Goal: Information Seeking & Learning: Learn about a topic

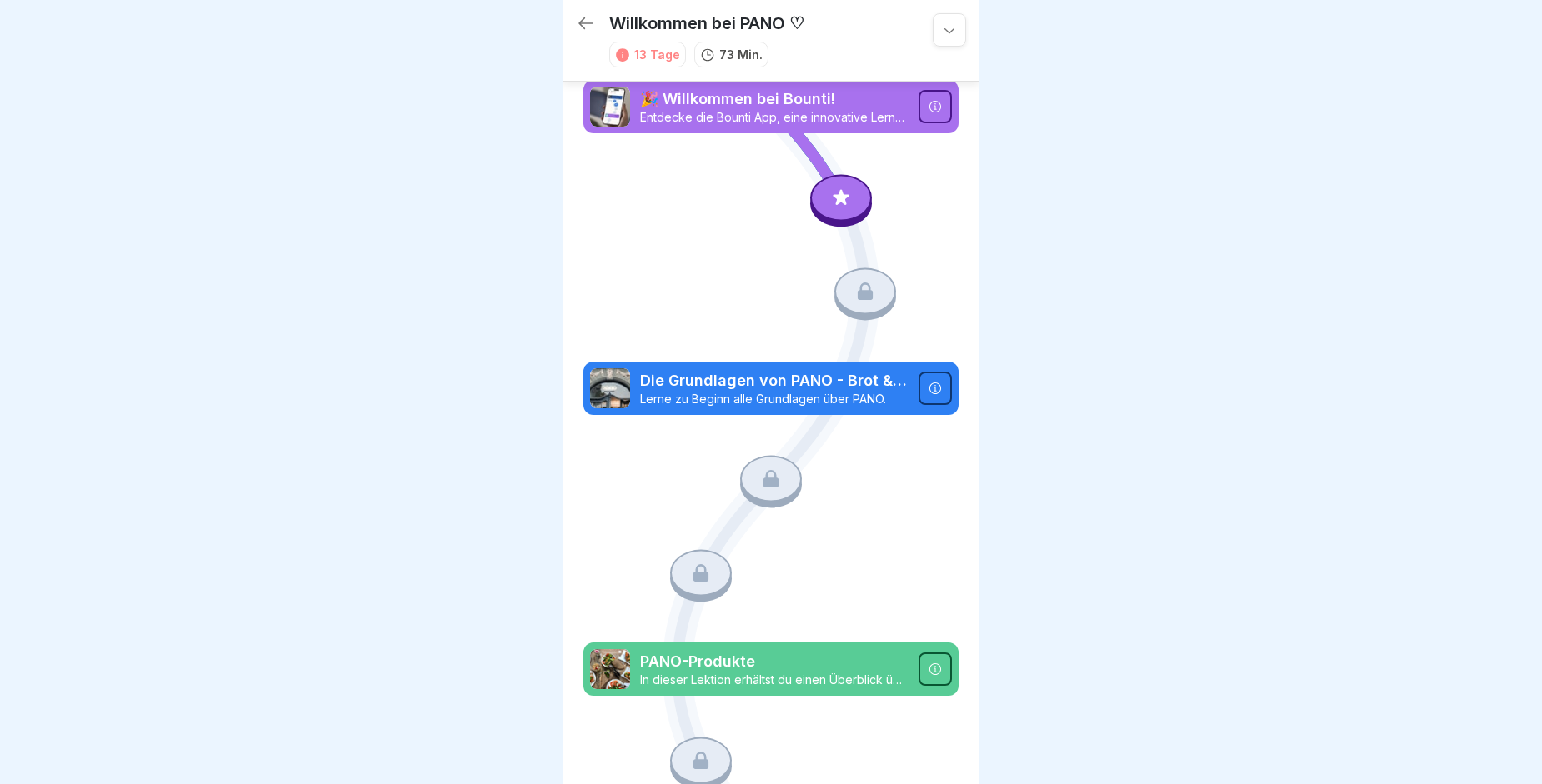
click at [747, 101] on p "🎉 Willkommen bei Bounti!" at bounding box center [774, 98] width 269 height 21
click at [932, 103] on div at bounding box center [935, 107] width 33 height 33
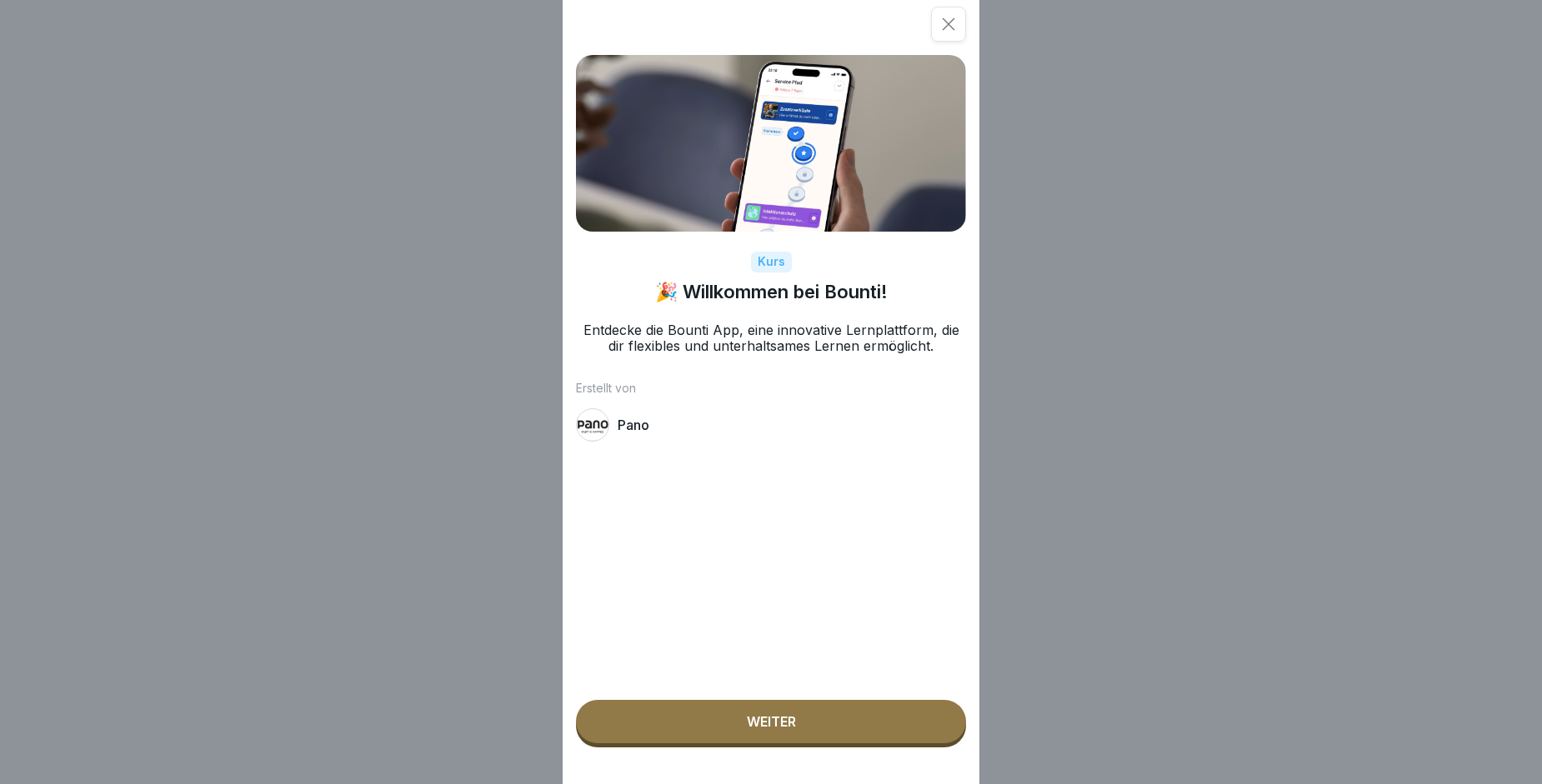
click at [770, 725] on button "Weiter" at bounding box center [771, 721] width 390 height 44
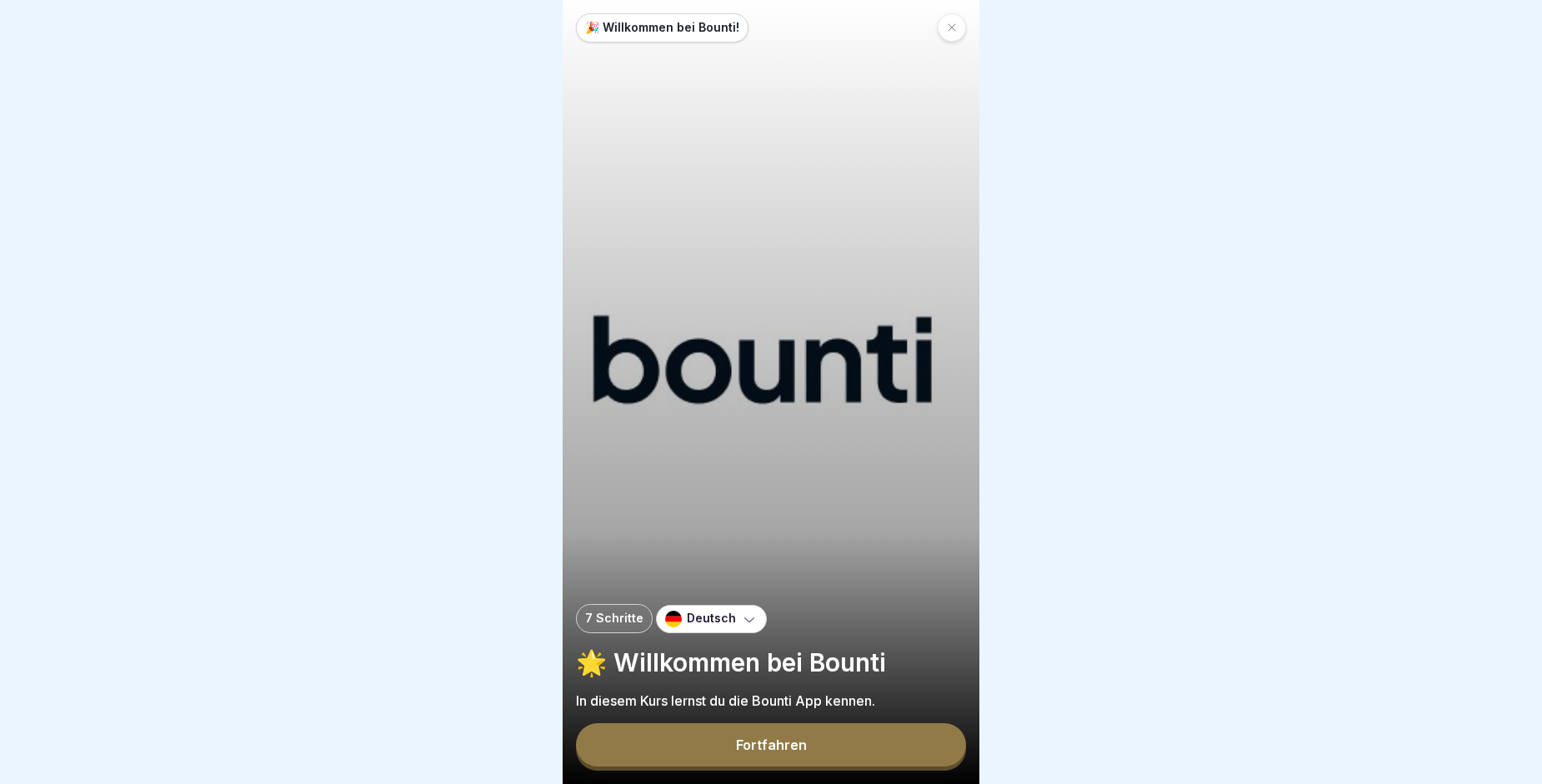
click at [791, 752] on div "Fortfahren" at bounding box center [771, 745] width 71 height 15
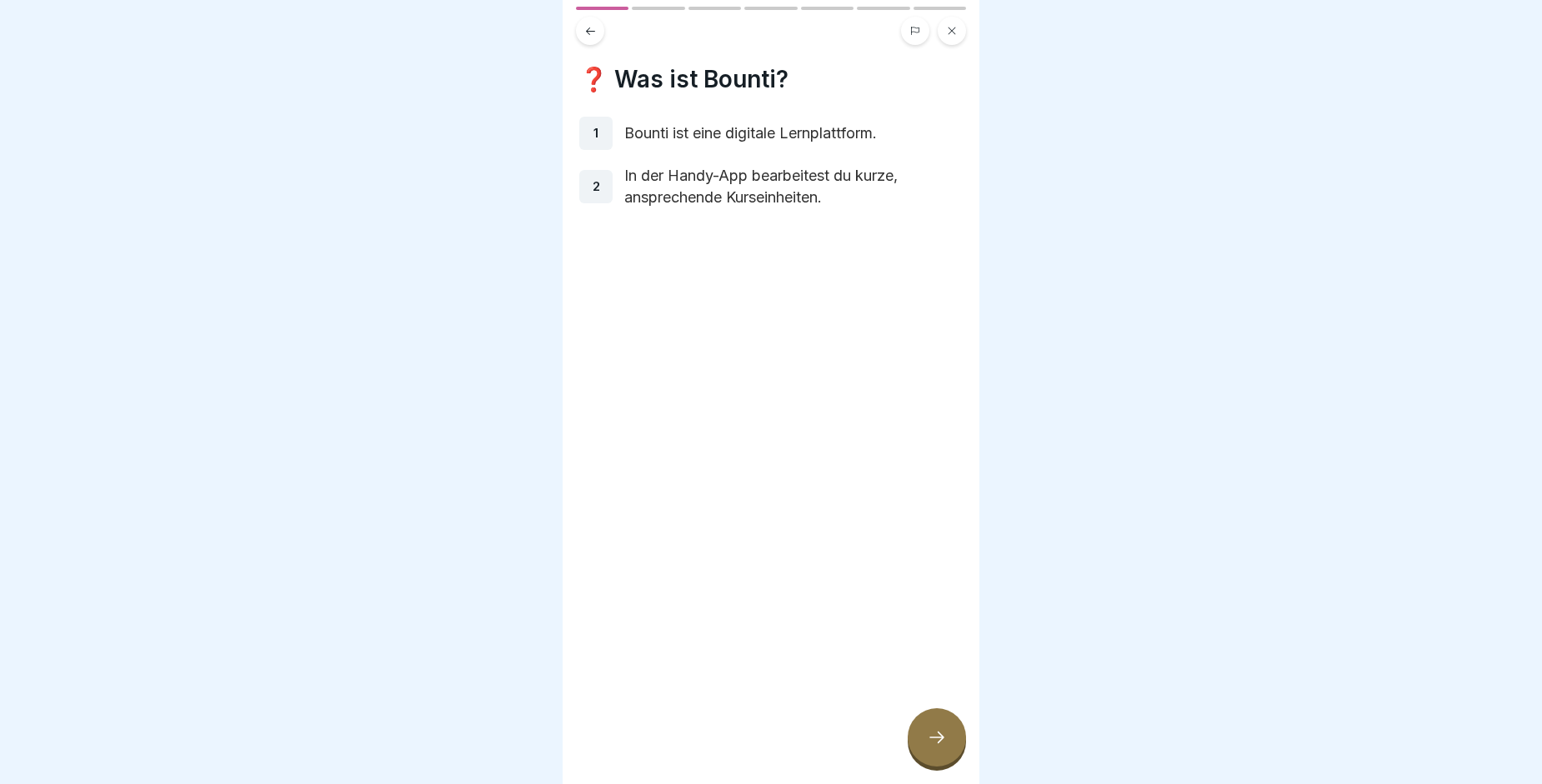
click at [921, 747] on div at bounding box center [937, 737] width 59 height 59
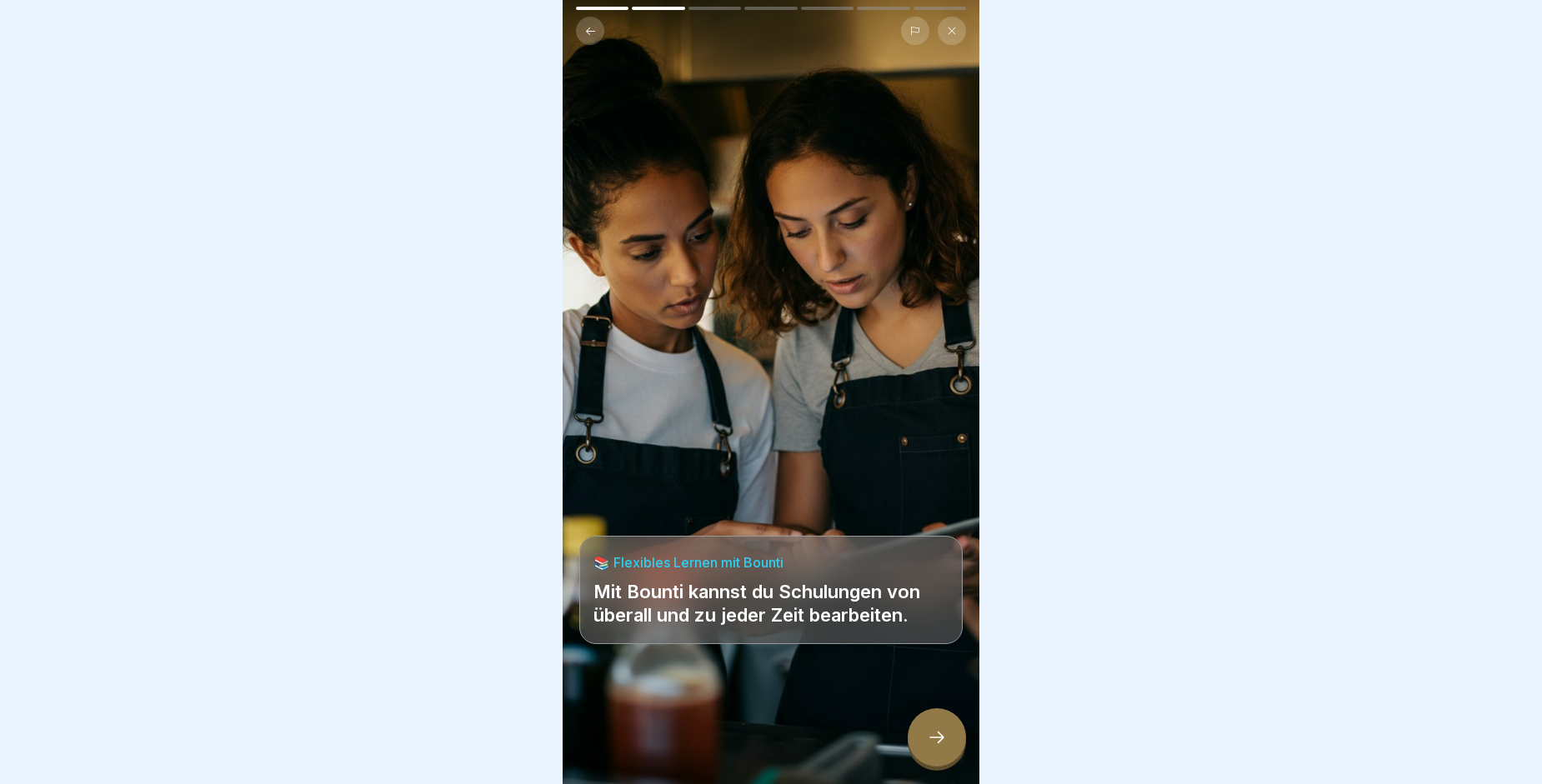
click at [921, 747] on div at bounding box center [937, 737] width 59 height 59
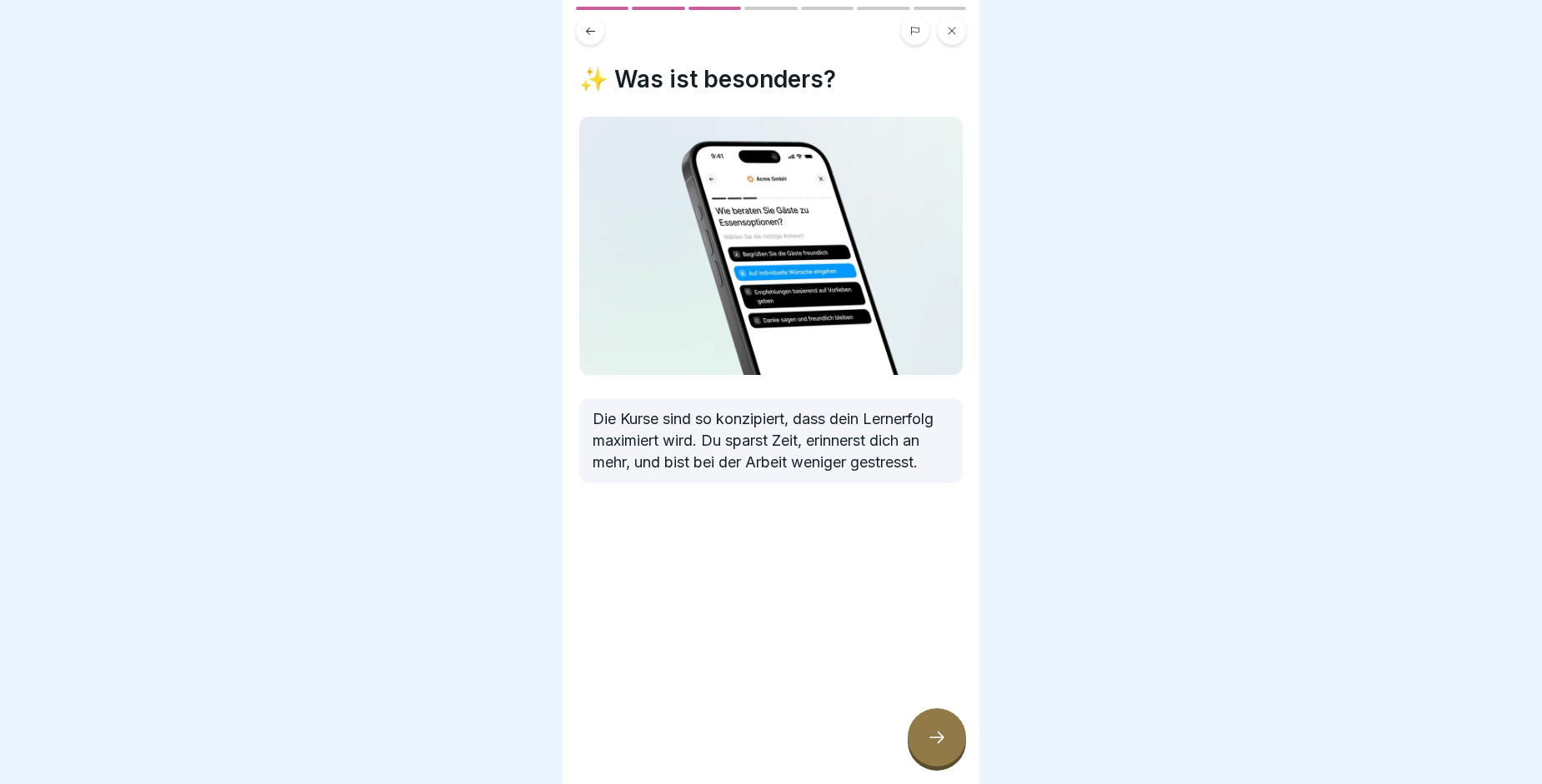
click at [921, 747] on div at bounding box center [937, 737] width 59 height 59
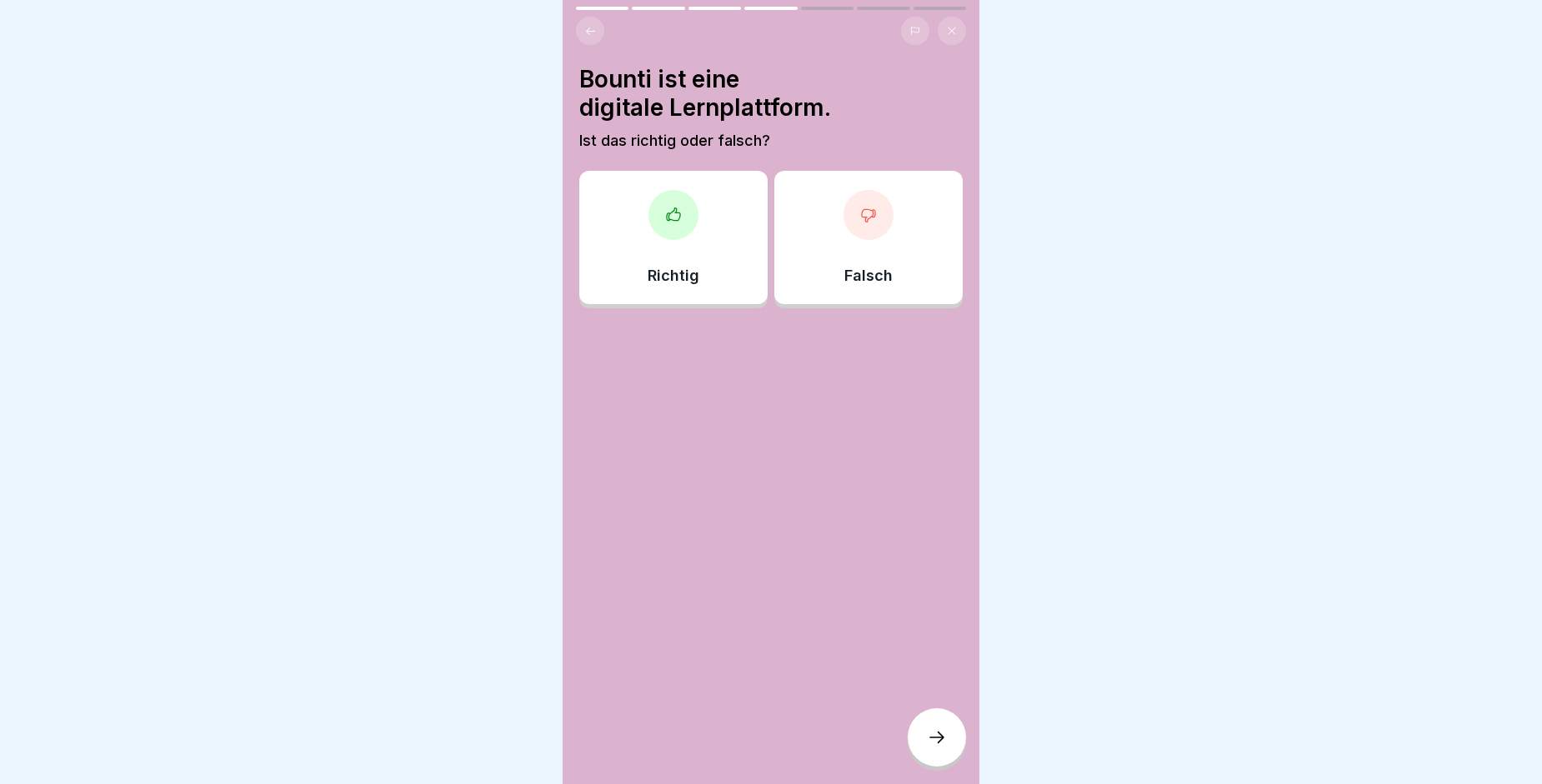
click at [668, 214] on icon at bounding box center [674, 215] width 17 height 17
click at [930, 747] on icon at bounding box center [937, 738] width 20 height 20
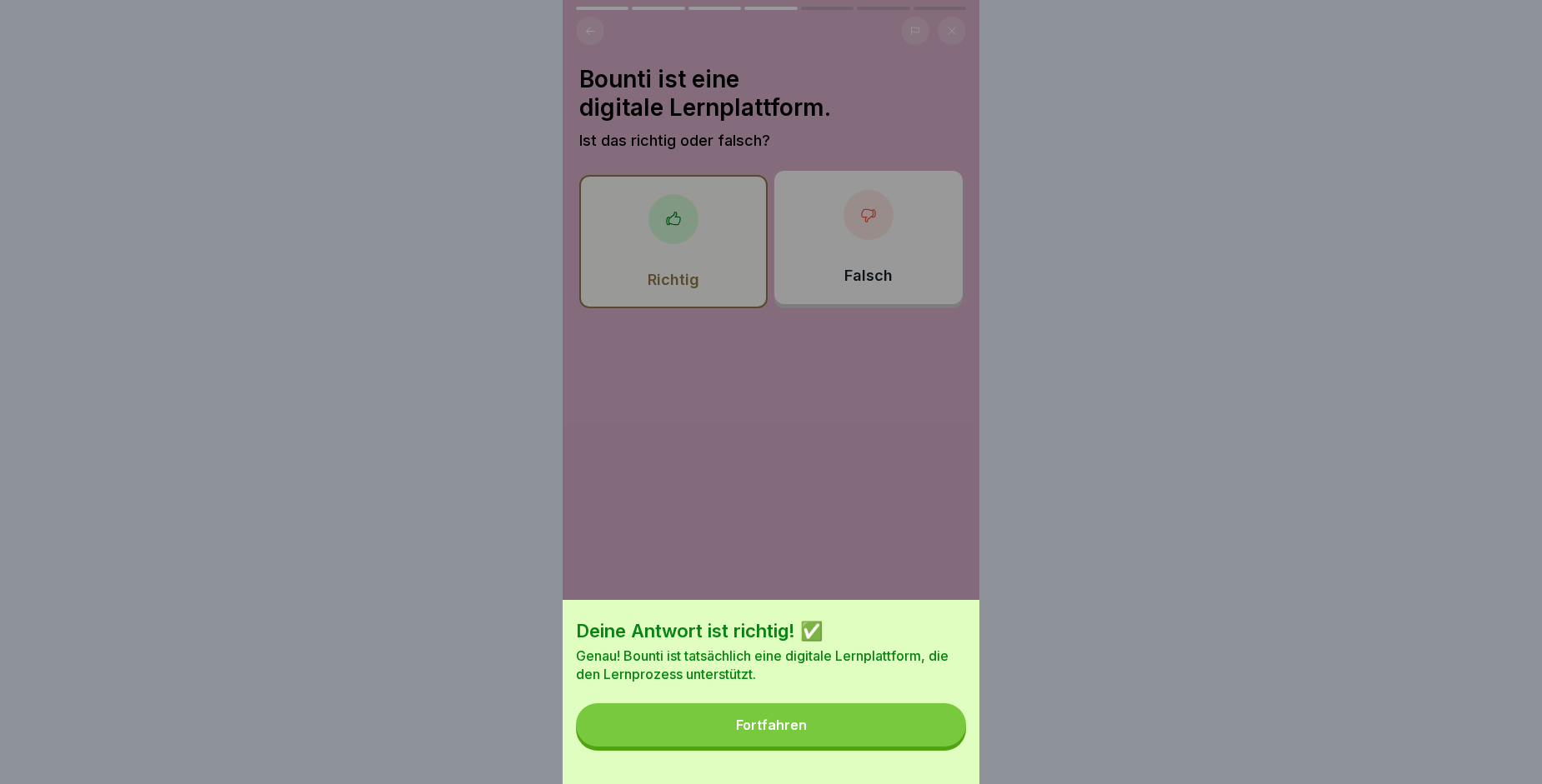
click at [861, 738] on button "Fortfahren" at bounding box center [771, 725] width 390 height 44
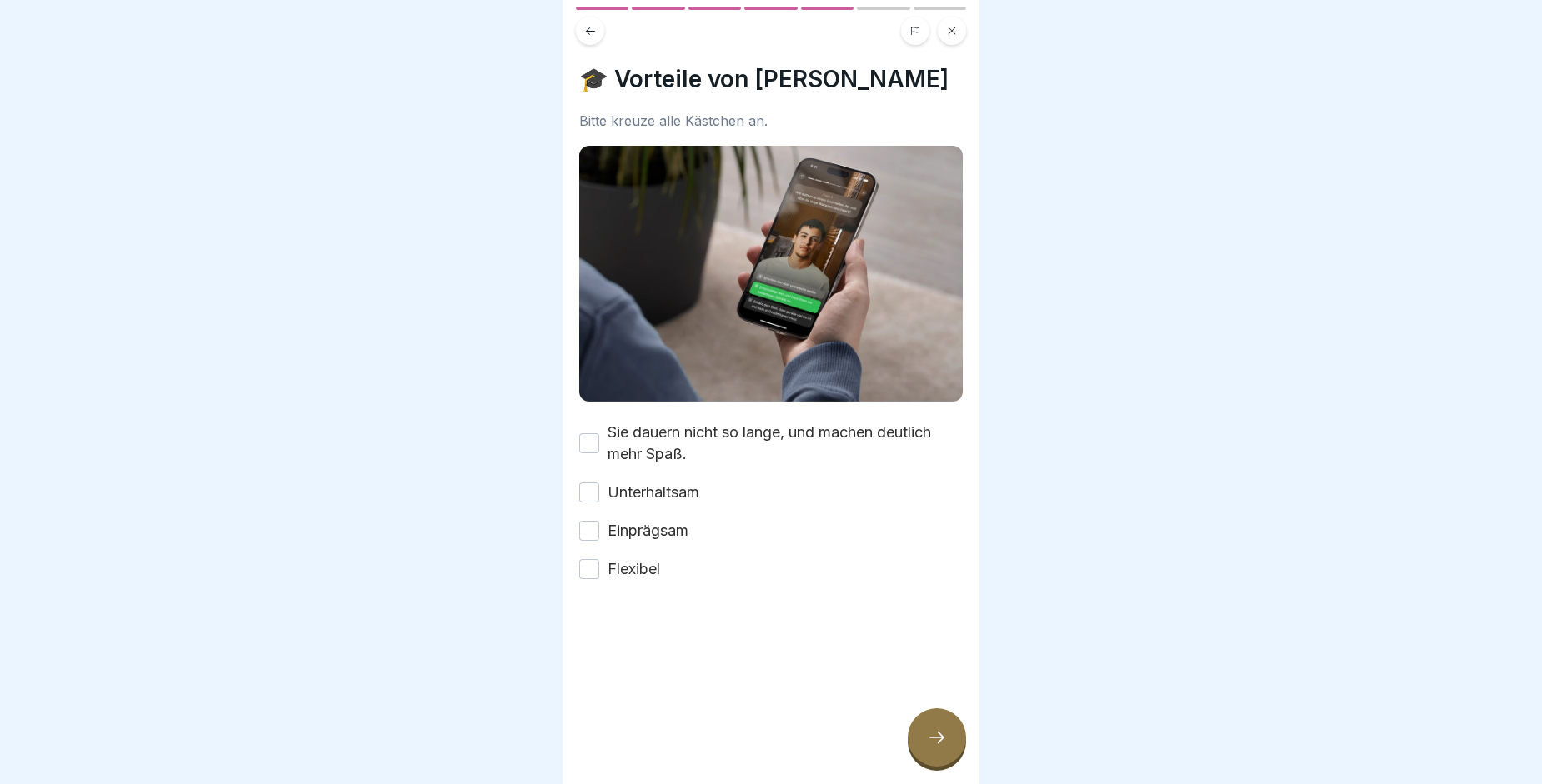
click at [593, 433] on button "Sie dauern nicht so lange, und machen deutlich mehr Spaß." at bounding box center [589, 443] width 20 height 20
click at [589, 484] on button "Unterhaltsam" at bounding box center [589, 492] width 20 height 20
click at [584, 531] on button "Einprägsam" at bounding box center [589, 530] width 20 height 20
click at [583, 559] on button "Flexibel" at bounding box center [589, 569] width 20 height 20
click at [943, 740] on div at bounding box center [937, 737] width 59 height 59
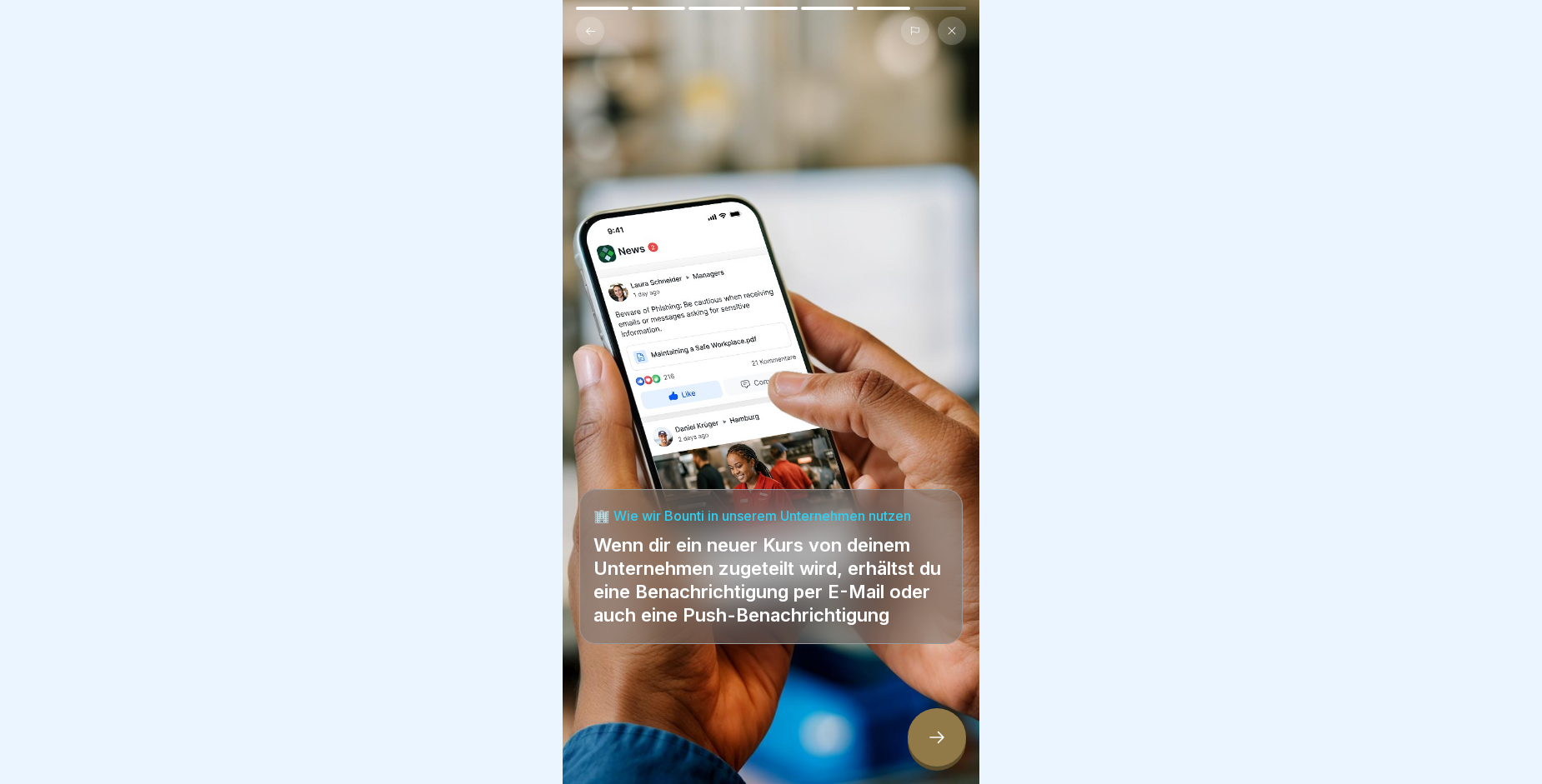
click at [939, 747] on icon at bounding box center [937, 738] width 20 height 20
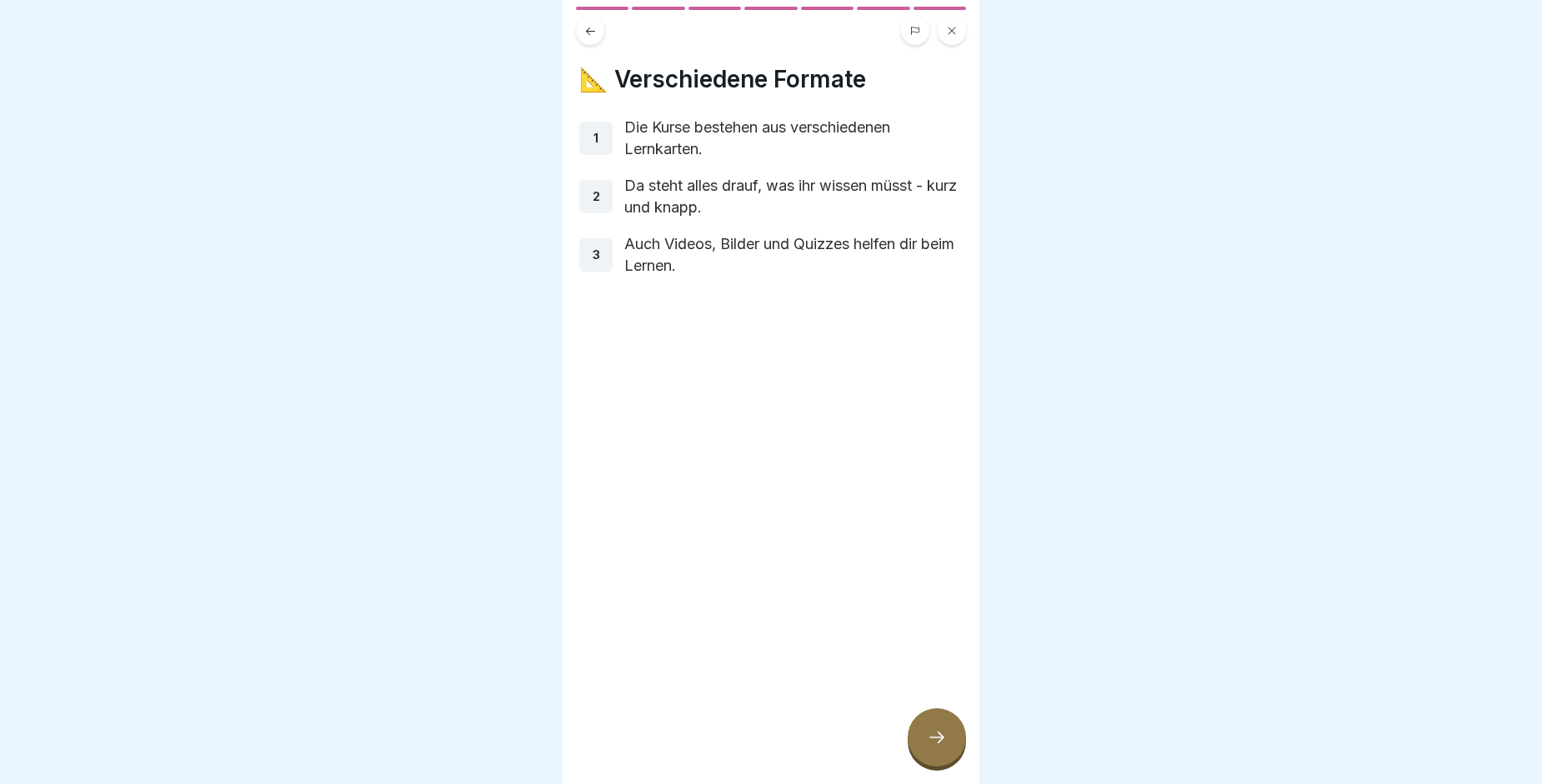
click at [939, 747] on icon at bounding box center [937, 738] width 20 height 20
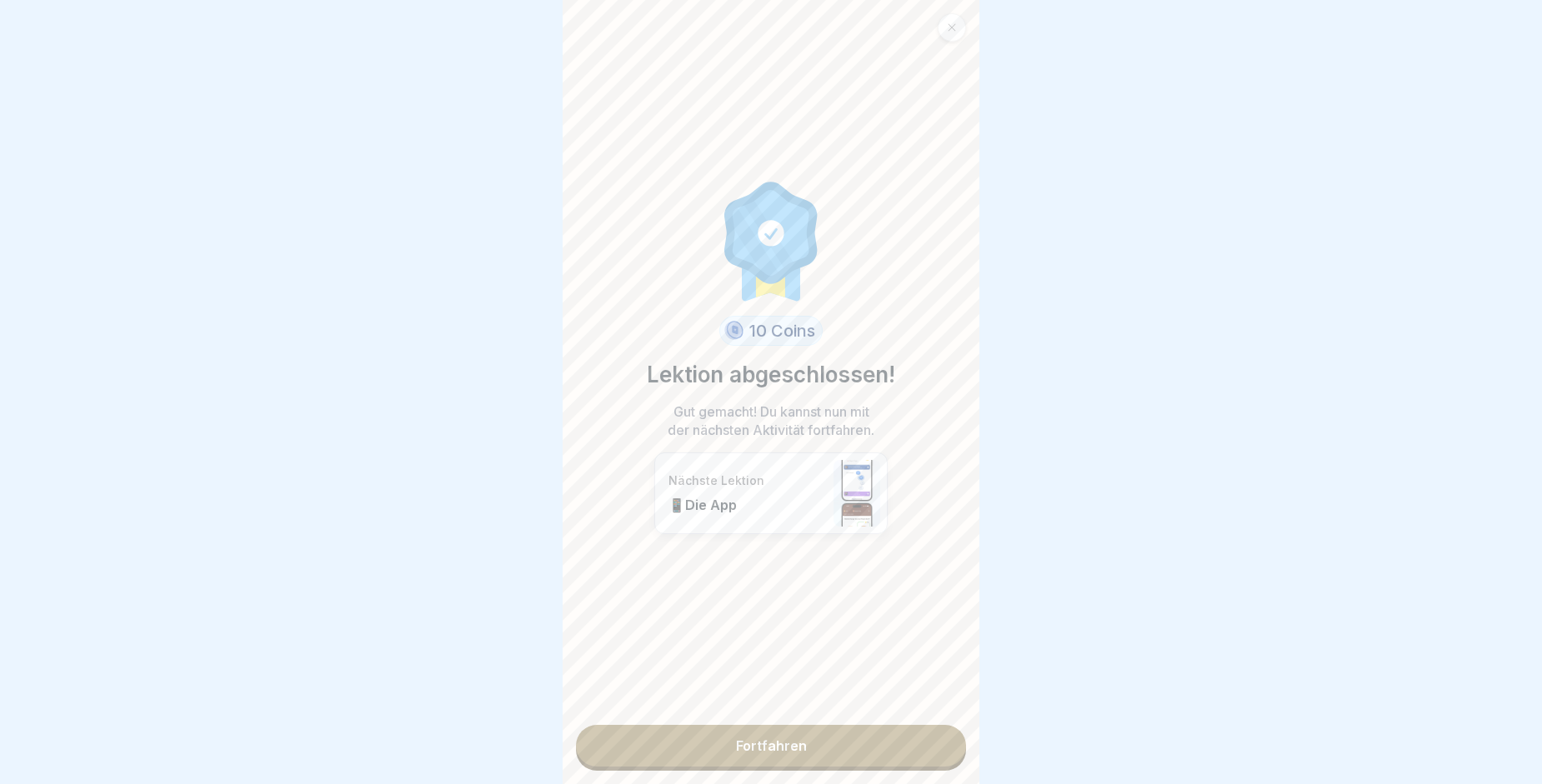
click at [907, 744] on link "Fortfahren" at bounding box center [771, 745] width 390 height 42
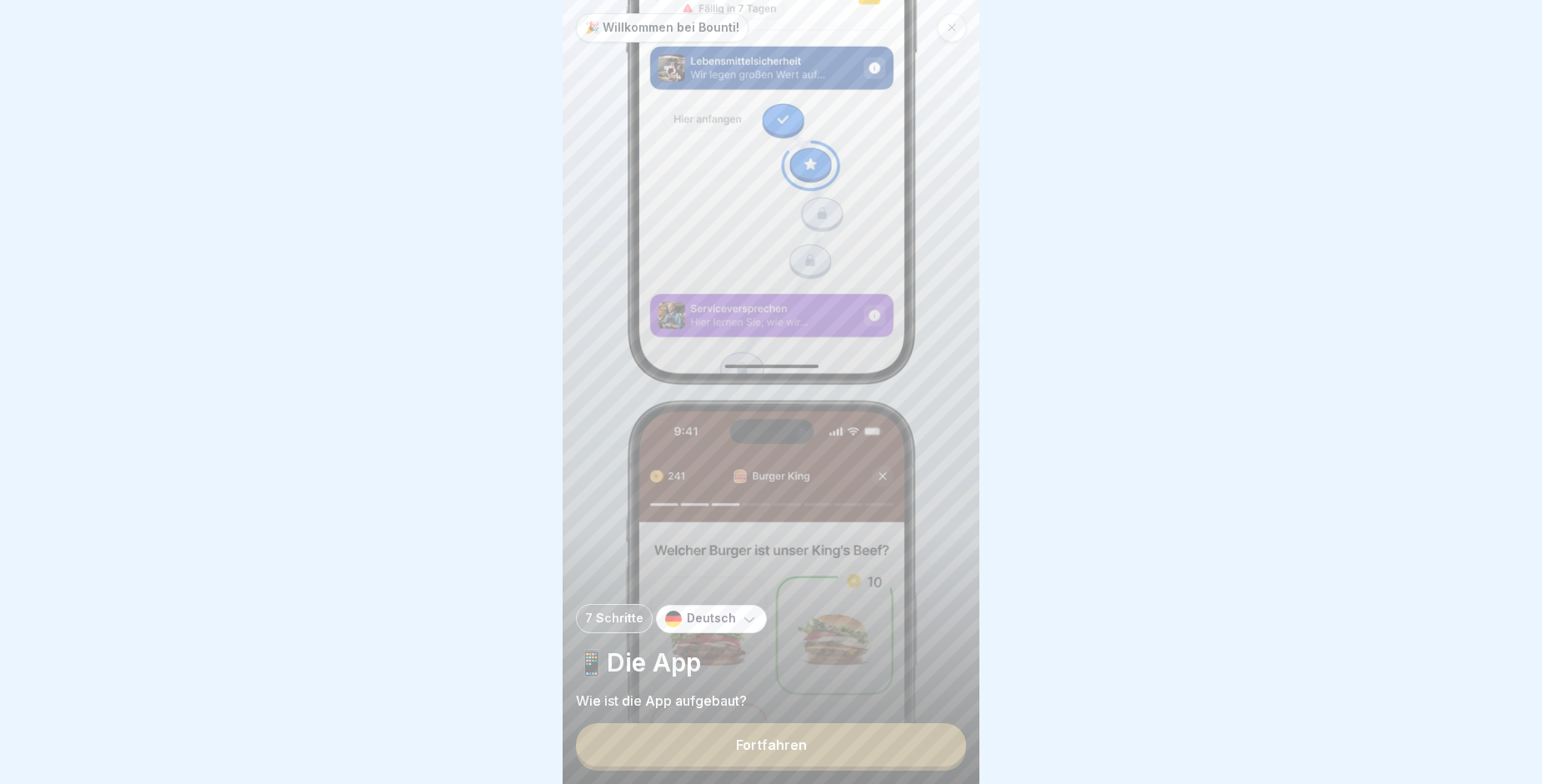
click at [907, 744] on button "Fortfahren" at bounding box center [771, 744] width 390 height 44
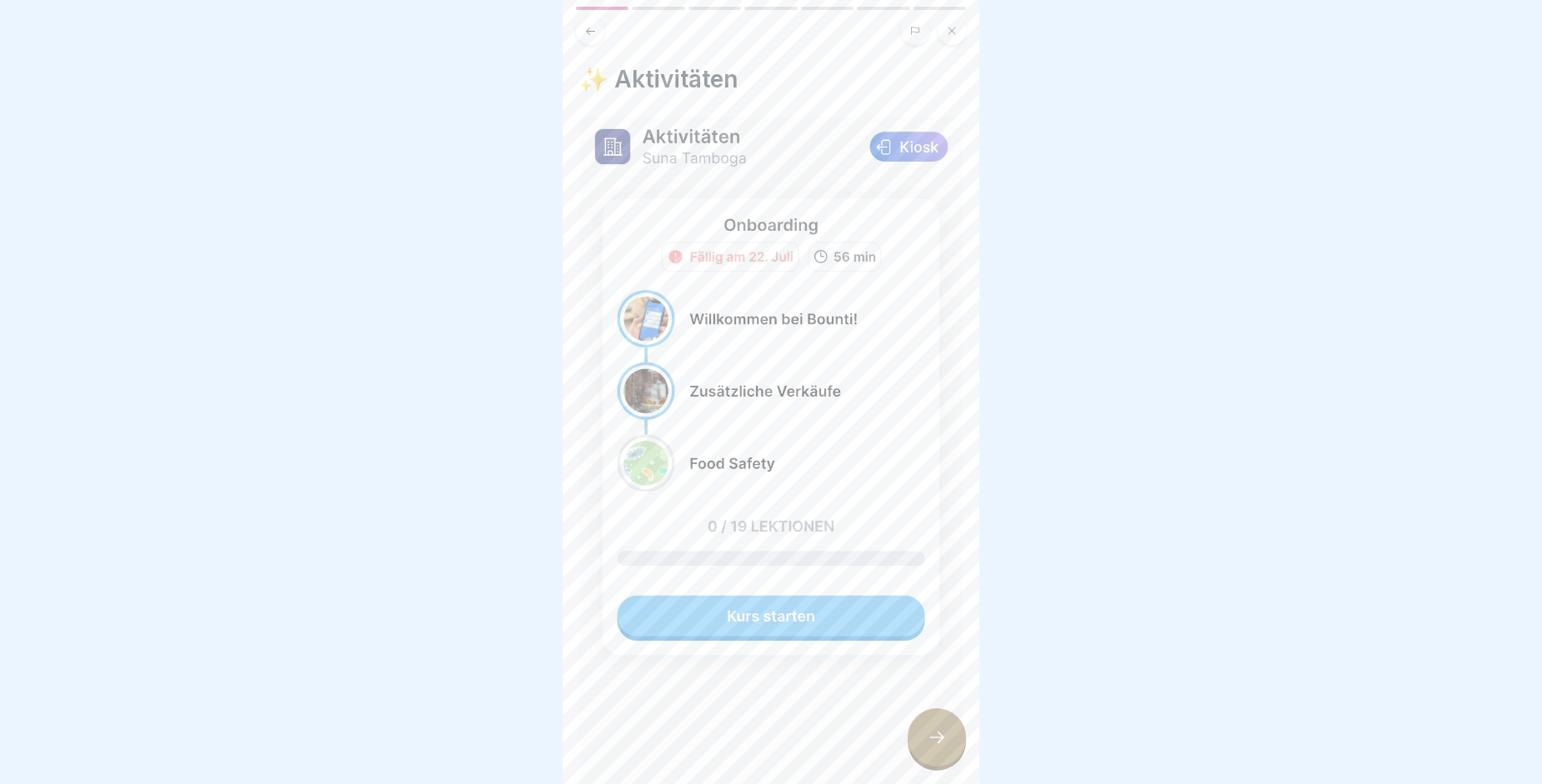
click at [843, 604] on img at bounding box center [771, 493] width 383 height 753
click at [786, 601] on img at bounding box center [771, 493] width 383 height 753
click at [940, 747] on icon at bounding box center [937, 738] width 20 height 20
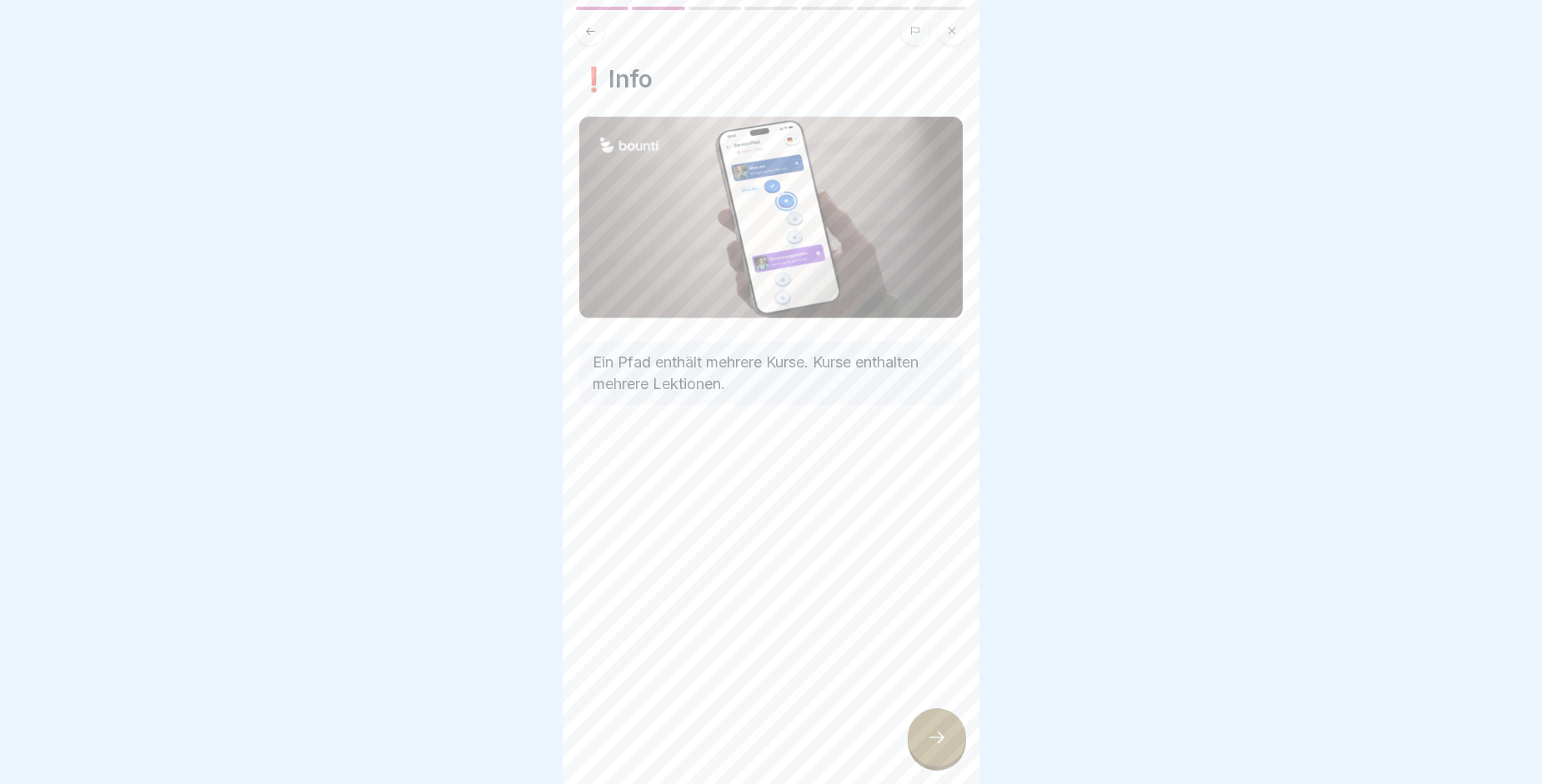
click at [940, 747] on icon at bounding box center [937, 738] width 20 height 20
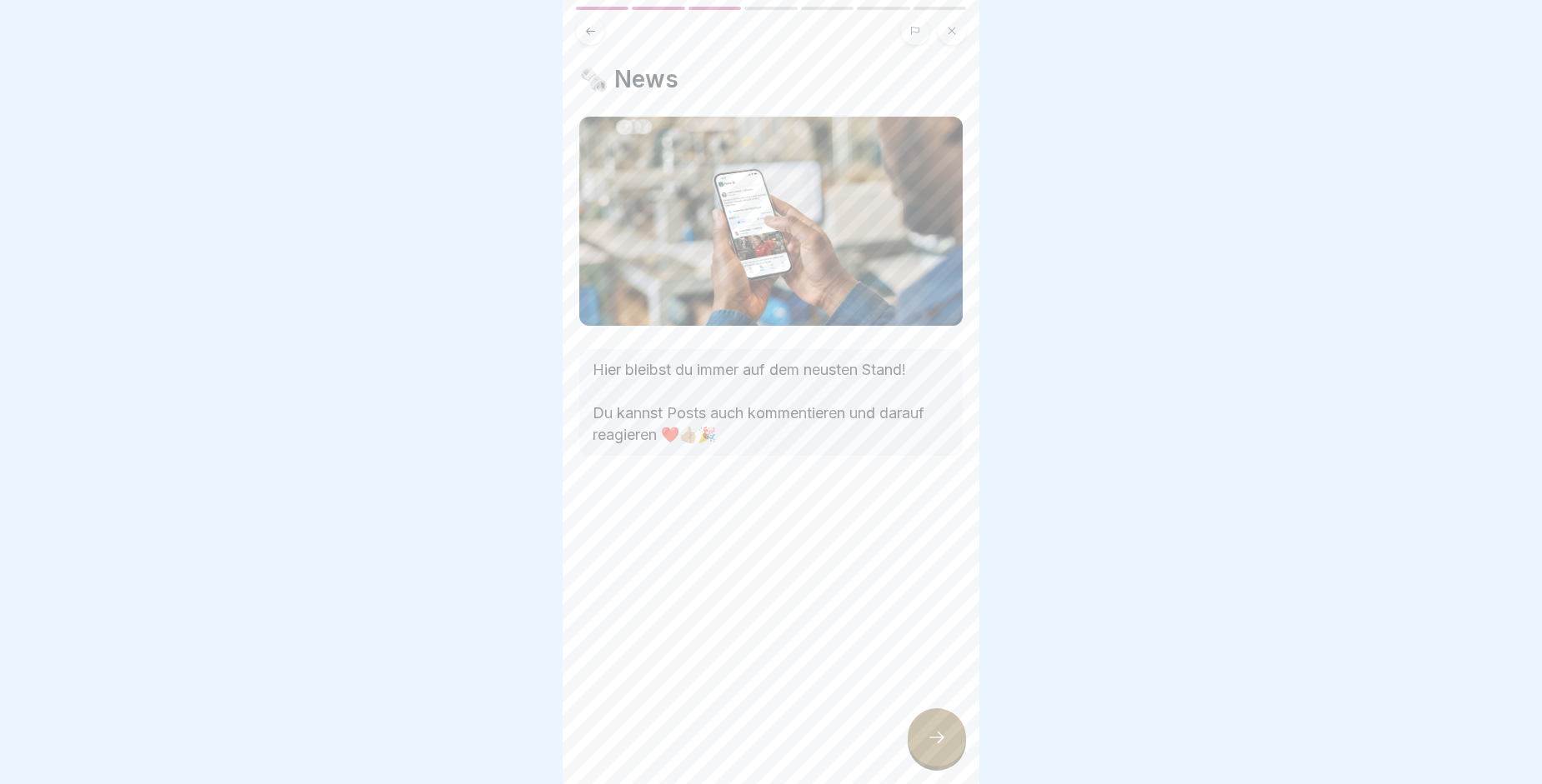
click at [940, 747] on icon at bounding box center [937, 738] width 20 height 20
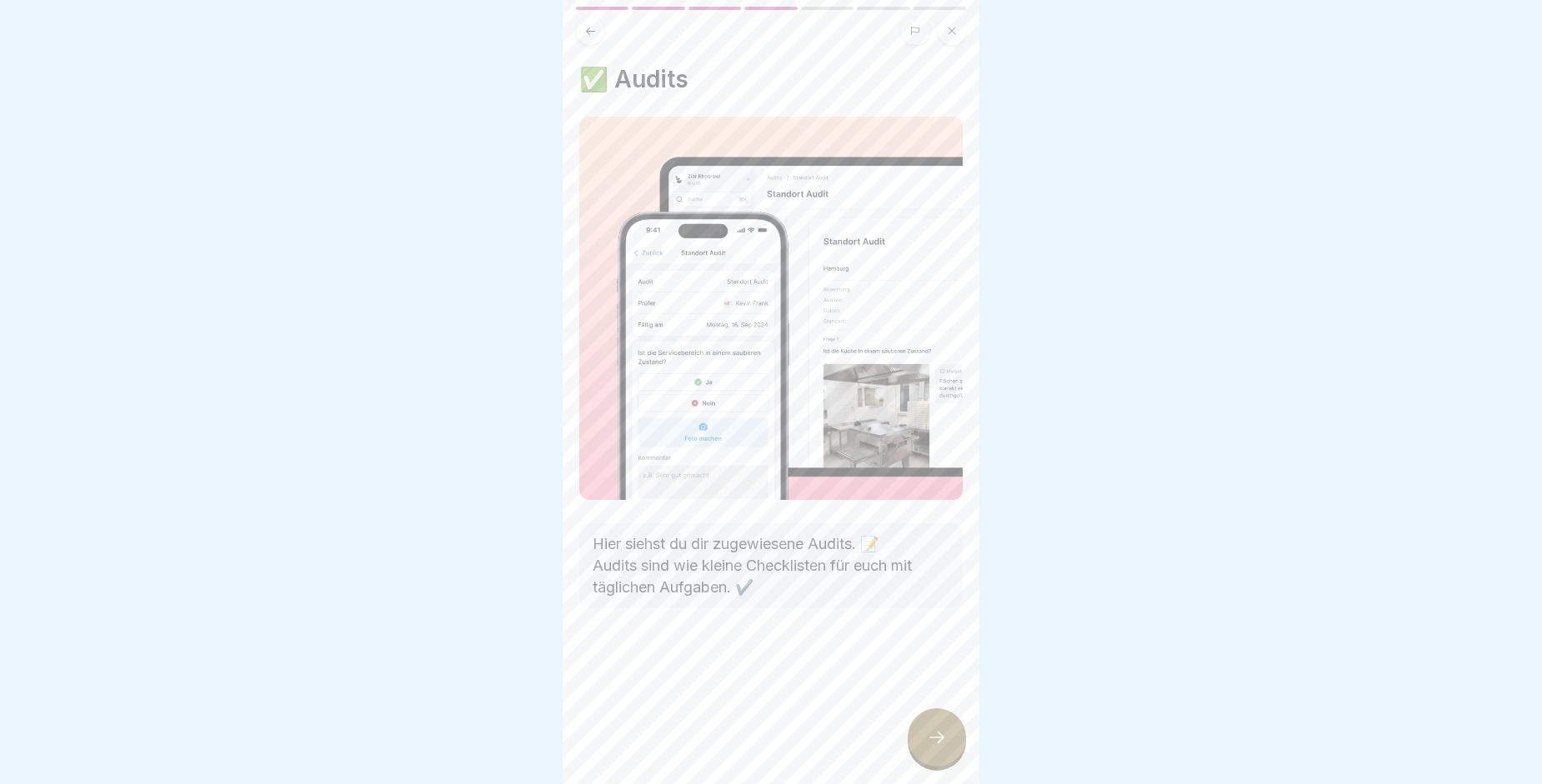
click at [940, 747] on icon at bounding box center [937, 738] width 20 height 20
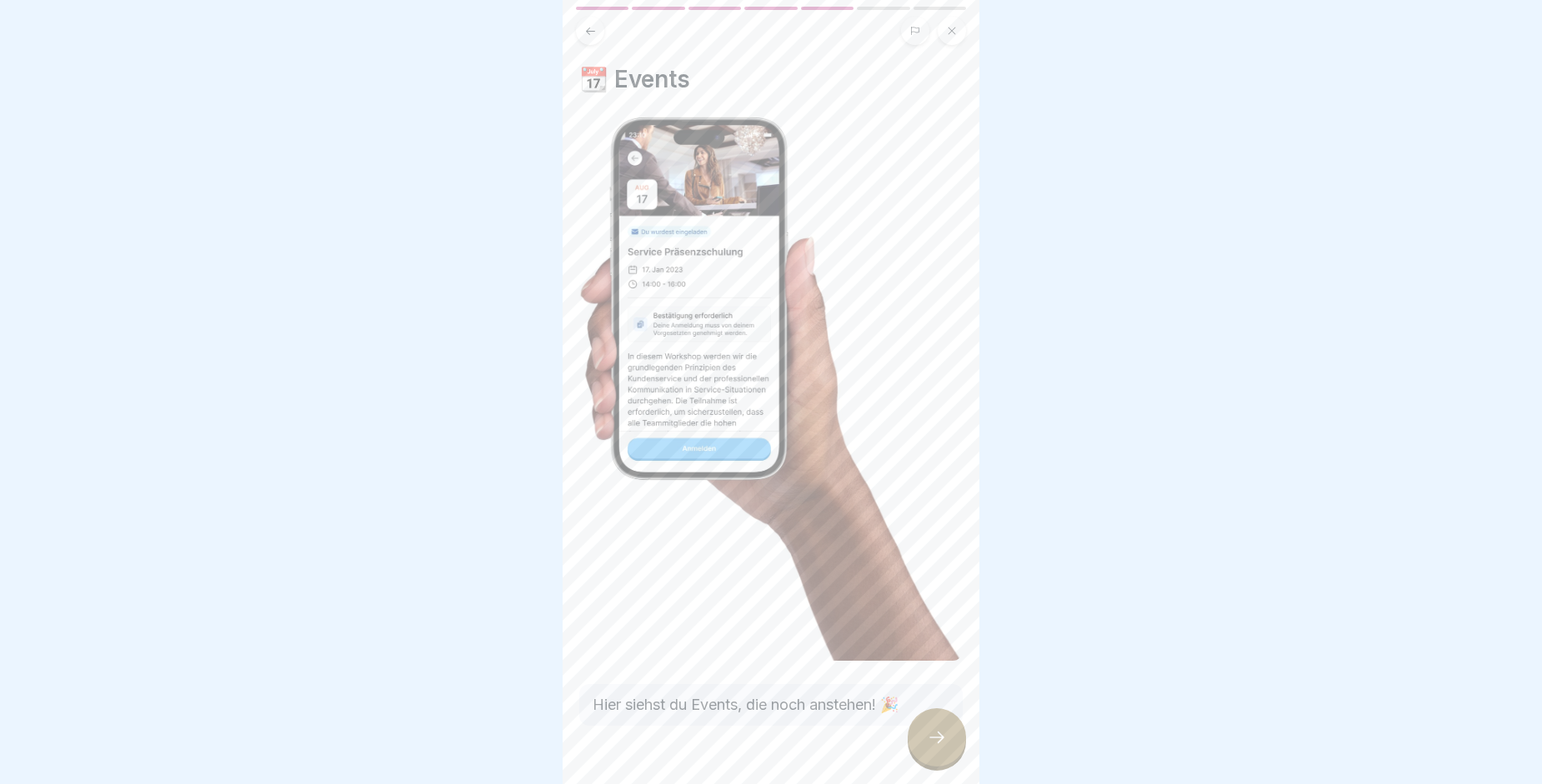
click at [940, 747] on icon at bounding box center [937, 738] width 20 height 20
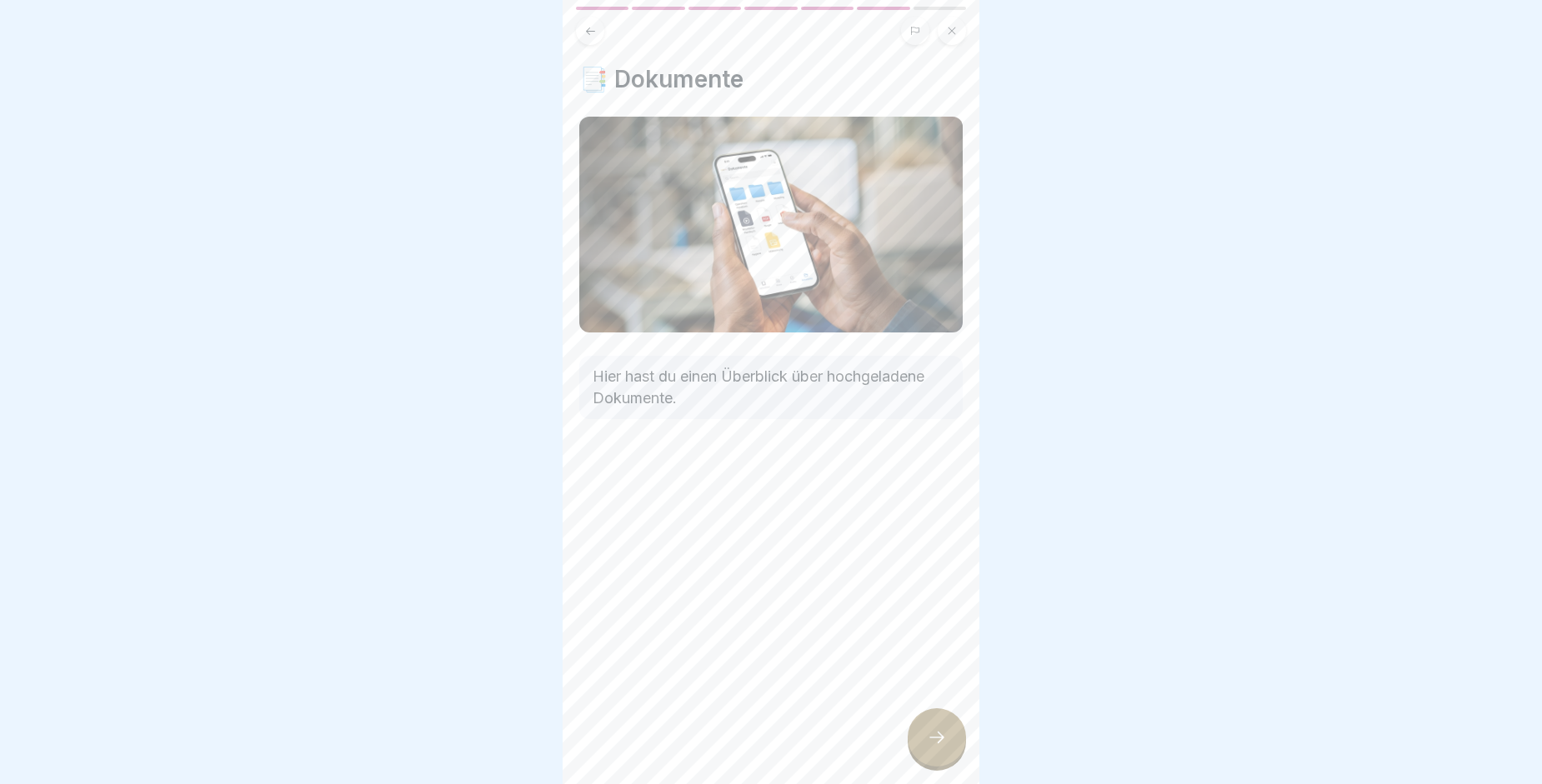
click at [940, 747] on icon at bounding box center [937, 738] width 20 height 20
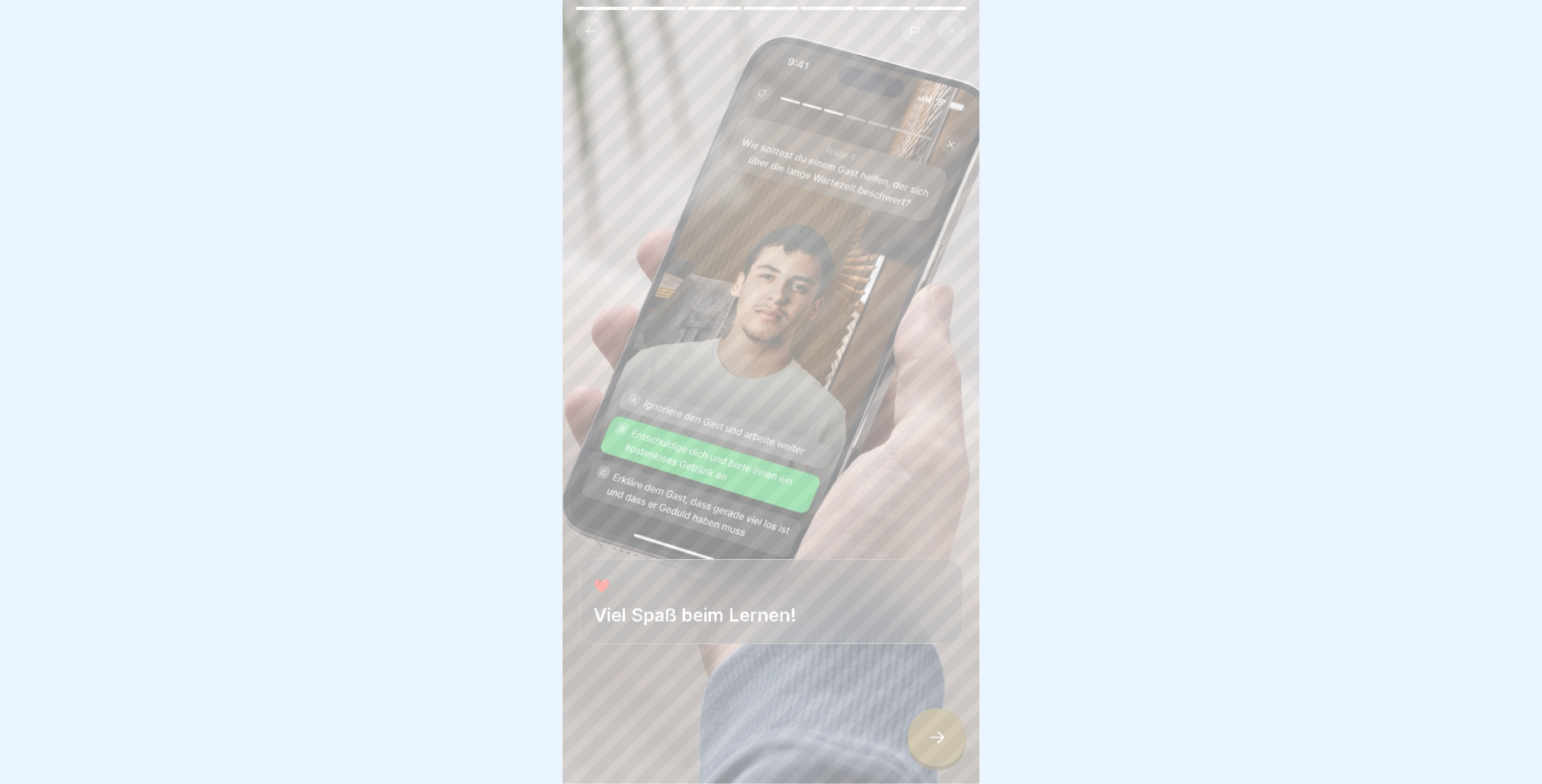
click at [940, 747] on icon at bounding box center [937, 738] width 20 height 20
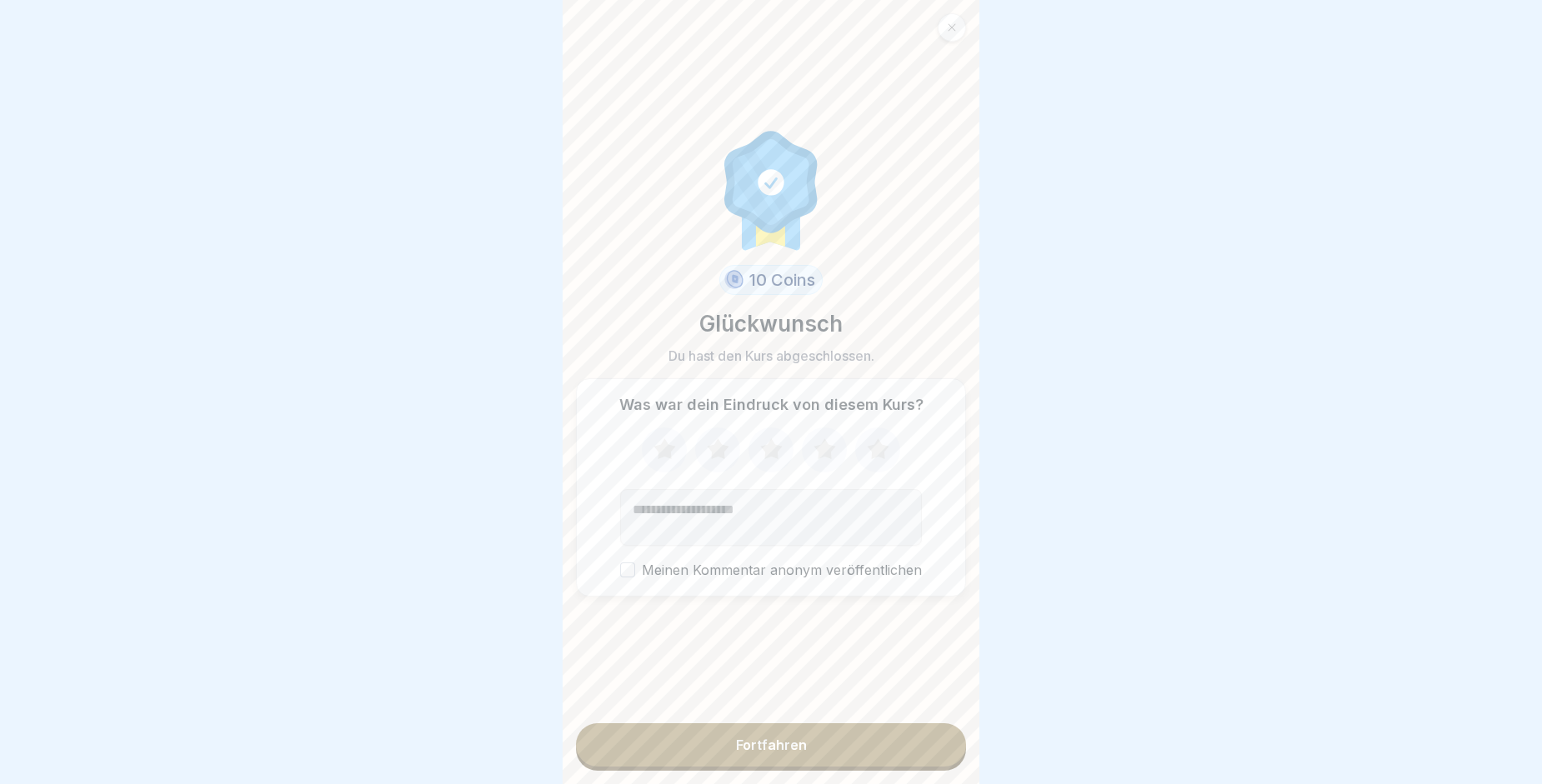
click at [811, 763] on button "Fortfahren" at bounding box center [771, 744] width 390 height 44
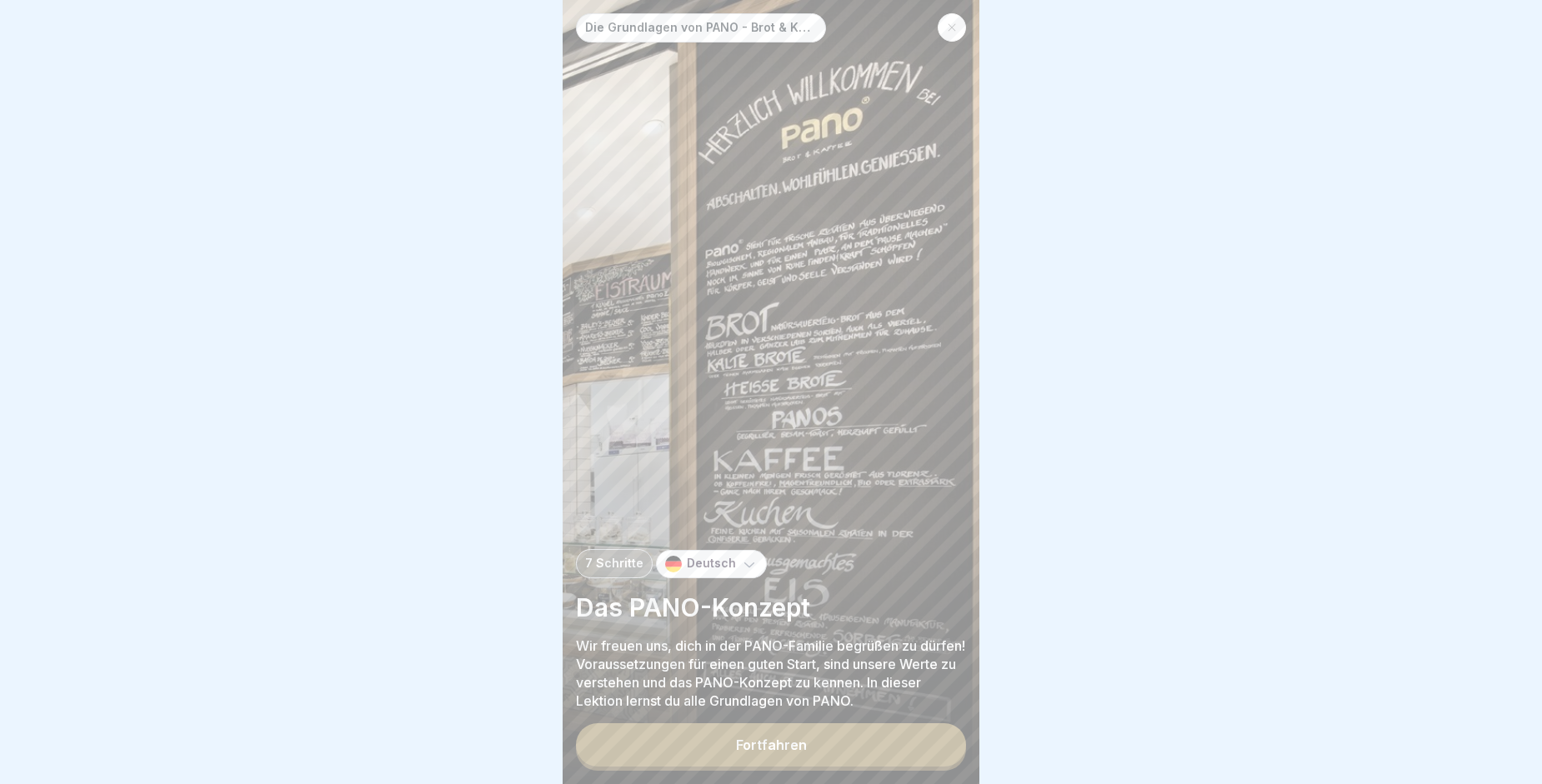
click at [811, 763] on button "Fortfahren" at bounding box center [771, 744] width 390 height 44
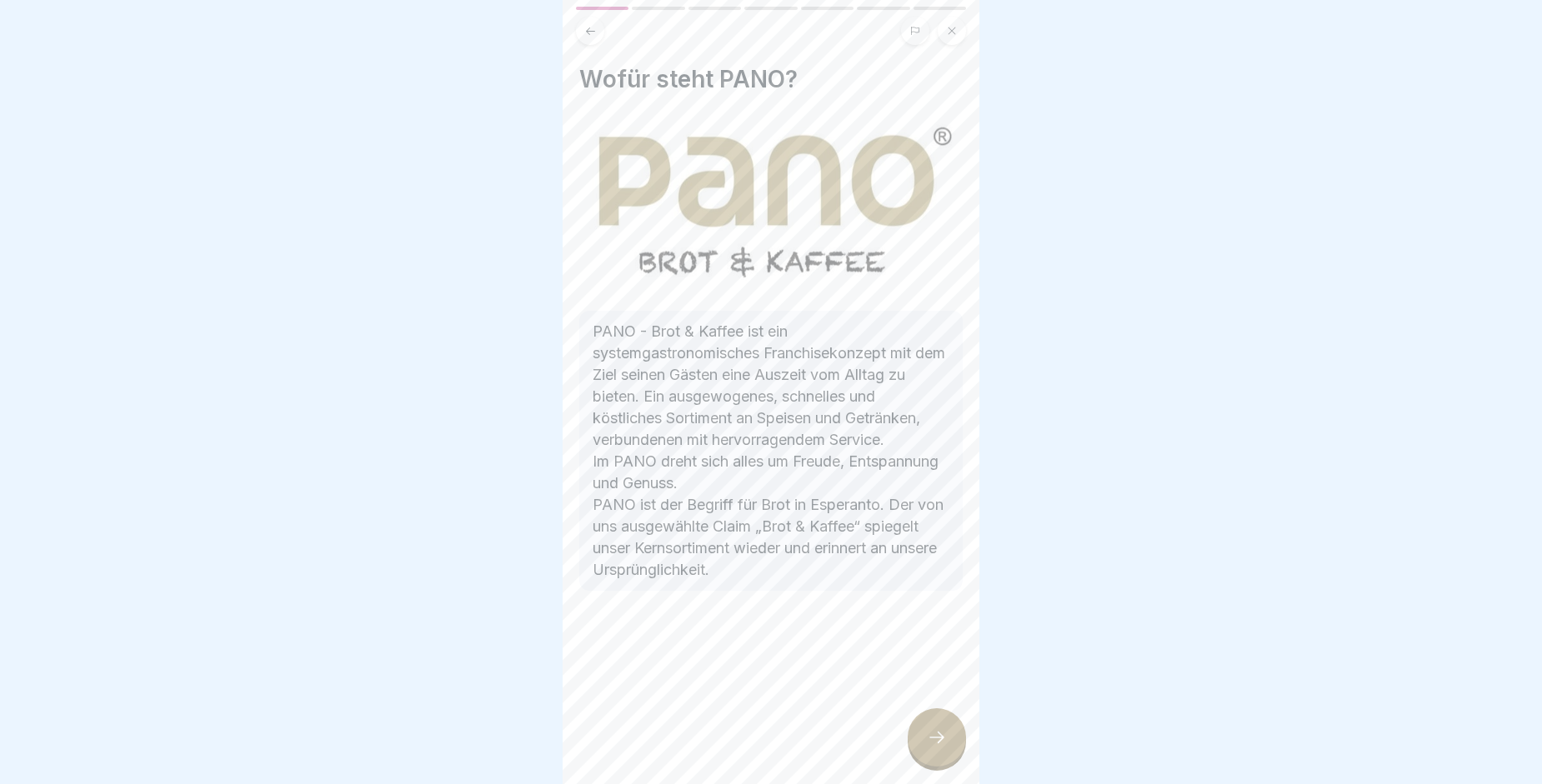
click at [932, 747] on icon at bounding box center [937, 738] width 20 height 20
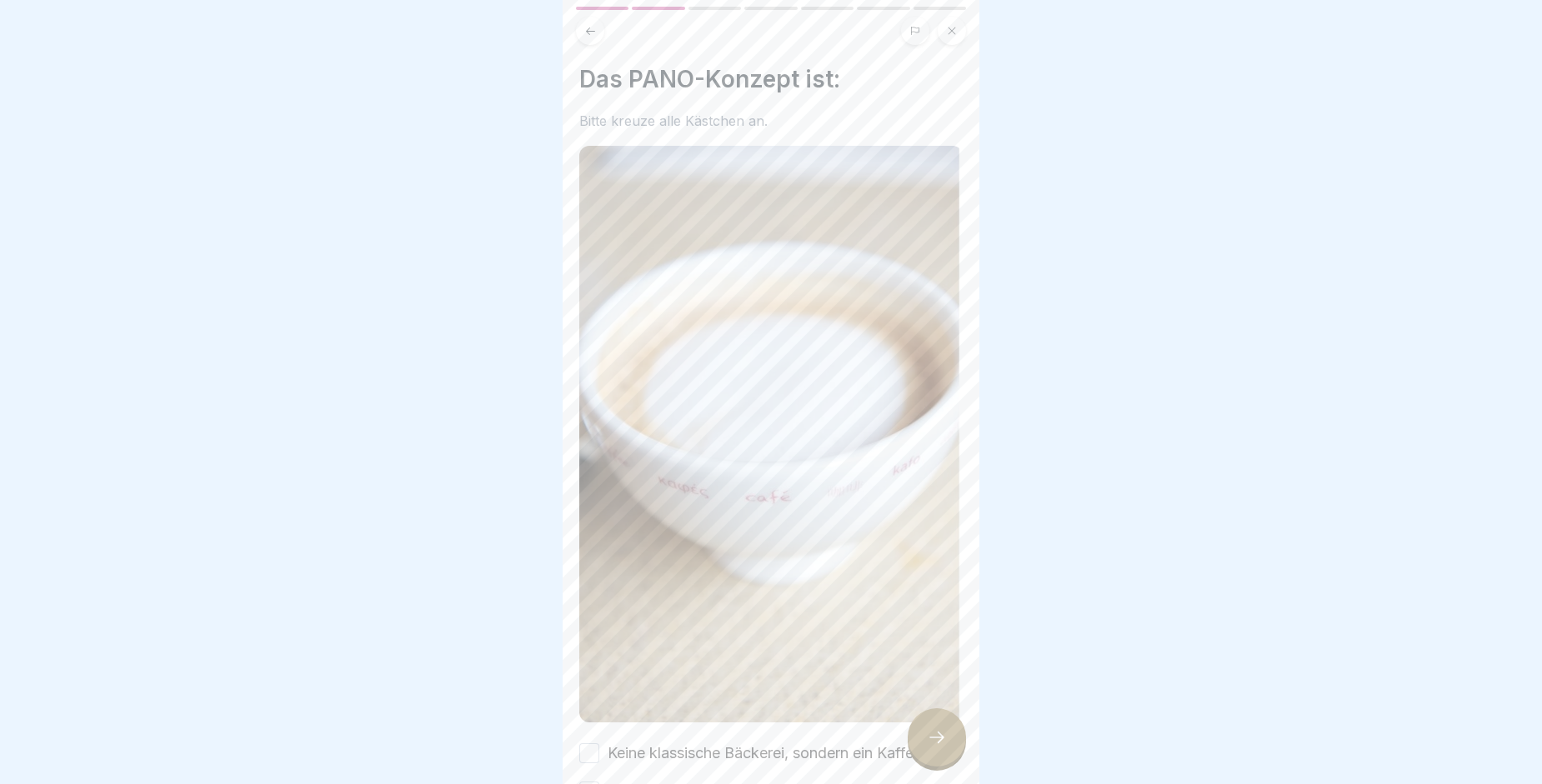
scroll to position [26, 0]
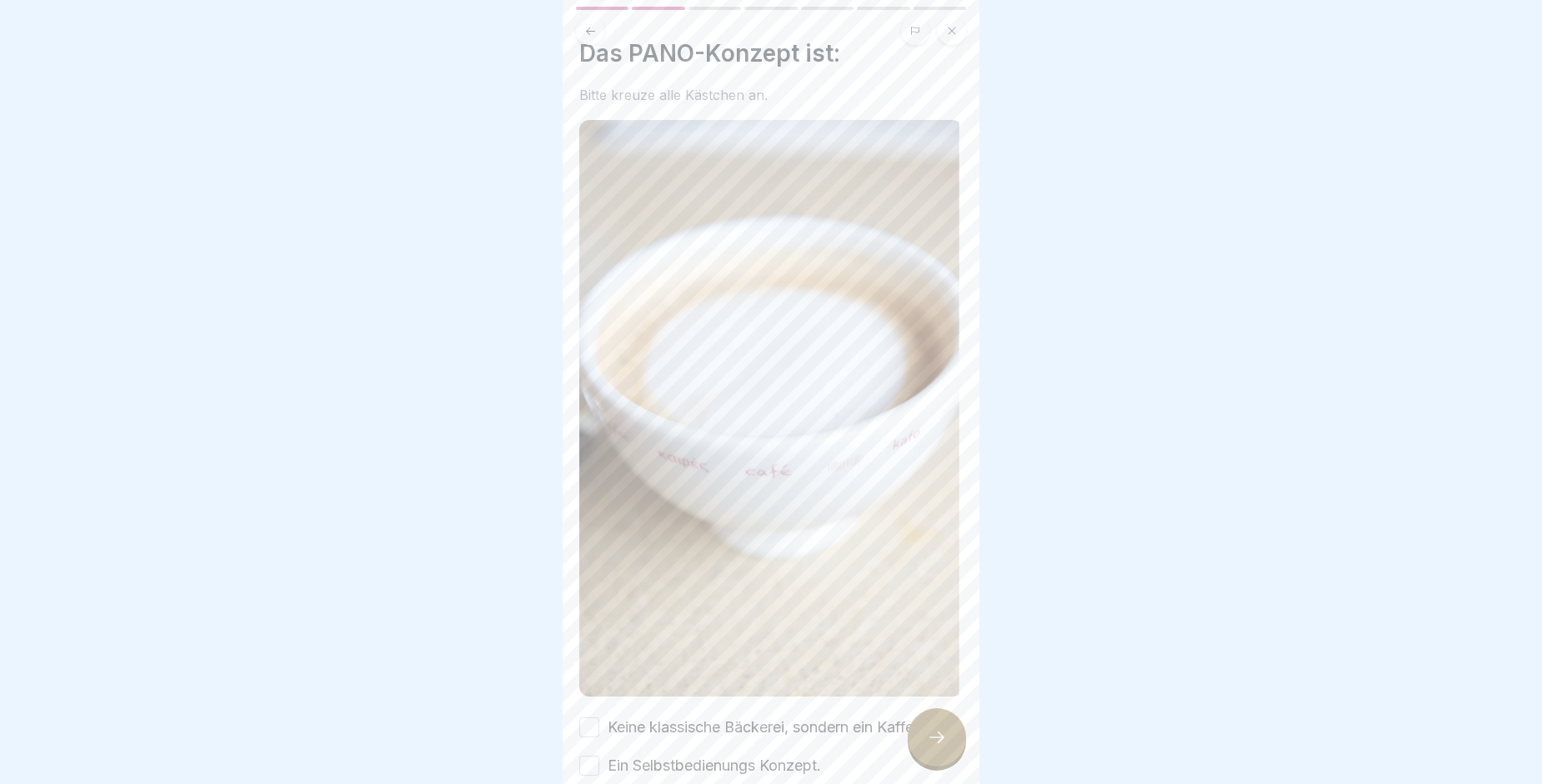
drag, startPoint x: 994, startPoint y: 643, endPoint x: 995, endPoint y: 656, distance: 13.0
click at [995, 653] on div at bounding box center [771, 392] width 1542 height 784
click at [995, 658] on div at bounding box center [771, 392] width 1542 height 784
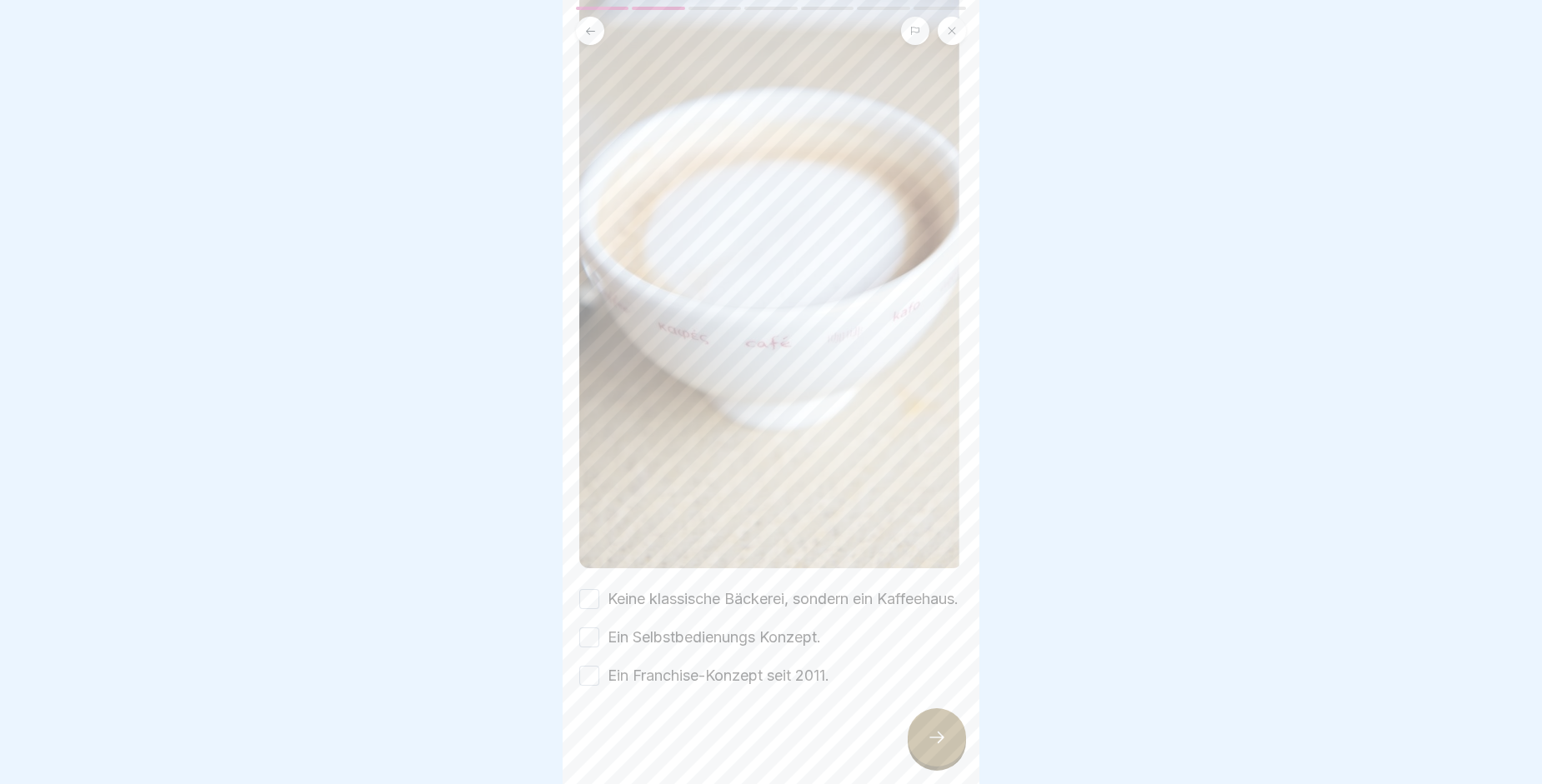
scroll to position [159, 0]
click at [590, 586] on button "Keine klassische Bäckerei, sondern ein Kaffeehaus." at bounding box center [589, 596] width 20 height 20
click at [585, 626] on button "Ein Selbstbedienungs Konzept." at bounding box center [589, 635] width 20 height 20
click at [589, 667] on button "Ein Franchise-Konzept seit 2011." at bounding box center [589, 673] width 20 height 20
click at [941, 747] on icon at bounding box center [937, 738] width 20 height 20
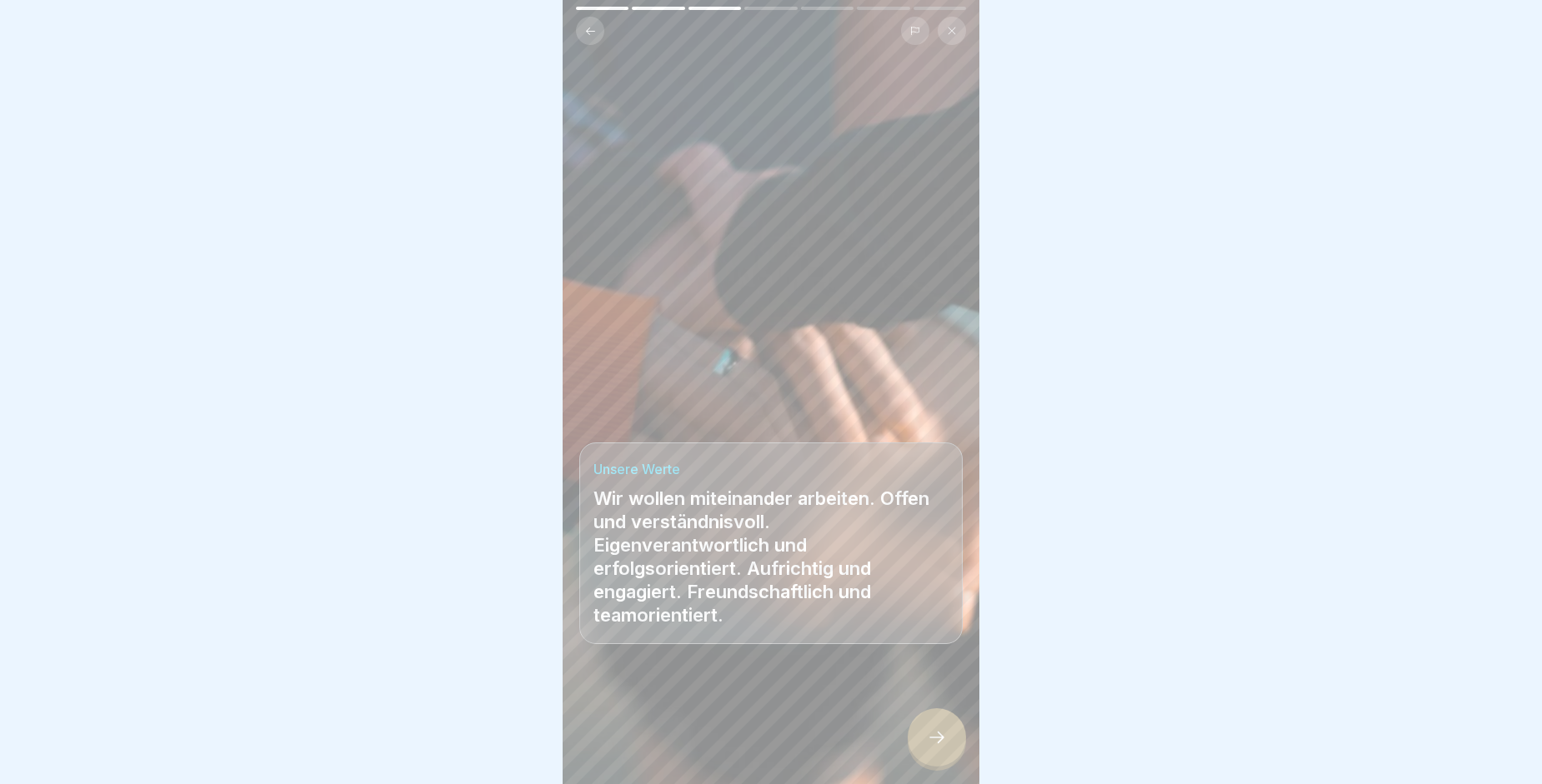
click at [941, 747] on icon at bounding box center [937, 738] width 20 height 20
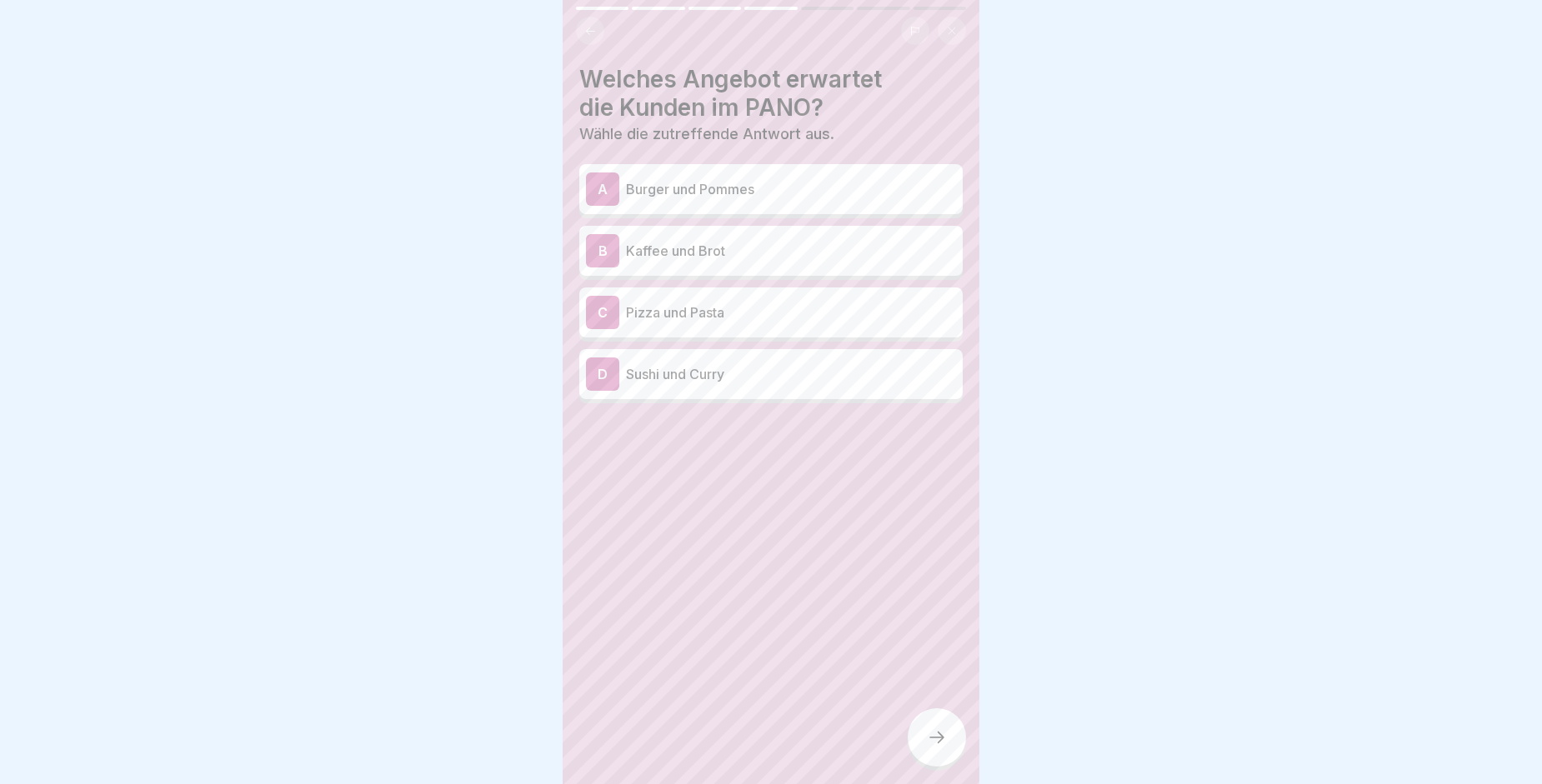
click at [591, 252] on div "B" at bounding box center [602, 251] width 33 height 33
click at [928, 738] on div at bounding box center [937, 737] width 59 height 59
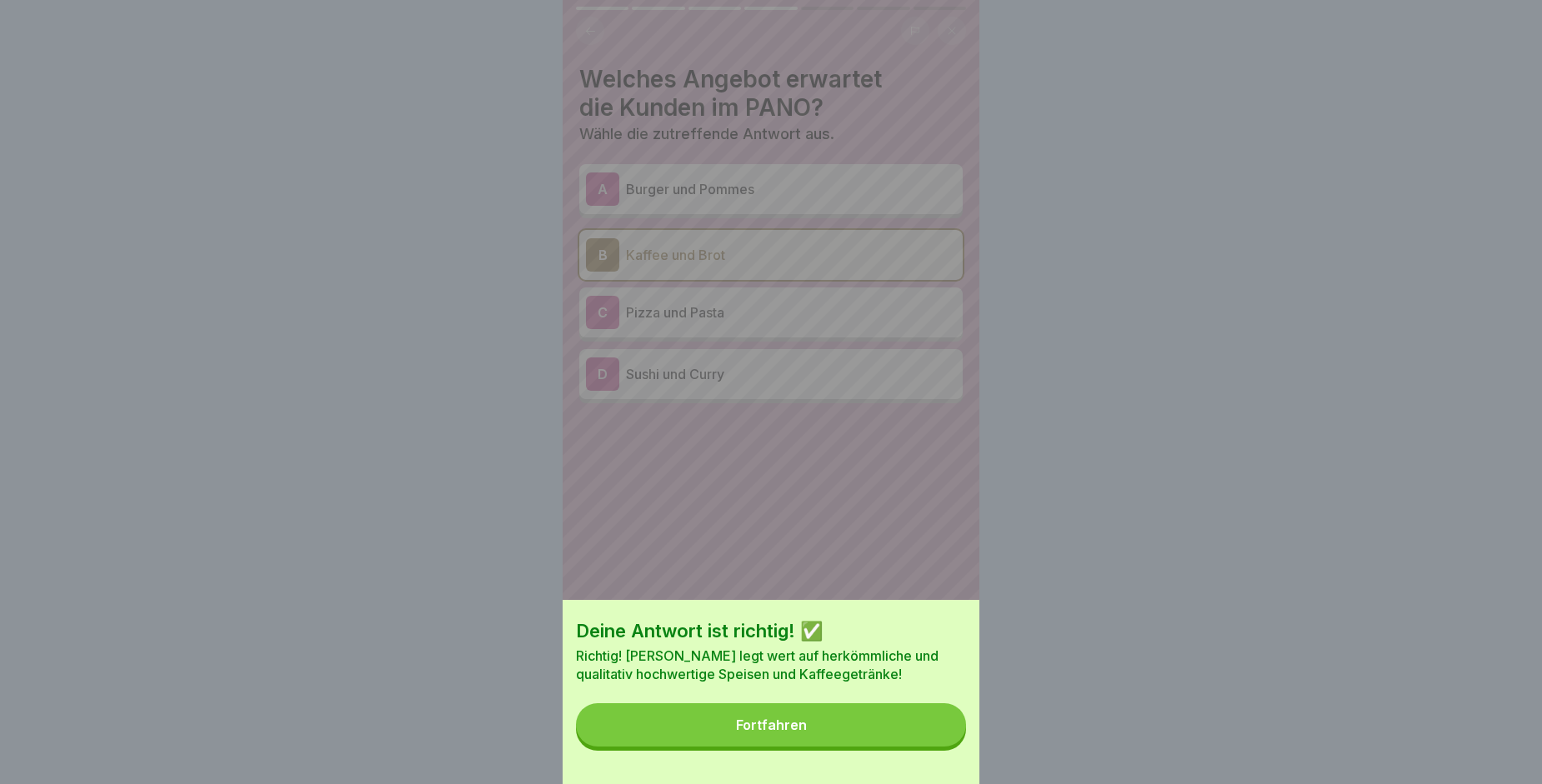
click at [880, 725] on button "Fortfahren" at bounding box center [771, 725] width 390 height 44
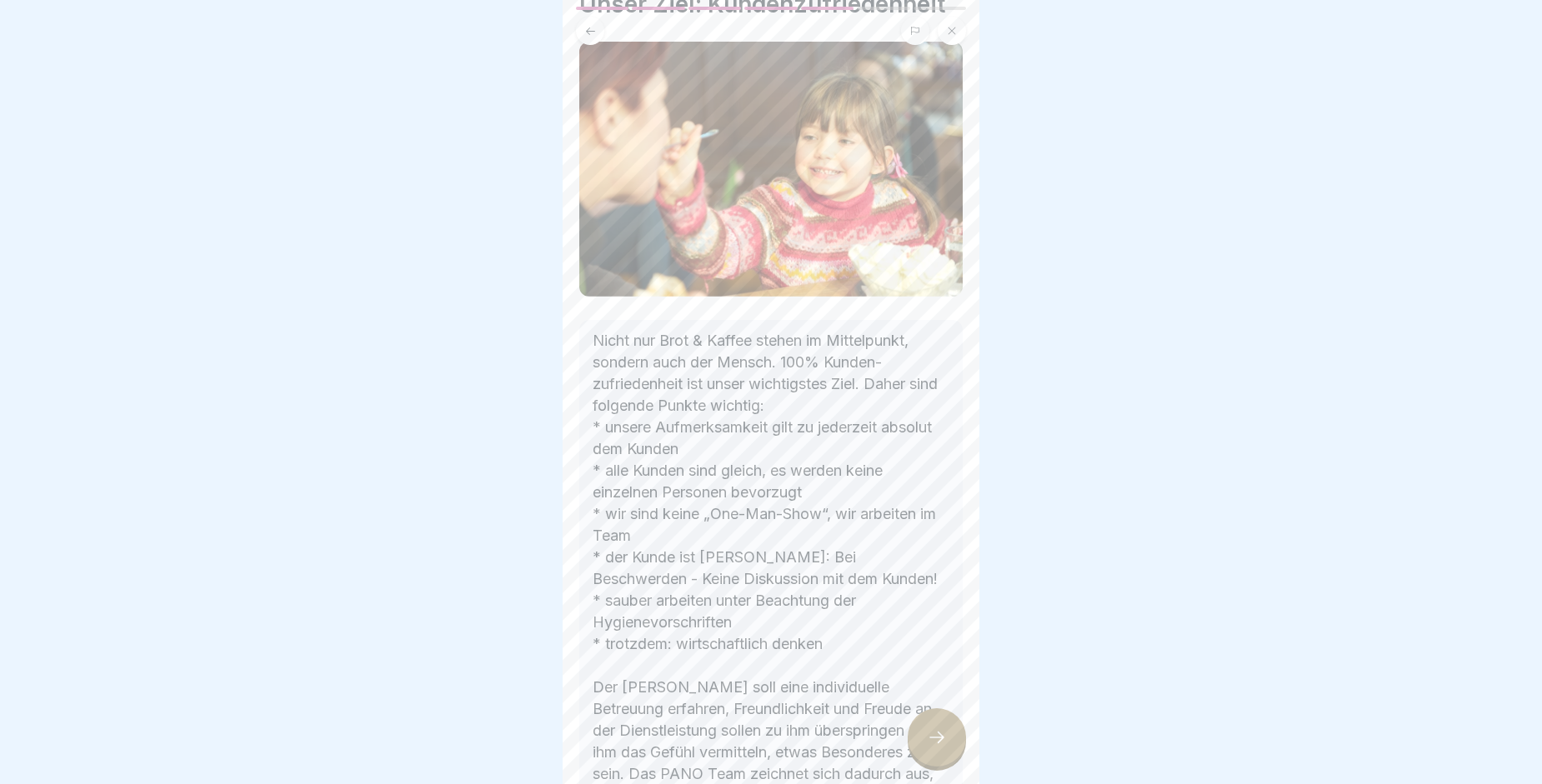
scroll to position [91, 0]
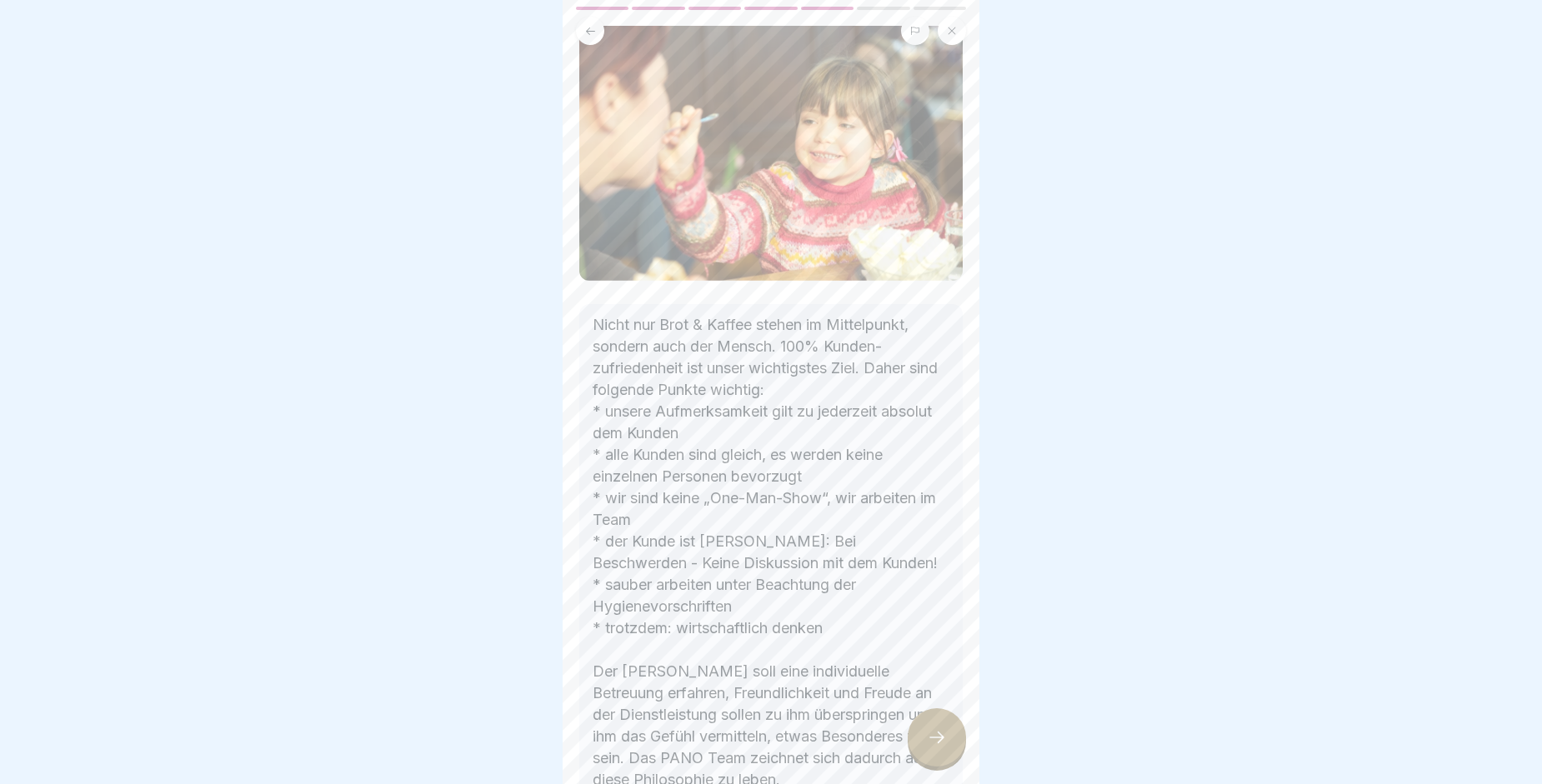
click at [990, 678] on div at bounding box center [771, 392] width 1542 height 784
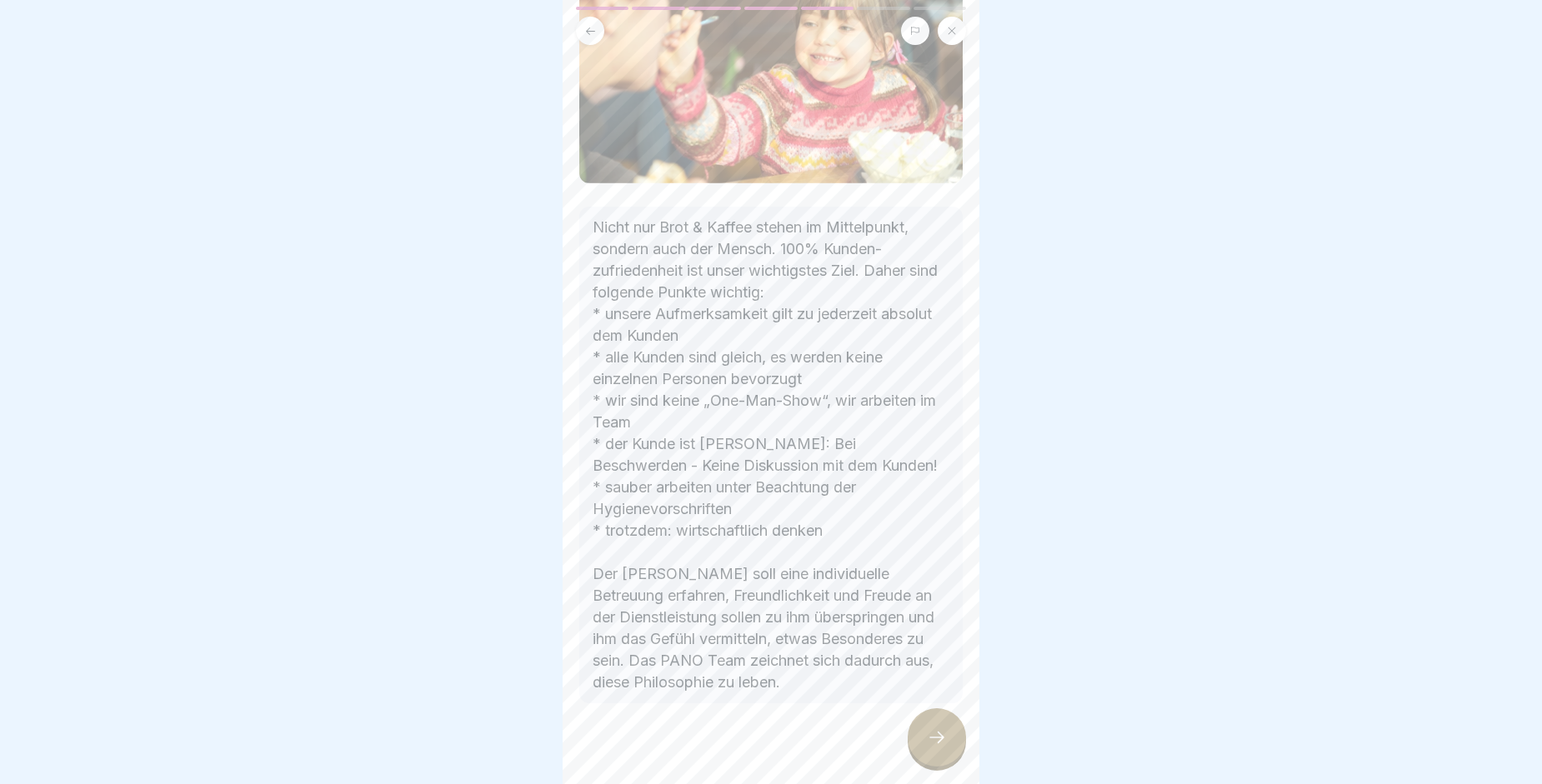
scroll to position [199, 0]
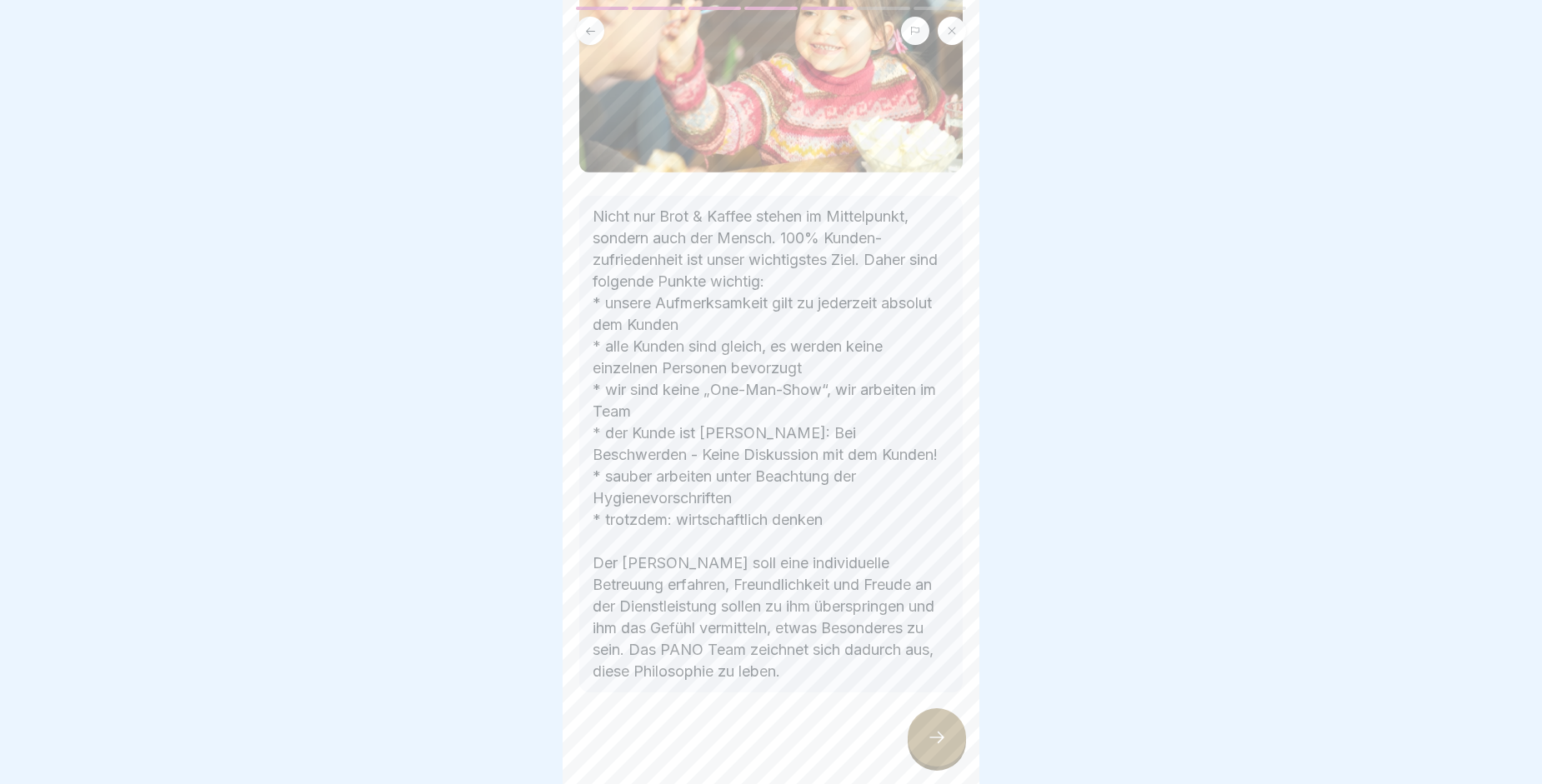
click at [940, 741] on div at bounding box center [937, 737] width 59 height 59
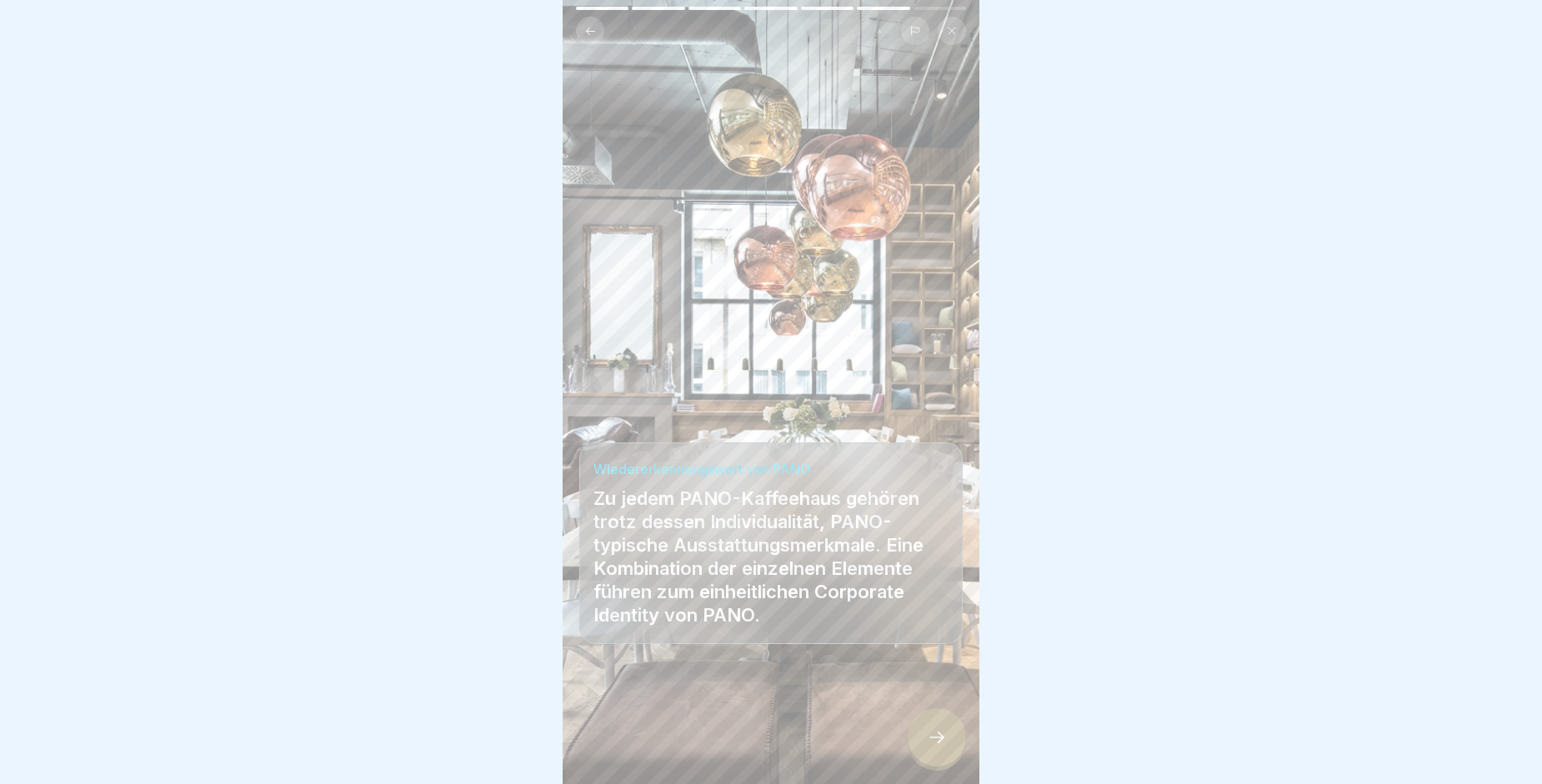
click at [940, 741] on div at bounding box center [937, 737] width 59 height 59
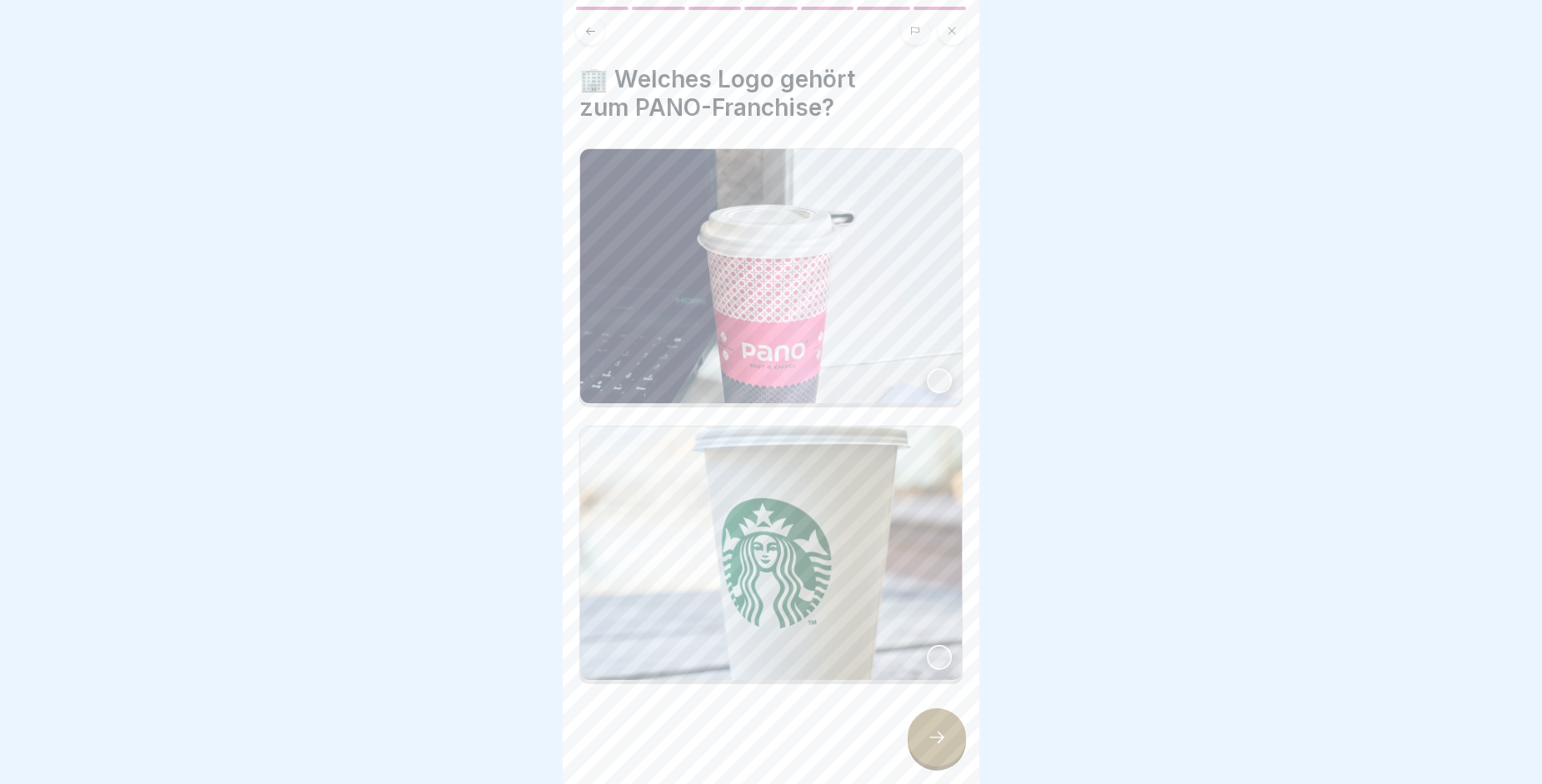
click at [837, 349] on img at bounding box center [771, 276] width 382 height 254
click at [927, 747] on icon at bounding box center [937, 738] width 20 height 20
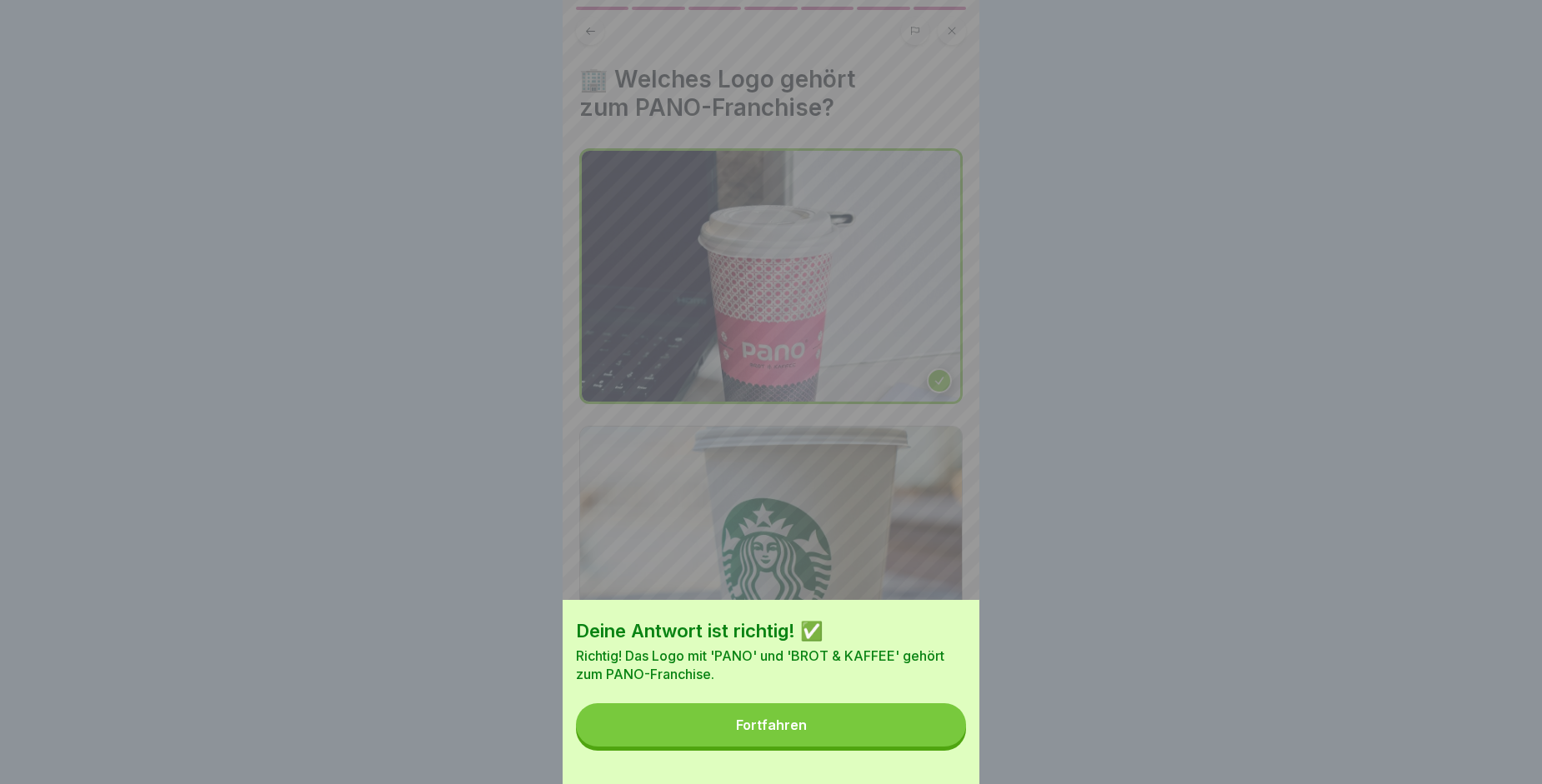
click at [882, 733] on button "Fortfahren" at bounding box center [771, 725] width 390 height 44
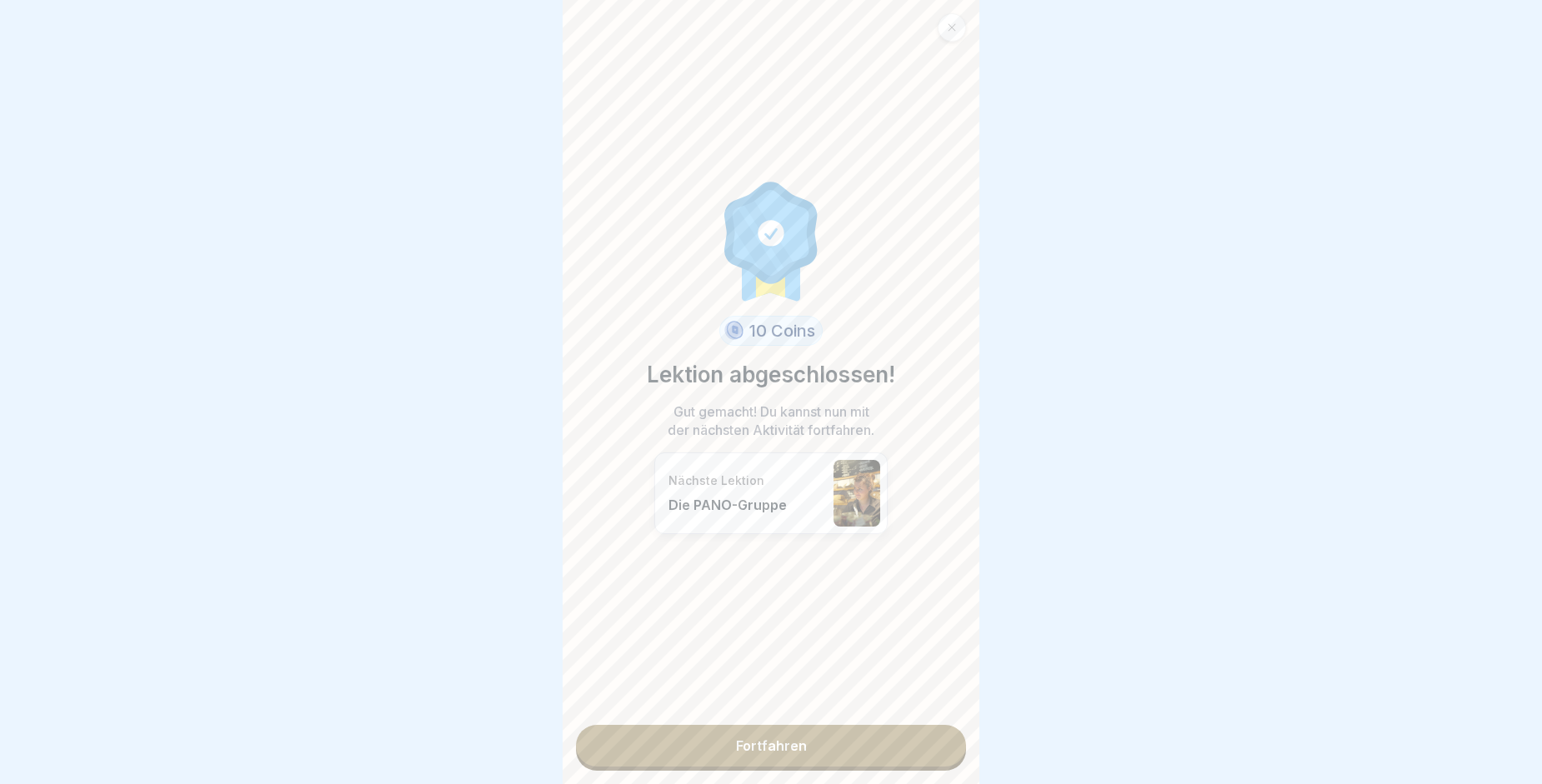
click at [882, 733] on link "Fortfahren" at bounding box center [771, 745] width 390 height 42
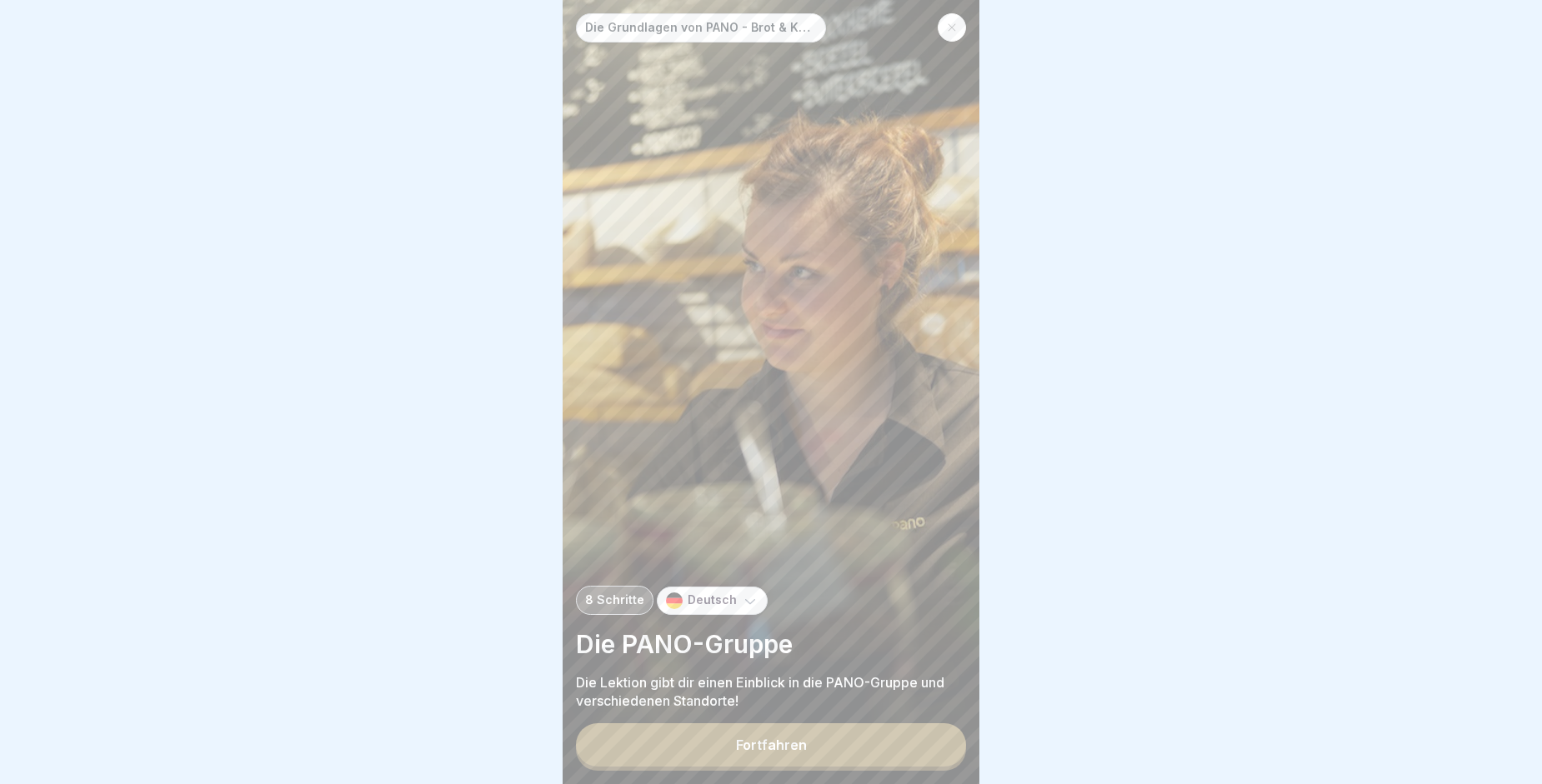
click at [843, 746] on button "Fortfahren" at bounding box center [771, 744] width 390 height 44
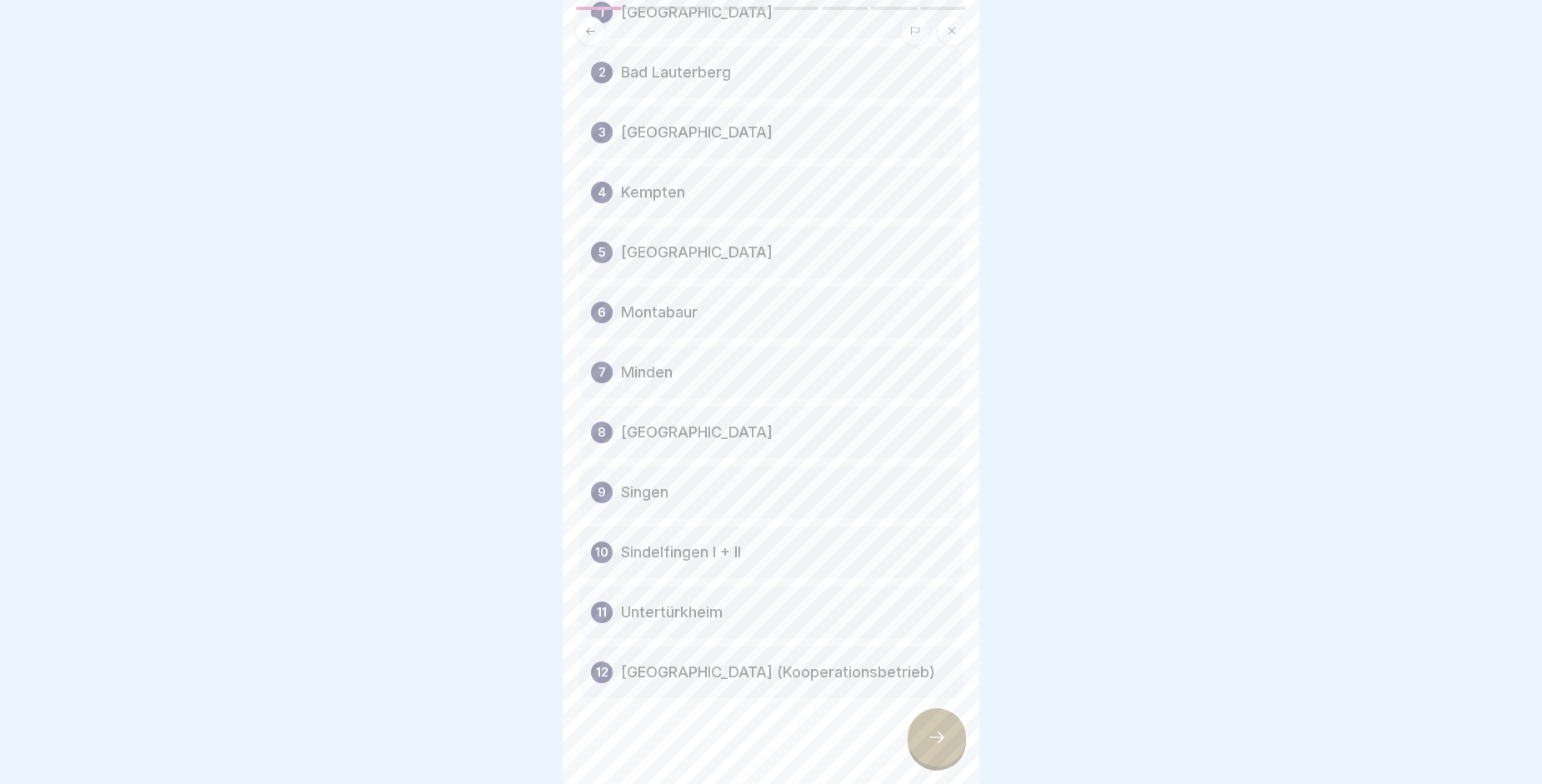
scroll to position [141, 0]
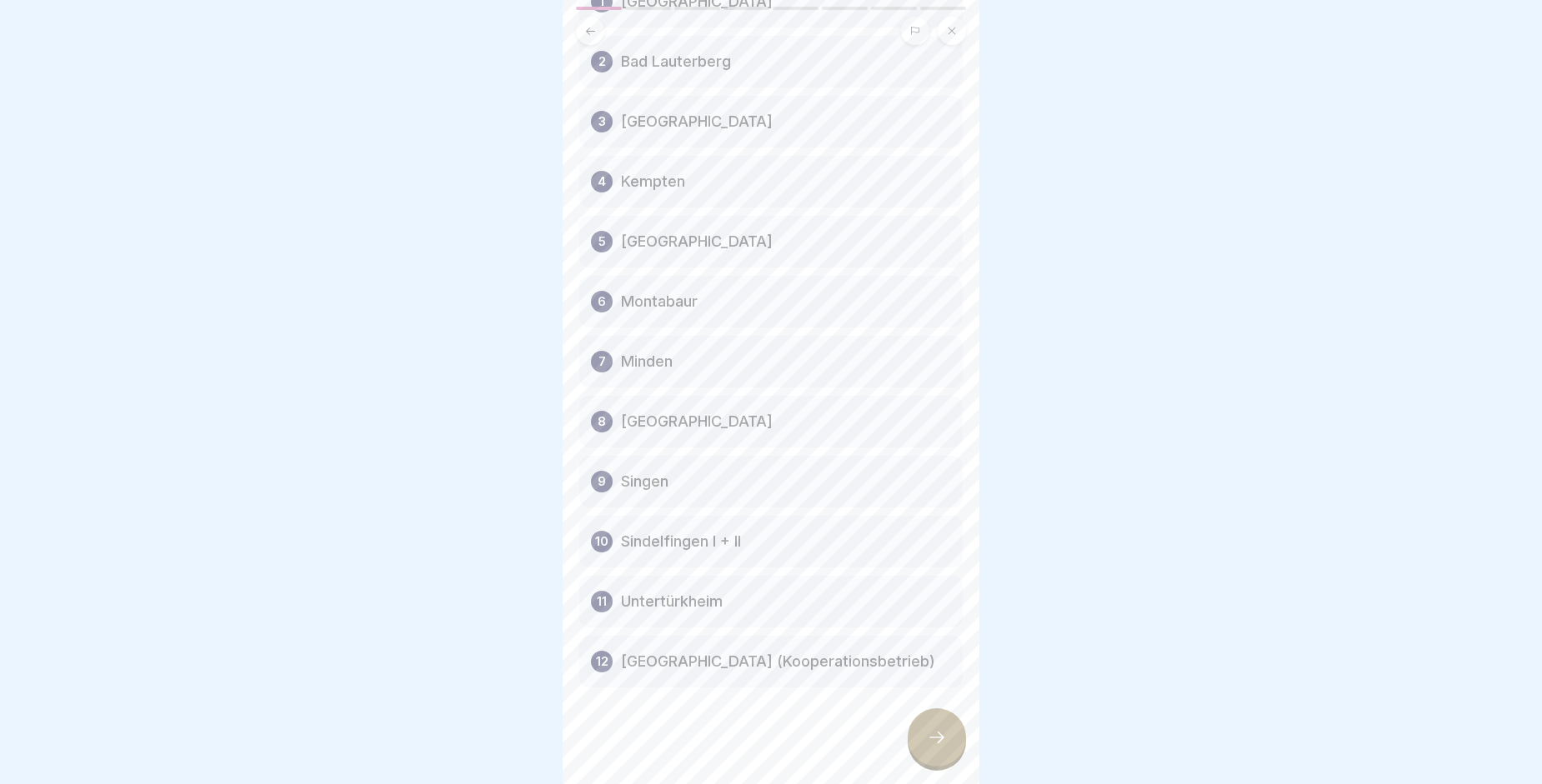
click at [939, 740] on div at bounding box center [937, 737] width 59 height 59
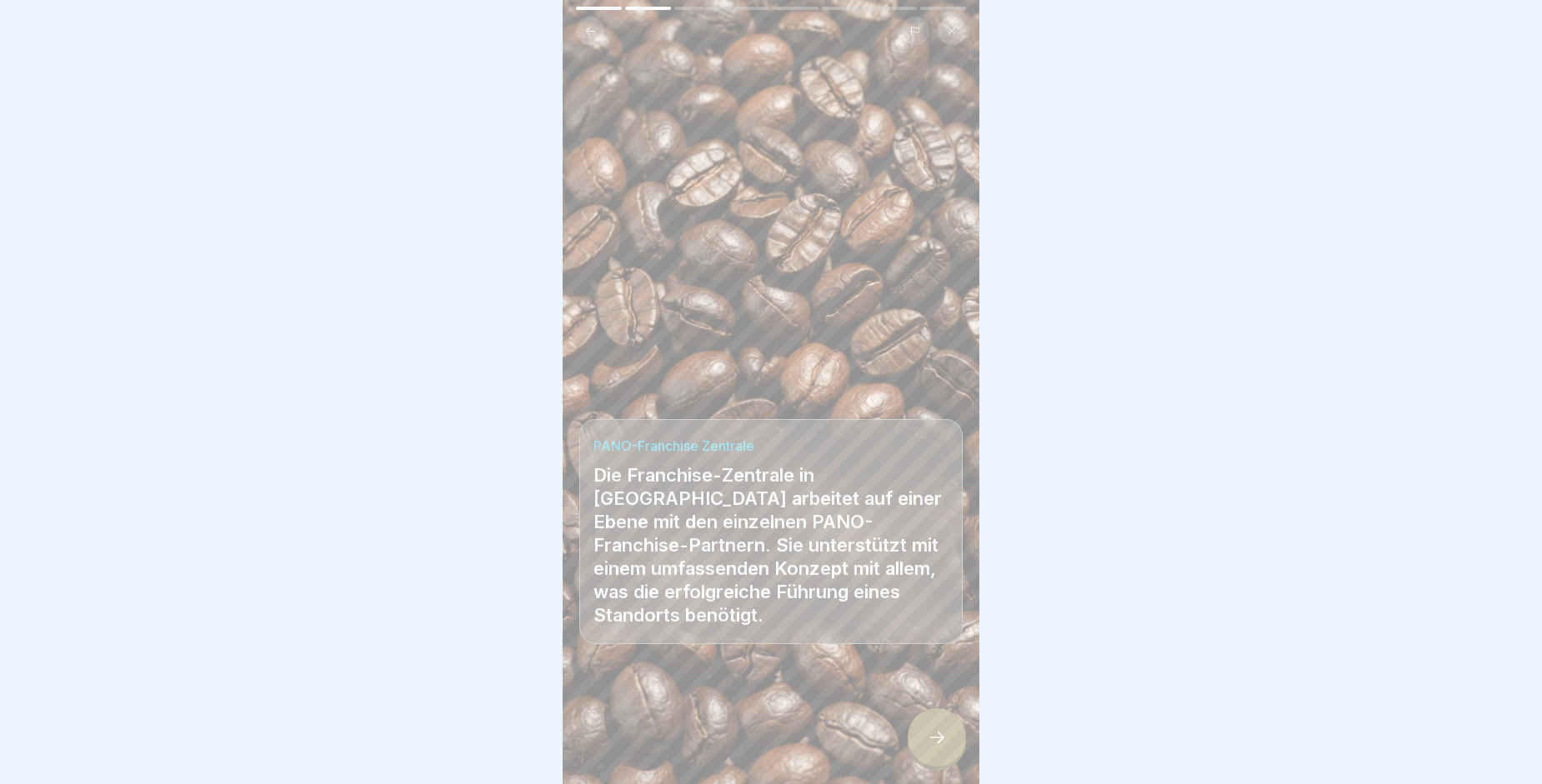
click at [939, 740] on div at bounding box center [937, 737] width 59 height 59
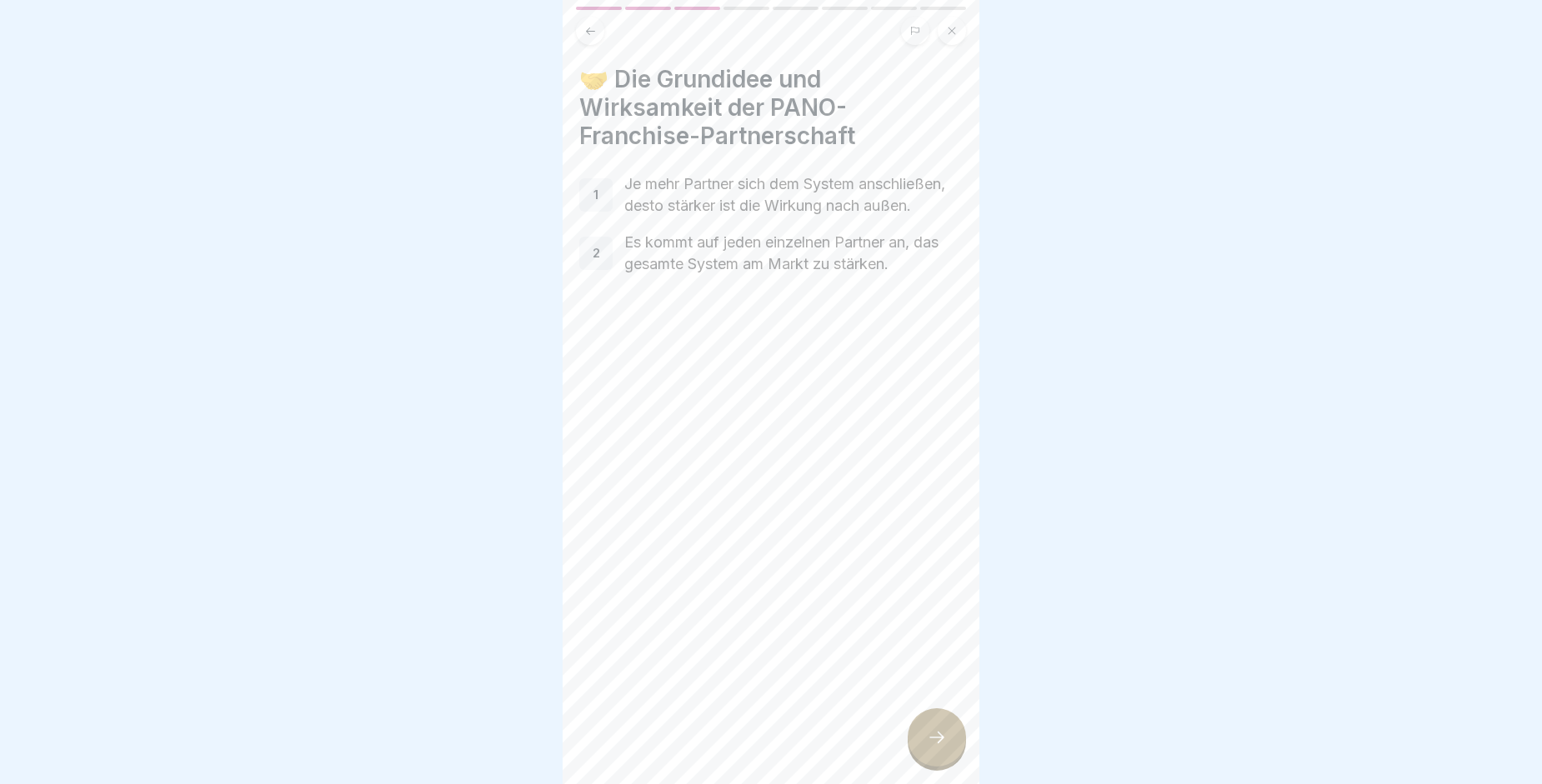
click at [939, 740] on div at bounding box center [937, 737] width 59 height 59
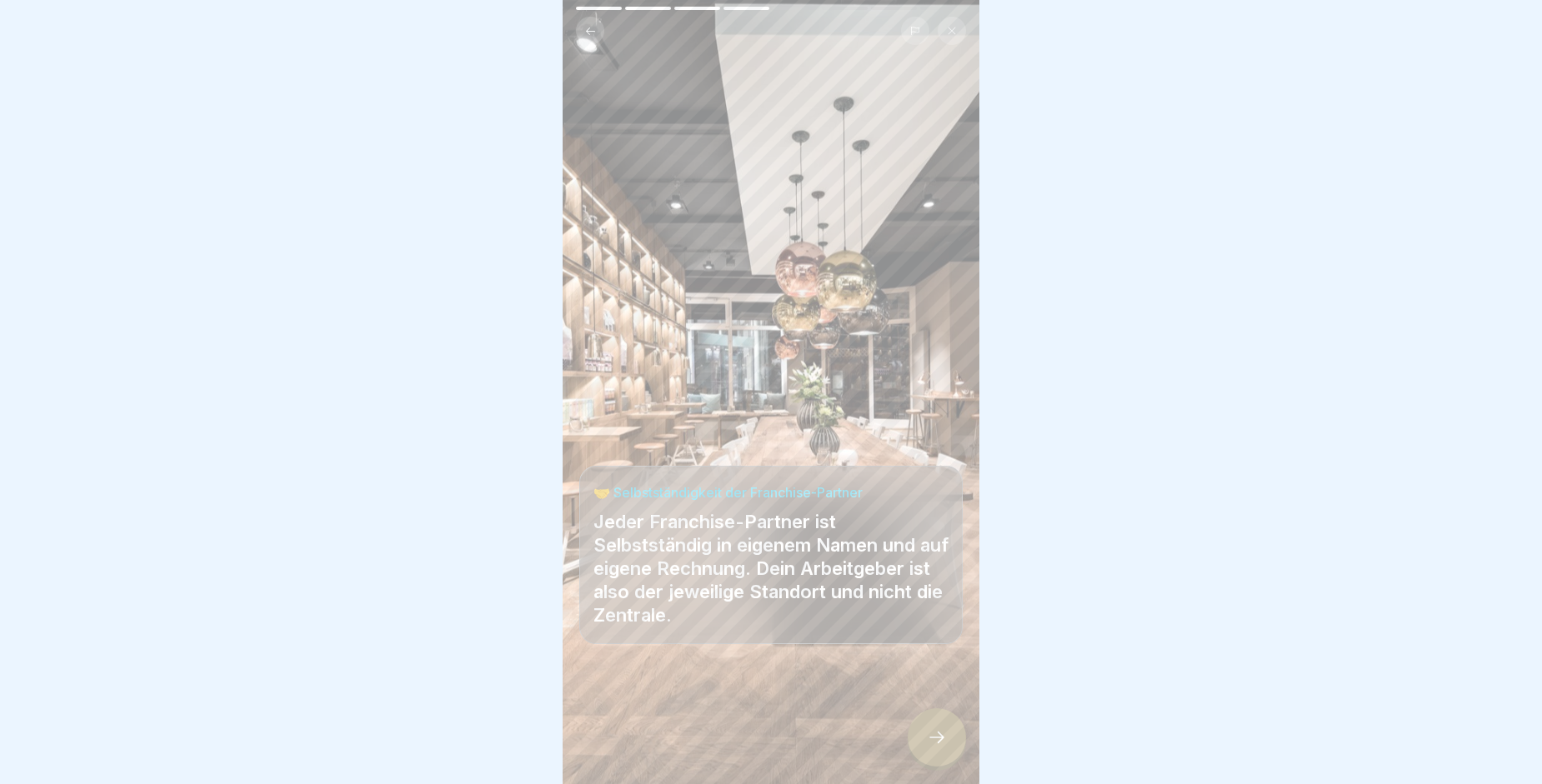
click at [939, 740] on div at bounding box center [937, 737] width 59 height 59
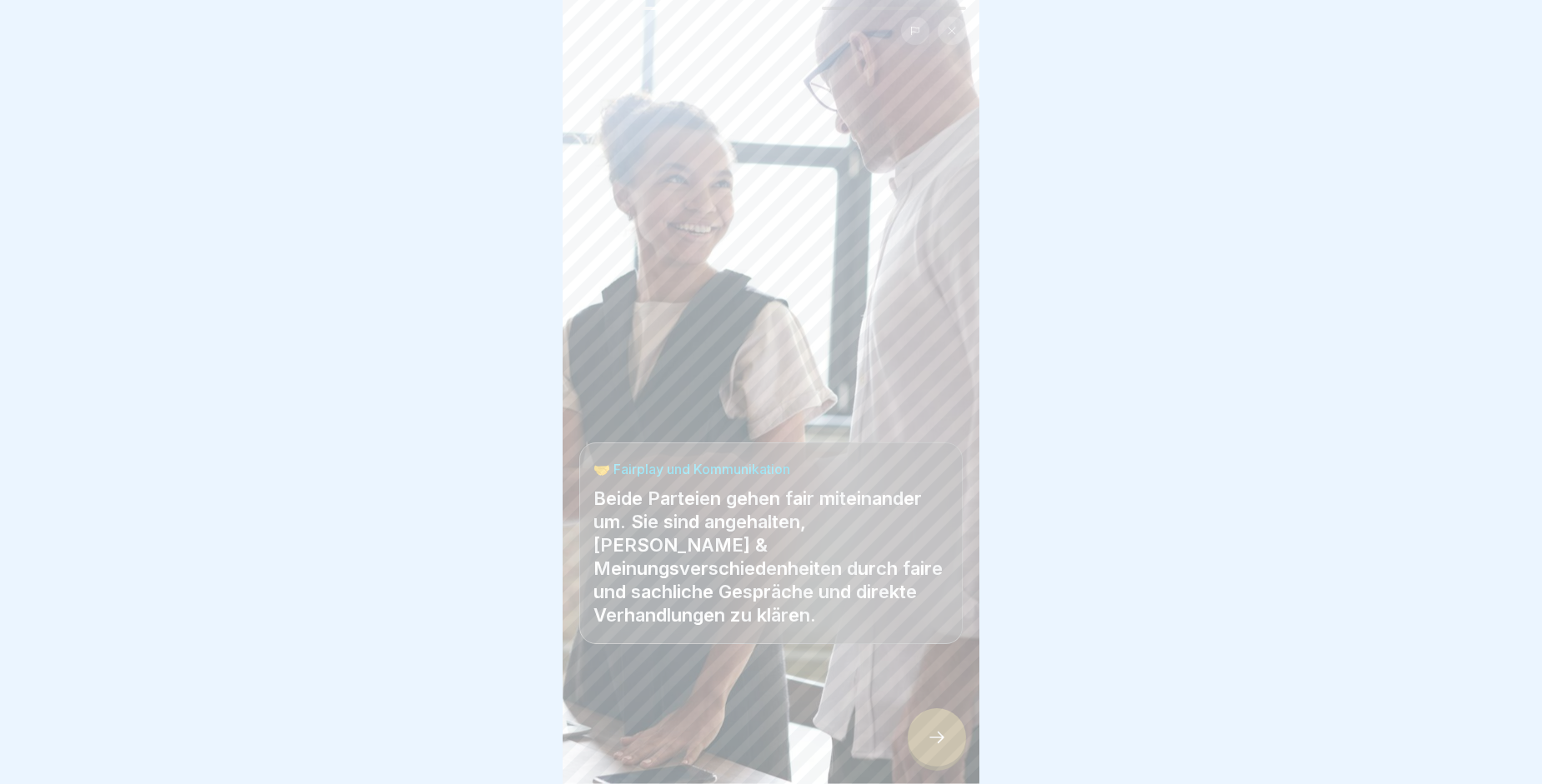
click at [939, 740] on div at bounding box center [937, 737] width 59 height 59
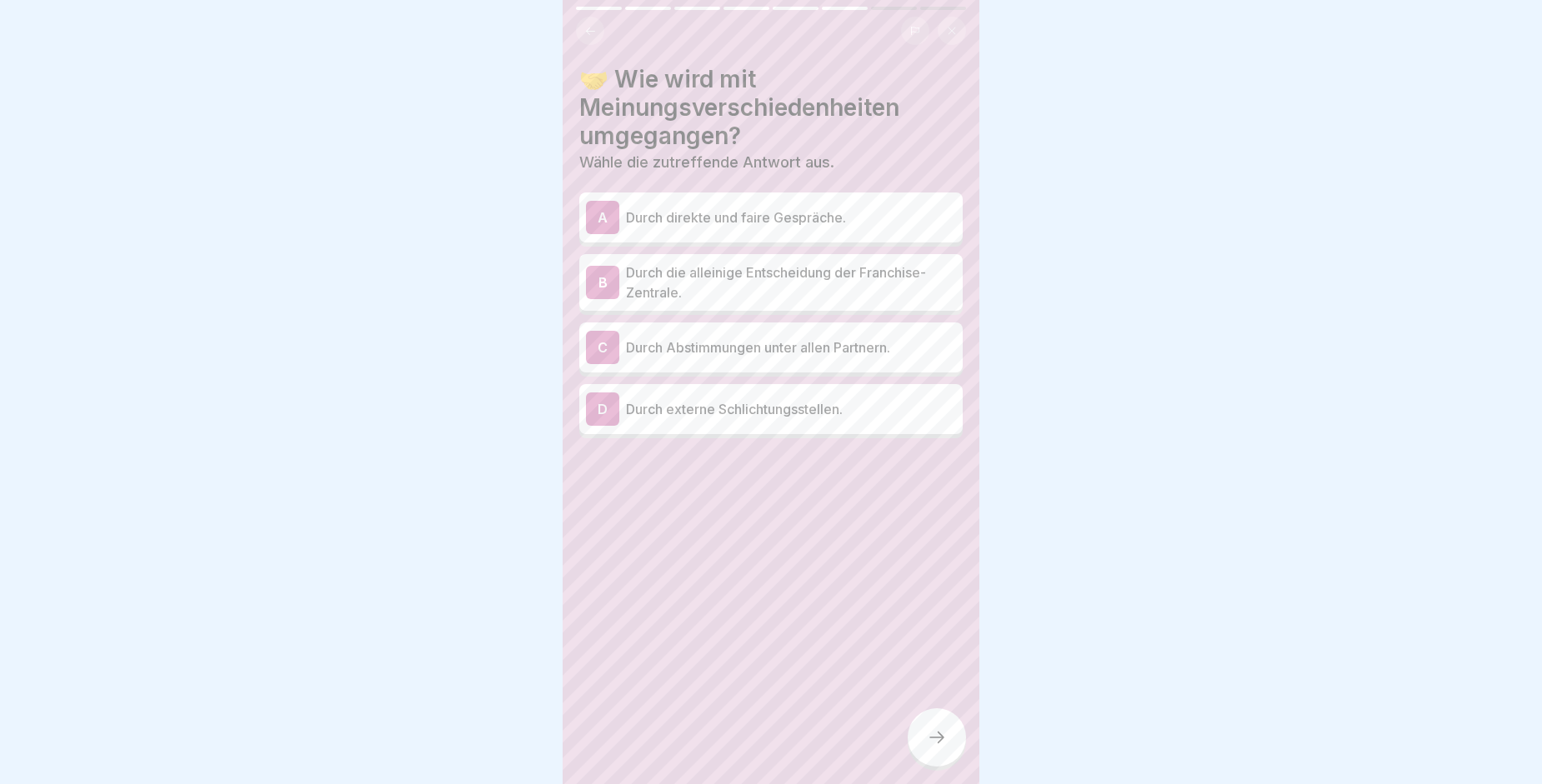
click at [598, 219] on div "A" at bounding box center [602, 217] width 33 height 33
click at [951, 754] on div at bounding box center [937, 737] width 59 height 59
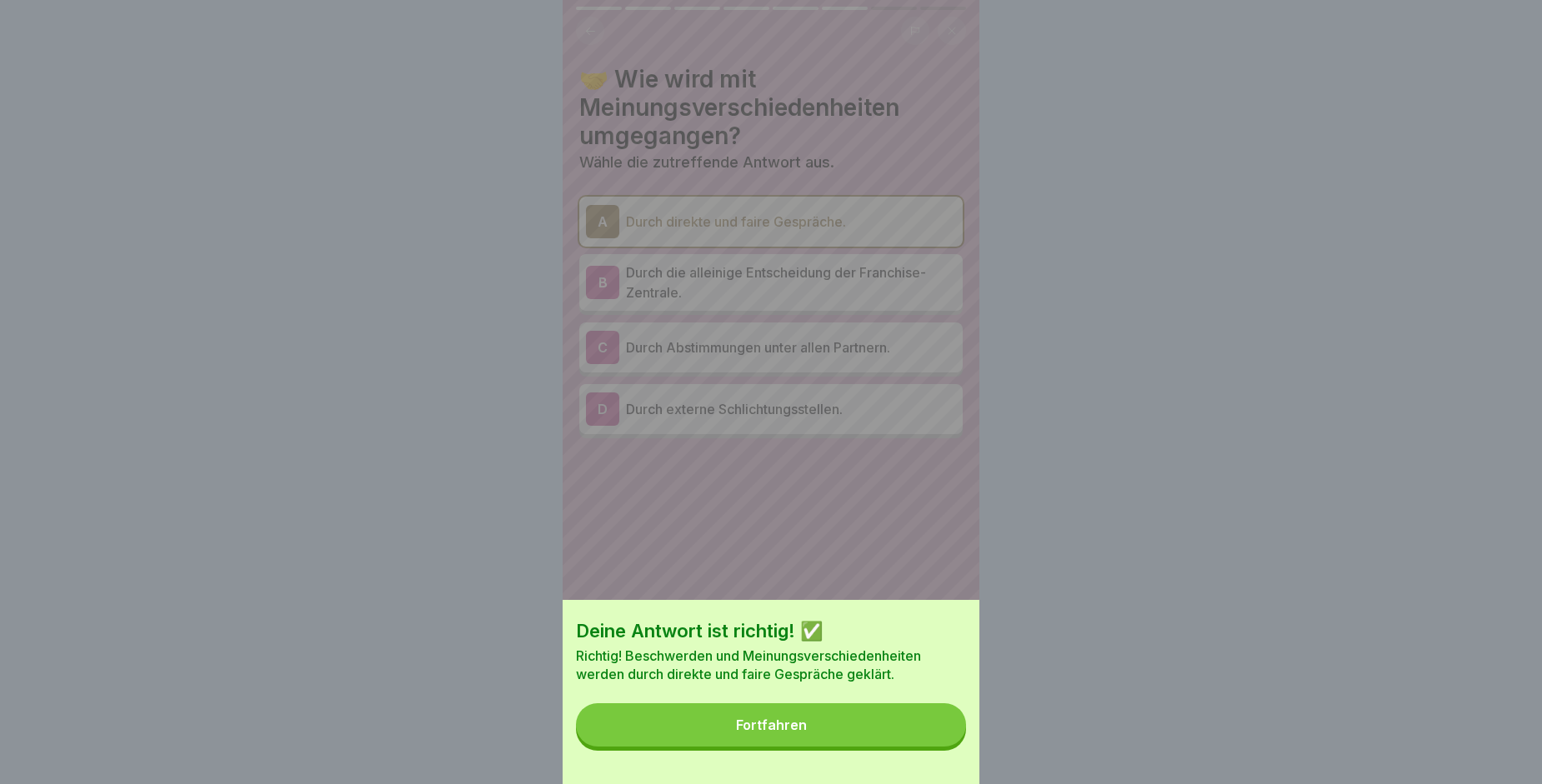
click at [839, 738] on button "Fortfahren" at bounding box center [771, 725] width 390 height 44
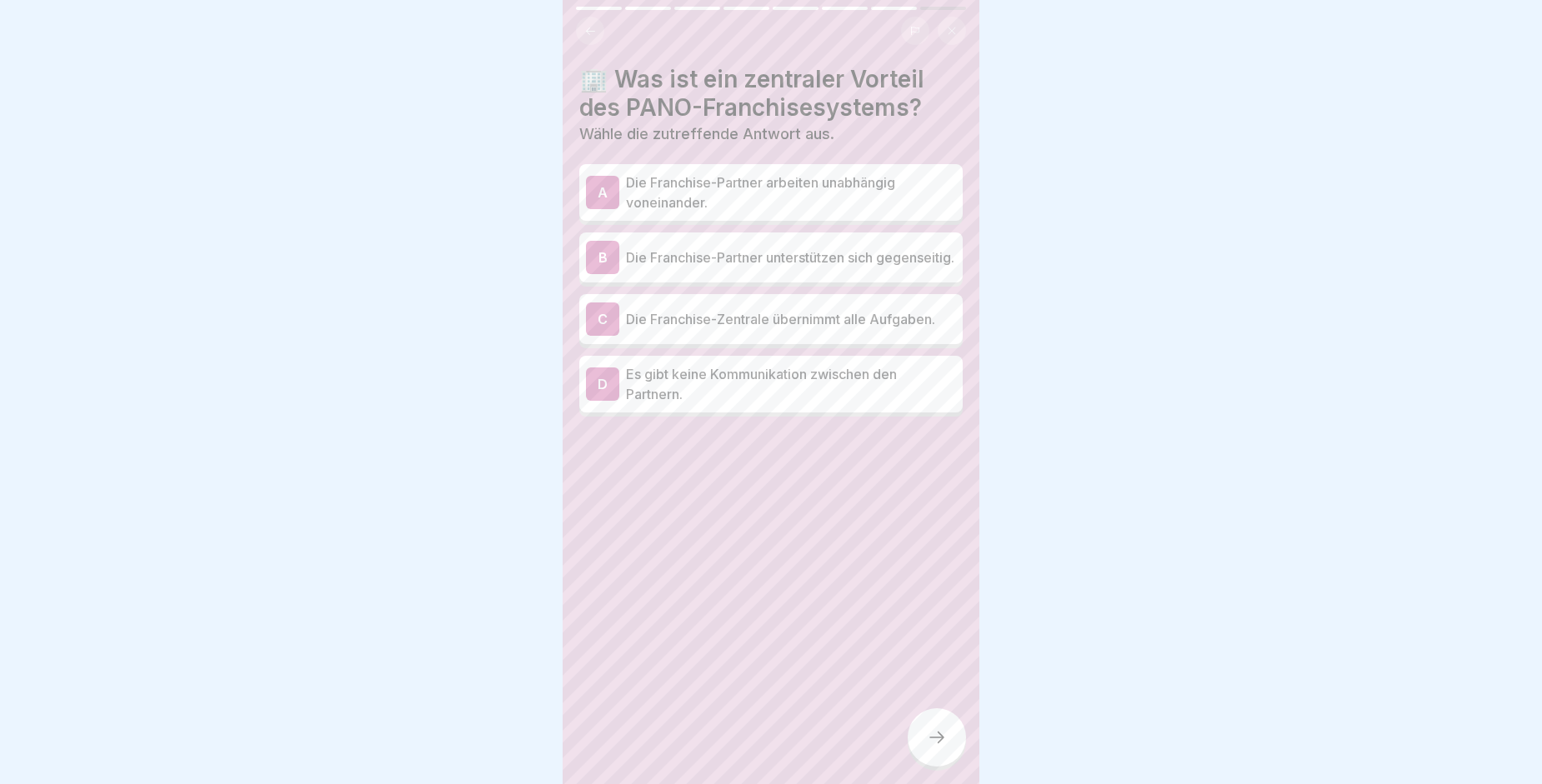
click at [625, 256] on div "B Die Franchise-Partner unterstützen sich gegenseitig." at bounding box center [771, 257] width 370 height 33
click at [916, 743] on div at bounding box center [937, 737] width 59 height 59
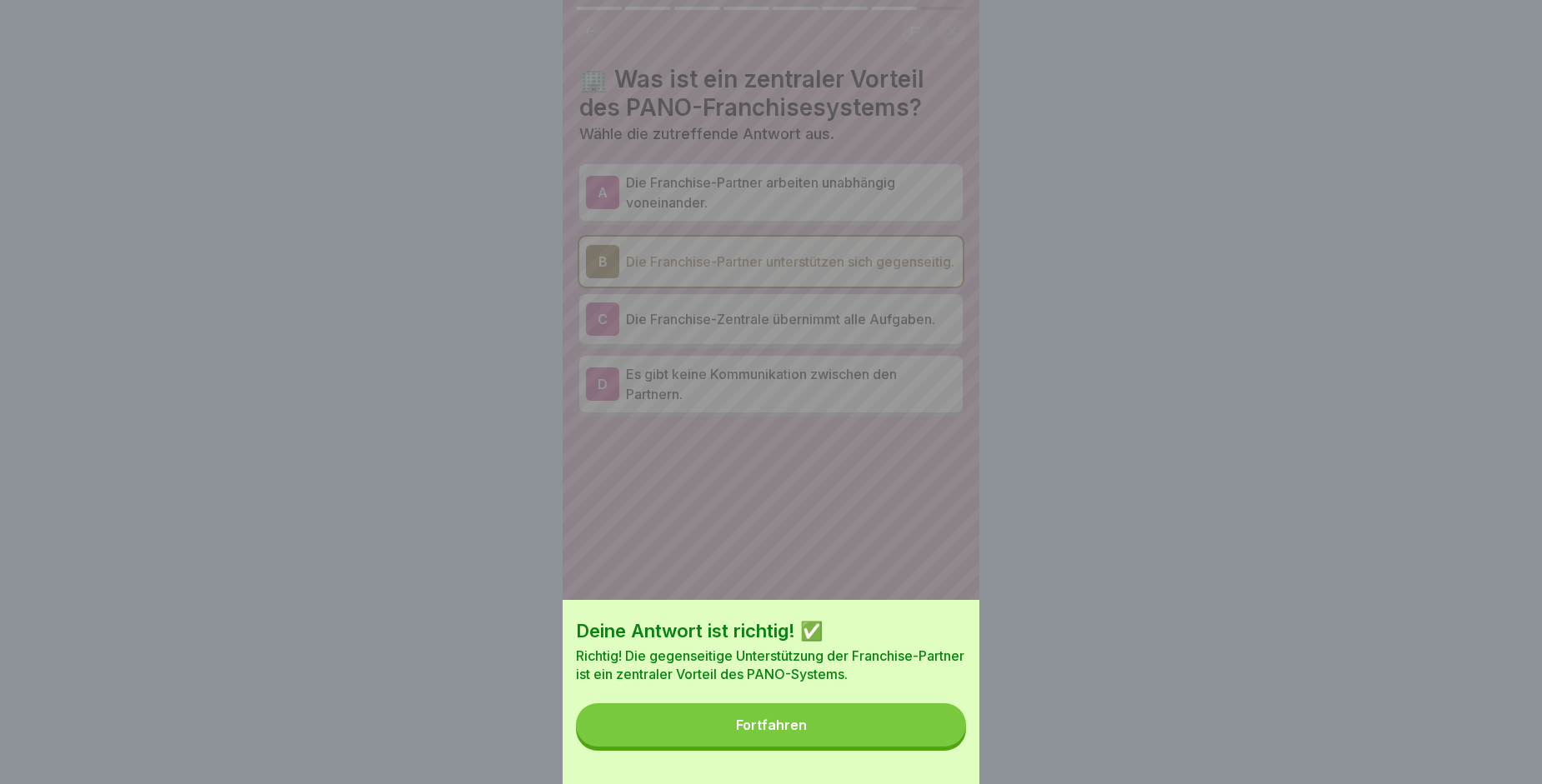
click at [916, 743] on button "Fortfahren" at bounding box center [771, 725] width 390 height 44
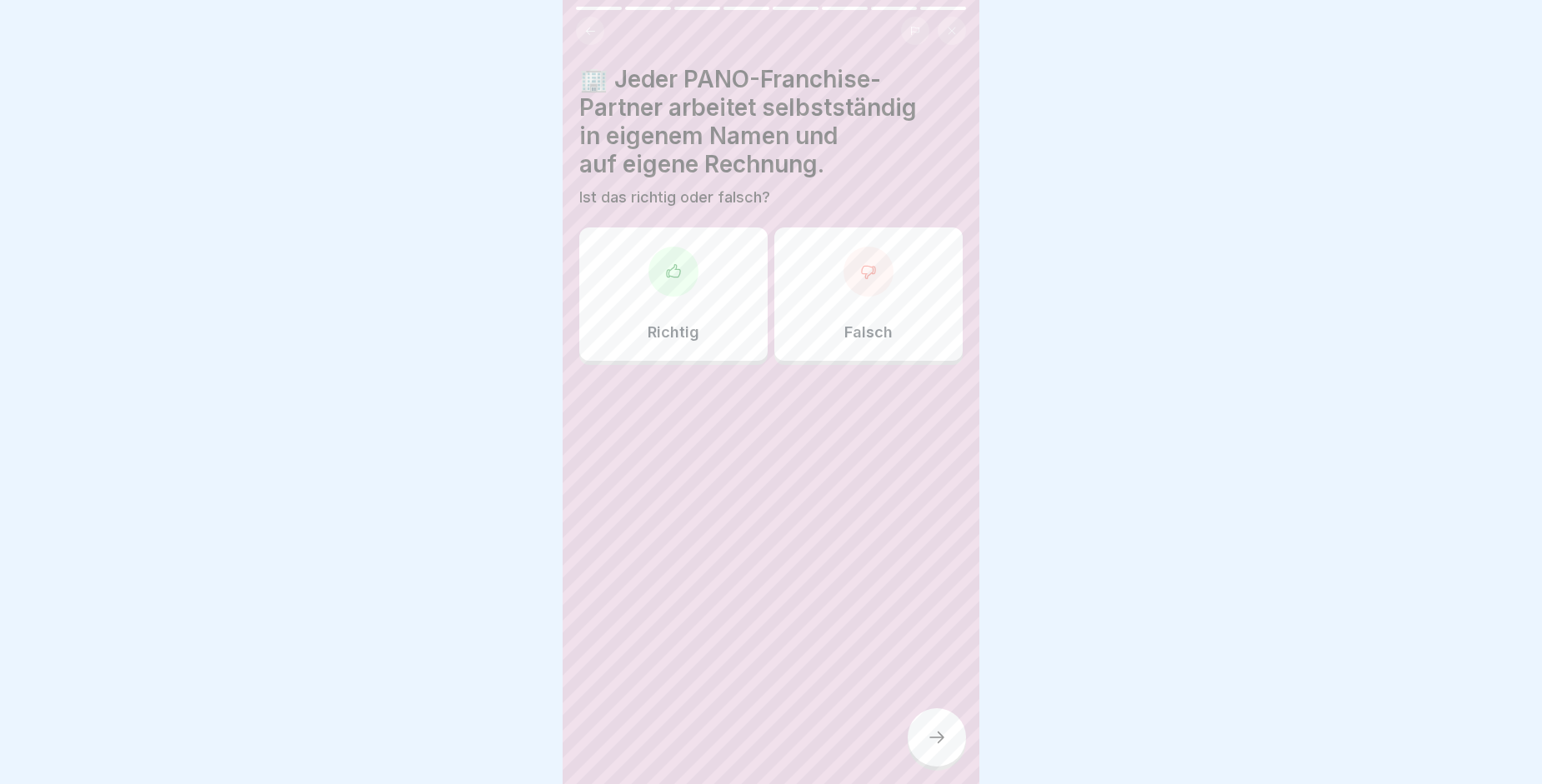
click at [649, 276] on div at bounding box center [674, 271] width 50 height 50
click at [937, 730] on div at bounding box center [937, 737] width 59 height 59
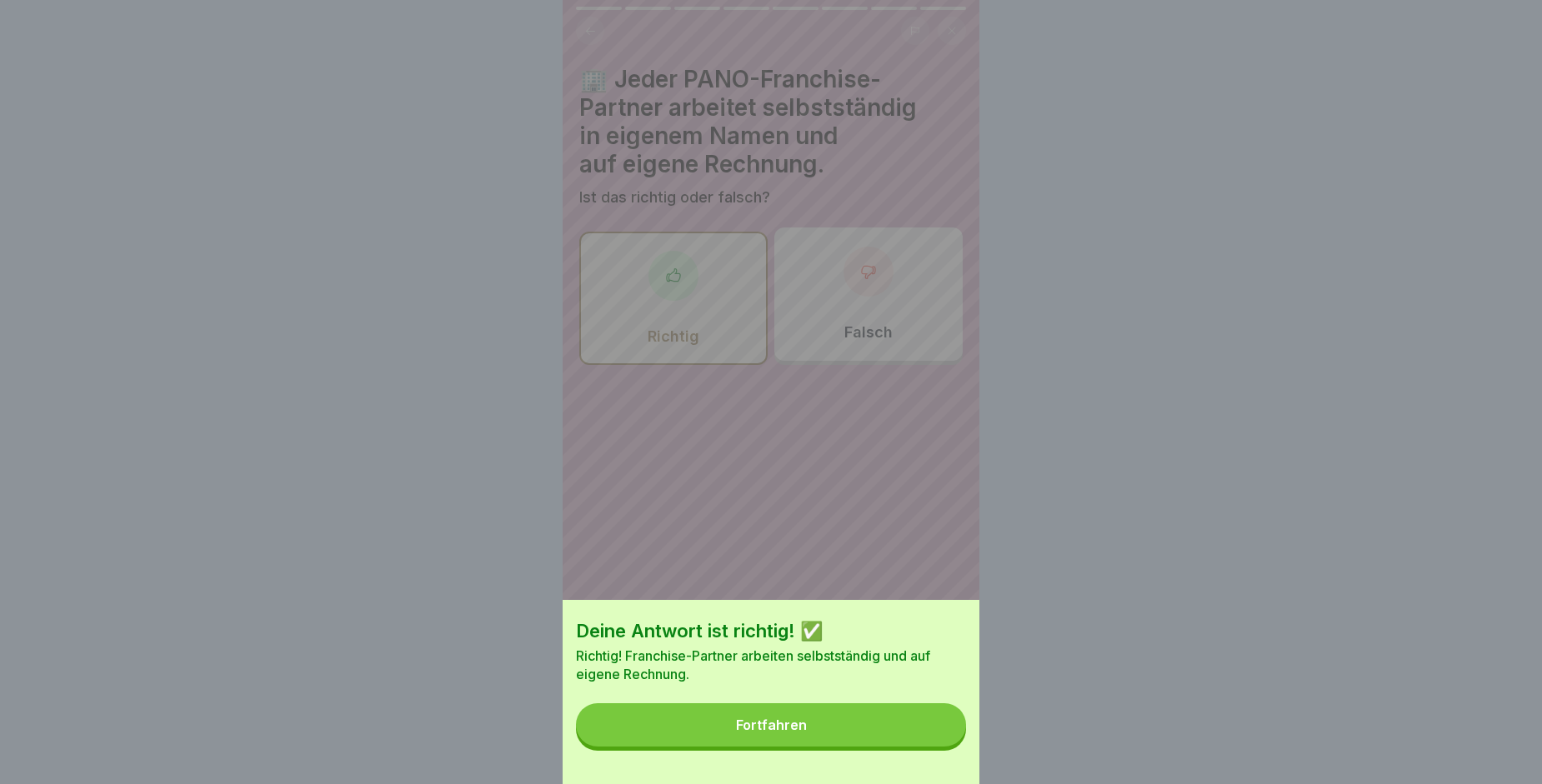
click at [909, 736] on button "Fortfahren" at bounding box center [771, 725] width 390 height 44
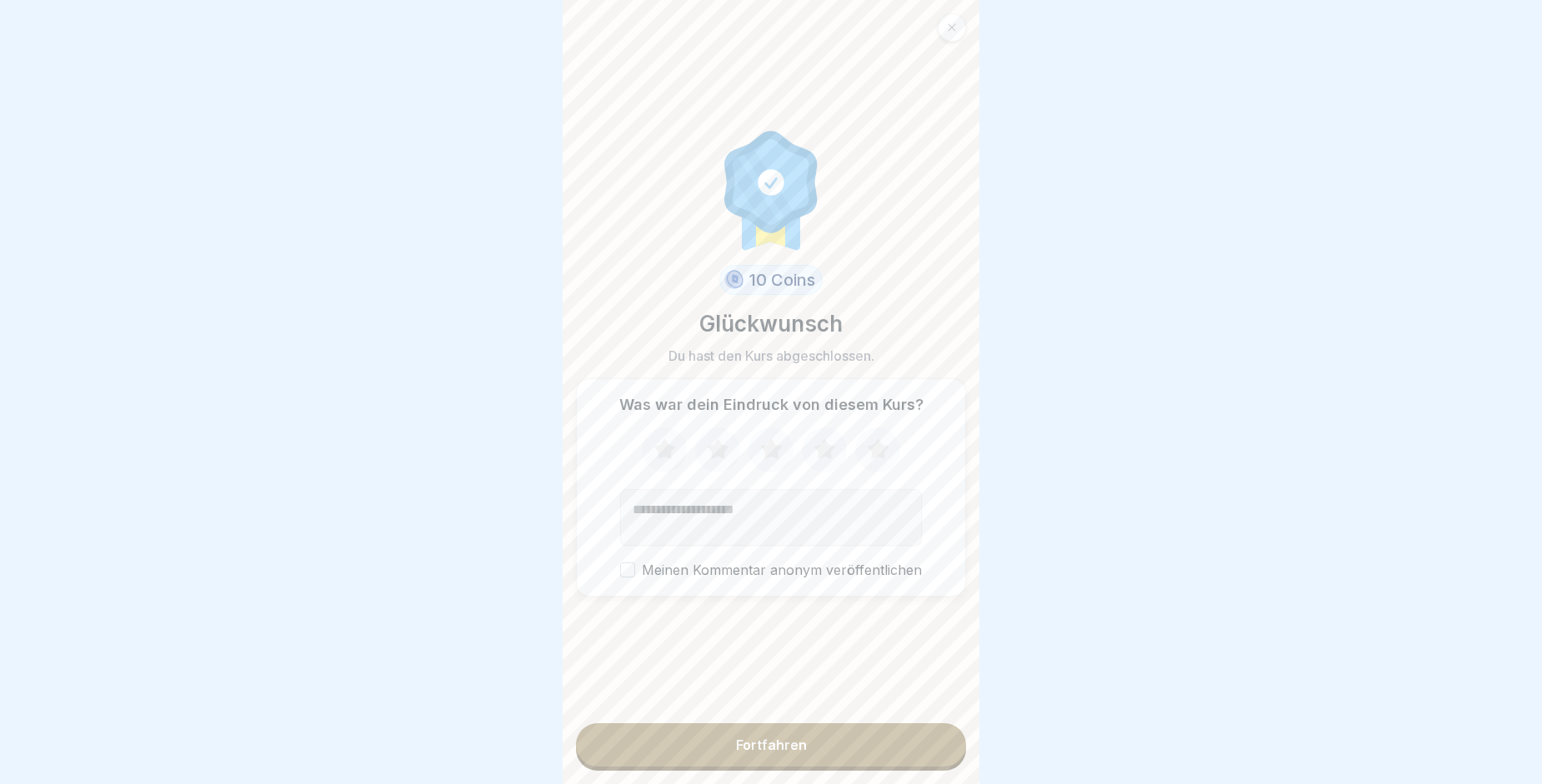
click at [806, 750] on button "Fortfahren" at bounding box center [771, 744] width 390 height 44
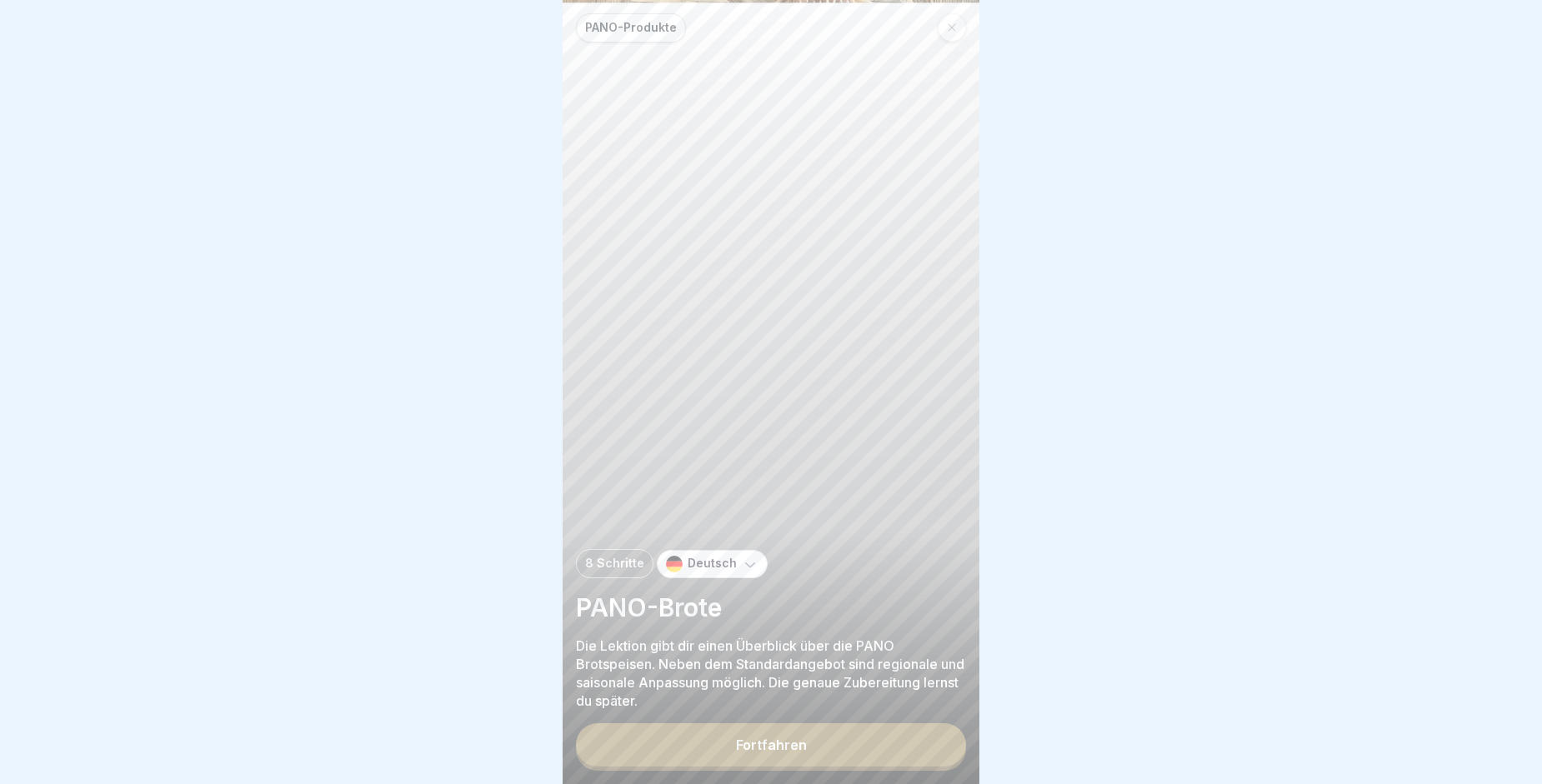
click at [772, 752] on div "Fortfahren" at bounding box center [771, 745] width 71 height 15
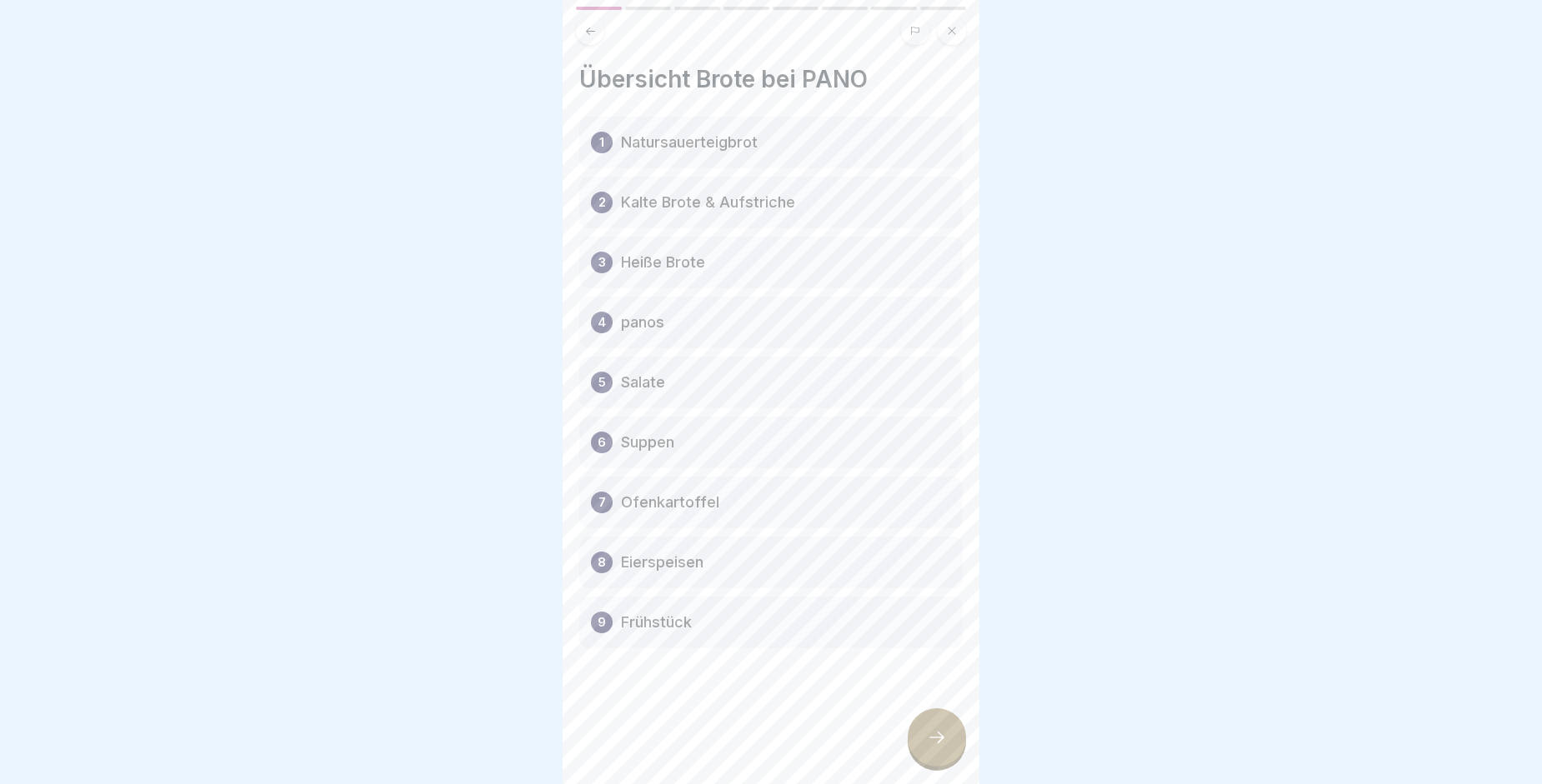
click at [932, 747] on icon at bounding box center [937, 738] width 20 height 20
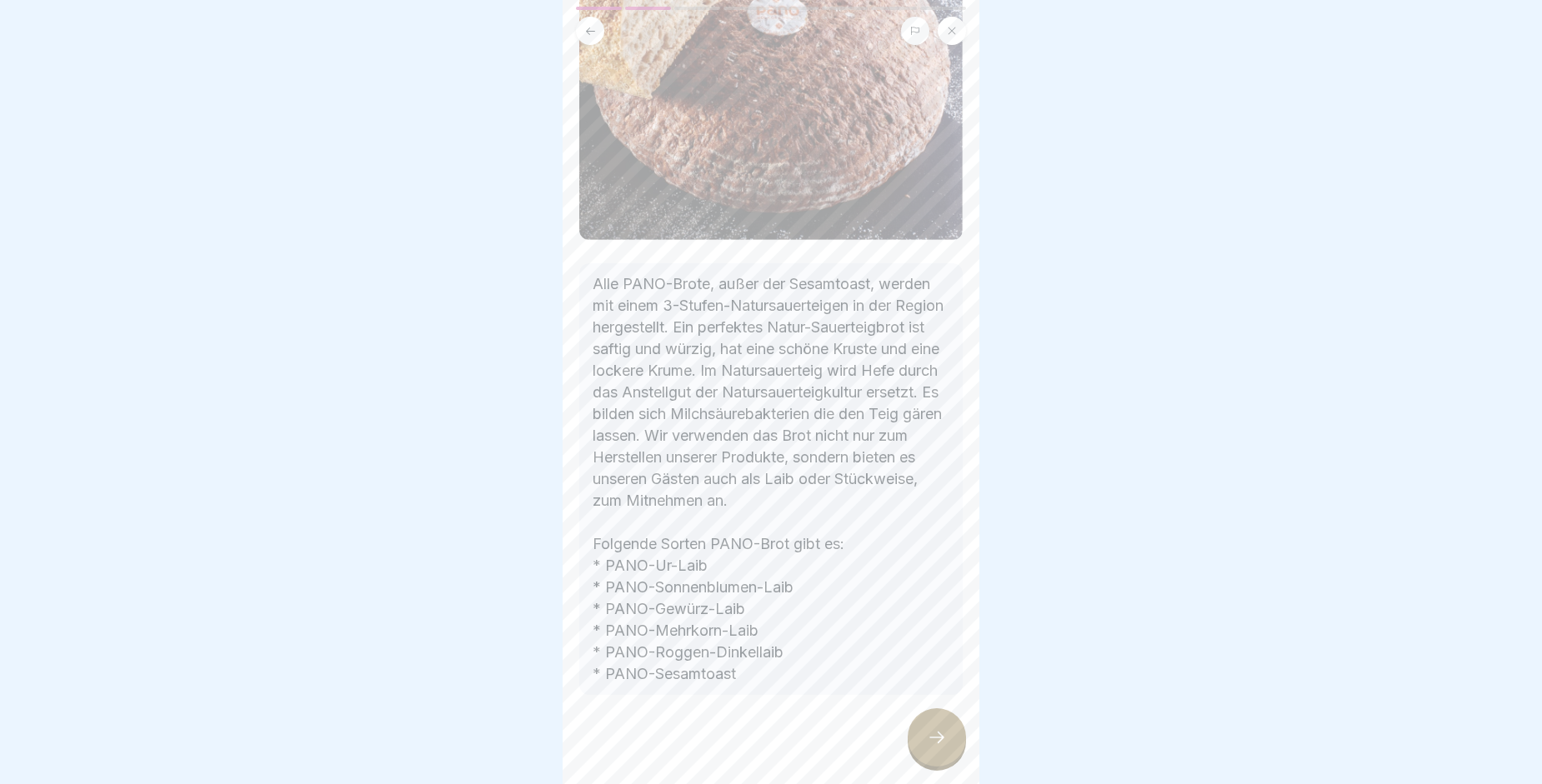
scroll to position [280, 0]
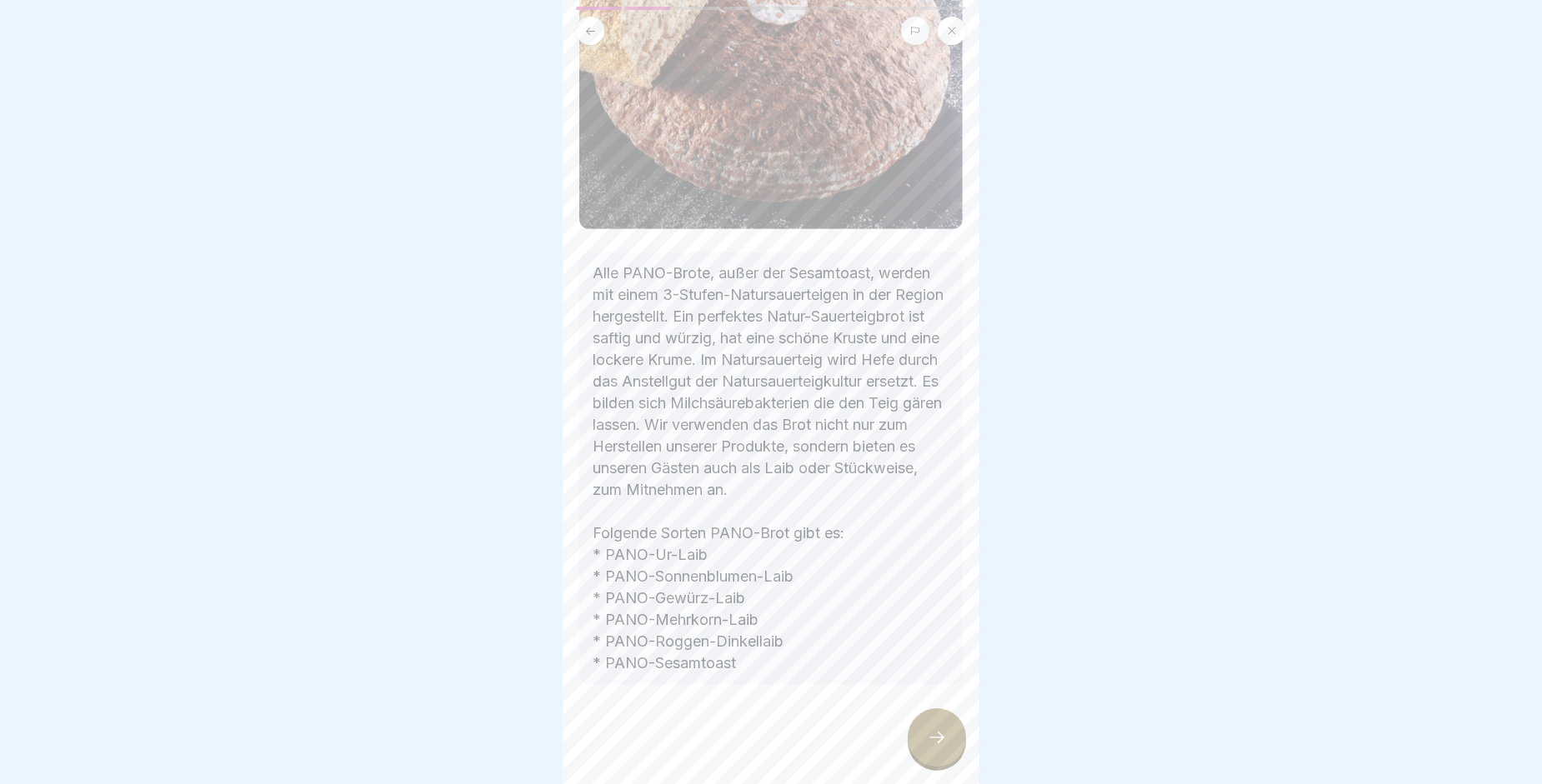
click at [949, 751] on div at bounding box center [937, 737] width 59 height 59
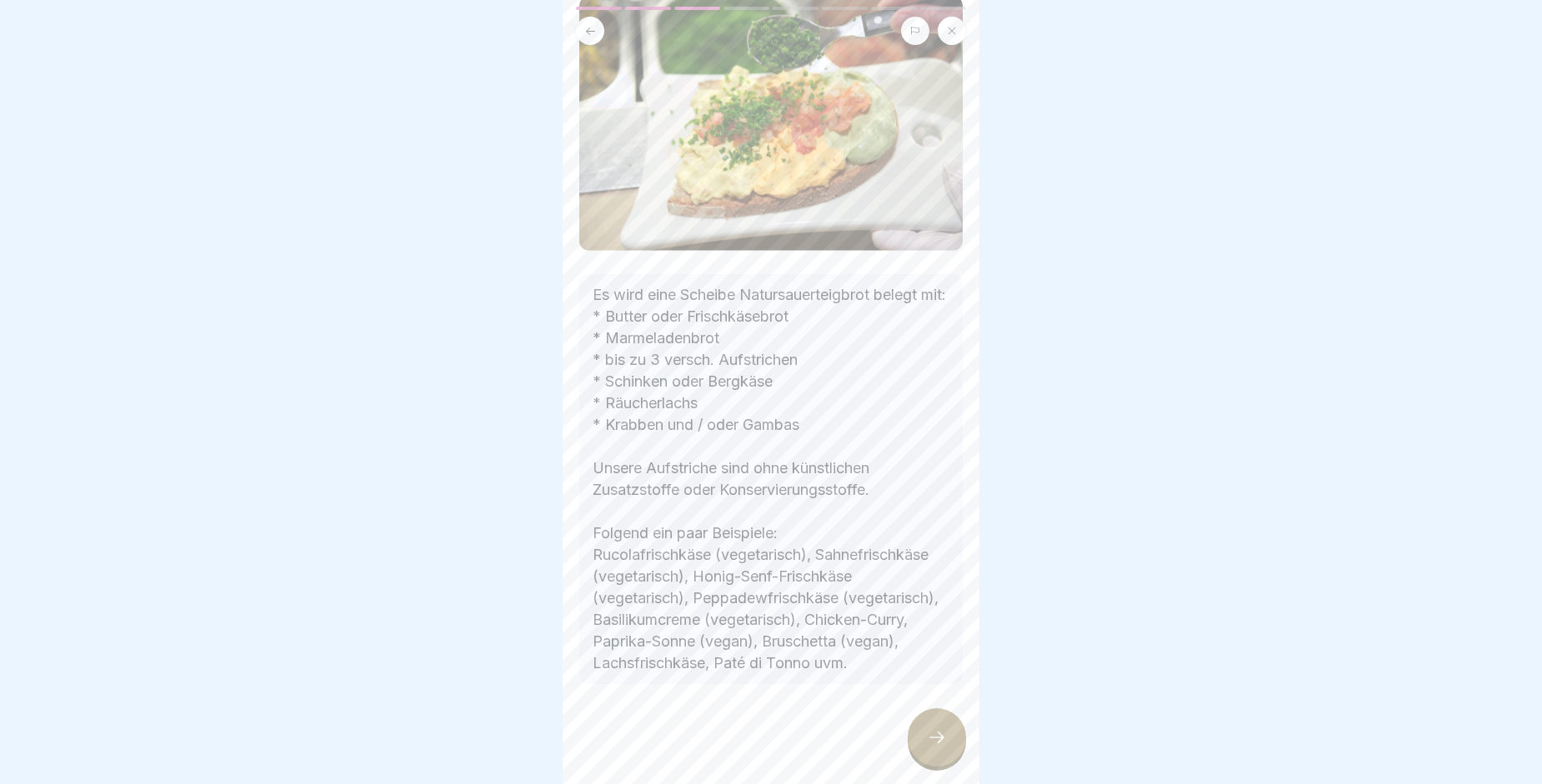
scroll to position [156, 0]
click at [938, 747] on icon at bounding box center [937, 738] width 20 height 20
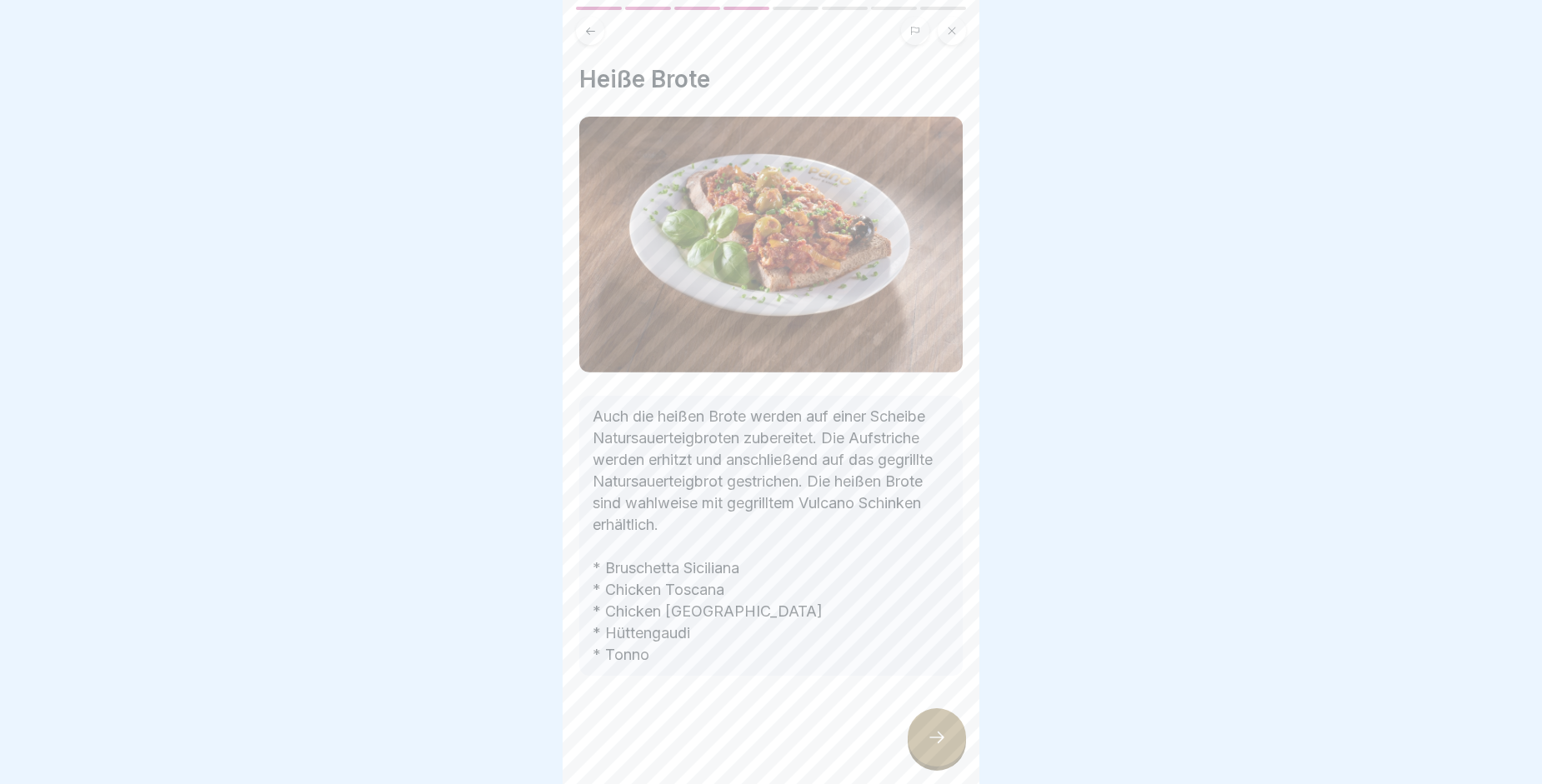
click at [938, 735] on div at bounding box center [937, 737] width 59 height 59
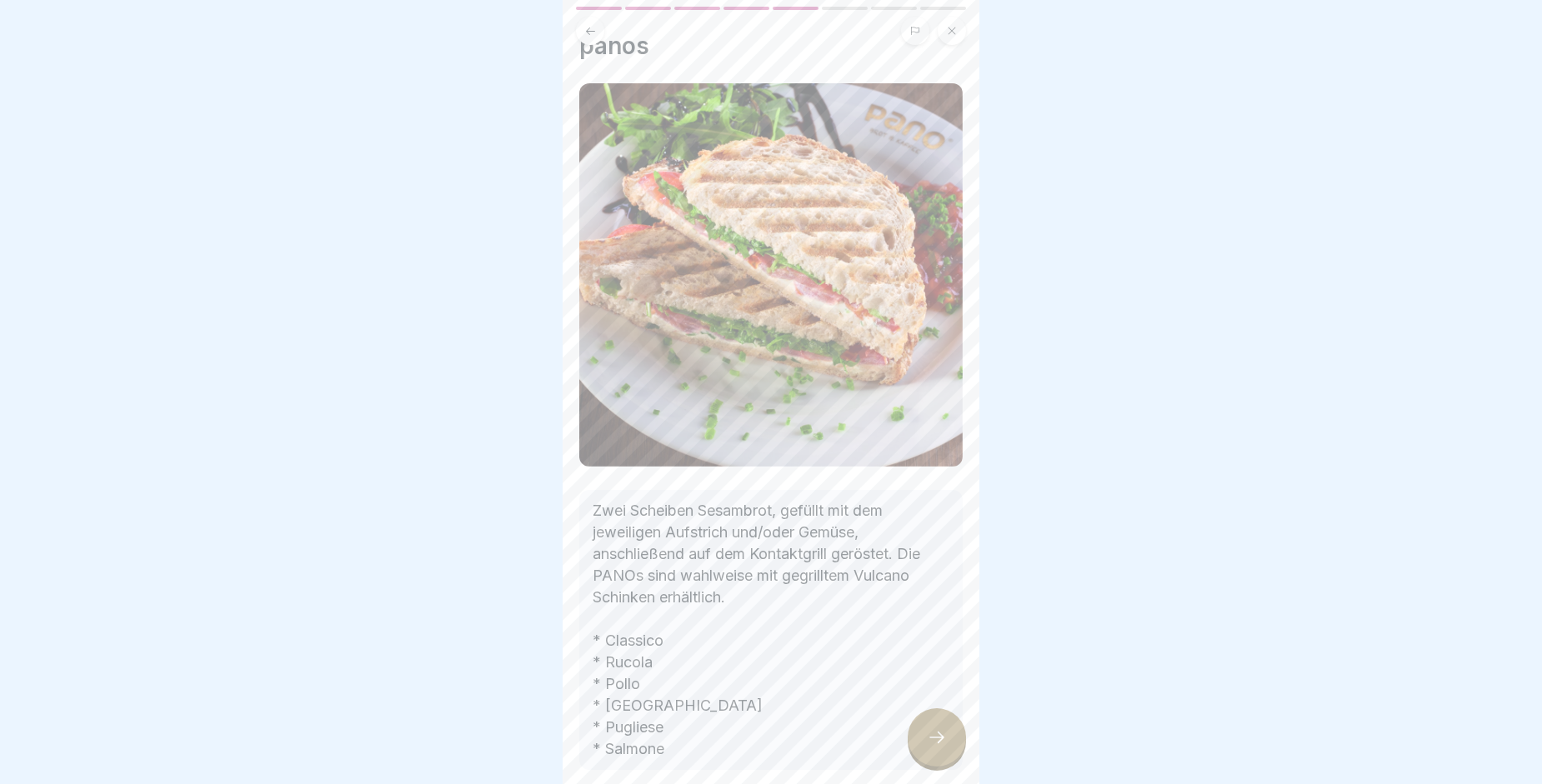
scroll to position [67, 0]
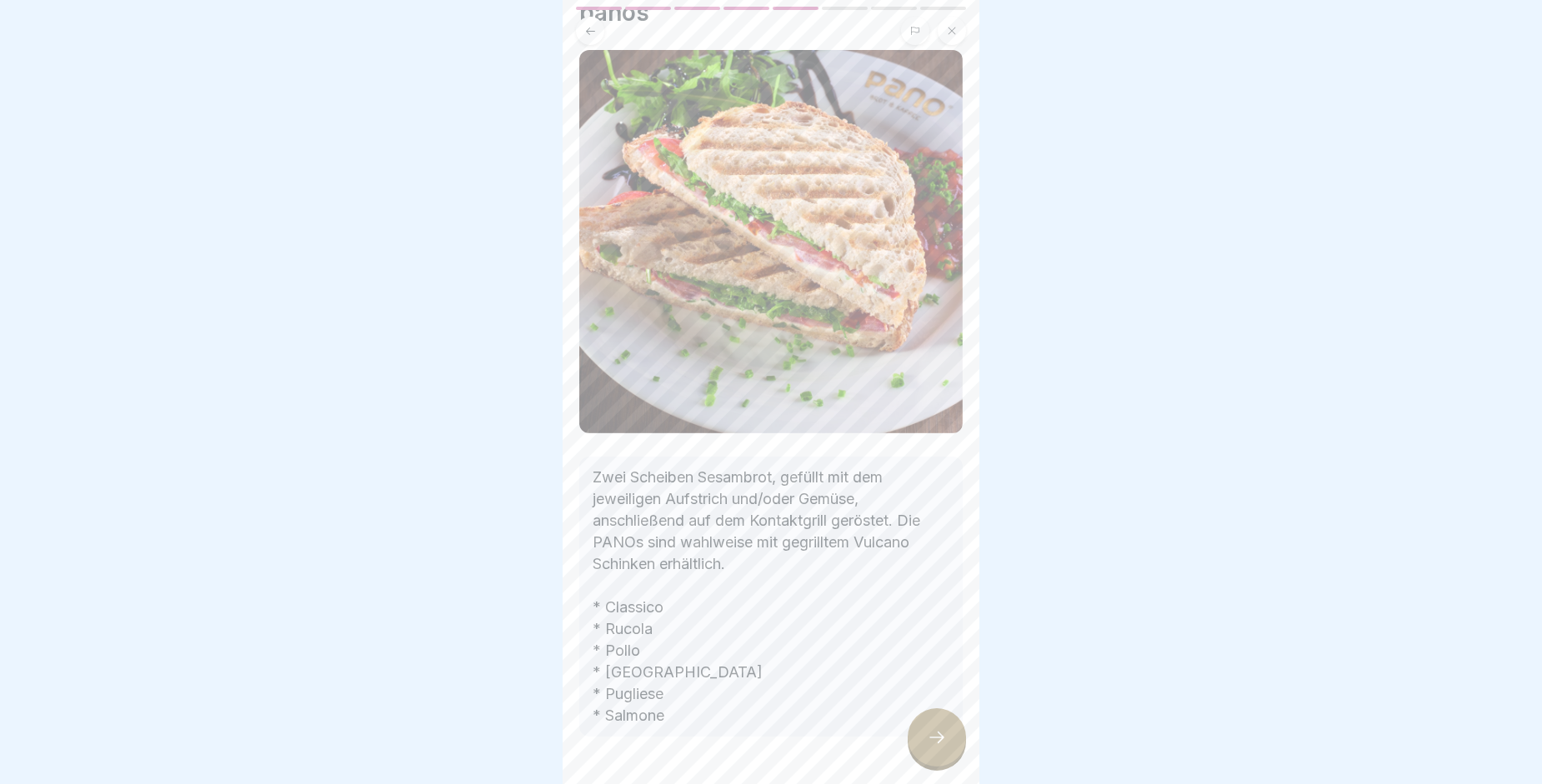
click at [937, 747] on icon at bounding box center [937, 738] width 20 height 20
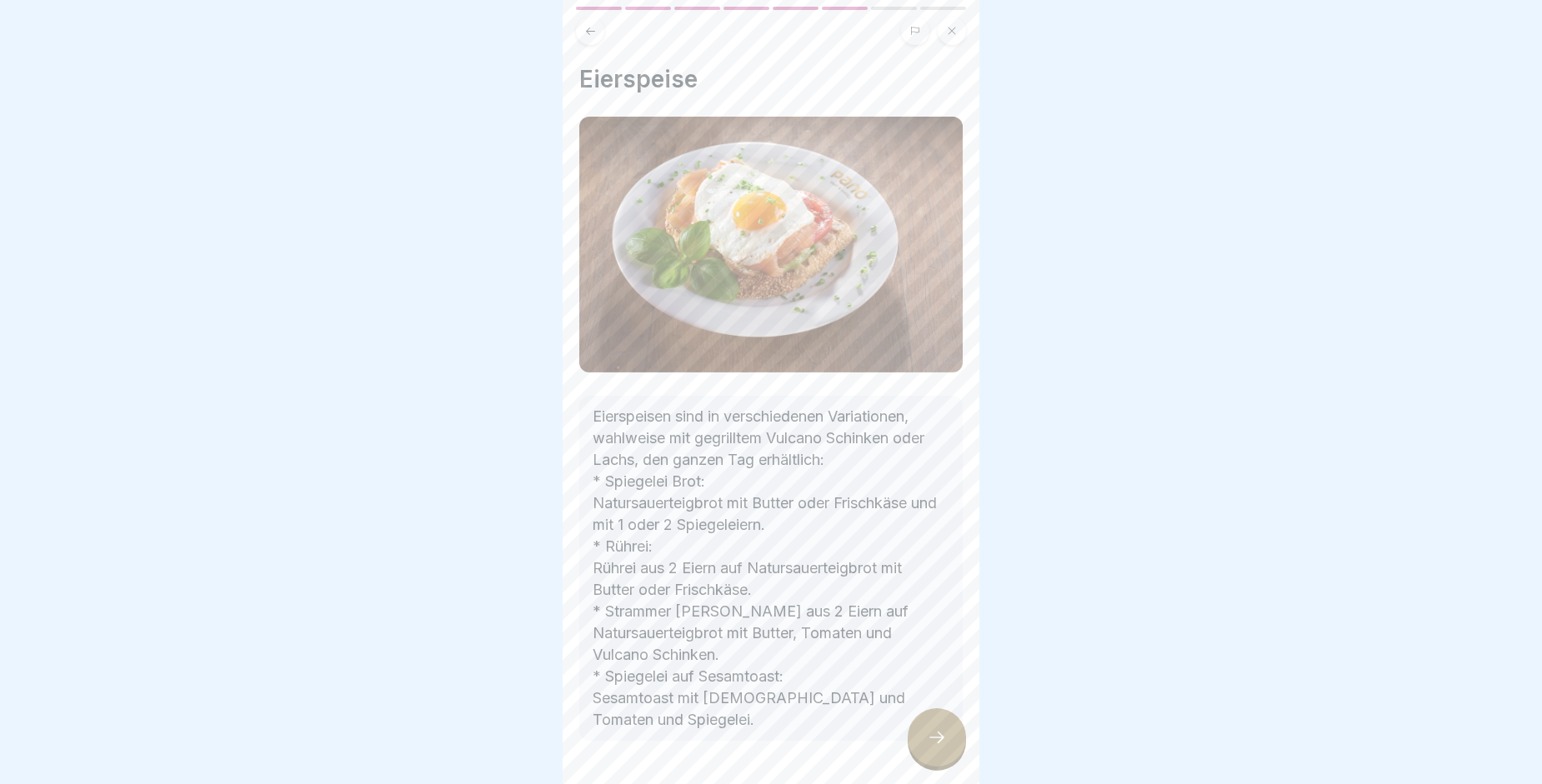
click at [937, 747] on icon at bounding box center [937, 738] width 20 height 20
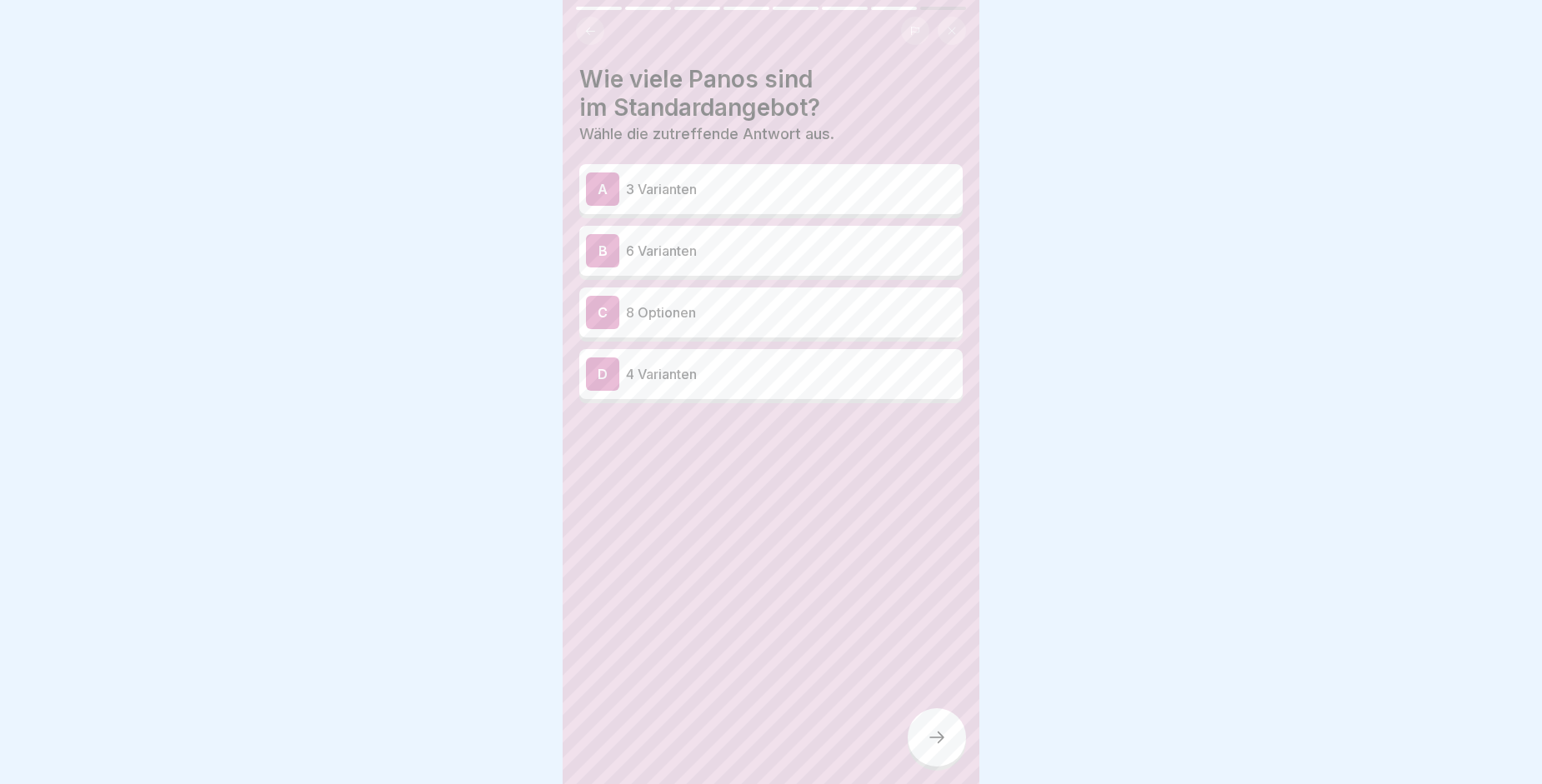
click at [594, 32] on icon at bounding box center [590, 31] width 12 height 12
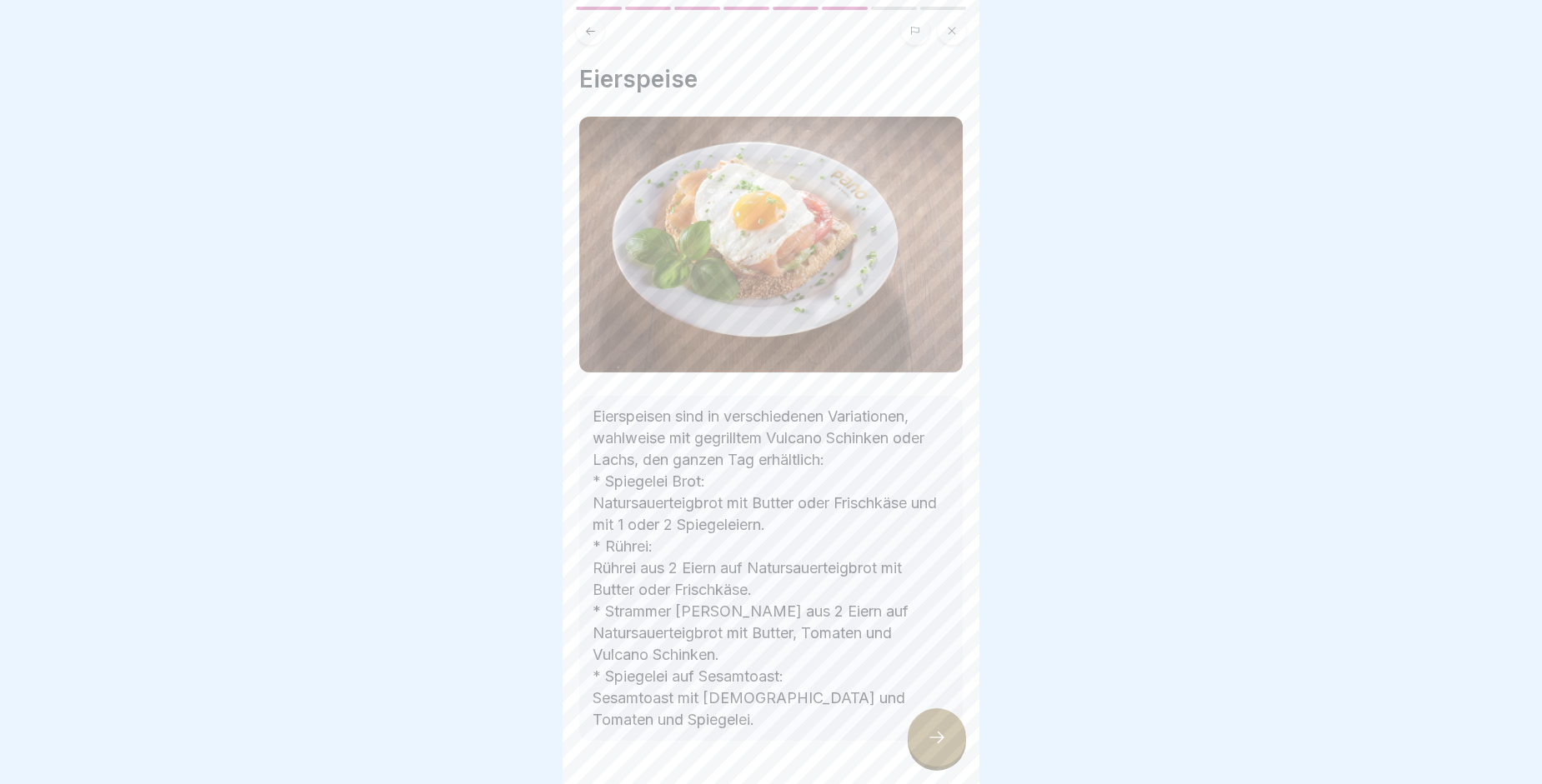
click at [594, 32] on icon at bounding box center [590, 31] width 12 height 12
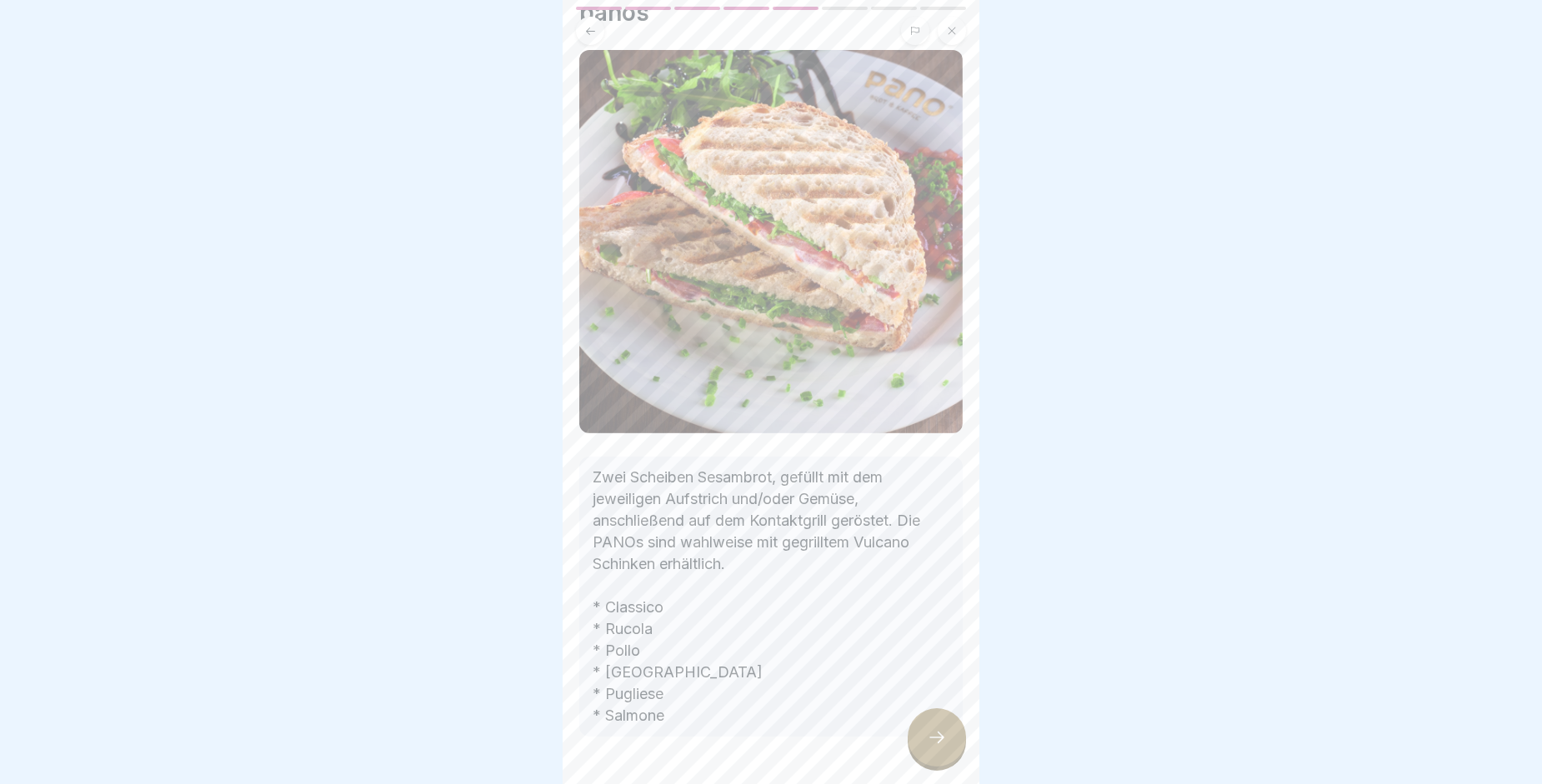
click at [930, 739] on div at bounding box center [937, 737] width 59 height 59
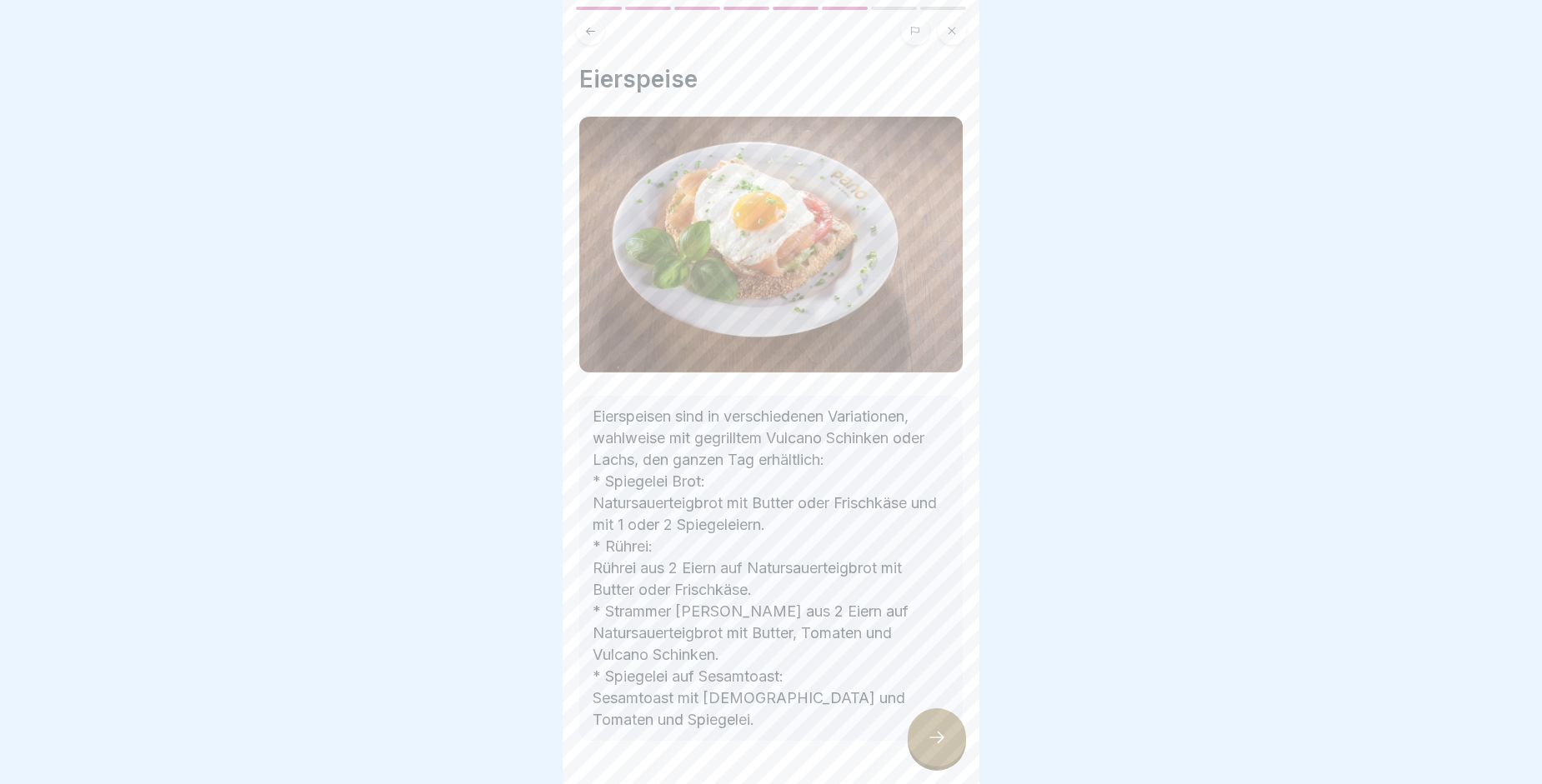
click at [930, 739] on div at bounding box center [937, 737] width 59 height 59
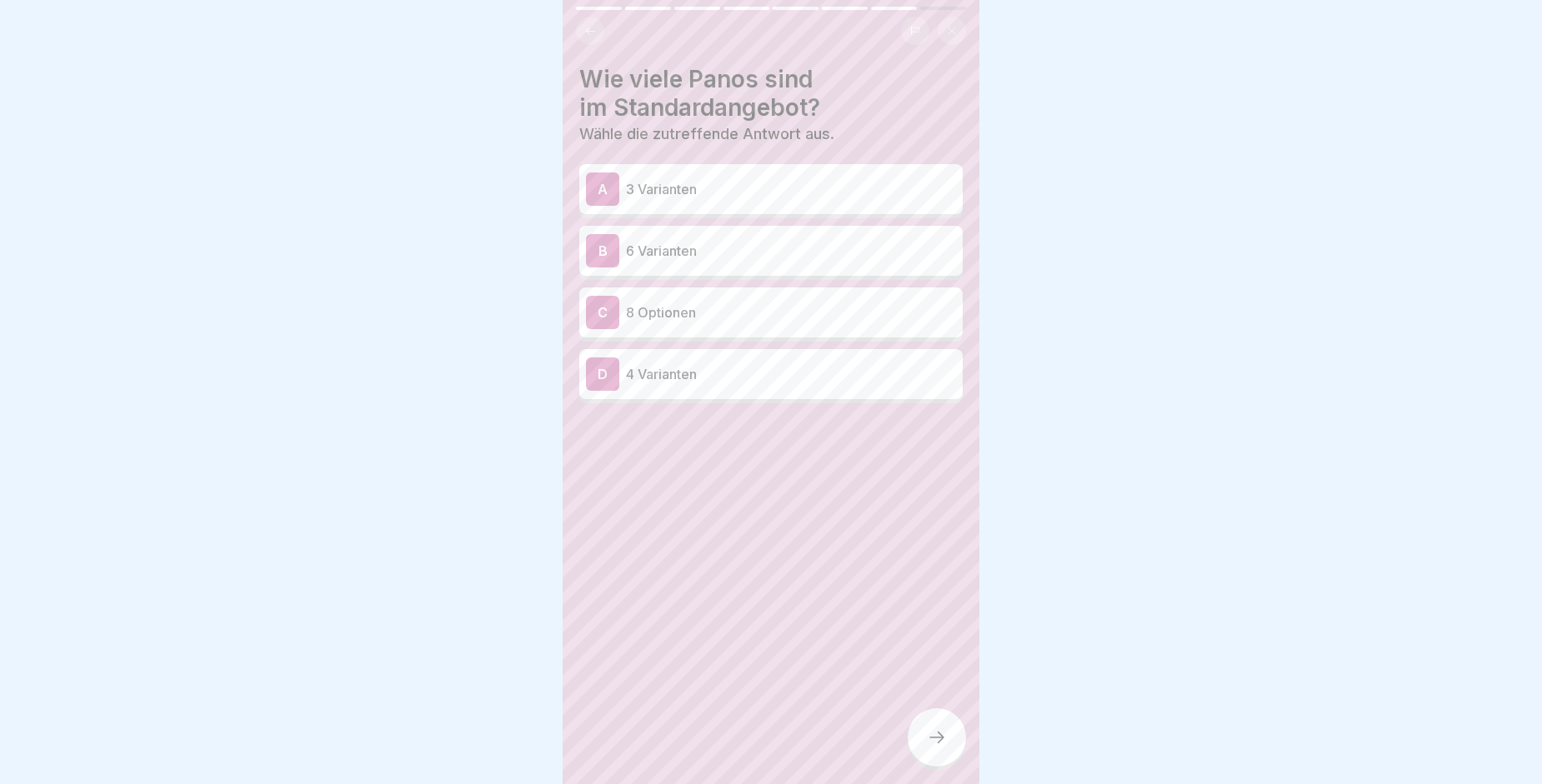
click at [677, 254] on p "6 Varianten" at bounding box center [790, 251] width 330 height 20
click at [932, 741] on icon at bounding box center [937, 738] width 20 height 20
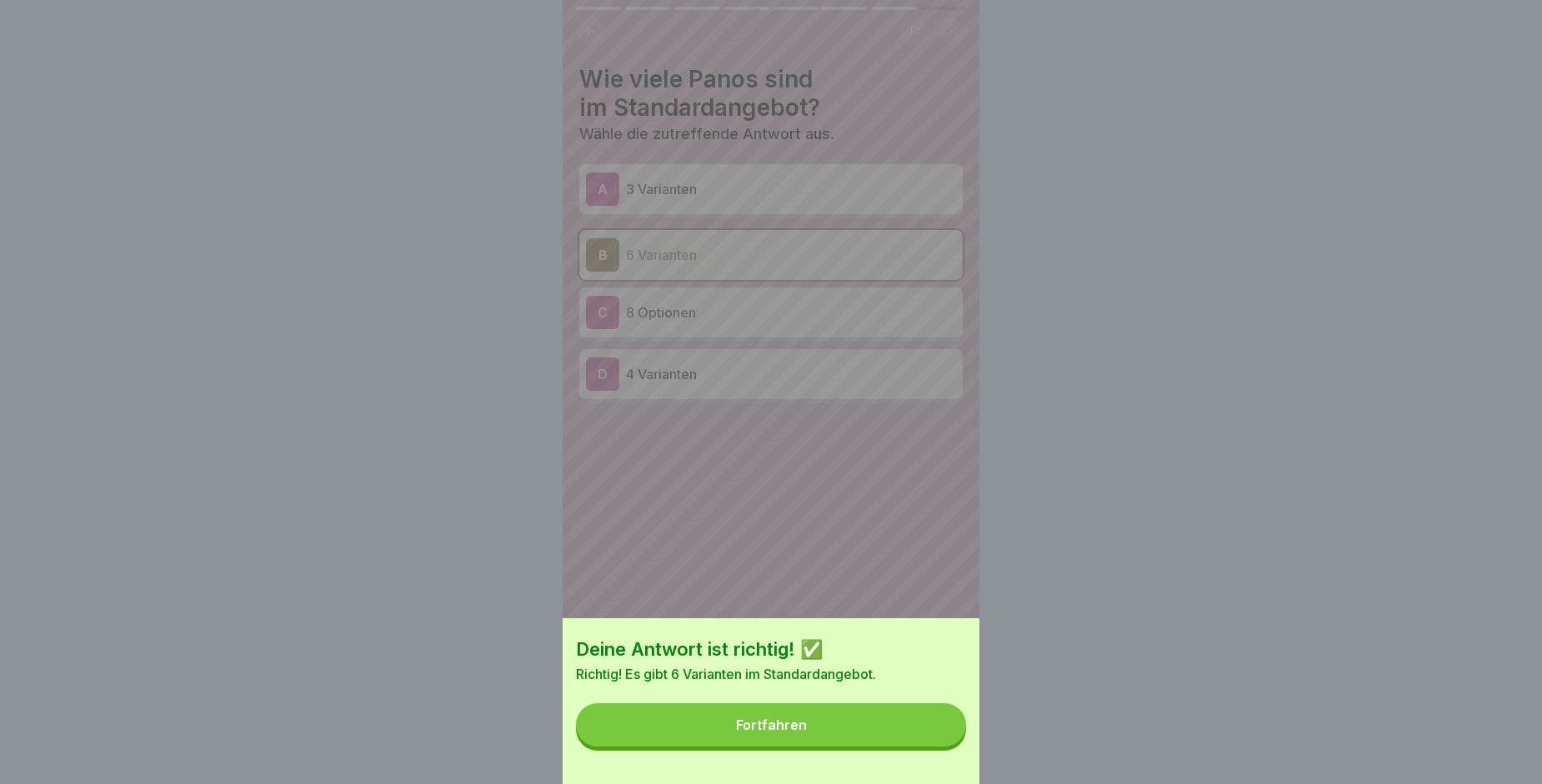
click at [932, 741] on button "Fortfahren" at bounding box center [771, 725] width 390 height 44
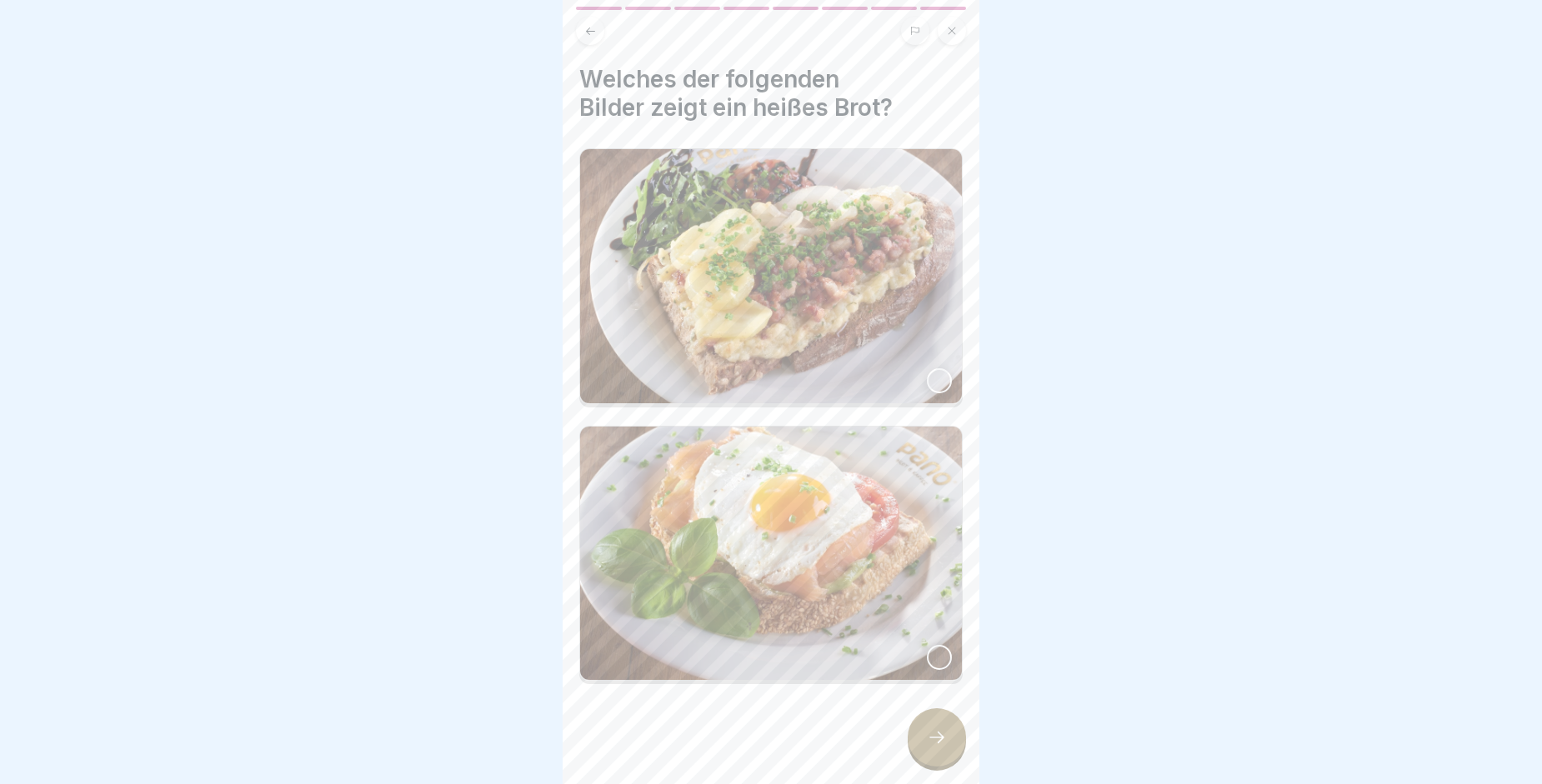
click at [877, 373] on img at bounding box center [771, 276] width 382 height 254
click at [953, 739] on div at bounding box center [937, 737] width 59 height 59
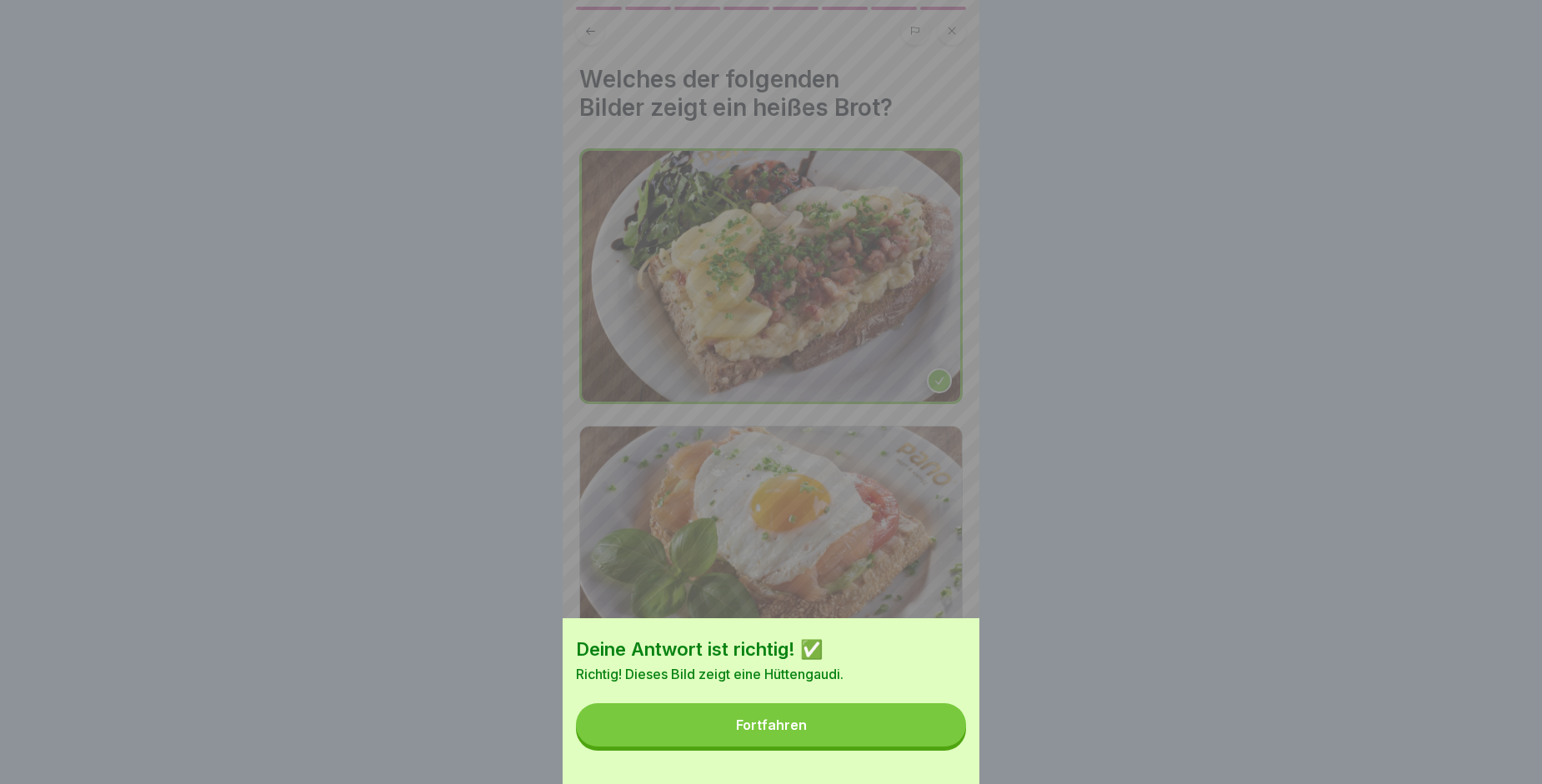
click at [861, 729] on button "Fortfahren" at bounding box center [771, 725] width 390 height 44
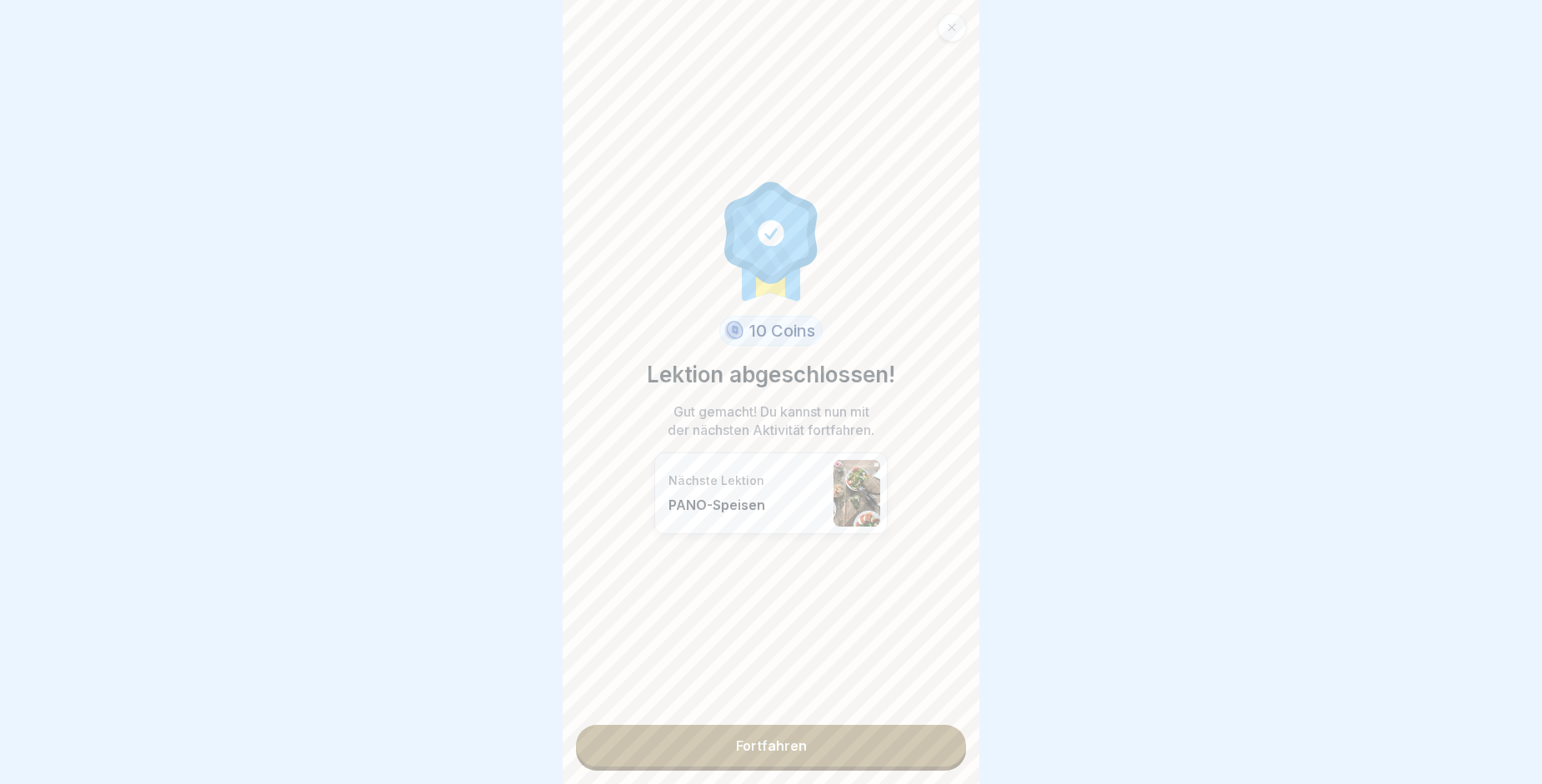
click at [794, 741] on link "Fortfahren" at bounding box center [771, 745] width 390 height 42
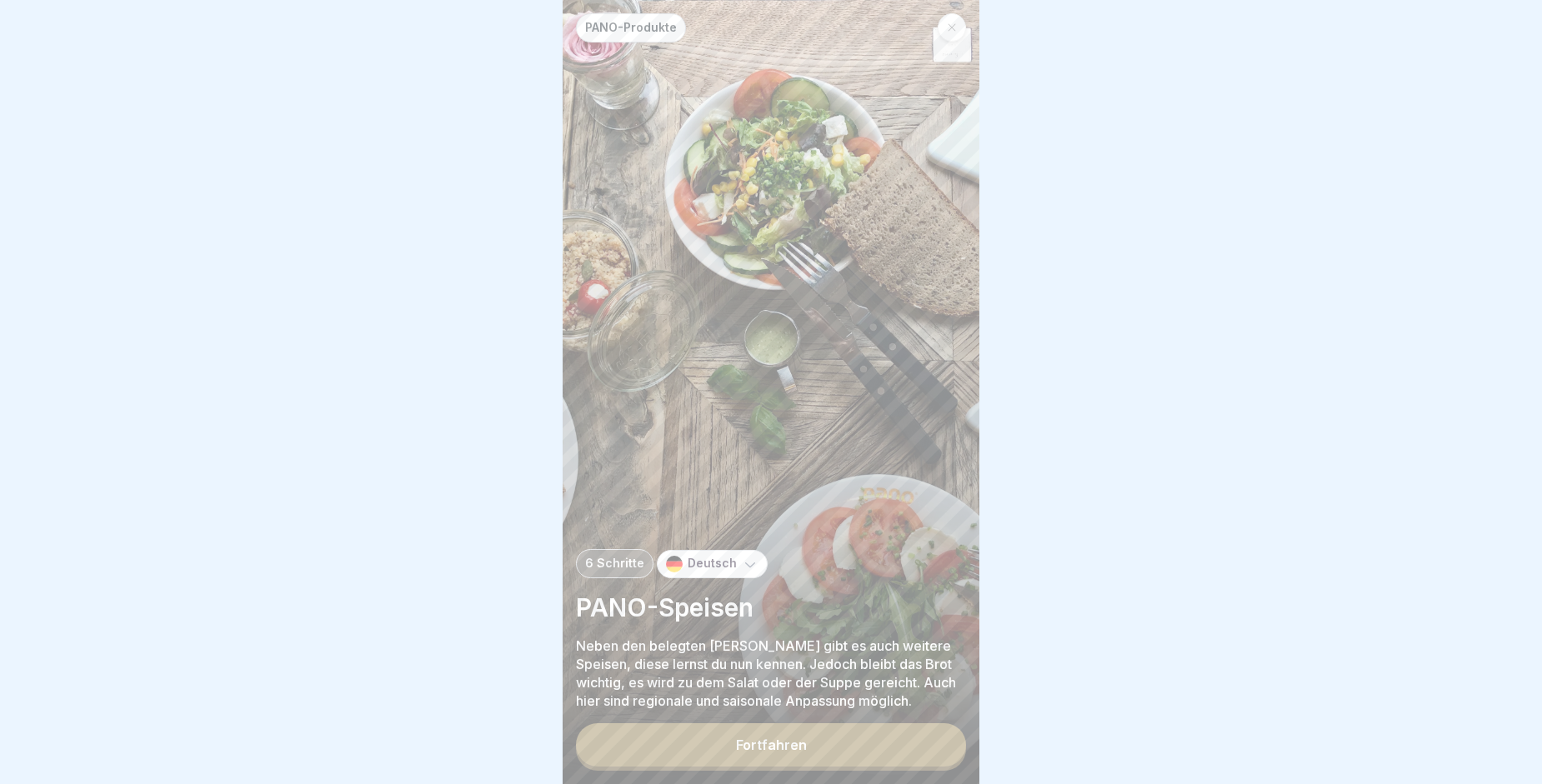
click at [794, 741] on button "Fortfahren" at bounding box center [771, 744] width 390 height 44
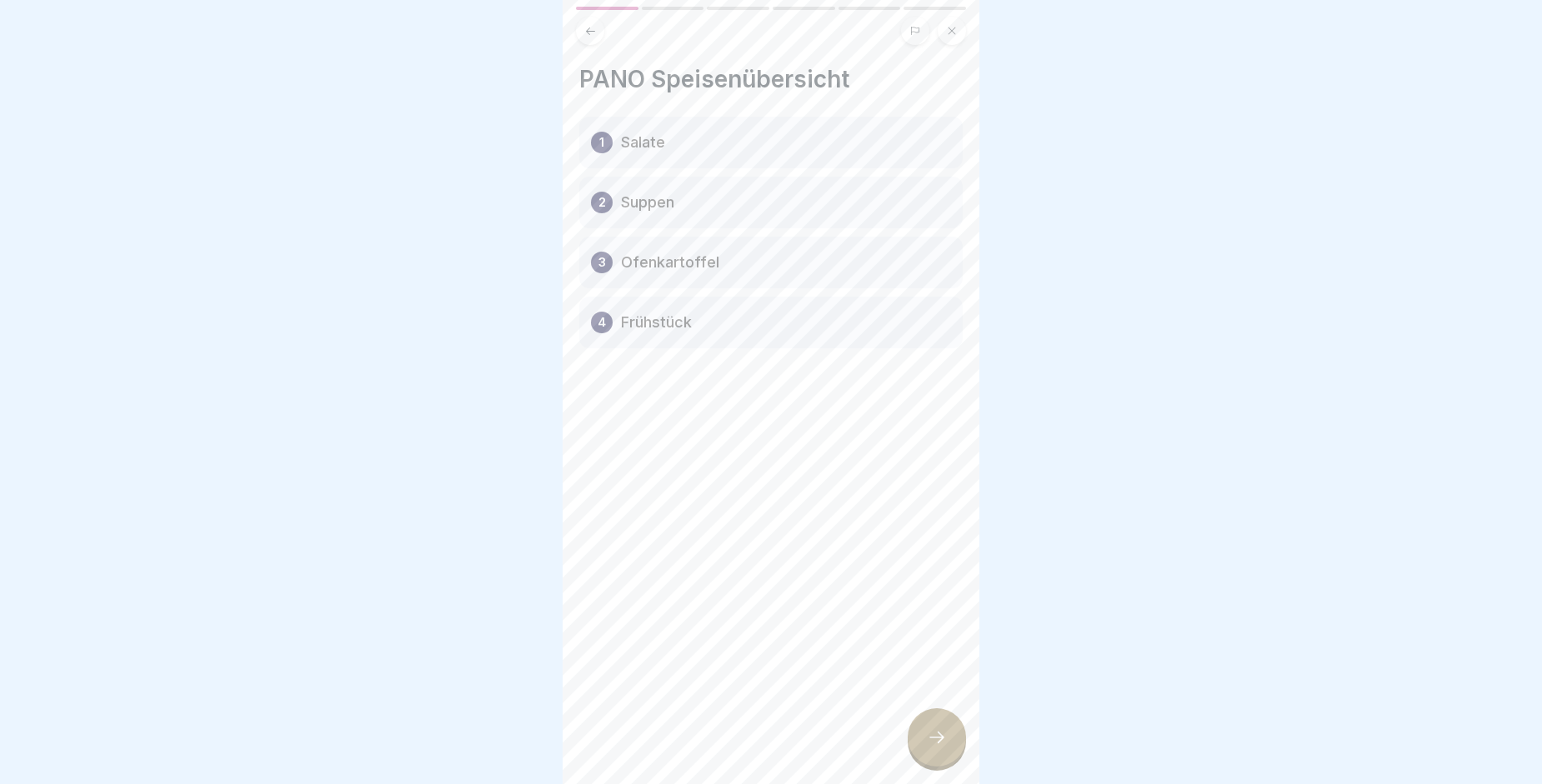
click at [913, 757] on div at bounding box center [937, 737] width 59 height 59
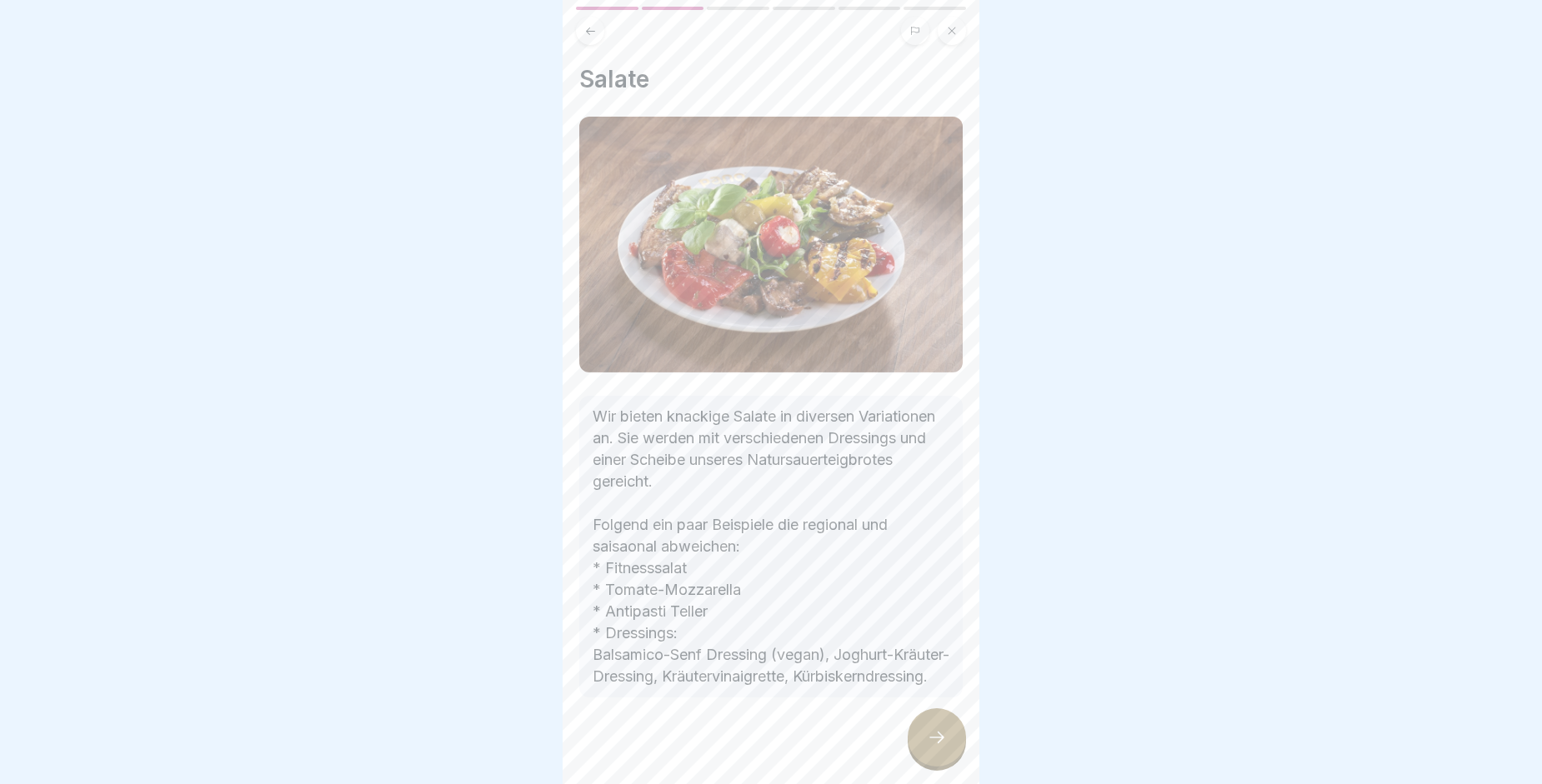
click at [913, 757] on div at bounding box center [937, 737] width 59 height 59
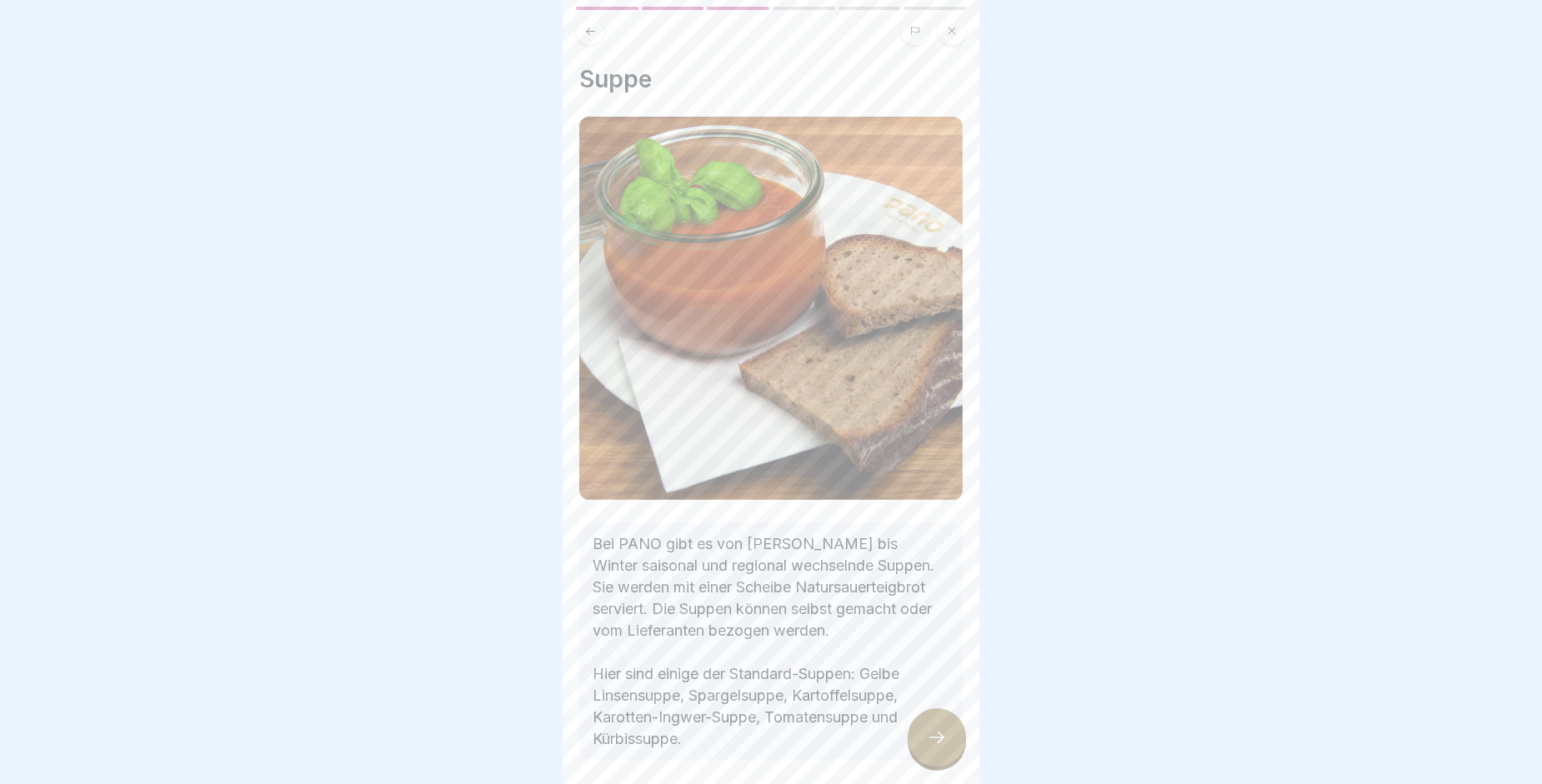
click at [913, 757] on div at bounding box center [937, 737] width 59 height 59
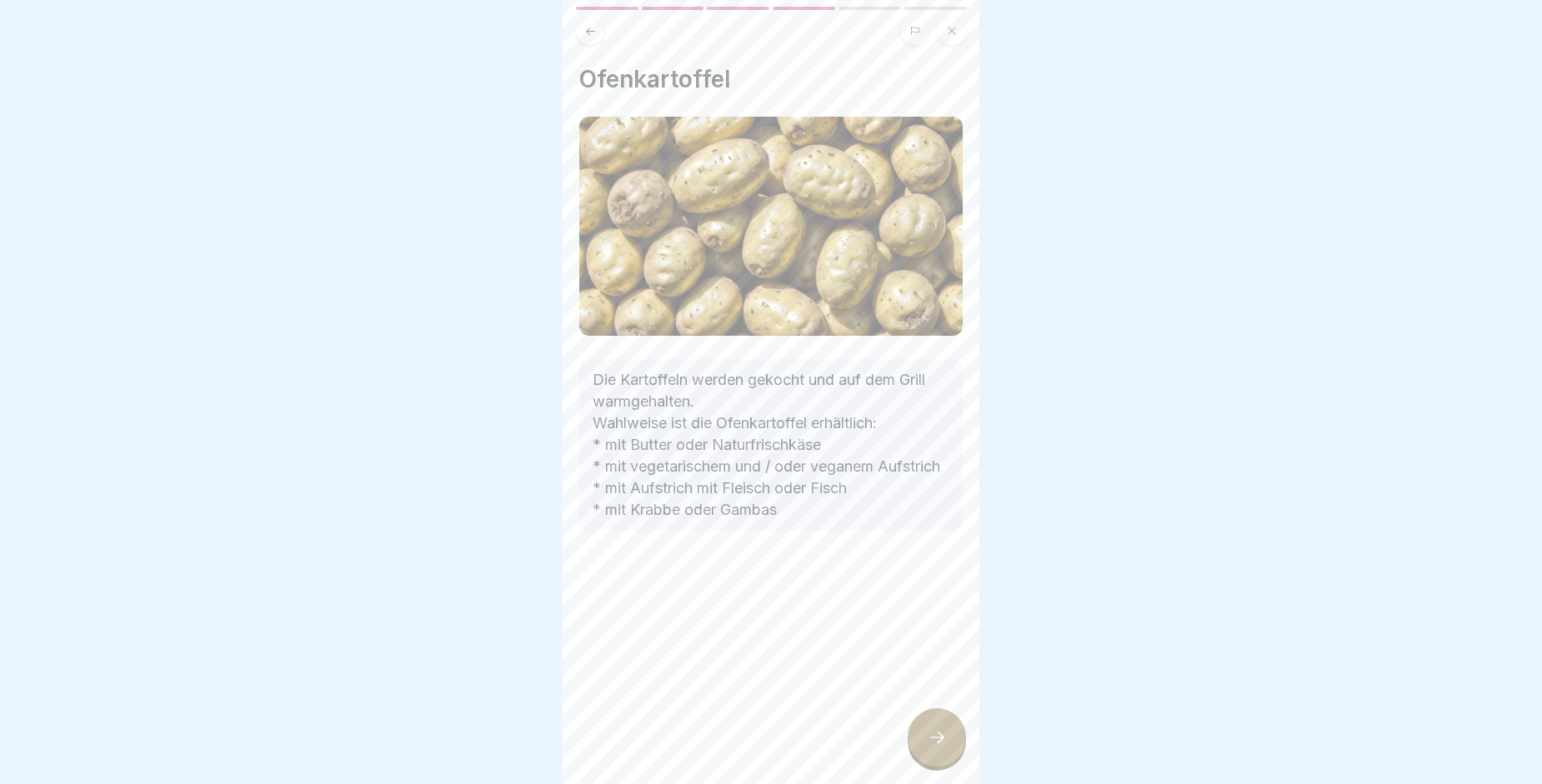
click at [913, 757] on div at bounding box center [937, 737] width 59 height 59
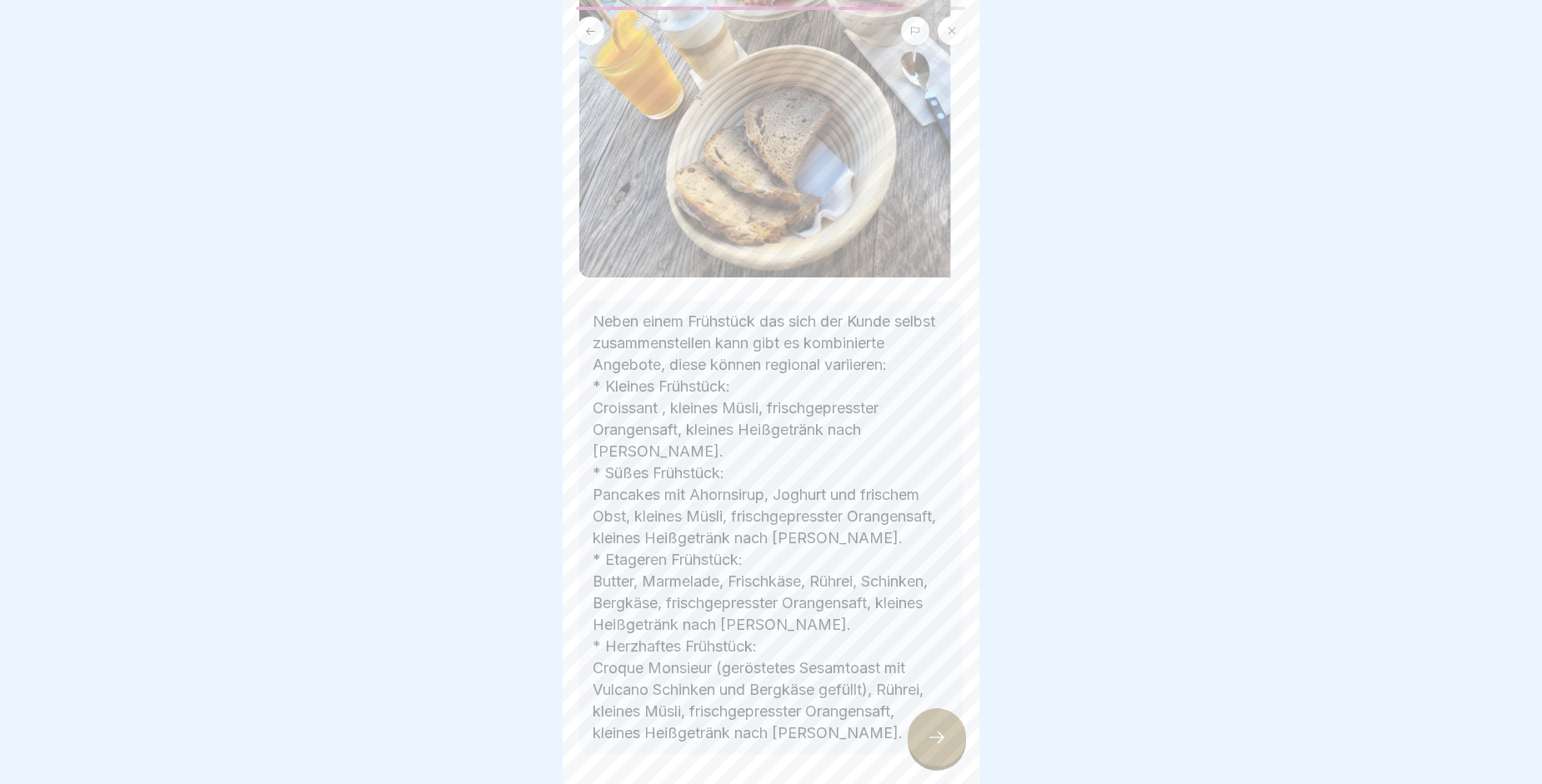
scroll to position [351, 0]
click at [940, 747] on icon at bounding box center [937, 738] width 20 height 20
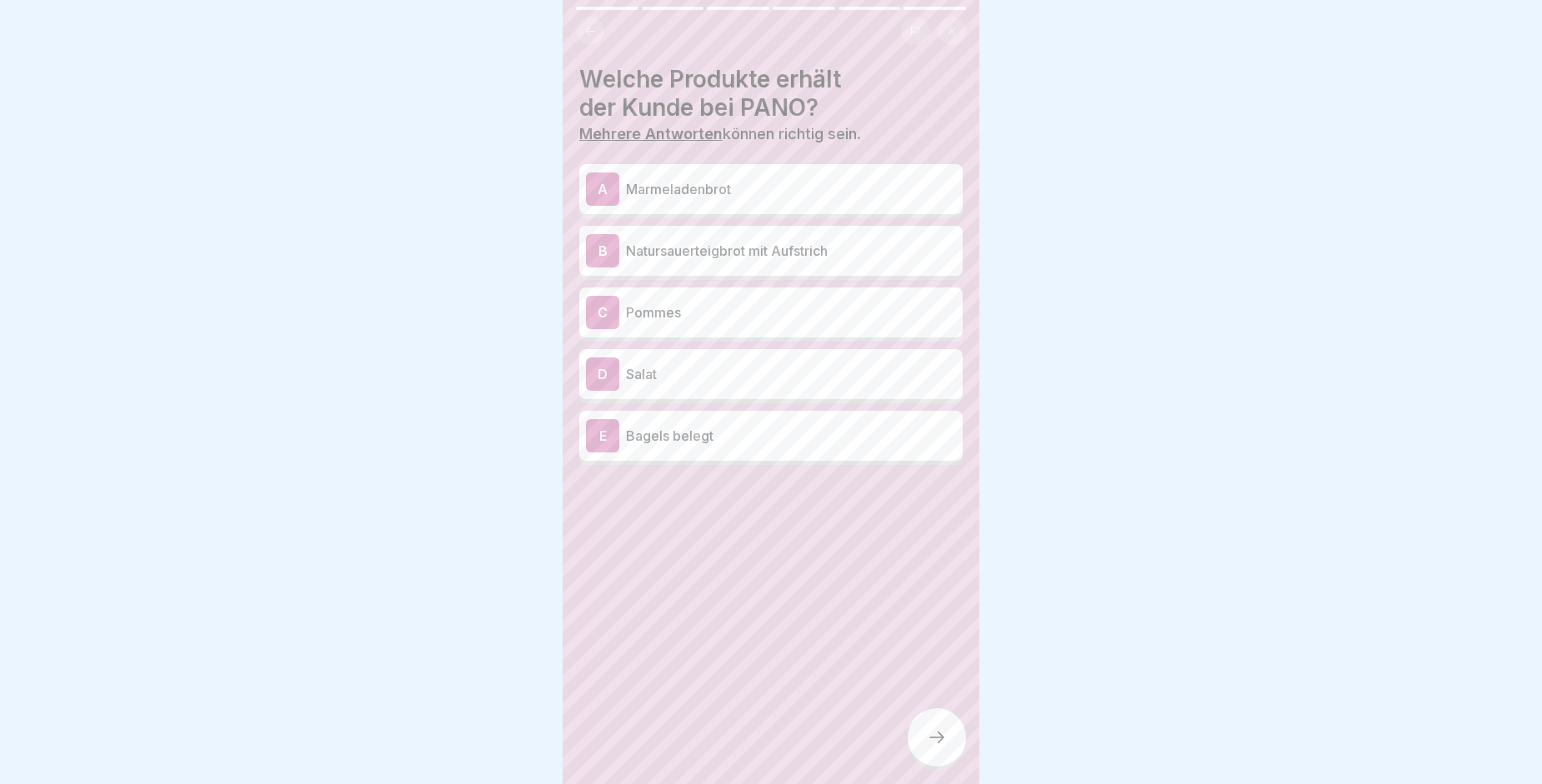
click at [674, 195] on p "Marmeladenbrot" at bounding box center [790, 189] width 330 height 20
click at [705, 262] on div "B Natursauerteigbrot mit Aufstrich" at bounding box center [771, 251] width 370 height 33
click at [692, 375] on p "Salat" at bounding box center [790, 374] width 330 height 20
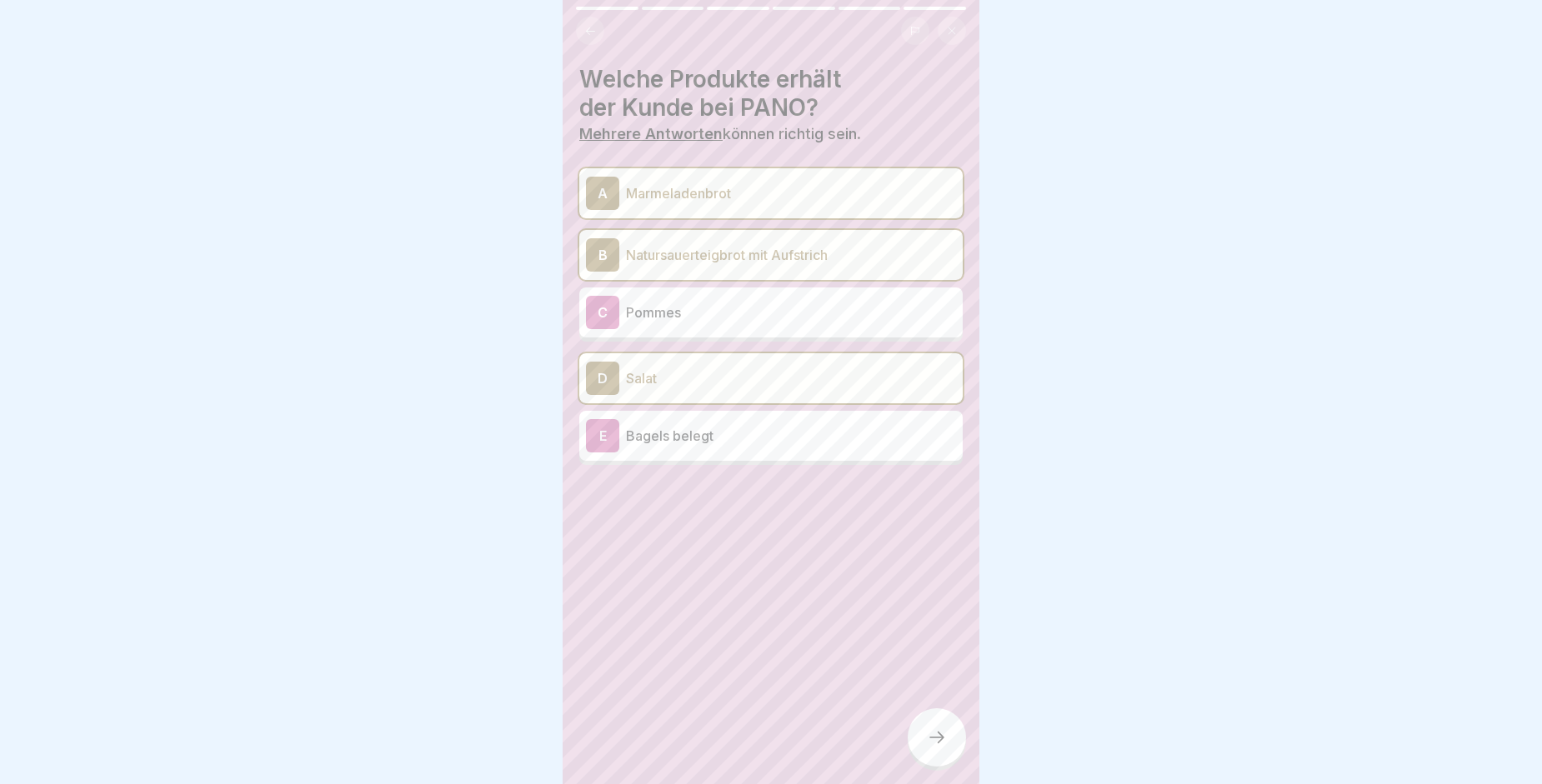
click at [932, 734] on div at bounding box center [937, 737] width 59 height 59
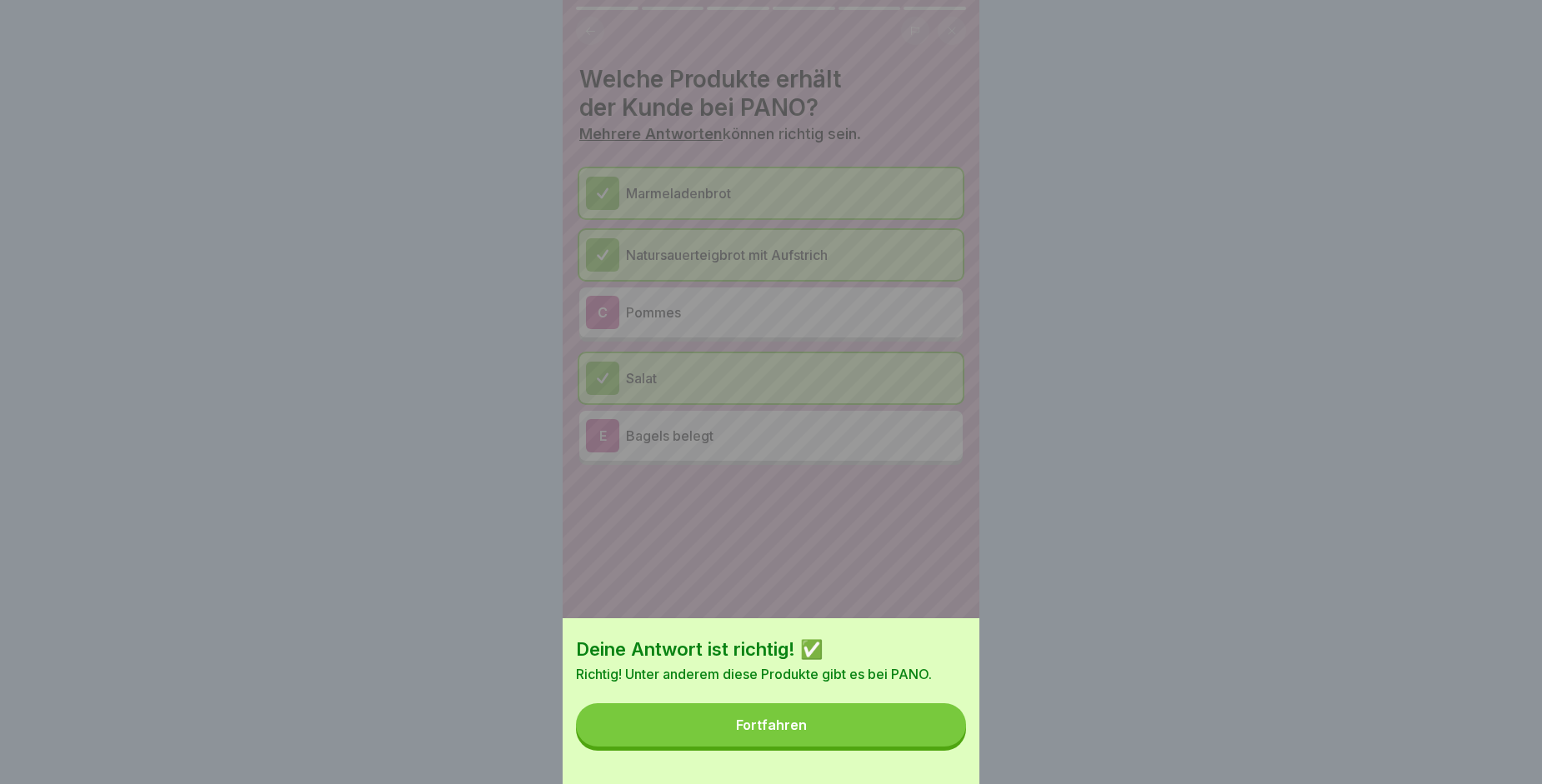
click at [884, 732] on button "Fortfahren" at bounding box center [771, 725] width 390 height 44
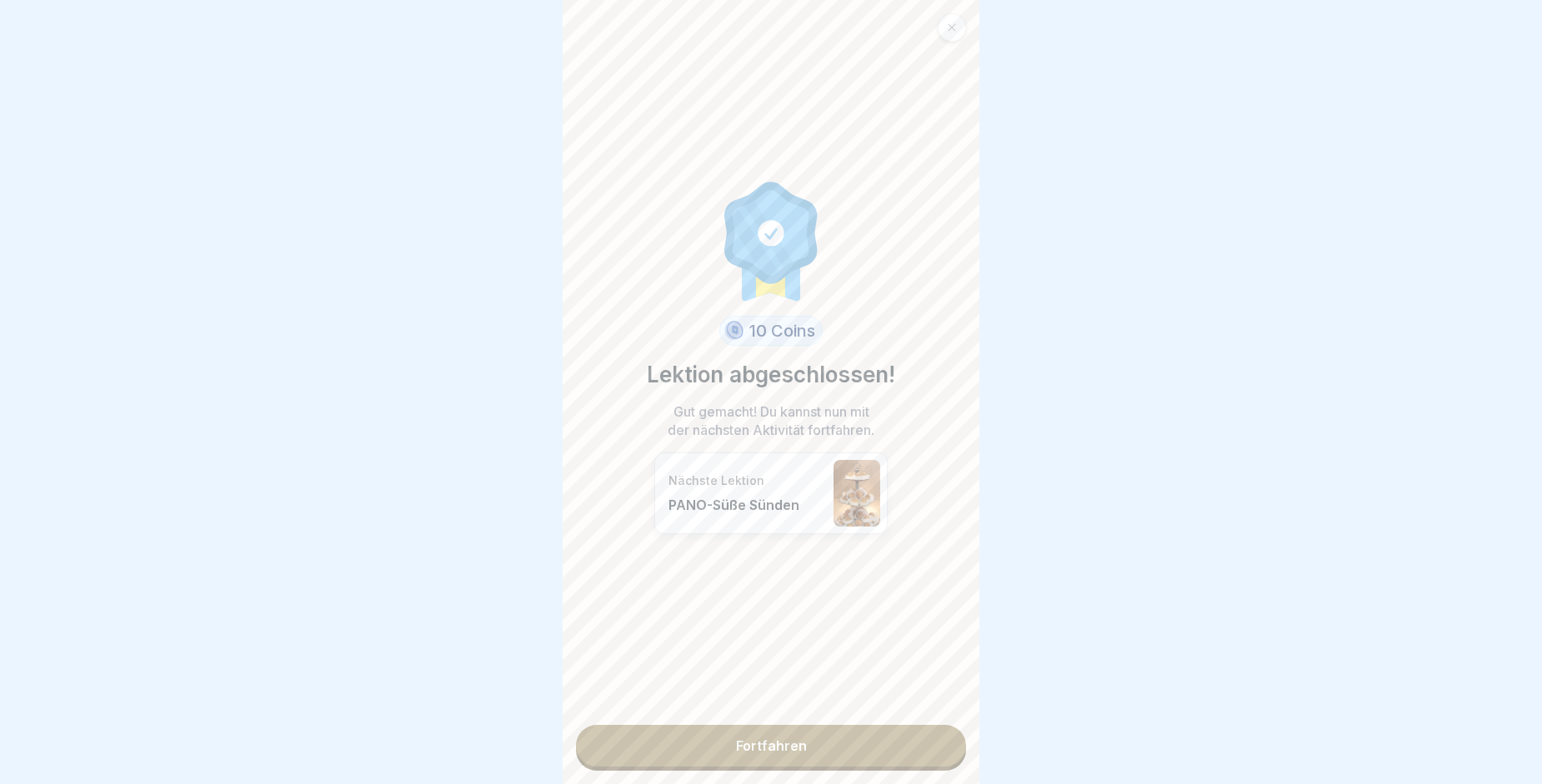
click at [884, 732] on link "Fortfahren" at bounding box center [771, 745] width 390 height 42
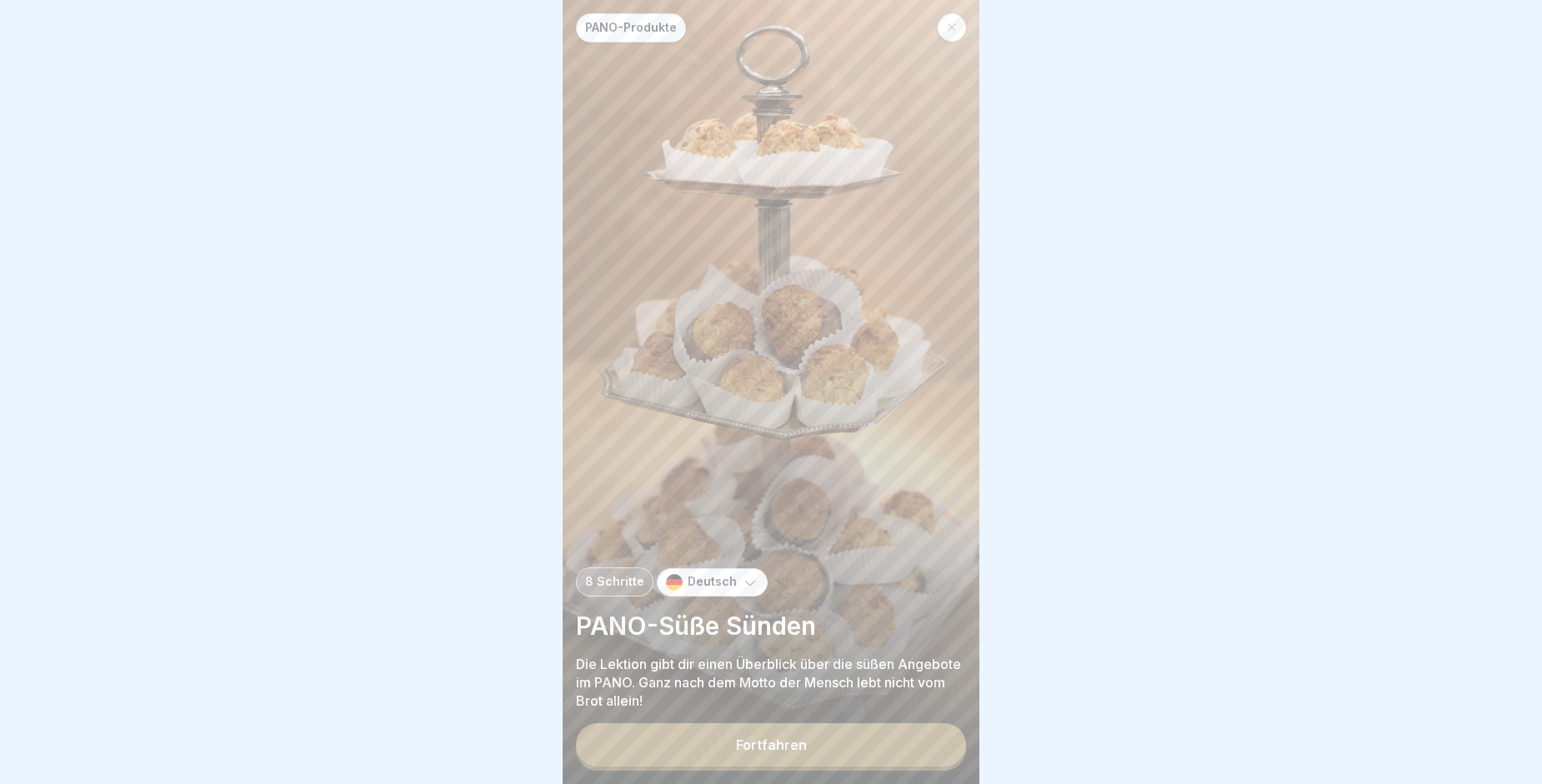
click at [884, 749] on button "Fortfahren" at bounding box center [771, 744] width 390 height 44
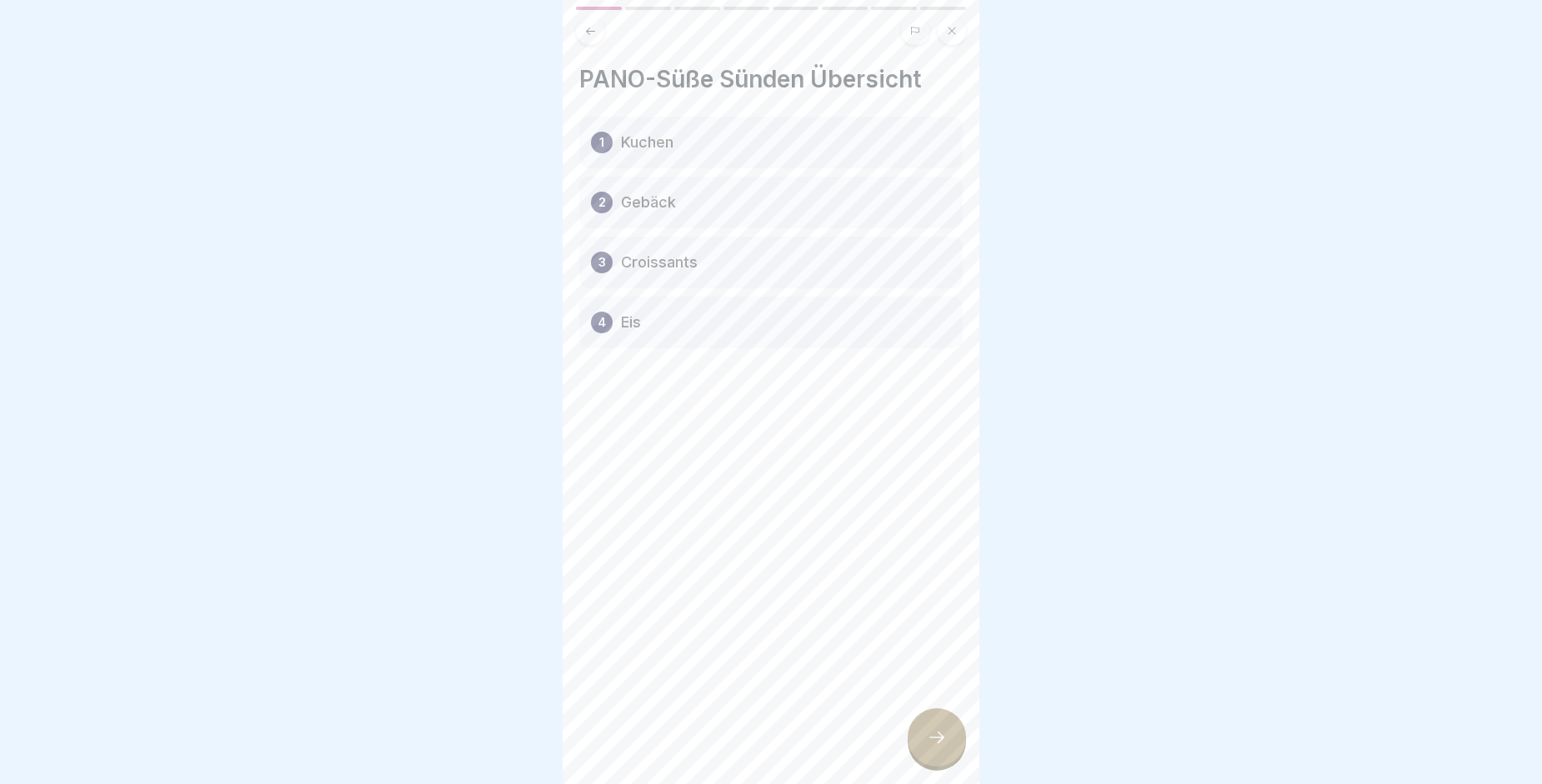
click at [940, 743] on icon at bounding box center [937, 738] width 20 height 20
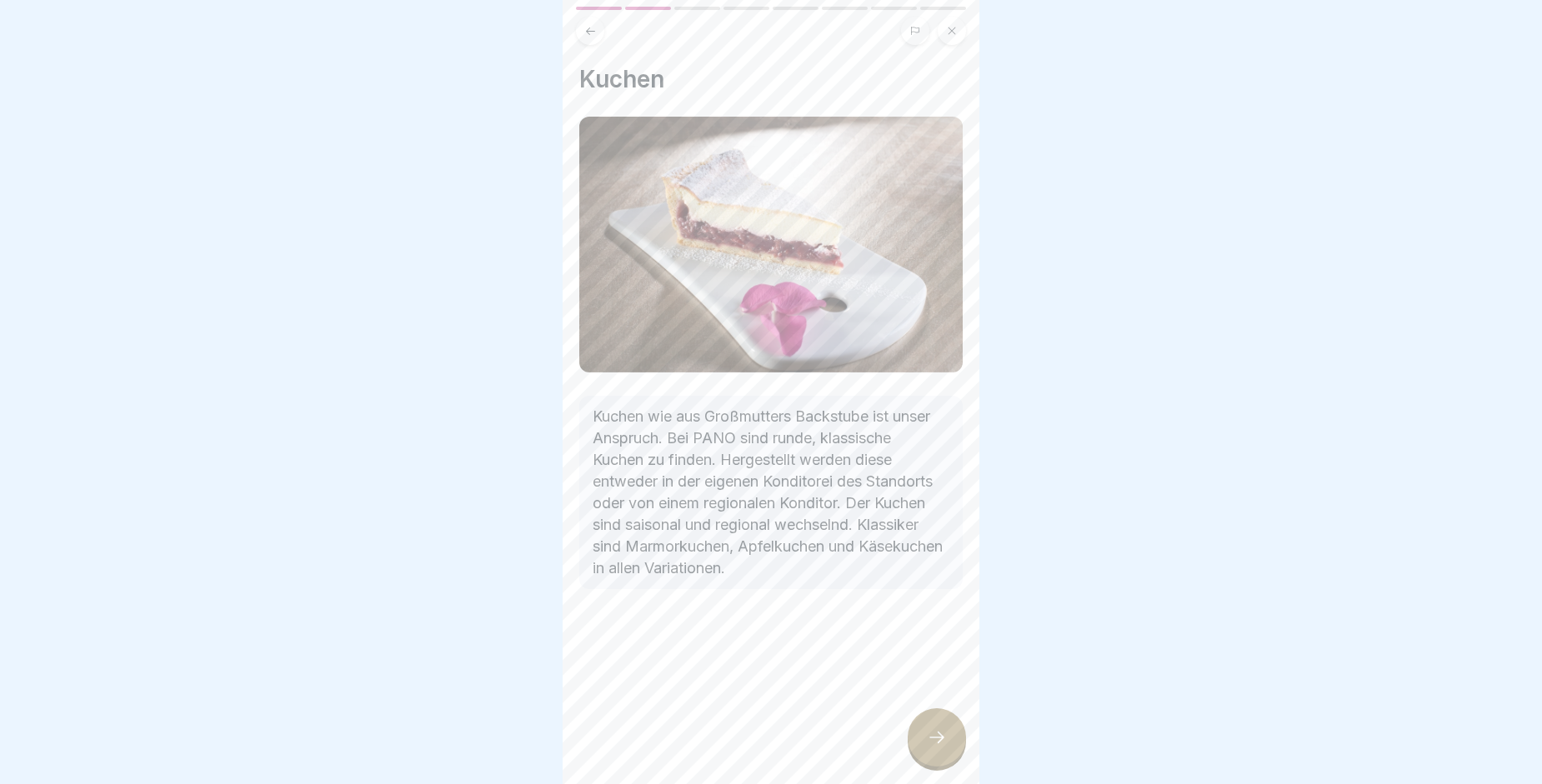
click at [940, 743] on icon at bounding box center [937, 738] width 20 height 20
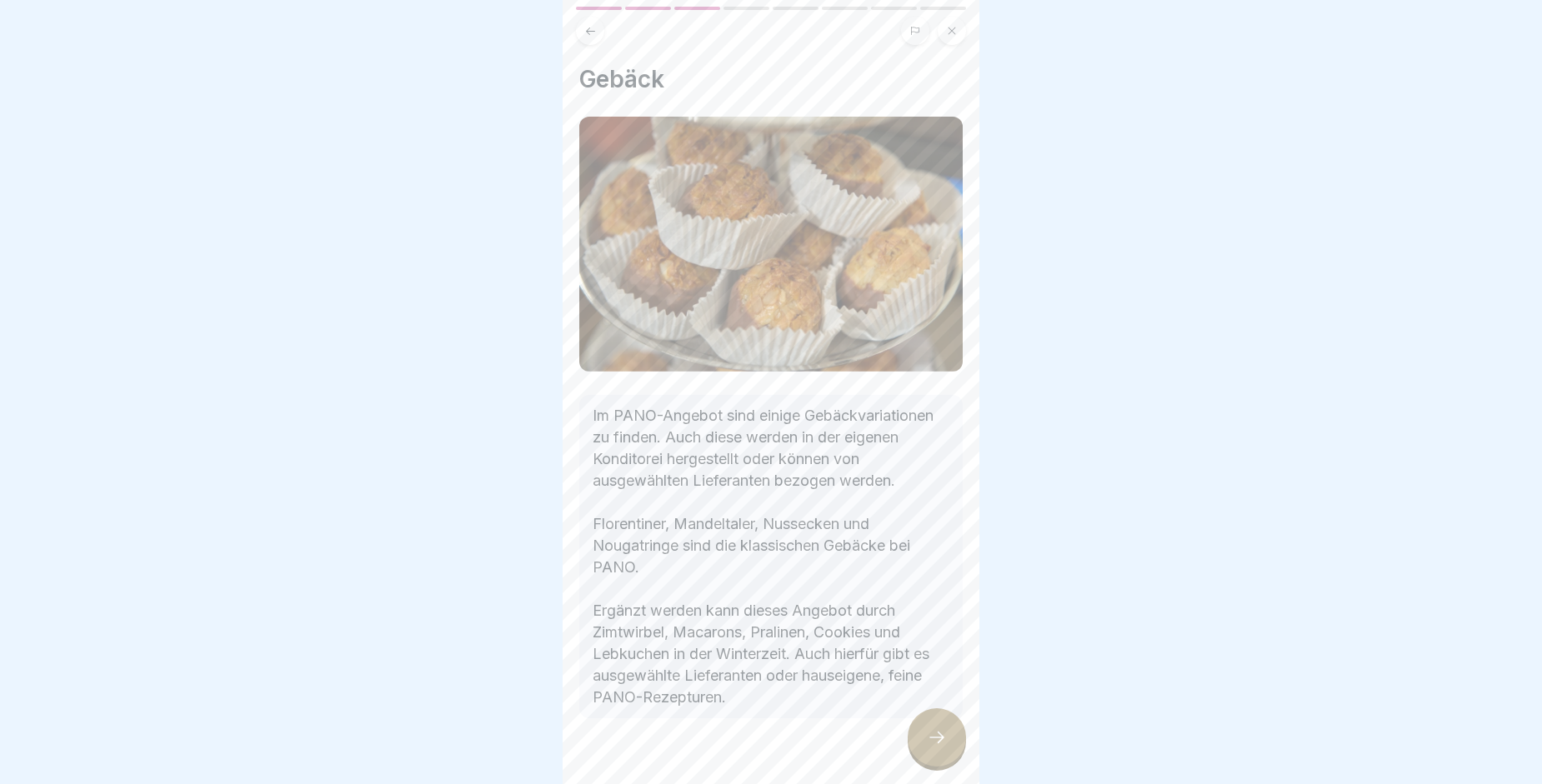
click at [940, 743] on icon at bounding box center [937, 738] width 20 height 20
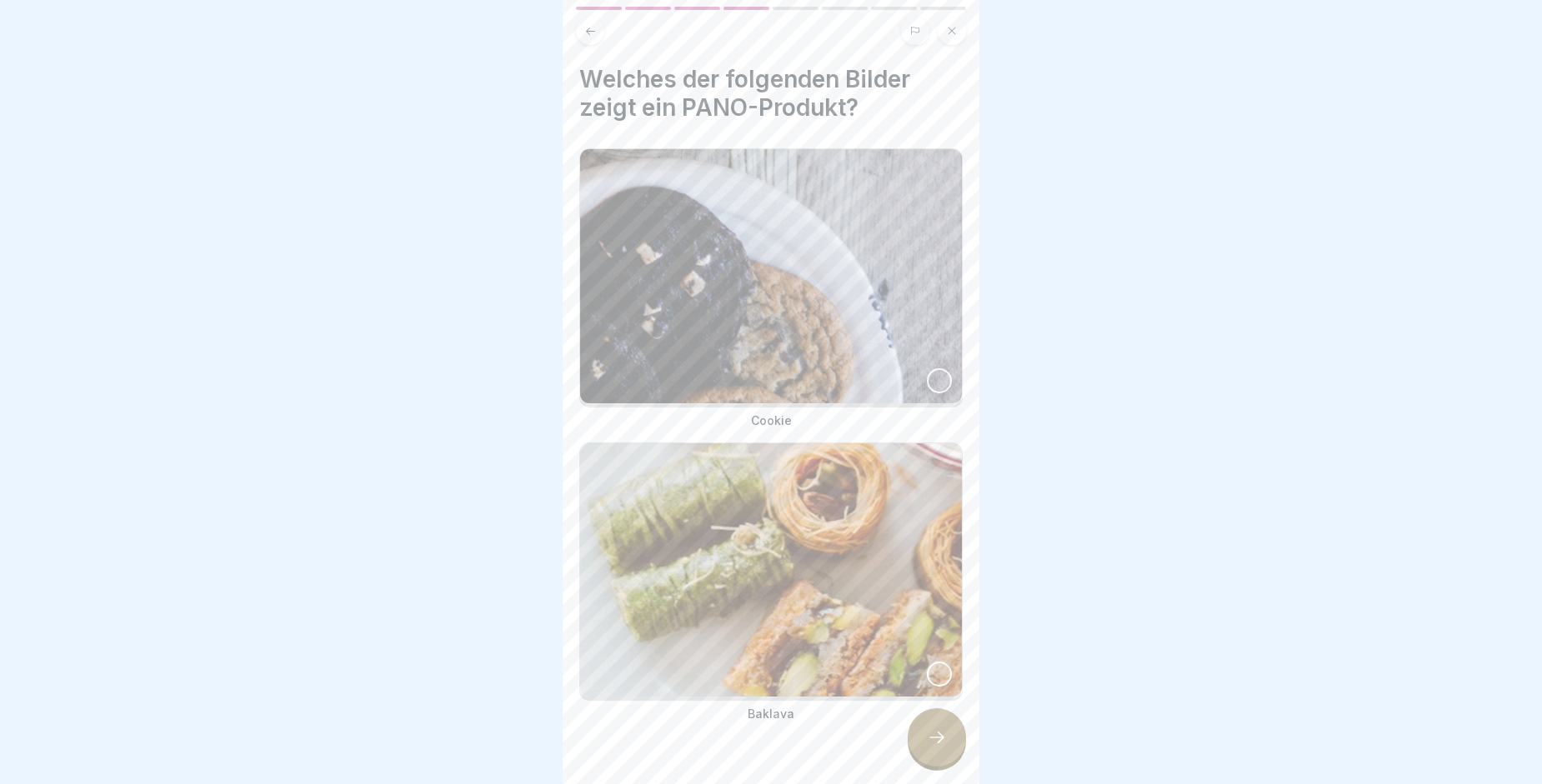
click at [765, 350] on img at bounding box center [771, 276] width 382 height 254
click at [942, 765] on div at bounding box center [937, 737] width 59 height 59
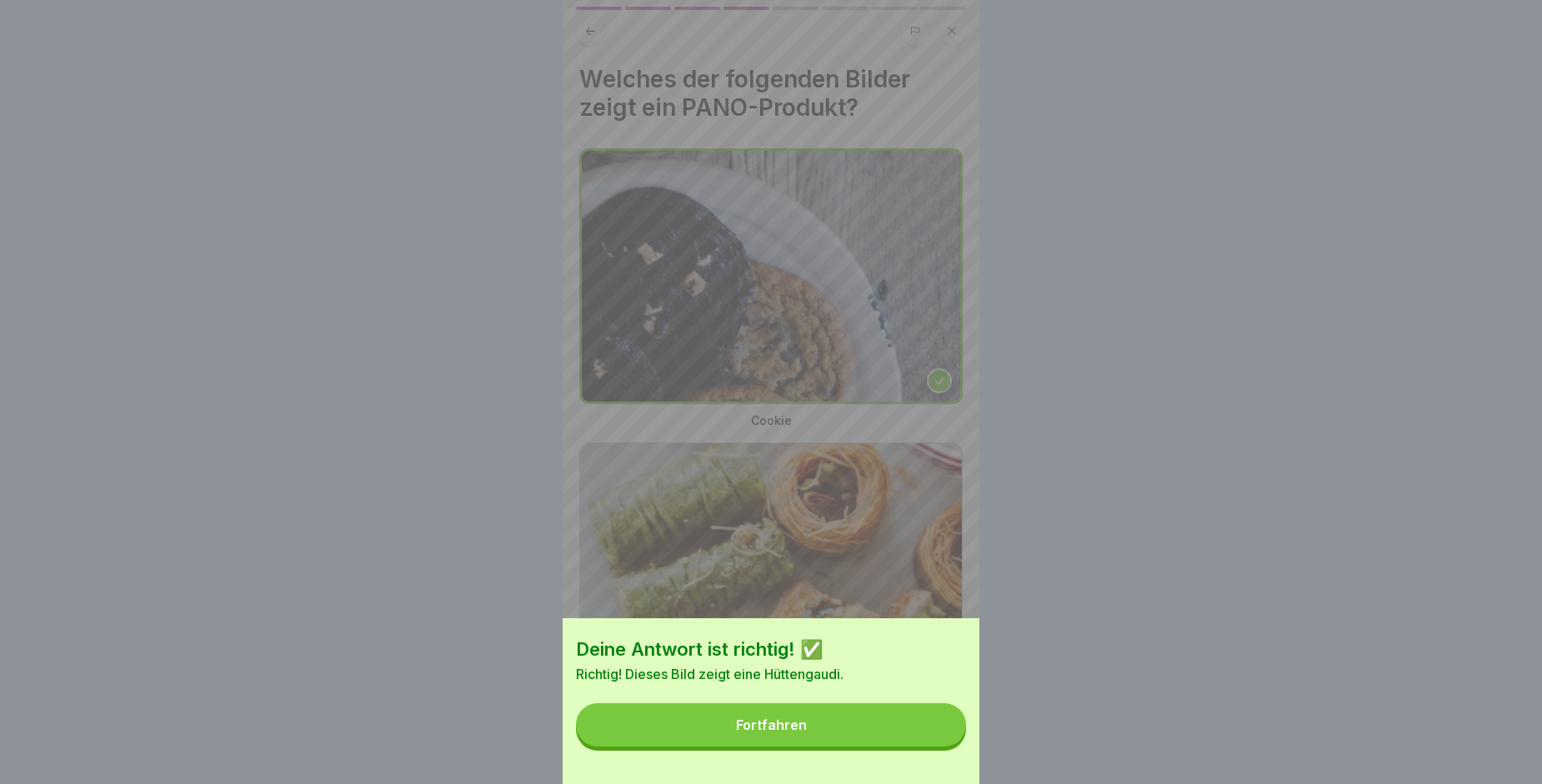
click at [881, 710] on div "Deine Antwort ist richtig! ✅ Richtig! Dieses Bild zeigt eine Hüttengaudi. Fortf…" at bounding box center [771, 700] width 416 height 165
click at [881, 712] on div "Deine Antwort ist richtig! ✅ Richtig! Dieses Bild zeigt eine Hüttengaudi. Fortf…" at bounding box center [771, 700] width 416 height 165
click at [879, 736] on button "Fortfahren" at bounding box center [771, 725] width 390 height 44
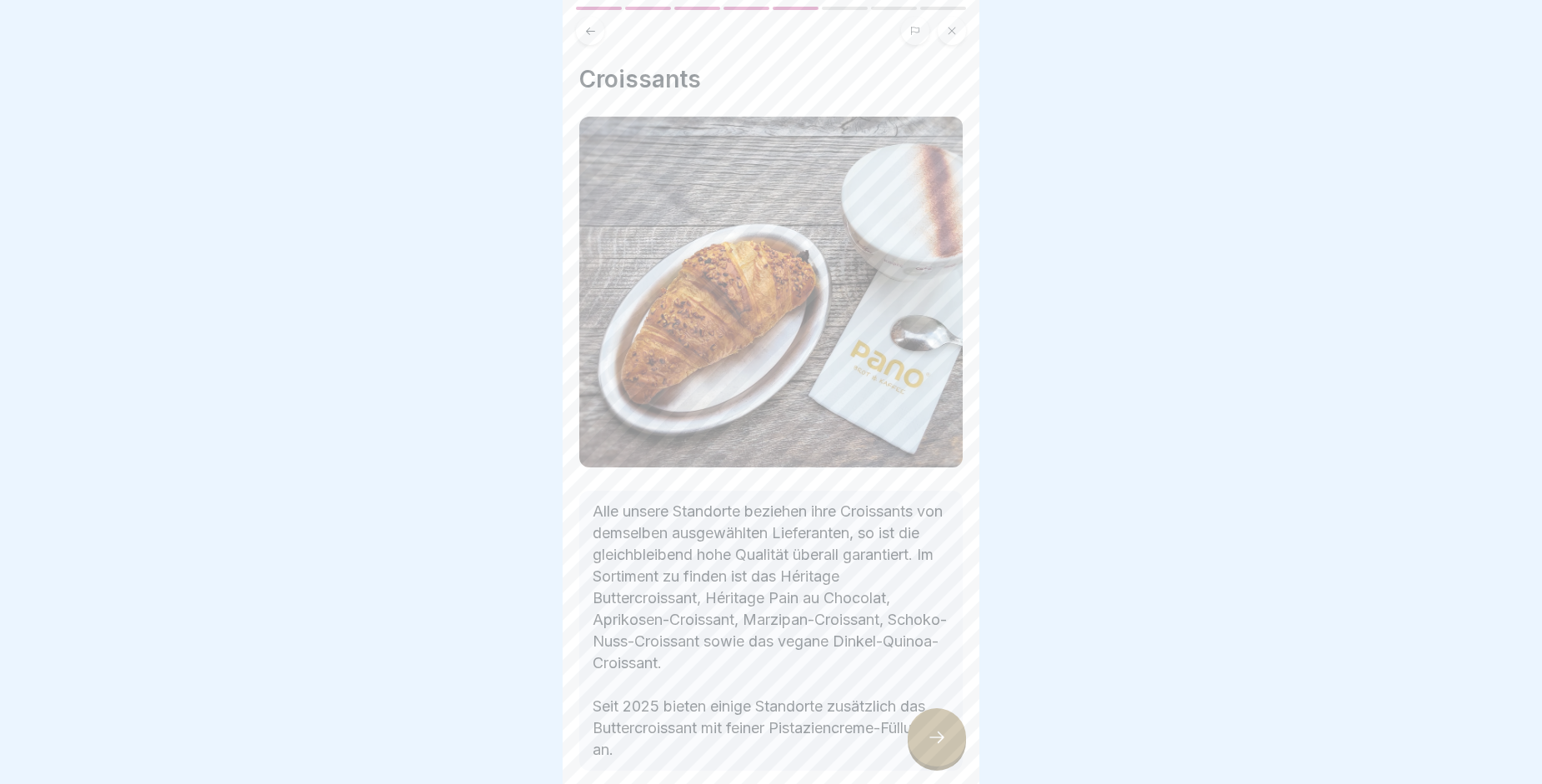
click at [929, 738] on div at bounding box center [937, 737] width 59 height 59
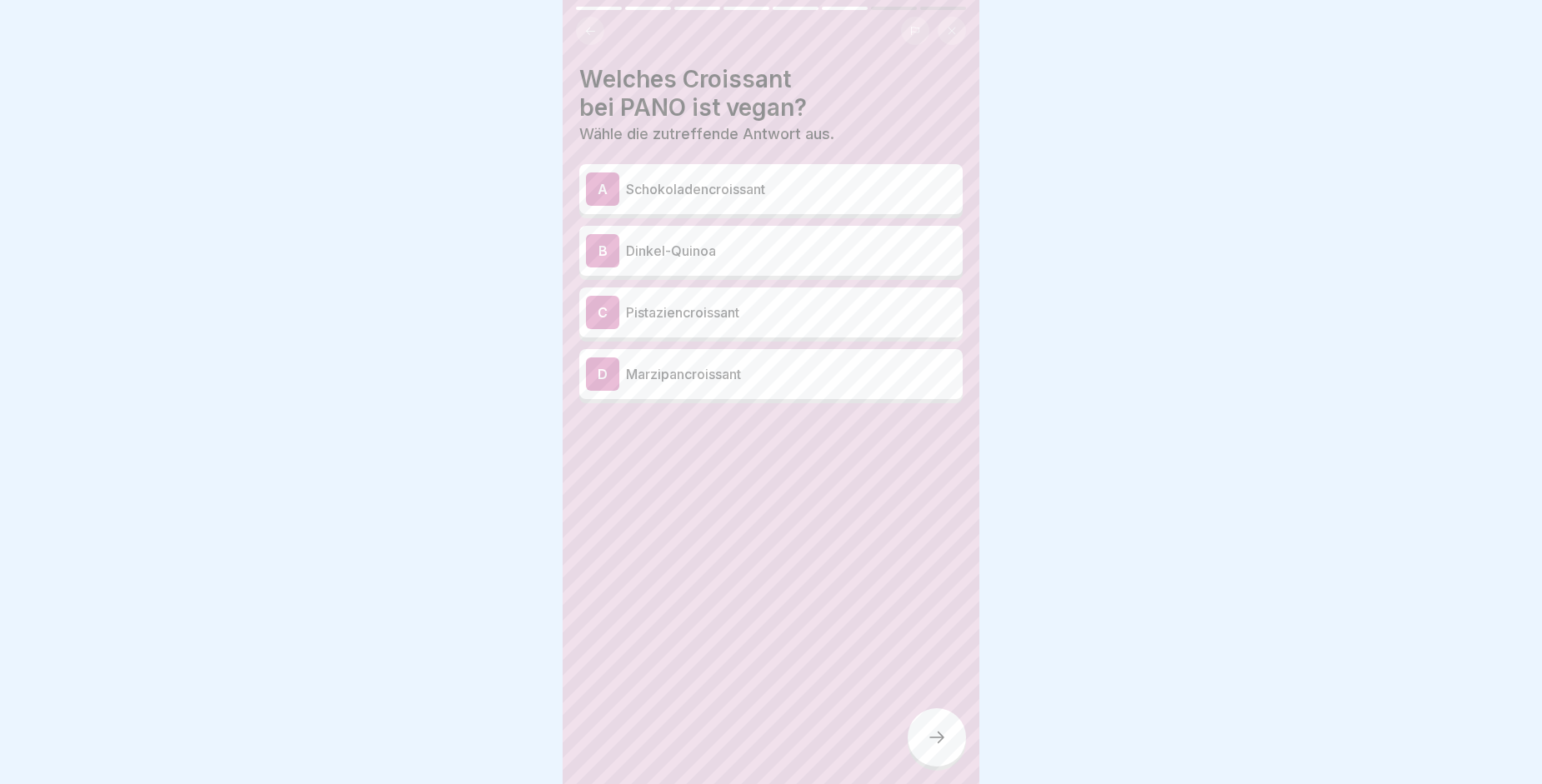
click at [666, 189] on p "Schokoladencroissant" at bounding box center [790, 189] width 330 height 20
click at [931, 723] on div at bounding box center [937, 737] width 59 height 59
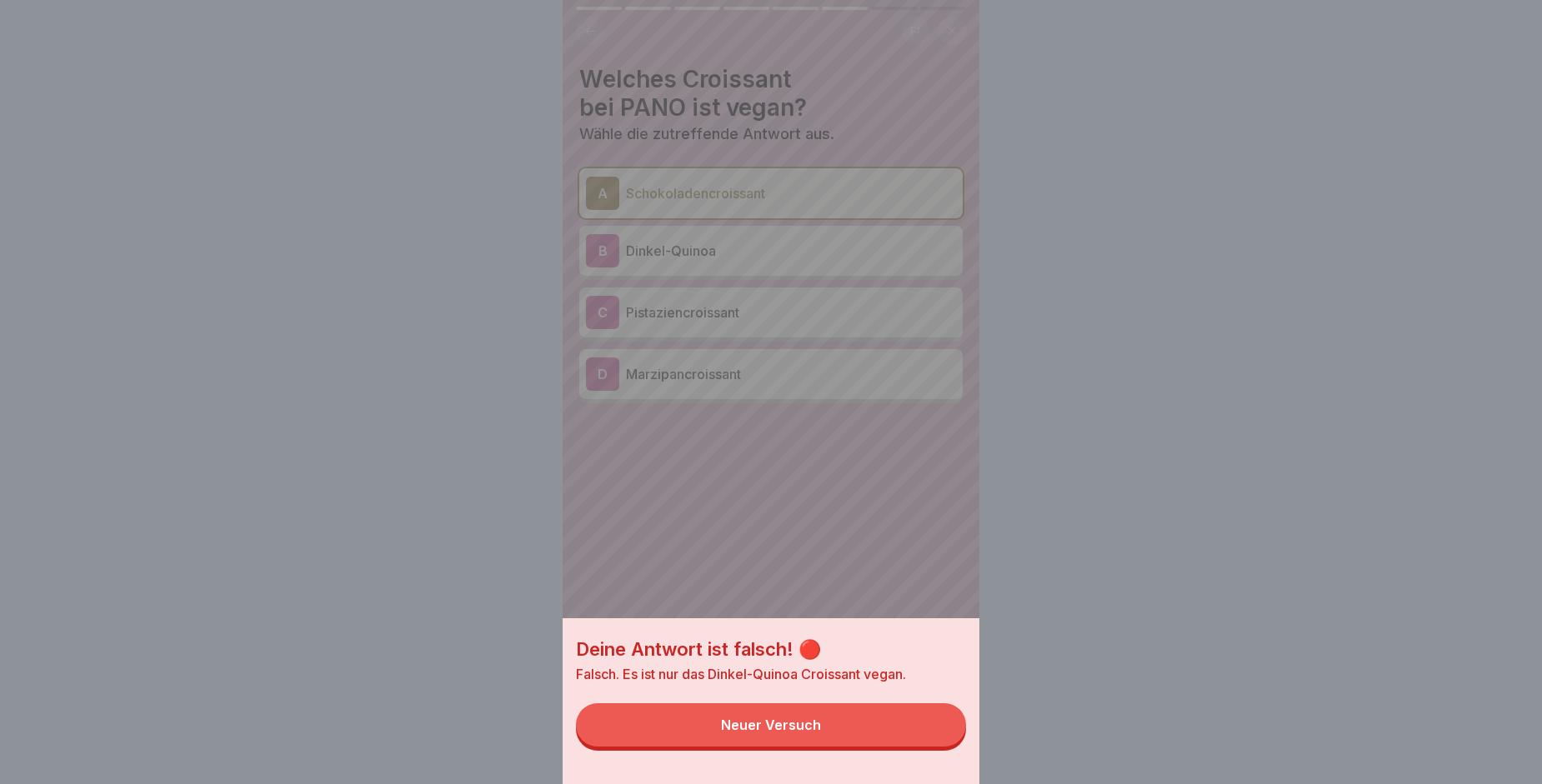
click at [876, 742] on button "Neuer Versuch" at bounding box center [771, 725] width 390 height 44
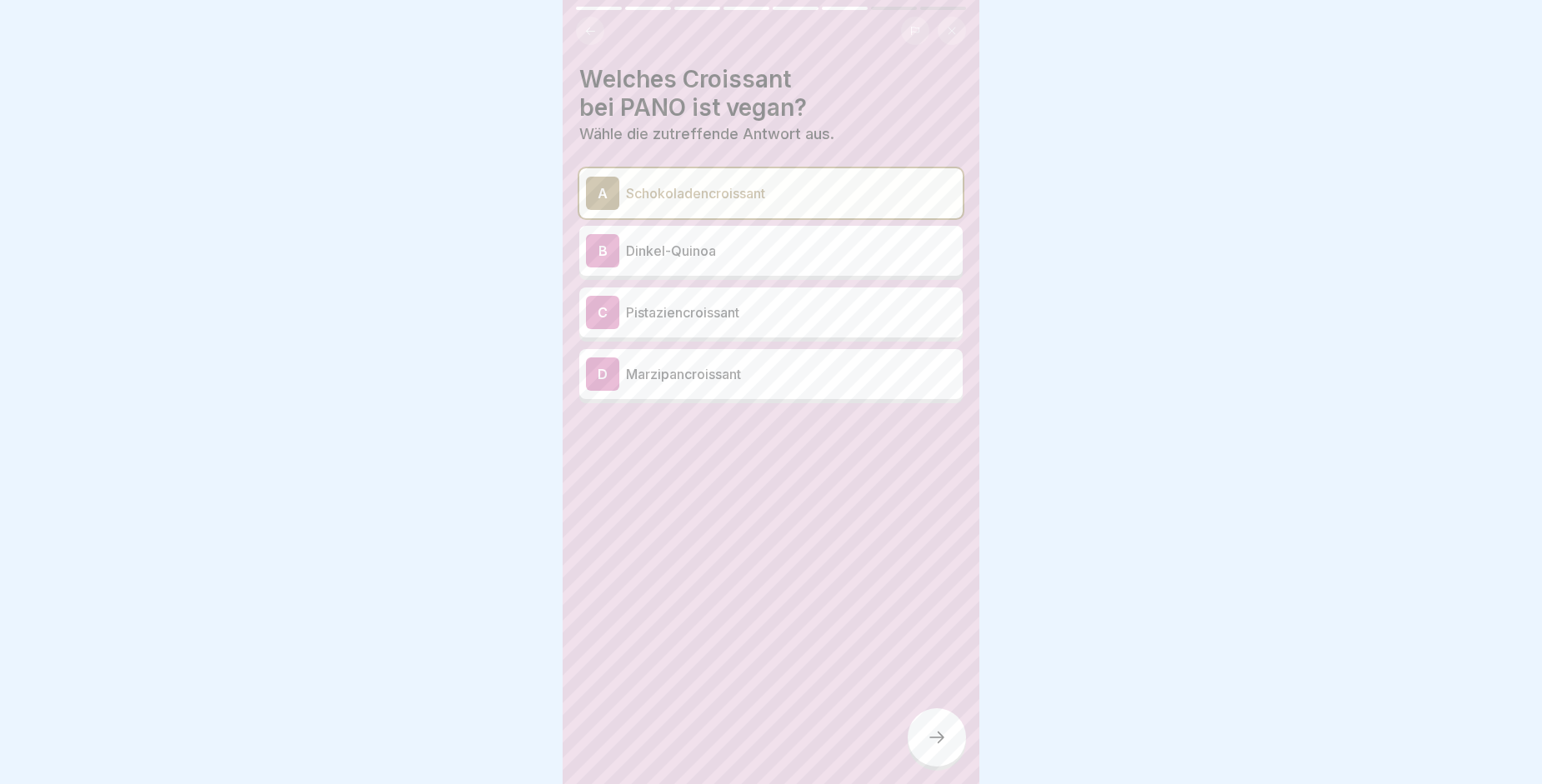
click at [686, 263] on div "B Dinkel-Quinoa" at bounding box center [771, 251] width 370 height 33
click at [934, 737] on div at bounding box center [937, 737] width 59 height 59
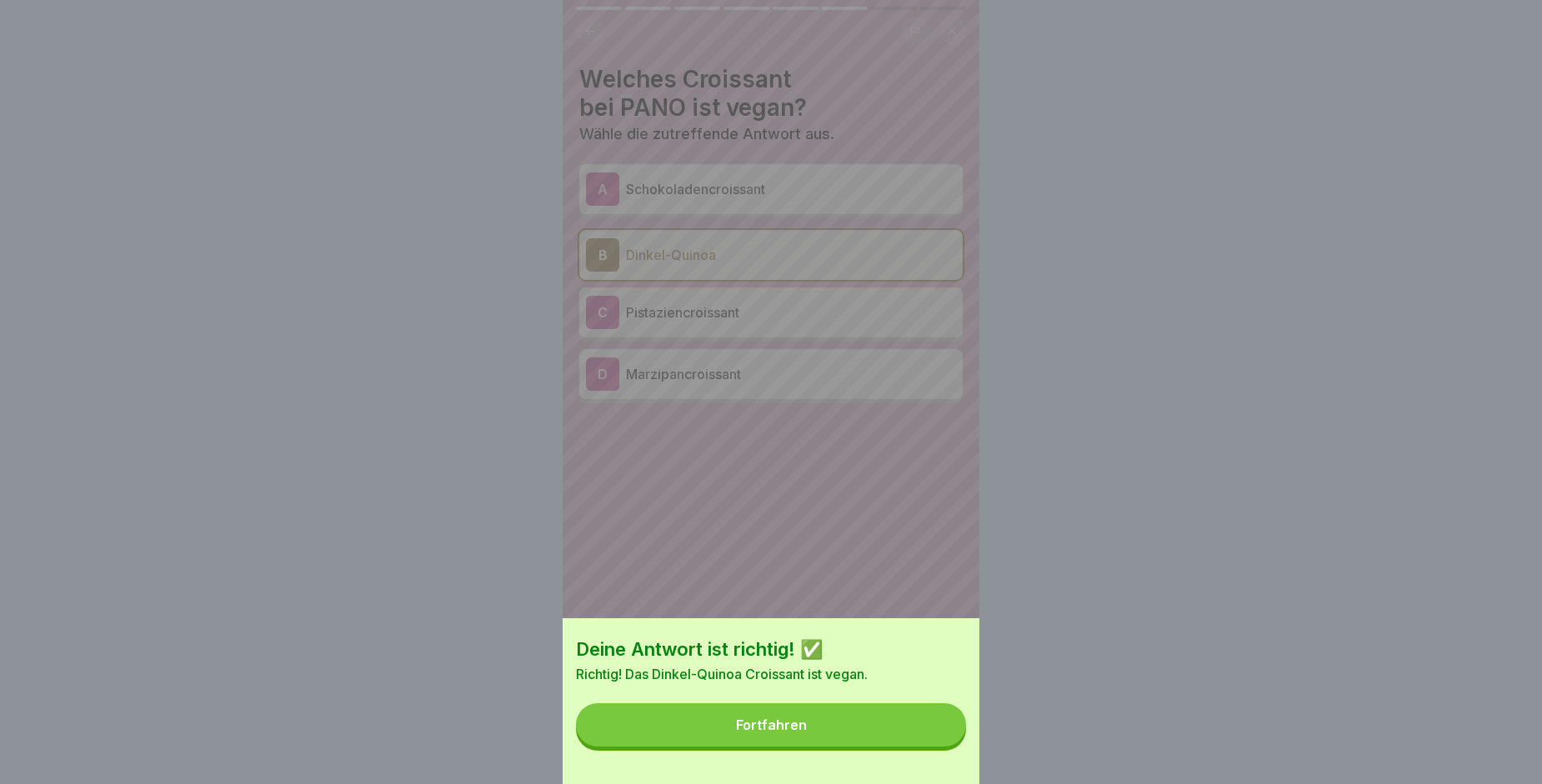
click at [934, 737] on button "Fortfahren" at bounding box center [771, 725] width 390 height 44
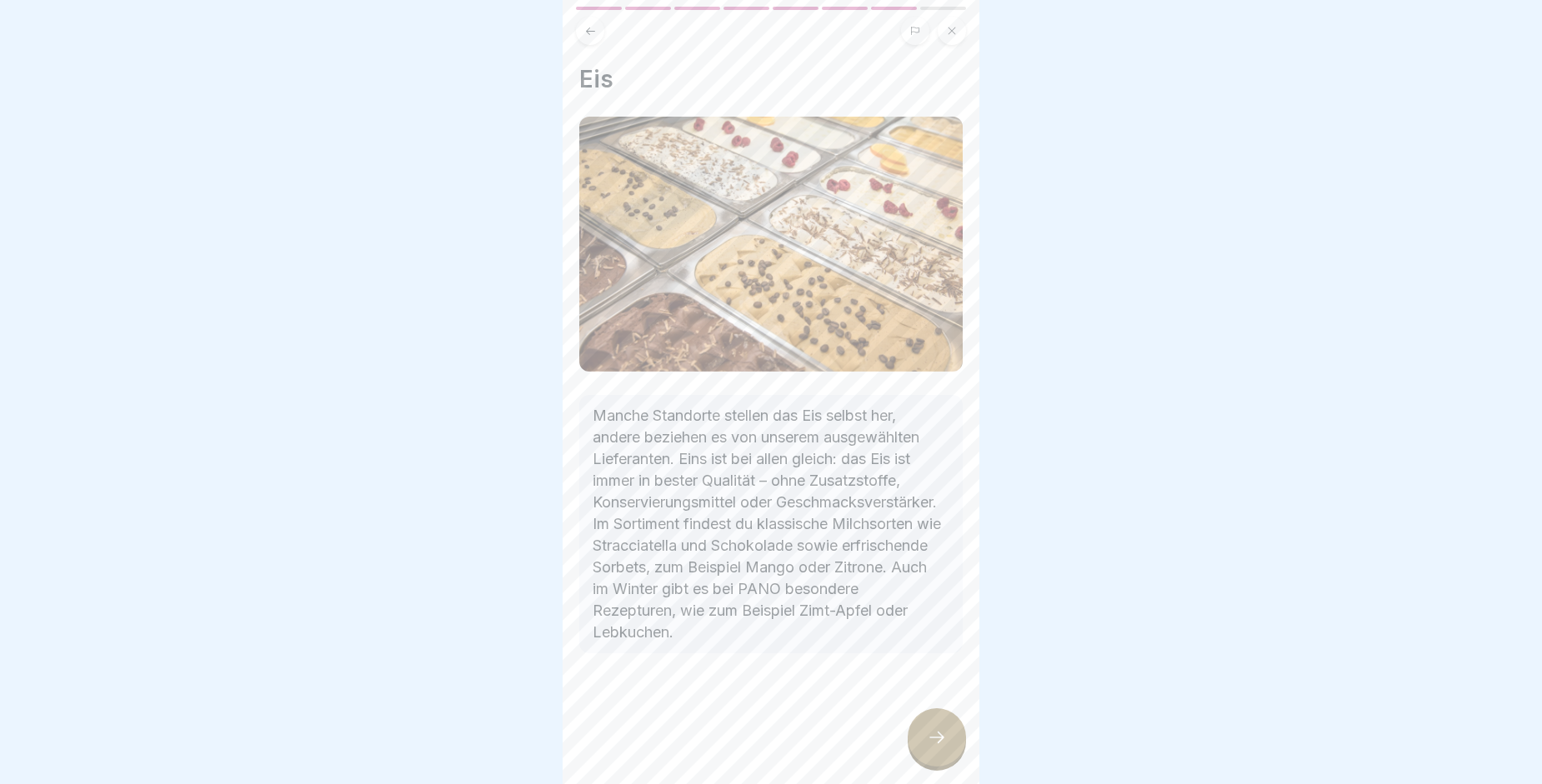
click at [934, 737] on div at bounding box center [937, 737] width 59 height 59
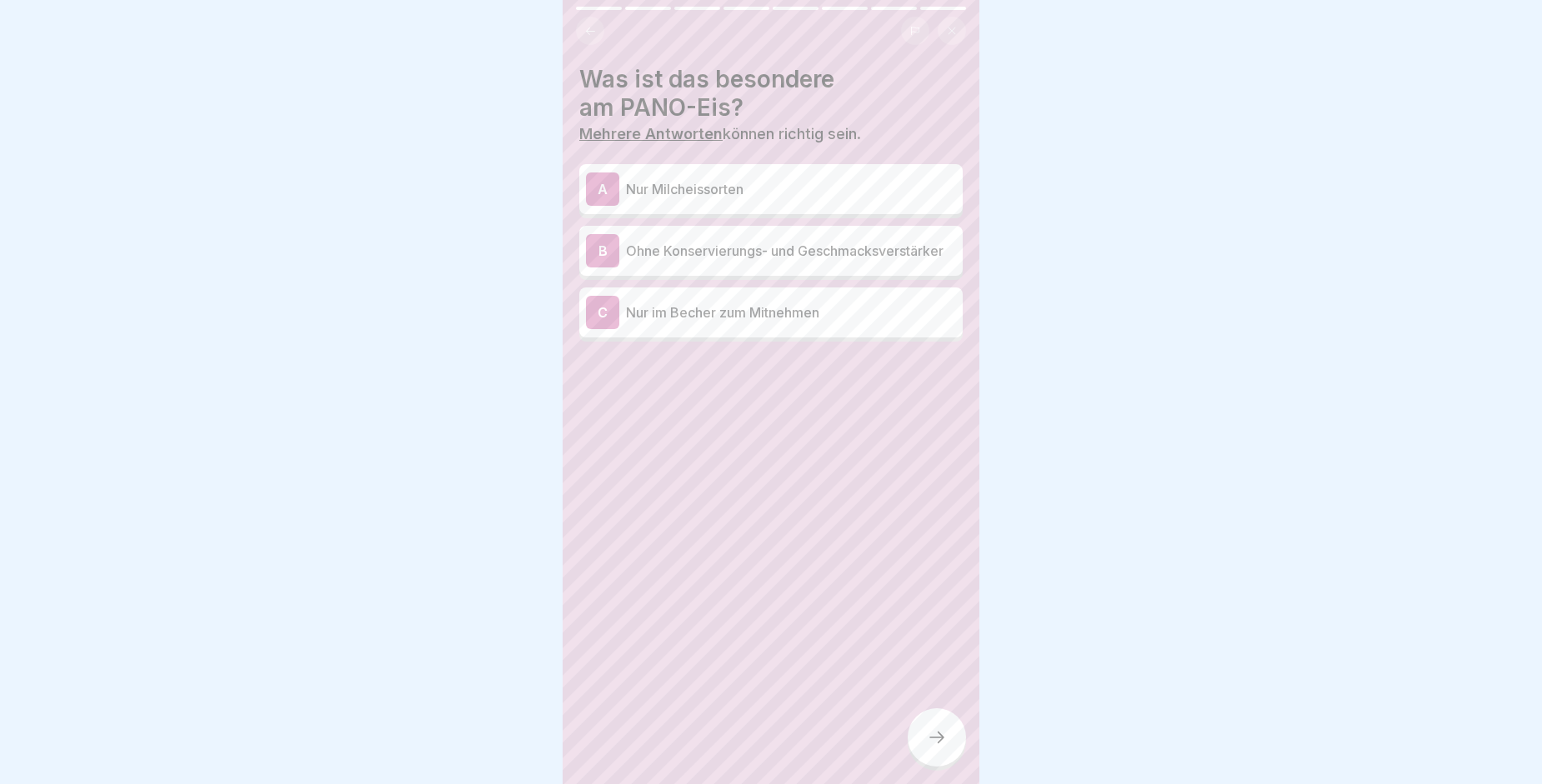
click at [680, 261] on p "Ohne Konservierungs- und Geschmacksverstärker" at bounding box center [790, 251] width 330 height 20
click at [941, 738] on div at bounding box center [937, 737] width 59 height 59
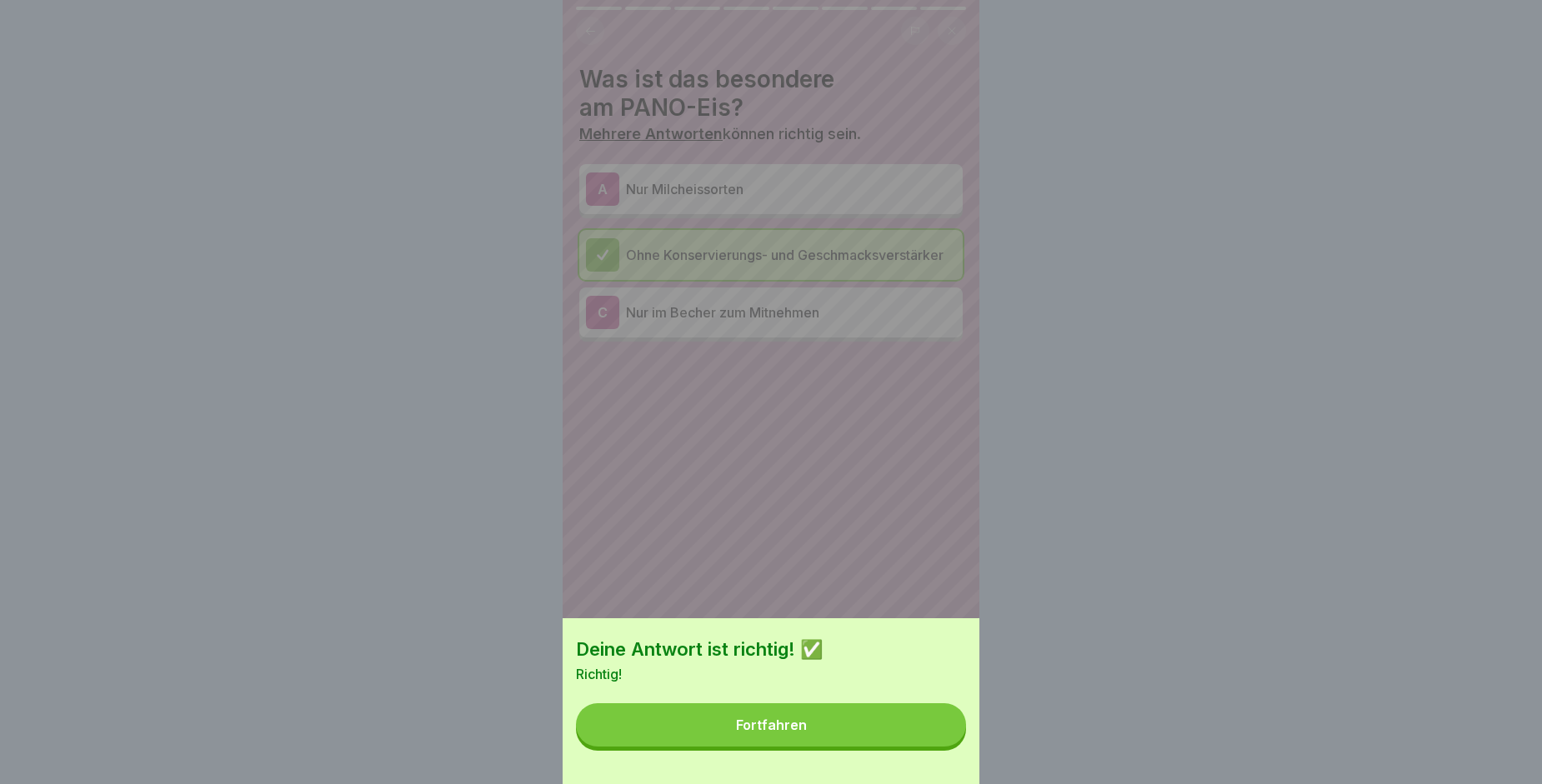
click at [941, 738] on button "Fortfahren" at bounding box center [771, 725] width 390 height 44
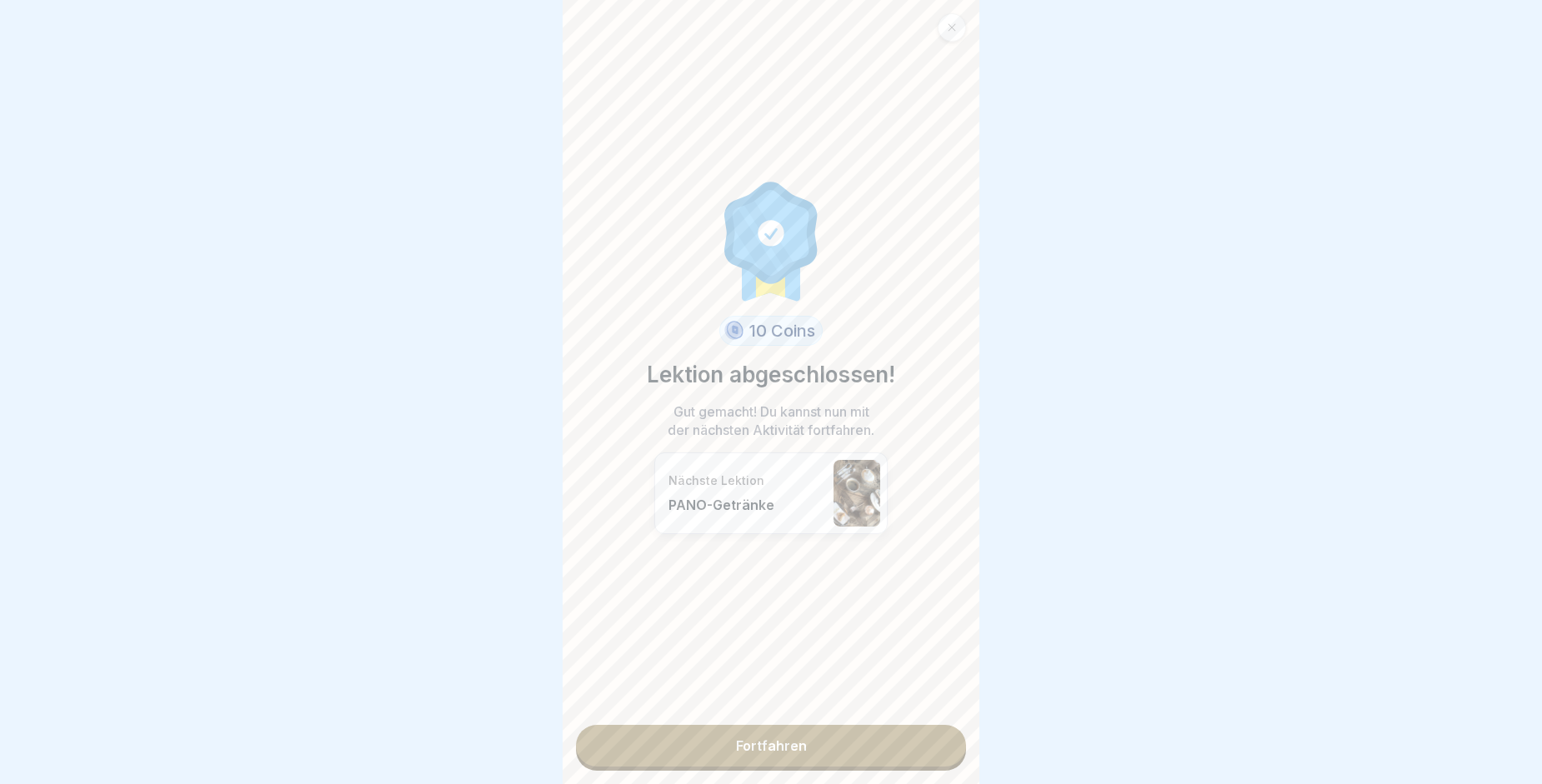
click at [862, 735] on link "Fortfahren" at bounding box center [771, 745] width 390 height 42
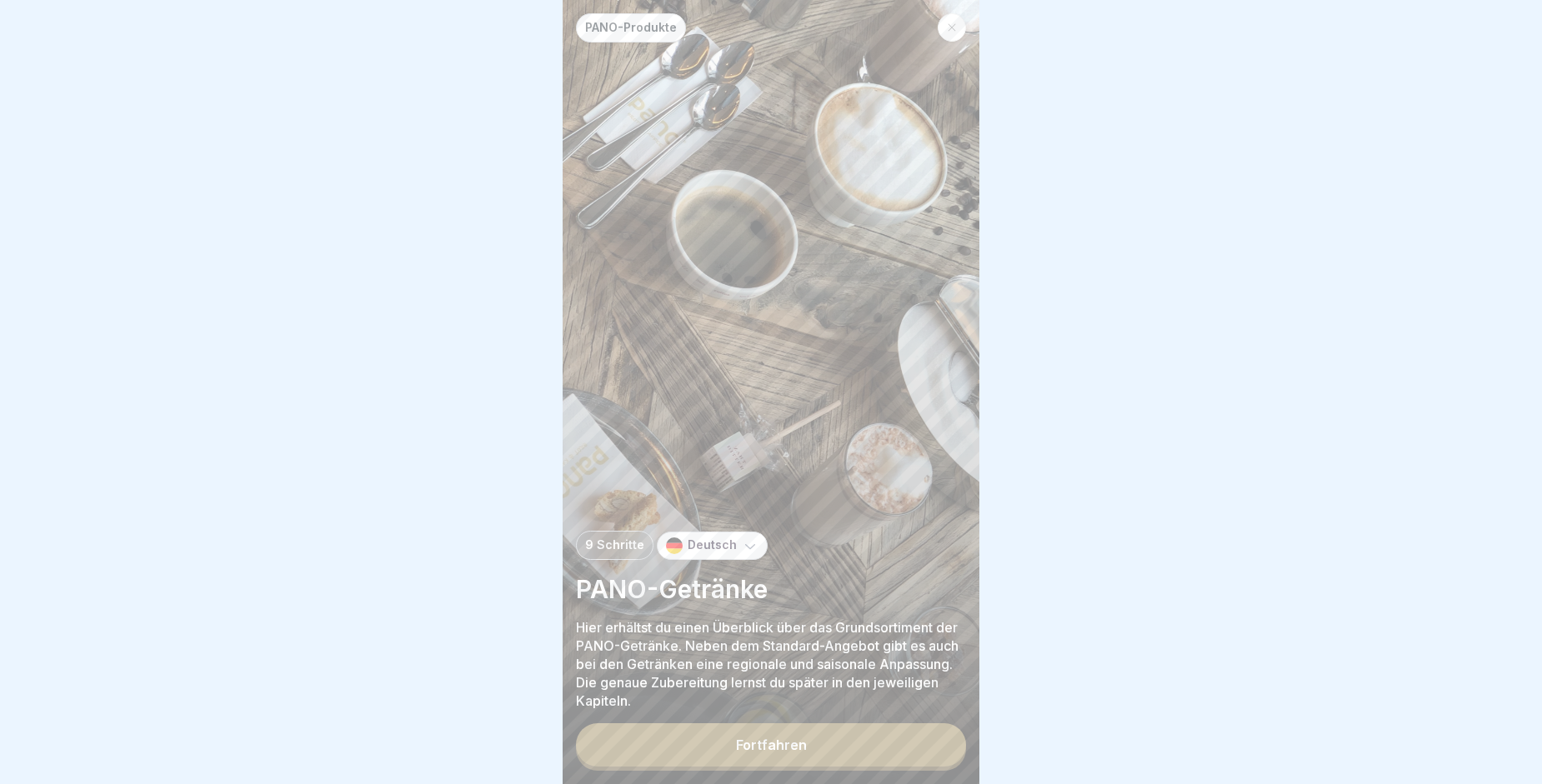
click at [862, 735] on div "PANO-Produkte 9 Schritte Deutsch PANO-Getränke Hier erhältst du einen Überblick…" at bounding box center [771, 392] width 416 height 784
click at [862, 738] on div "Fortfahren" at bounding box center [771, 746] width 390 height 47
click at [806, 759] on button "Fortfahren" at bounding box center [771, 744] width 390 height 44
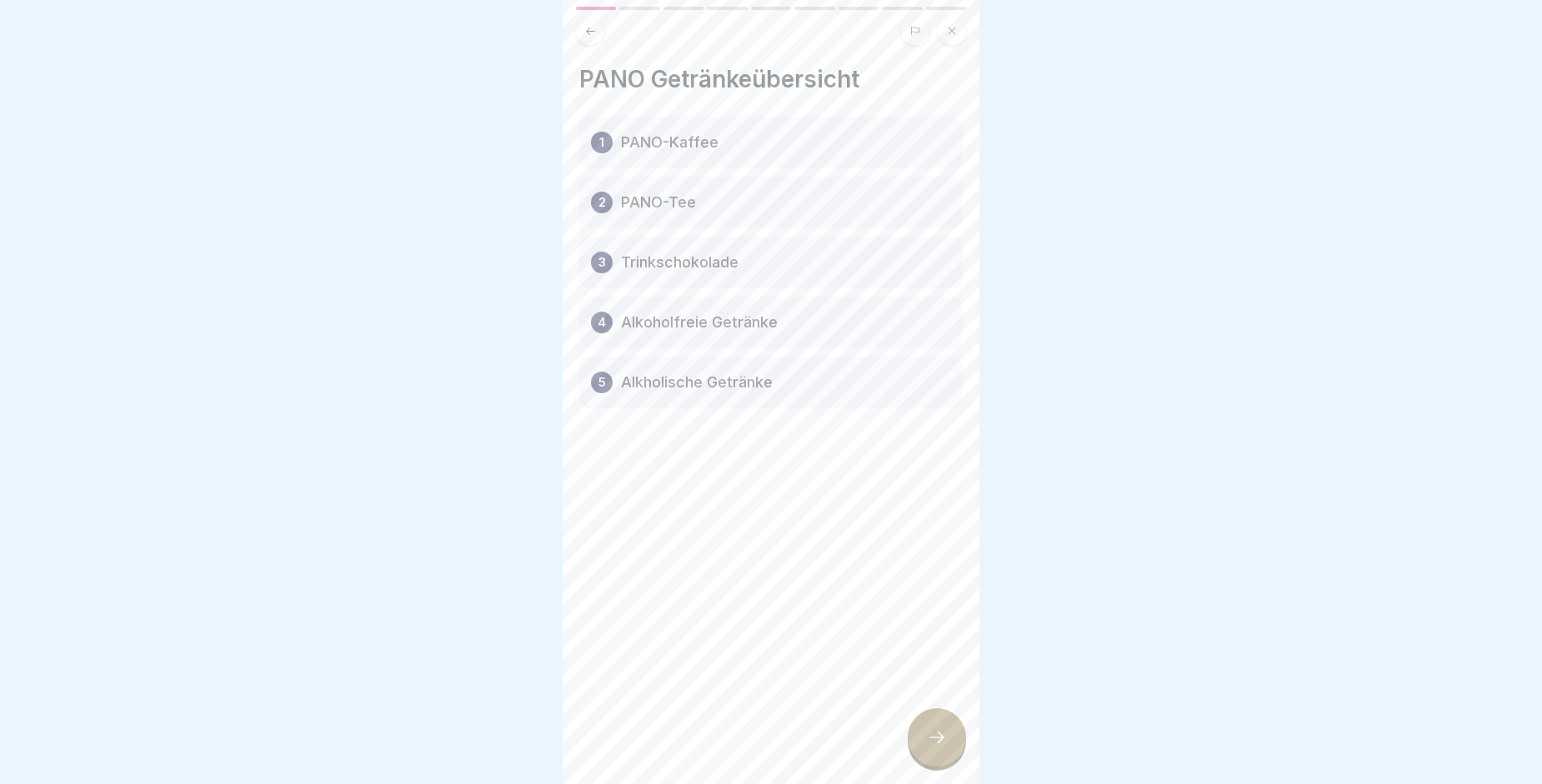
click at [939, 742] on icon at bounding box center [937, 738] width 20 height 20
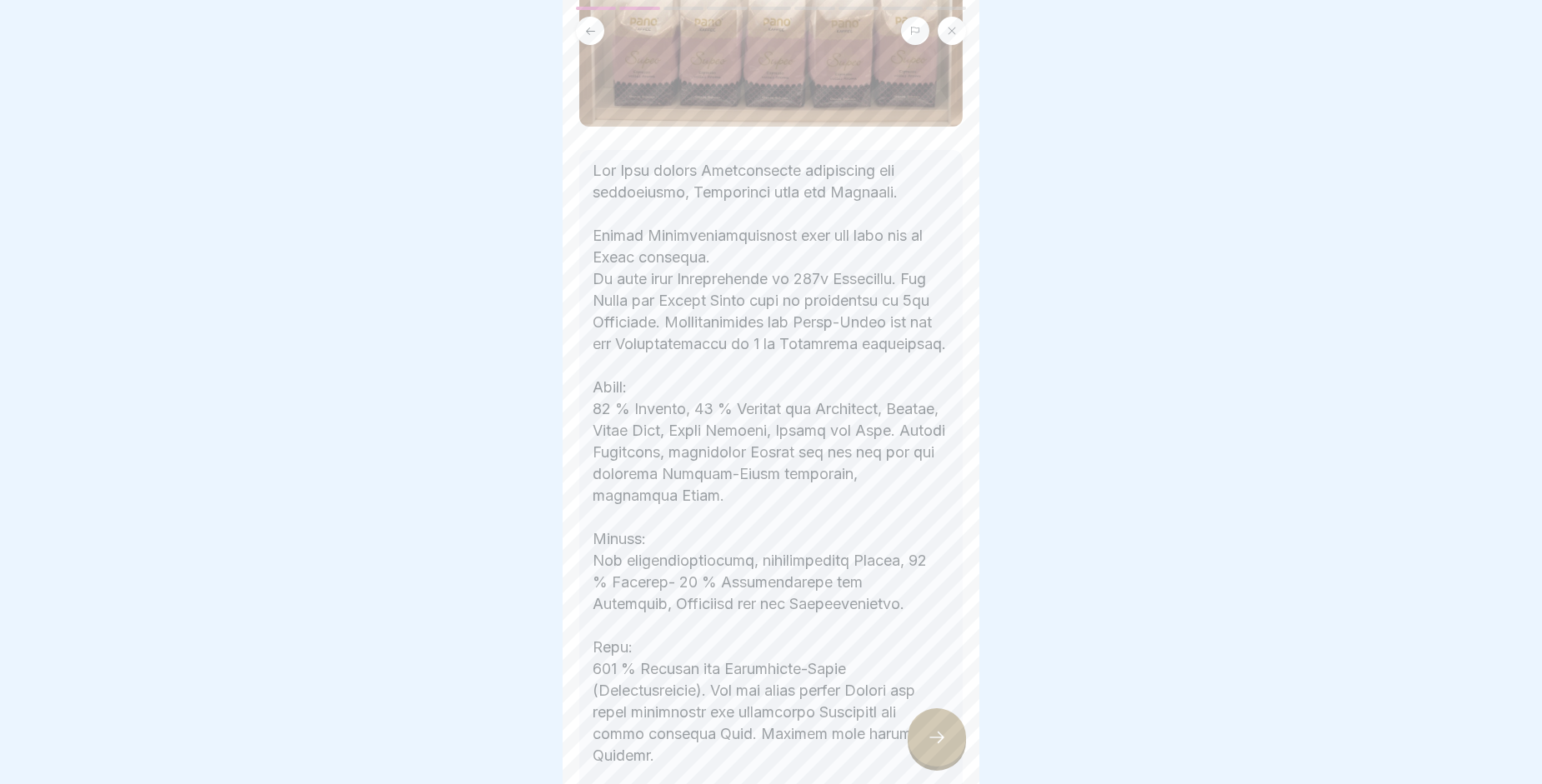
scroll to position [568, 0]
click at [981, 425] on div at bounding box center [771, 392] width 1542 height 784
click at [980, 425] on div at bounding box center [771, 392] width 1542 height 784
drag, startPoint x: 980, startPoint y: 425, endPoint x: 981, endPoint y: 536, distance: 111.0
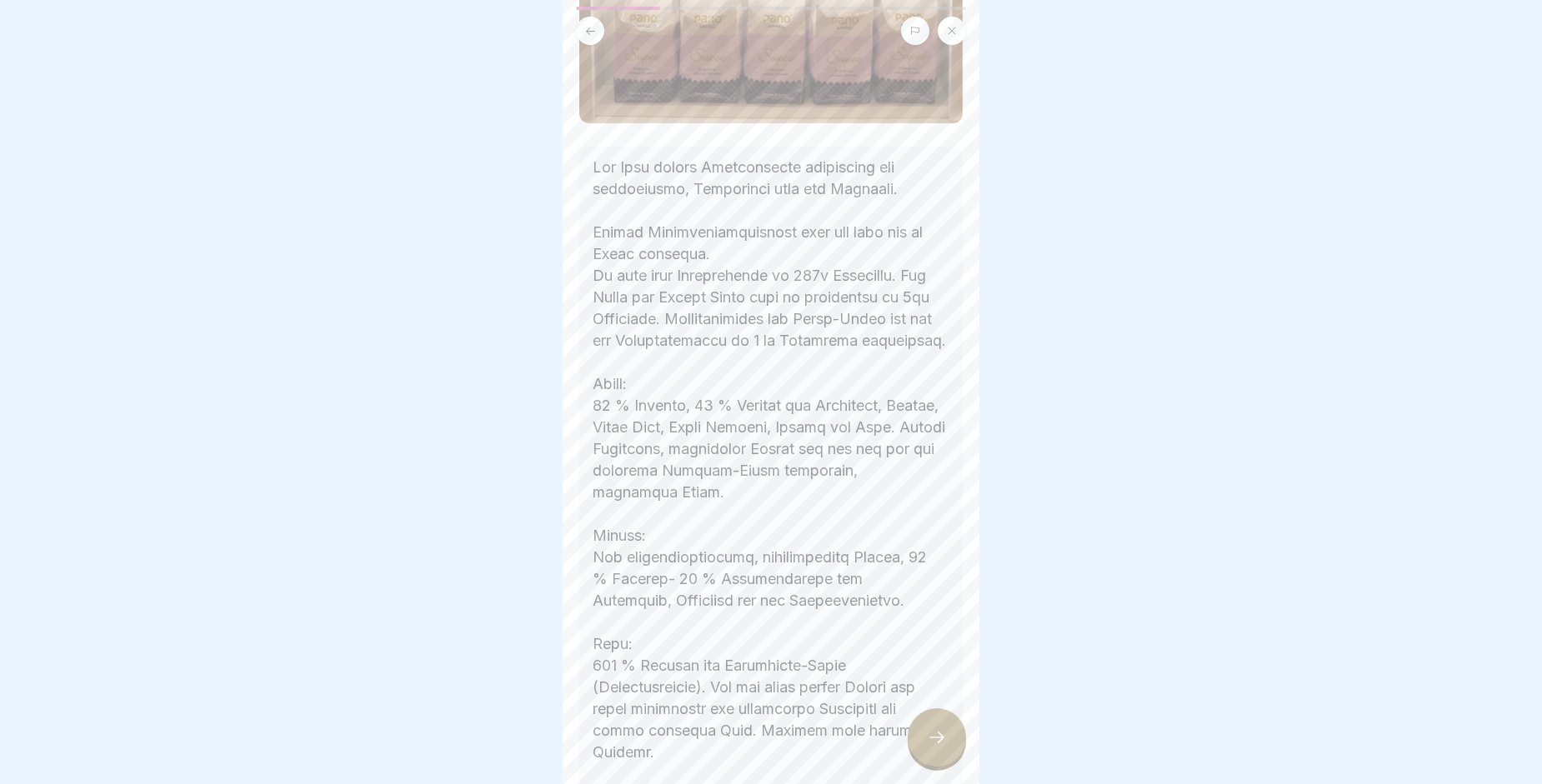
click at [981, 536] on div at bounding box center [771, 392] width 1542 height 784
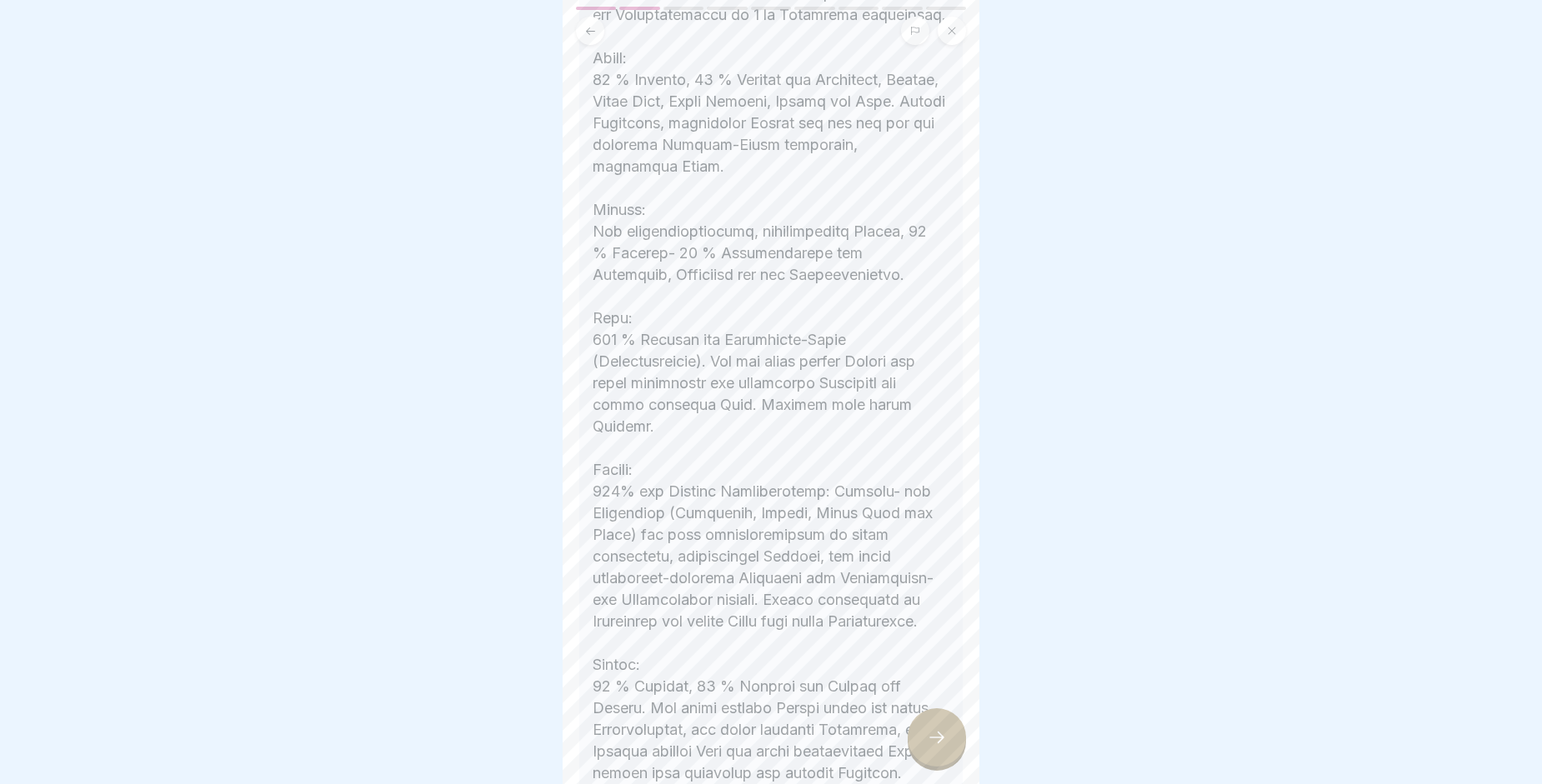
scroll to position [899, 0]
click at [933, 747] on icon at bounding box center [937, 738] width 20 height 20
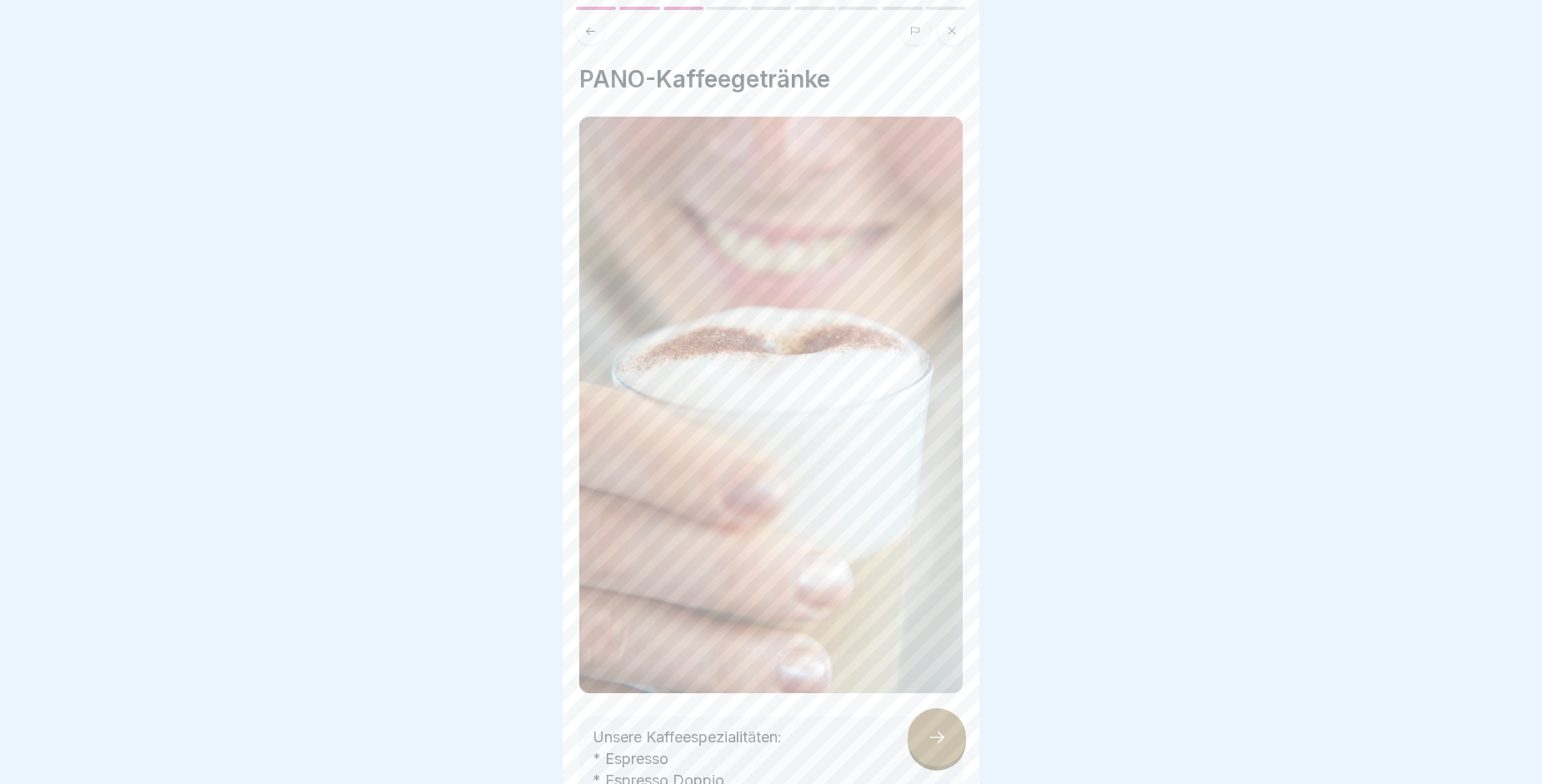
drag, startPoint x: 981, startPoint y: 475, endPoint x: 975, endPoint y: 538, distance: 63.3
click at [975, 538] on body "PANO-Produkte 9 Schritte Deutsch PANO-Getränke Hier erhältst du einen Überblick…" at bounding box center [771, 392] width 1542 height 784
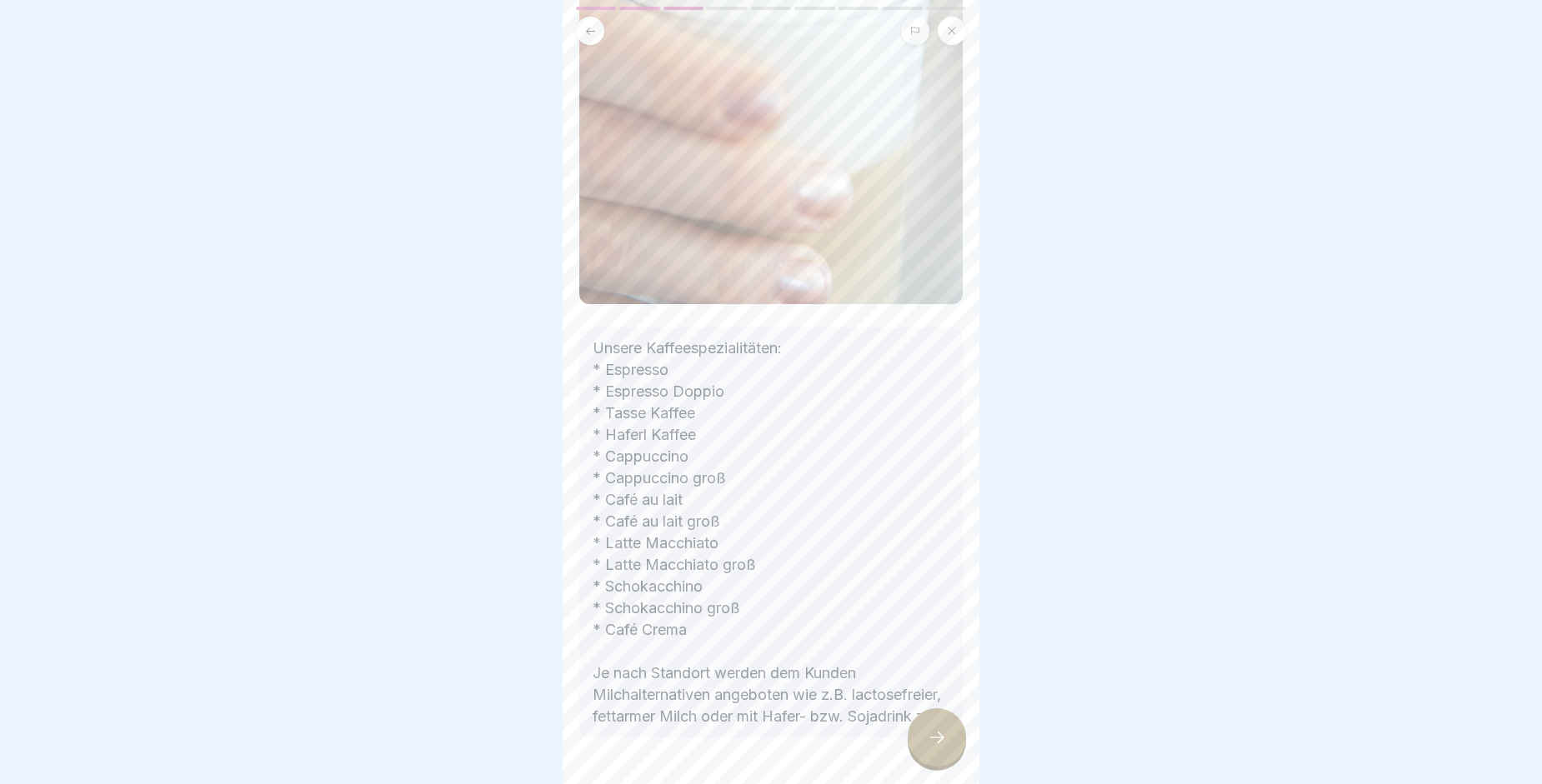
scroll to position [391, 0]
click at [931, 747] on icon at bounding box center [937, 738] width 20 height 20
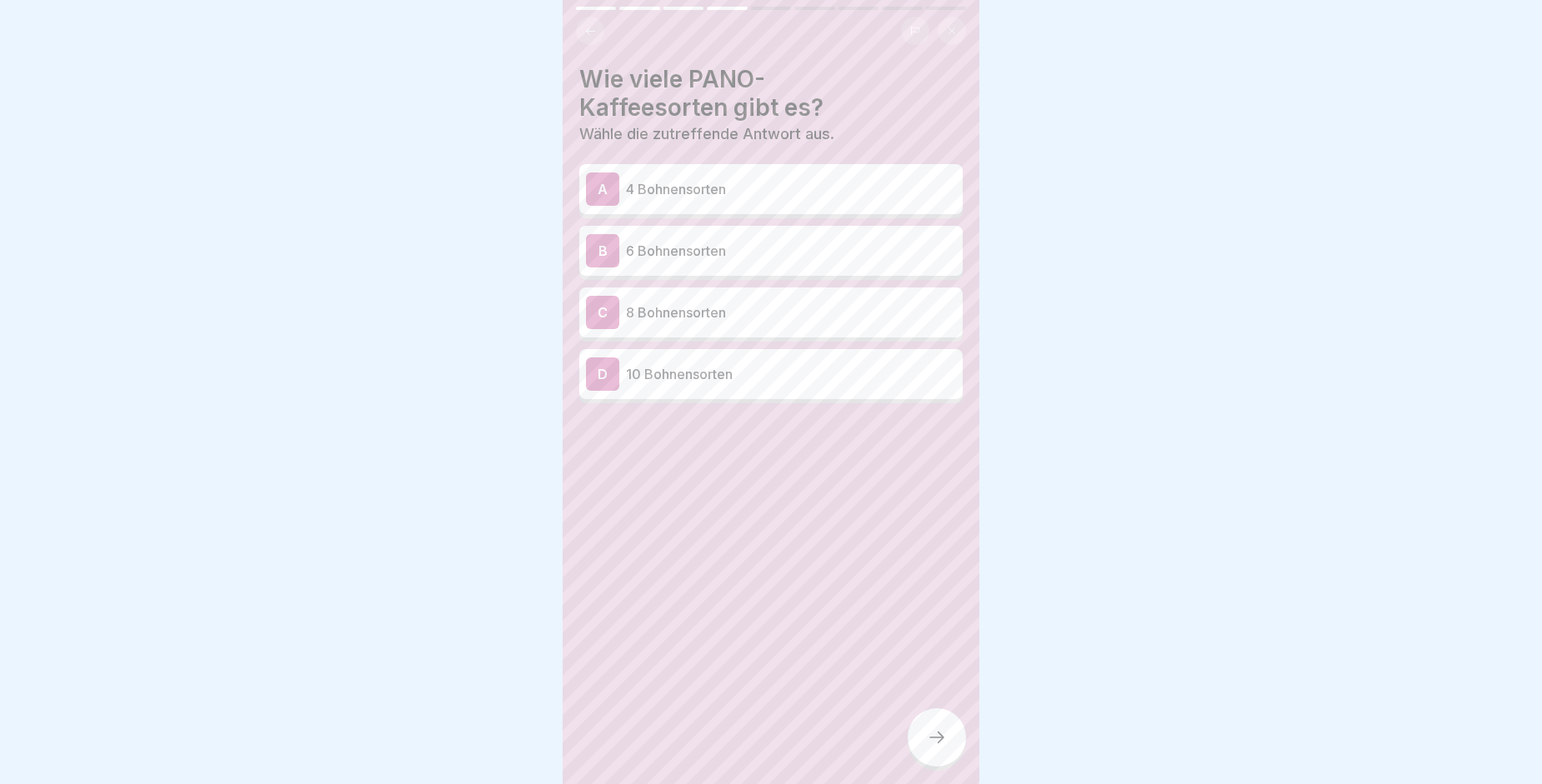
click at [730, 193] on p "4 Bohnensorten" at bounding box center [790, 189] width 330 height 20
click at [935, 726] on div at bounding box center [937, 737] width 59 height 59
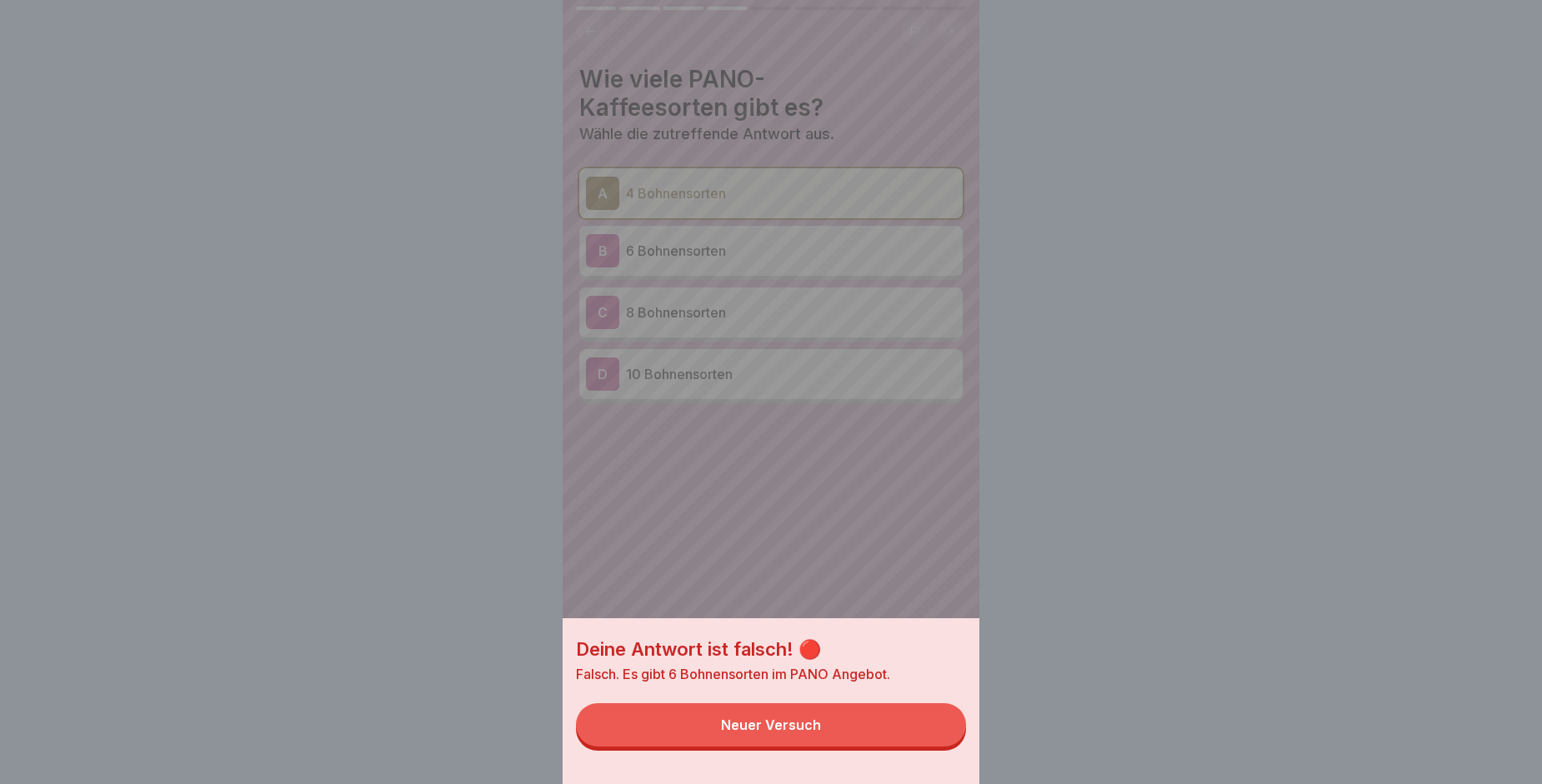
click at [912, 733] on button "Neuer Versuch" at bounding box center [771, 725] width 390 height 44
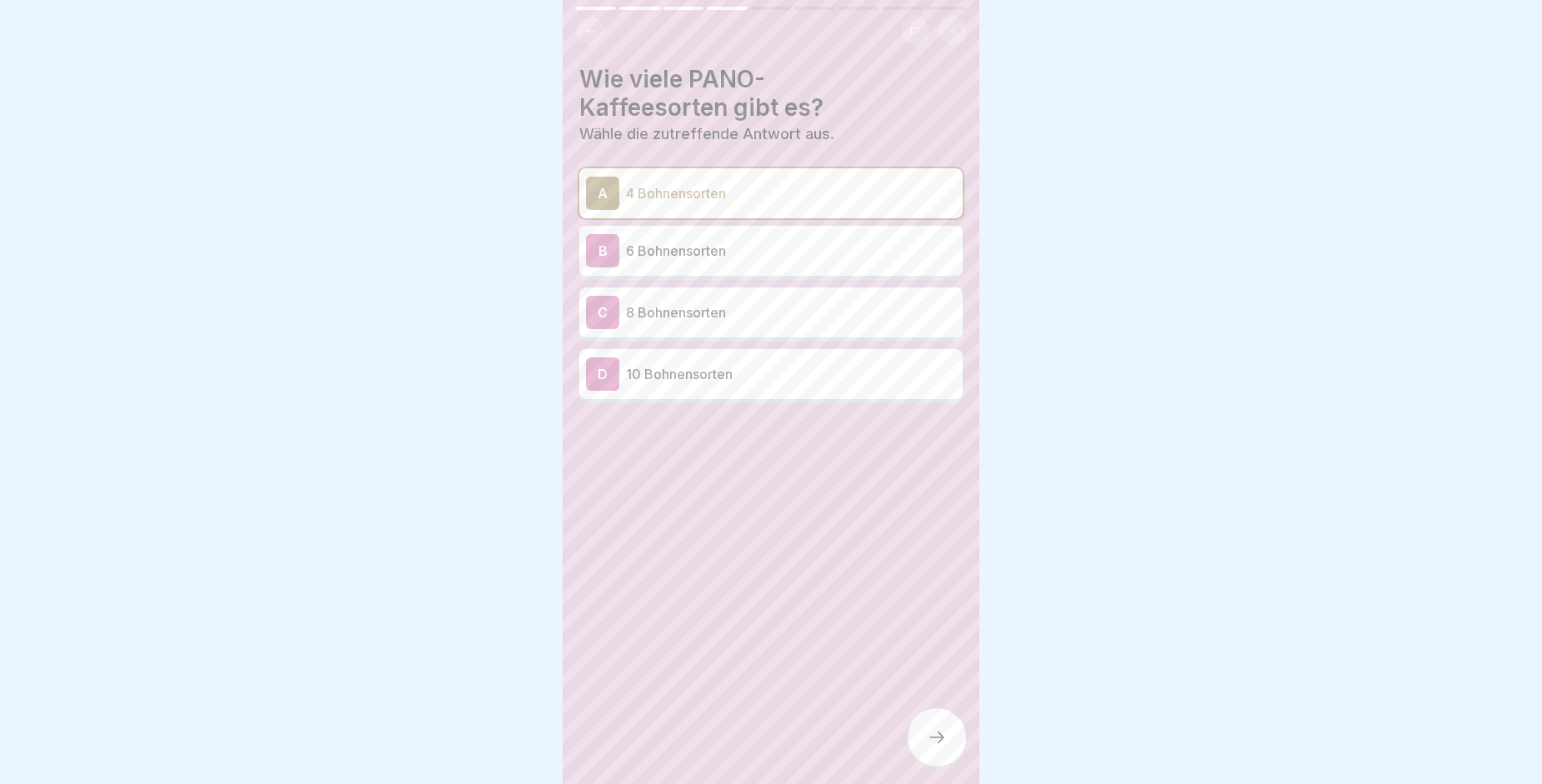
click at [742, 249] on p "6 Bohnensorten" at bounding box center [790, 251] width 330 height 20
click at [941, 747] on icon at bounding box center [937, 738] width 20 height 20
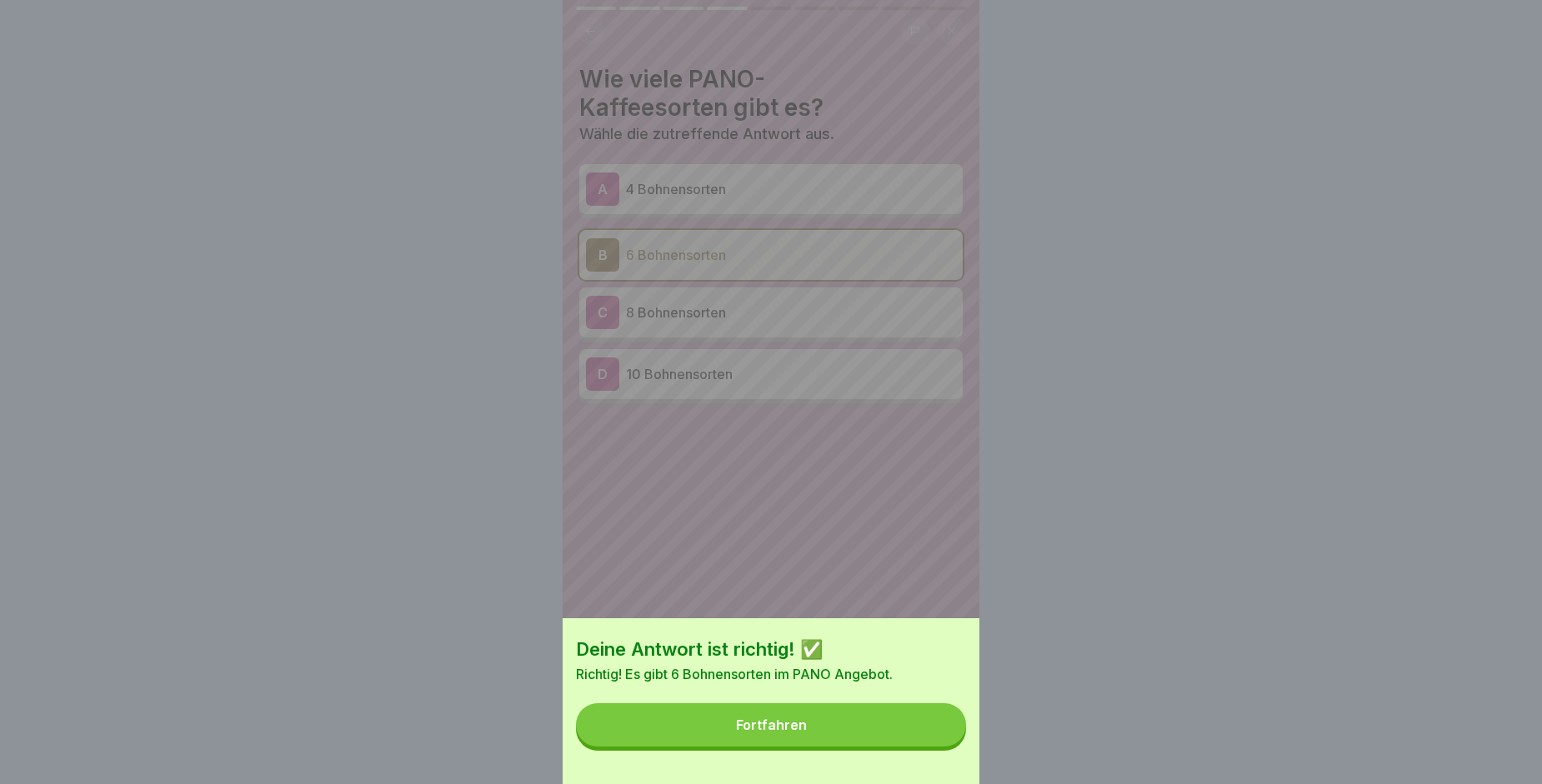
click at [910, 738] on button "Fortfahren" at bounding box center [771, 725] width 390 height 44
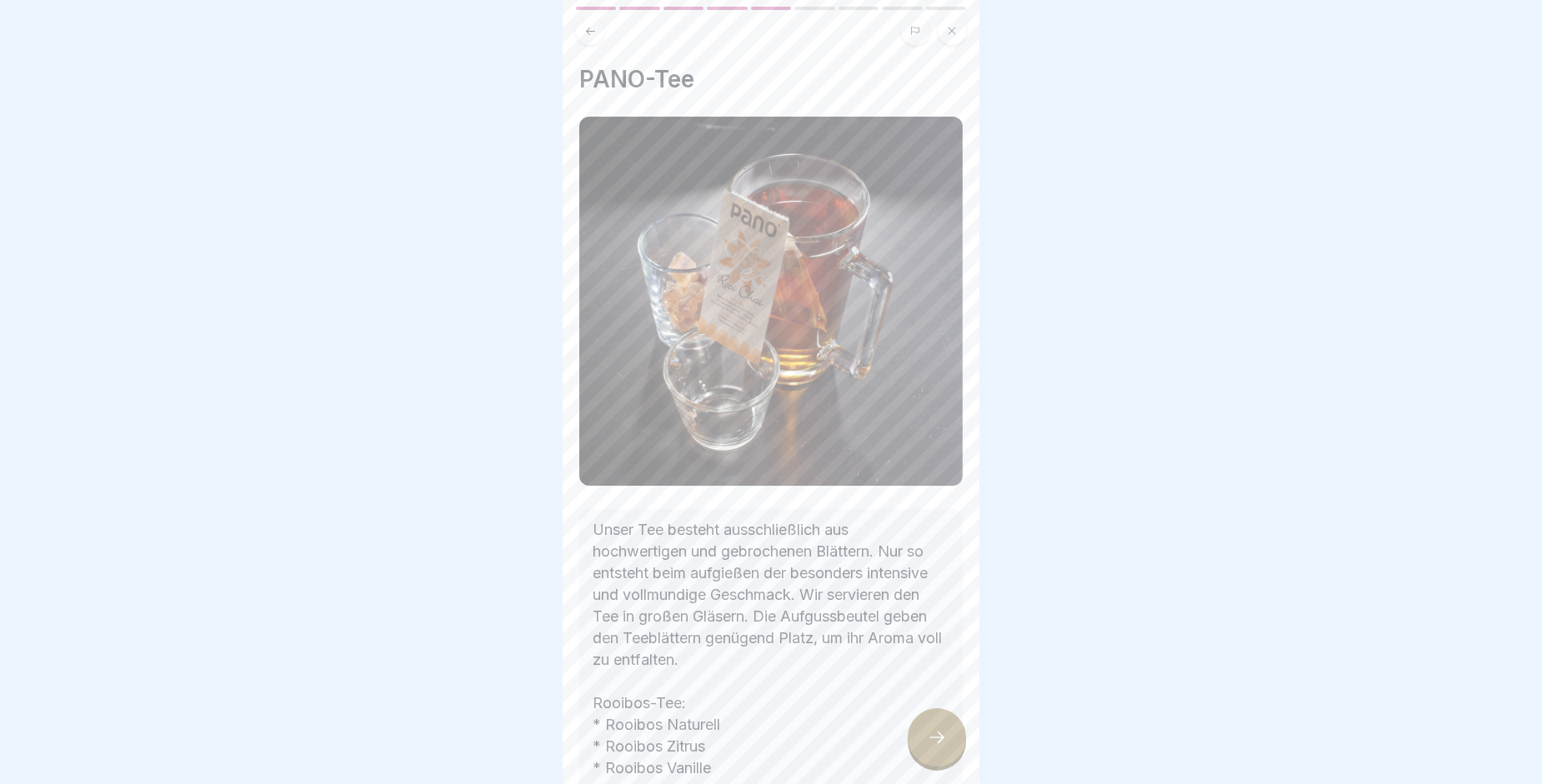
drag, startPoint x: 981, startPoint y: 399, endPoint x: 1021, endPoint y: 469, distance: 80.6
click at [1021, 469] on div at bounding box center [771, 392] width 1542 height 784
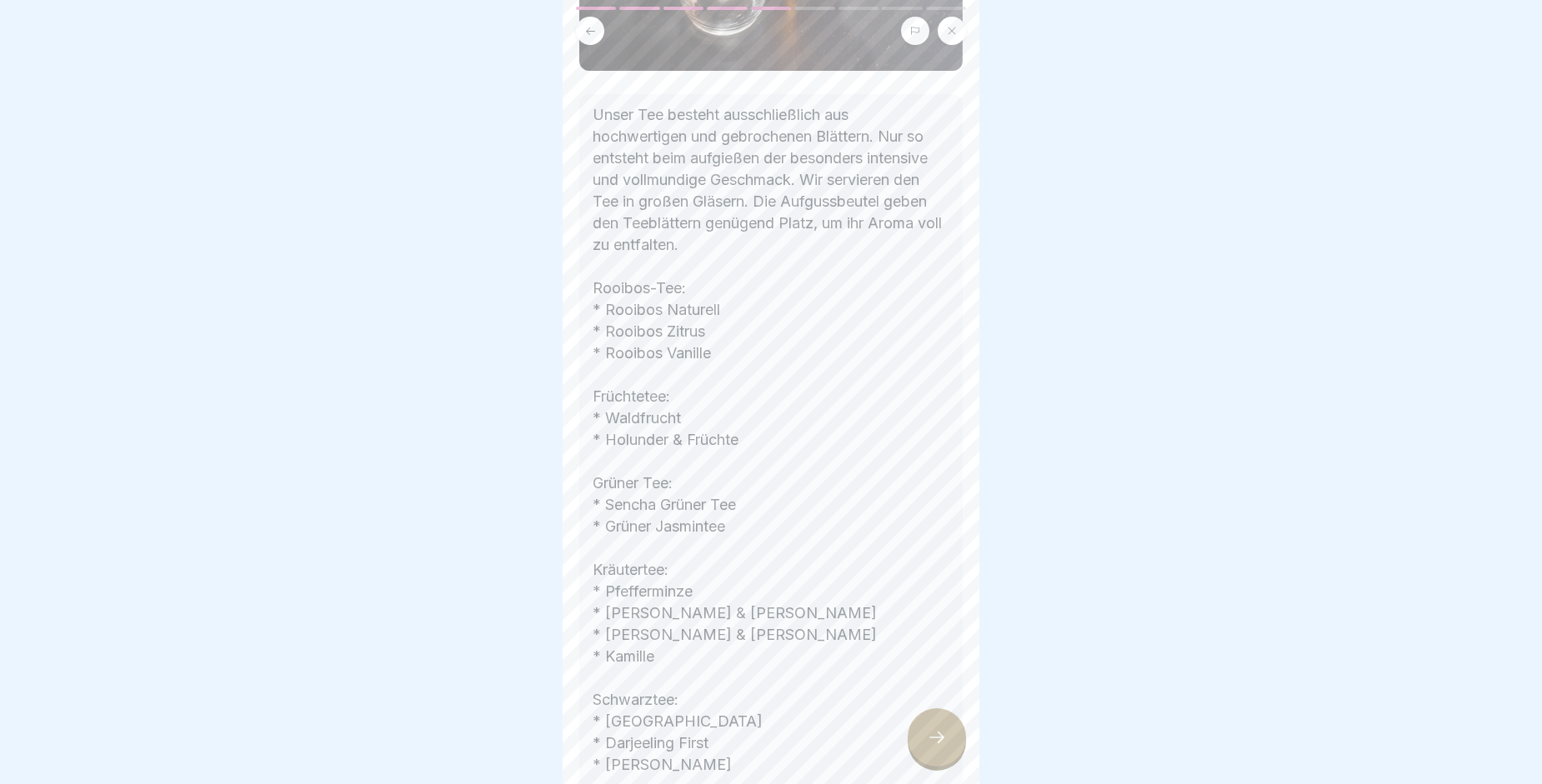
scroll to position [425, 0]
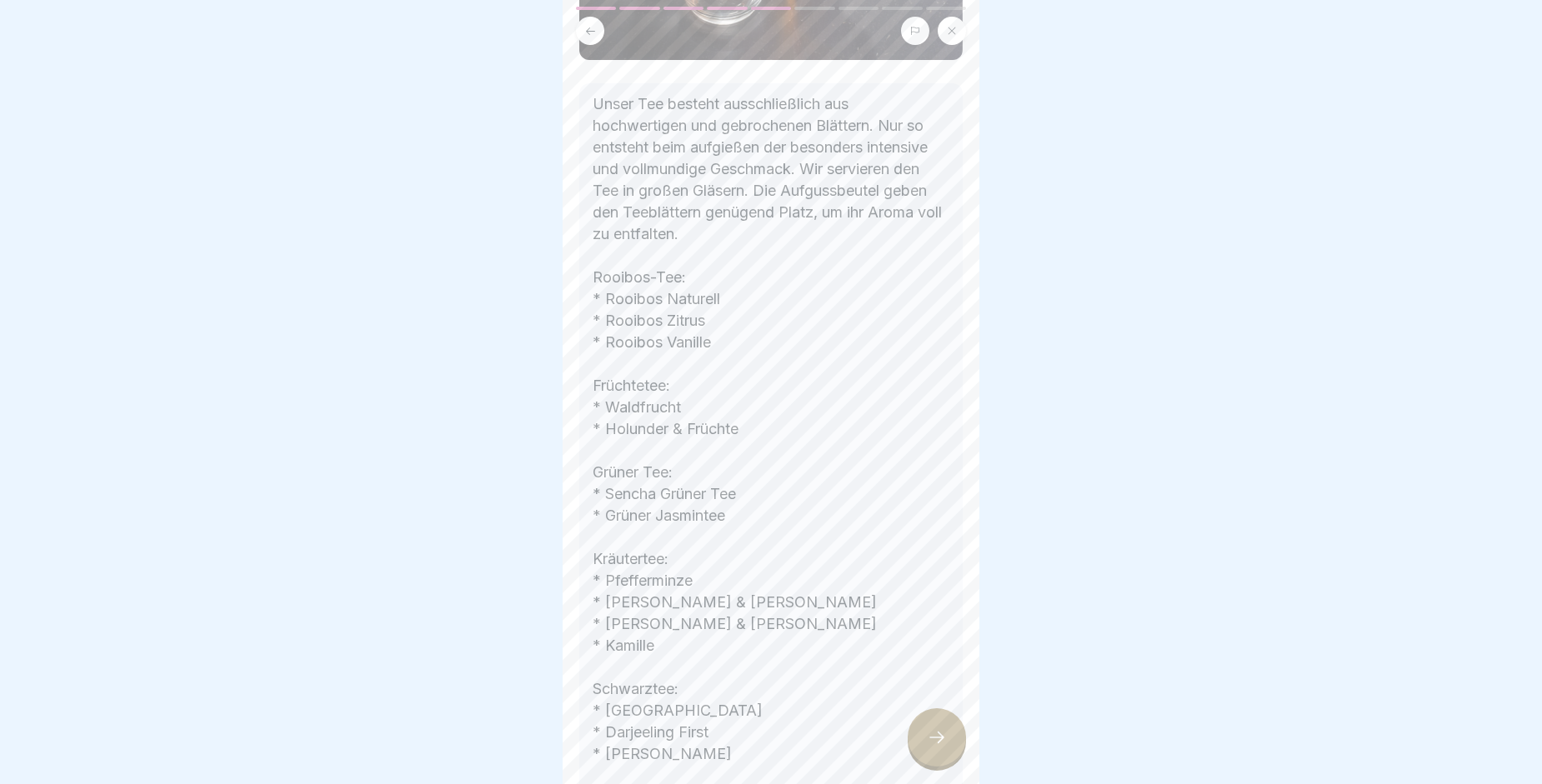
click at [931, 747] on icon at bounding box center [937, 738] width 20 height 20
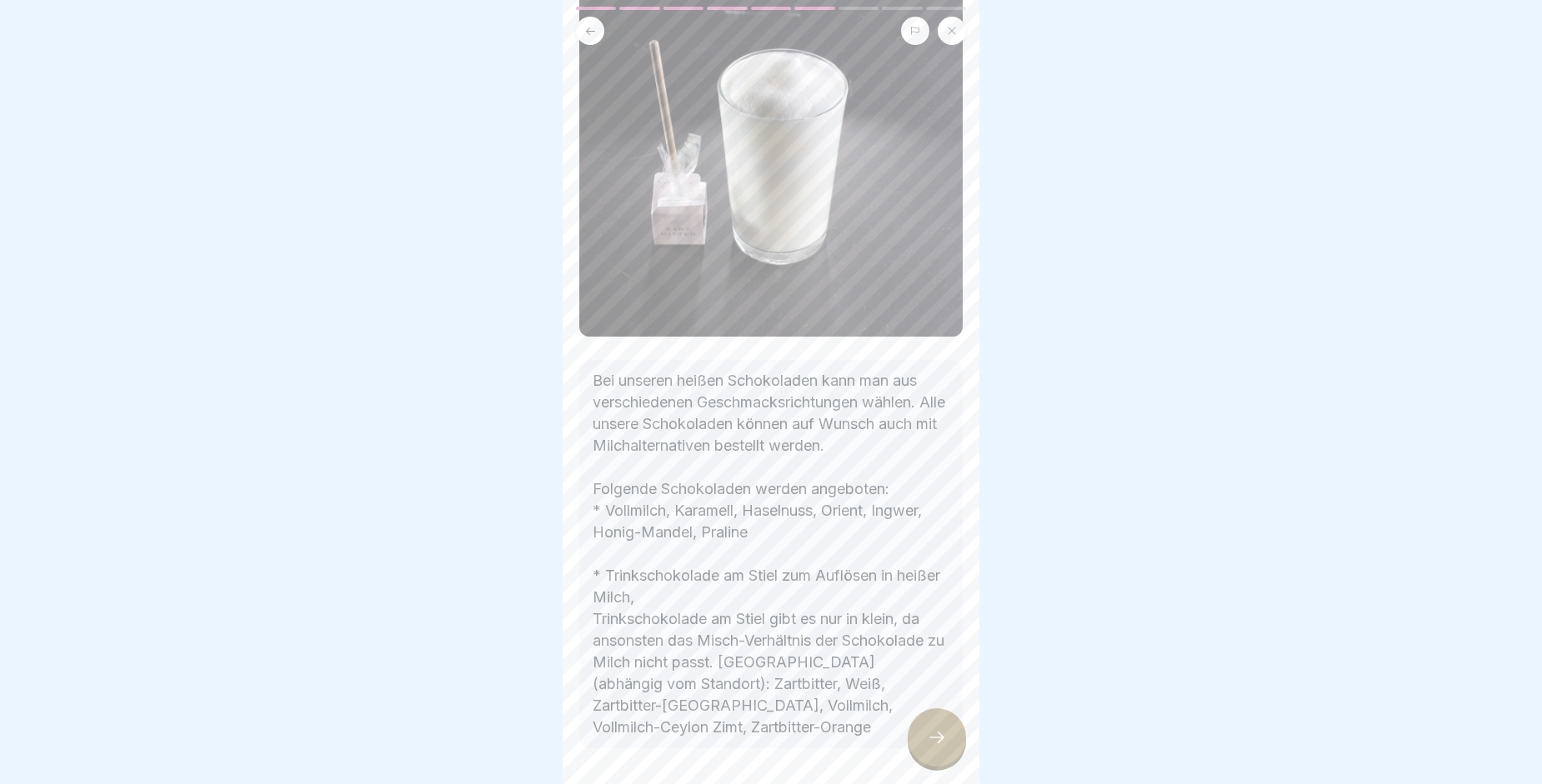
scroll to position [139, 0]
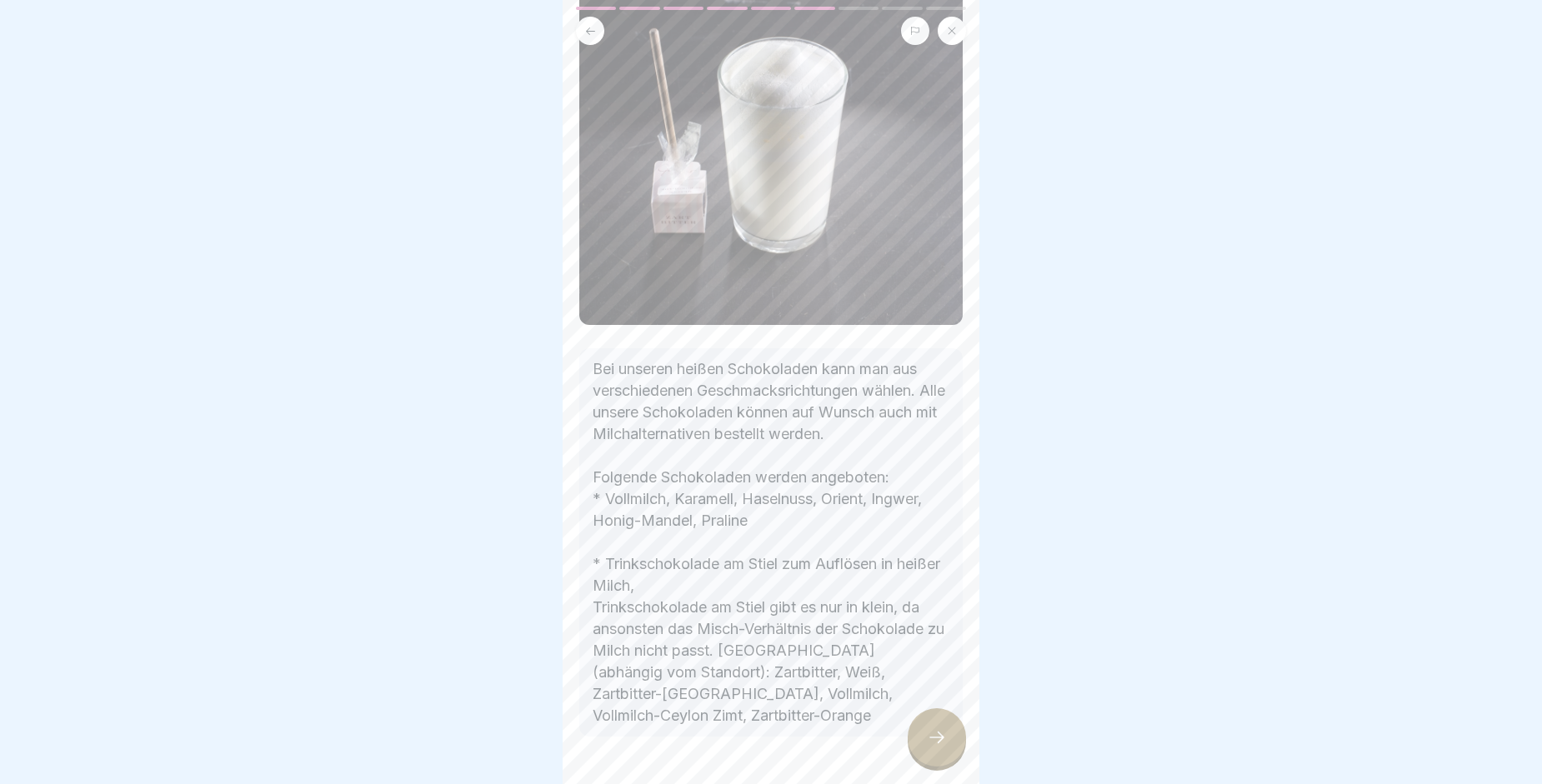
click at [919, 739] on div at bounding box center [937, 737] width 59 height 59
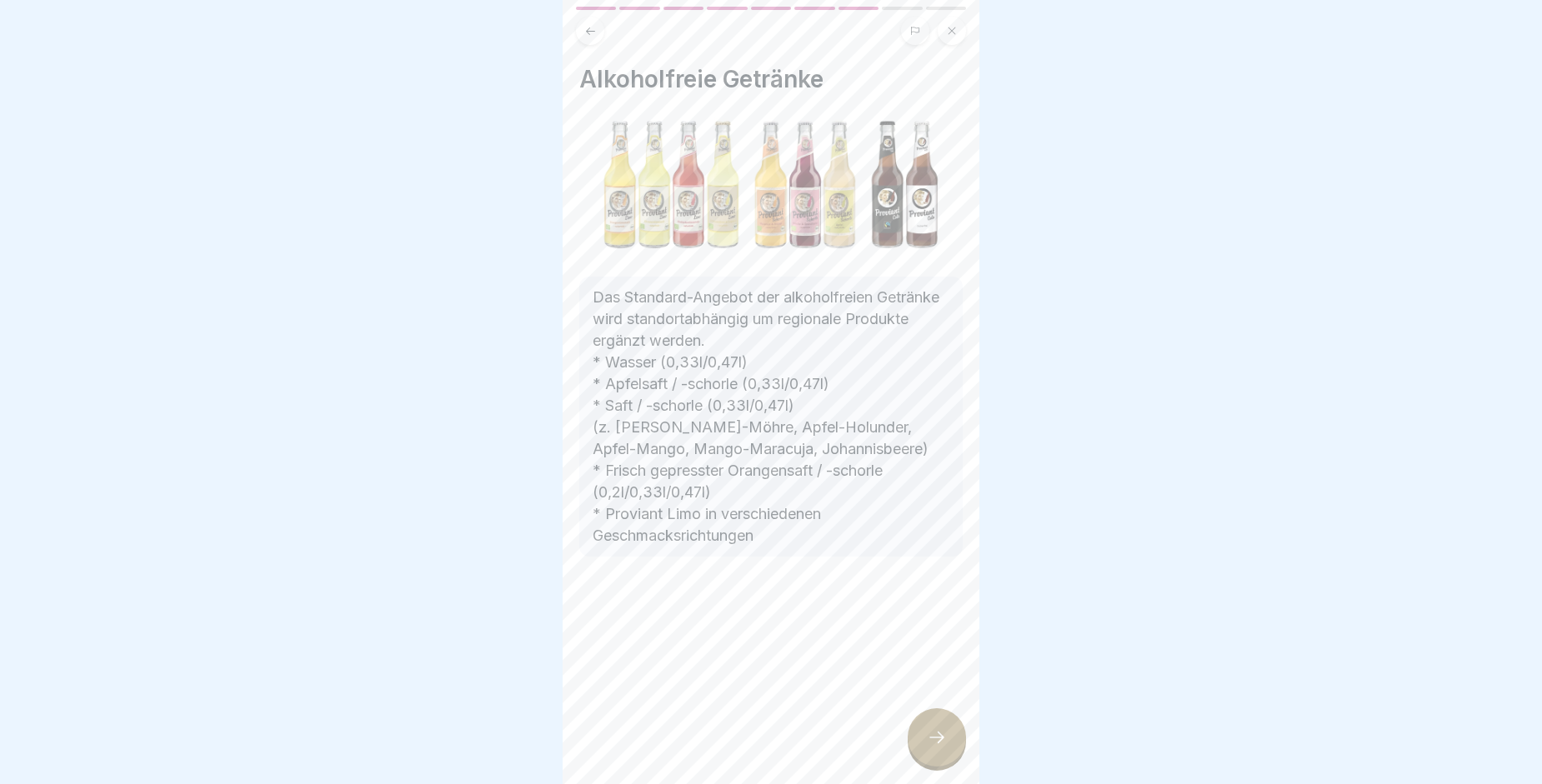
click at [919, 739] on div at bounding box center [937, 737] width 59 height 59
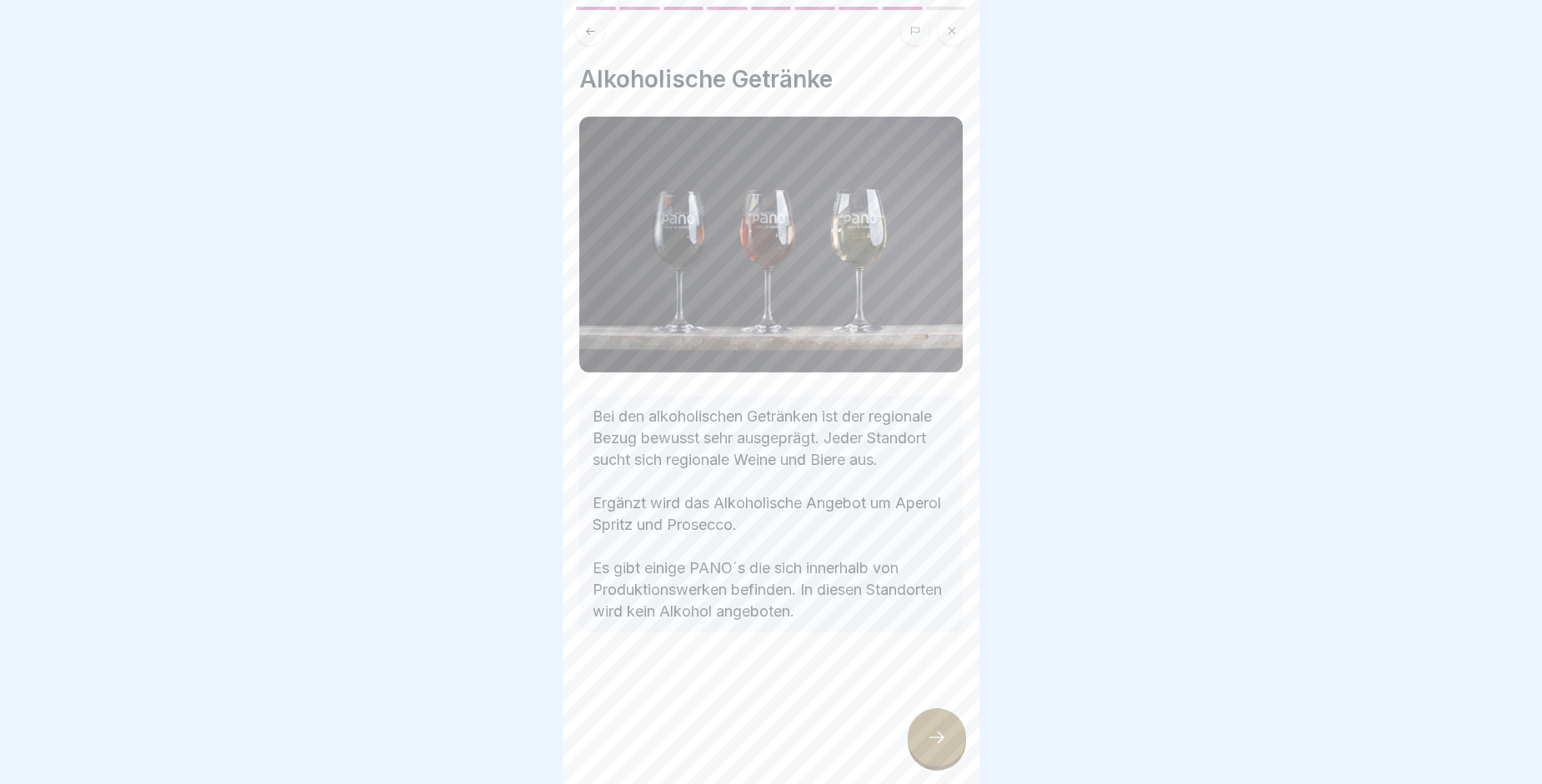
click at [919, 739] on div at bounding box center [937, 737] width 59 height 59
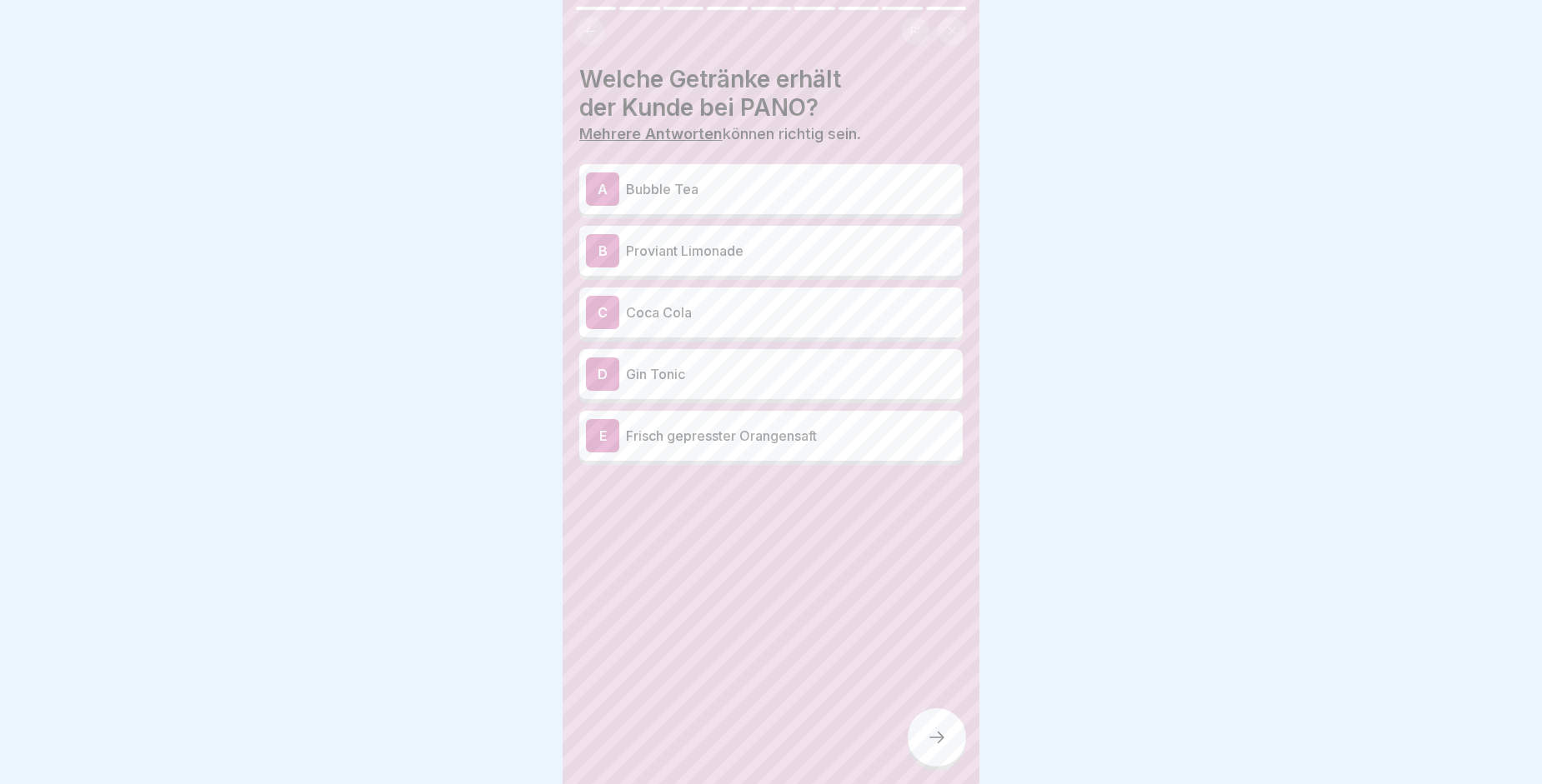
click at [679, 262] on div "B Proviant Limonade" at bounding box center [771, 251] width 370 height 33
click at [660, 430] on p "Frisch gepresster Orangensaft" at bounding box center [790, 436] width 330 height 20
click at [927, 738] on div at bounding box center [937, 737] width 59 height 59
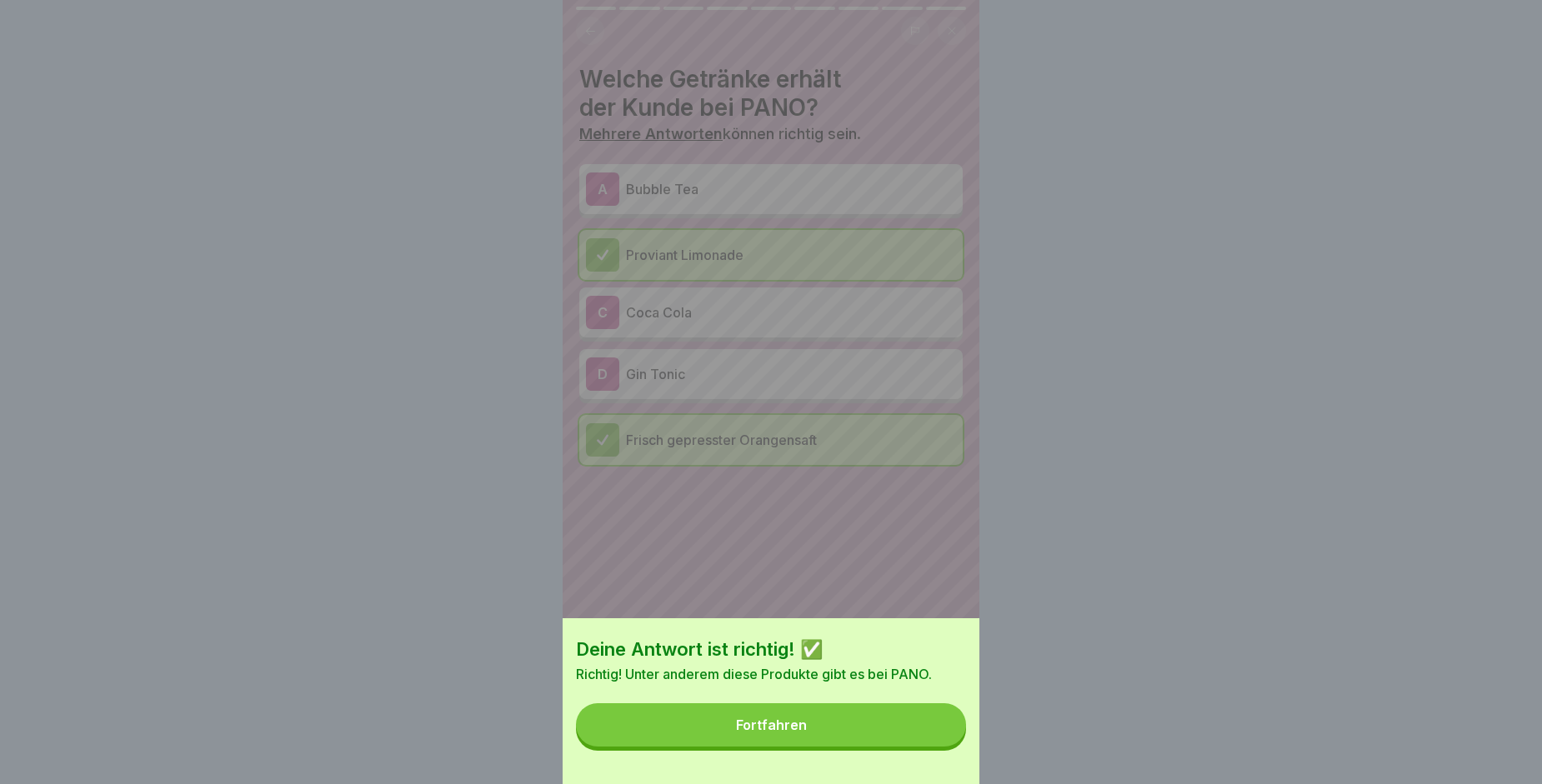
click at [867, 746] on button "Fortfahren" at bounding box center [771, 725] width 390 height 44
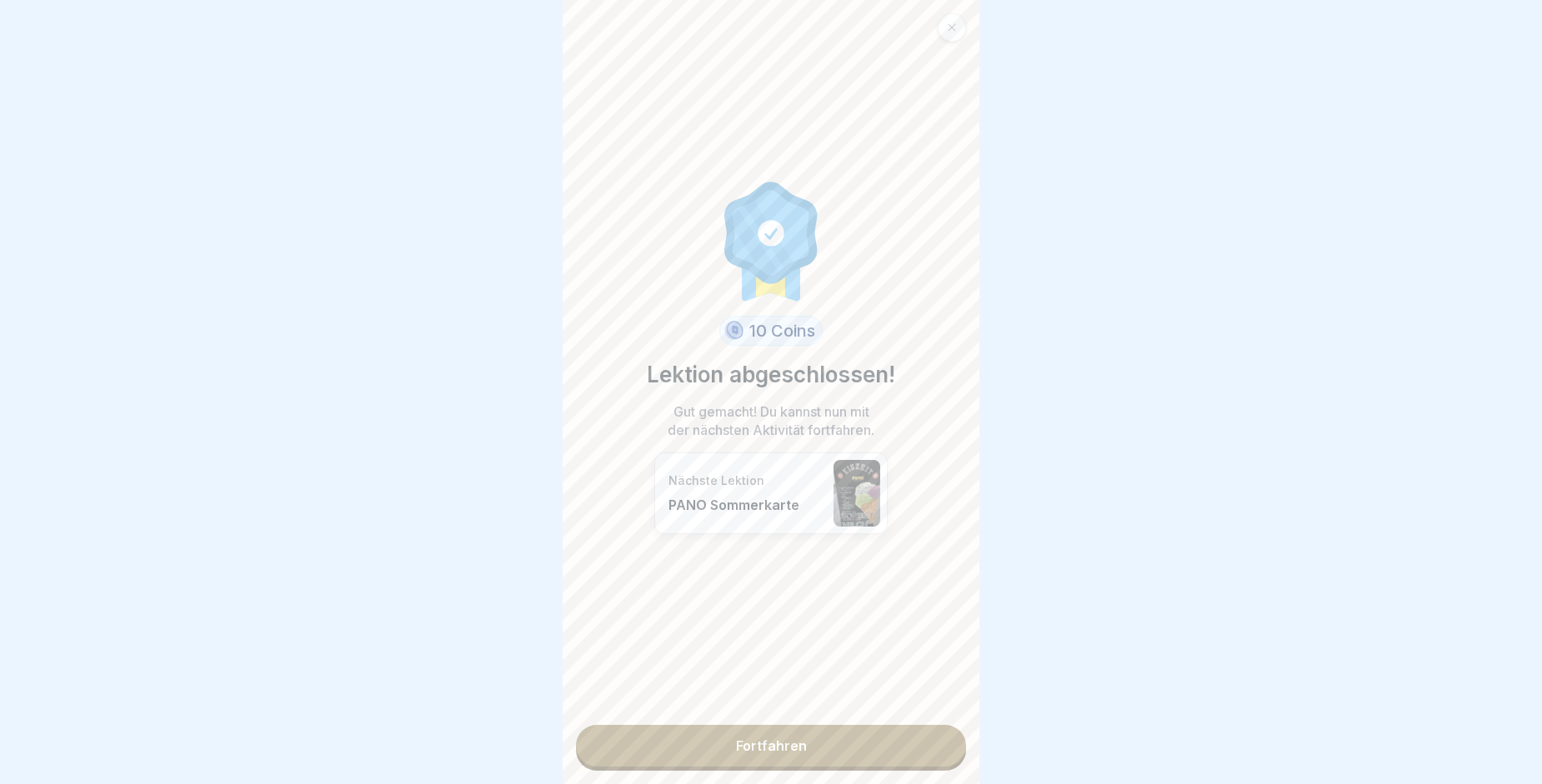
click at [867, 753] on link "Fortfahren" at bounding box center [771, 745] width 390 height 42
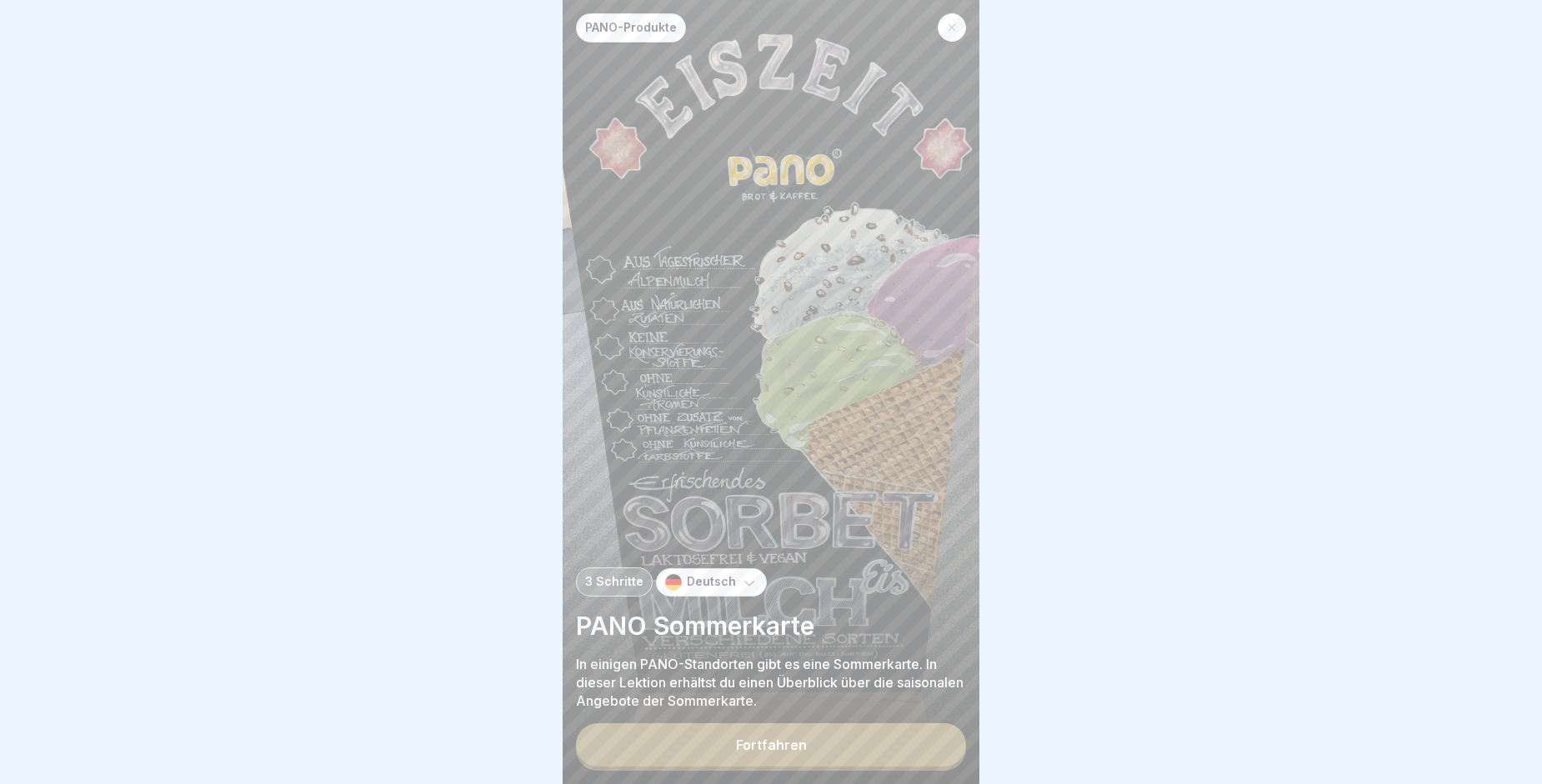
click at [867, 753] on button "Fortfahren" at bounding box center [771, 744] width 390 height 44
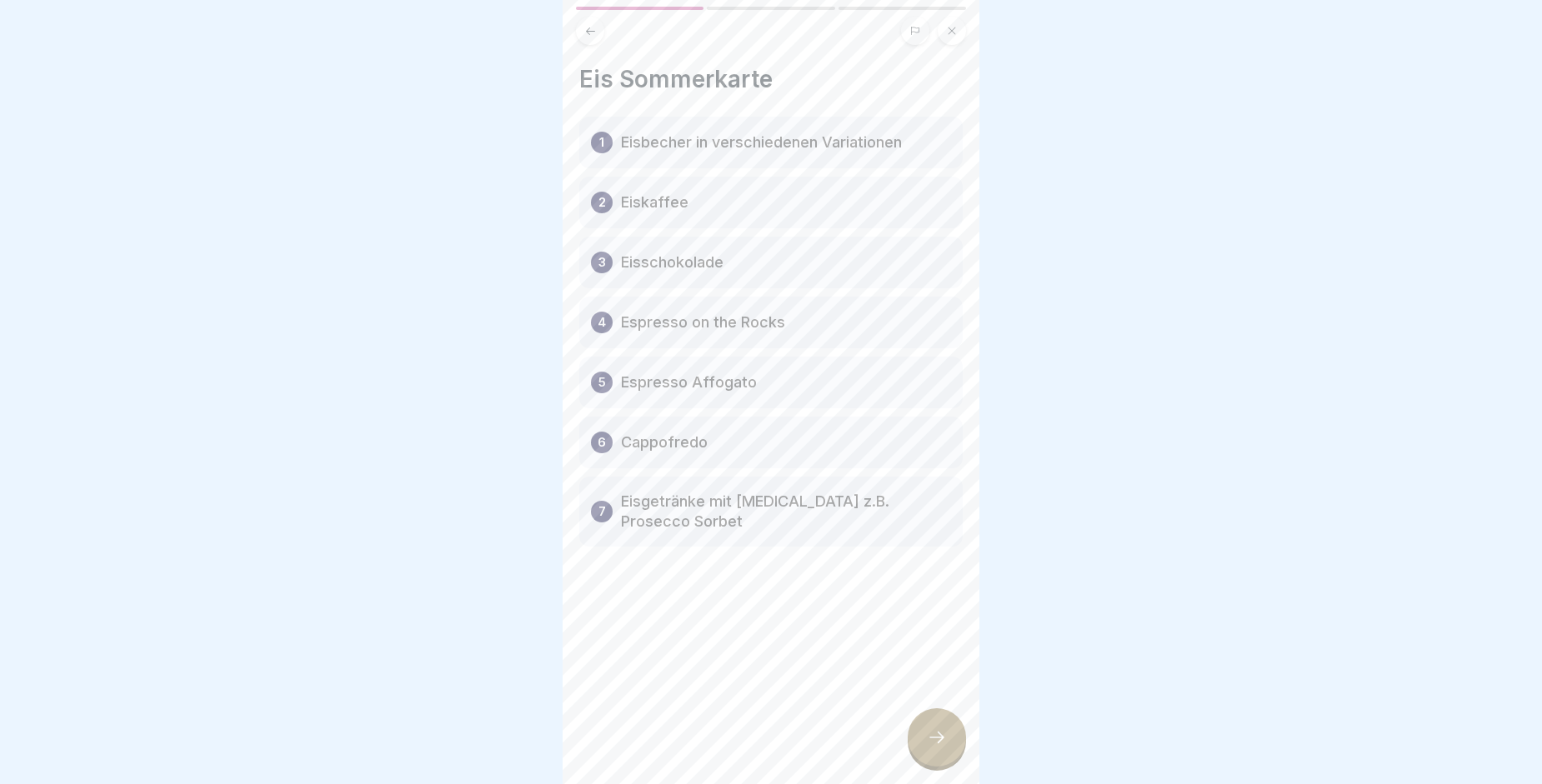
click at [935, 747] on icon at bounding box center [937, 738] width 20 height 20
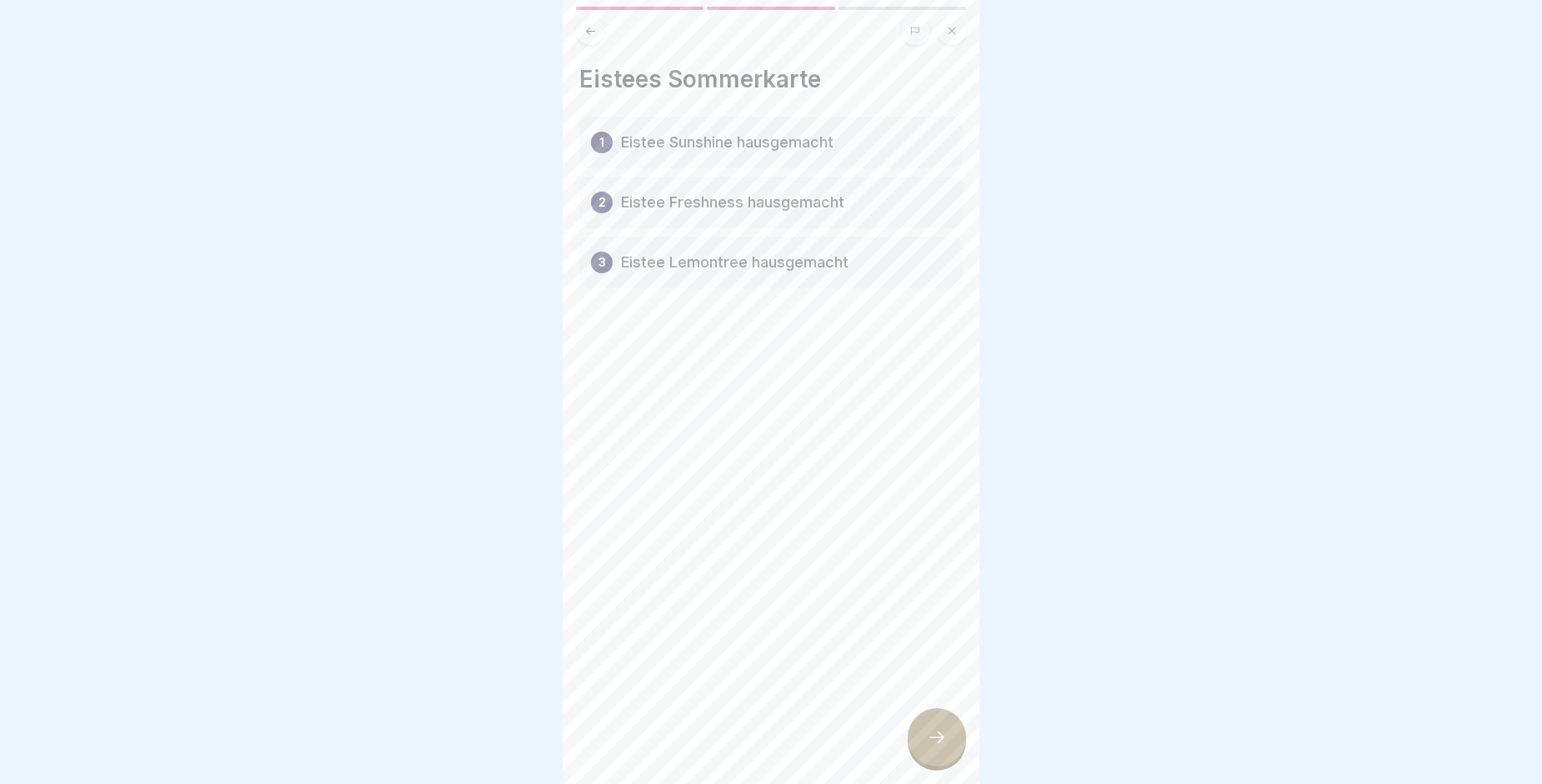
click at [935, 747] on icon at bounding box center [937, 738] width 20 height 20
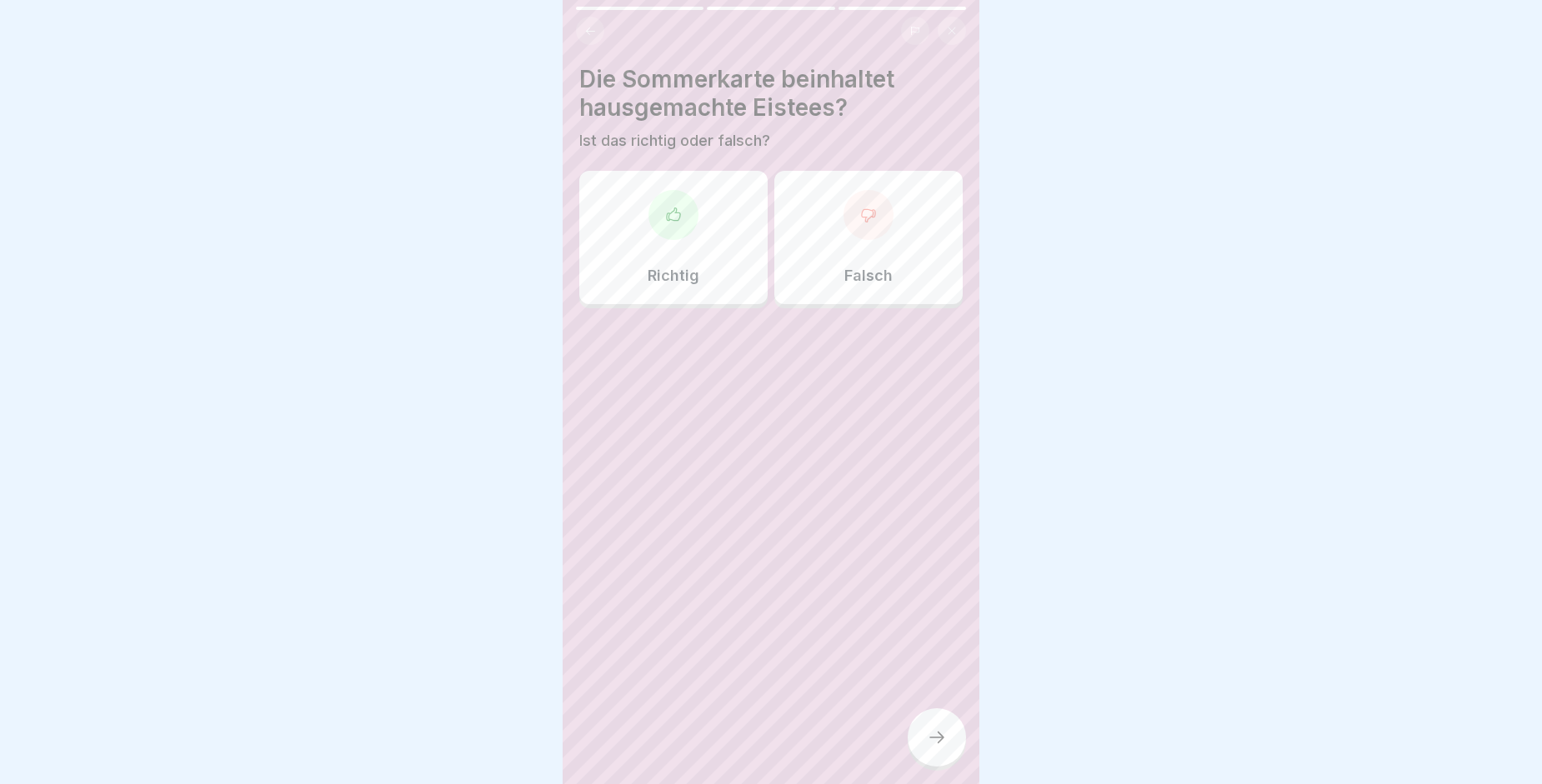
click at [641, 223] on div "Richtig" at bounding box center [673, 237] width 189 height 133
click at [932, 733] on div at bounding box center [937, 737] width 59 height 59
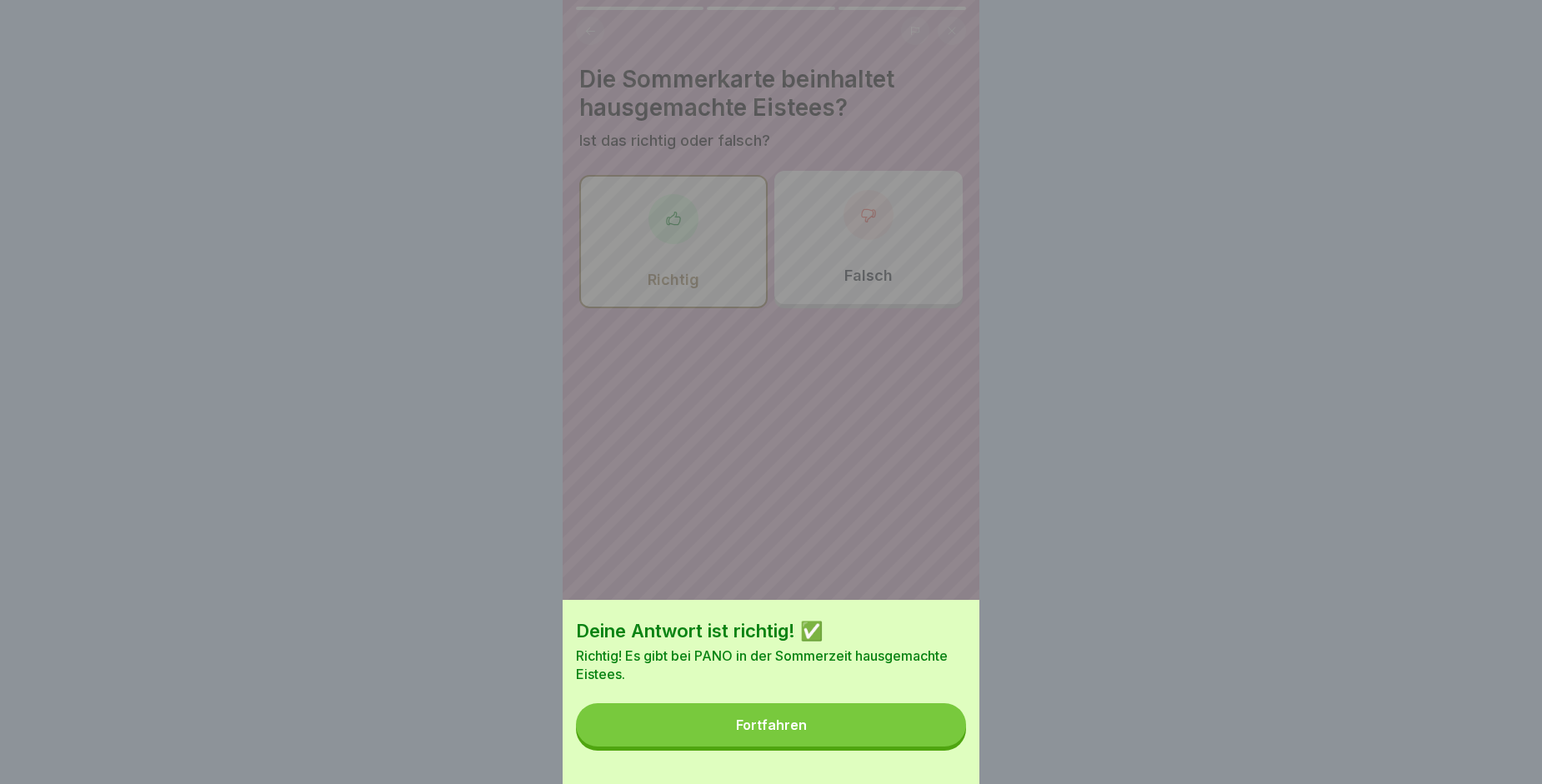
click at [932, 733] on button "Fortfahren" at bounding box center [771, 725] width 390 height 44
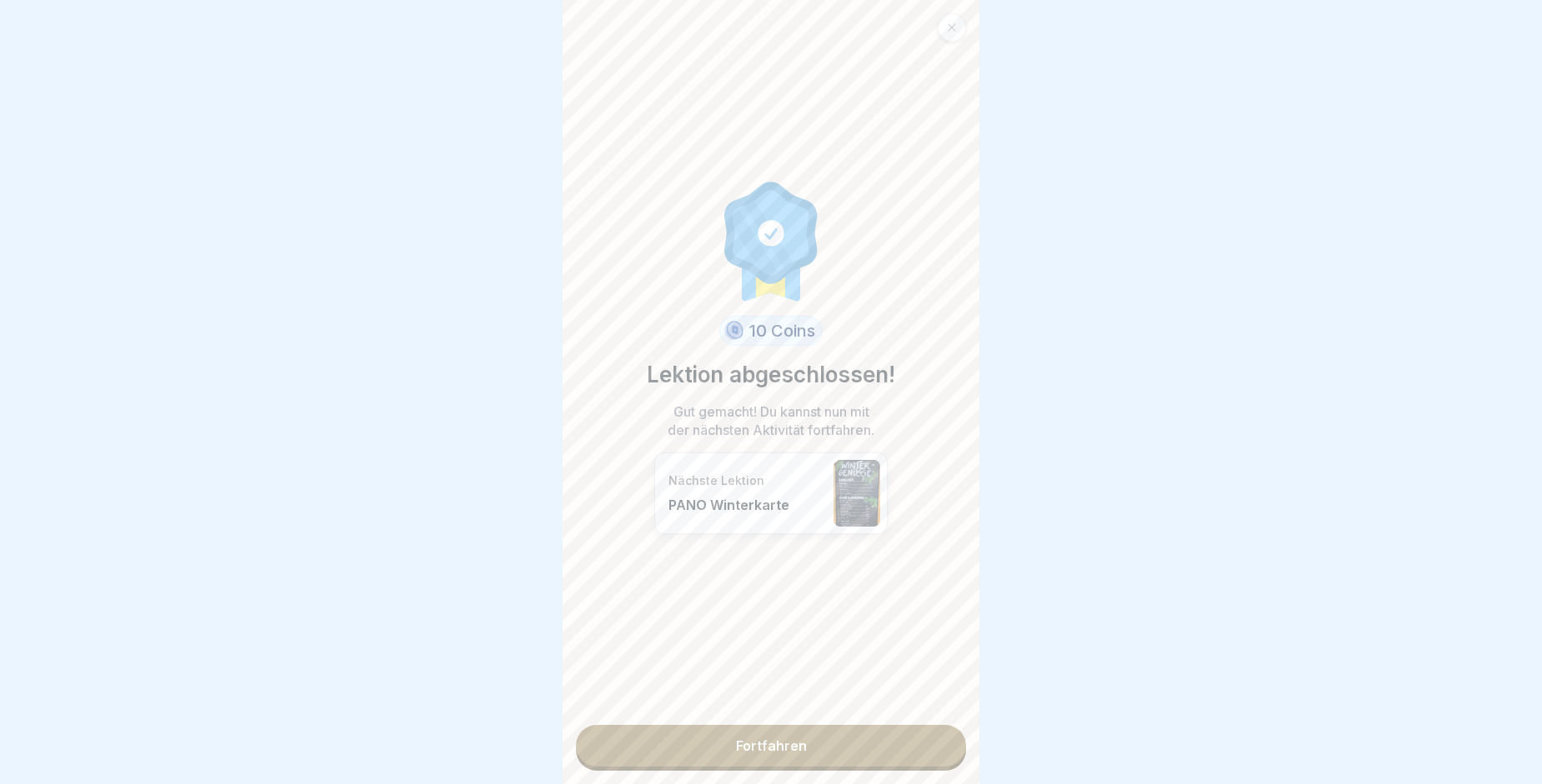
click at [900, 741] on link "Fortfahren" at bounding box center [771, 745] width 390 height 42
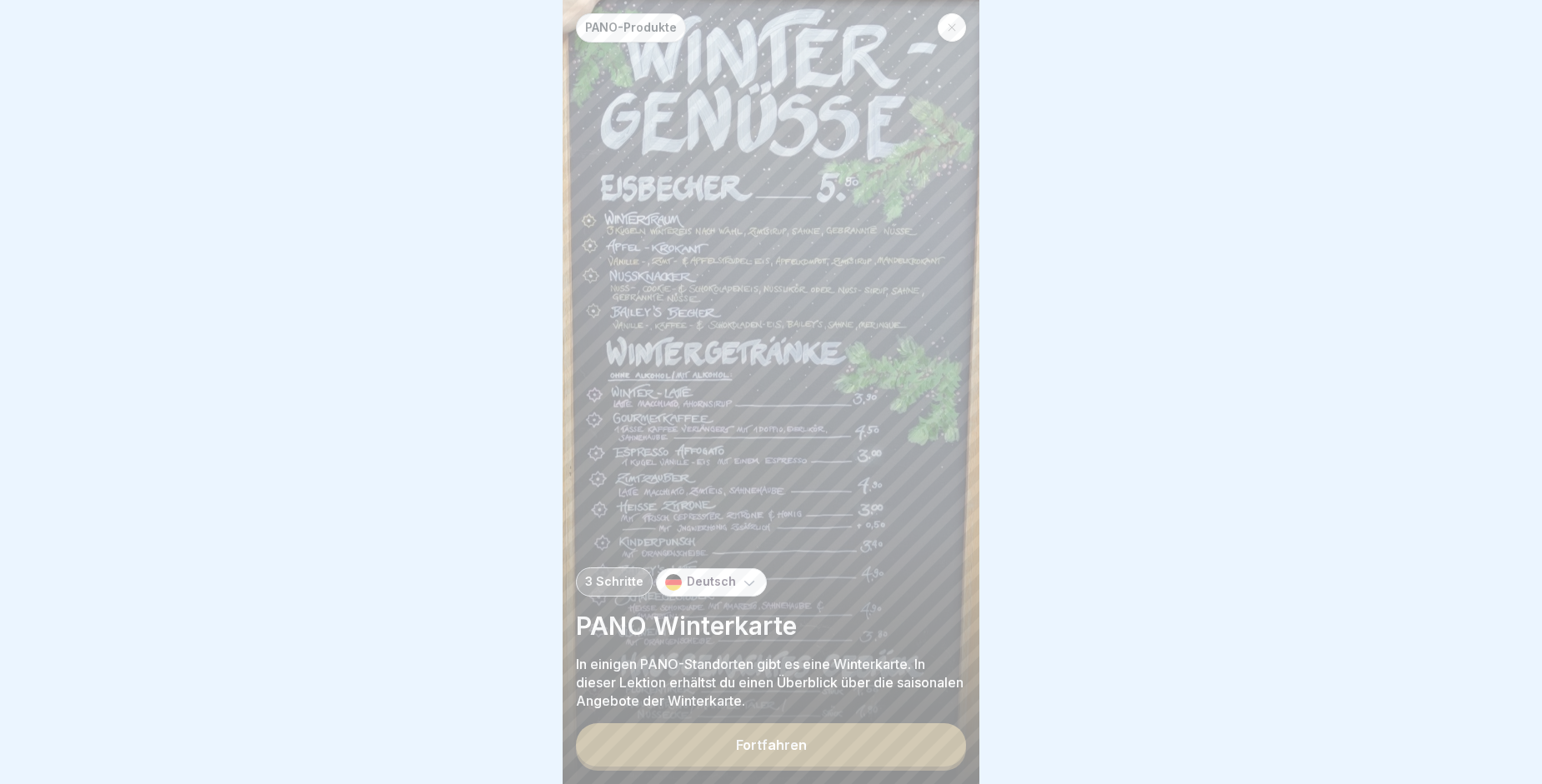
click at [835, 752] on button "Fortfahren" at bounding box center [771, 744] width 390 height 44
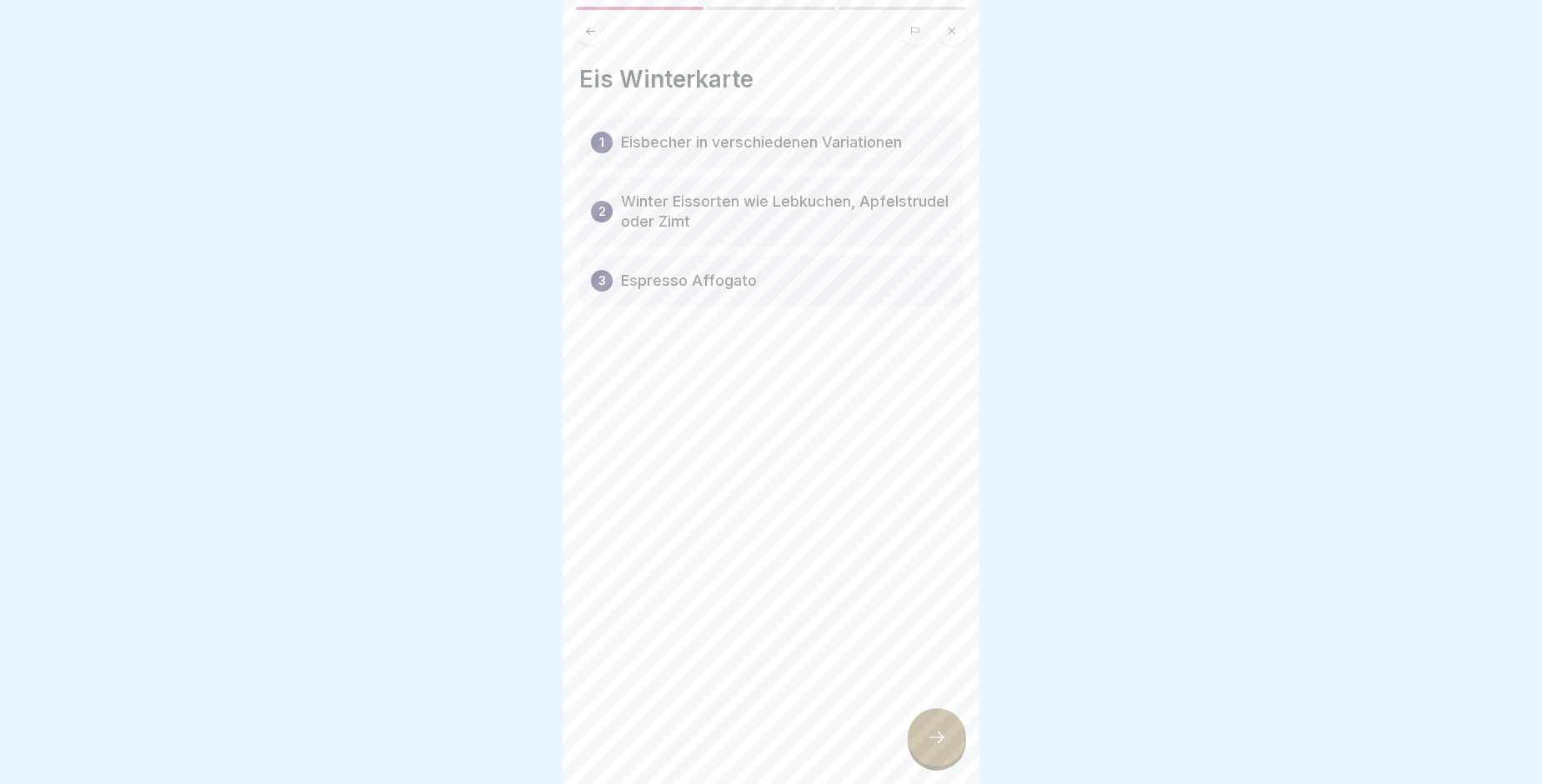
click at [923, 756] on div at bounding box center [937, 737] width 59 height 59
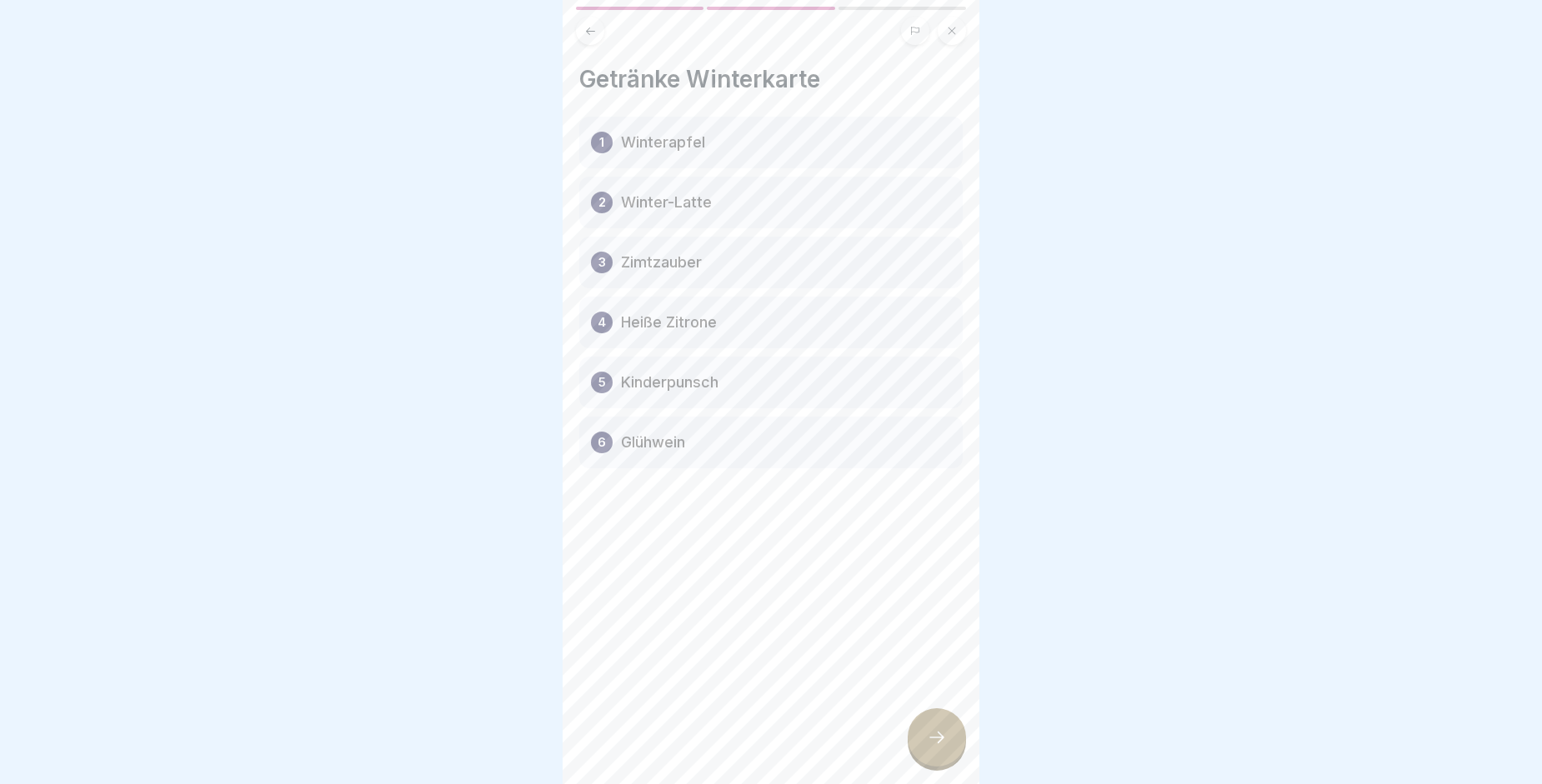
click at [923, 756] on div at bounding box center [937, 737] width 59 height 59
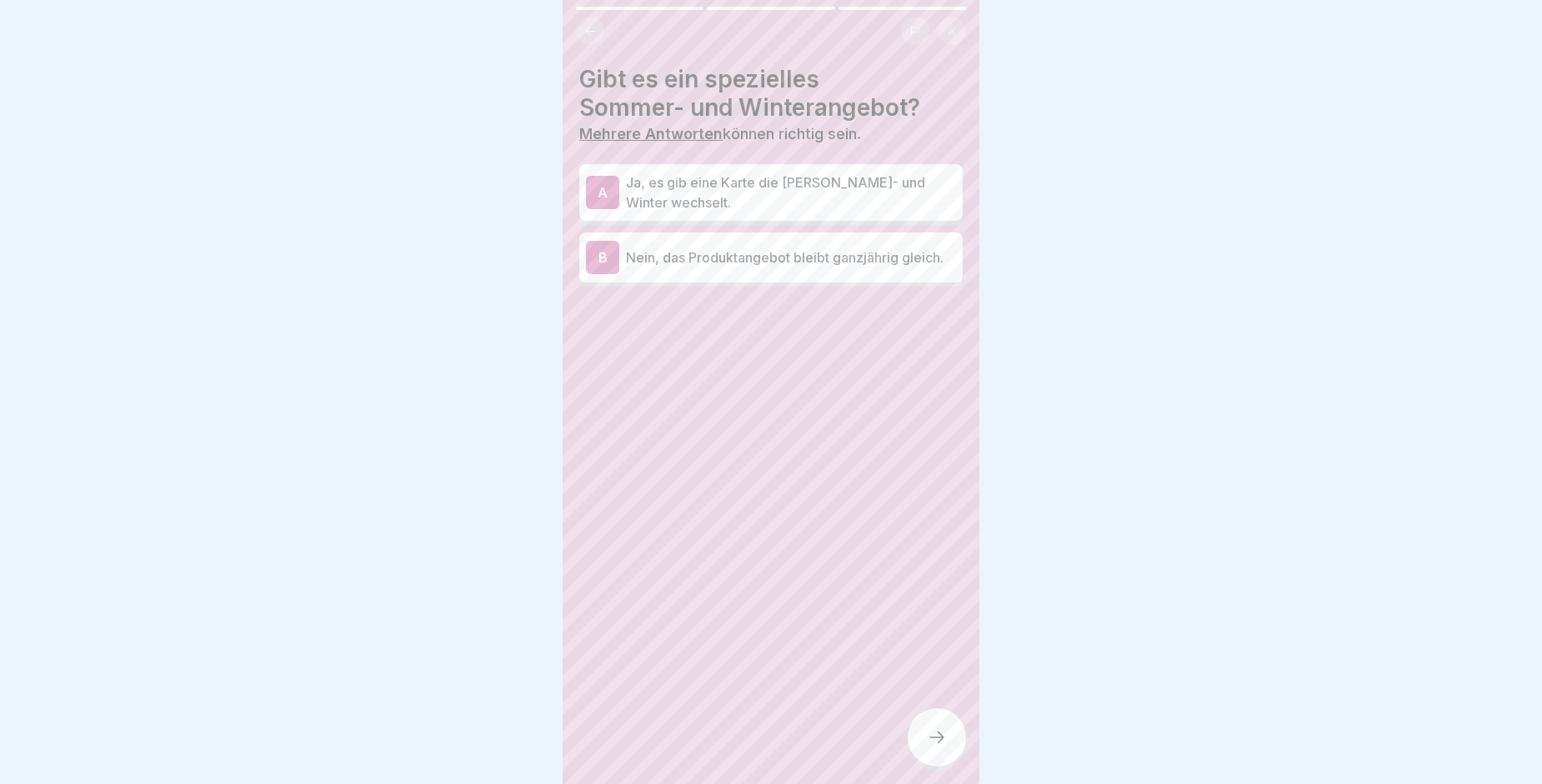
click at [753, 205] on p "Ja, es gib eine Karte die Sommer- und Winter wechselt." at bounding box center [790, 192] width 330 height 40
click at [937, 738] on div at bounding box center [937, 737] width 59 height 59
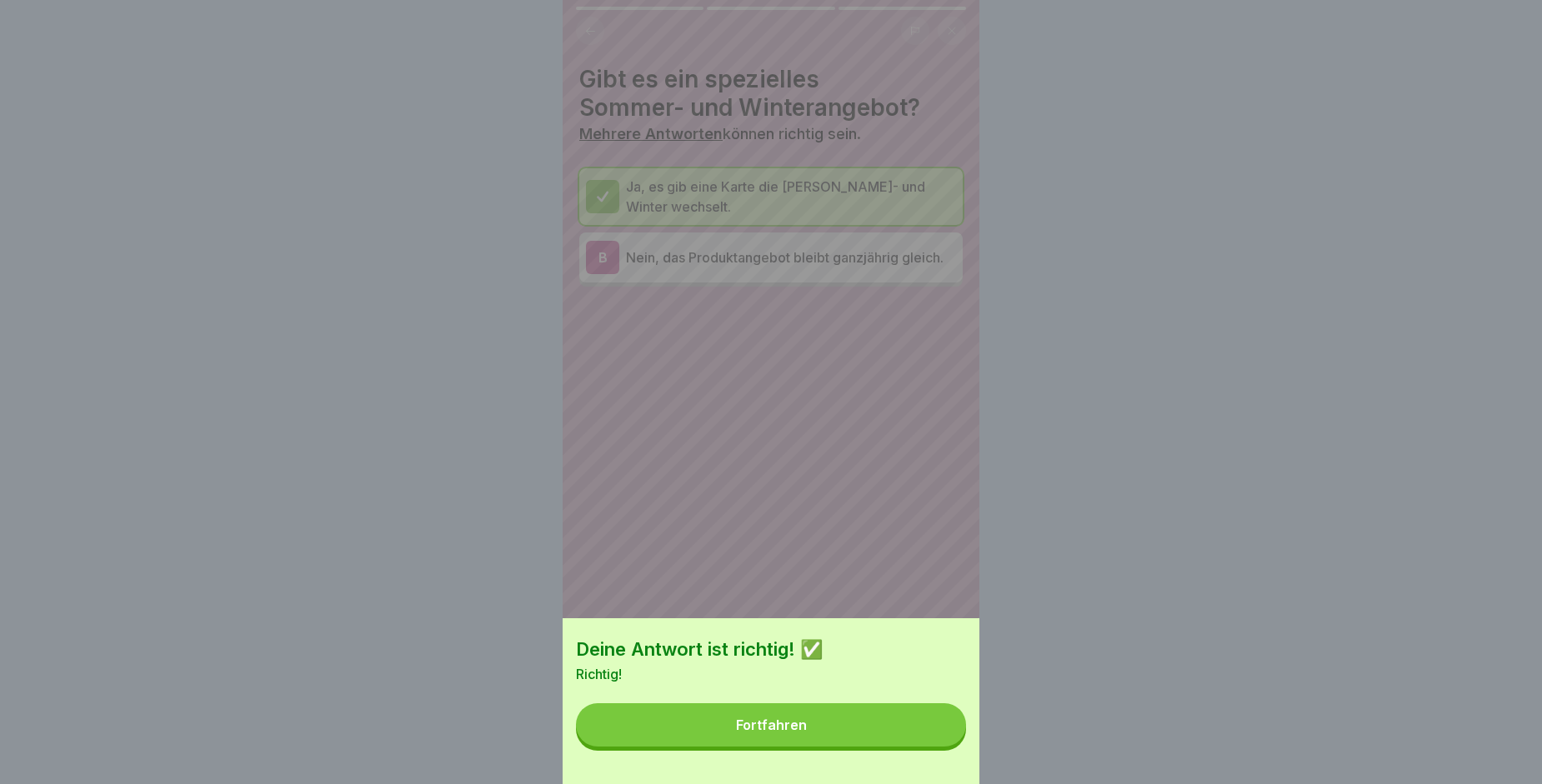
click at [861, 746] on button "Fortfahren" at bounding box center [771, 725] width 390 height 44
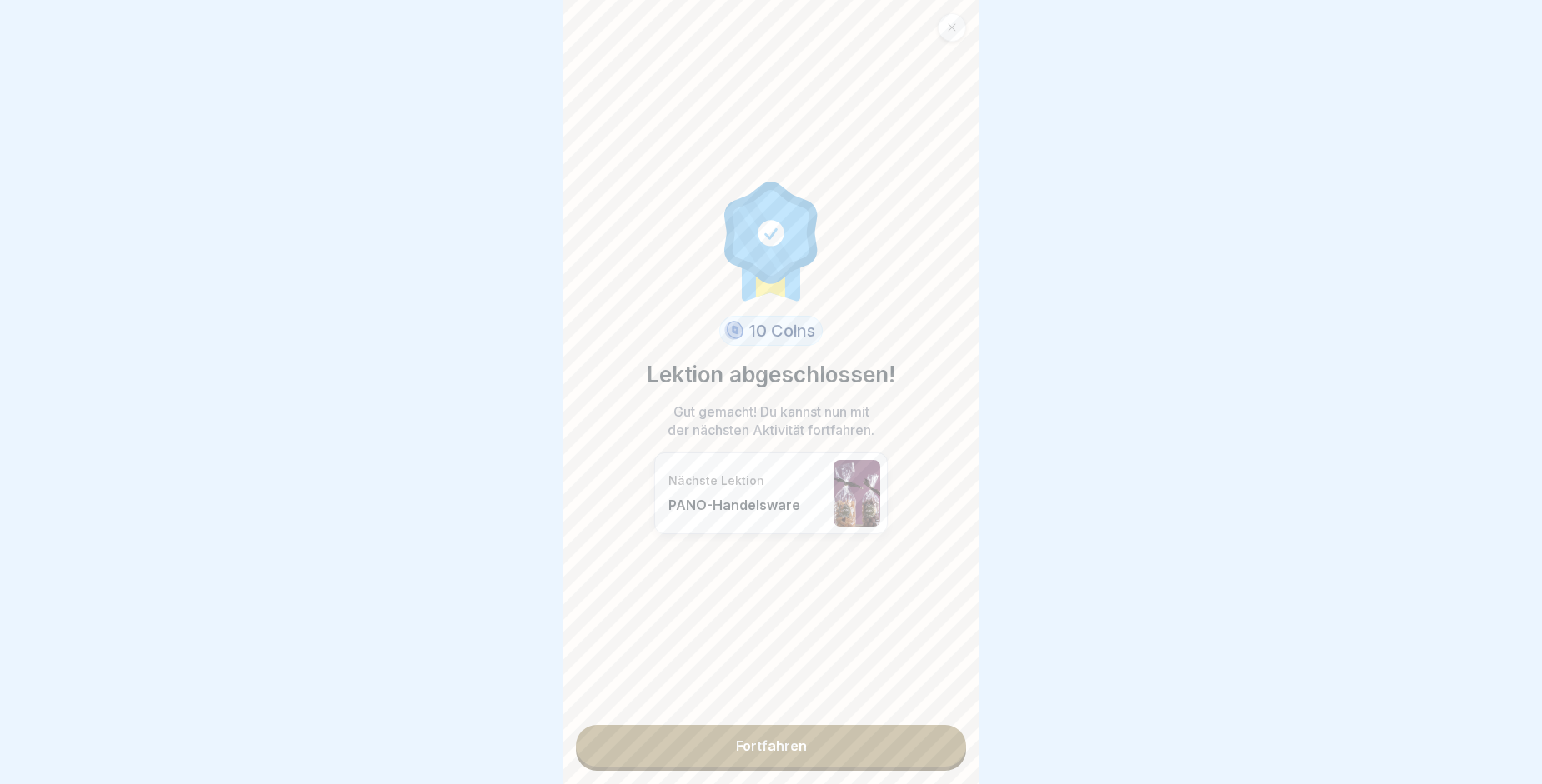
click at [861, 750] on link "Fortfahren" at bounding box center [771, 745] width 390 height 42
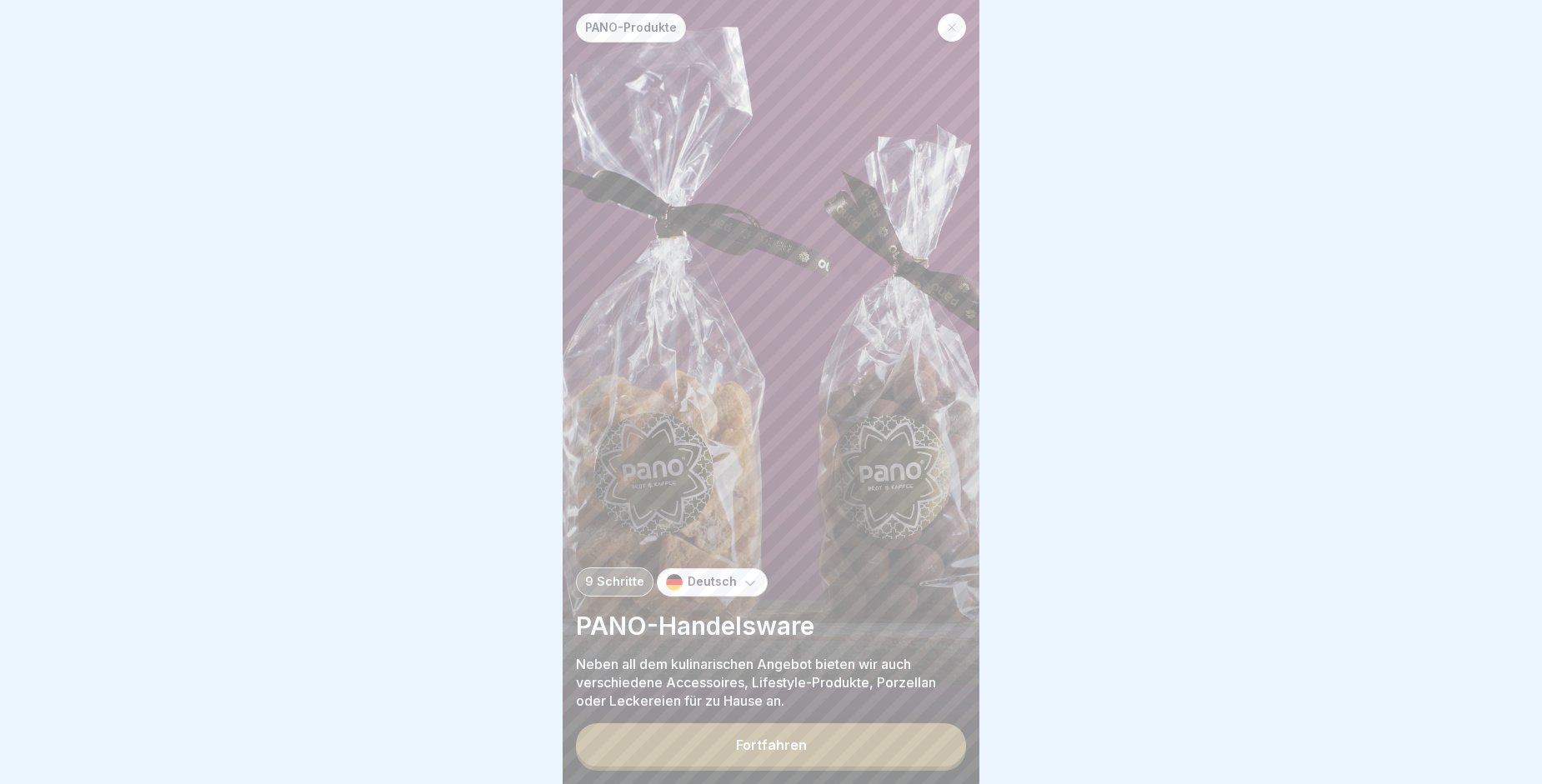
click at [861, 750] on button "Fortfahren" at bounding box center [771, 744] width 390 height 44
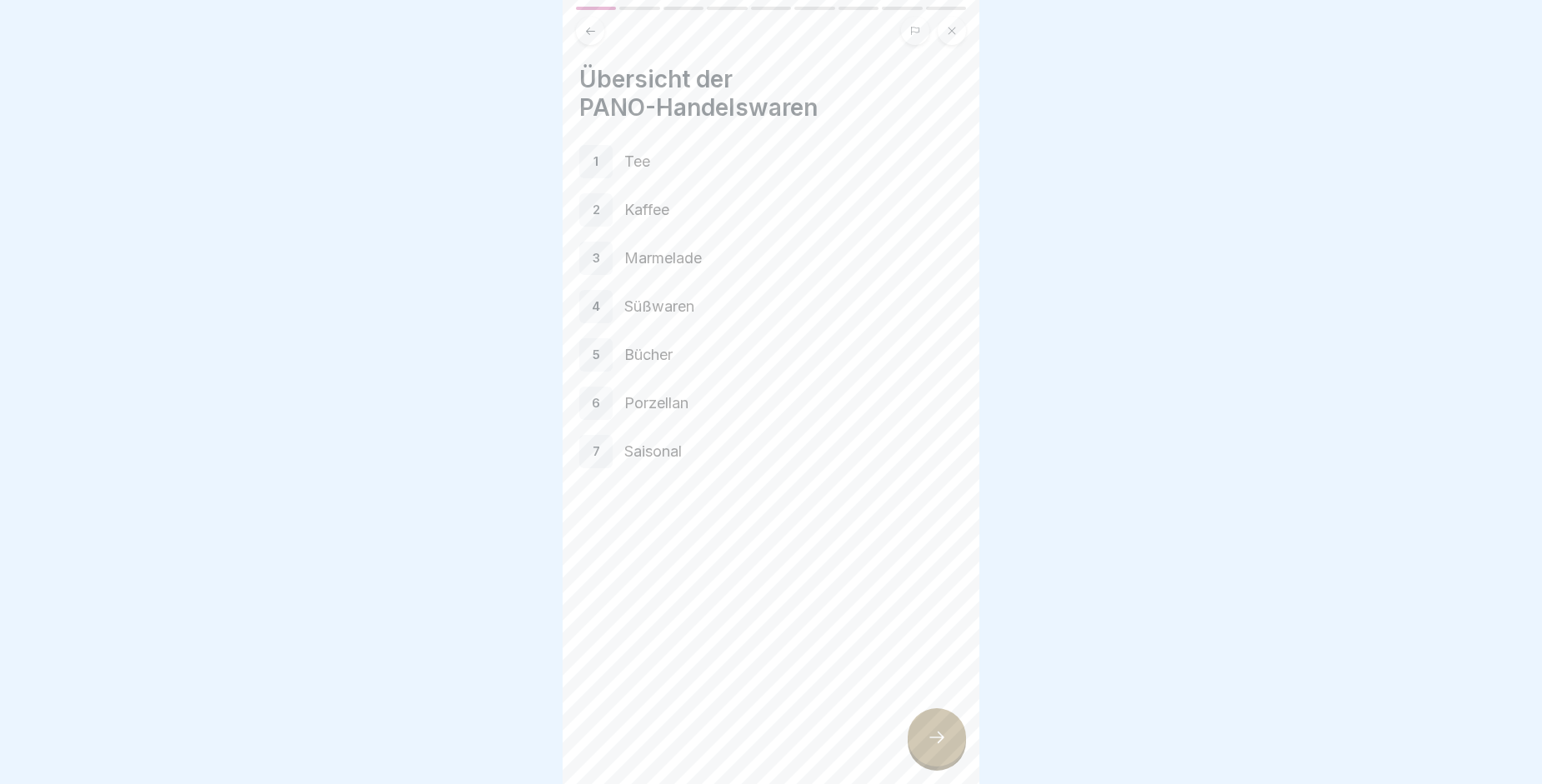
click at [861, 750] on div "Übersicht der PANO-Handelswaren 1 Tee 2 Kaffee 3 Marmelade 4 Süßwaren 5 Bücher …" at bounding box center [771, 392] width 416 height 784
click at [928, 766] on div at bounding box center [937, 737] width 59 height 59
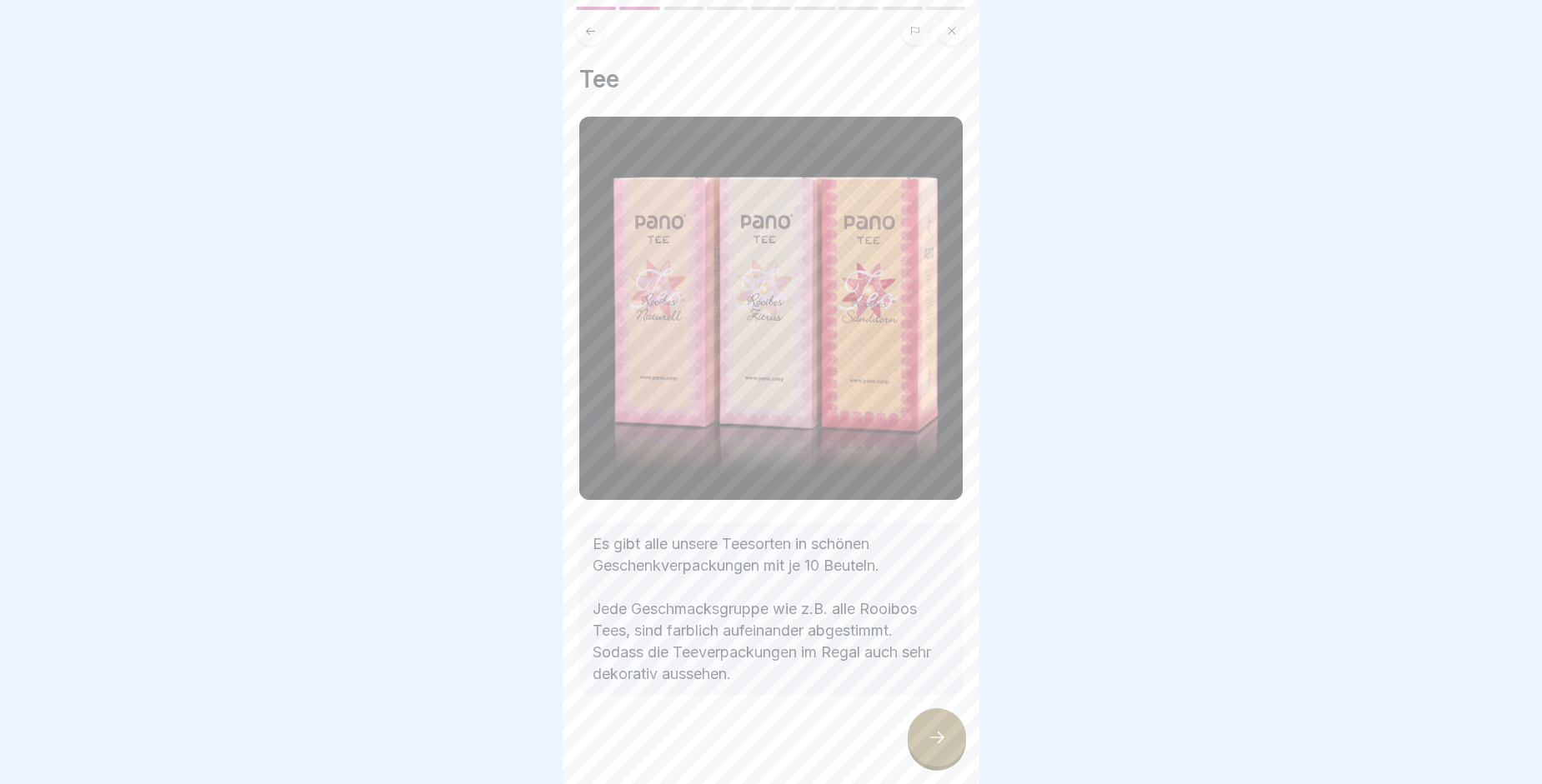
click at [928, 766] on div at bounding box center [937, 737] width 59 height 59
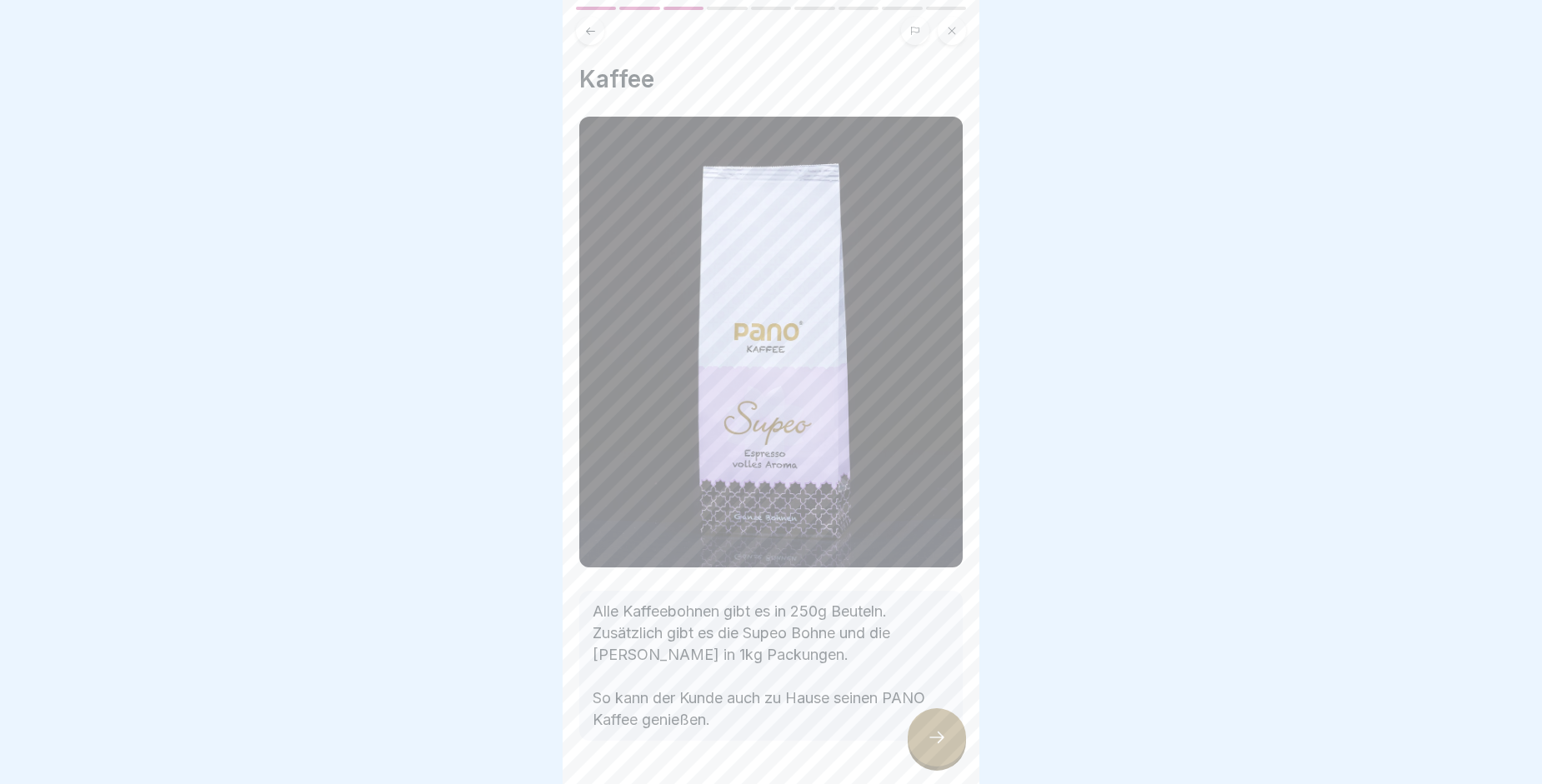
click at [928, 766] on div at bounding box center [937, 737] width 59 height 59
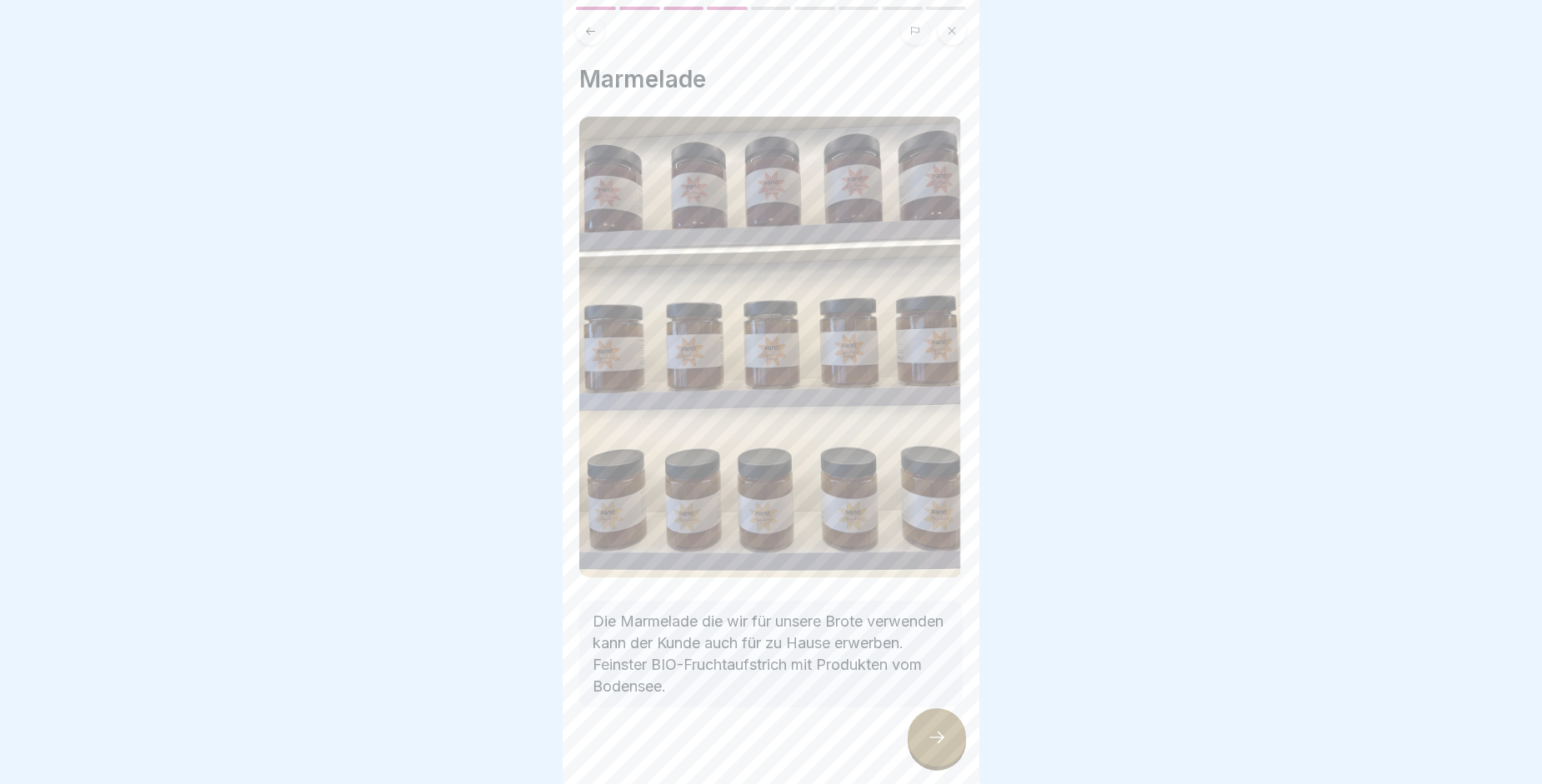
click at [928, 766] on div at bounding box center [937, 737] width 59 height 59
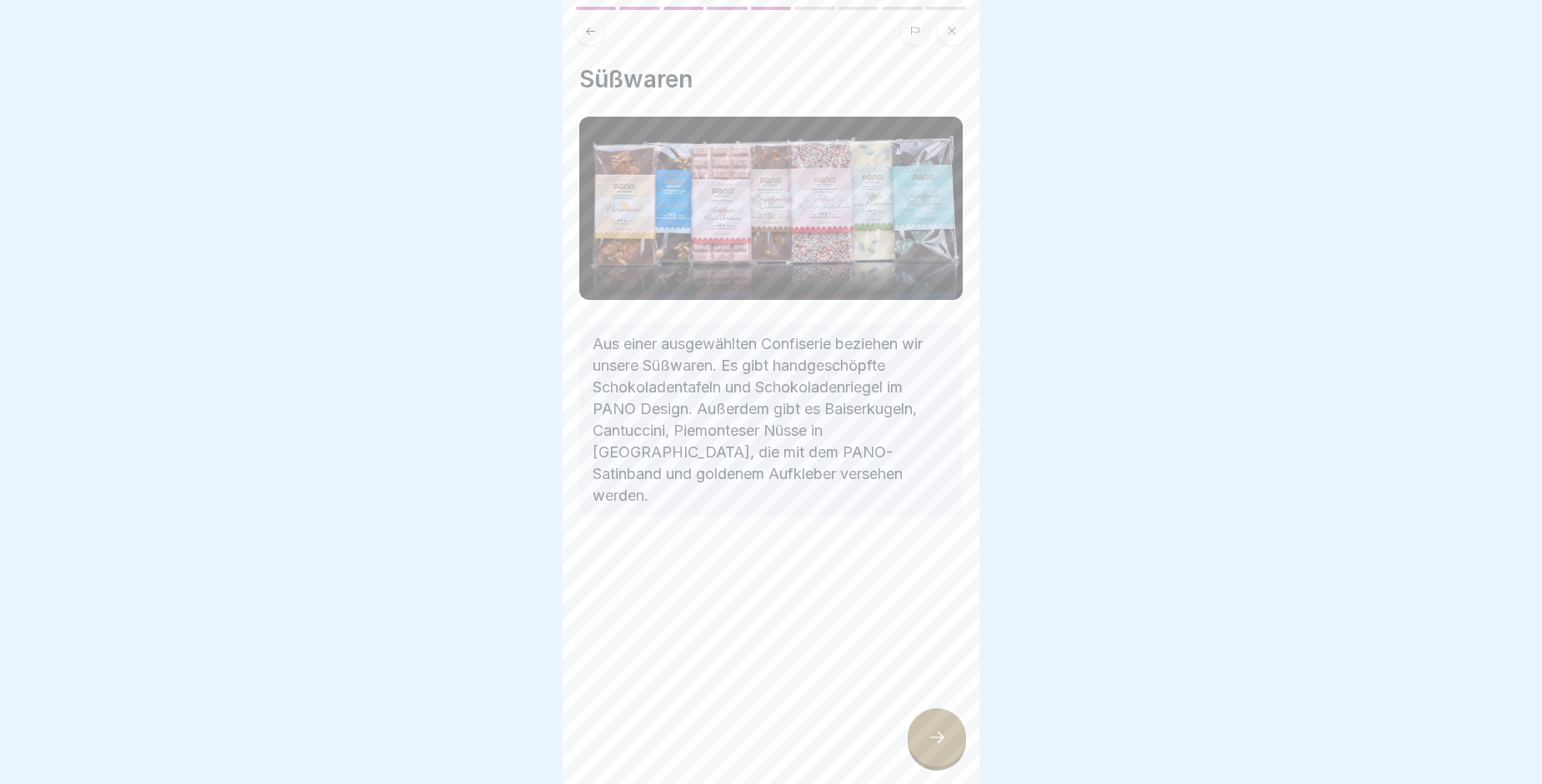
click at [928, 766] on div at bounding box center [937, 737] width 59 height 59
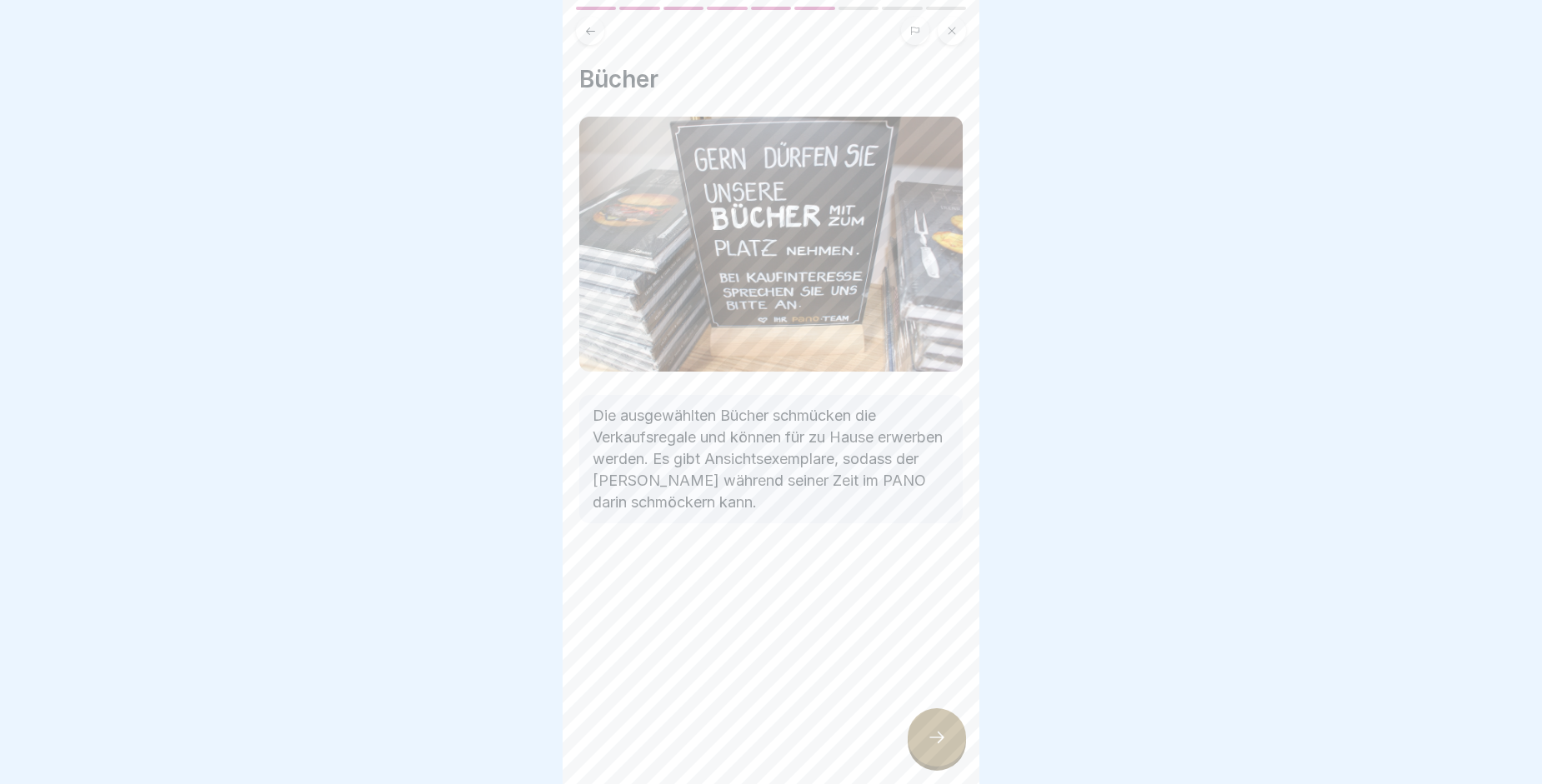
click at [928, 766] on div at bounding box center [937, 737] width 59 height 59
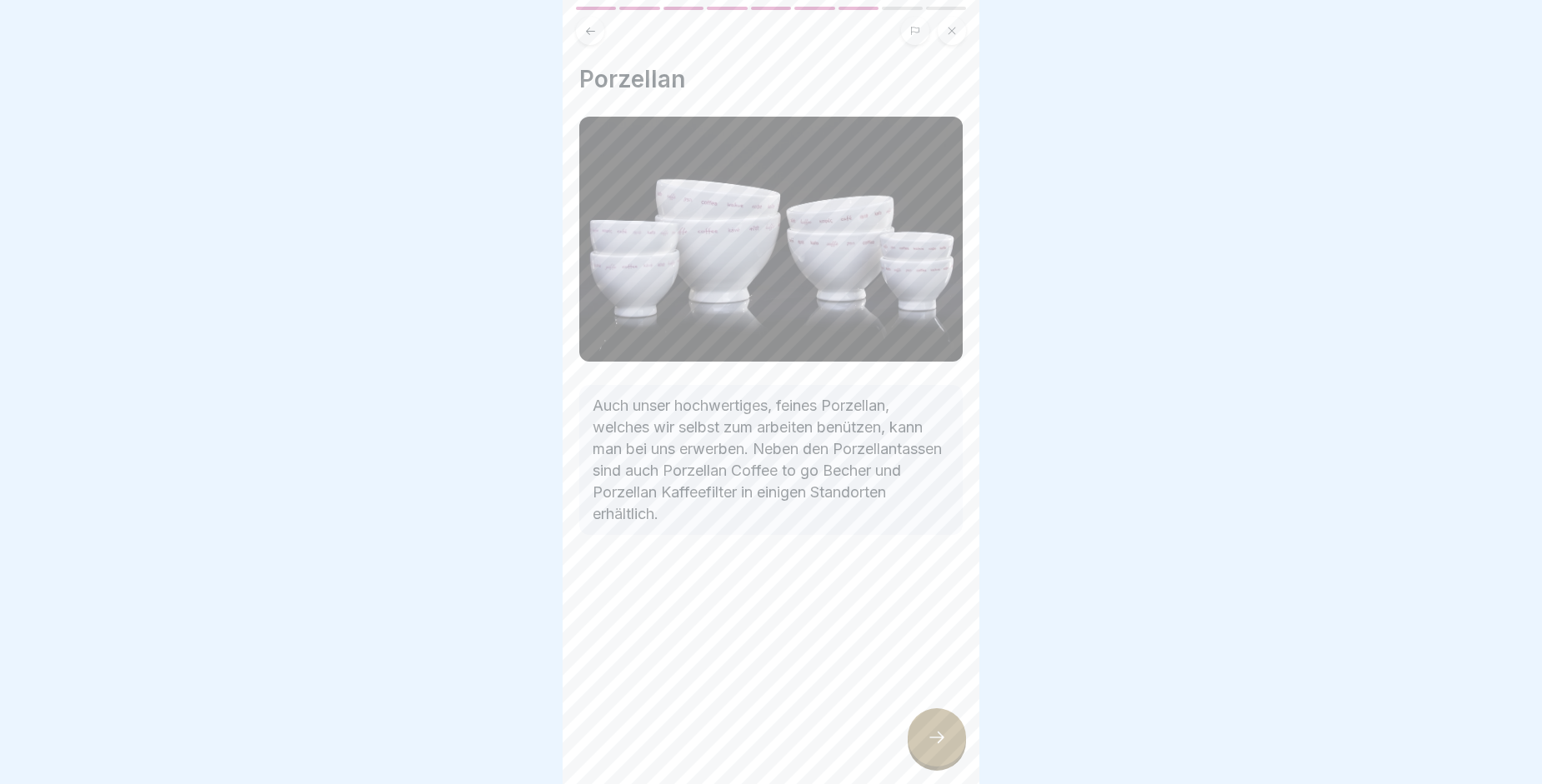
click at [928, 766] on div at bounding box center [937, 737] width 59 height 59
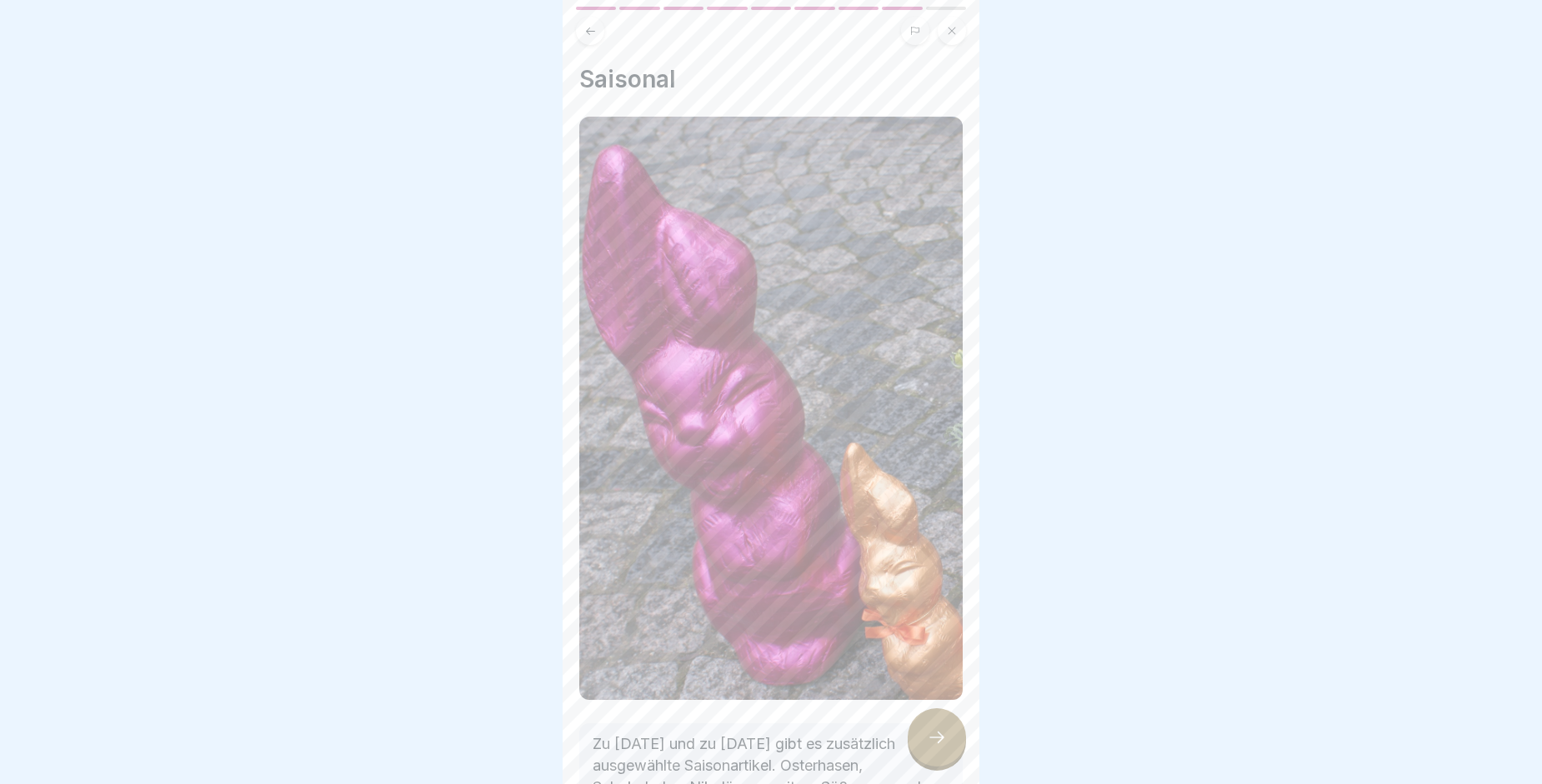
click at [928, 766] on div at bounding box center [937, 737] width 59 height 59
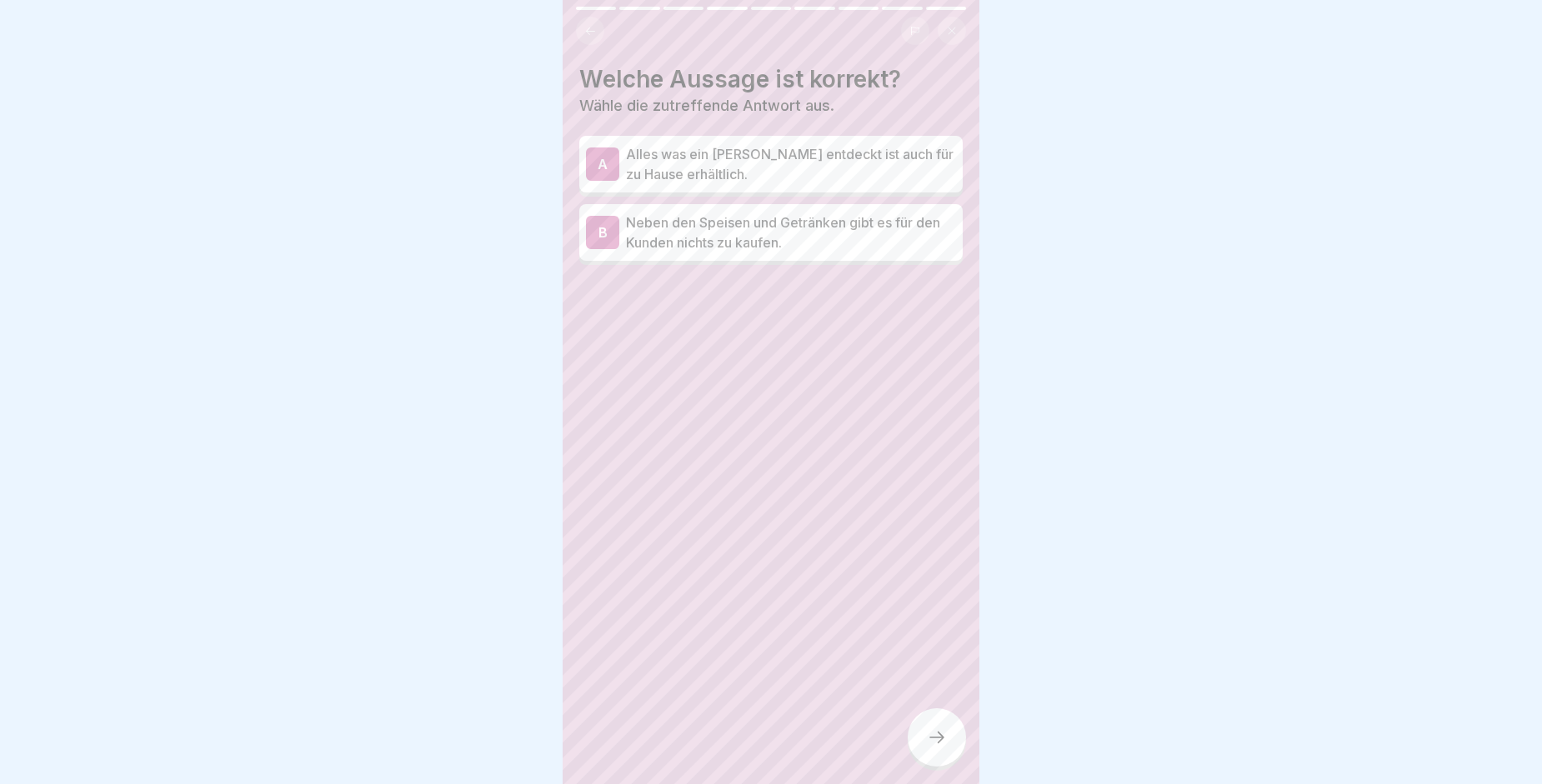
click at [794, 150] on p "Alles was ein Gast entdeckt ist auch für zu Hause erhältlich." at bounding box center [790, 163] width 330 height 40
click at [916, 731] on div at bounding box center [937, 737] width 59 height 59
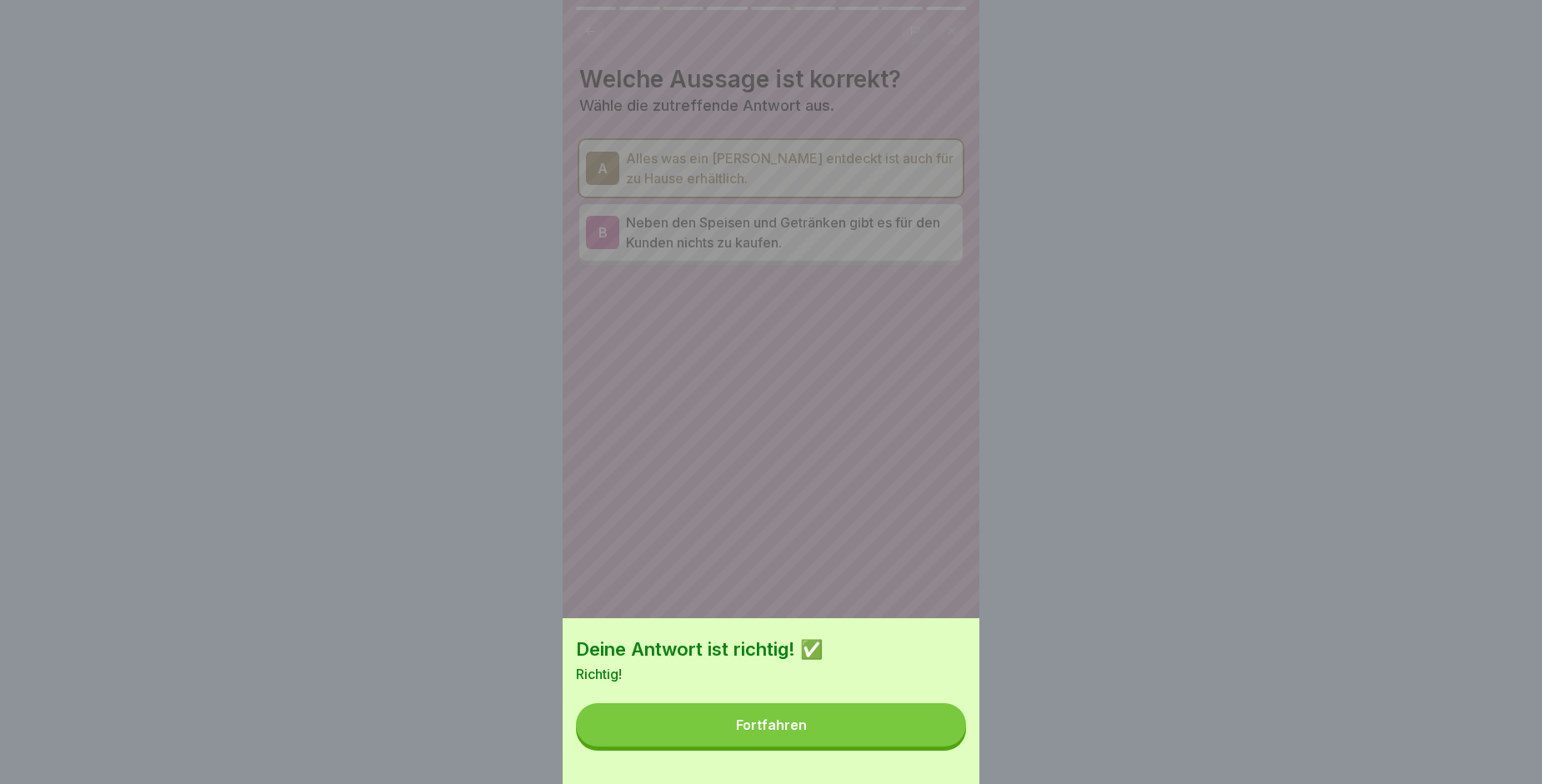
click at [916, 731] on button "Fortfahren" at bounding box center [771, 725] width 390 height 44
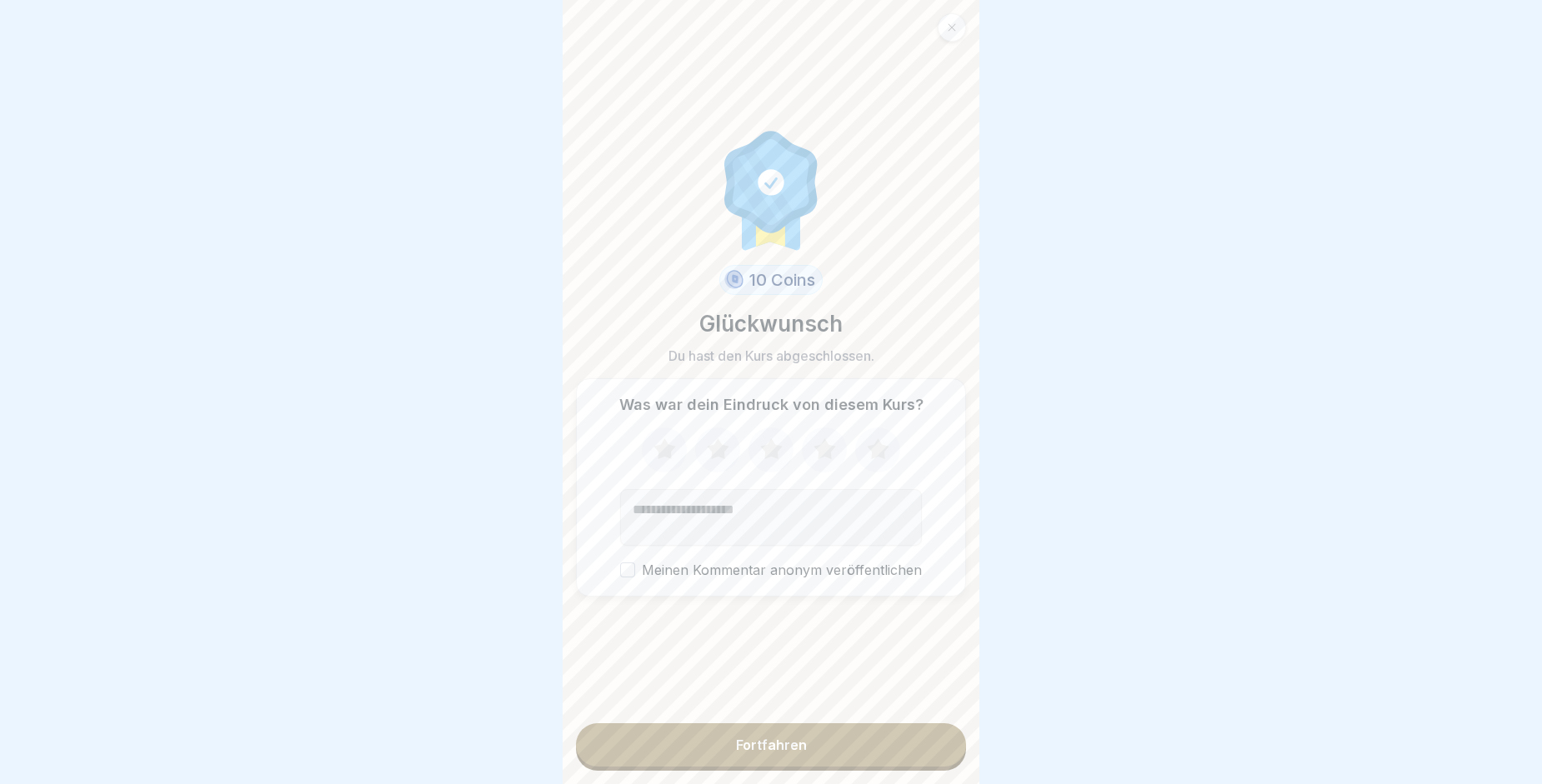
click at [884, 754] on button "Fortfahren" at bounding box center [771, 744] width 390 height 44
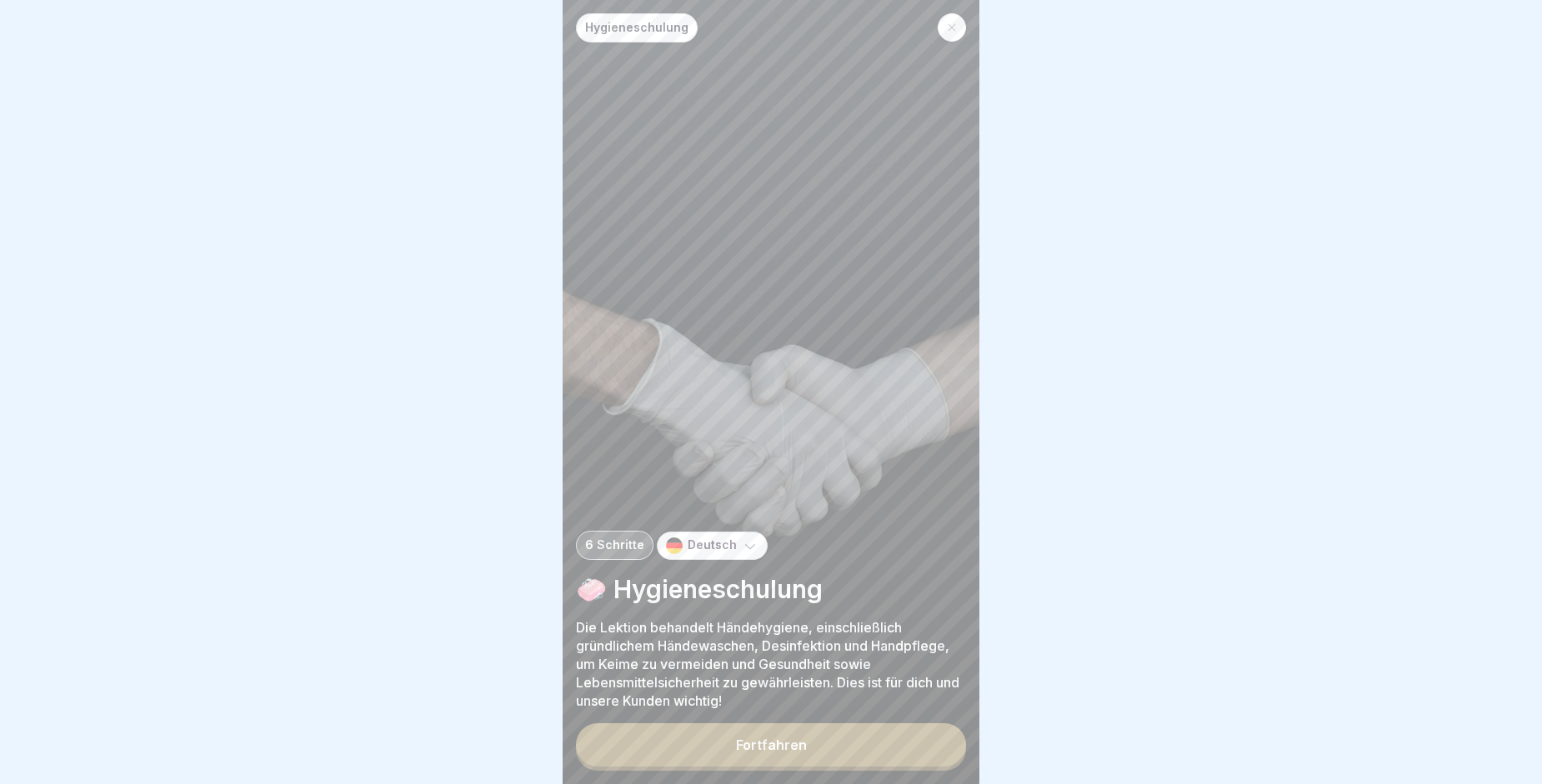
click at [884, 754] on button "Fortfahren" at bounding box center [771, 744] width 390 height 44
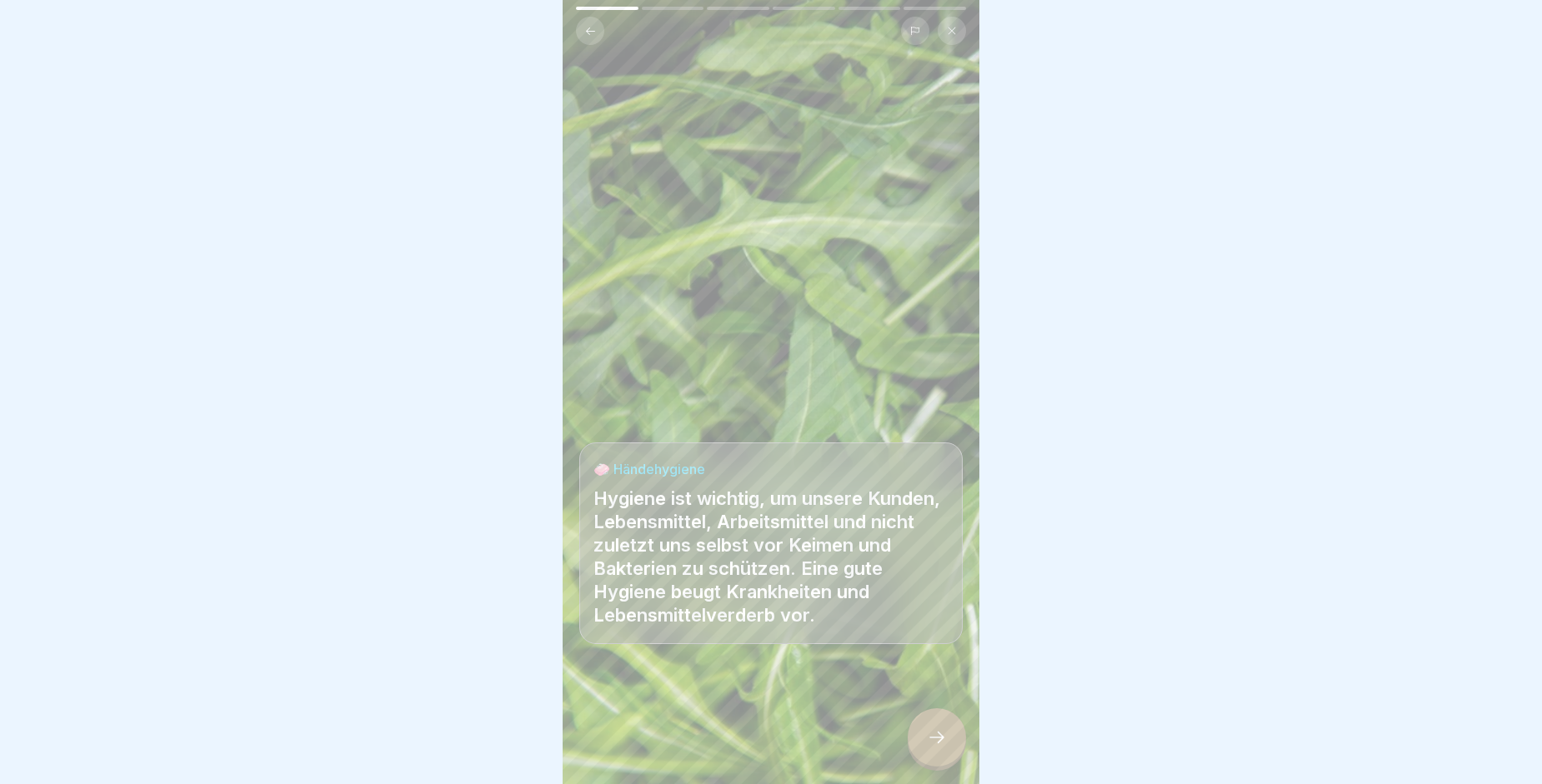
click at [945, 747] on icon at bounding box center [937, 738] width 20 height 20
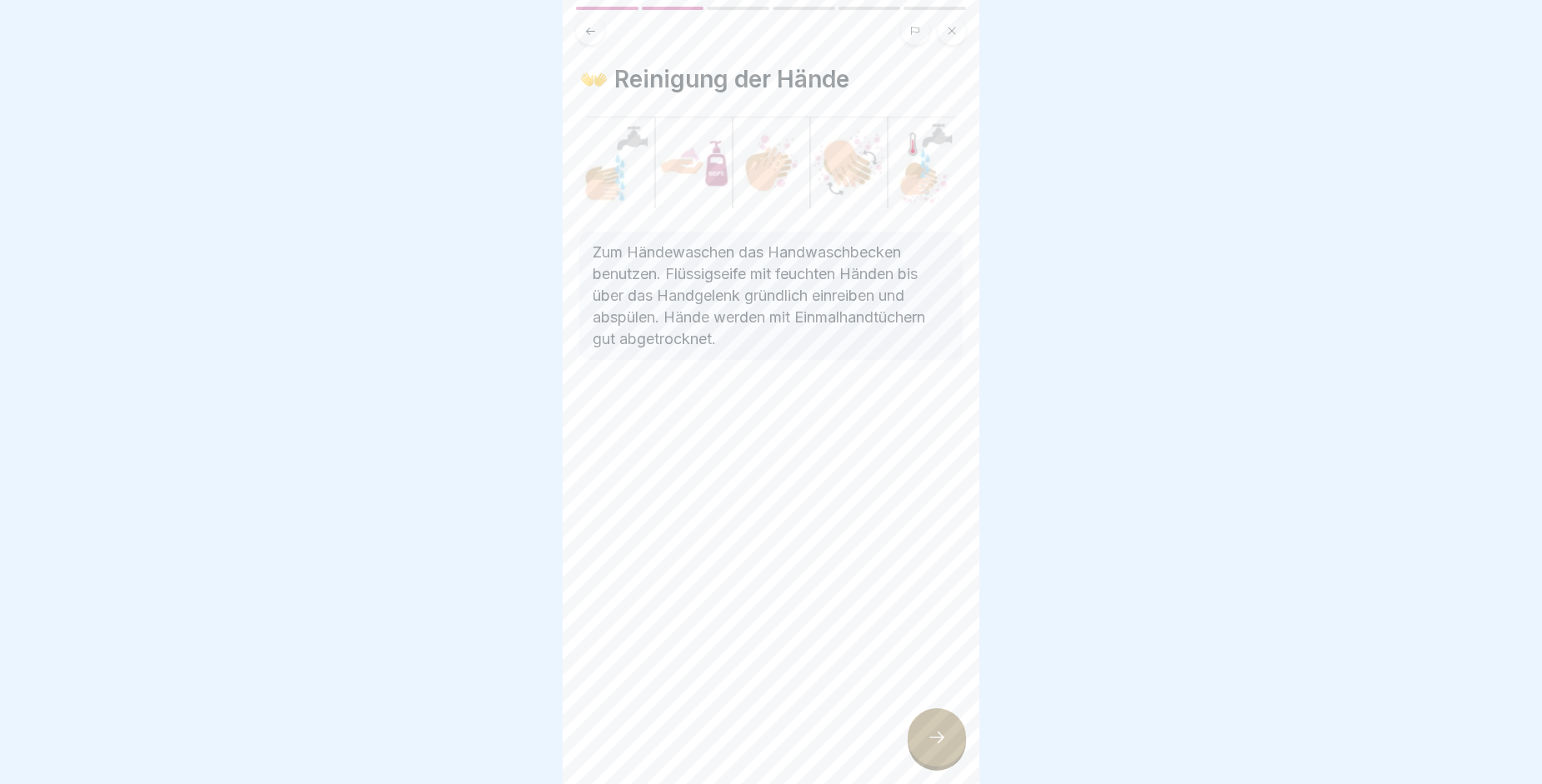
click at [945, 747] on icon at bounding box center [937, 738] width 20 height 20
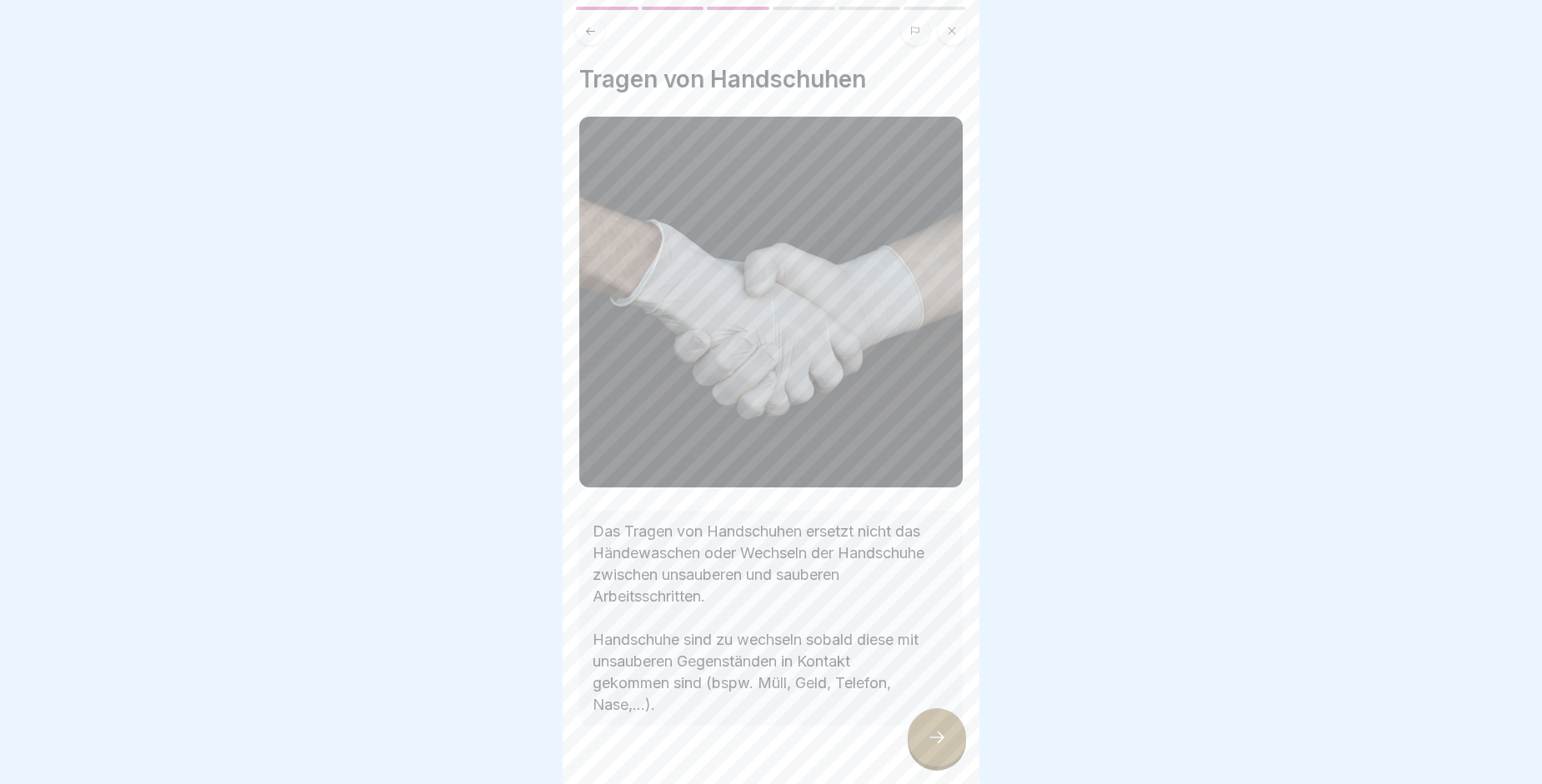
click at [945, 747] on icon at bounding box center [937, 738] width 20 height 20
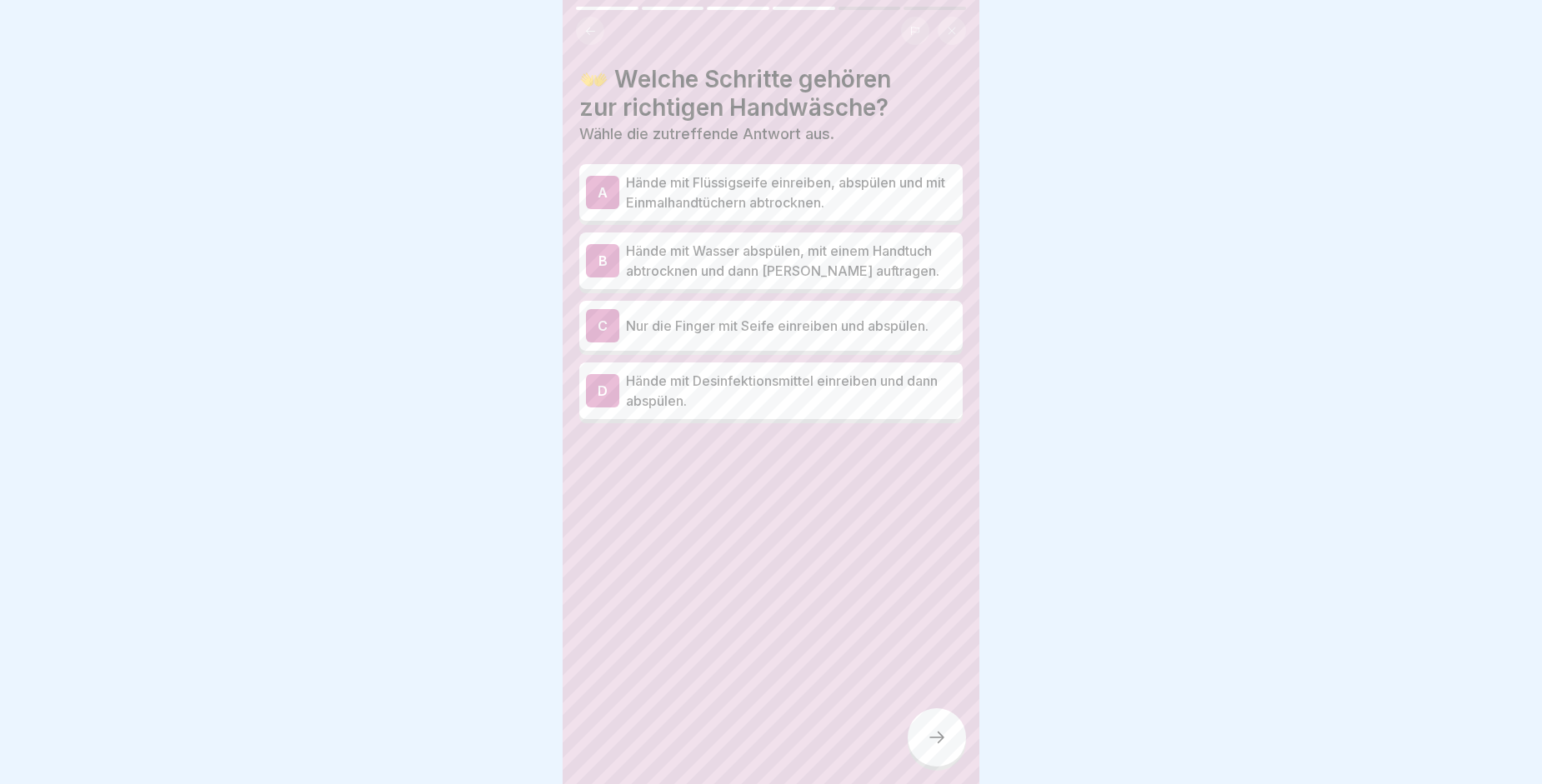
click at [708, 174] on p "Hände mit Flüssigseife einreiben, abspülen und mit Einmalhandtüchern abtrocknen." at bounding box center [790, 192] width 330 height 40
click at [928, 763] on div at bounding box center [937, 737] width 59 height 59
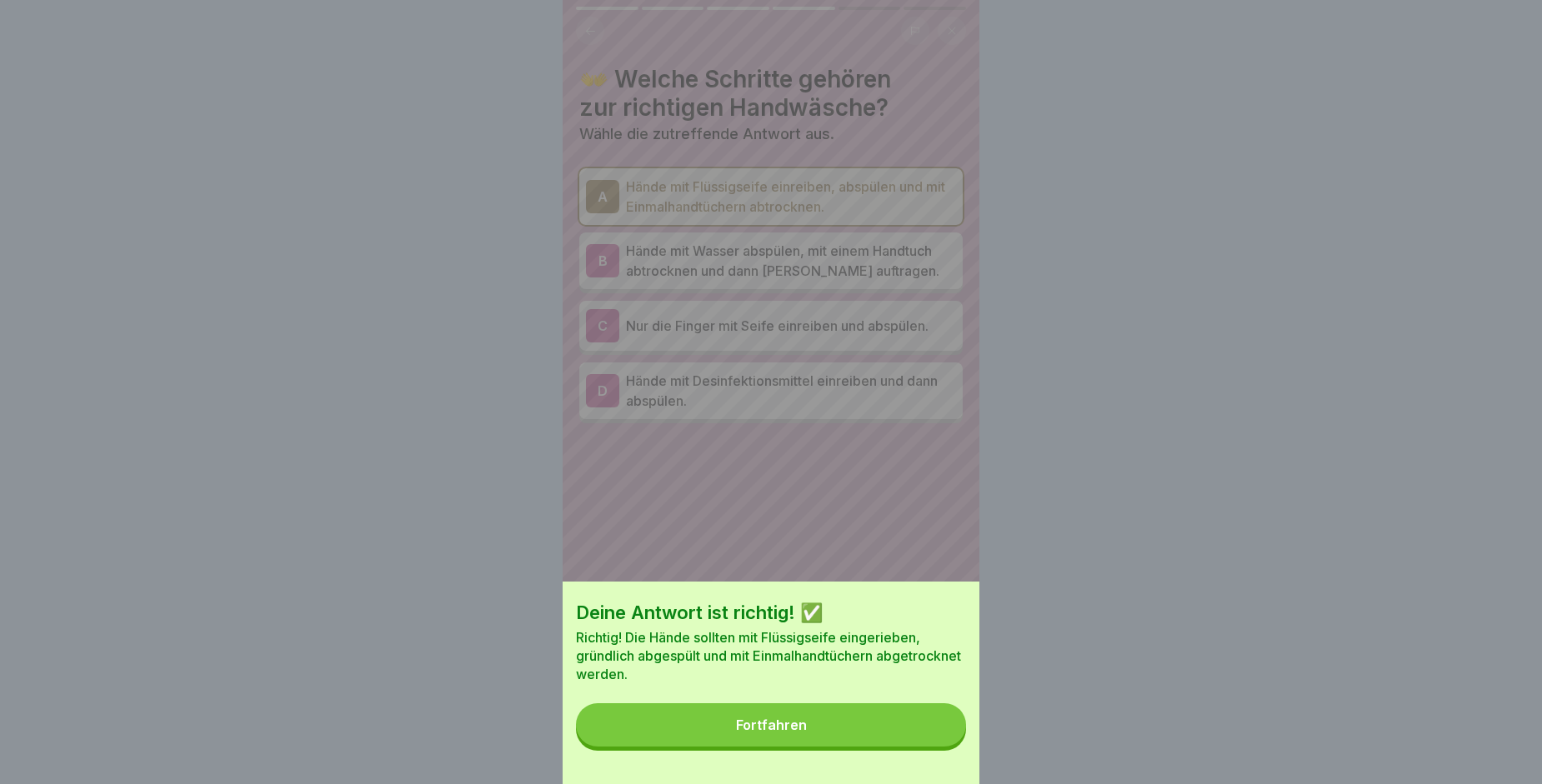
click at [902, 745] on button "Fortfahren" at bounding box center [771, 725] width 390 height 44
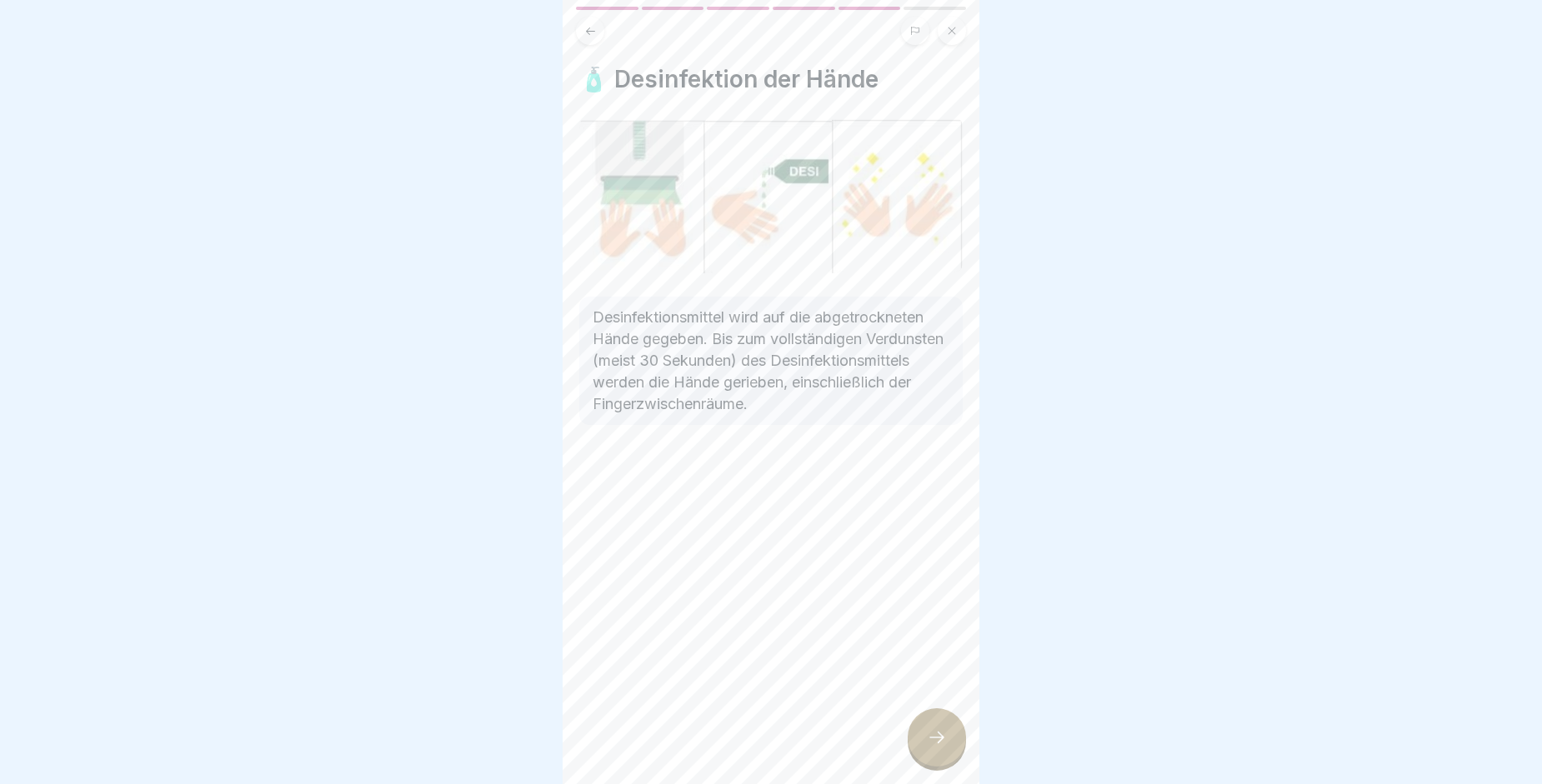
click at [915, 756] on div at bounding box center [937, 737] width 59 height 59
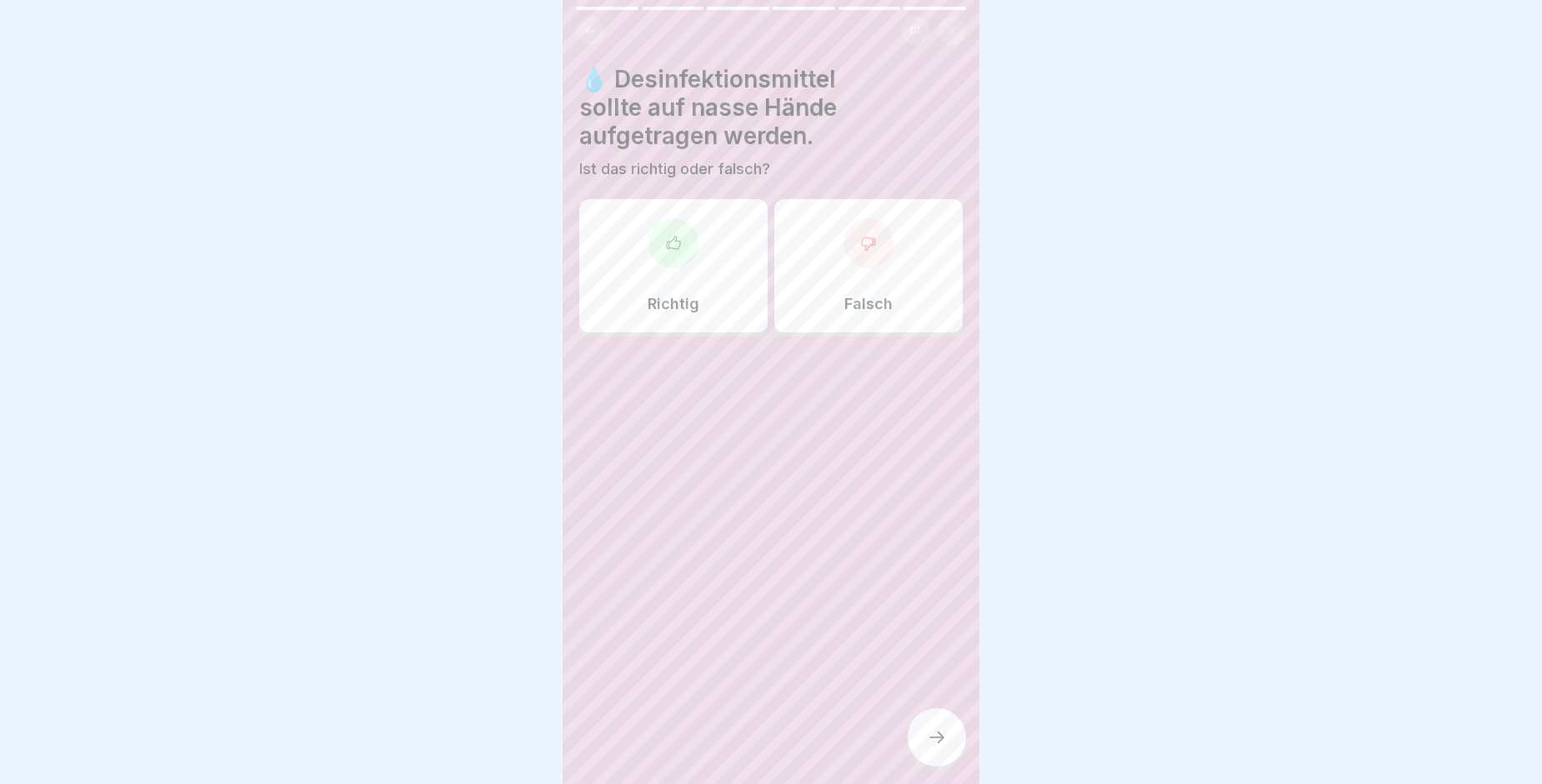
click at [799, 295] on div "Falsch" at bounding box center [868, 265] width 189 height 133
click at [926, 727] on div at bounding box center [937, 737] width 59 height 59
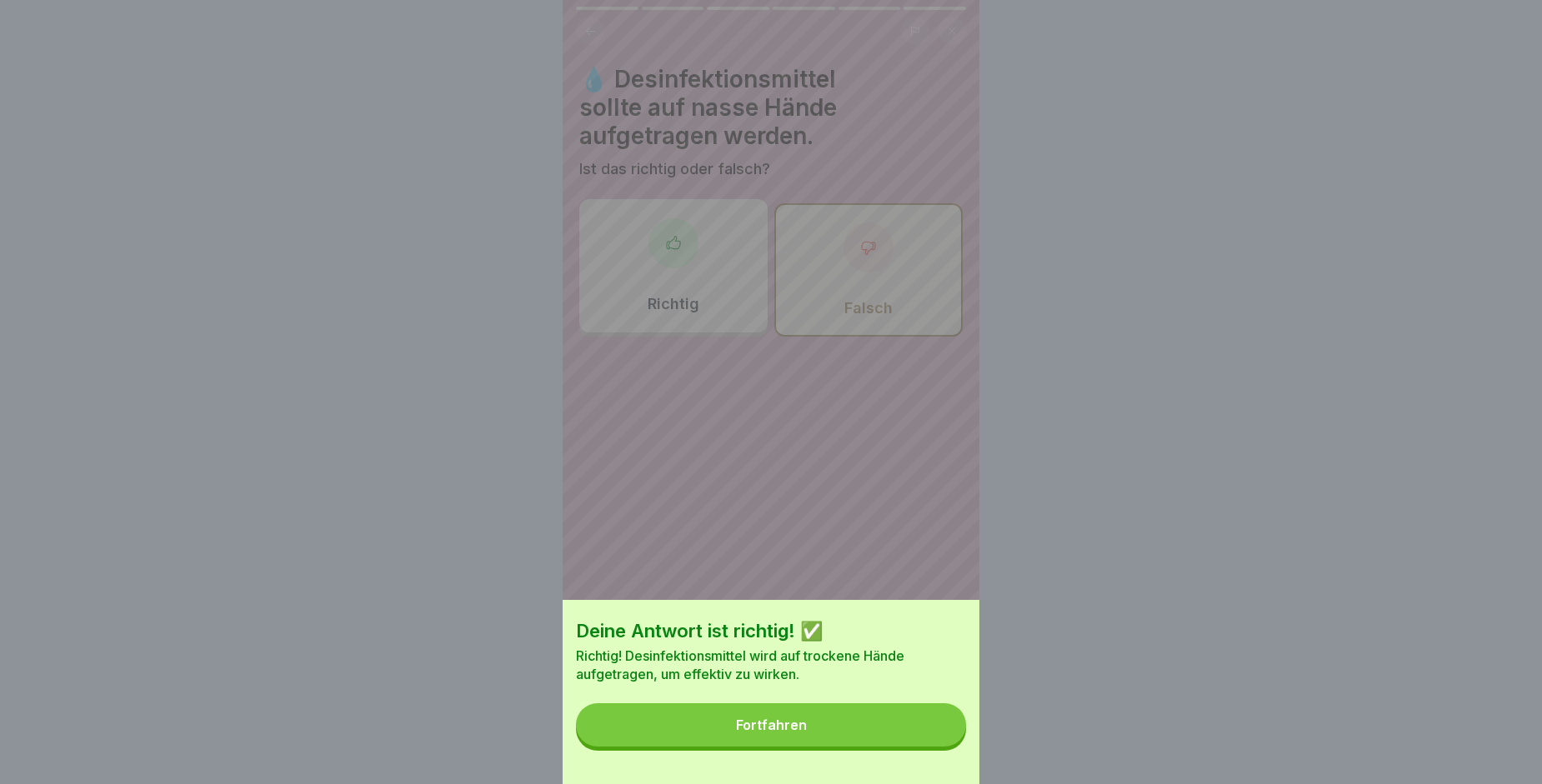
click at [926, 727] on button "Fortfahren" at bounding box center [771, 725] width 390 height 44
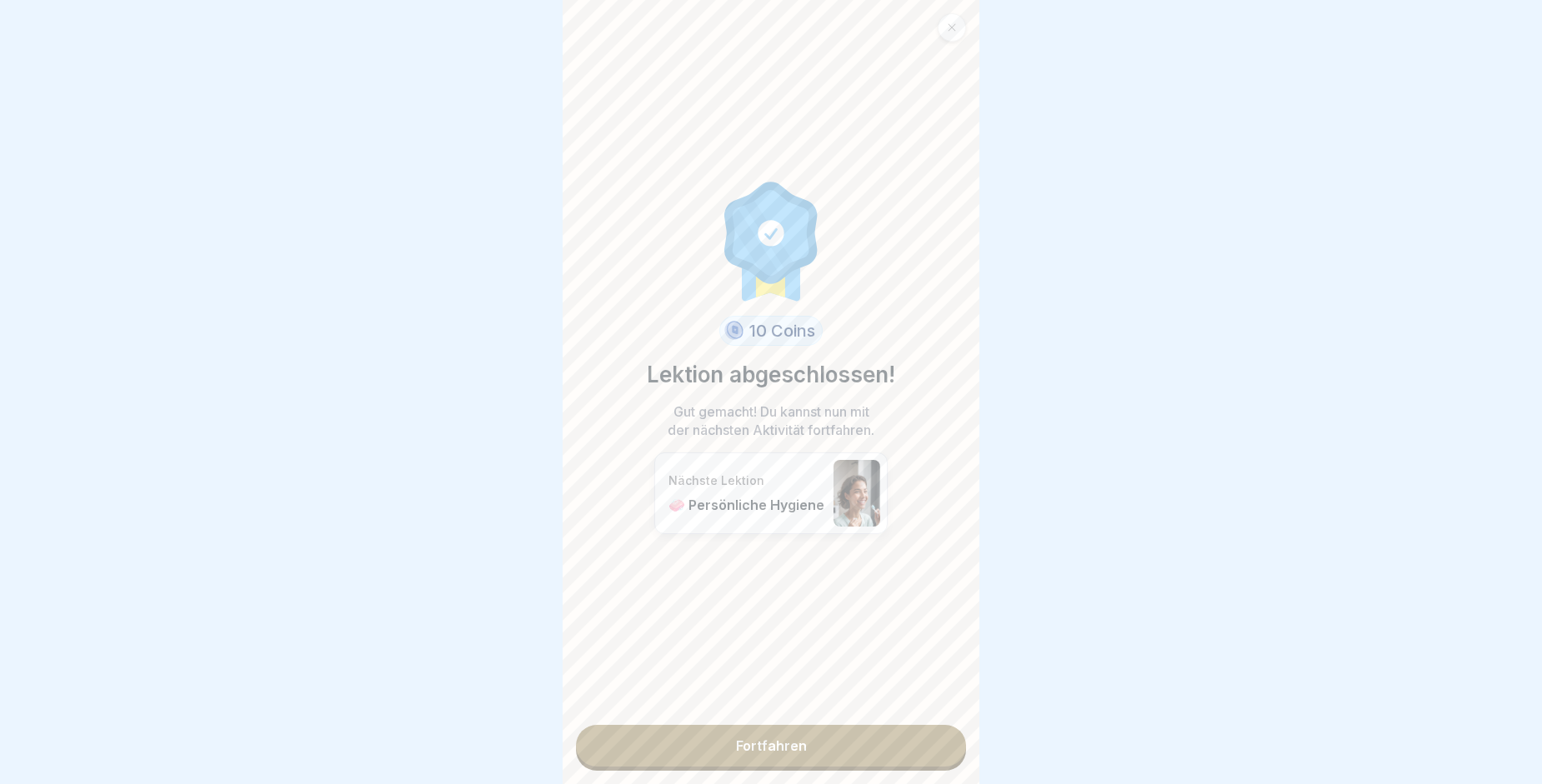
click at [868, 751] on link "Fortfahren" at bounding box center [771, 745] width 390 height 42
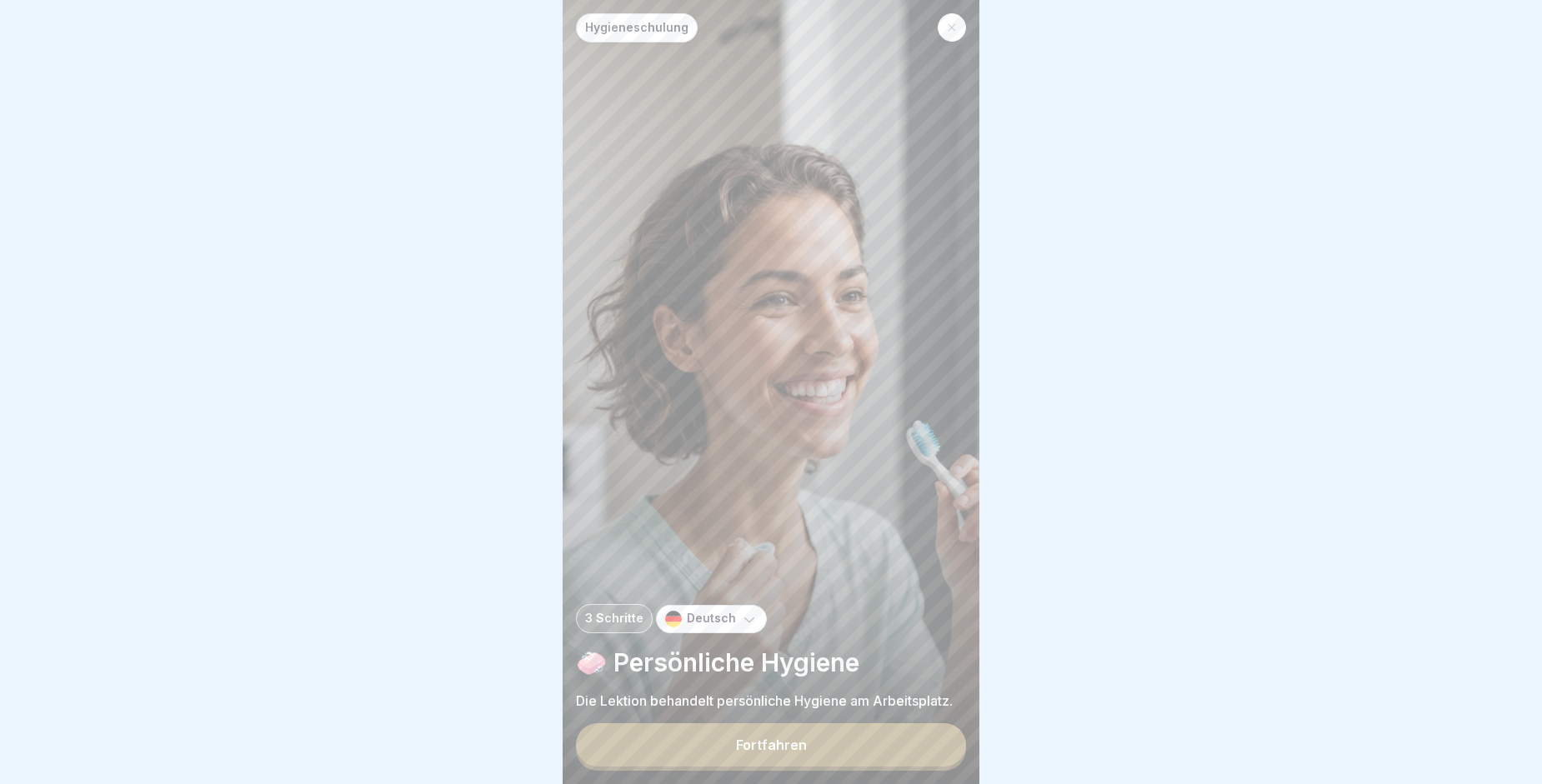
click at [868, 751] on button "Fortfahren" at bounding box center [771, 744] width 390 height 44
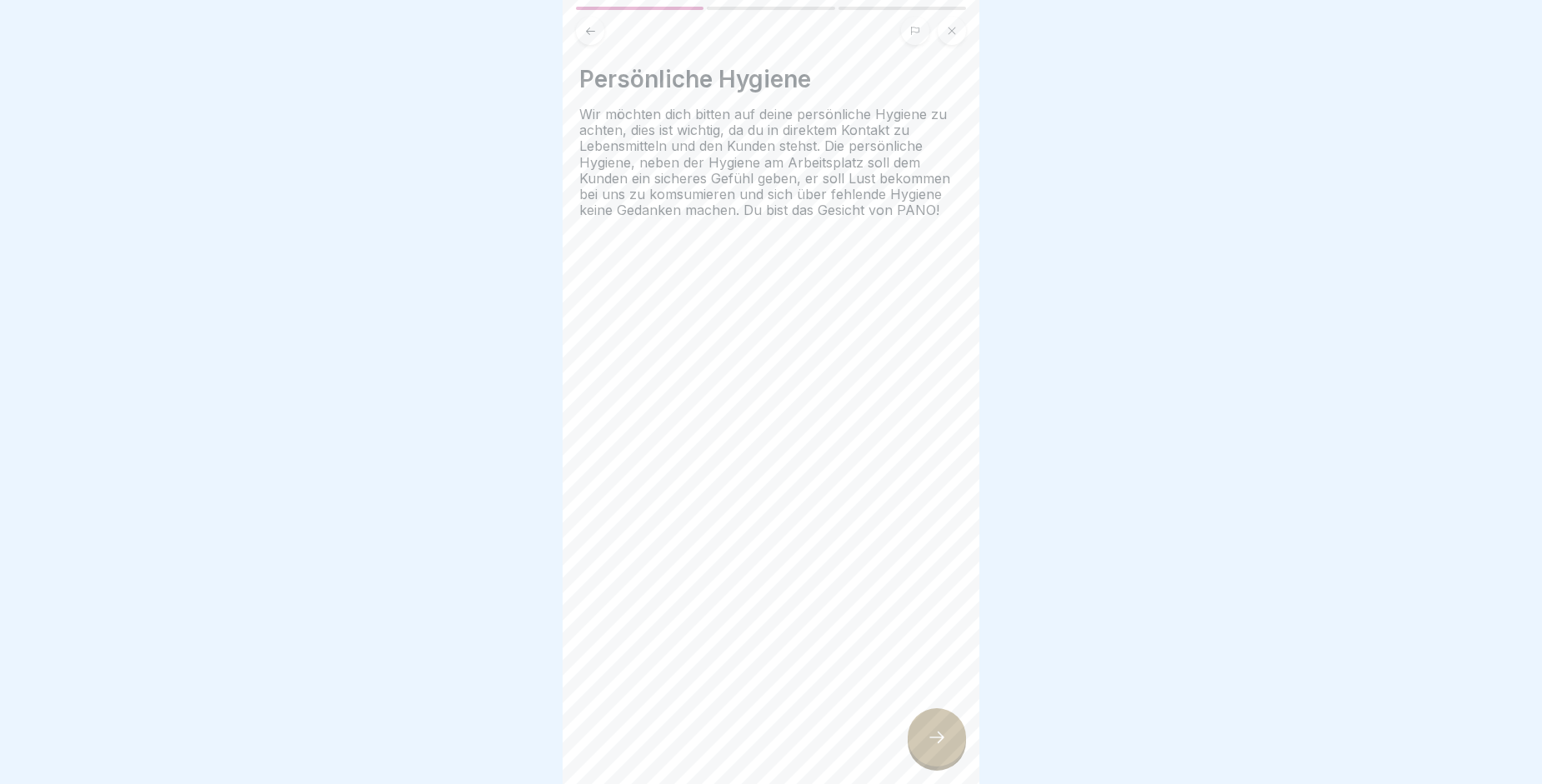
click at [925, 760] on div at bounding box center [937, 737] width 59 height 59
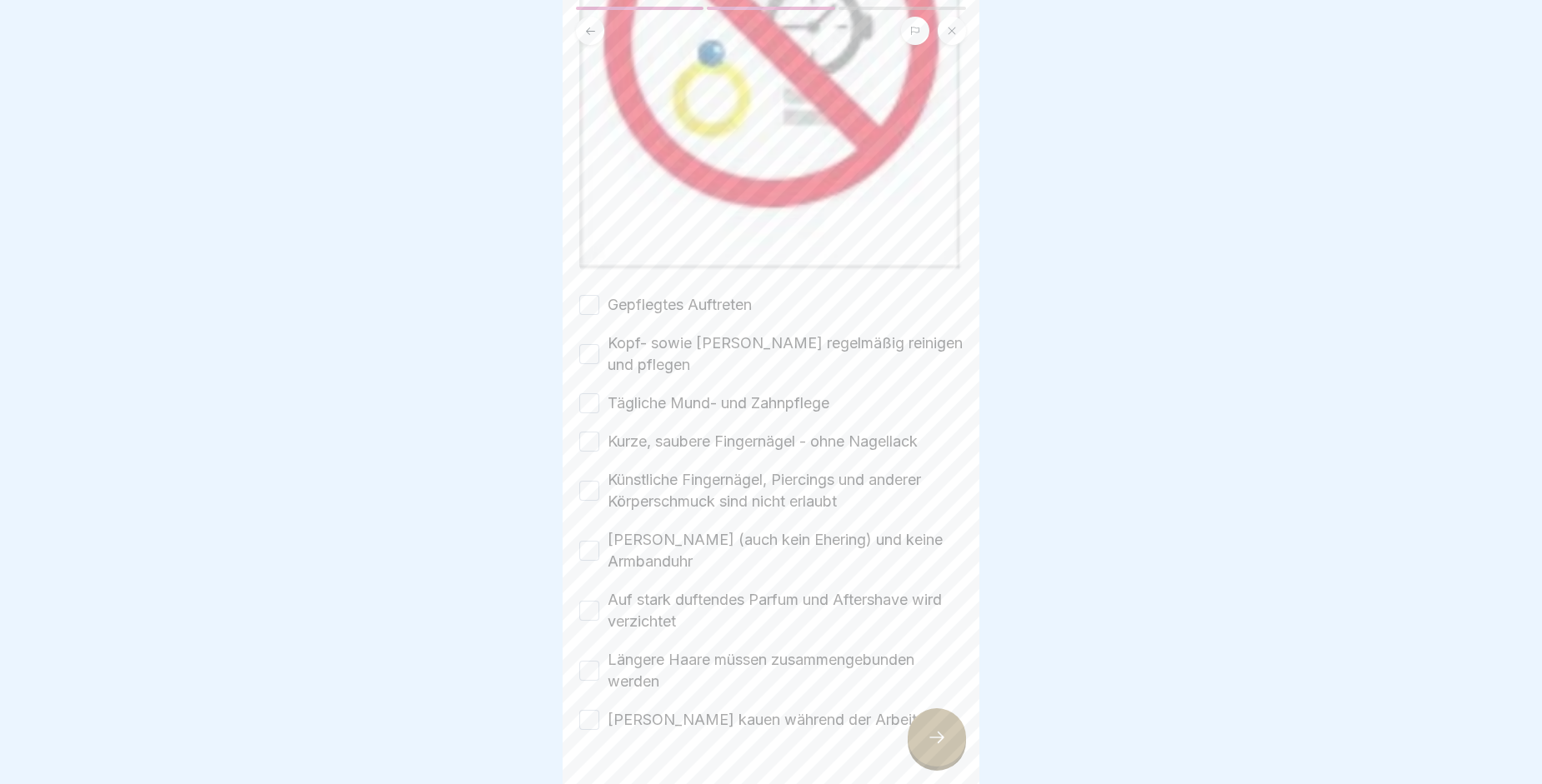
scroll to position [781, 0]
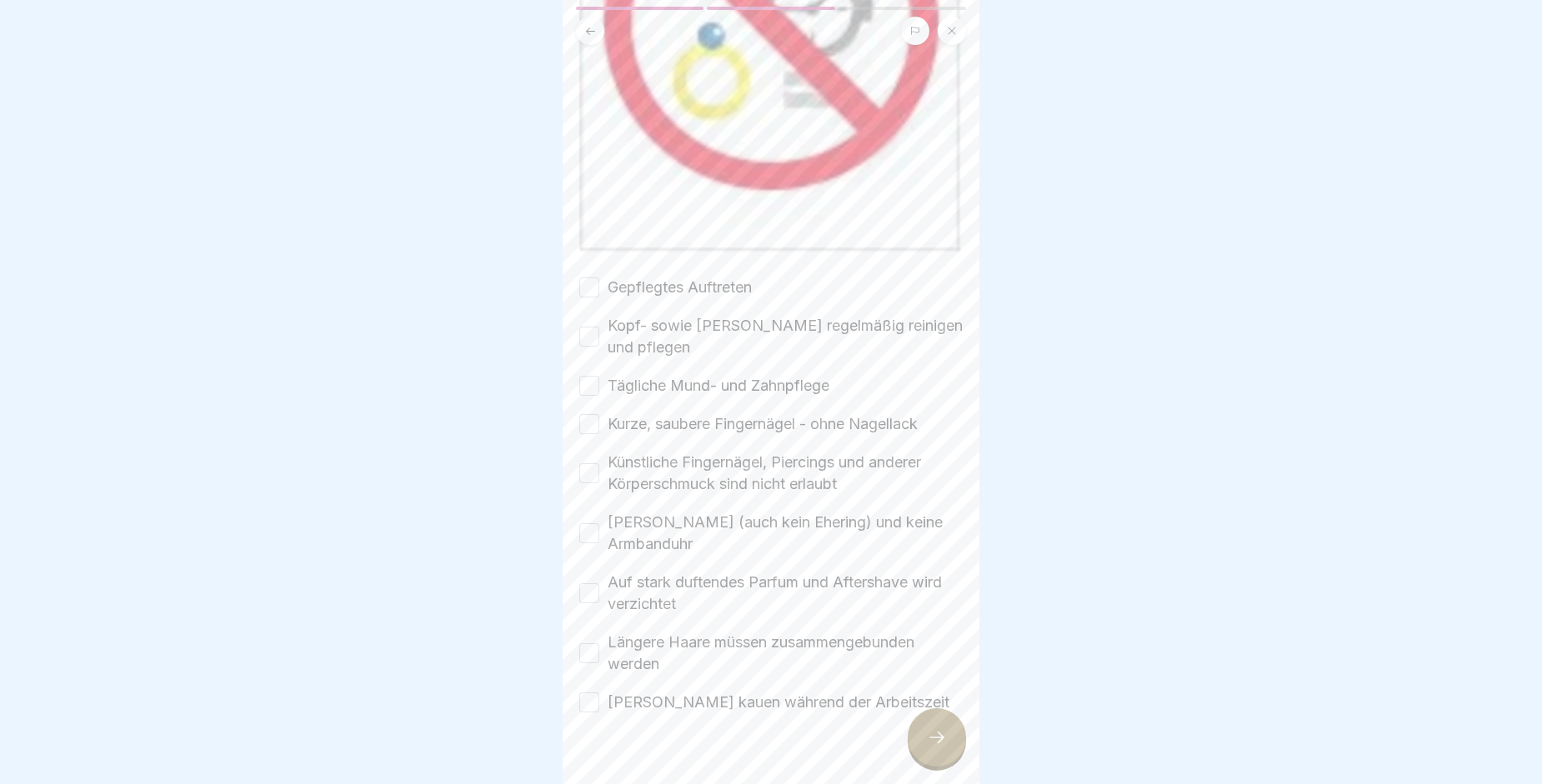
click at [593, 278] on button "Gepflegtes Auftreten" at bounding box center [589, 288] width 20 height 20
click at [588, 327] on button "Kopf- sowie Barthaare regelmäßig reinigen und pflegen" at bounding box center [589, 337] width 20 height 20
drag, startPoint x: 590, startPoint y: 356, endPoint x: 594, endPoint y: 401, distance: 45.2
click at [594, 401] on div "Gepflegtes Auftreten Kopf- sowie Barthaare regelmäßig reinigen und pflegen Tägl…" at bounding box center [771, 495] width 383 height 437
click at [594, 414] on button "Kurze, saubere Fingernägel - ohne Nagellack" at bounding box center [589, 425] width 20 height 20
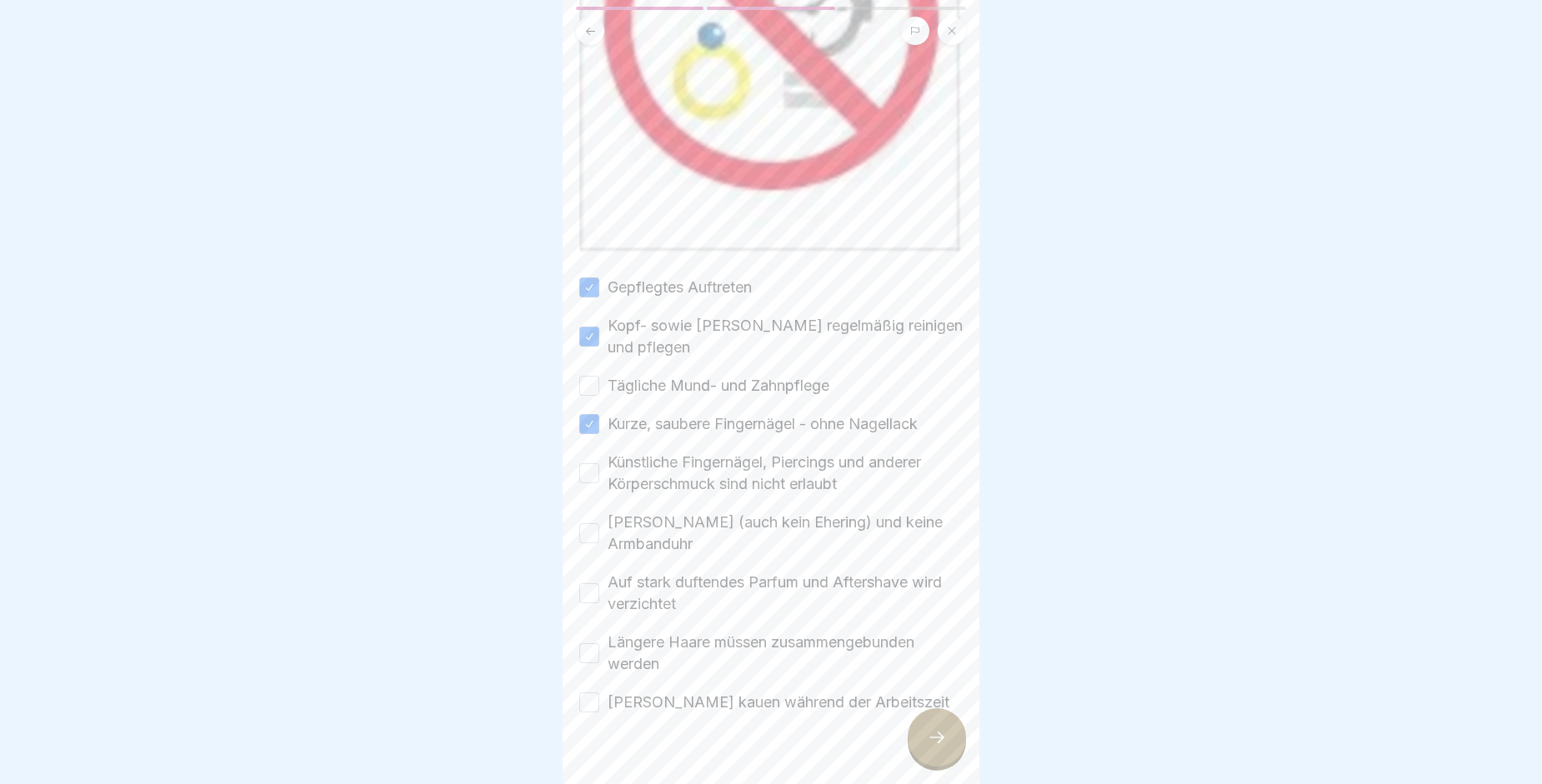
click at [598, 464] on button "Künstliche Fingernägel, Piercings und anderer Körperschmuck sind nicht erlaubt" at bounding box center [589, 474] width 20 height 20
click at [587, 523] on button "Kein Schmuck (auch kein Ehering) und keine Armbanduhr" at bounding box center [589, 533] width 20 height 20
click at [586, 583] on button "Auf stark duftendes Parfum und Aftershave wird verzichtet" at bounding box center [589, 594] width 20 height 20
click at [586, 643] on button "Längere Haare müssen zusammengebunden werden" at bounding box center [589, 653] width 20 height 20
click at [592, 692] on button "Kein Kaugummi kauen während der Arbeitszeit" at bounding box center [589, 702] width 20 height 20
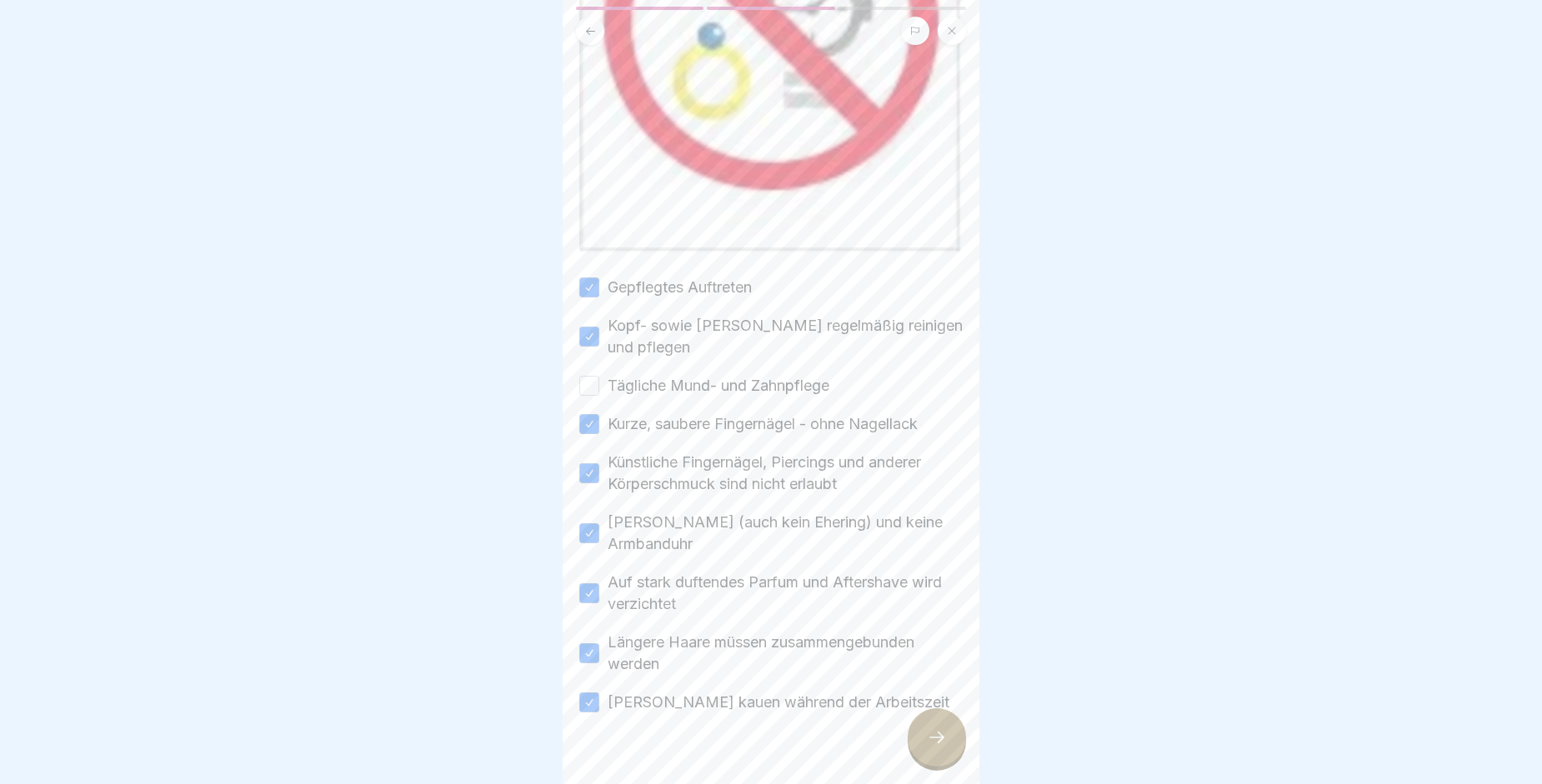
click at [916, 747] on div at bounding box center [937, 737] width 59 height 59
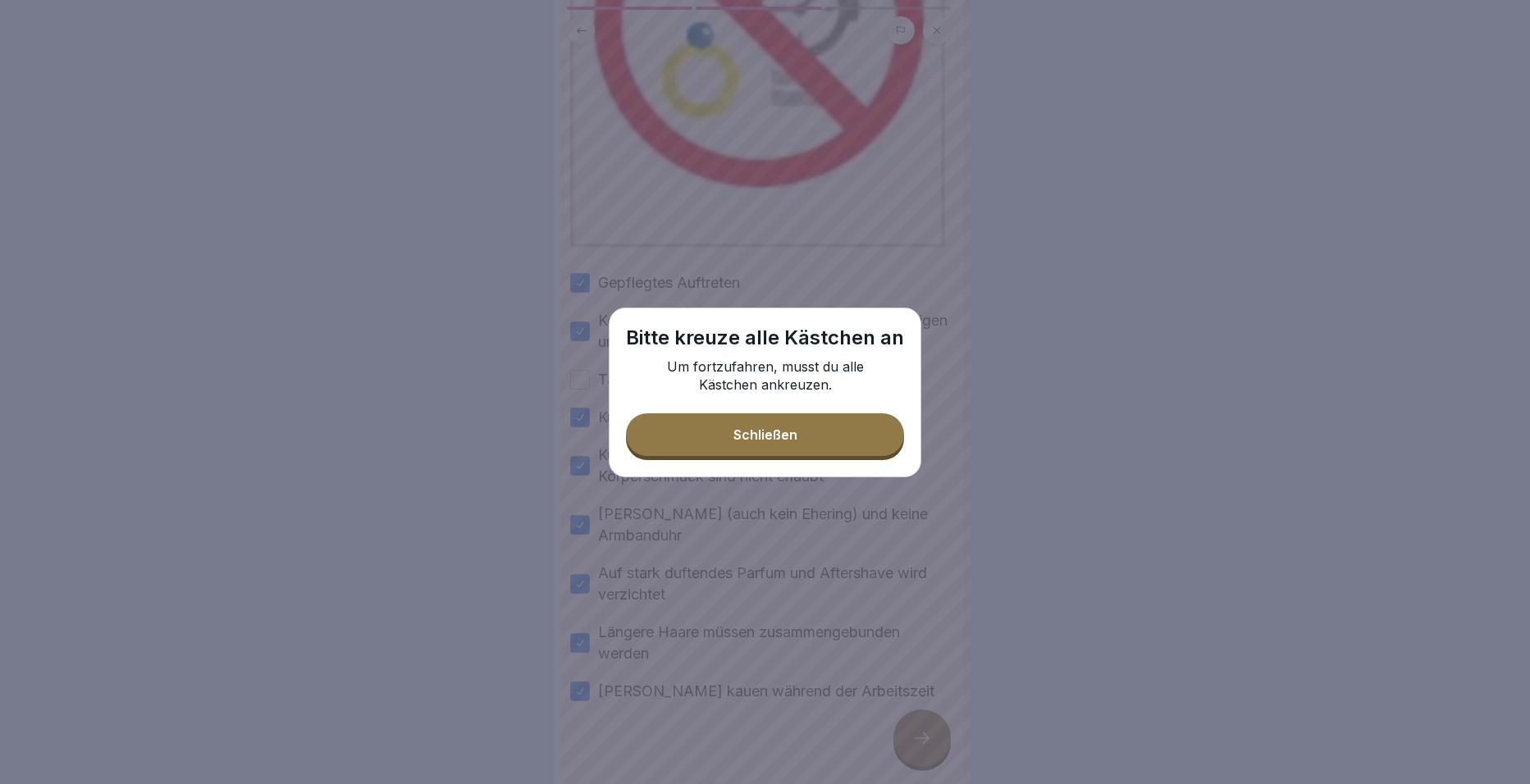
click at [784, 424] on button "Schließen" at bounding box center [765, 435] width 278 height 43
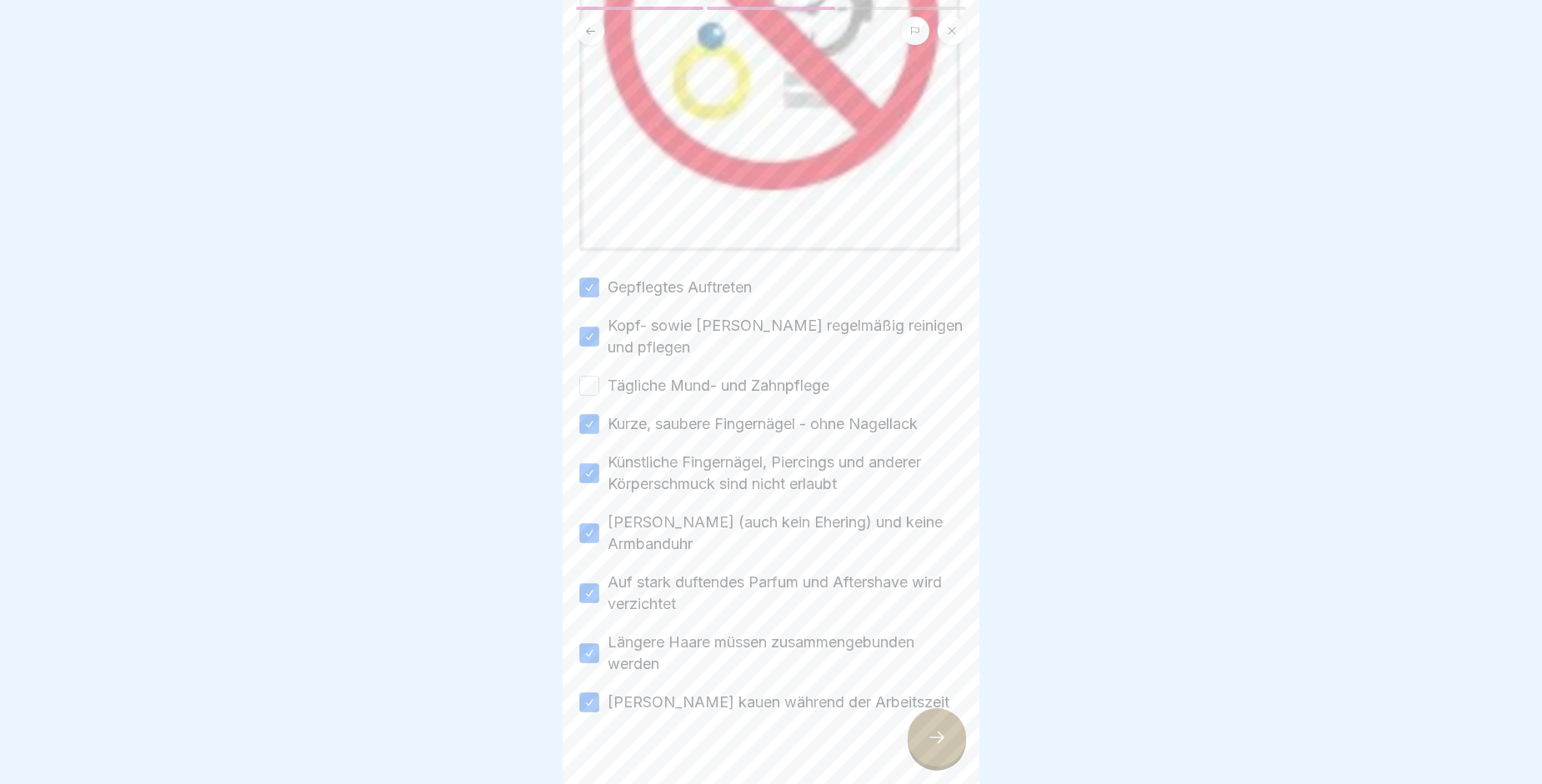
click at [594, 375] on button "Tägliche Mund- und Zahnpflege" at bounding box center [589, 385] width 20 height 20
click at [916, 761] on div at bounding box center [937, 737] width 59 height 59
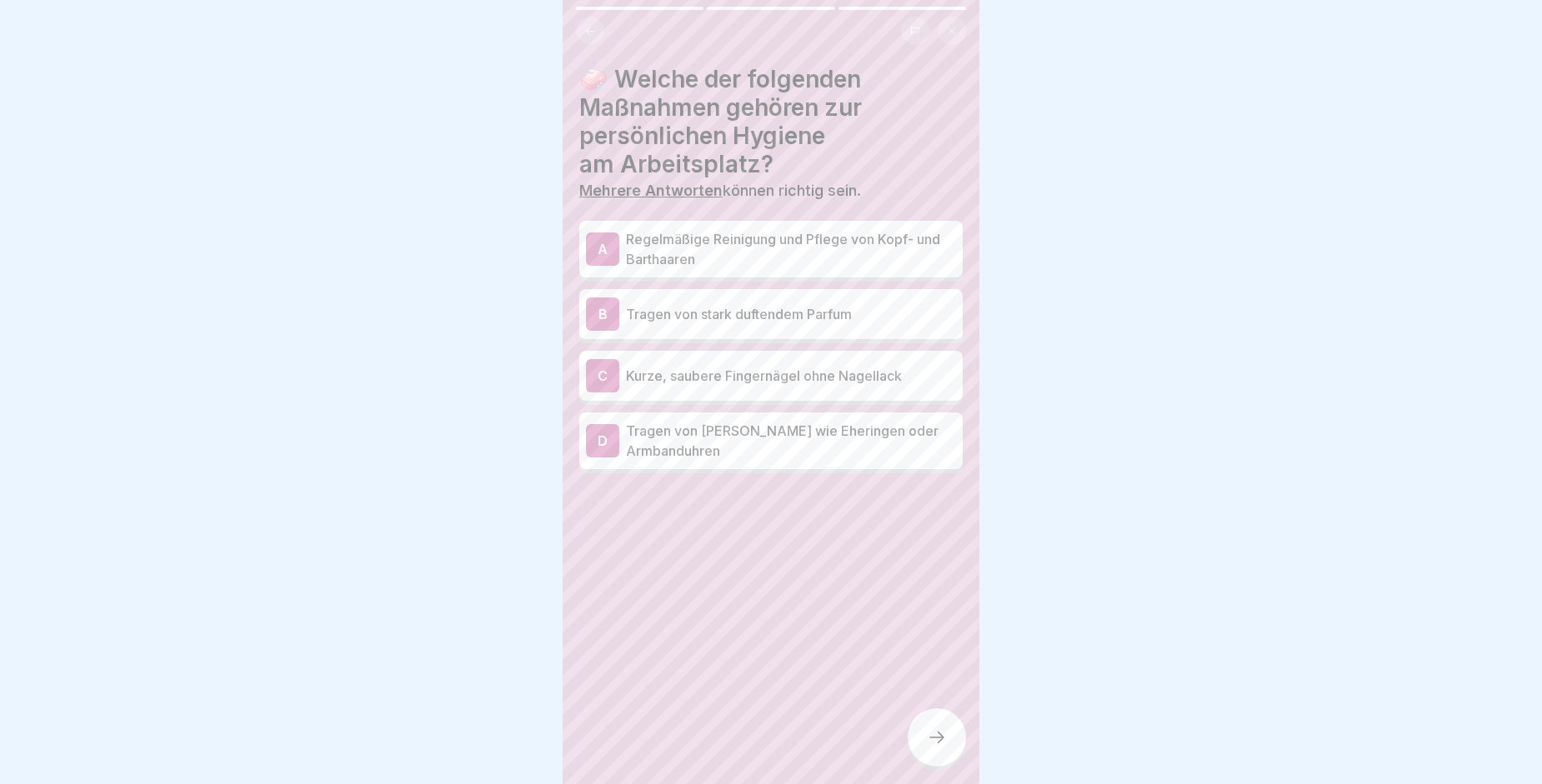
click at [613, 247] on div "A" at bounding box center [602, 249] width 33 height 33
click at [601, 375] on div "C" at bounding box center [602, 375] width 33 height 33
click at [926, 746] on div at bounding box center [937, 737] width 59 height 59
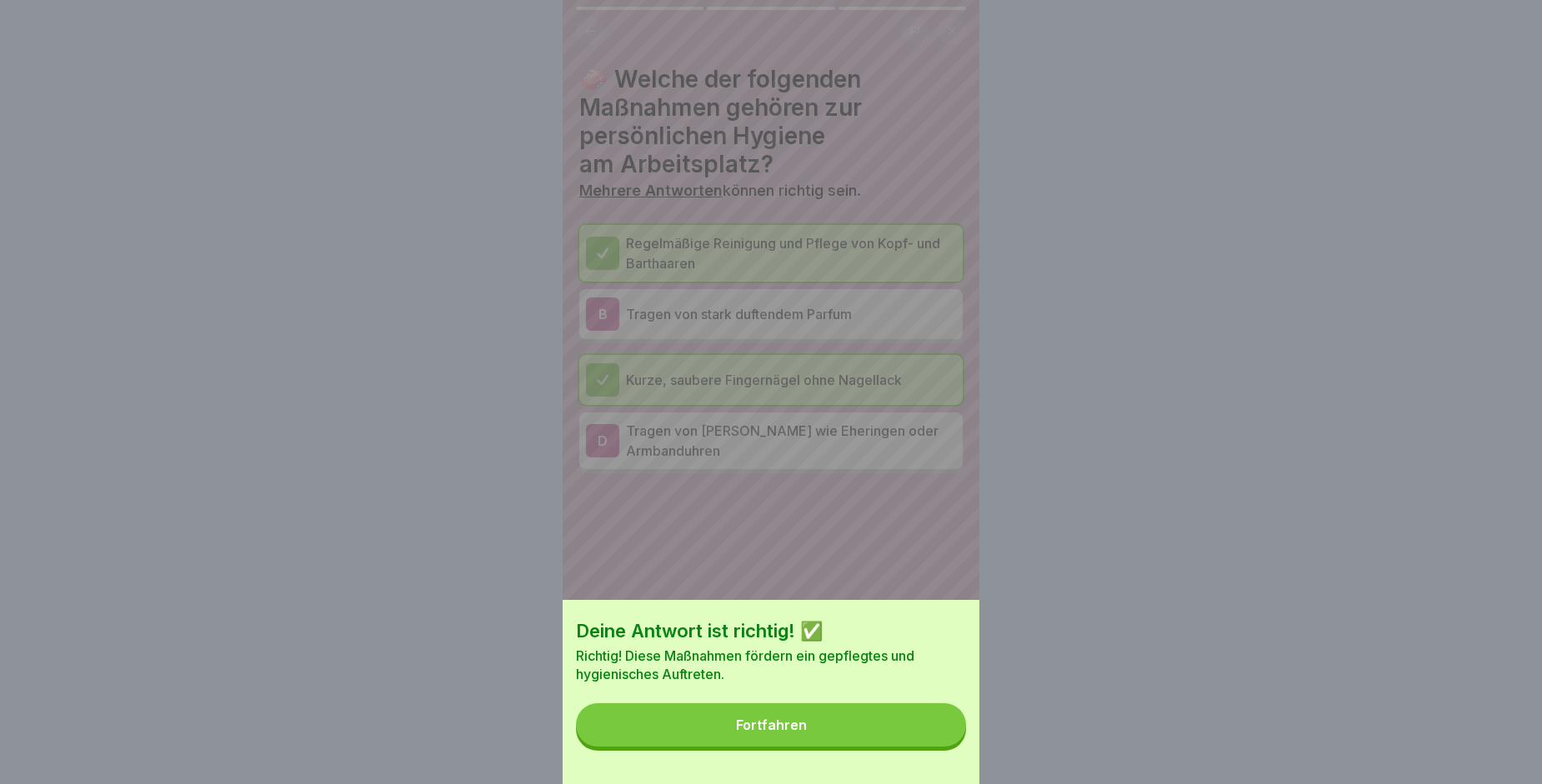
click at [803, 732] on div "Fortfahren" at bounding box center [771, 725] width 71 height 15
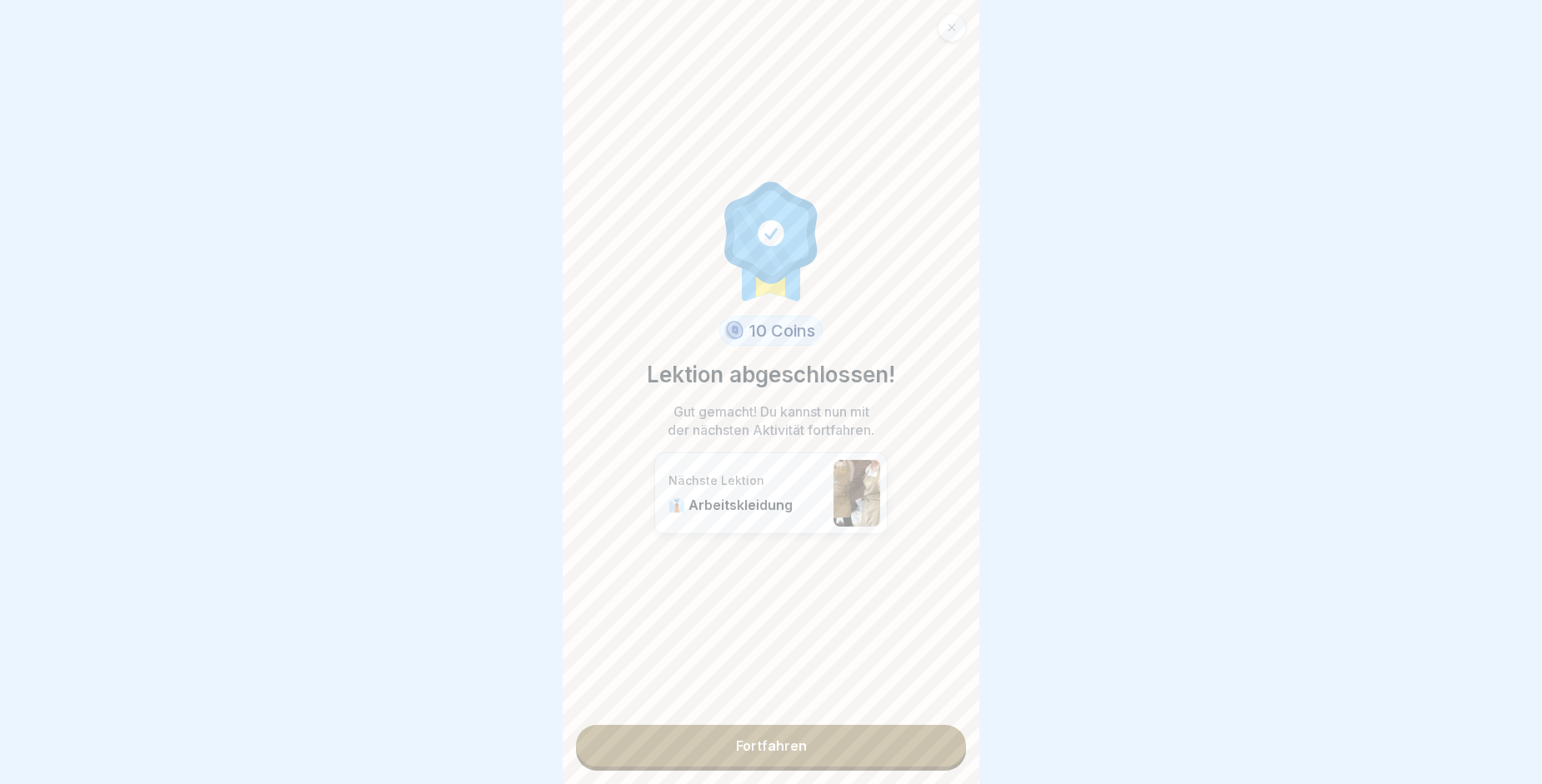
click at [803, 740] on link "Fortfahren" at bounding box center [771, 745] width 390 height 42
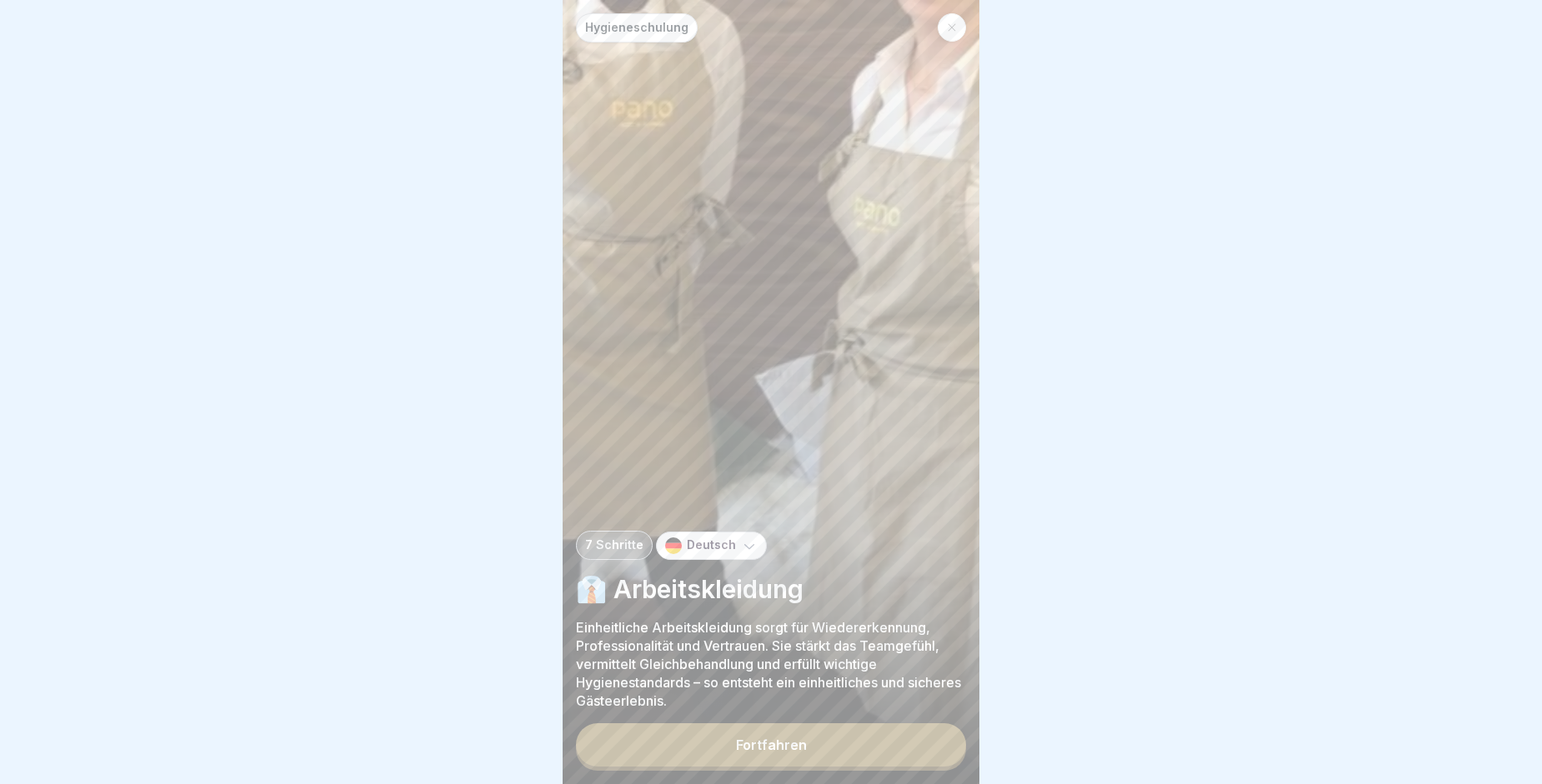
click at [803, 740] on button "Fortfahren" at bounding box center [771, 744] width 390 height 44
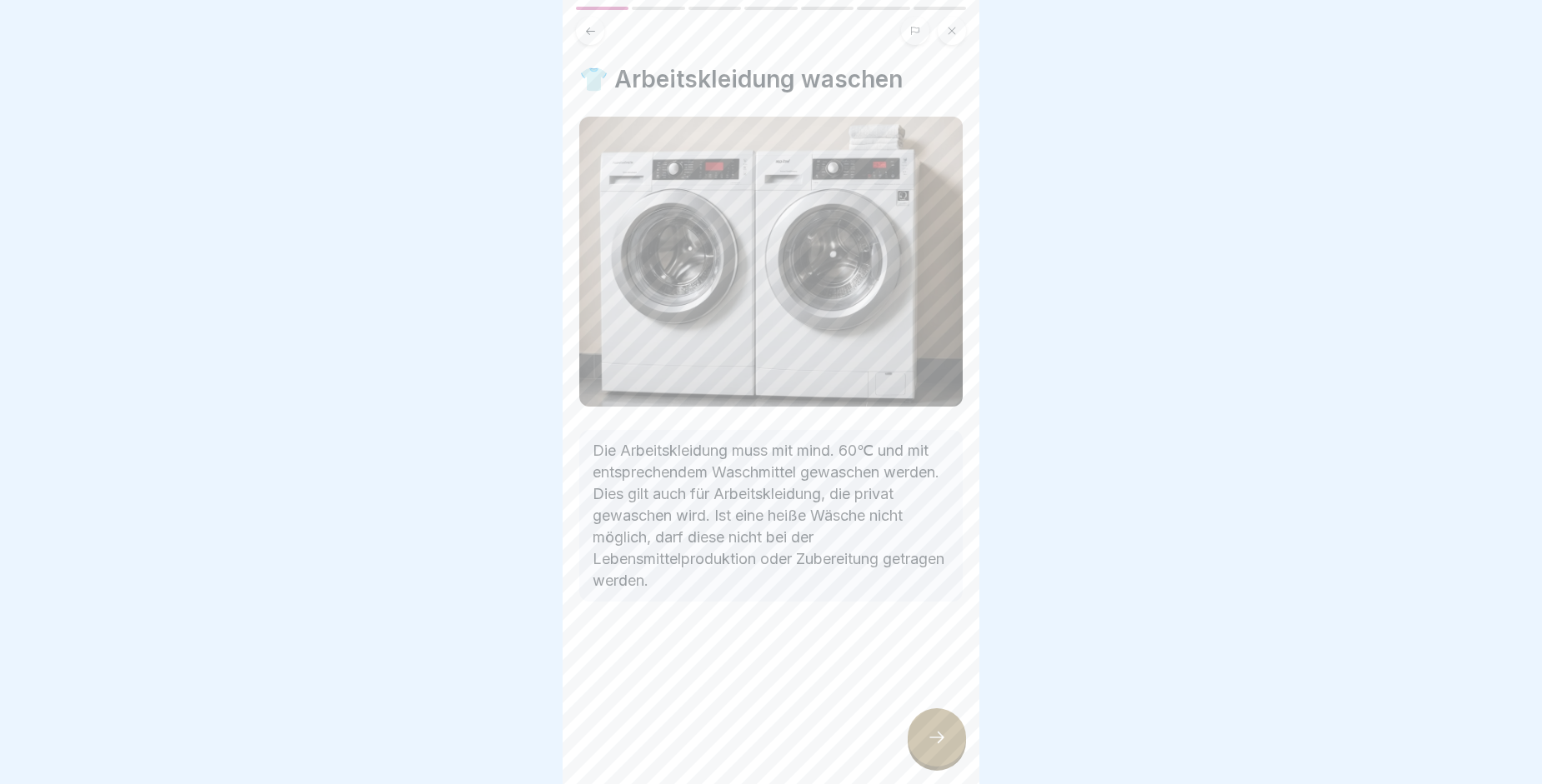
click at [948, 766] on div at bounding box center [937, 737] width 59 height 59
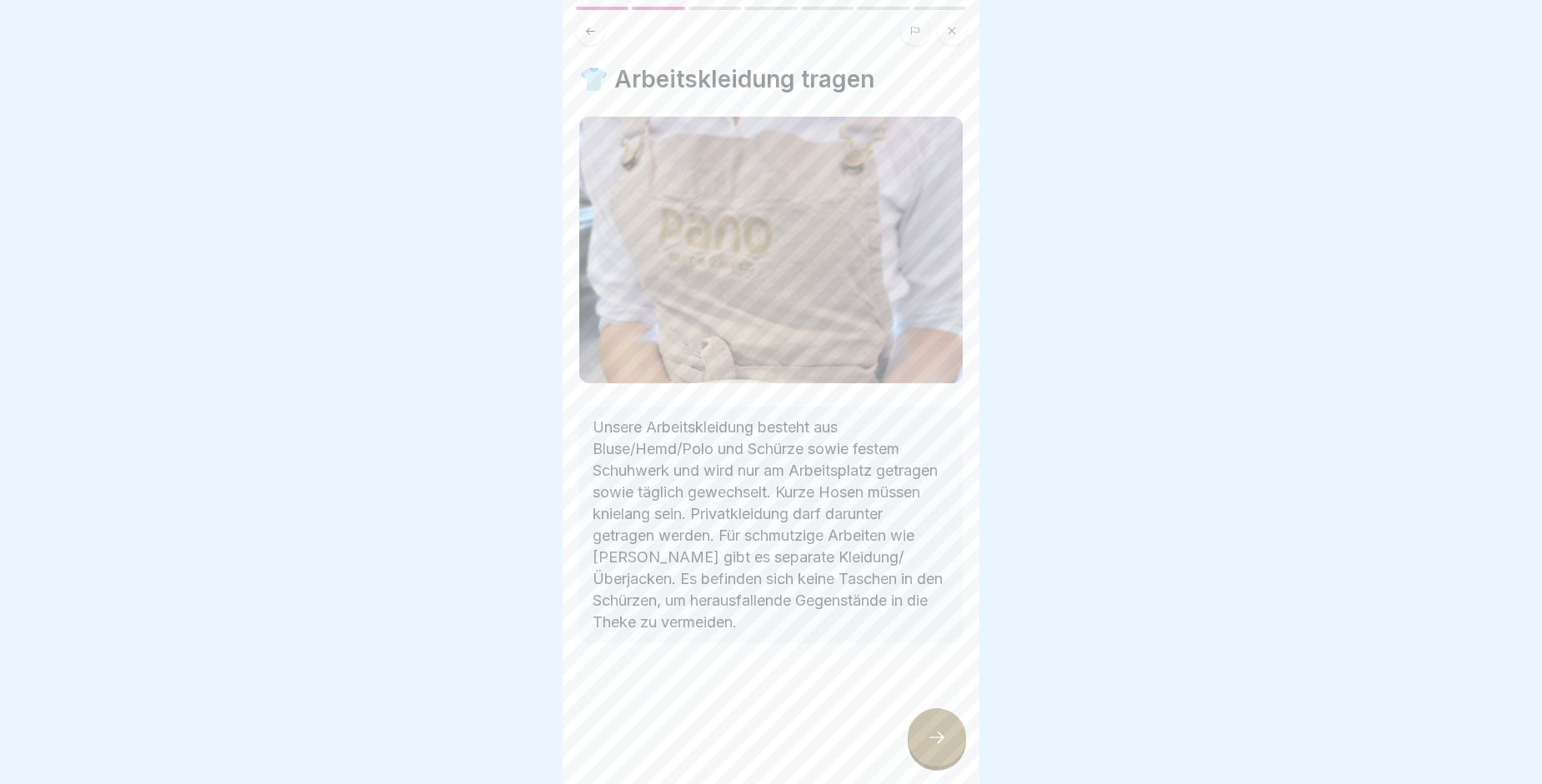
click at [948, 766] on div at bounding box center [937, 737] width 59 height 59
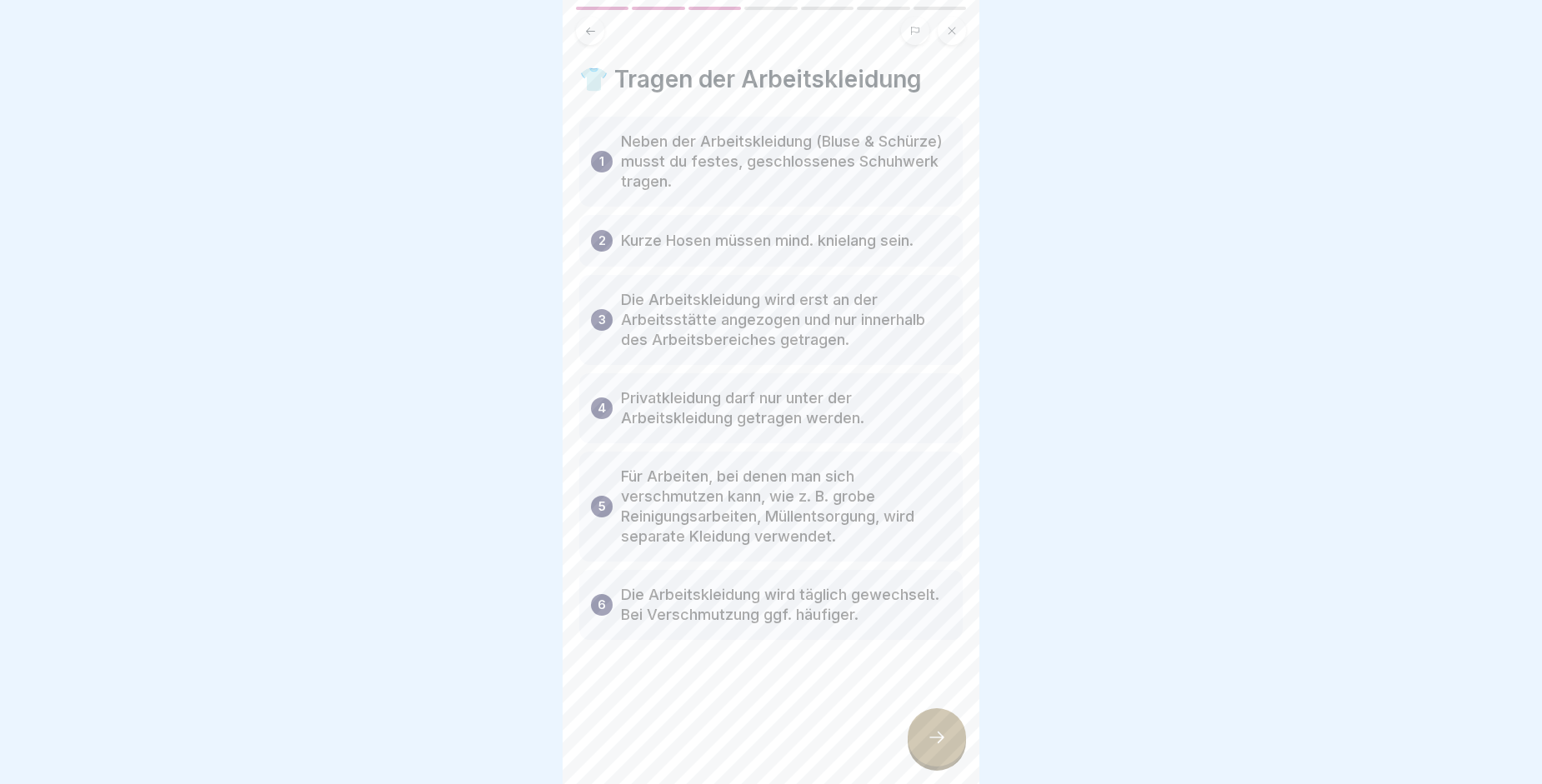
click at [948, 766] on div at bounding box center [937, 737] width 59 height 59
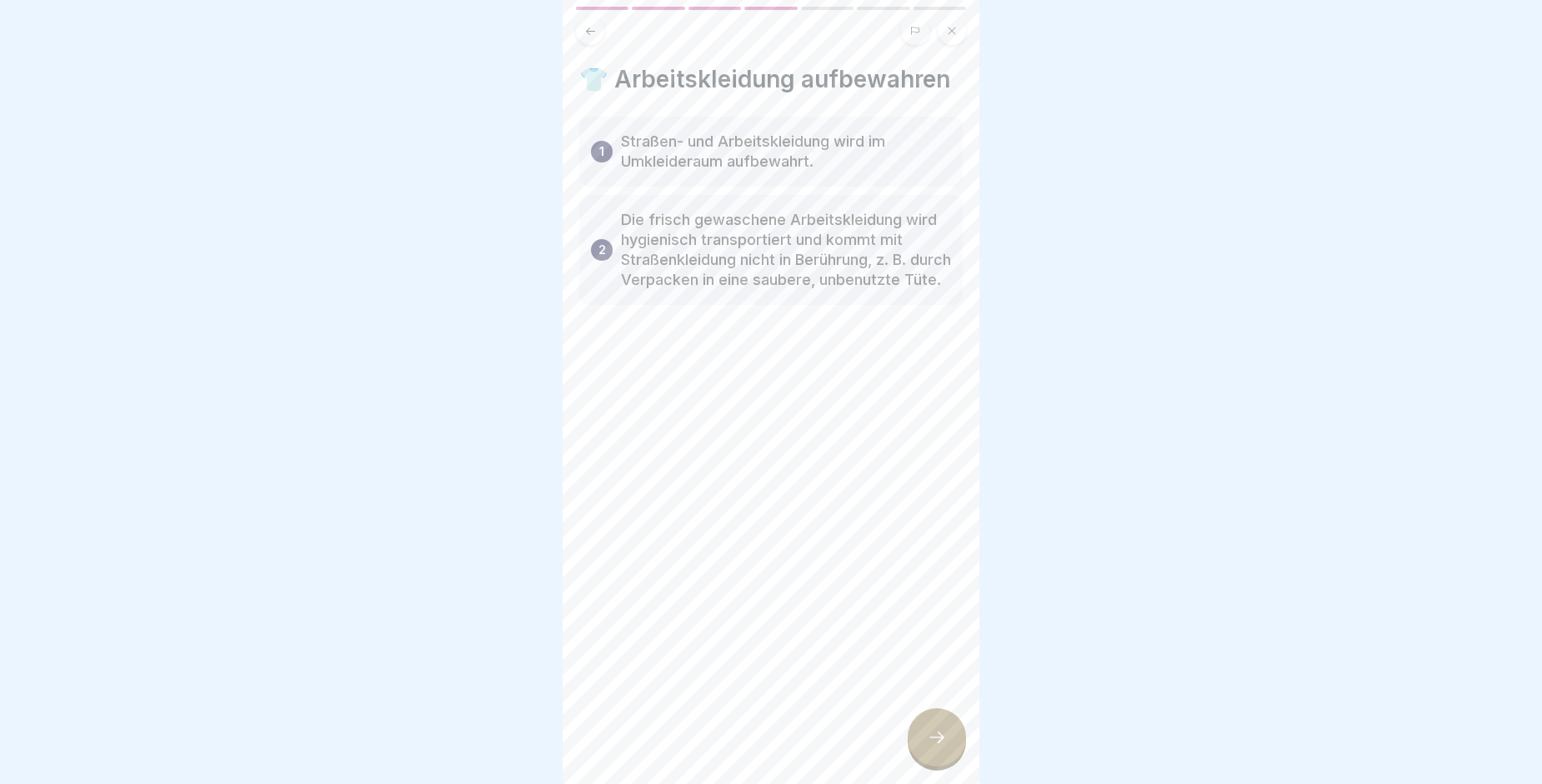
click at [948, 766] on div at bounding box center [937, 737] width 59 height 59
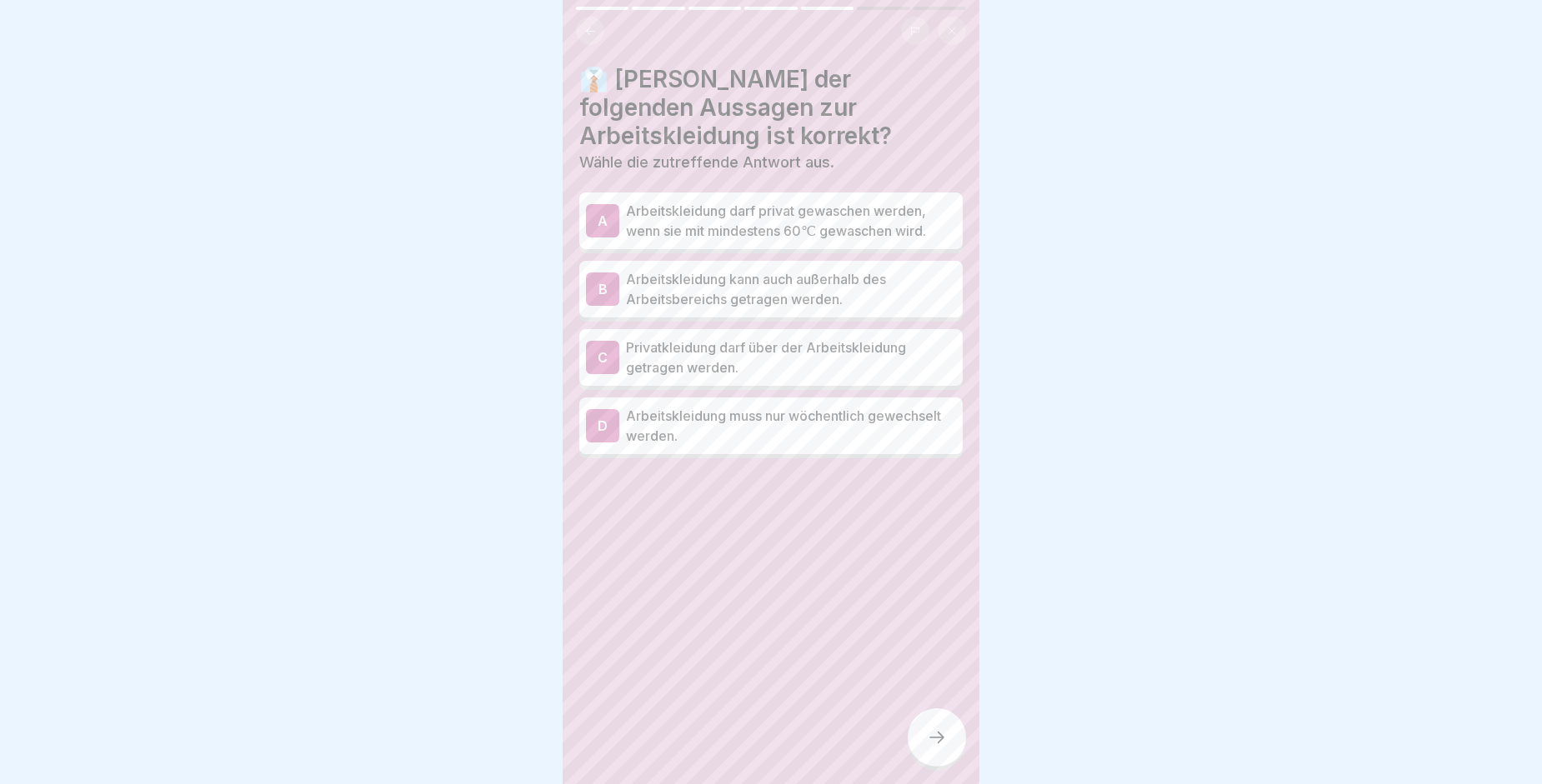
click at [602, 234] on div "A" at bounding box center [602, 221] width 33 height 33
click at [948, 745] on div at bounding box center [937, 737] width 59 height 59
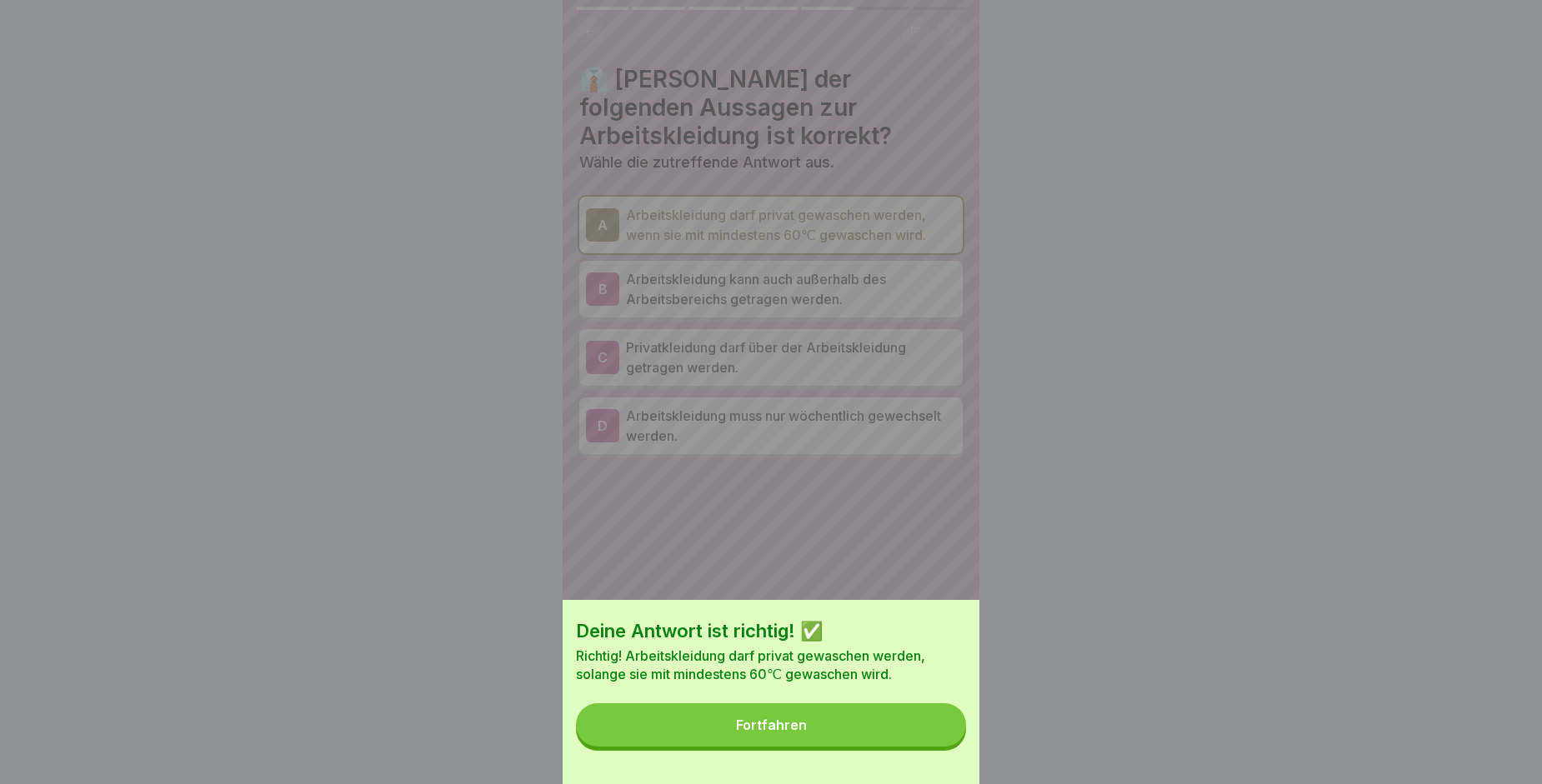
click at [897, 729] on button "Fortfahren" at bounding box center [771, 725] width 390 height 44
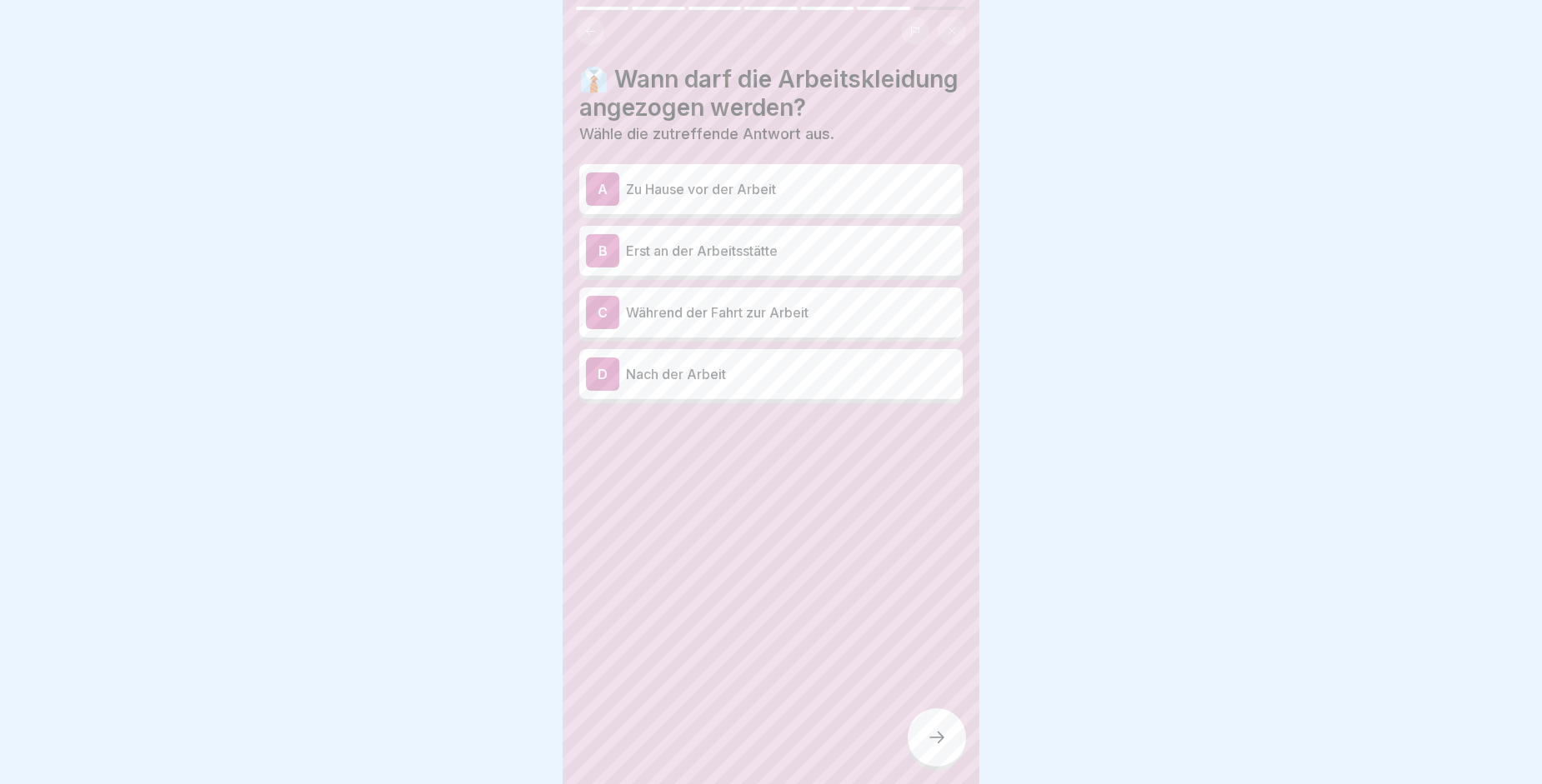
click at [744, 214] on div "A Zu Hause vor der Arbeit" at bounding box center [771, 189] width 383 height 50
click at [934, 731] on div at bounding box center [937, 737] width 59 height 59
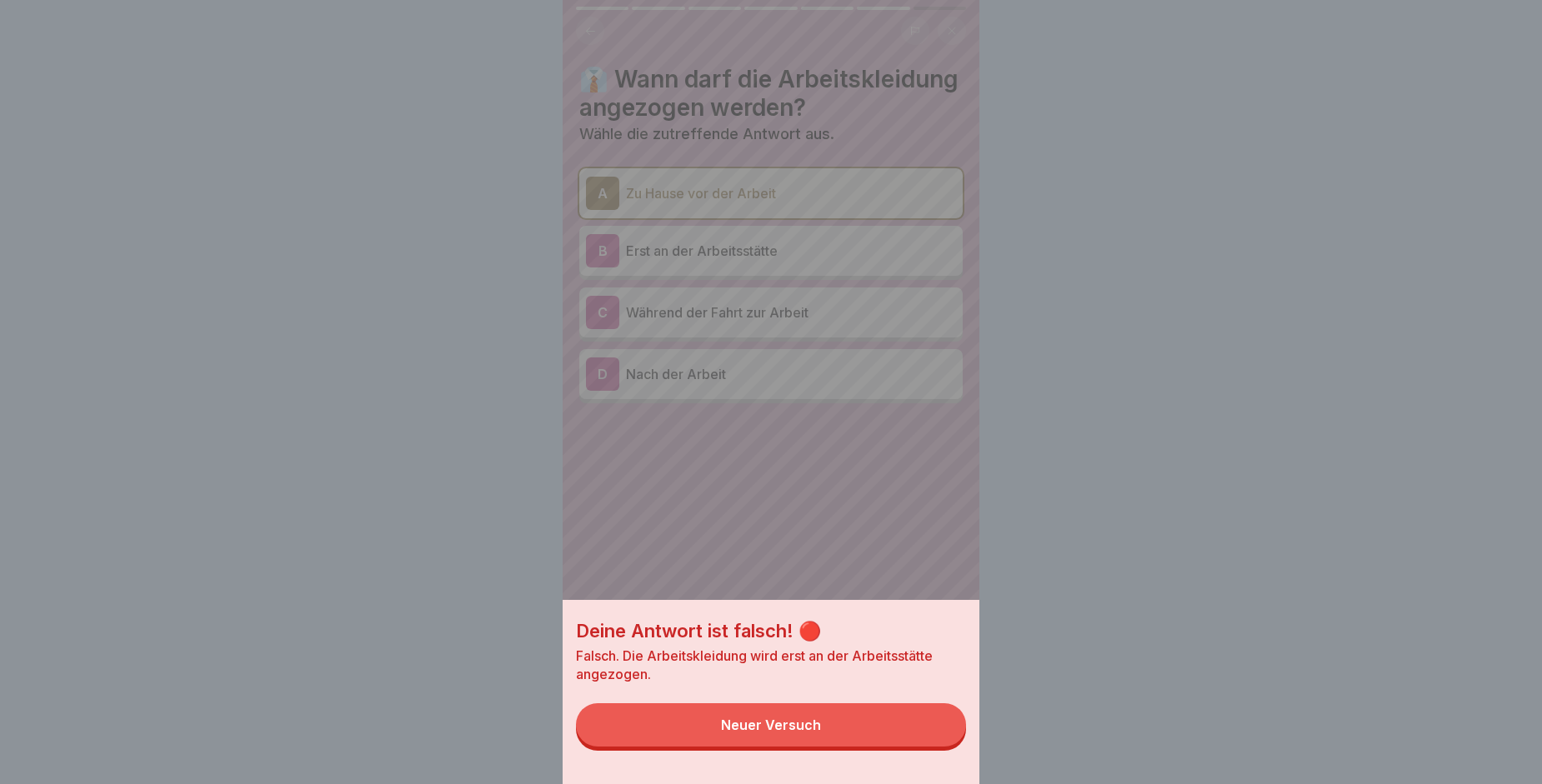
click at [894, 734] on button "Neuer Versuch" at bounding box center [771, 725] width 390 height 44
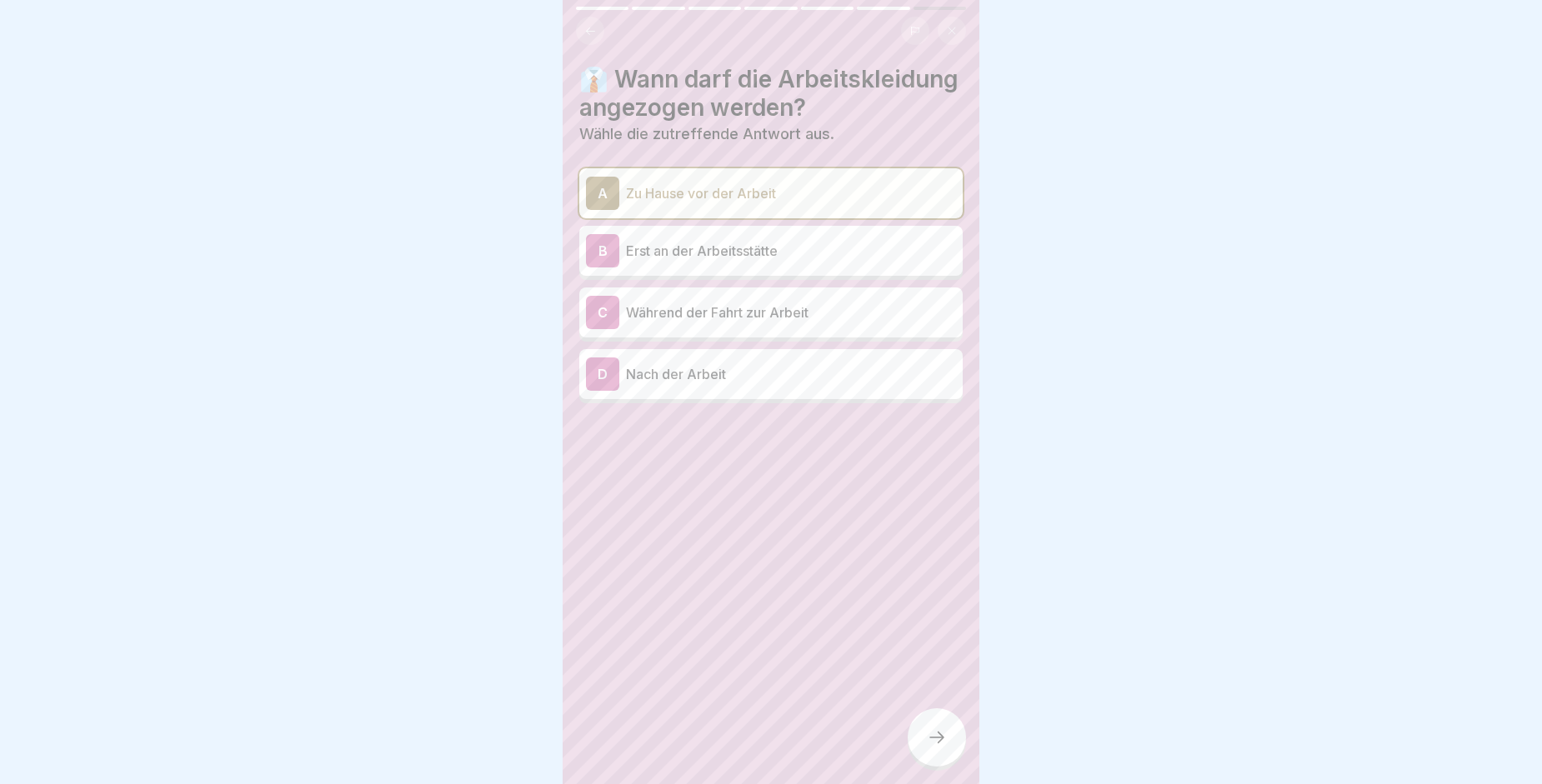
click at [701, 276] on div "B Erst an der Arbeitsstätte" at bounding box center [771, 251] width 383 height 50
click at [929, 746] on icon at bounding box center [937, 738] width 20 height 20
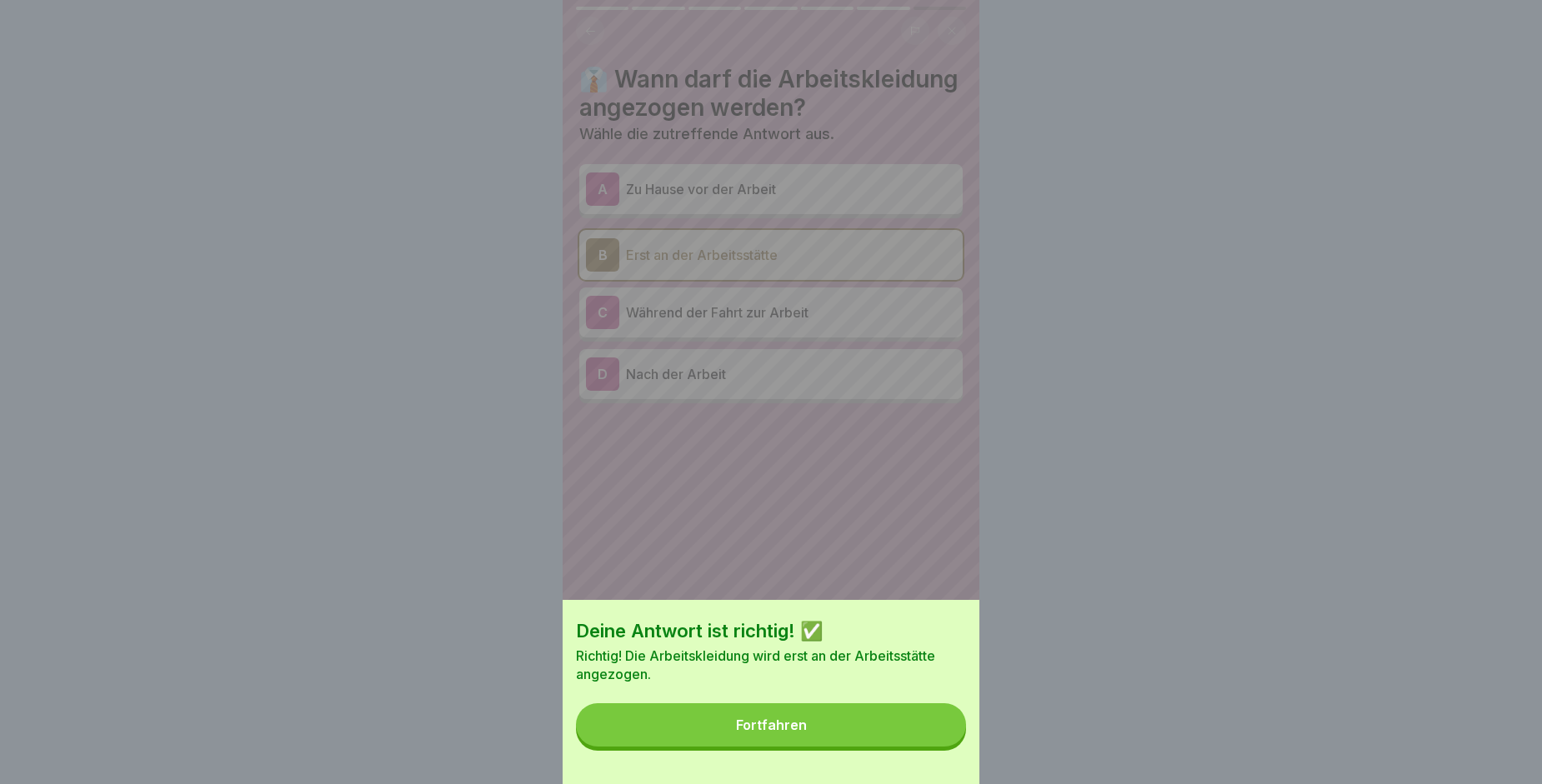
click at [929, 746] on button "Fortfahren" at bounding box center [771, 725] width 390 height 44
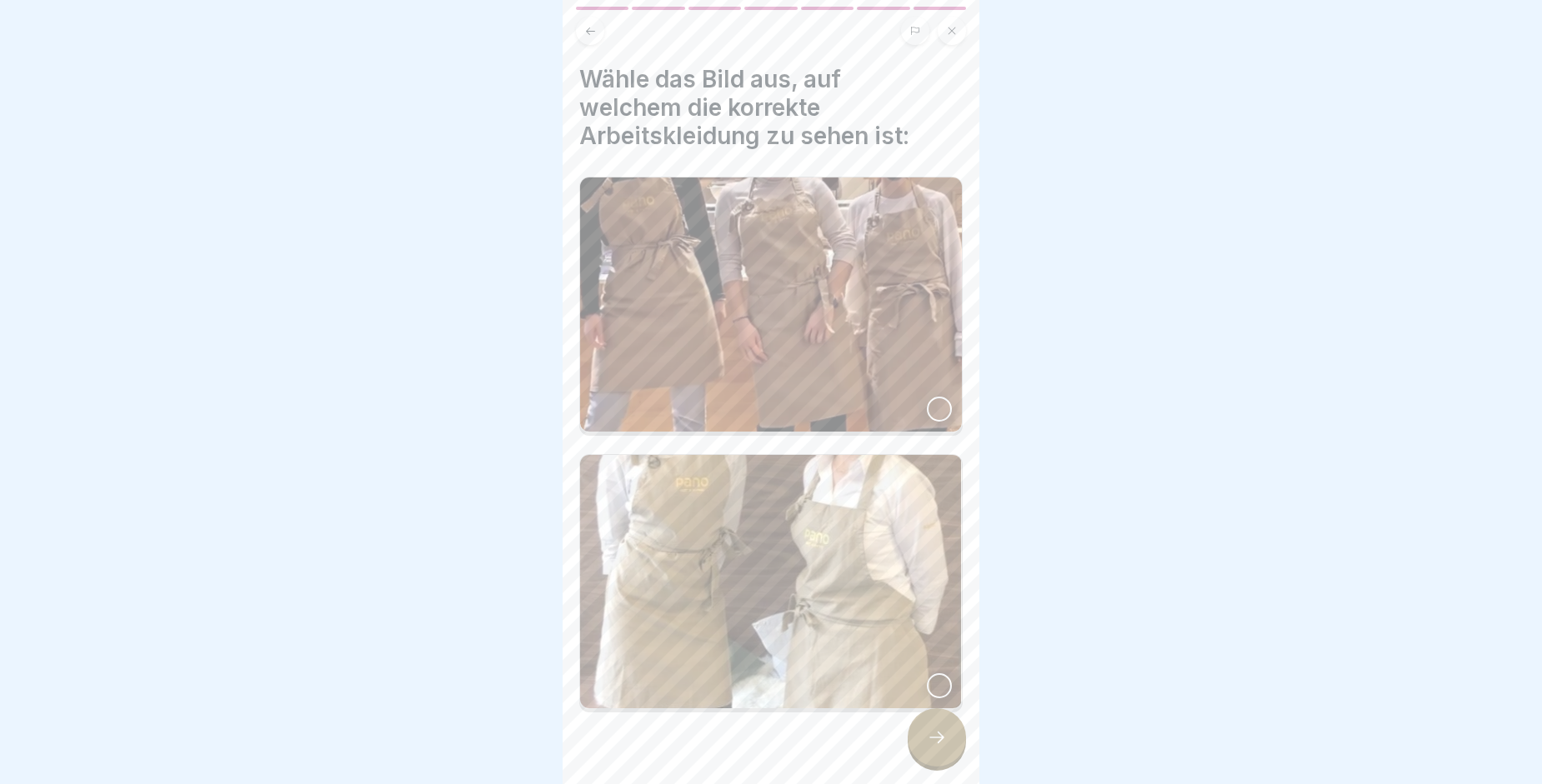
click at [783, 542] on img at bounding box center [771, 581] width 382 height 254
click at [938, 747] on icon at bounding box center [937, 738] width 20 height 20
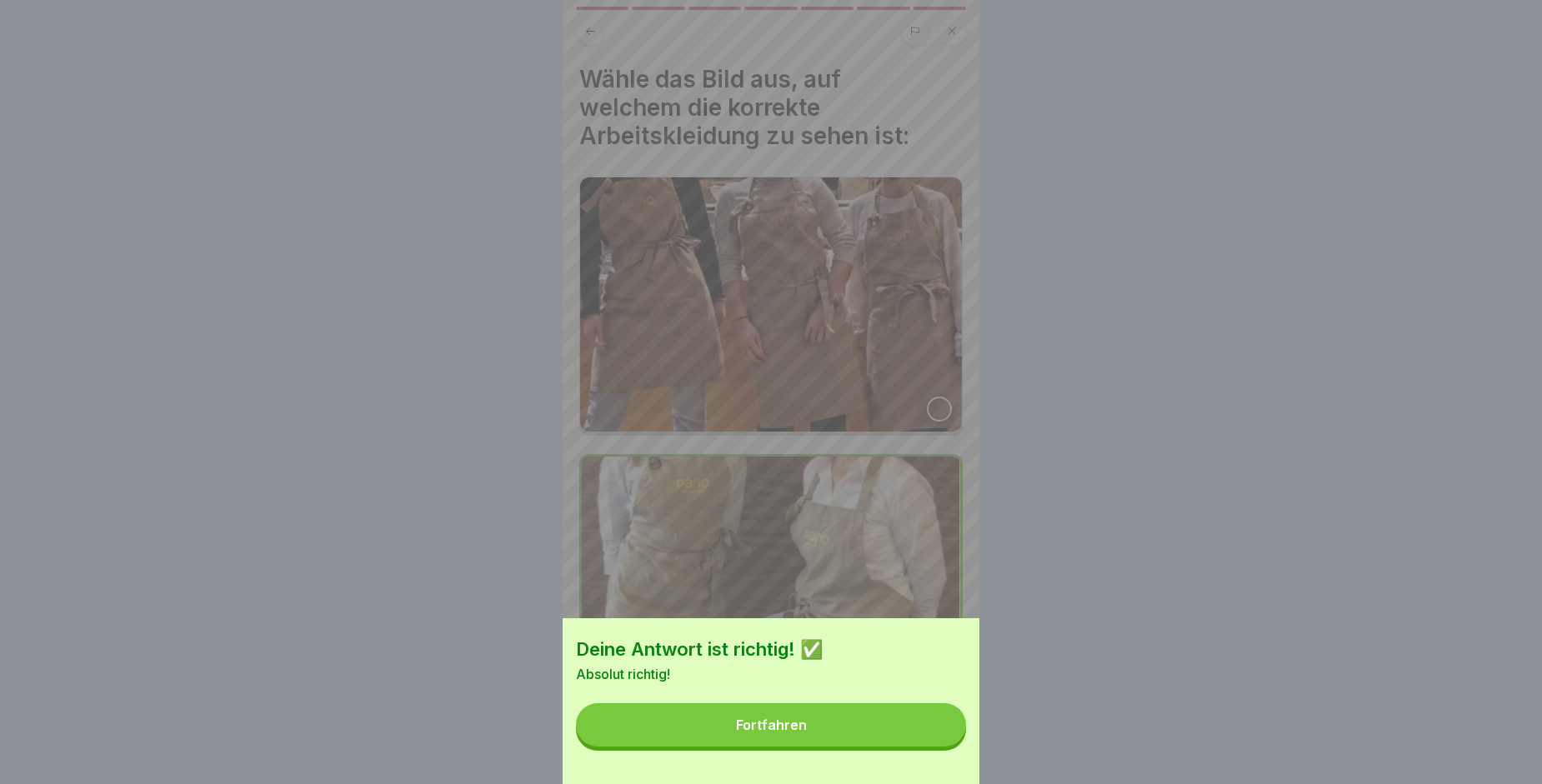
click at [938, 746] on button "Fortfahren" at bounding box center [771, 725] width 390 height 44
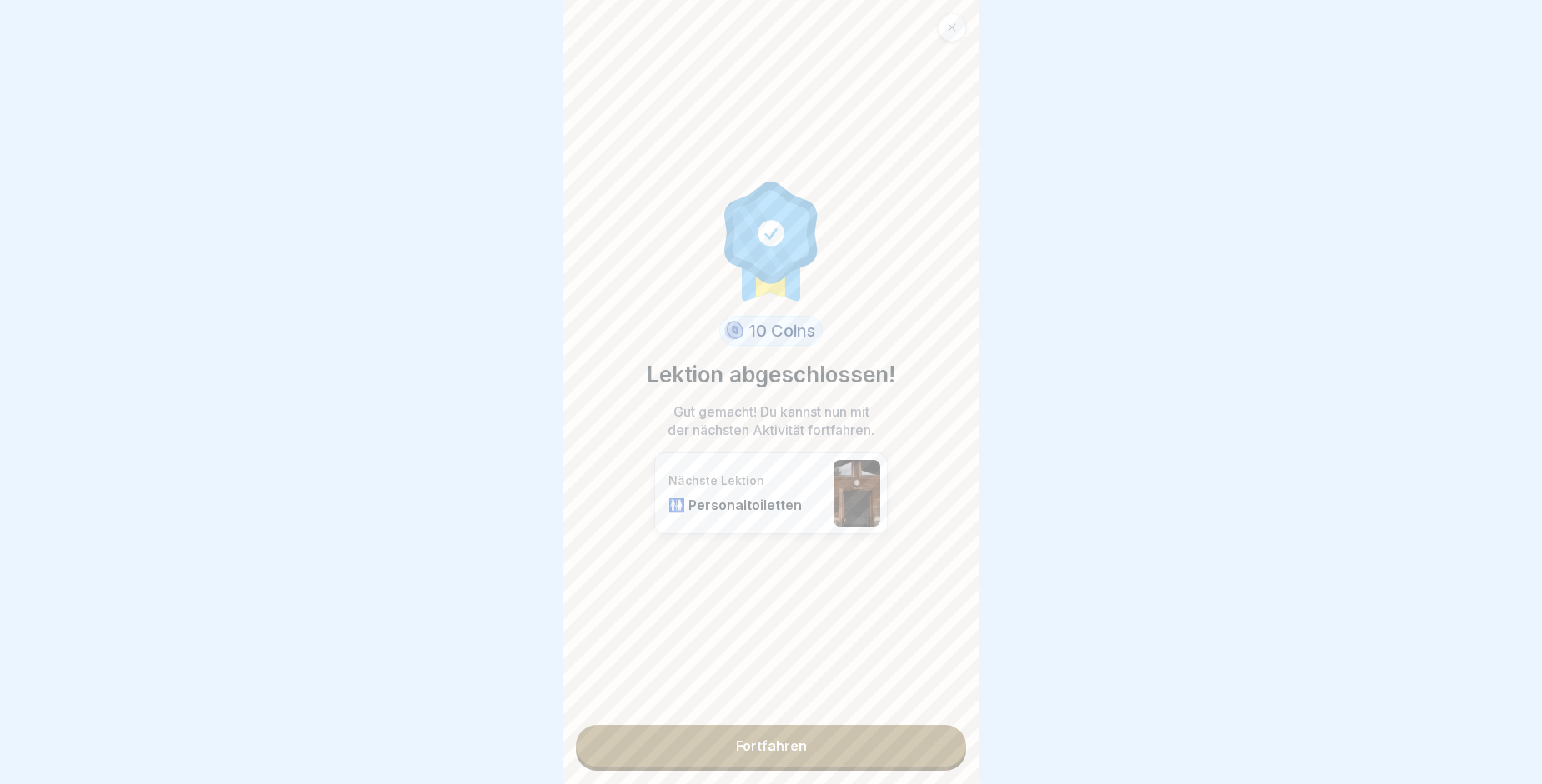
click at [938, 749] on link "Fortfahren" at bounding box center [771, 745] width 390 height 42
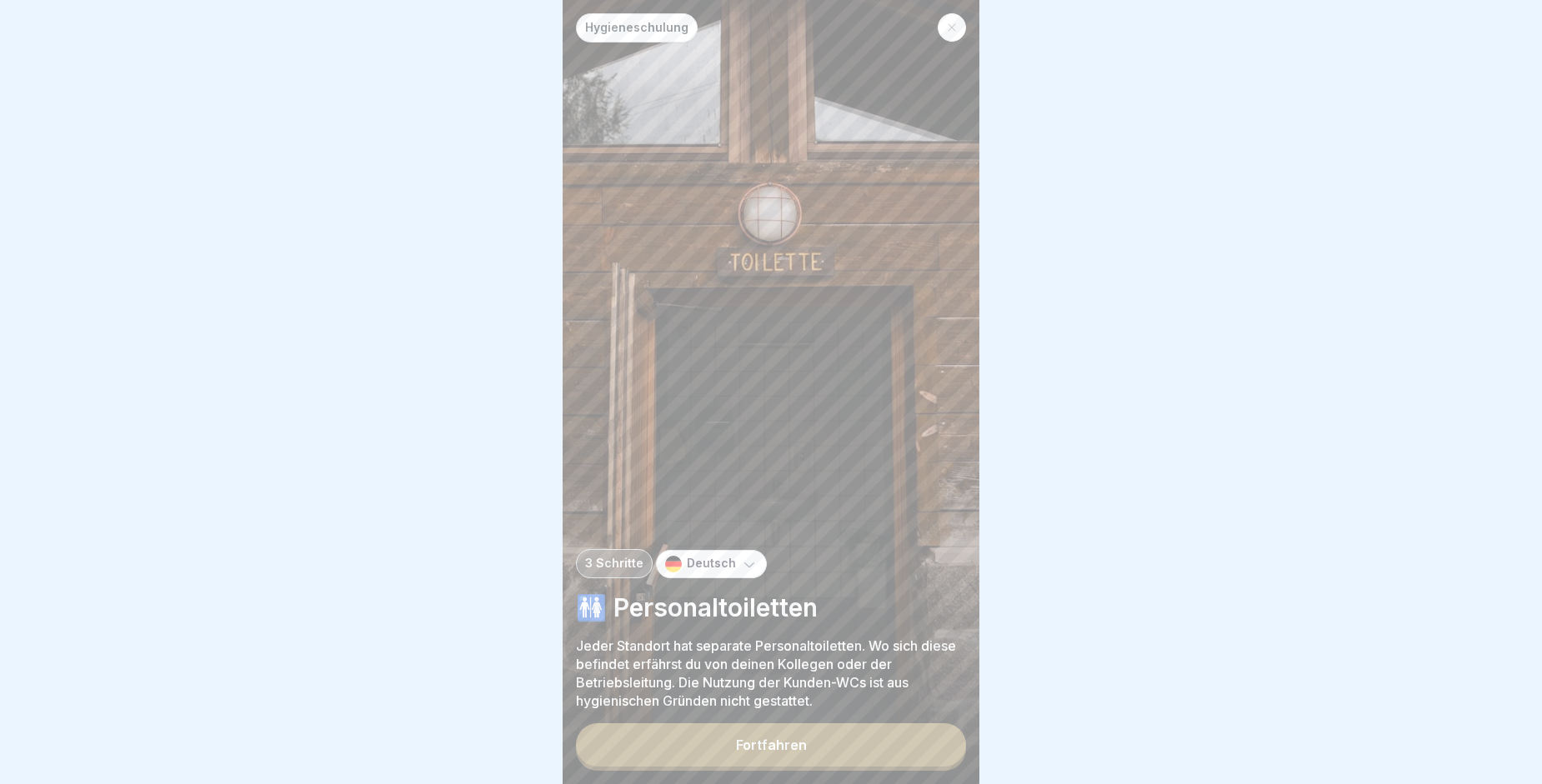
click at [885, 750] on button "Fortfahren" at bounding box center [771, 744] width 390 height 44
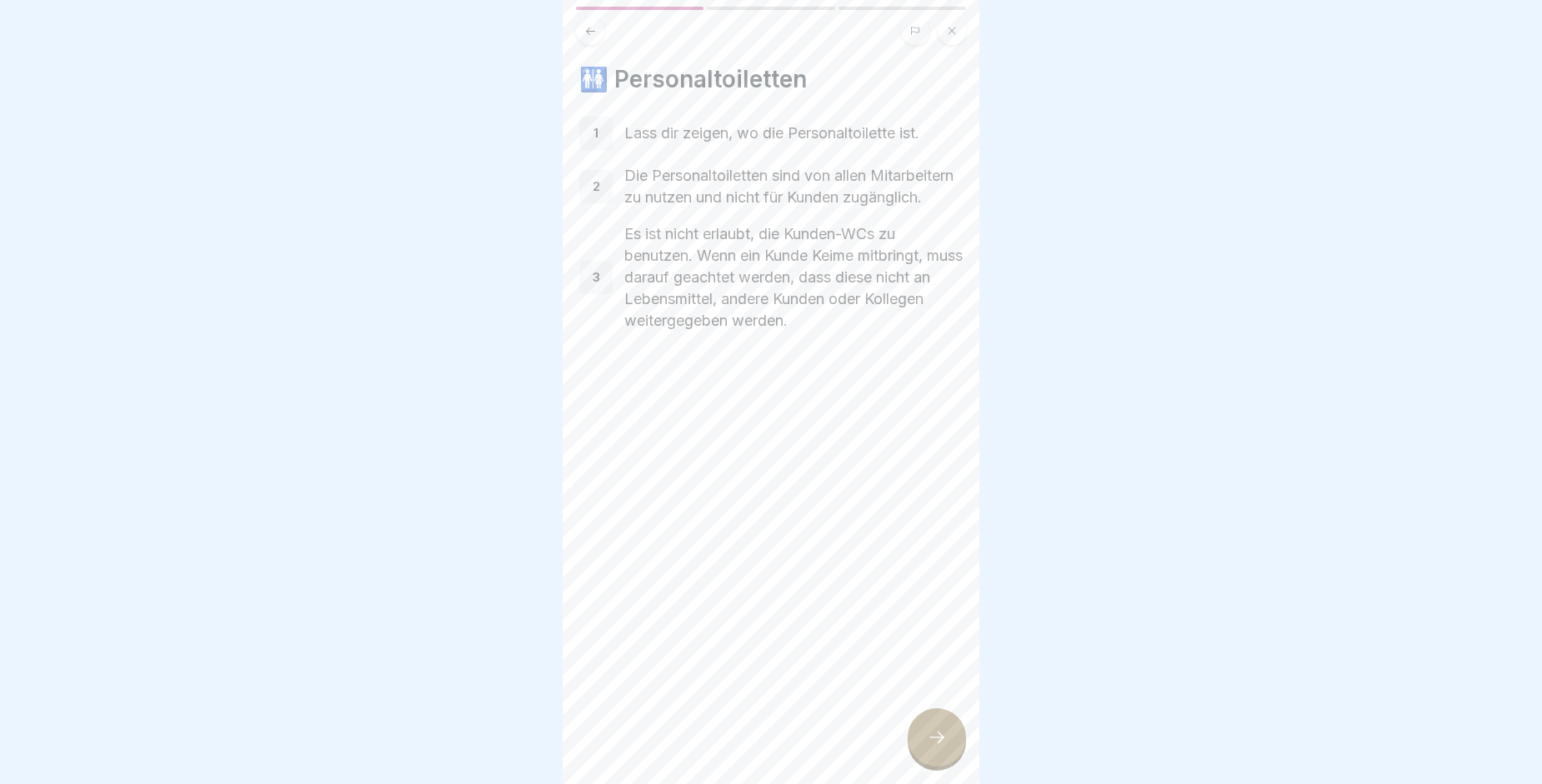
click at [932, 761] on div at bounding box center [937, 737] width 59 height 59
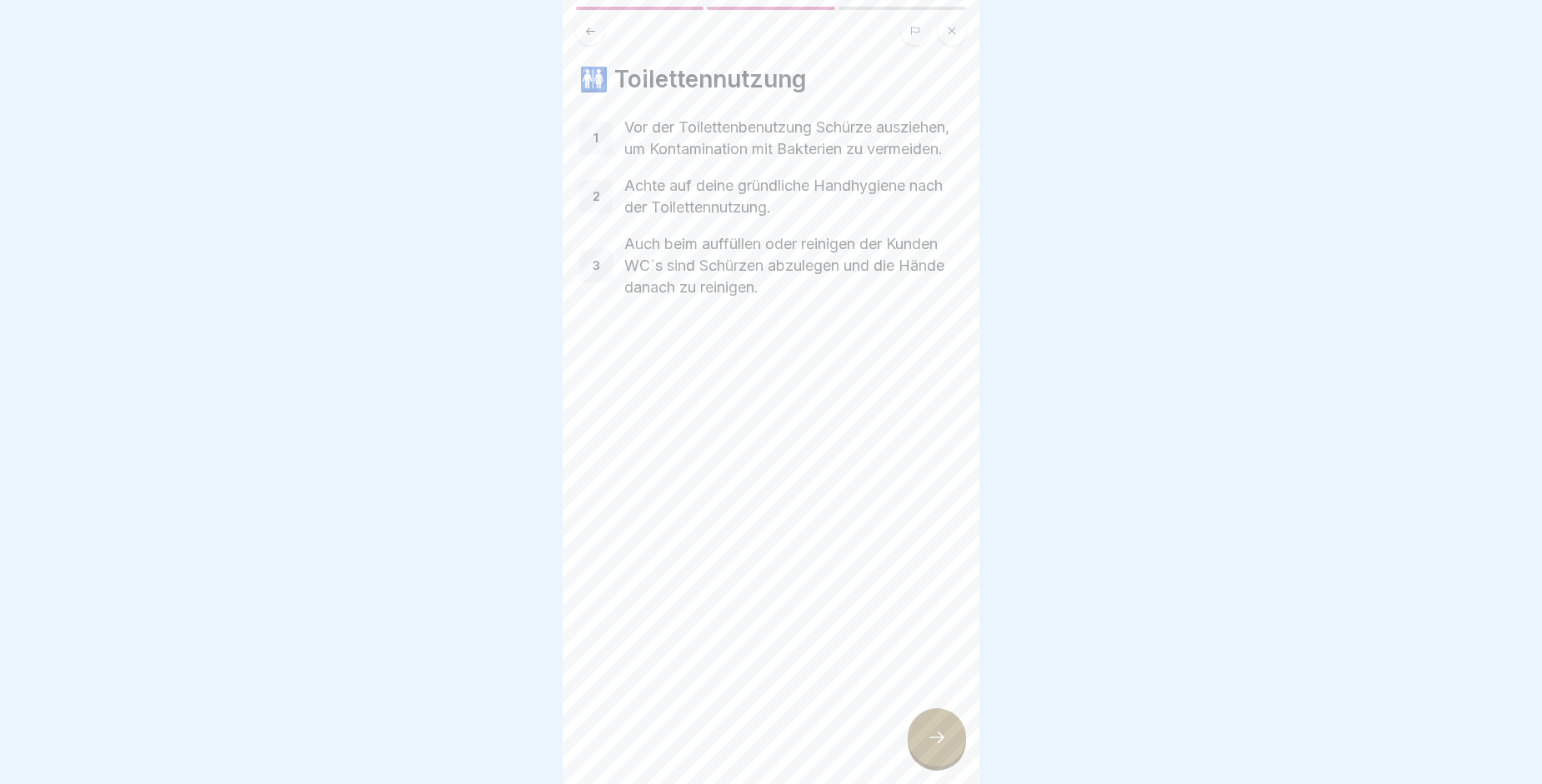
click at [932, 761] on div at bounding box center [937, 737] width 59 height 59
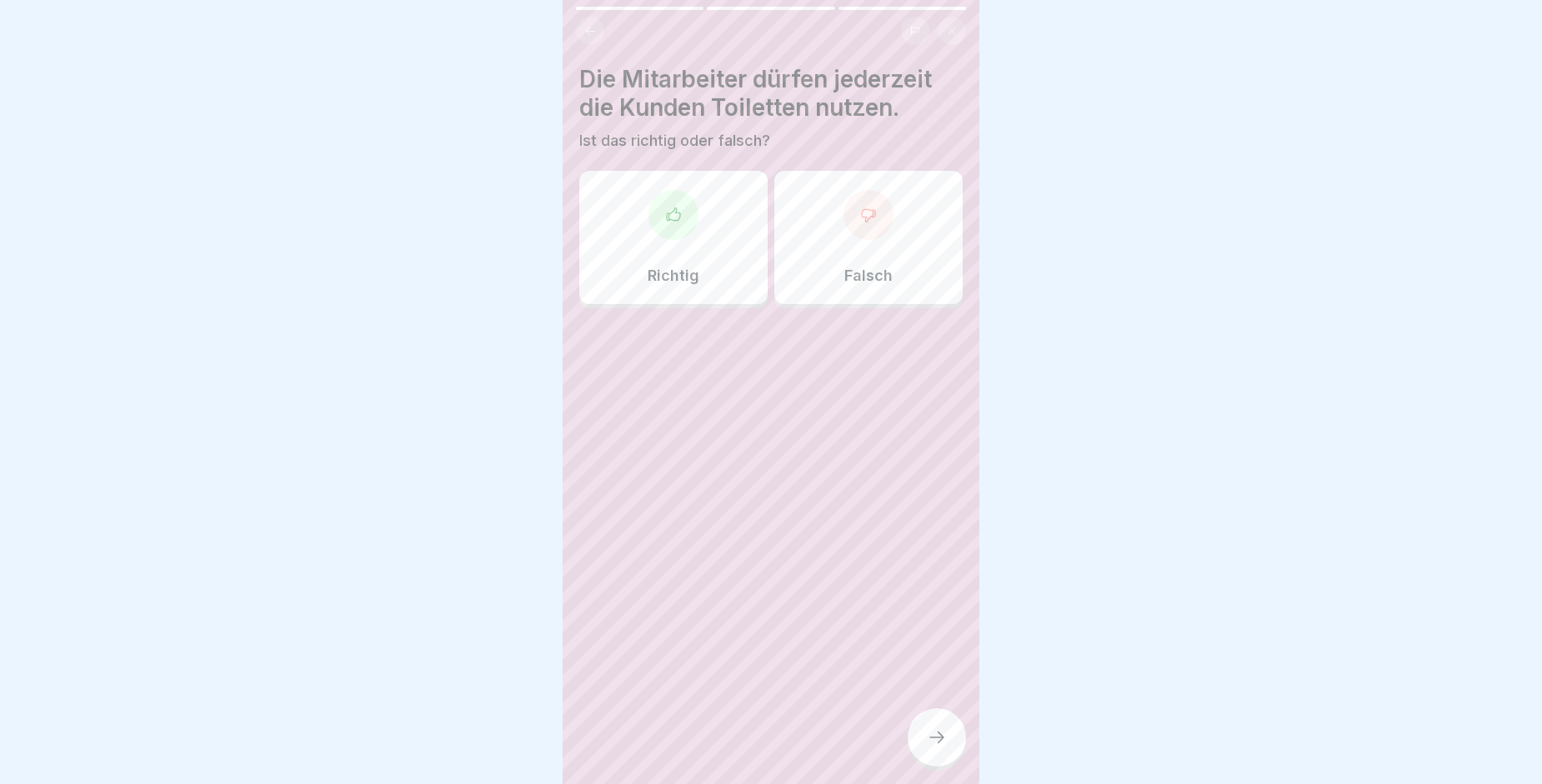
click at [786, 238] on div "Falsch" at bounding box center [868, 237] width 189 height 133
click at [934, 725] on div at bounding box center [937, 737] width 59 height 59
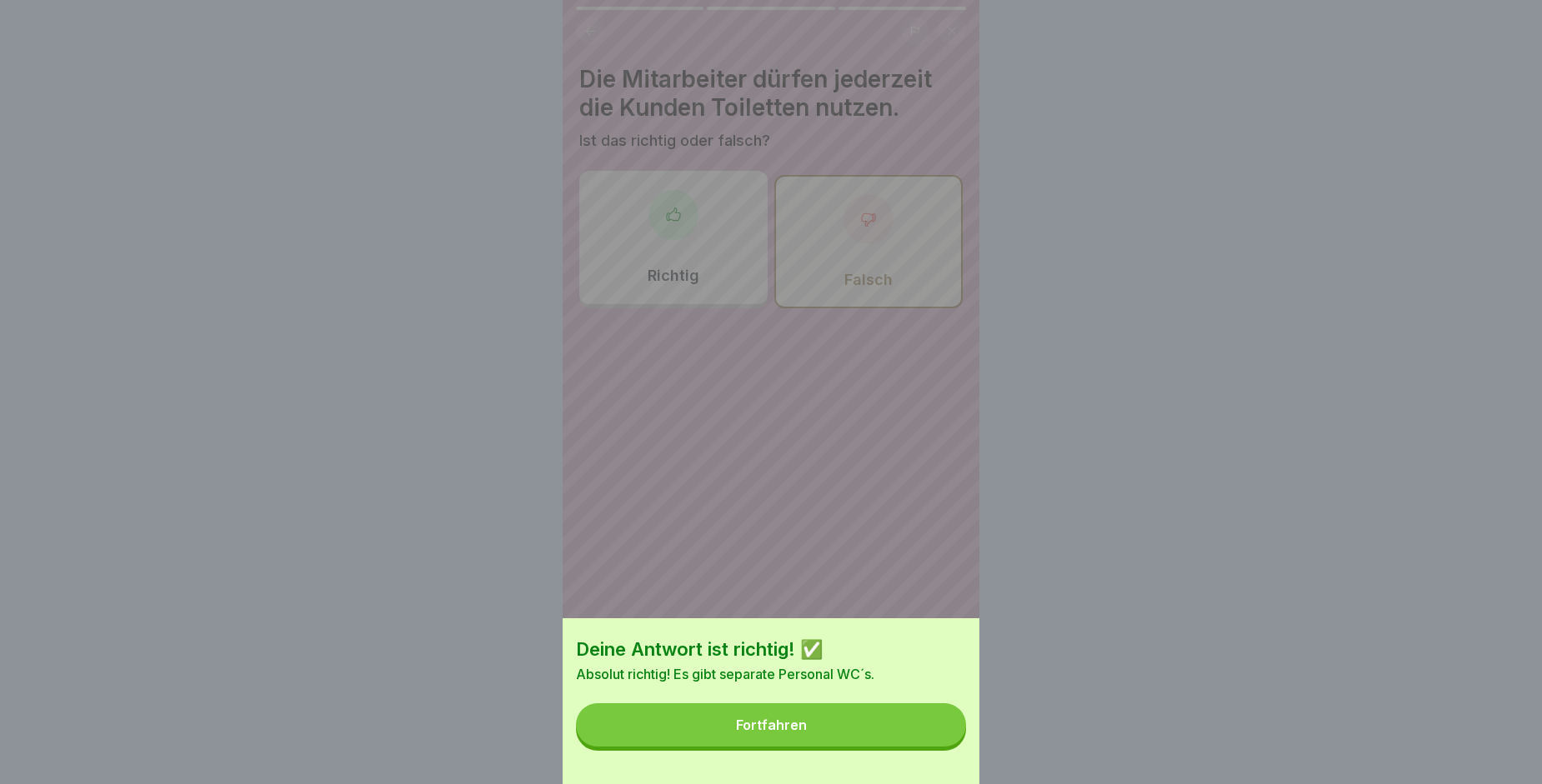
click at [934, 725] on button "Fortfahren" at bounding box center [771, 725] width 390 height 44
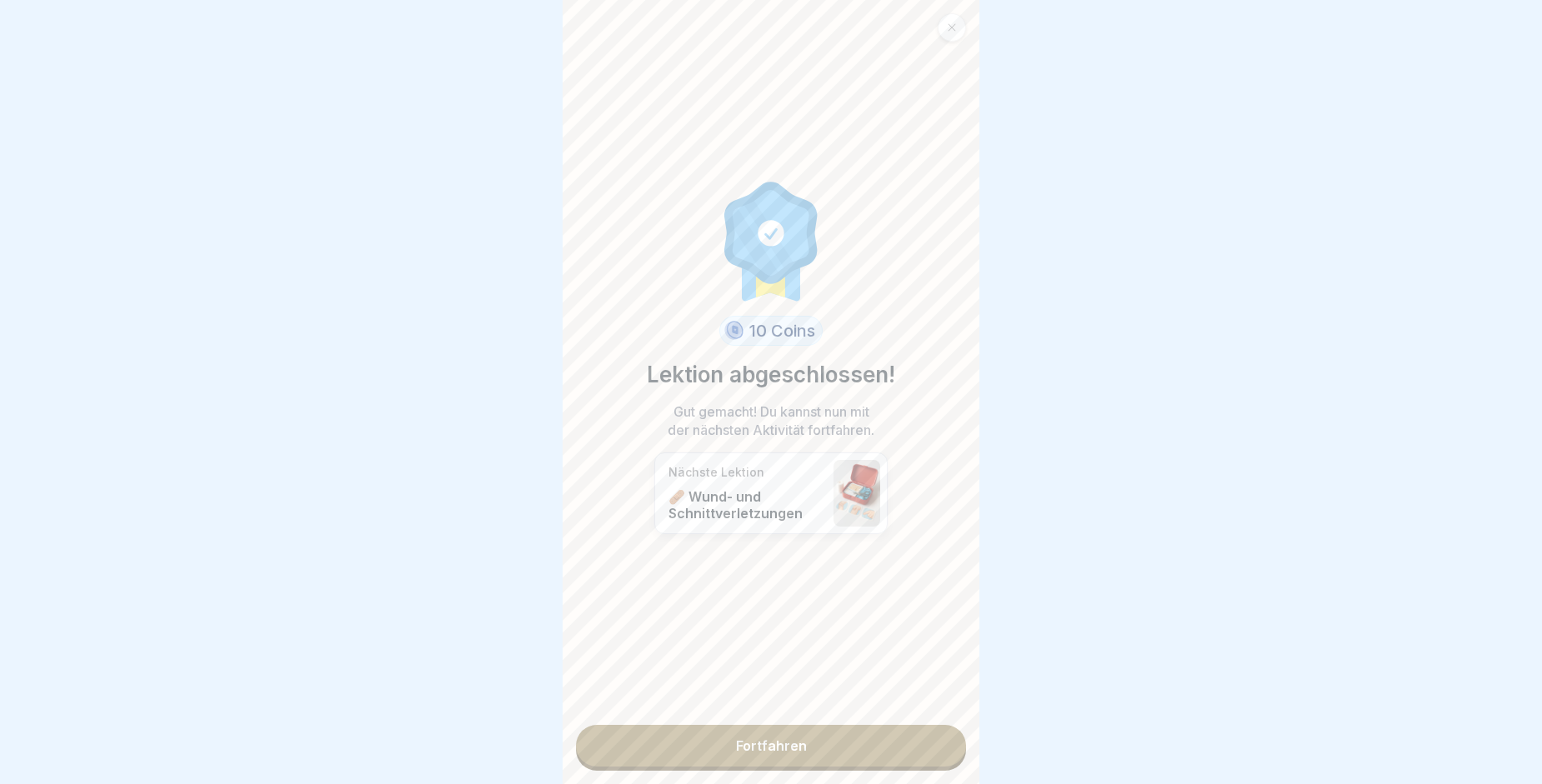
click at [899, 747] on link "Fortfahren" at bounding box center [771, 745] width 390 height 42
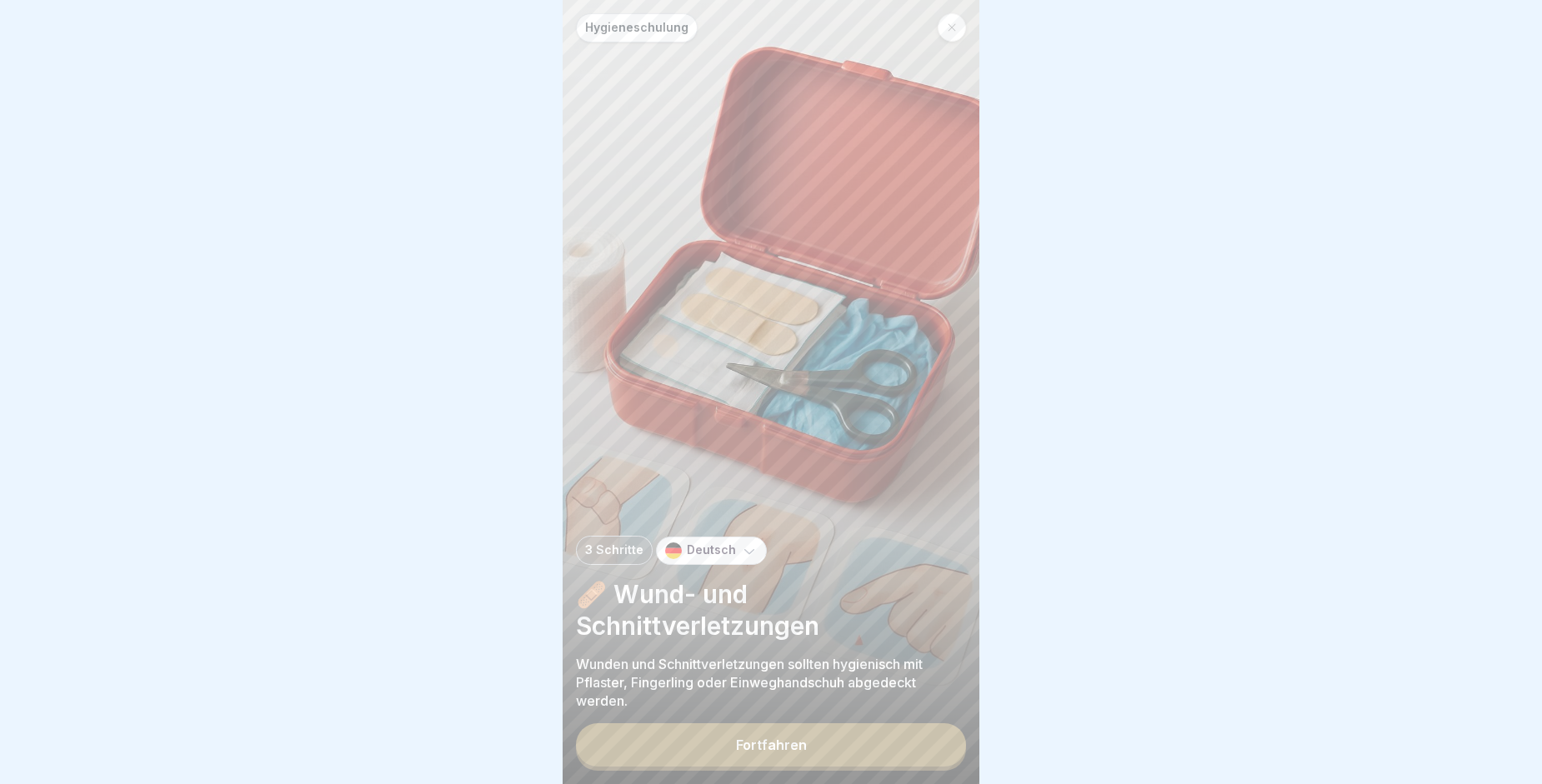
click at [860, 755] on button "Fortfahren" at bounding box center [771, 744] width 390 height 44
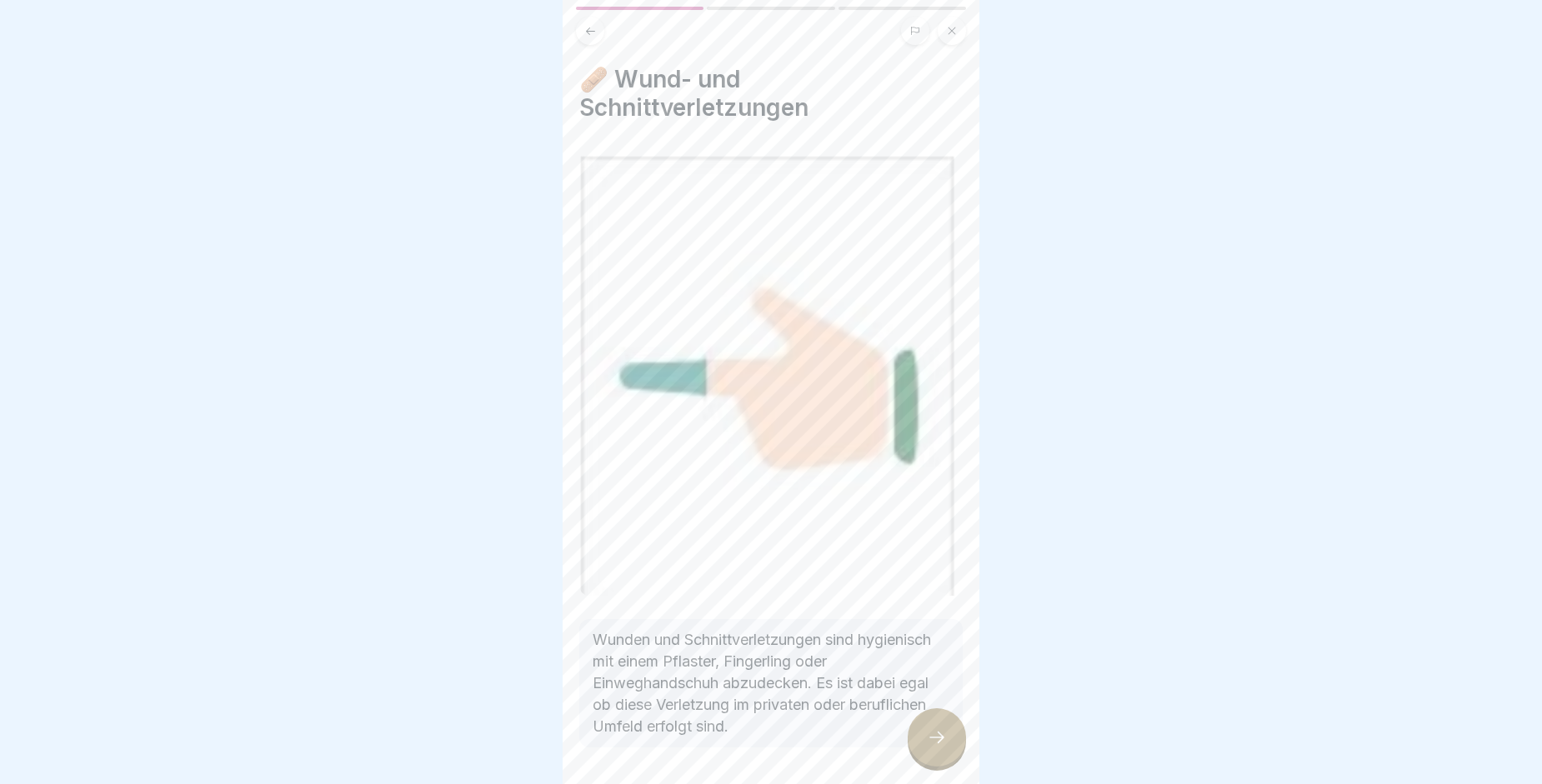
click at [936, 766] on div at bounding box center [937, 737] width 59 height 59
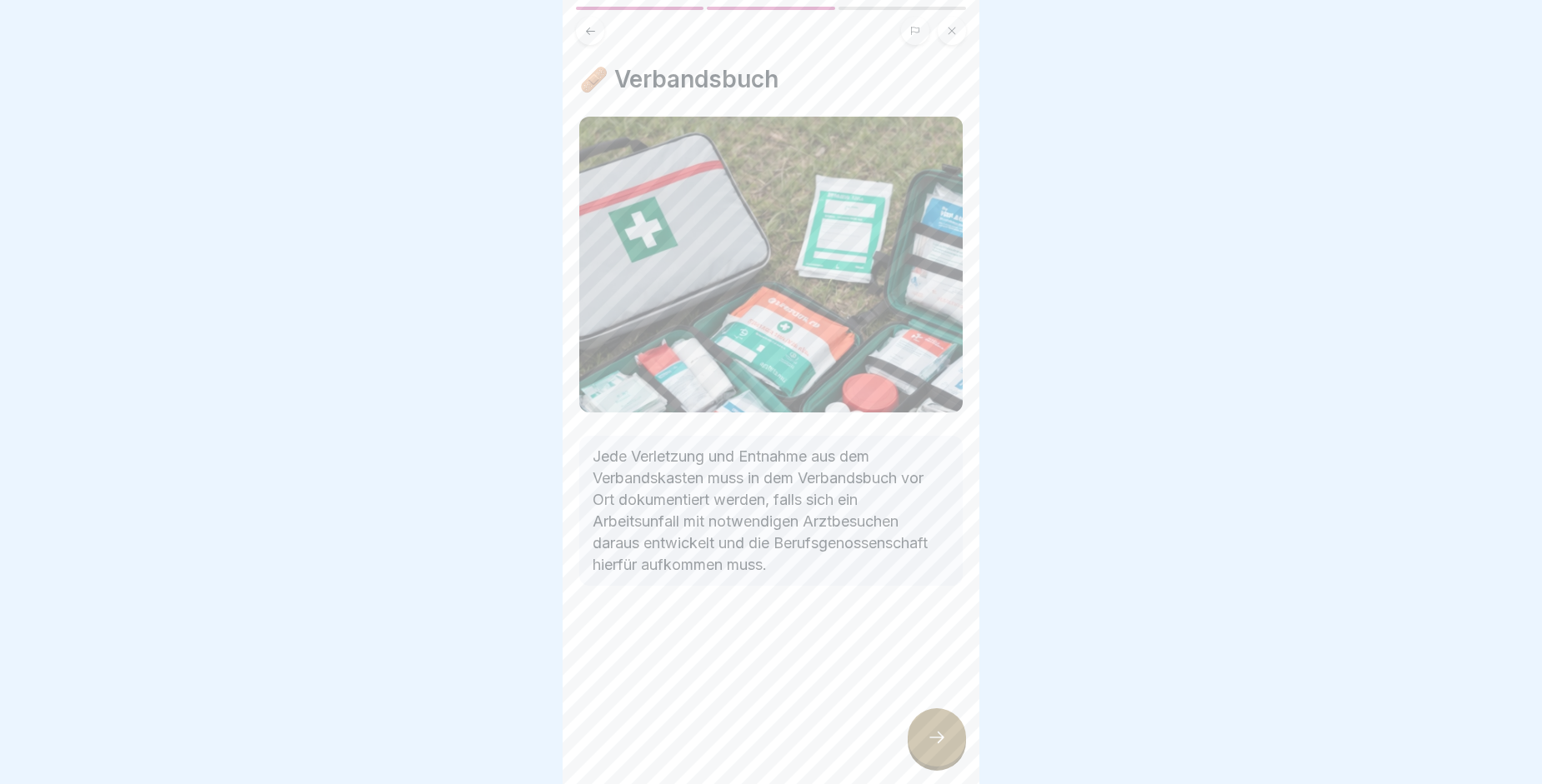
click at [936, 766] on div at bounding box center [937, 737] width 59 height 59
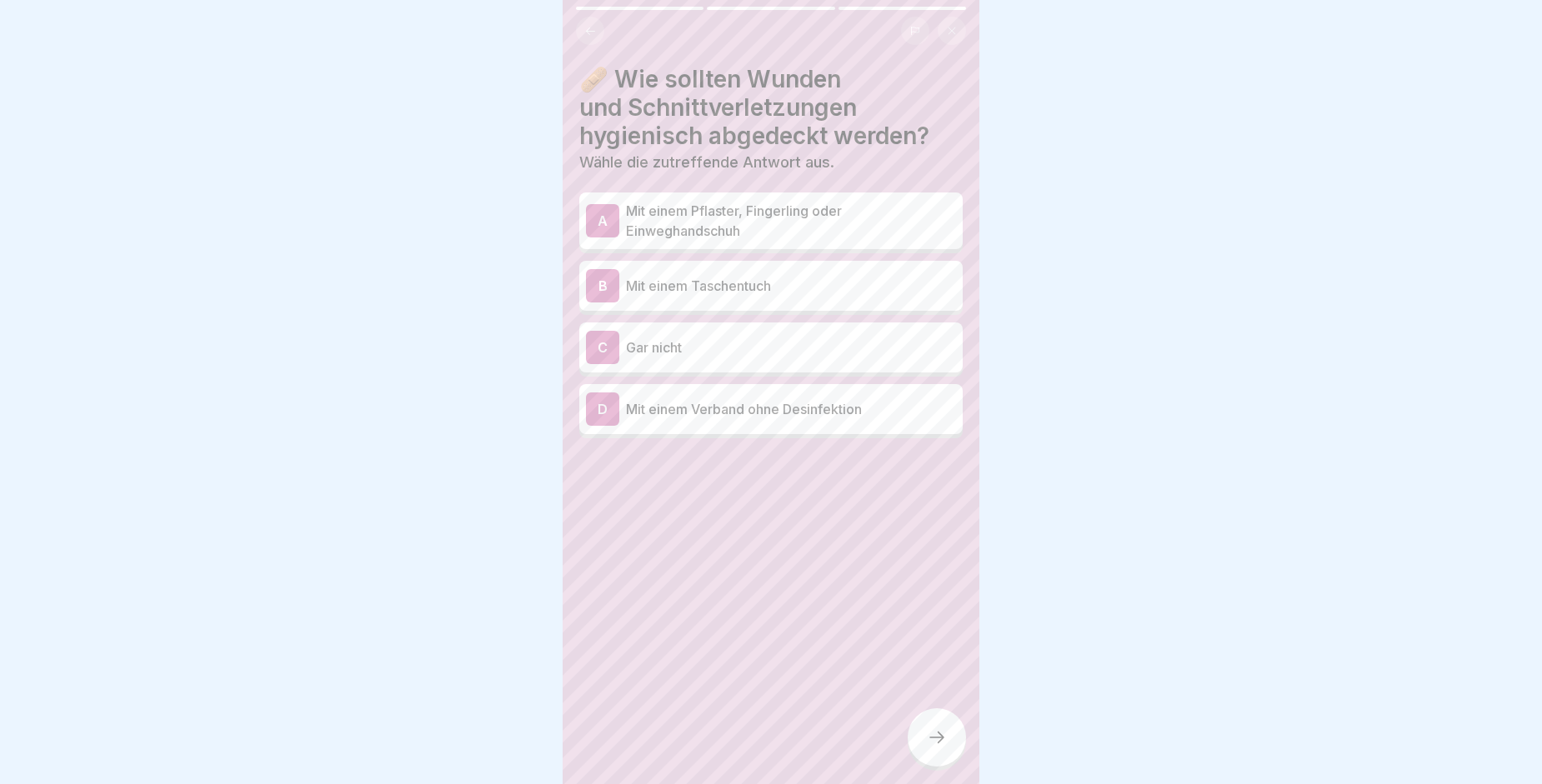
click at [626, 217] on p "Mit einem Pflaster, Fingerling oder Einweghandschuh" at bounding box center [790, 220] width 330 height 40
click at [932, 731] on div at bounding box center [937, 737] width 59 height 59
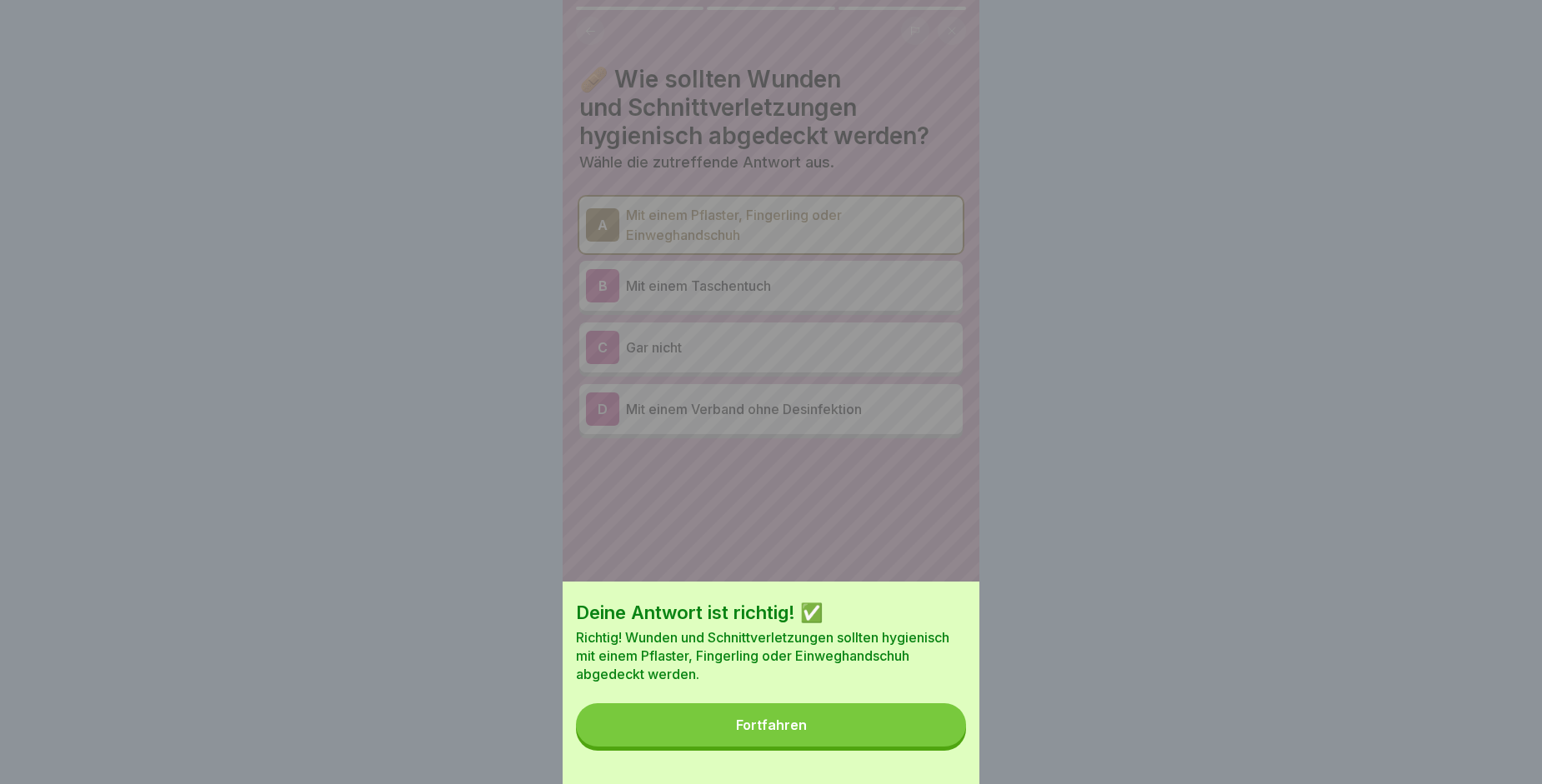
click at [932, 731] on button "Fortfahren" at bounding box center [771, 725] width 390 height 44
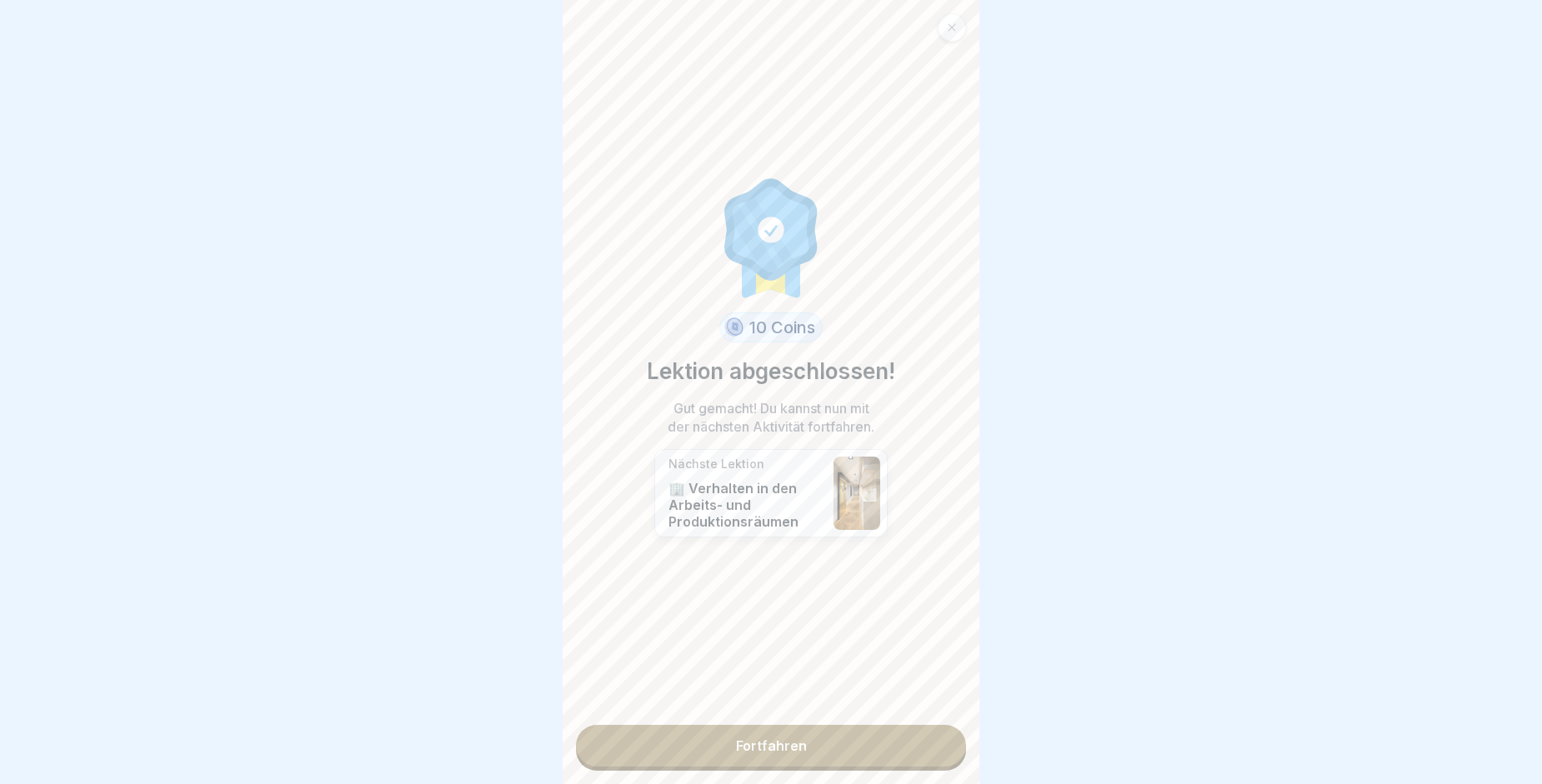
click at [932, 731] on link "Fortfahren" at bounding box center [771, 745] width 390 height 42
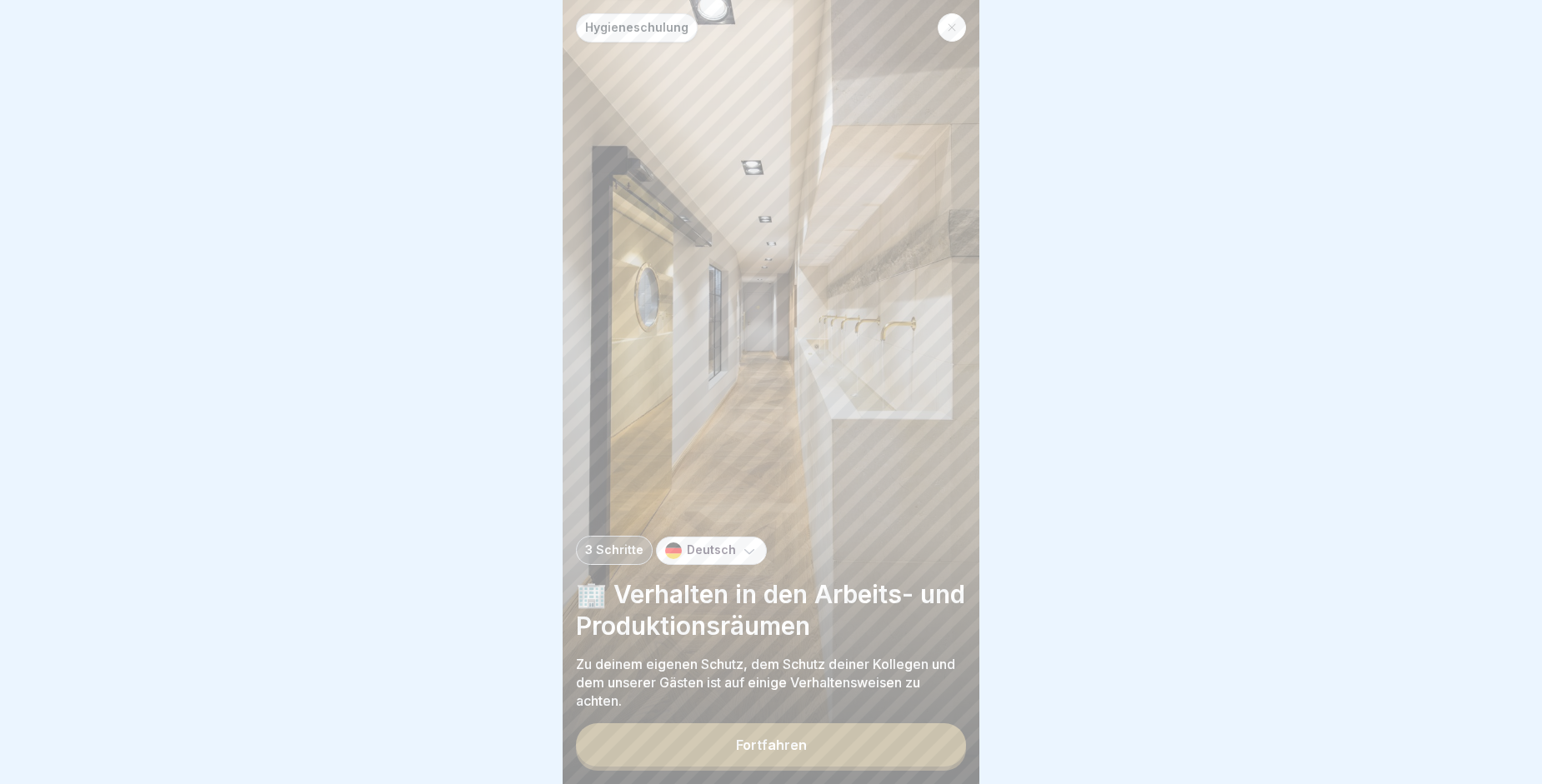
click at [860, 762] on button "Fortfahren" at bounding box center [771, 744] width 390 height 44
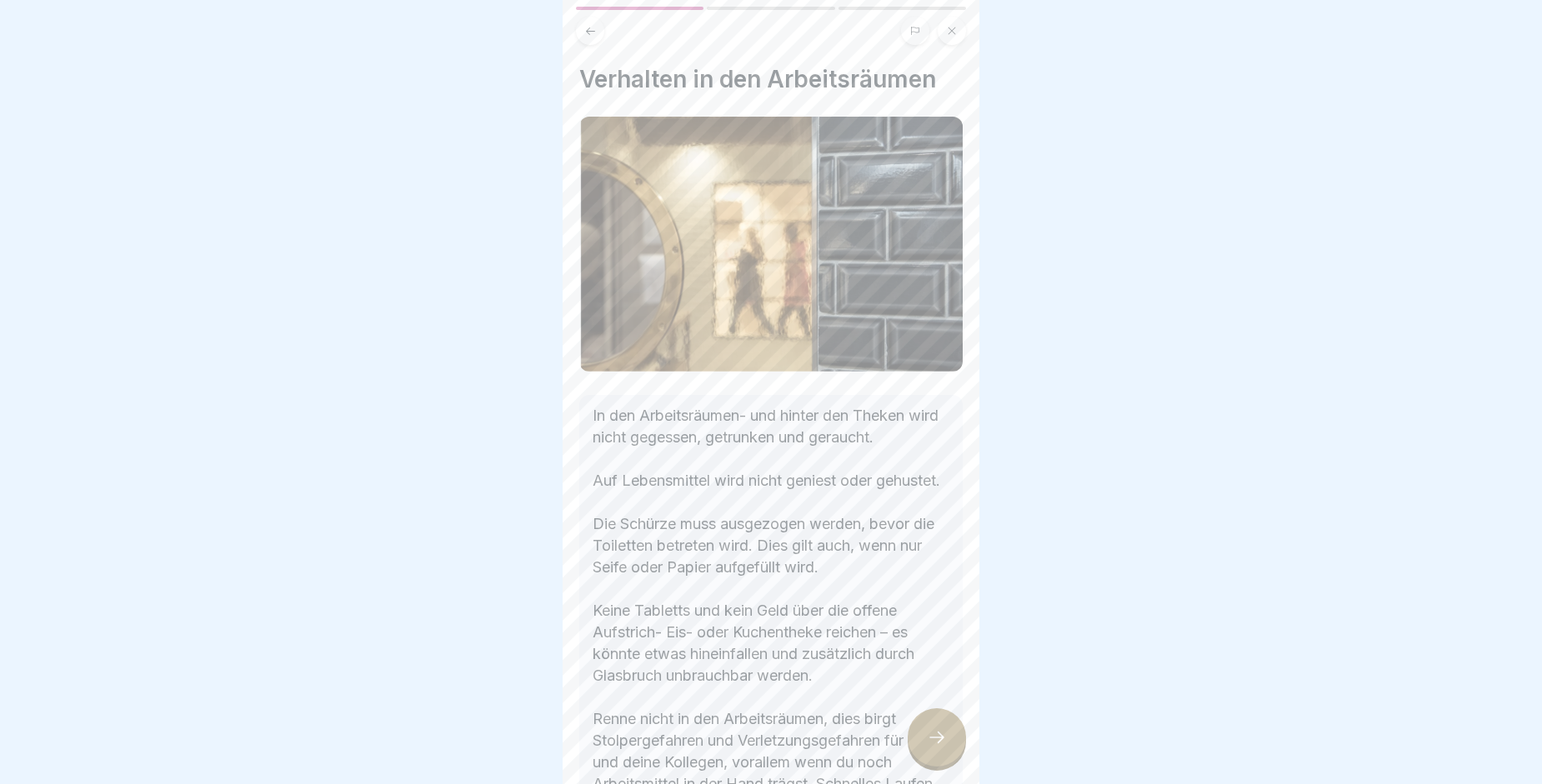
click at [919, 756] on div at bounding box center [937, 737] width 59 height 59
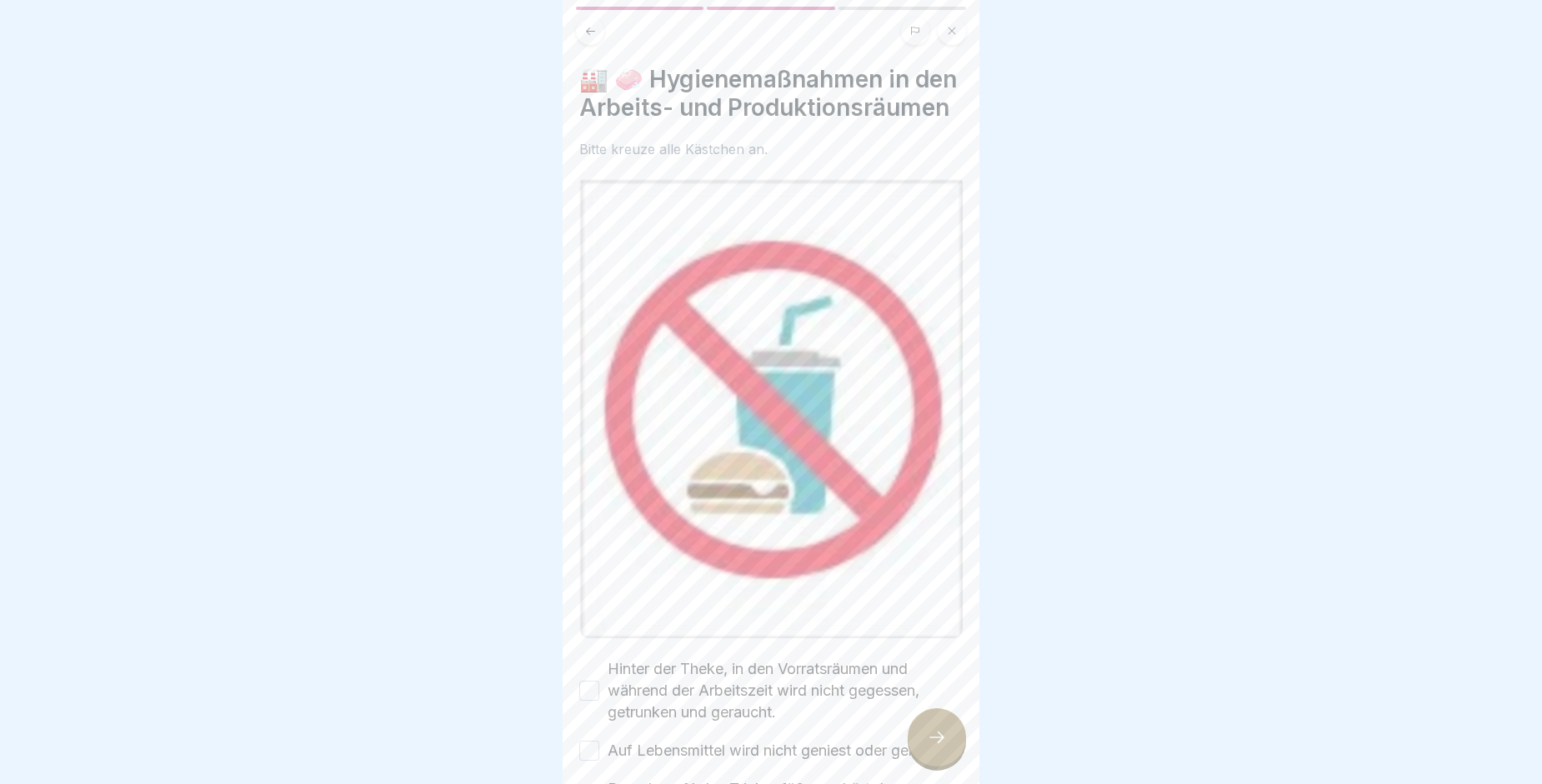
click at [919, 756] on div at bounding box center [937, 737] width 59 height 59
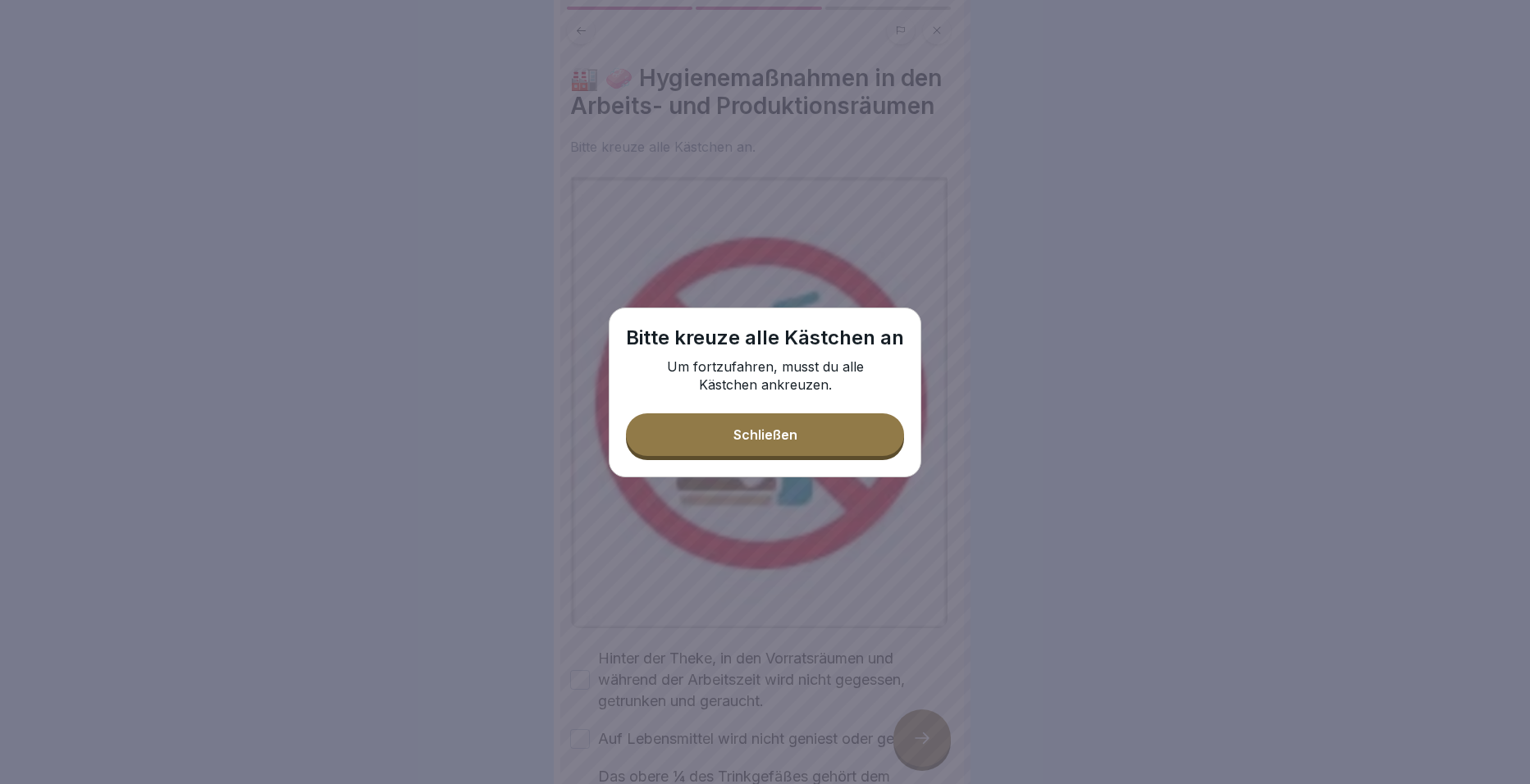
click at [782, 446] on button "Schließen" at bounding box center [765, 435] width 278 height 43
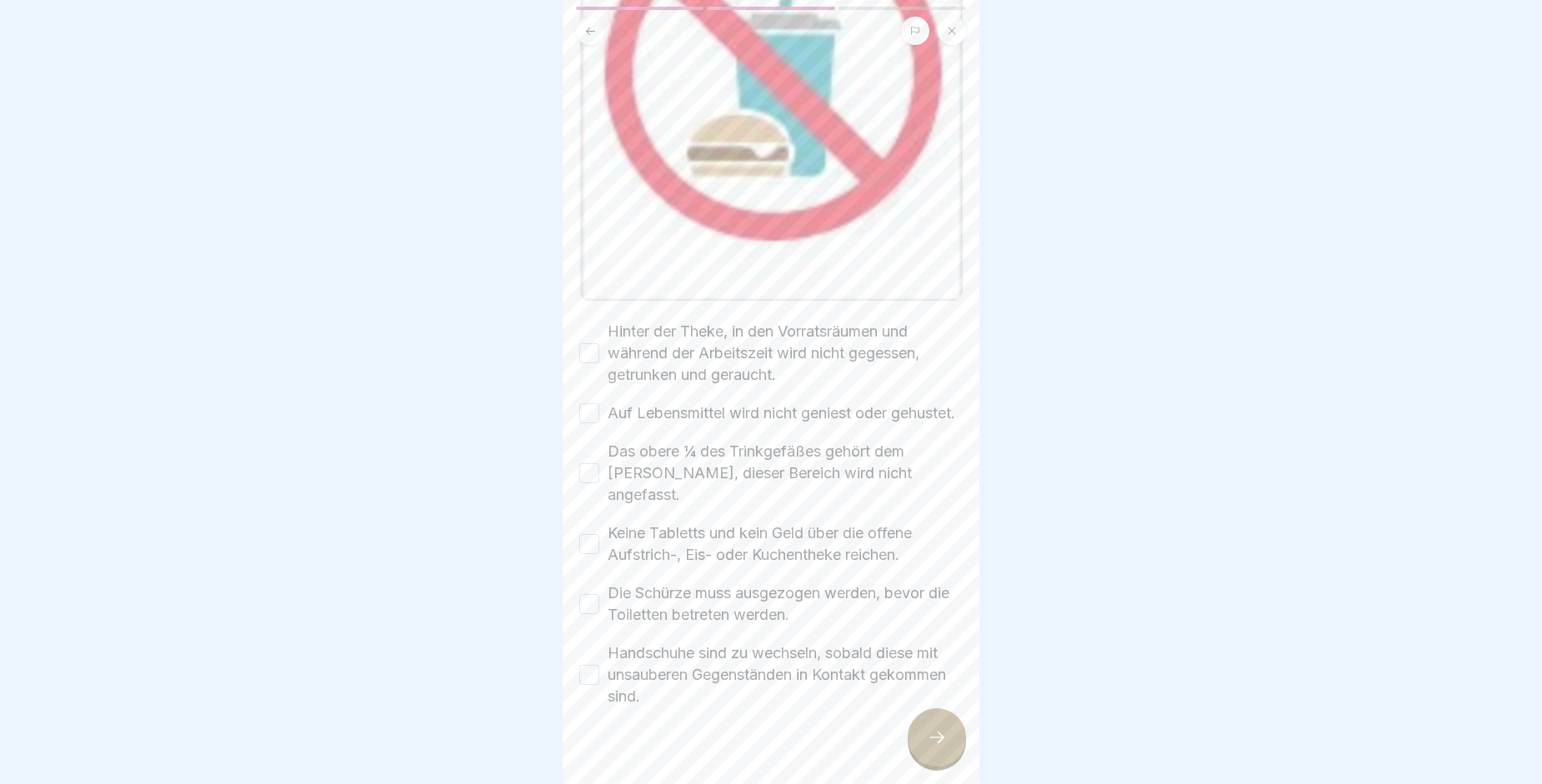
scroll to position [373, 0]
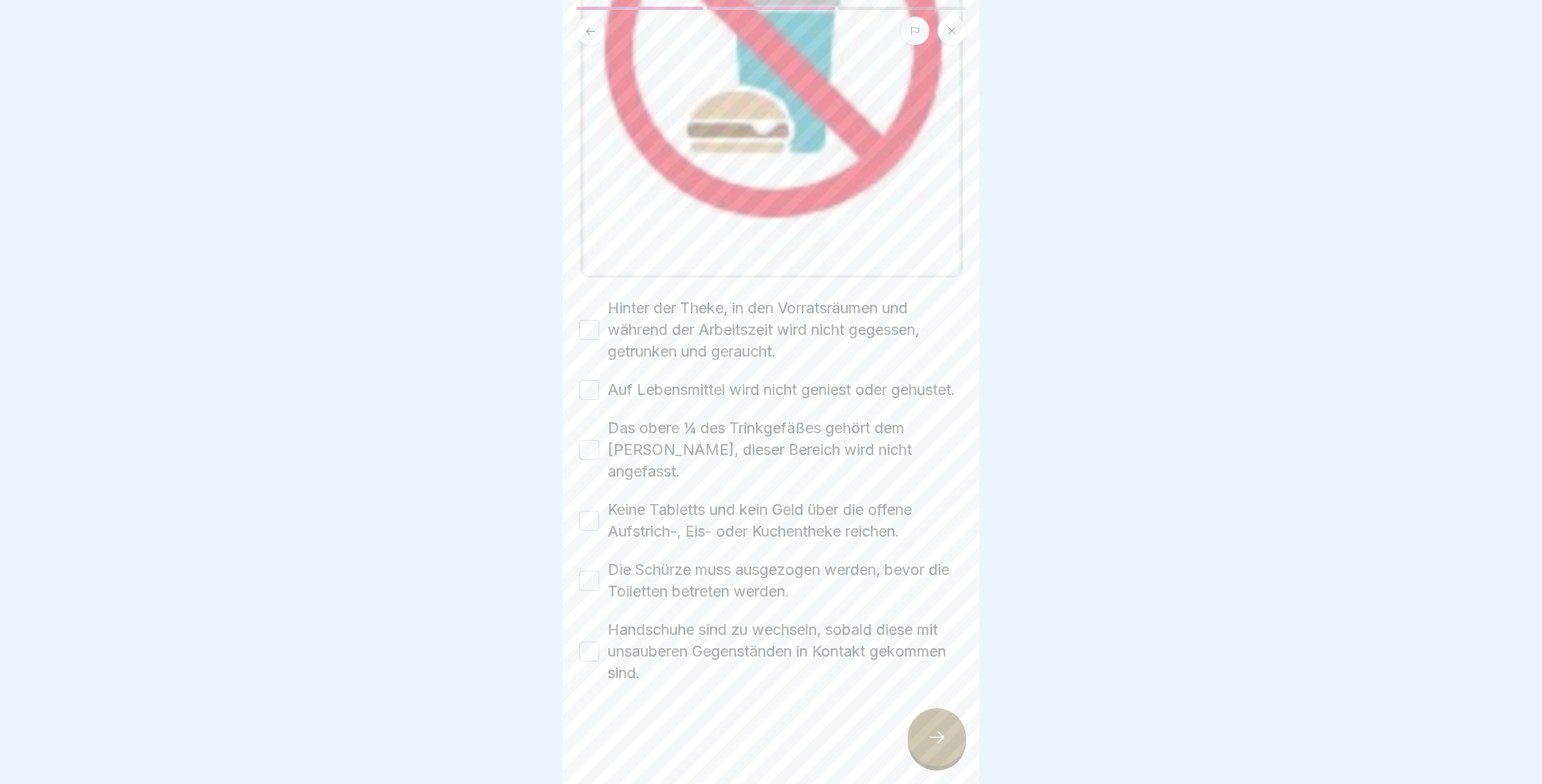
click at [594, 399] on button "Auf Lebensmittel wird nicht geniest oder gehustet." at bounding box center [589, 390] width 20 height 20
click at [586, 337] on button "Hinter der Theke, in den Vorratsräumen und während der Arbeitszeit wird nicht g…" at bounding box center [589, 330] width 20 height 20
click at [593, 460] on button "Das obere ¼ des Trinkgefäßes gehört dem Gast, dieser Bereich wird nicht angefas…" at bounding box center [589, 450] width 20 height 20
click at [596, 523] on button "Keine Tabletts und kein Geld über die offene Aufstrich-, Eis- oder Kuchentheke …" at bounding box center [589, 521] width 20 height 20
click at [592, 584] on button "Die Schürze muss ausgezogen werden, bevor die Toiletten betreten werden." at bounding box center [589, 581] width 20 height 20
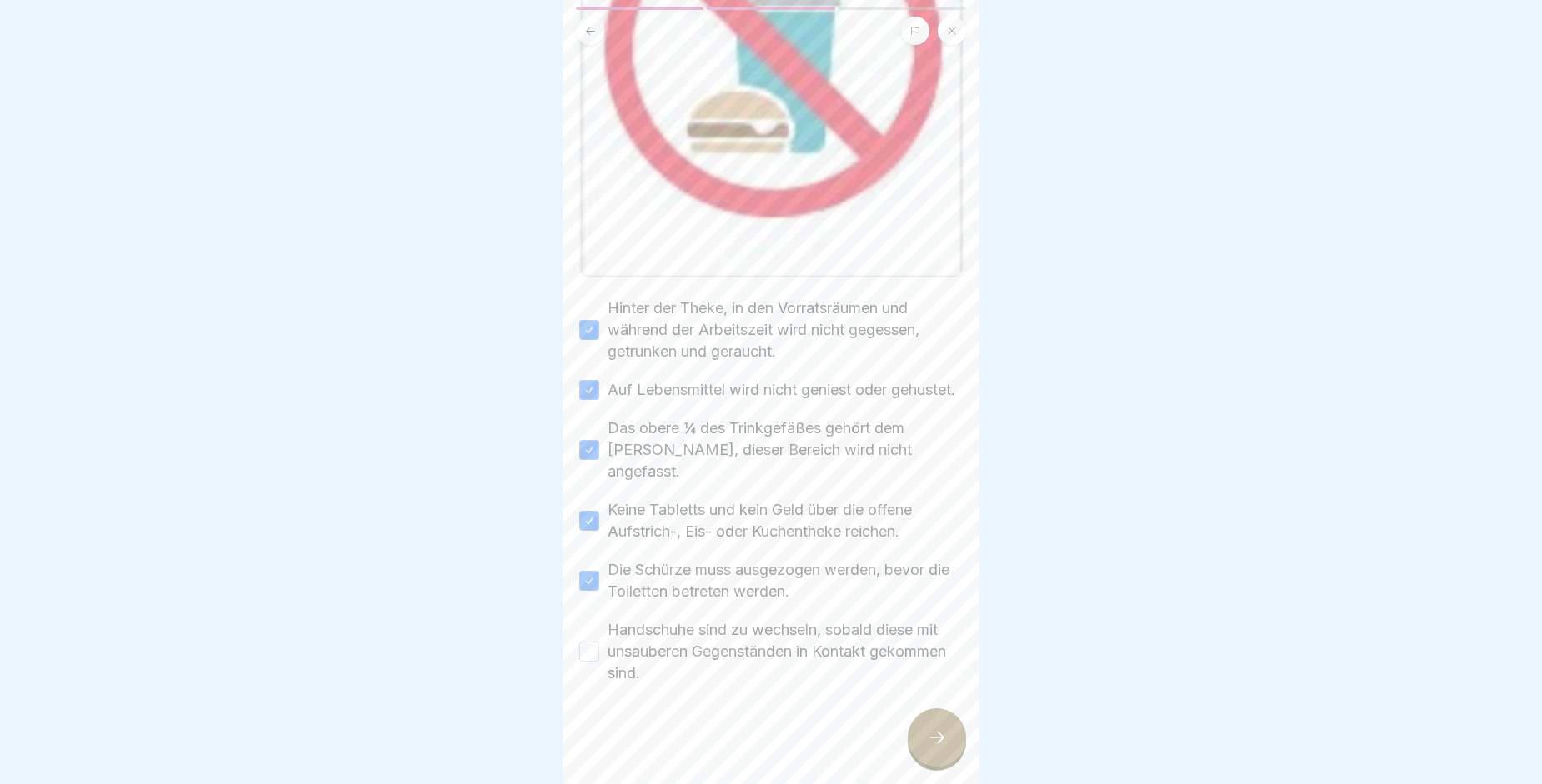
click at [591, 654] on button "Handschuhe sind zu wechseln, sobald diese mit unsauberen Gegenständen in Kontak…" at bounding box center [589, 651] width 20 height 20
click at [923, 763] on div at bounding box center [937, 737] width 59 height 59
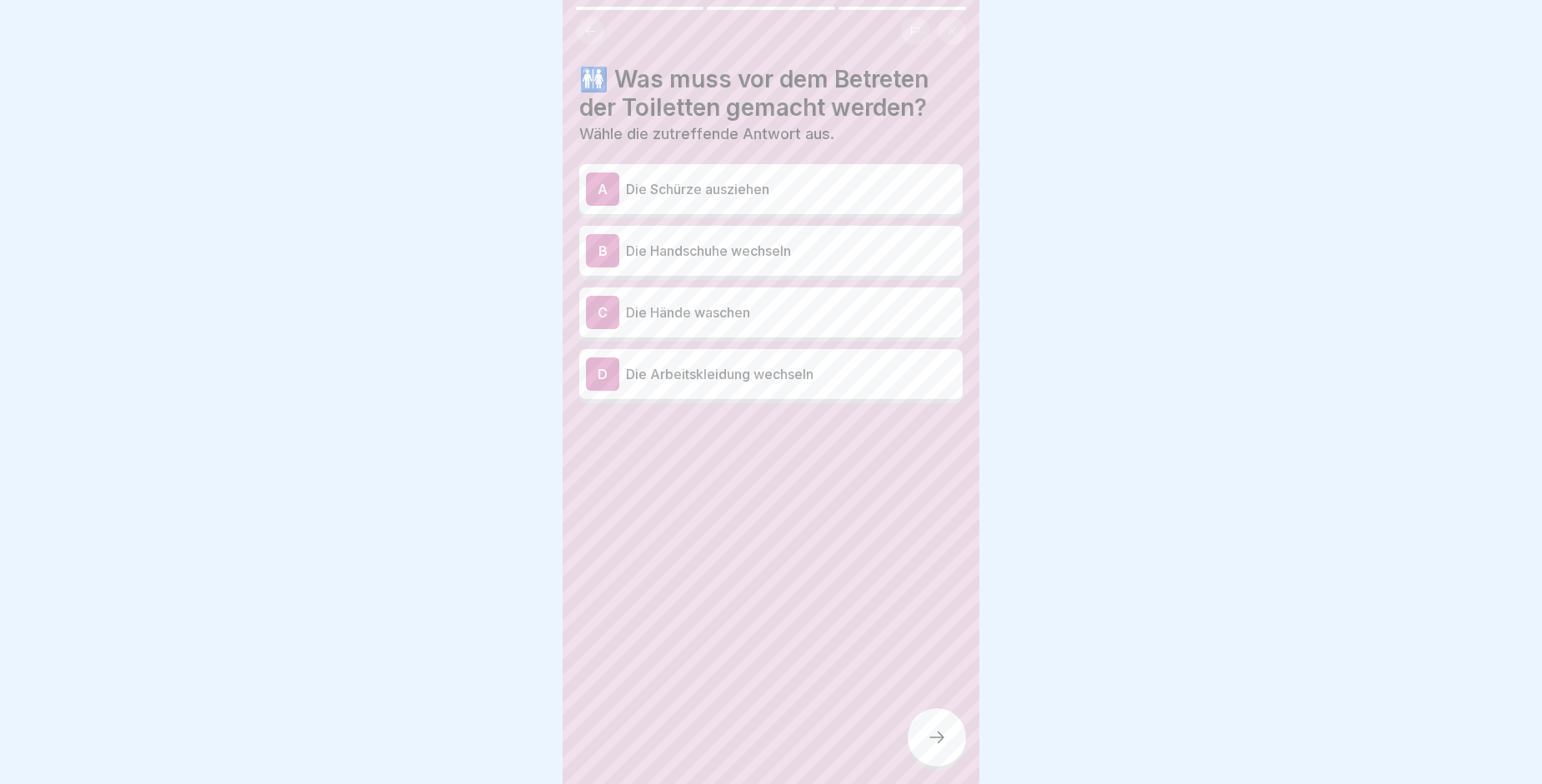
click at [701, 186] on p "Die Schürze ausziehen" at bounding box center [790, 189] width 330 height 20
click at [944, 762] on div at bounding box center [937, 737] width 59 height 59
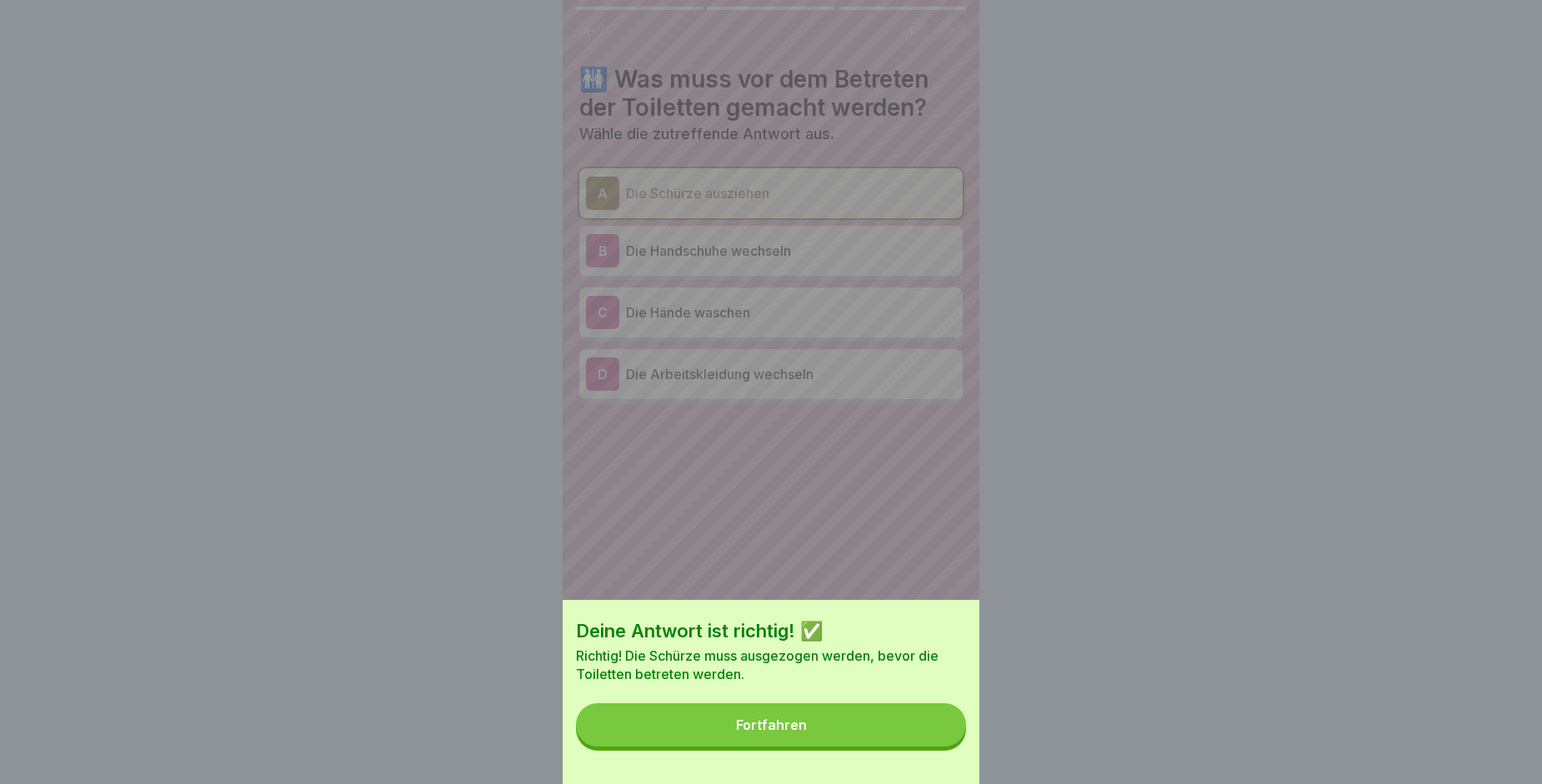
click at [875, 730] on button "Fortfahren" at bounding box center [771, 725] width 390 height 44
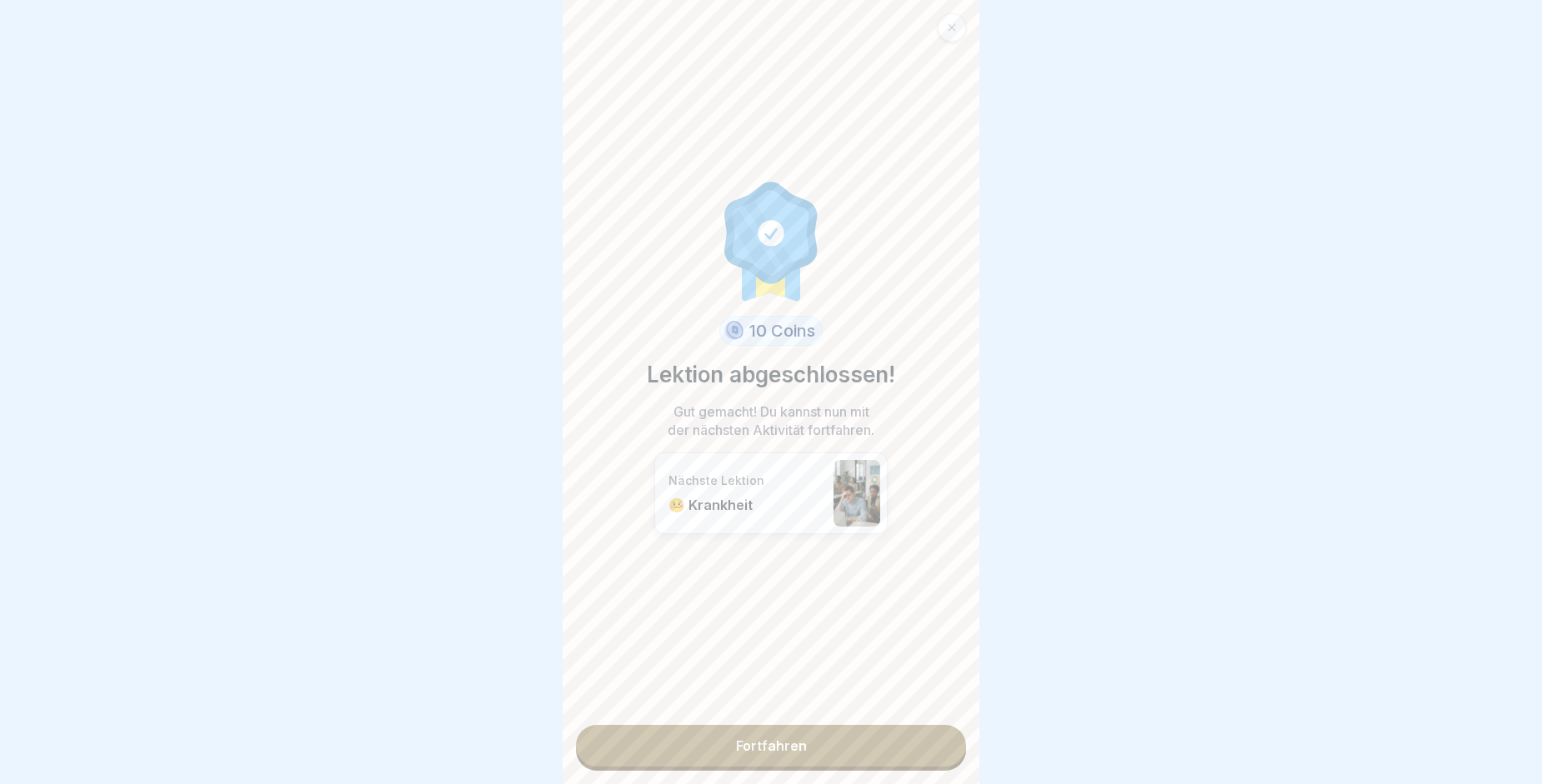
click at [850, 764] on link "Fortfahren" at bounding box center [771, 745] width 390 height 42
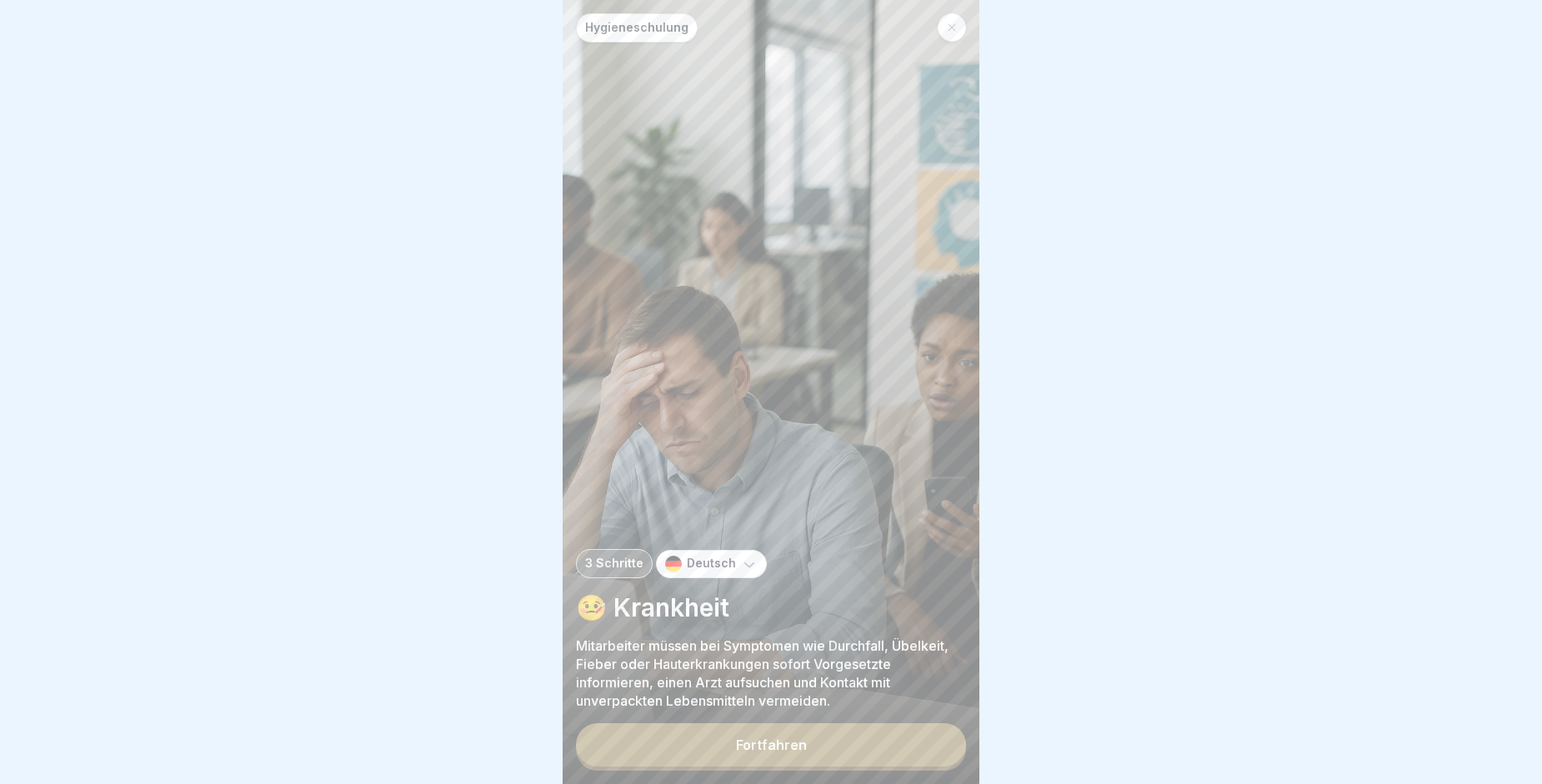
click at [850, 764] on button "Fortfahren" at bounding box center [771, 744] width 390 height 44
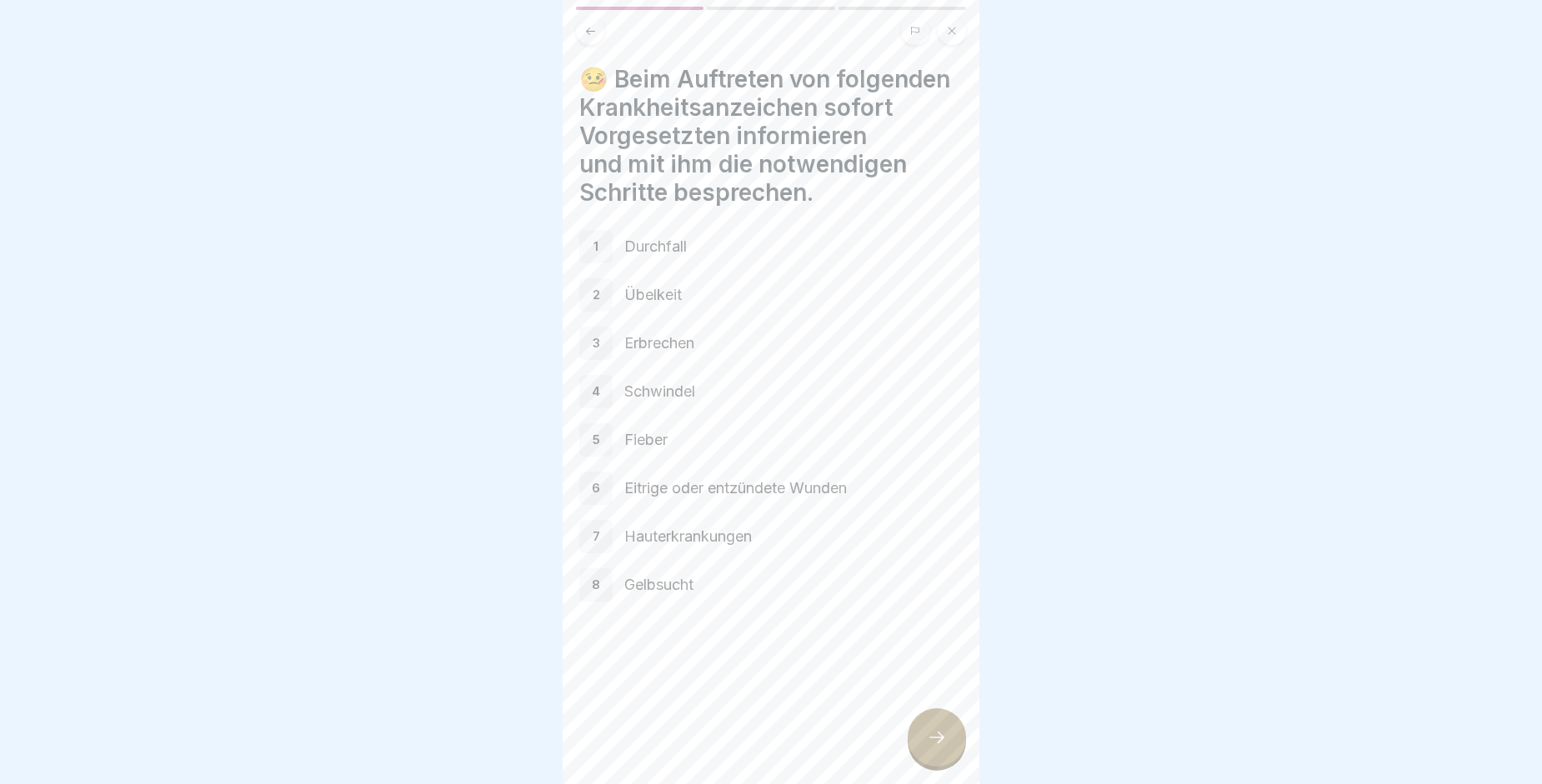
click at [915, 777] on div "🤒 Beim Auftreten von folgenden Krankheitsanzeichen sofort Vorgesetzten informie…" at bounding box center [771, 392] width 416 height 784
click at [926, 763] on div at bounding box center [937, 737] width 59 height 59
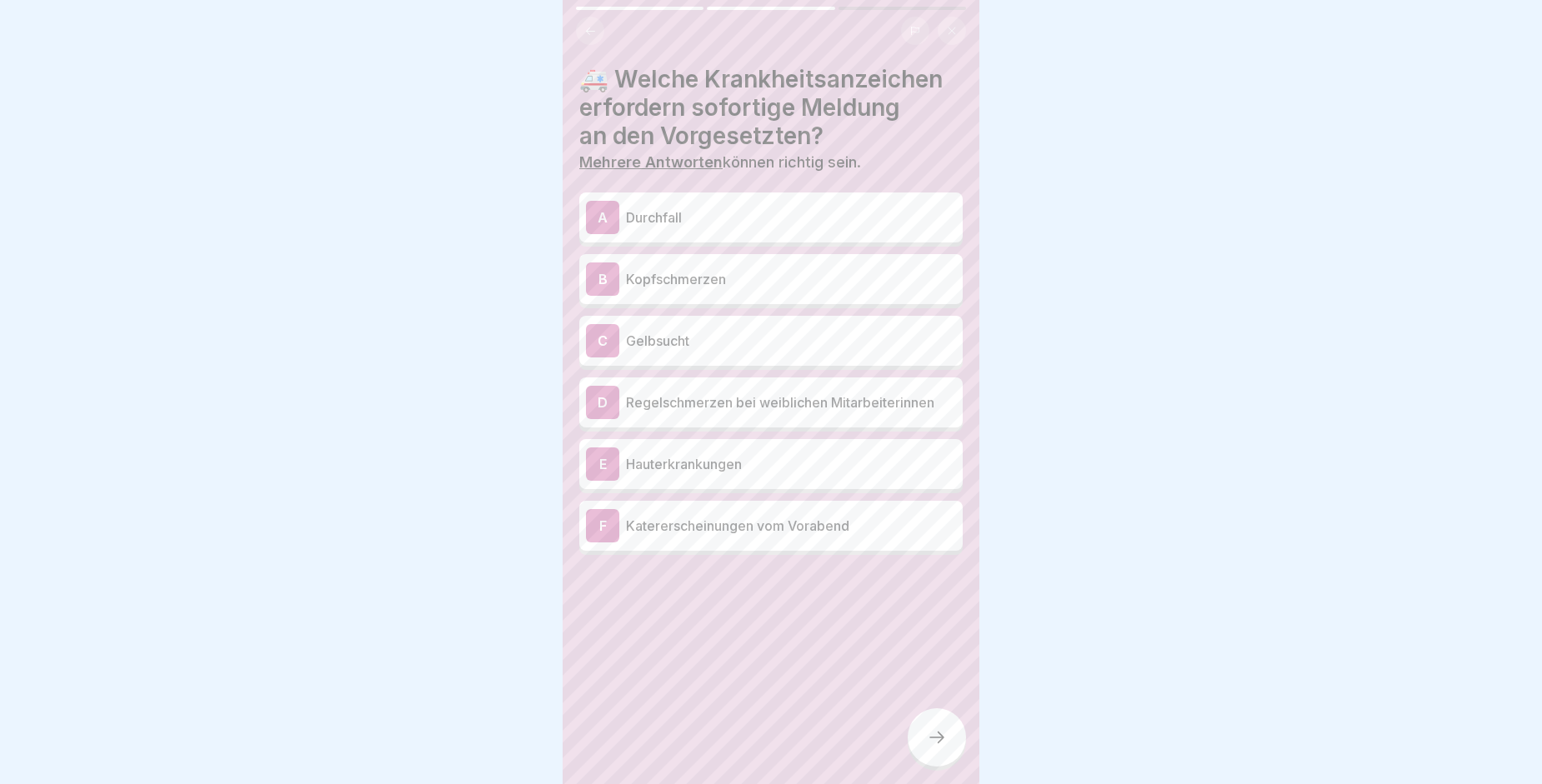
click at [690, 223] on p "Durchfall" at bounding box center [790, 217] width 330 height 20
click at [689, 272] on p "Kopfschmerzen" at bounding box center [790, 280] width 330 height 20
click at [688, 326] on div "C Gelbsucht" at bounding box center [771, 341] width 370 height 33
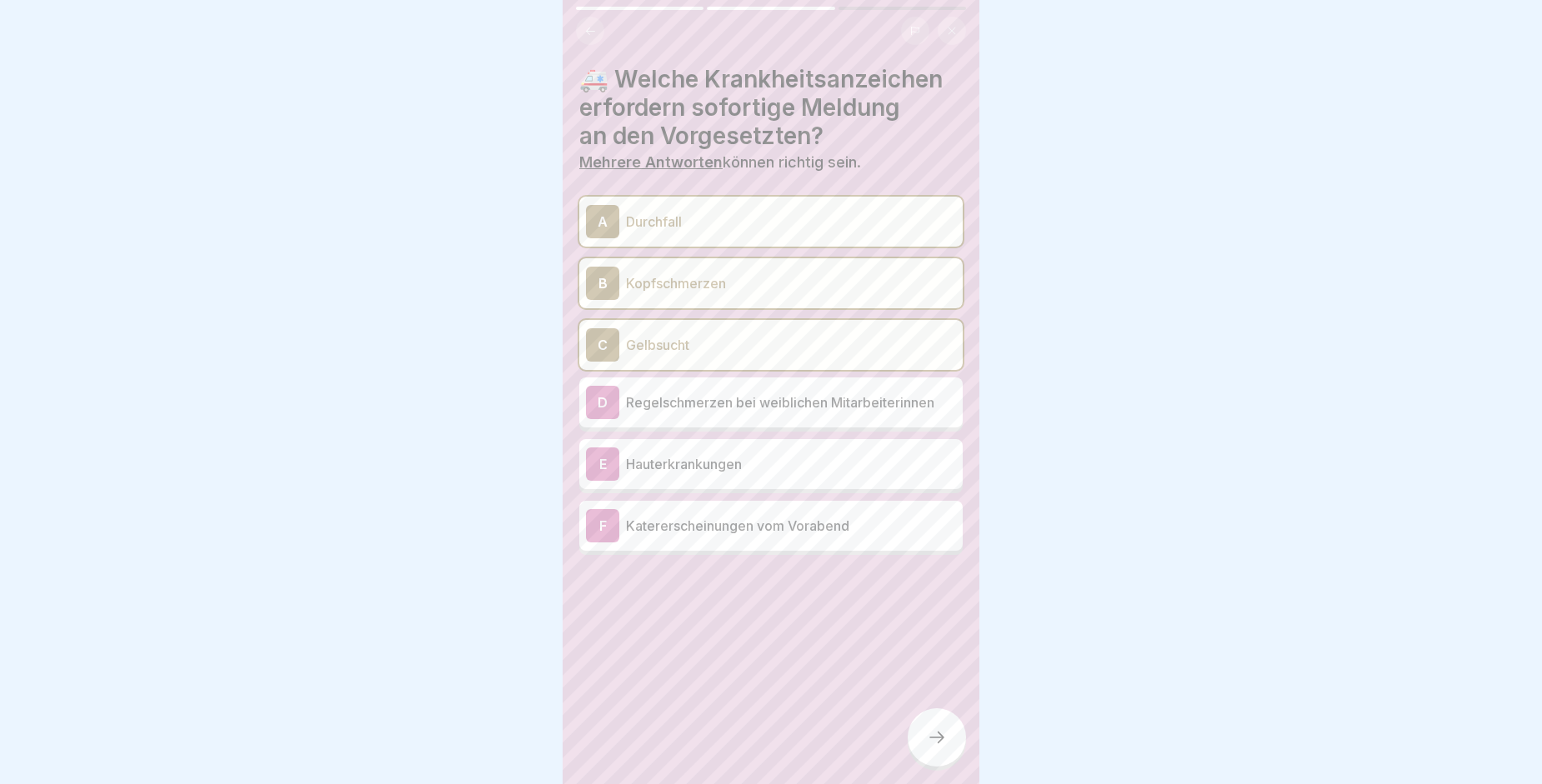
click at [922, 752] on div at bounding box center [937, 737] width 59 height 59
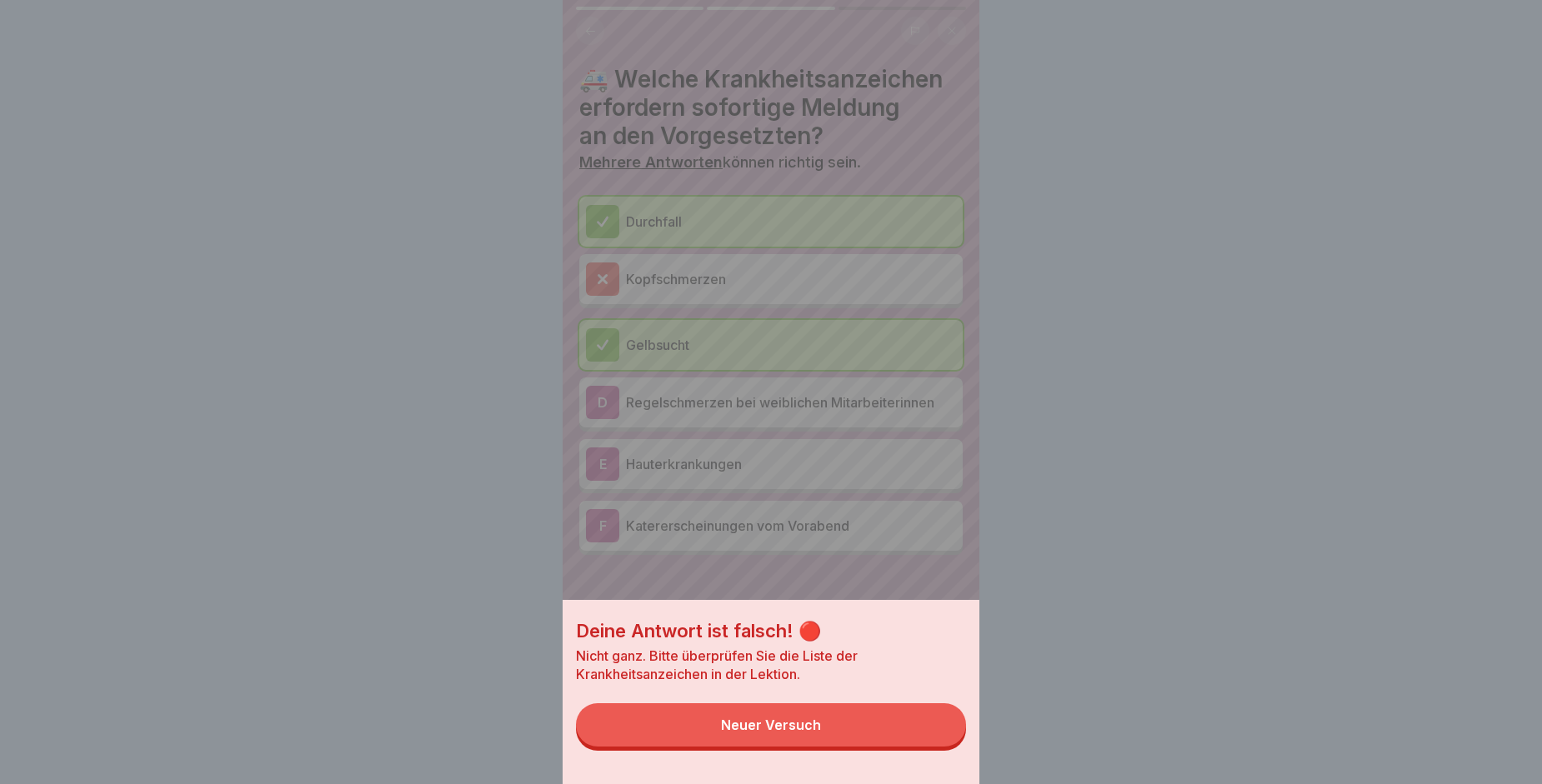
click at [847, 736] on button "Neuer Versuch" at bounding box center [771, 725] width 390 height 44
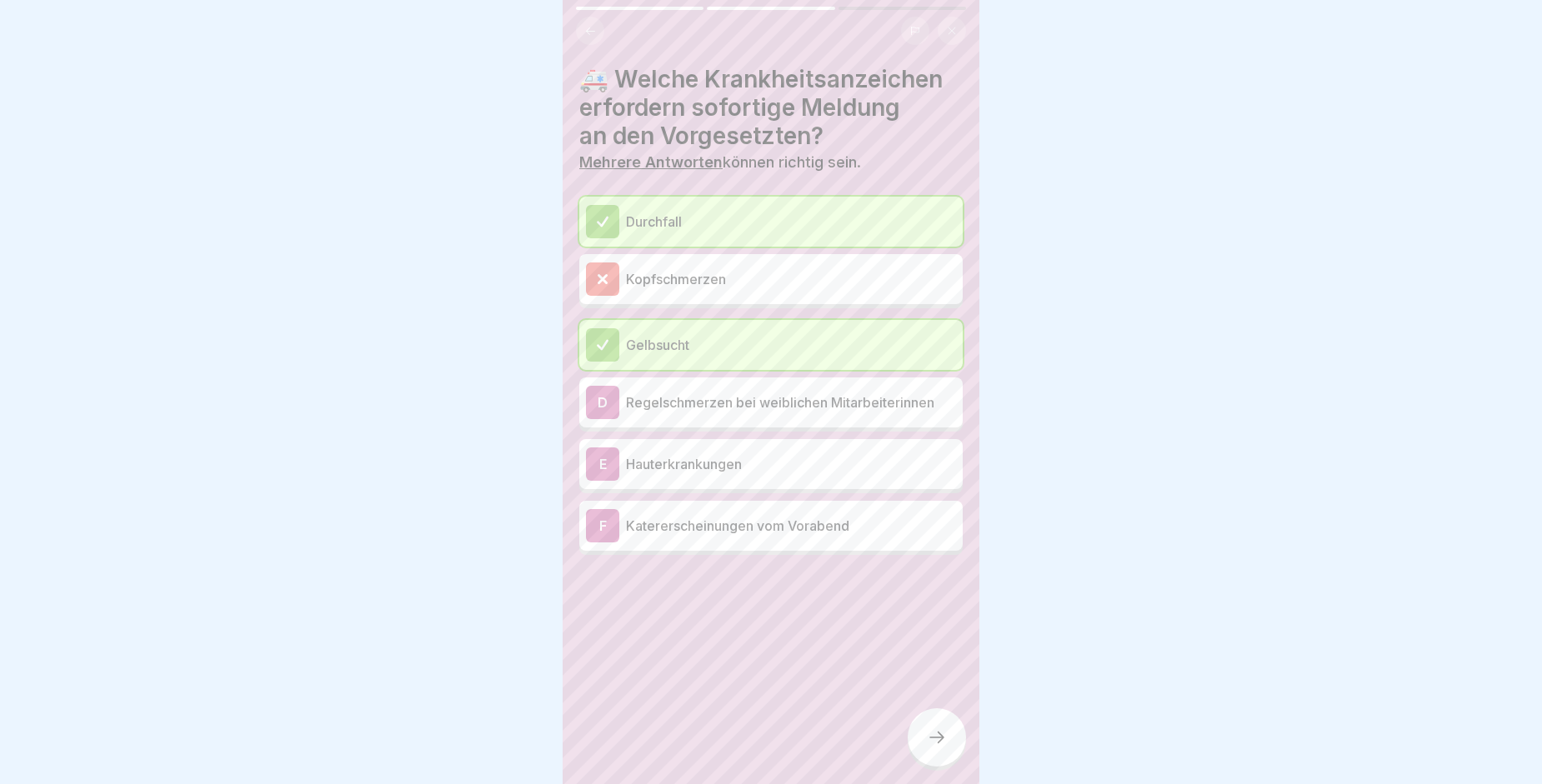
click at [663, 284] on p "Kopfschmerzen" at bounding box center [790, 280] width 330 height 20
click at [919, 757] on div at bounding box center [937, 737] width 59 height 59
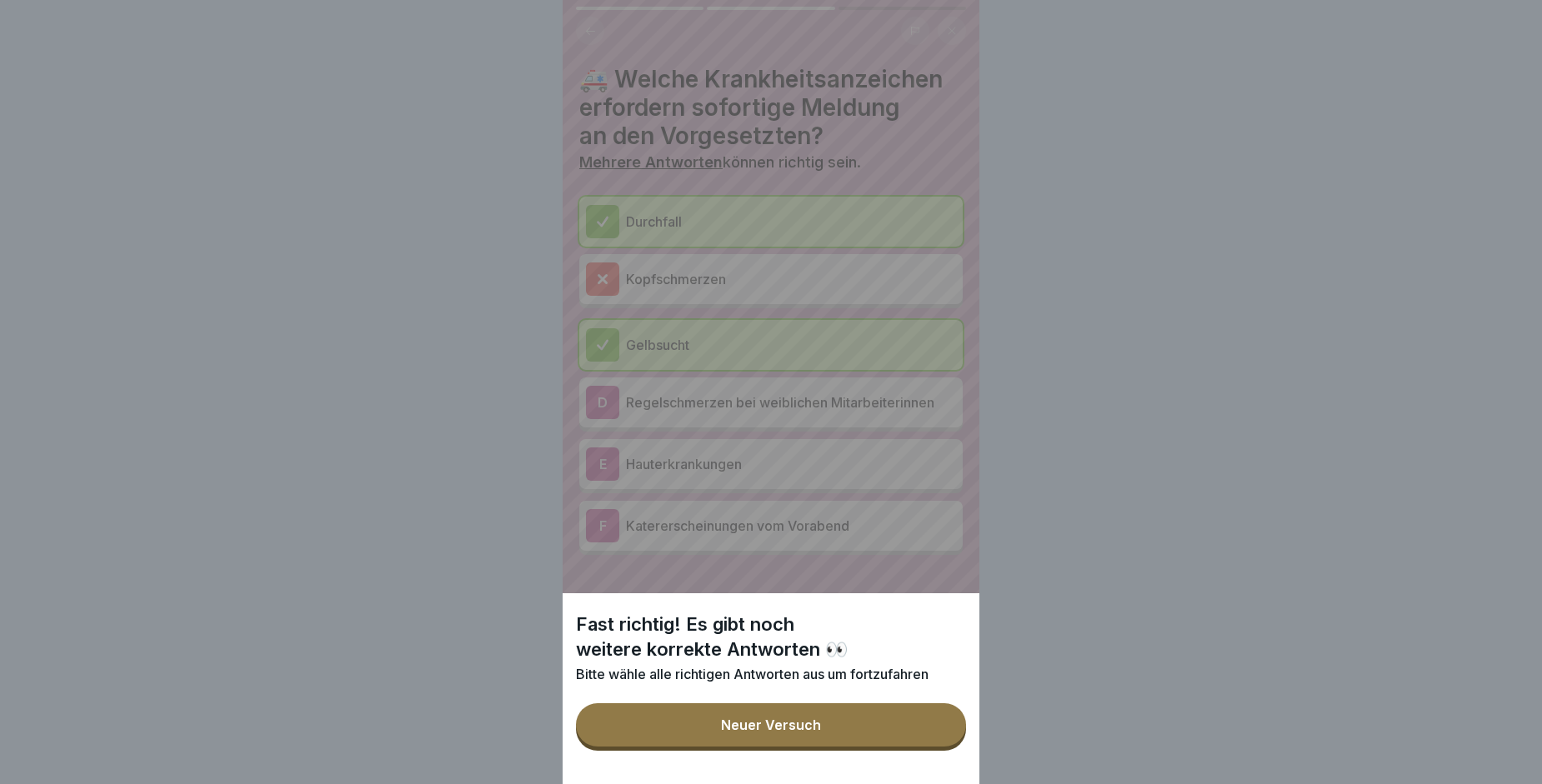
click at [919, 746] on button "Neuer Versuch" at bounding box center [771, 725] width 390 height 44
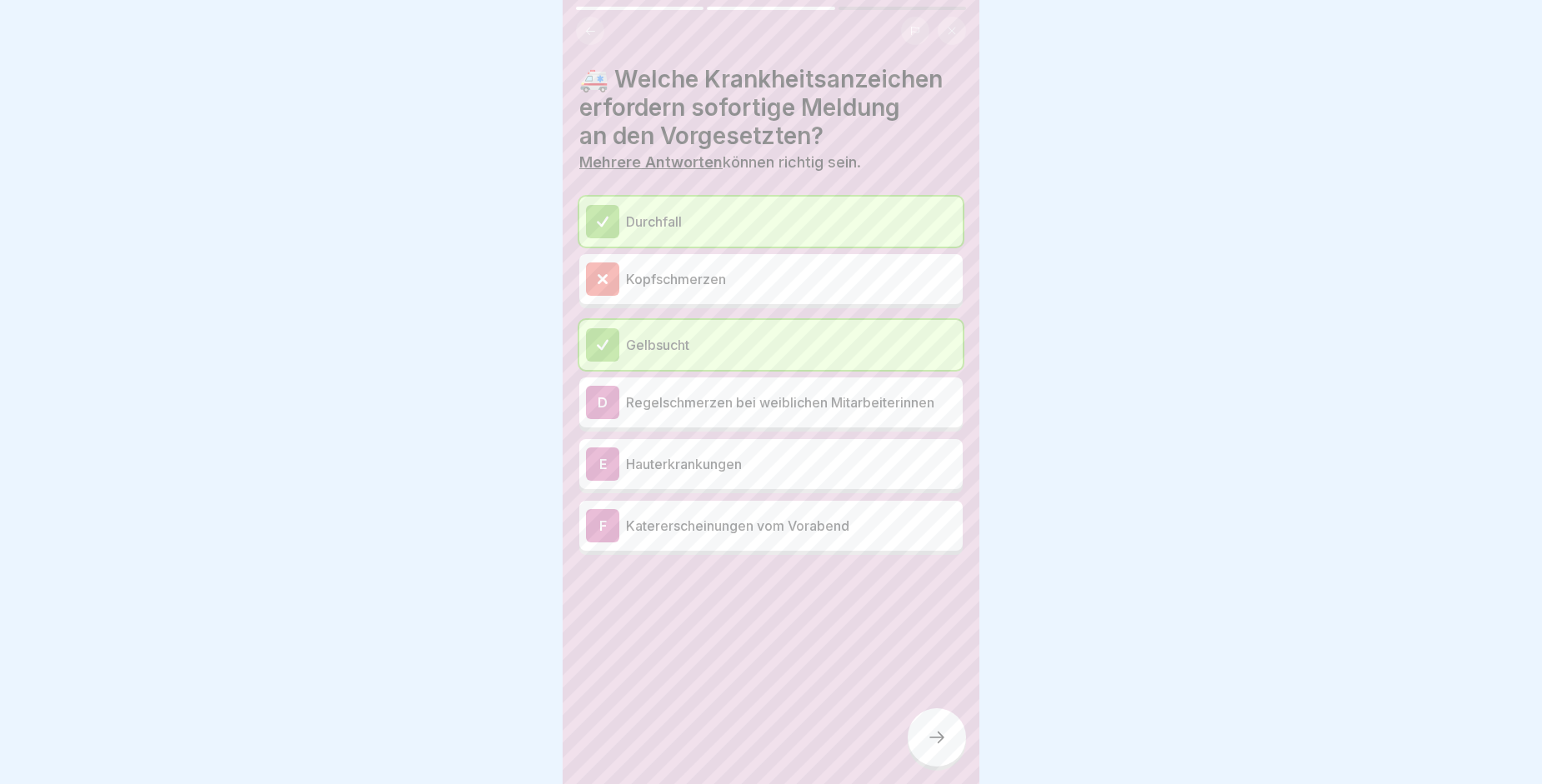
click at [919, 757] on div at bounding box center [937, 737] width 59 height 59
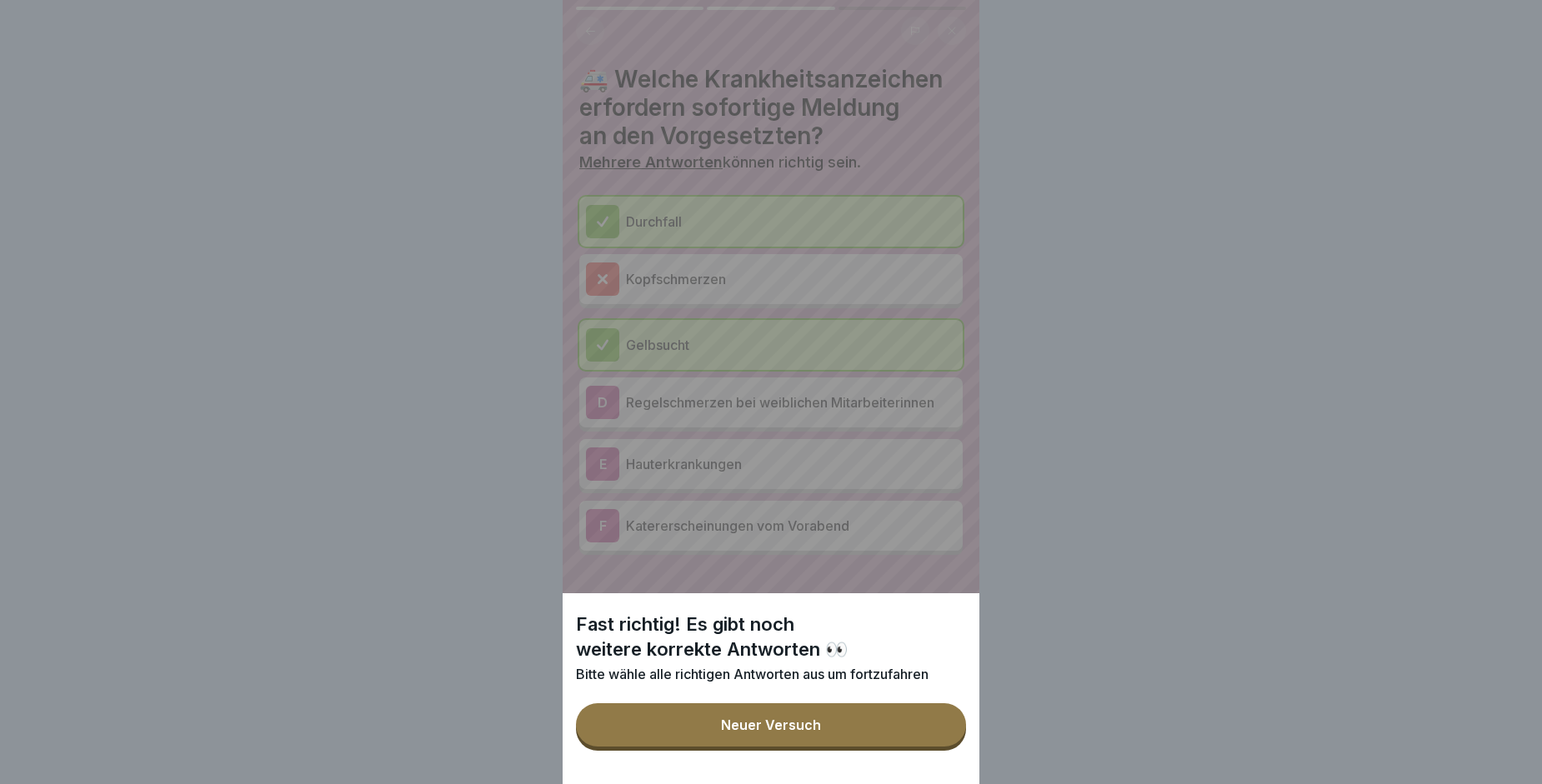
click at [810, 725] on button "Neuer Versuch" at bounding box center [771, 725] width 390 height 44
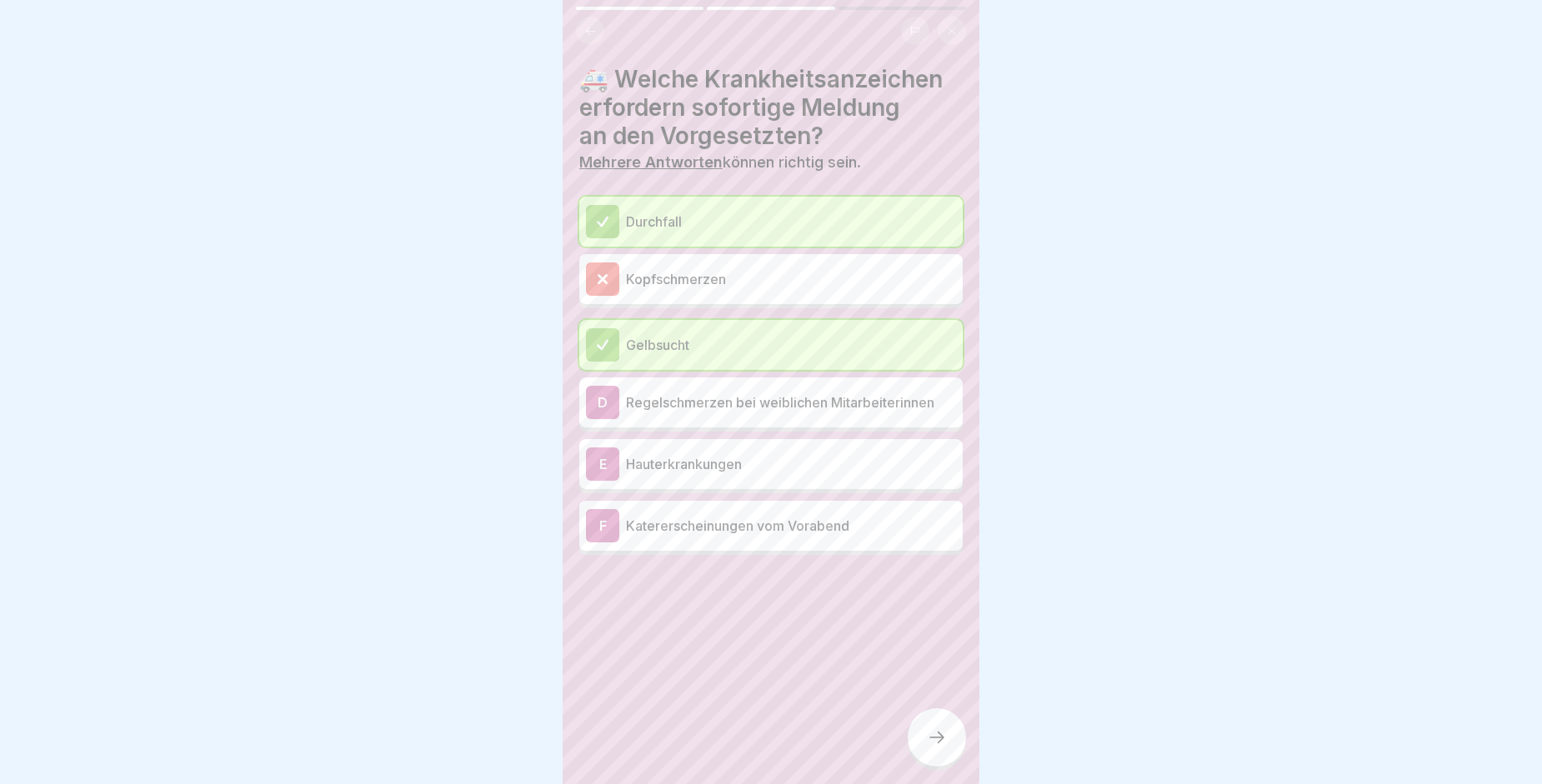
click at [736, 469] on p "Hauterkrankungen" at bounding box center [790, 464] width 330 height 20
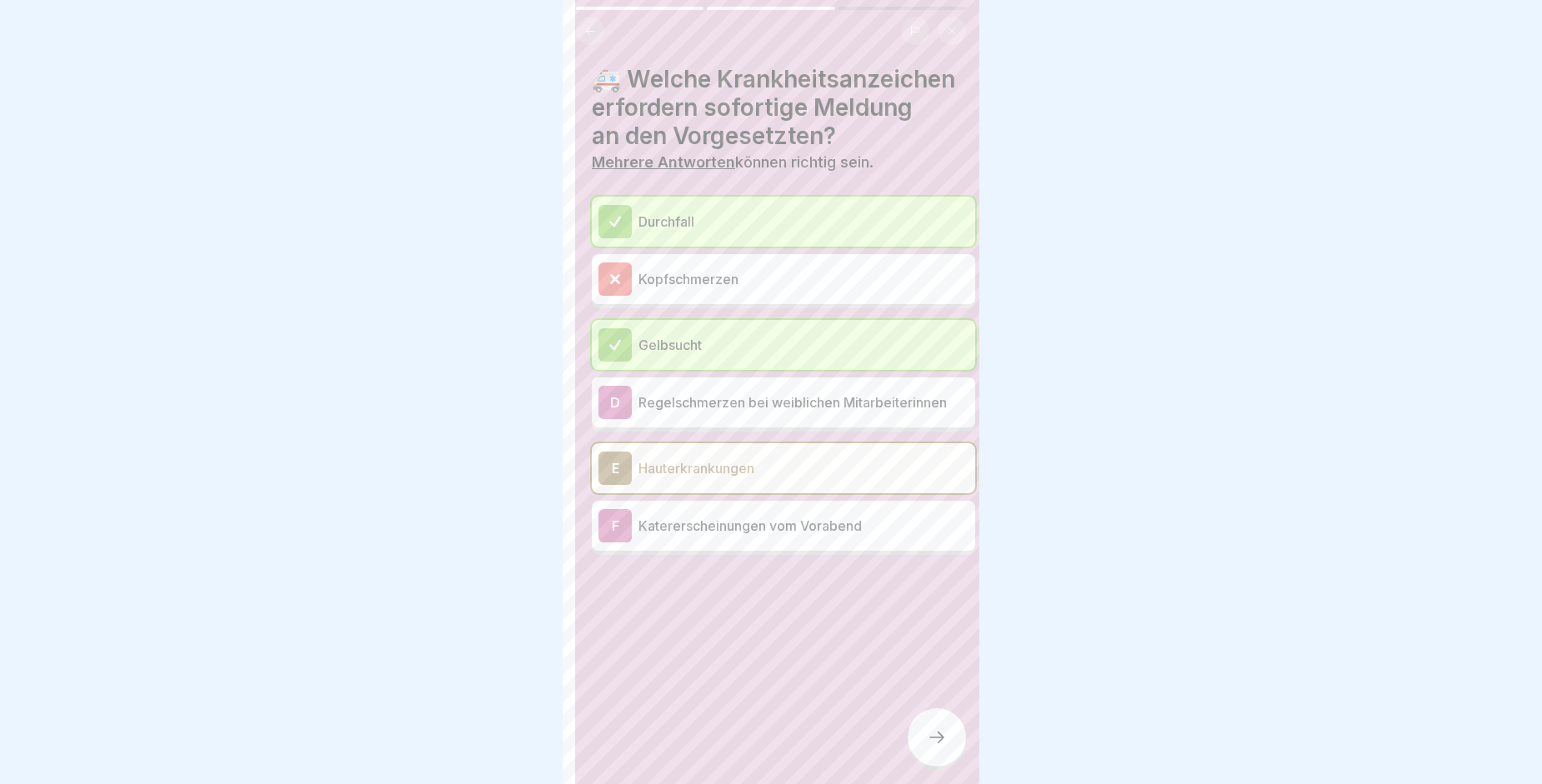
click at [930, 752] on div "Hygieneschulung 3 Schritte Deutsch 🤒 Krankheit Mitarbeiter müssen bei Symptomen…" at bounding box center [771, 392] width 416 height 784
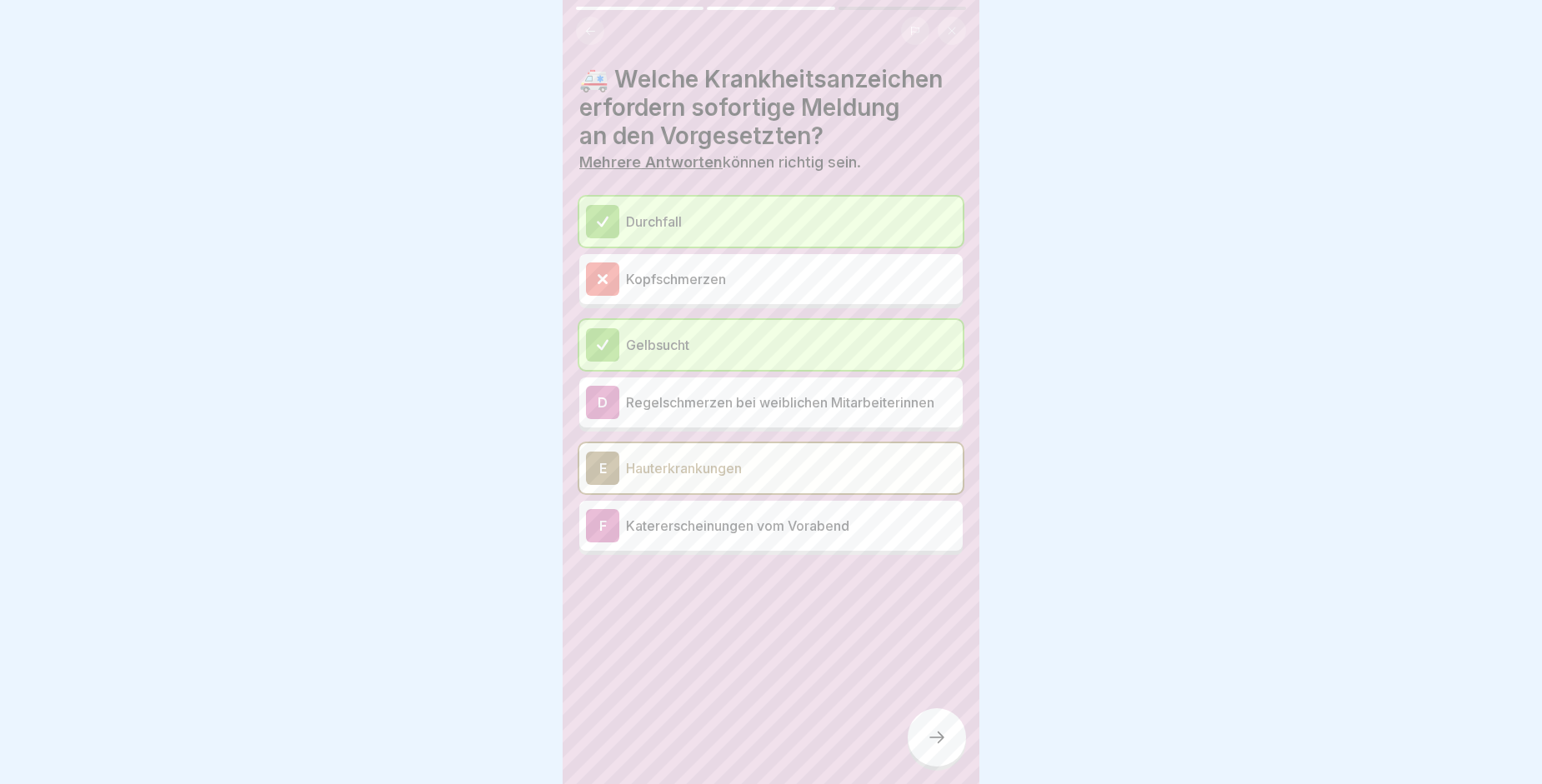
click at [930, 747] on icon at bounding box center [937, 738] width 20 height 20
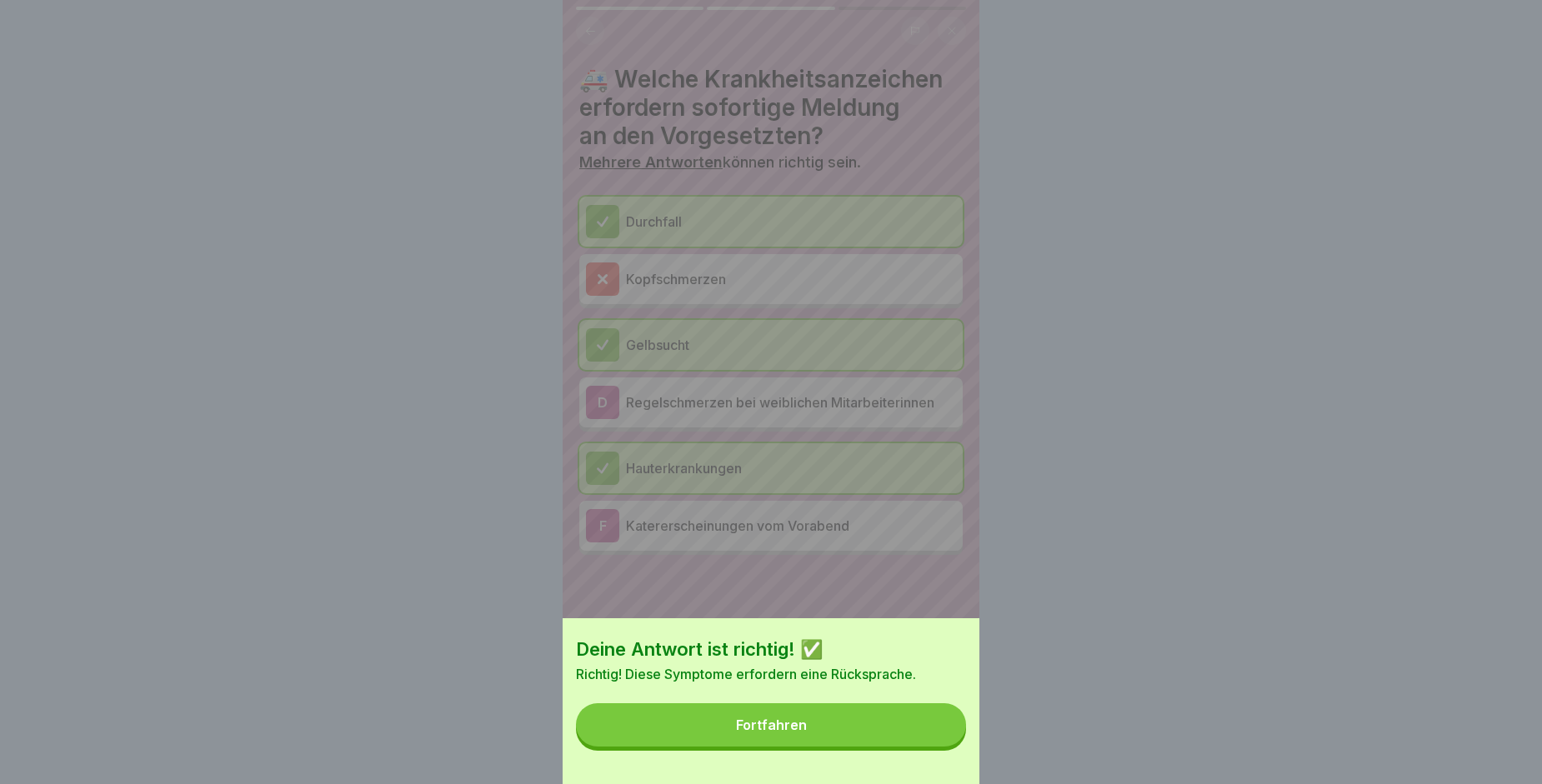
click at [930, 746] on button "Fortfahren" at bounding box center [771, 725] width 390 height 44
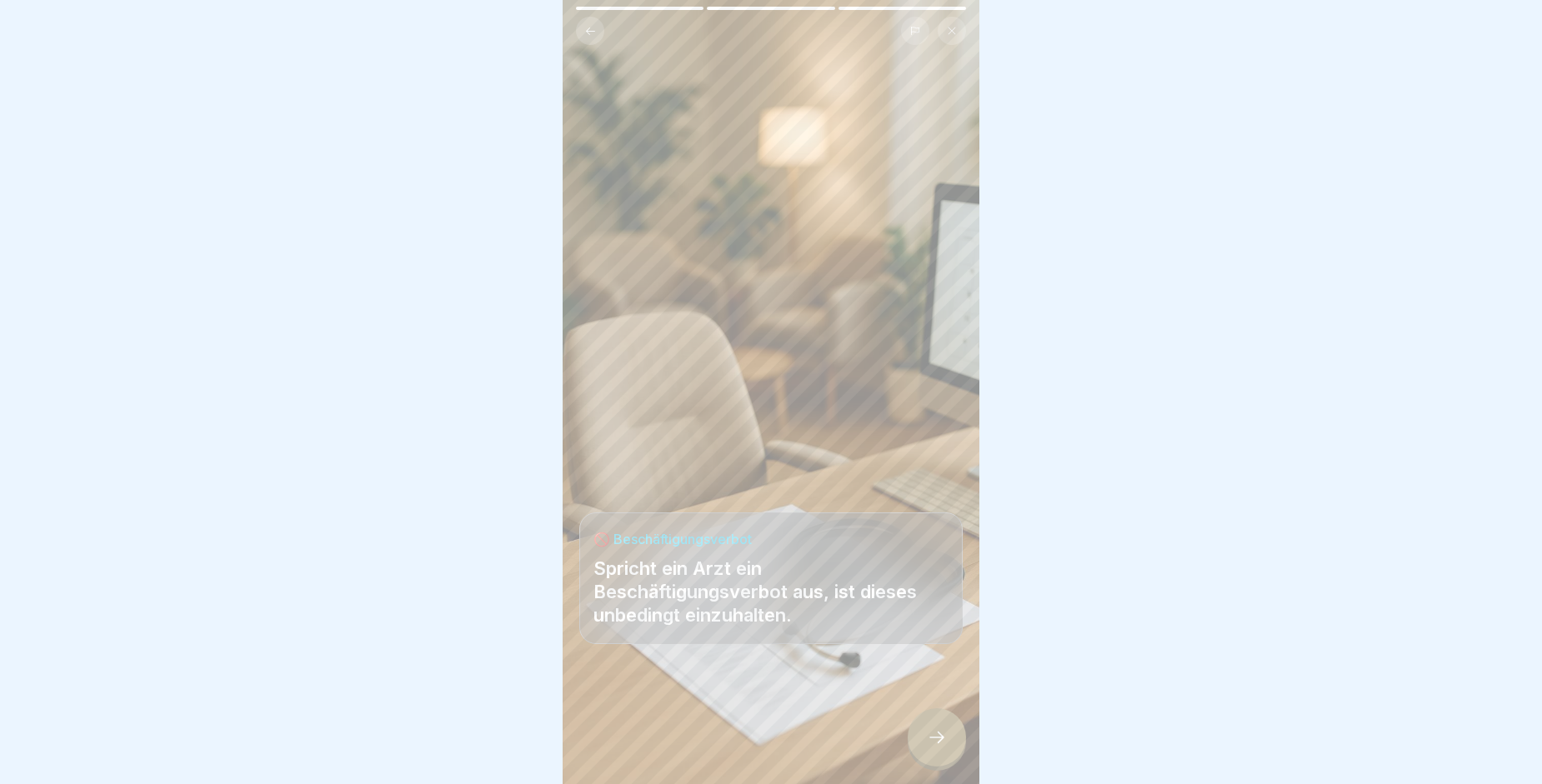
click at [961, 755] on div at bounding box center [937, 737] width 59 height 59
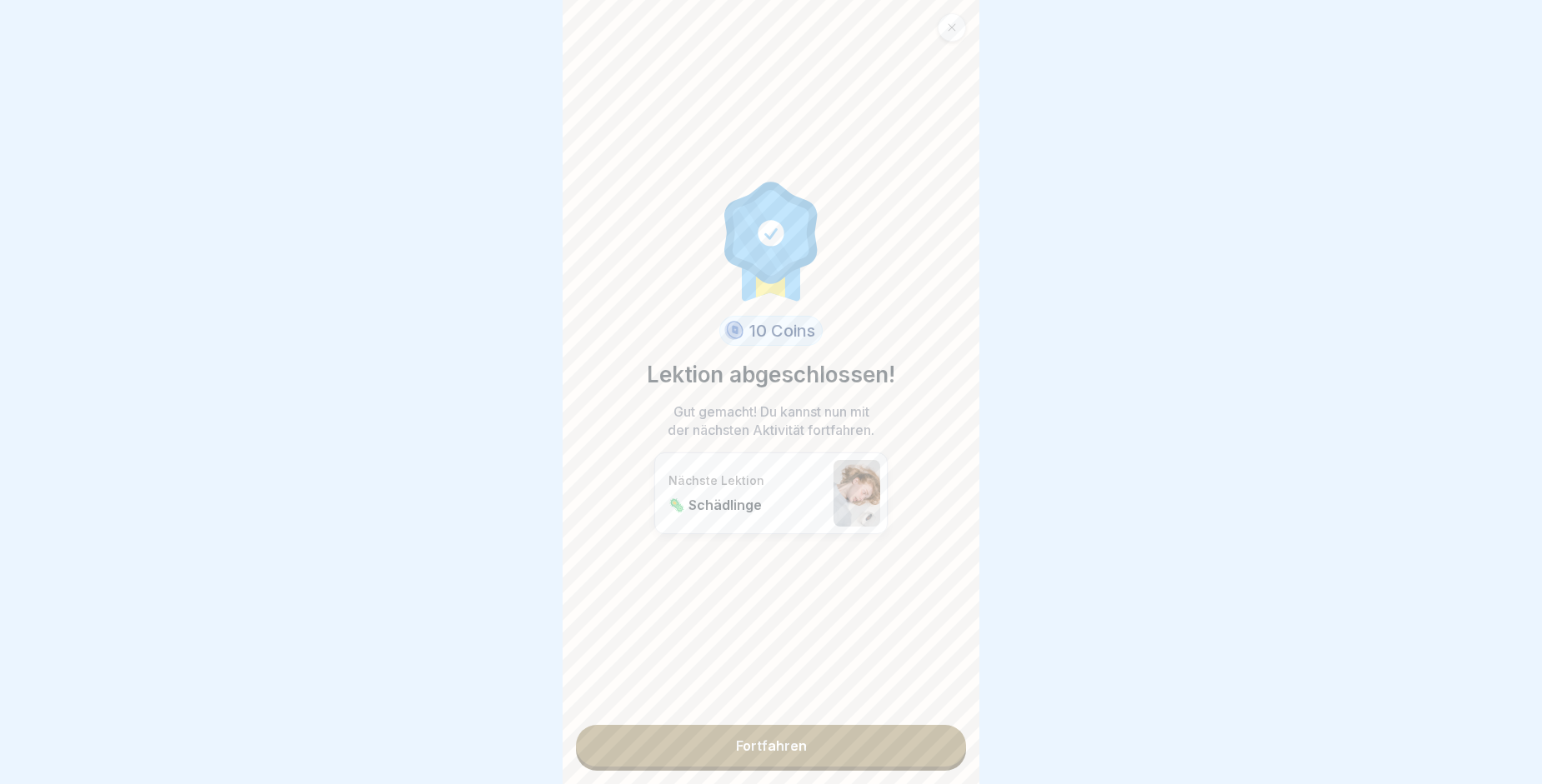
click at [923, 754] on link "Fortfahren" at bounding box center [771, 745] width 390 height 42
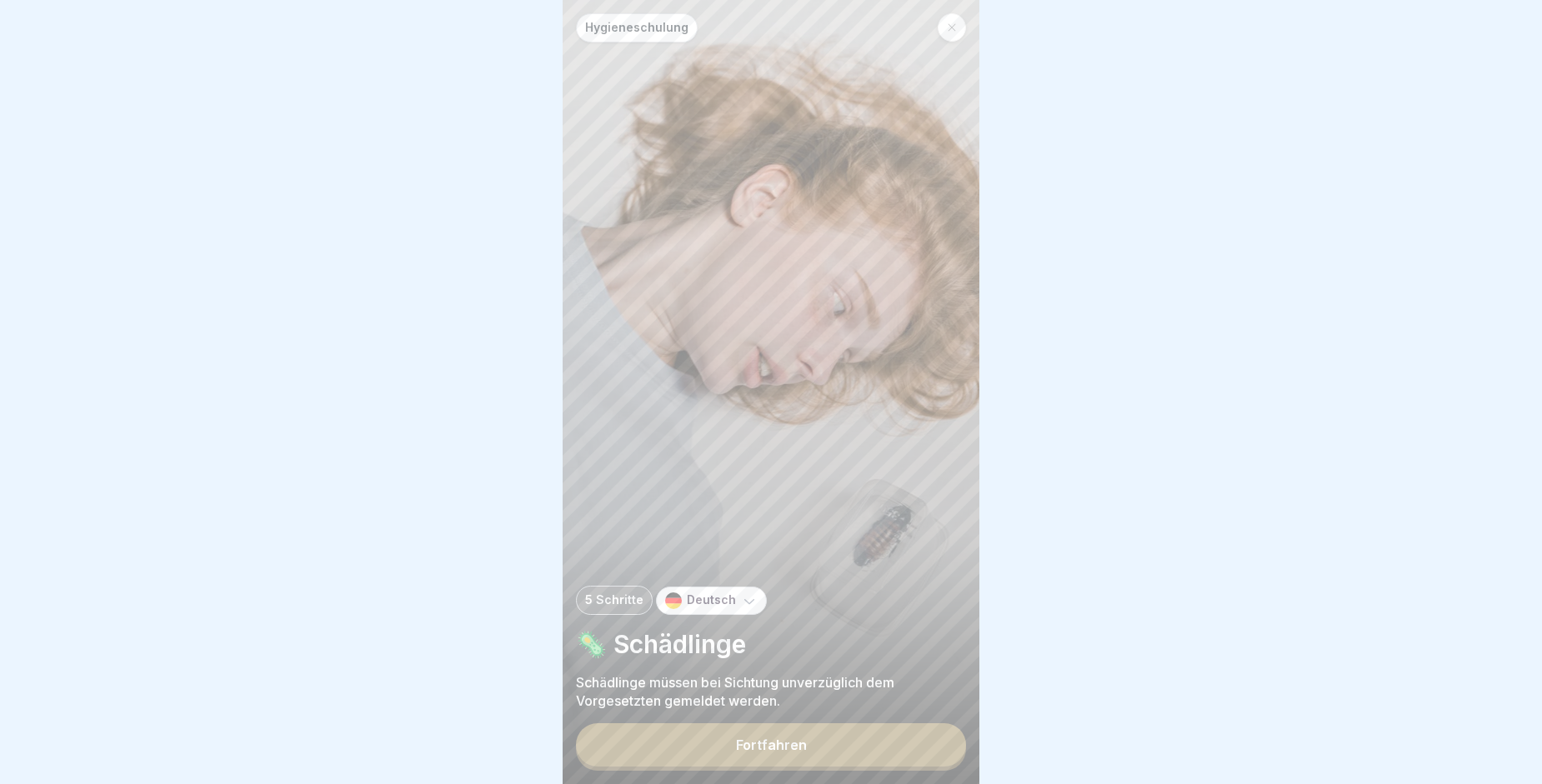
click at [923, 754] on button "Fortfahren" at bounding box center [771, 744] width 390 height 44
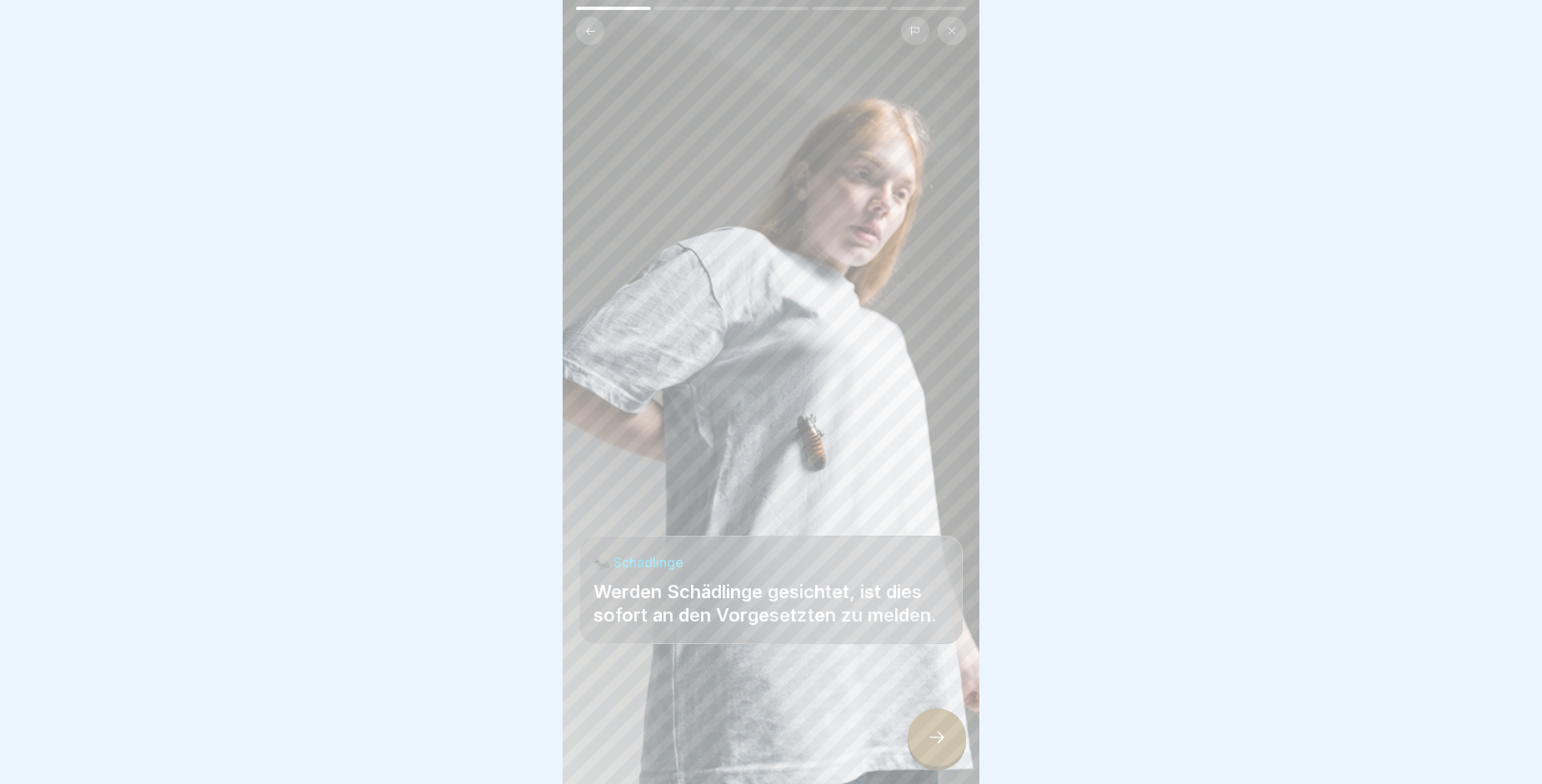
click at [923, 754] on div at bounding box center [937, 737] width 59 height 59
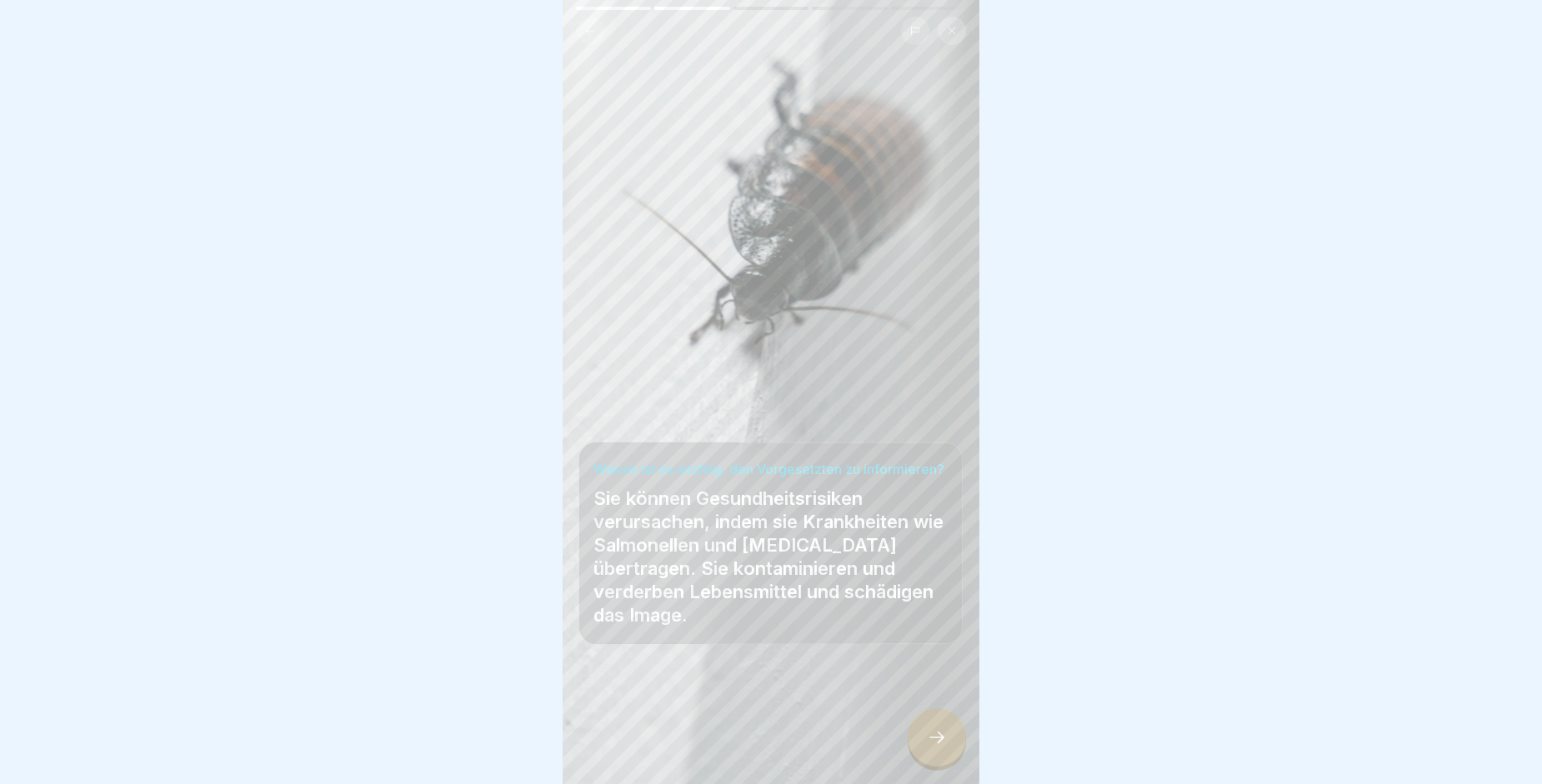
click at [923, 754] on div at bounding box center [937, 737] width 59 height 59
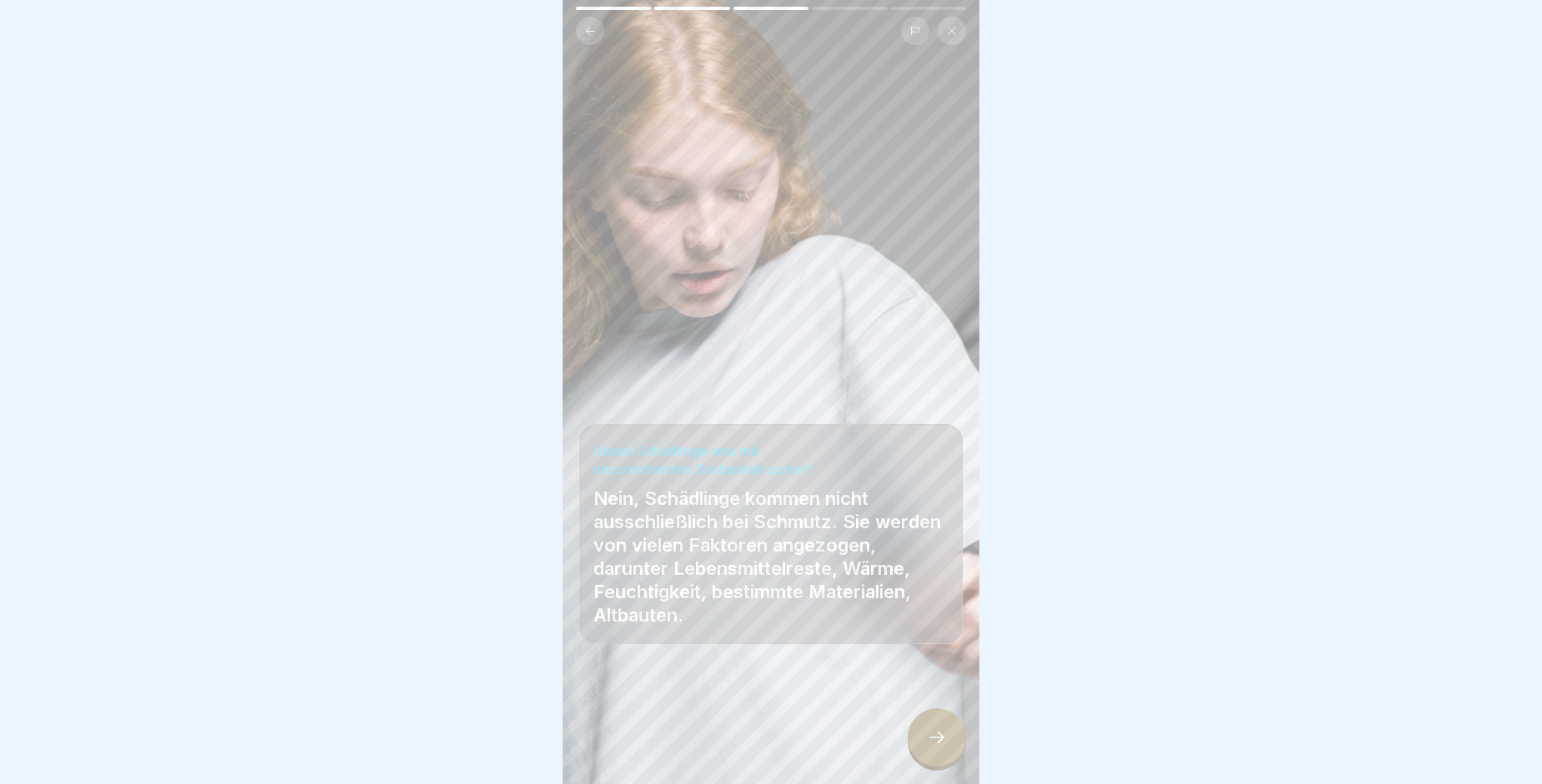
click at [923, 754] on div at bounding box center [937, 737] width 59 height 59
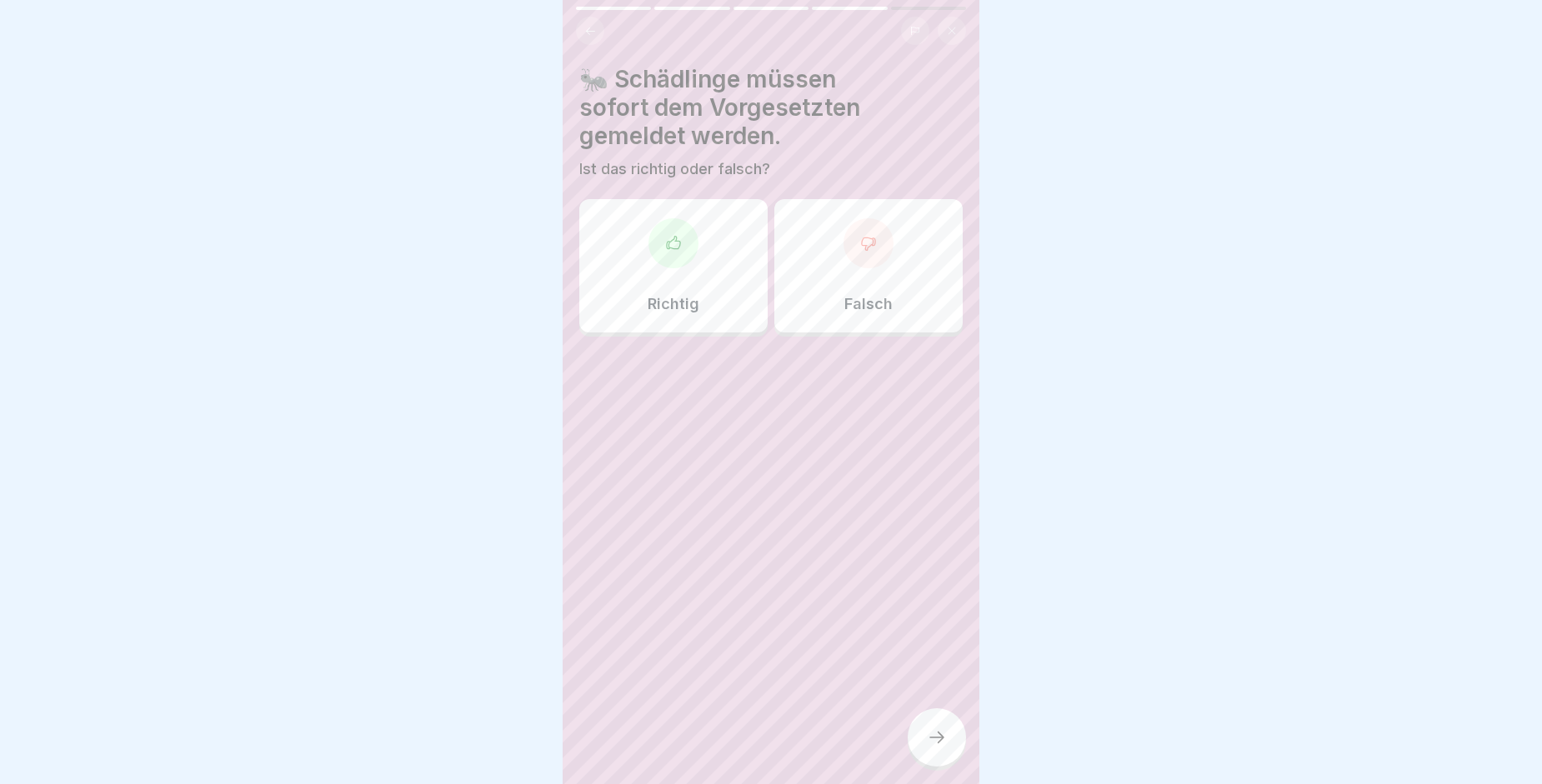
click at [640, 263] on div "Richtig" at bounding box center [673, 265] width 189 height 133
click at [948, 739] on div at bounding box center [937, 737] width 59 height 59
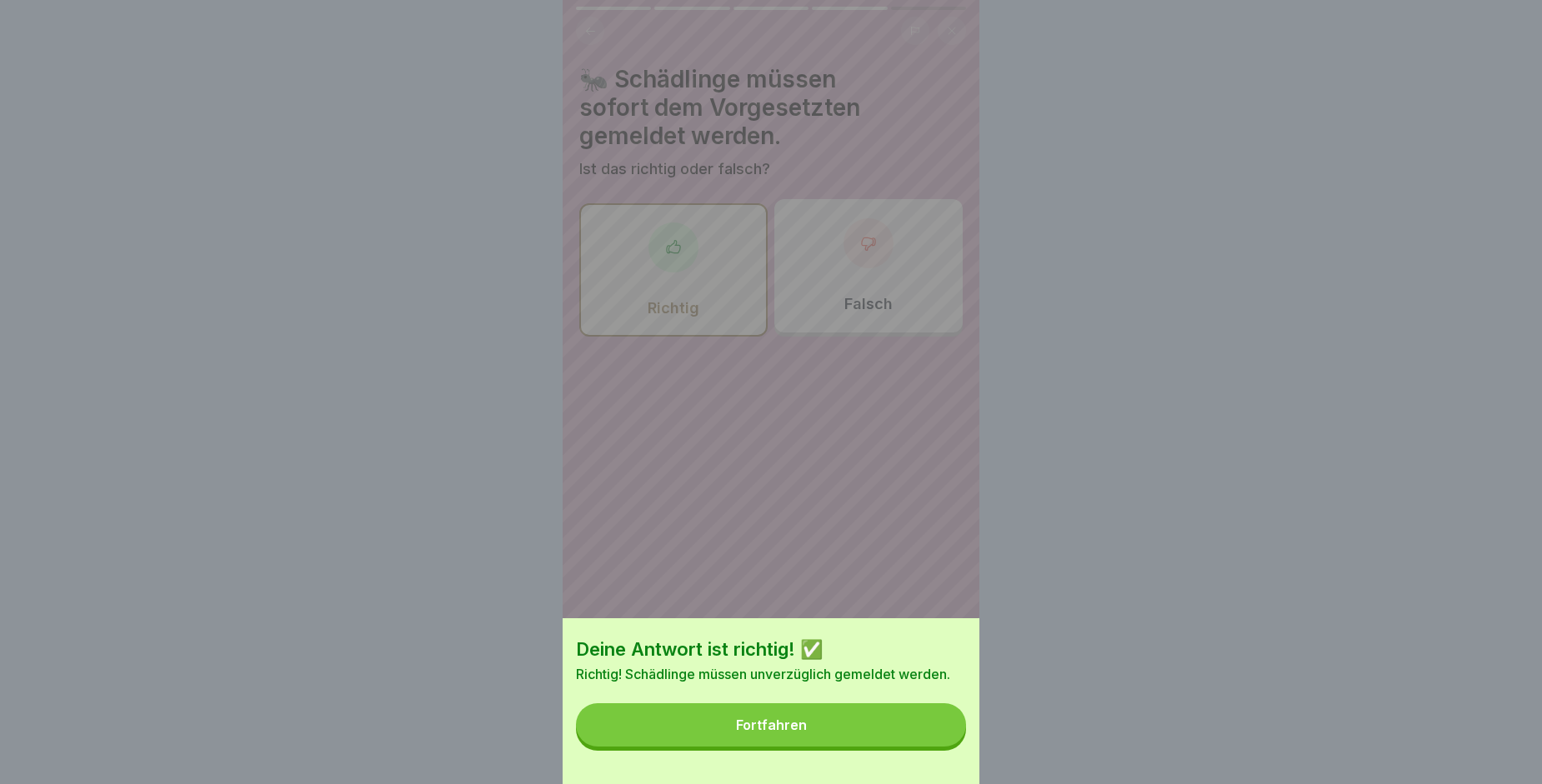
click at [948, 739] on button "Fortfahren" at bounding box center [771, 725] width 390 height 44
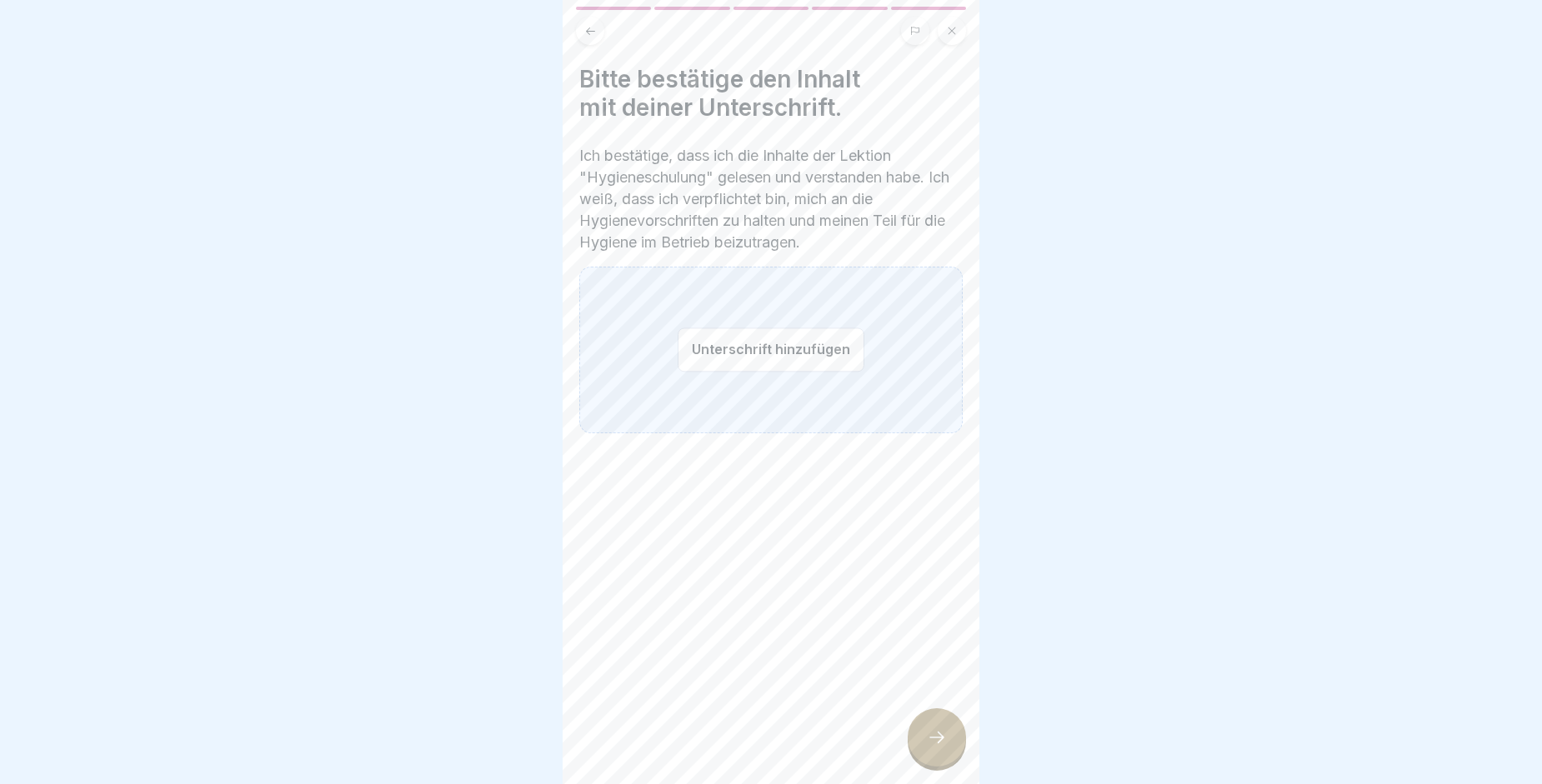
click at [752, 346] on button "Unterschrift hinzufügen" at bounding box center [771, 349] width 187 height 45
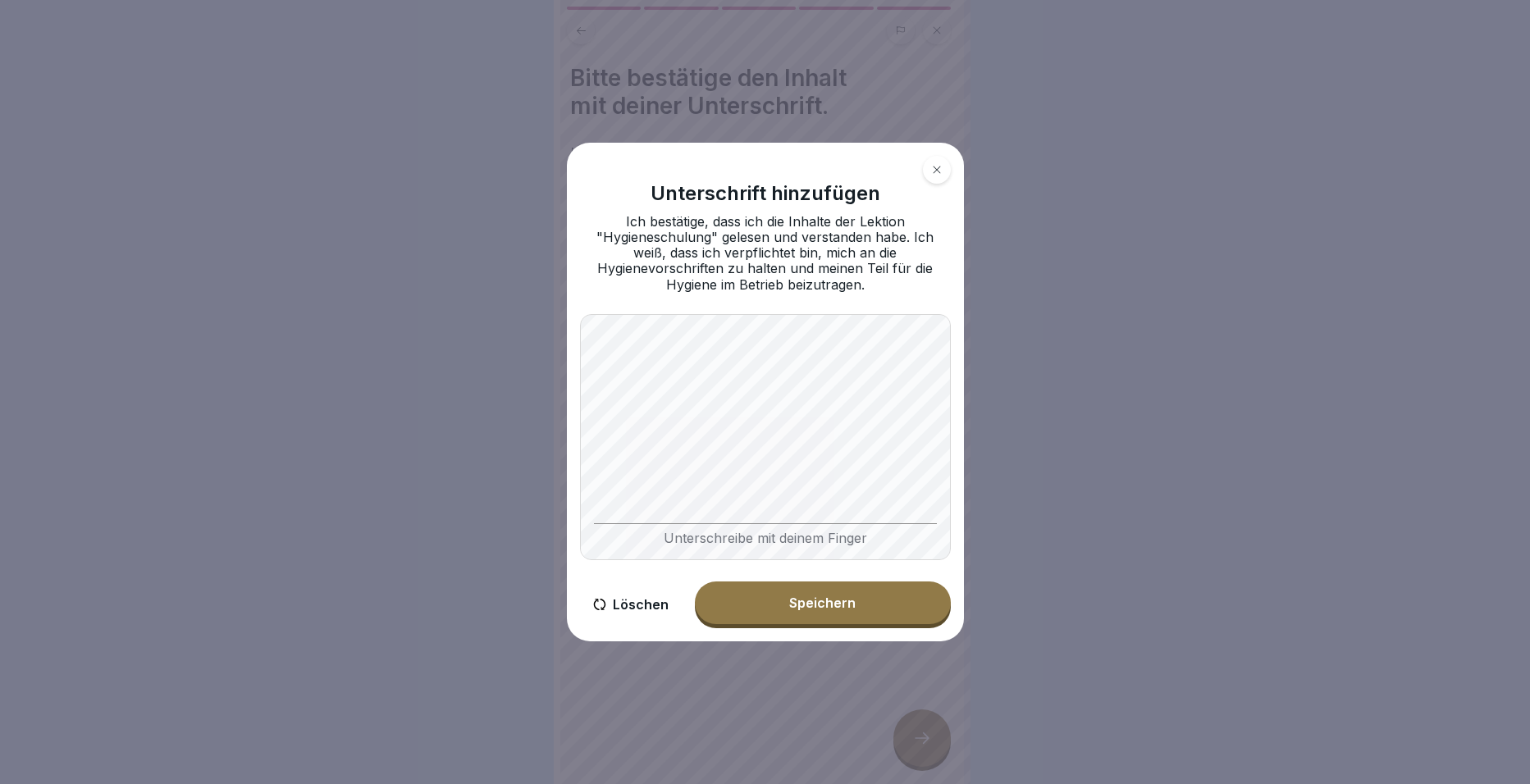
click at [720, 528] on div "Unterschreibe mit deinem Finger" at bounding box center [765, 436] width 371 height 246
click at [867, 522] on div "Unterschreibe mit deinem Finger" at bounding box center [765, 436] width 371 height 246
click at [840, 608] on div "Speichern" at bounding box center [823, 603] width 67 height 15
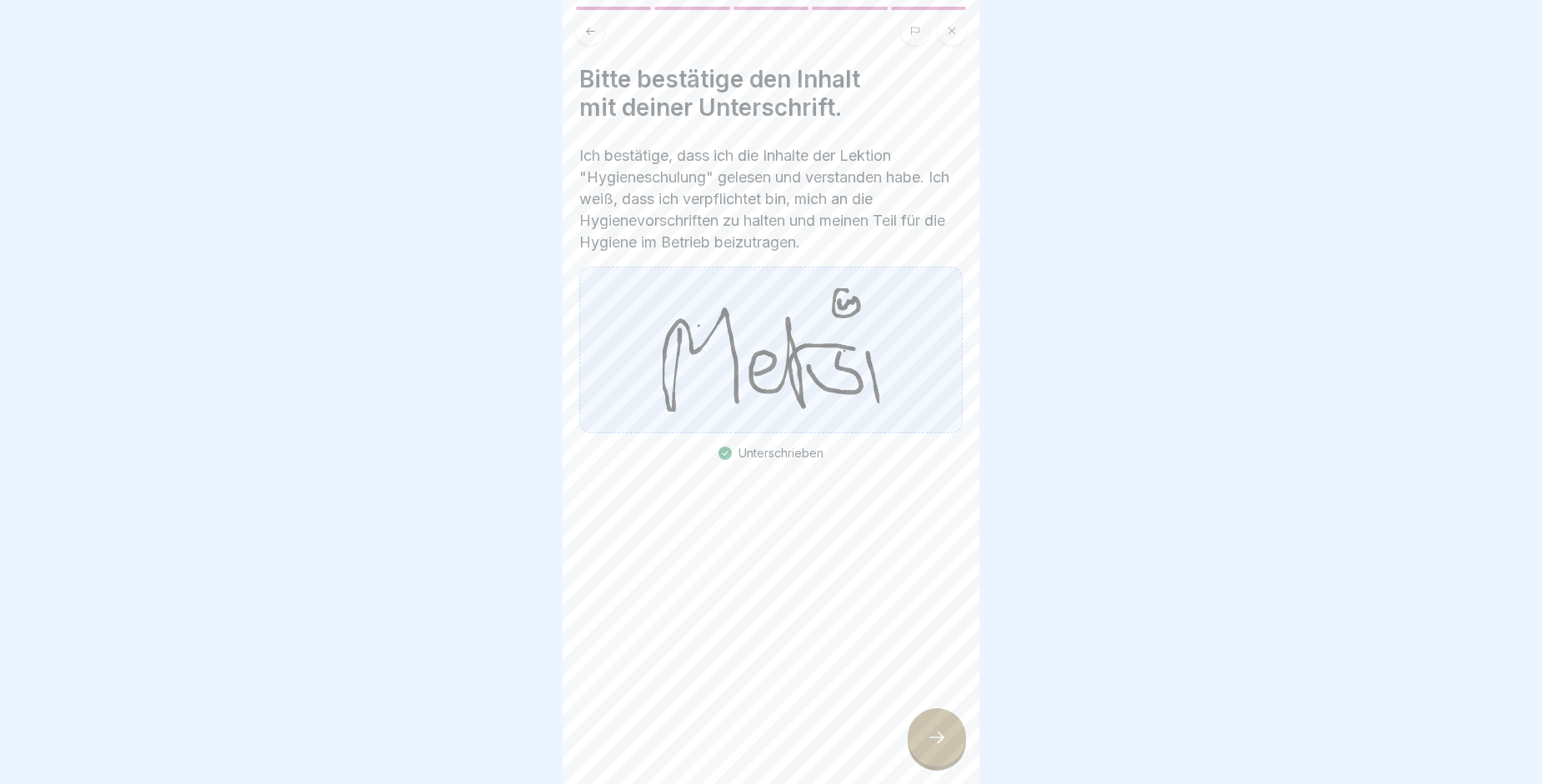
click at [948, 766] on div at bounding box center [937, 737] width 59 height 59
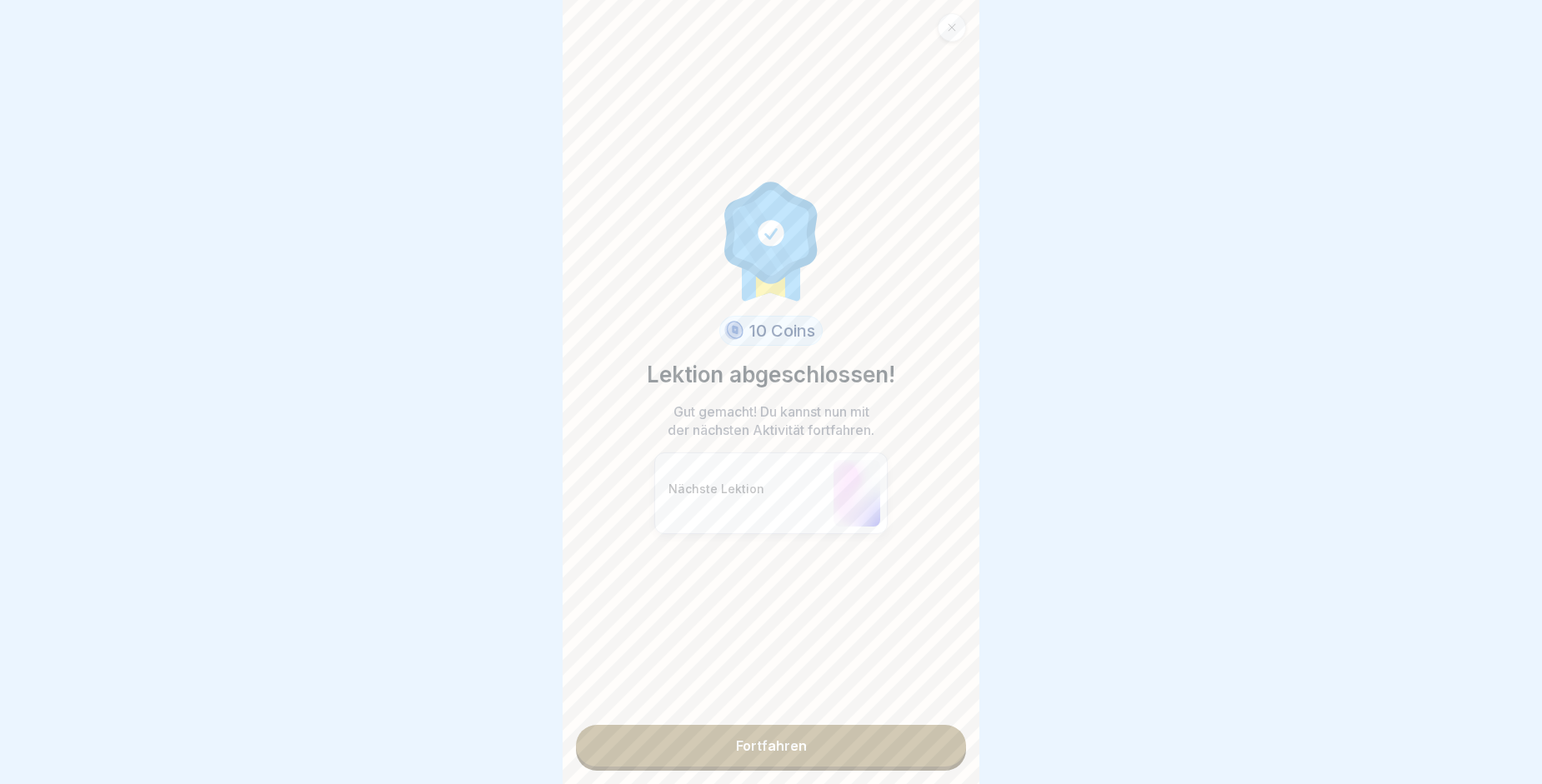
click at [815, 748] on link "Fortfahren" at bounding box center [771, 745] width 390 height 42
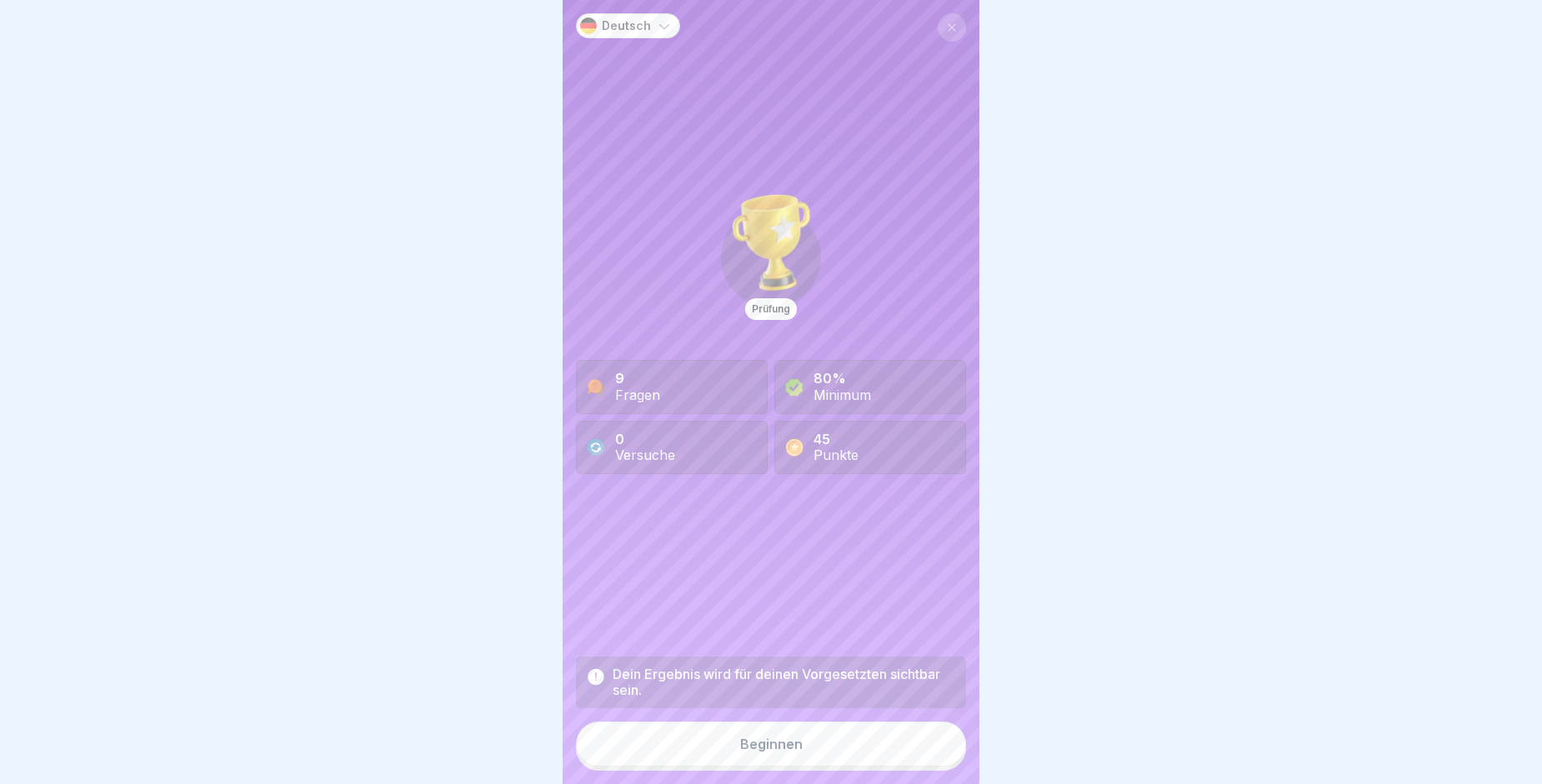
click at [820, 403] on div "Minimum" at bounding box center [842, 395] width 58 height 16
click at [747, 751] on div "Beginnen" at bounding box center [771, 744] width 62 height 15
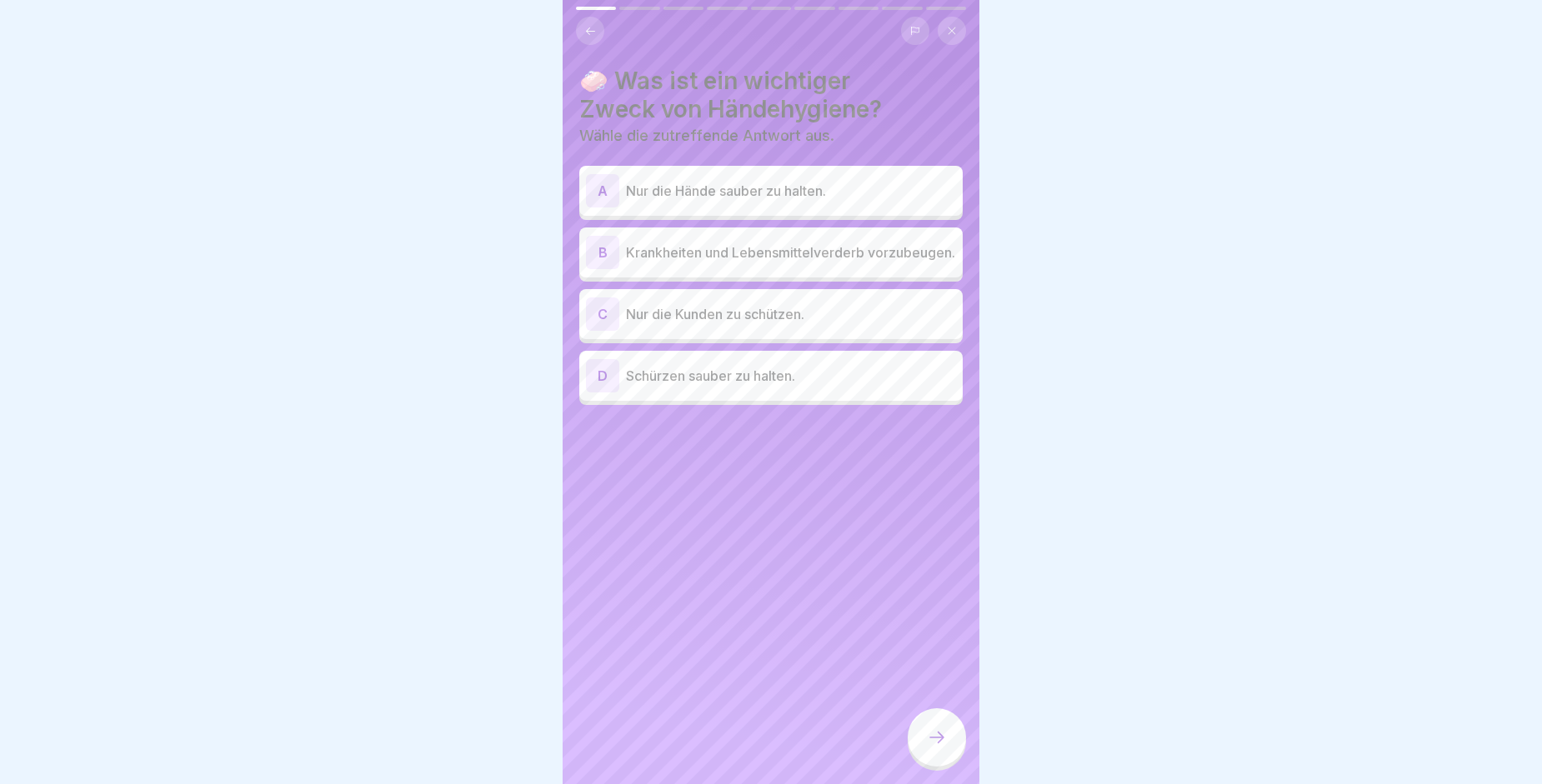
click at [674, 252] on p "Krankheiten und Lebensmittelverderb vorzubeugen." at bounding box center [790, 253] width 330 height 20
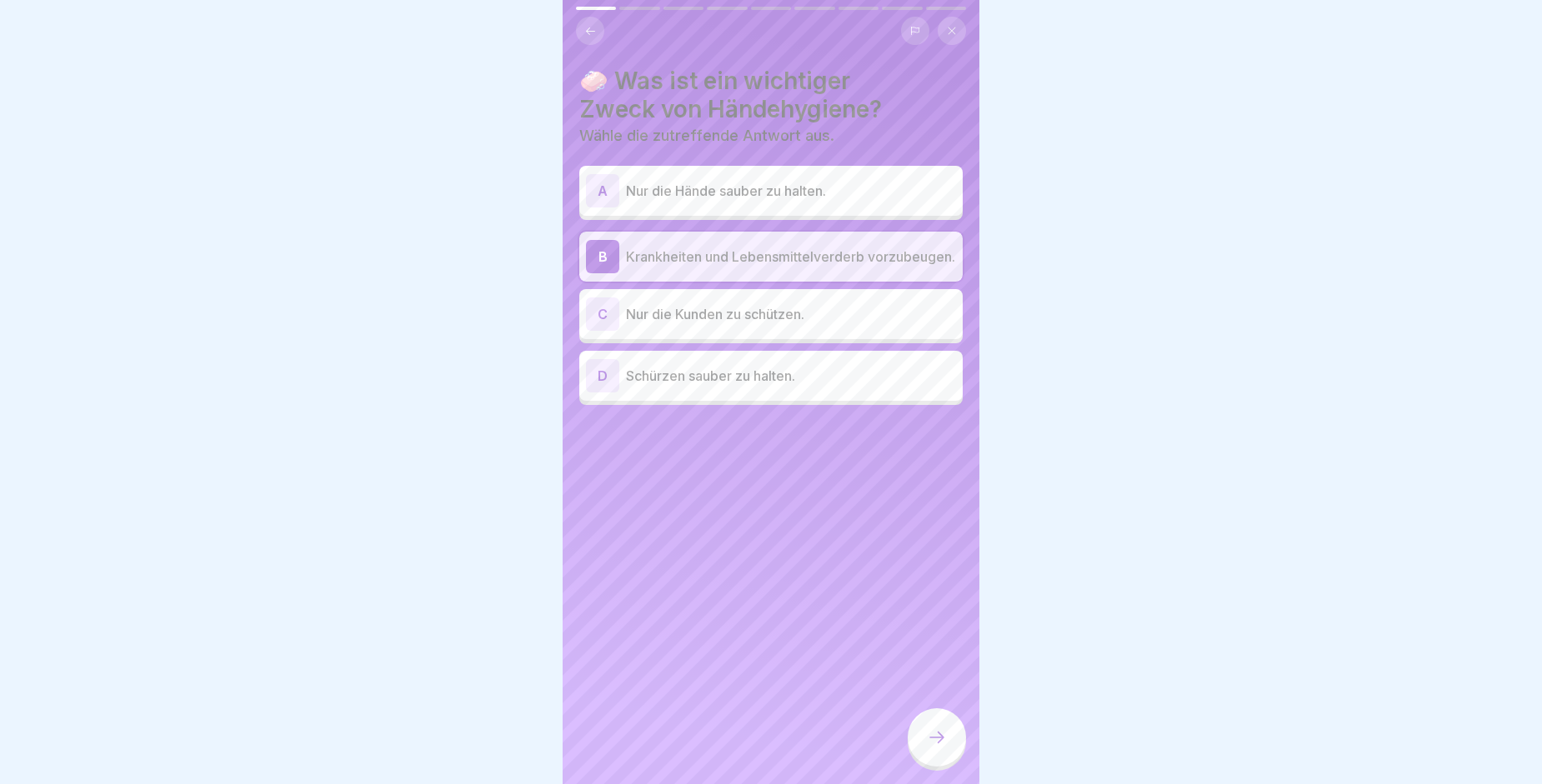
click at [944, 747] on icon at bounding box center [937, 738] width 20 height 20
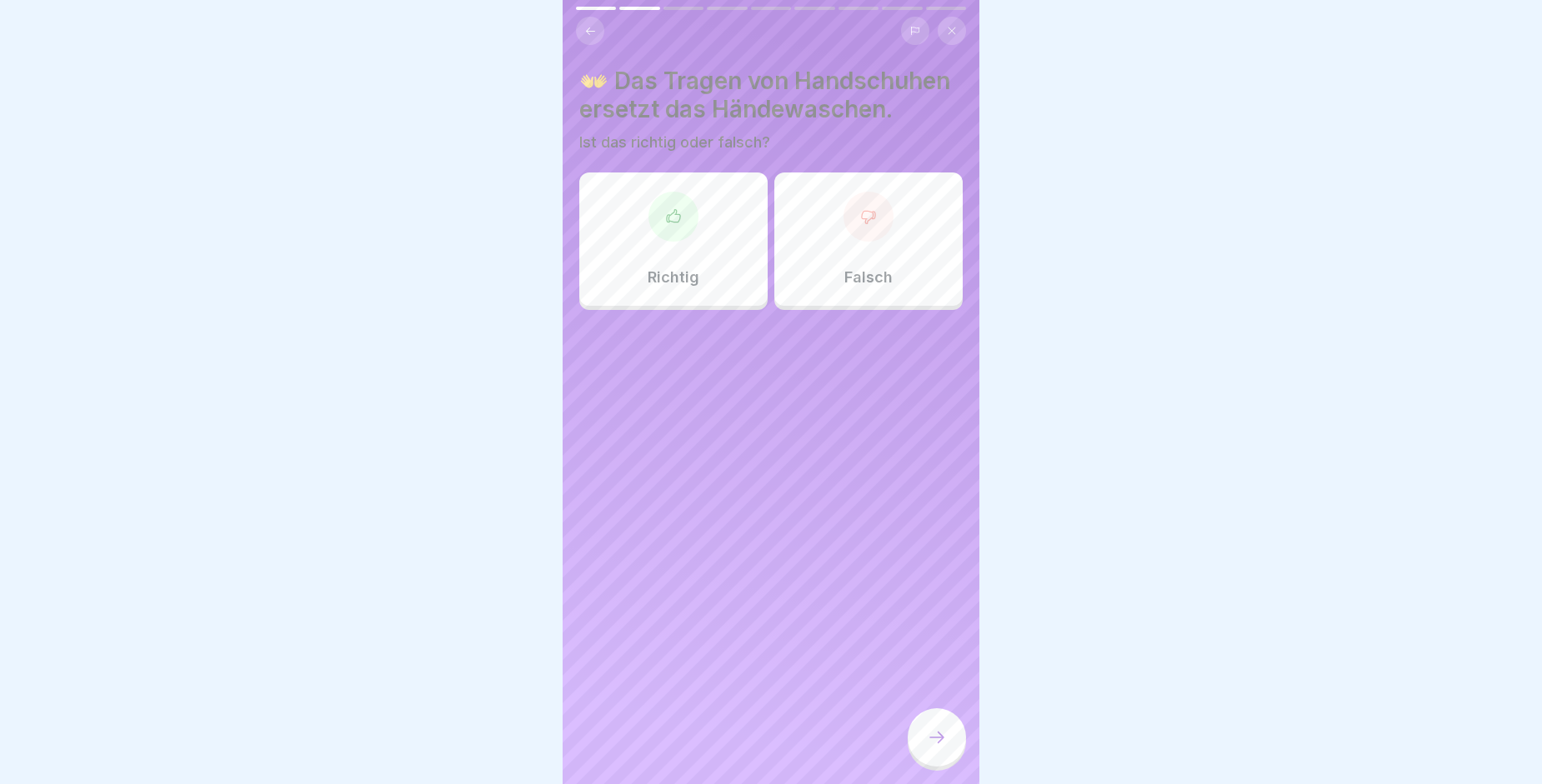
click at [686, 286] on p "Richtig" at bounding box center [674, 278] width 52 height 19
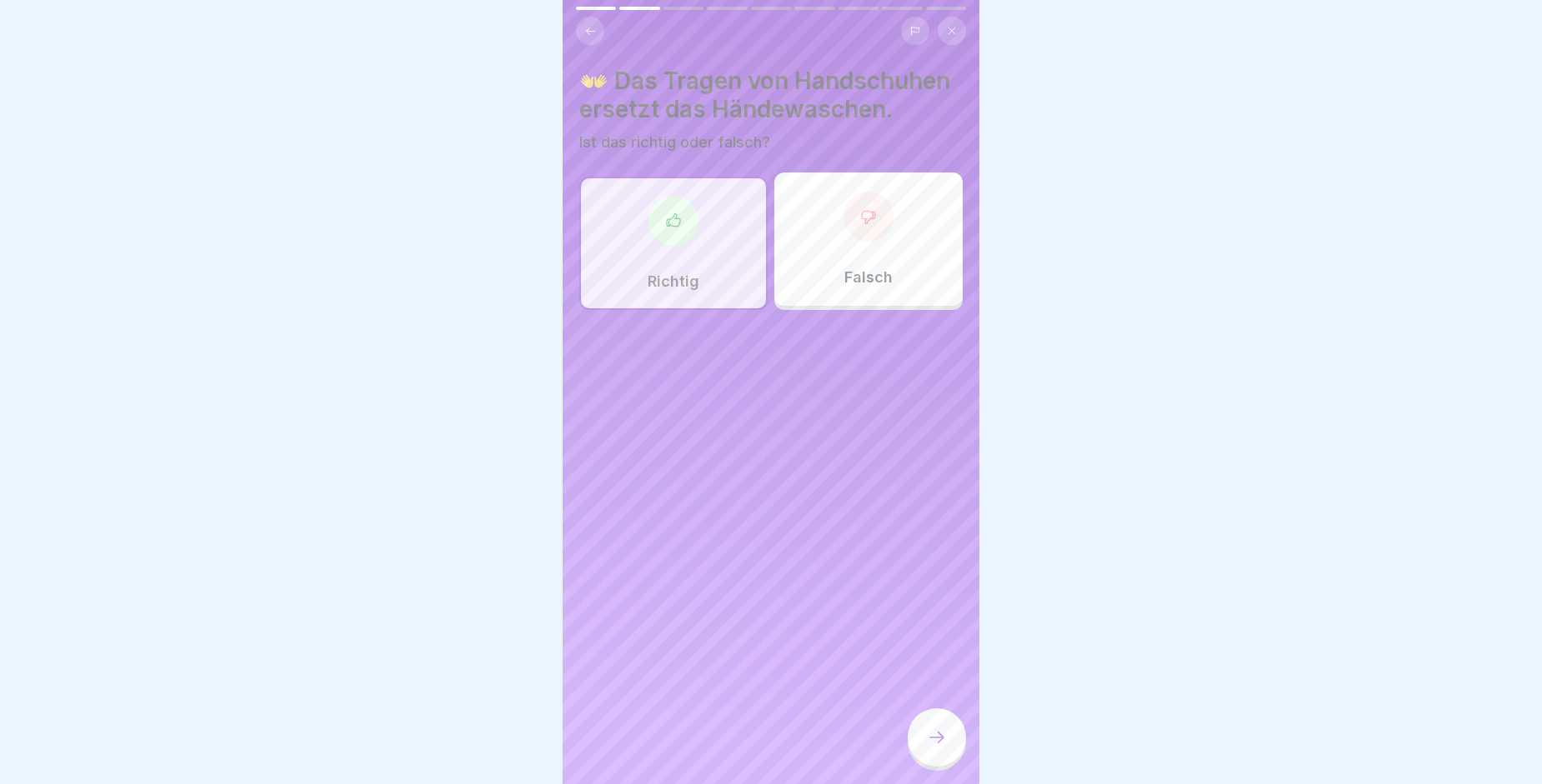
click at [940, 763] on div at bounding box center [937, 737] width 59 height 59
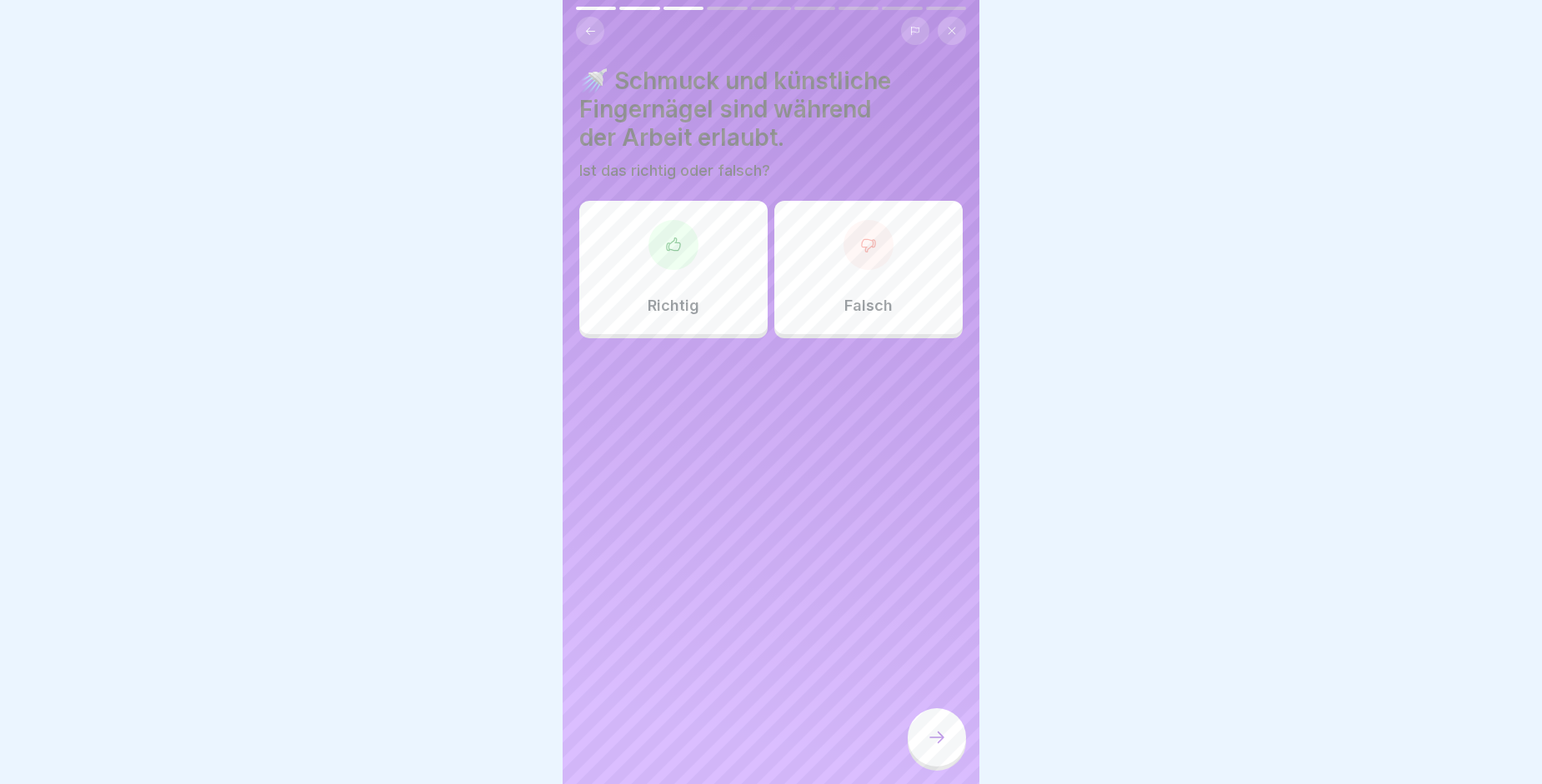
click at [867, 283] on div "Falsch" at bounding box center [868, 267] width 189 height 133
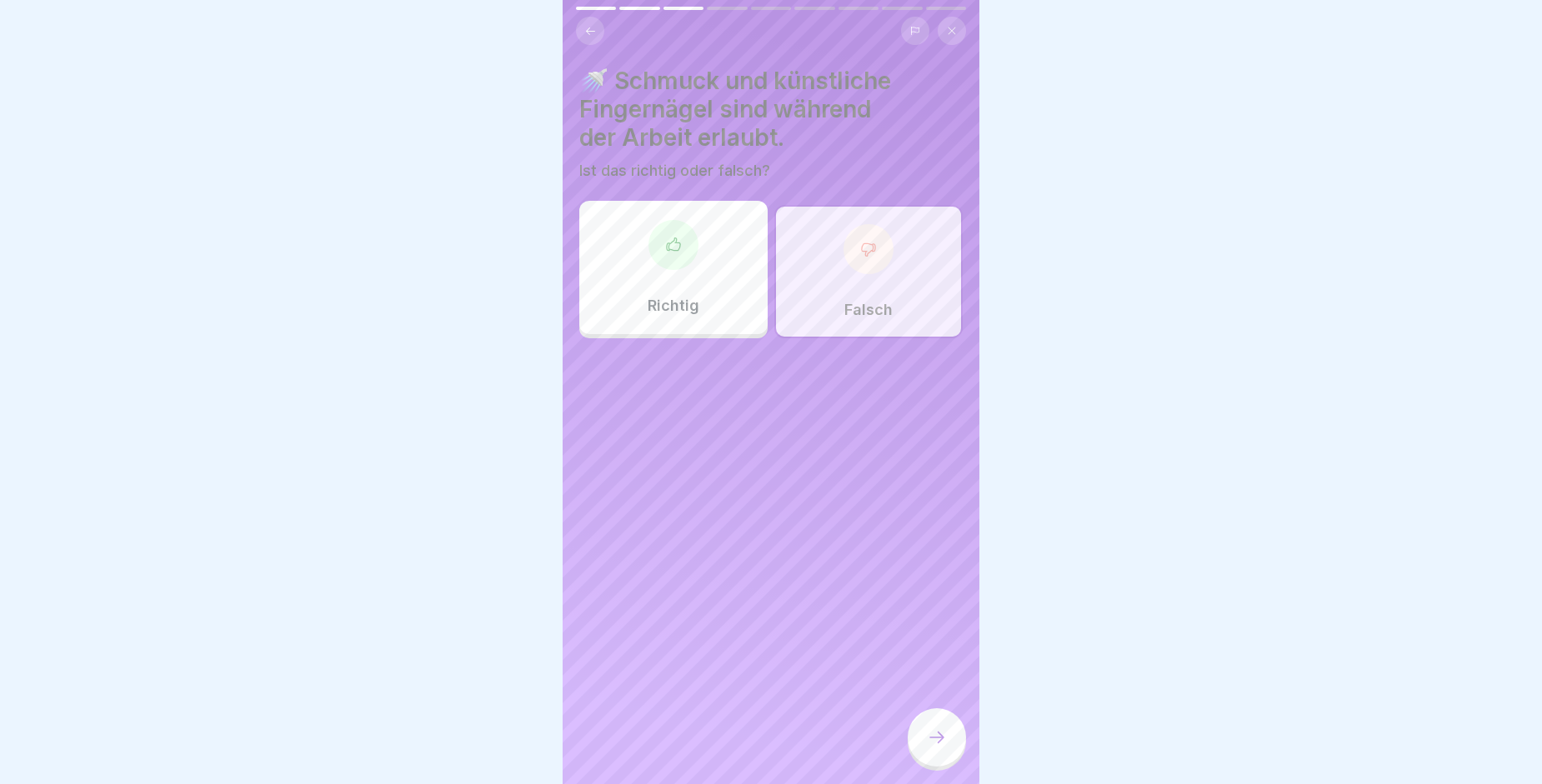
click at [932, 733] on div at bounding box center [937, 737] width 59 height 59
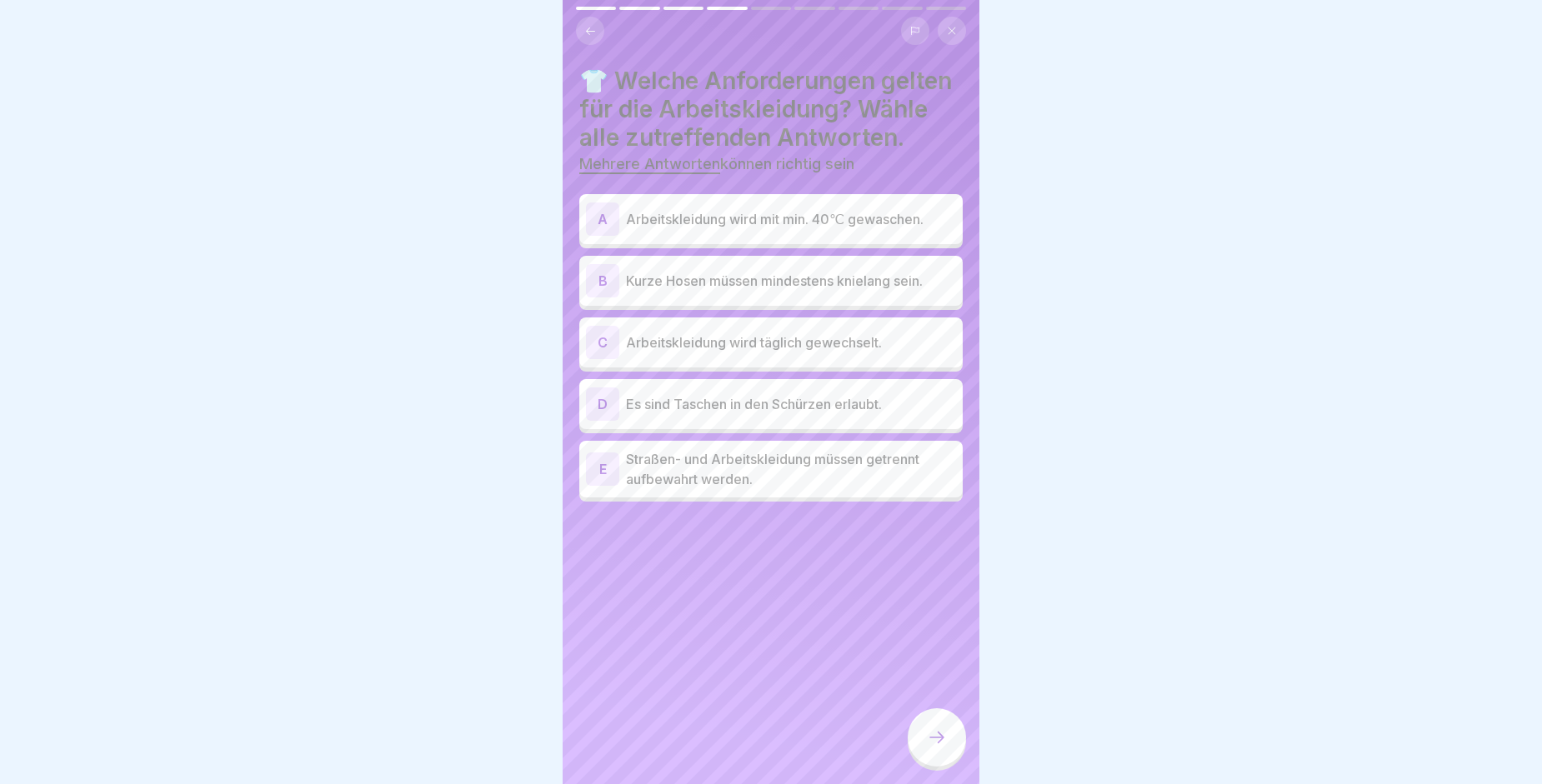
click at [714, 352] on p "Arbeitskleidung wird täglich gewechselt." at bounding box center [790, 343] width 330 height 20
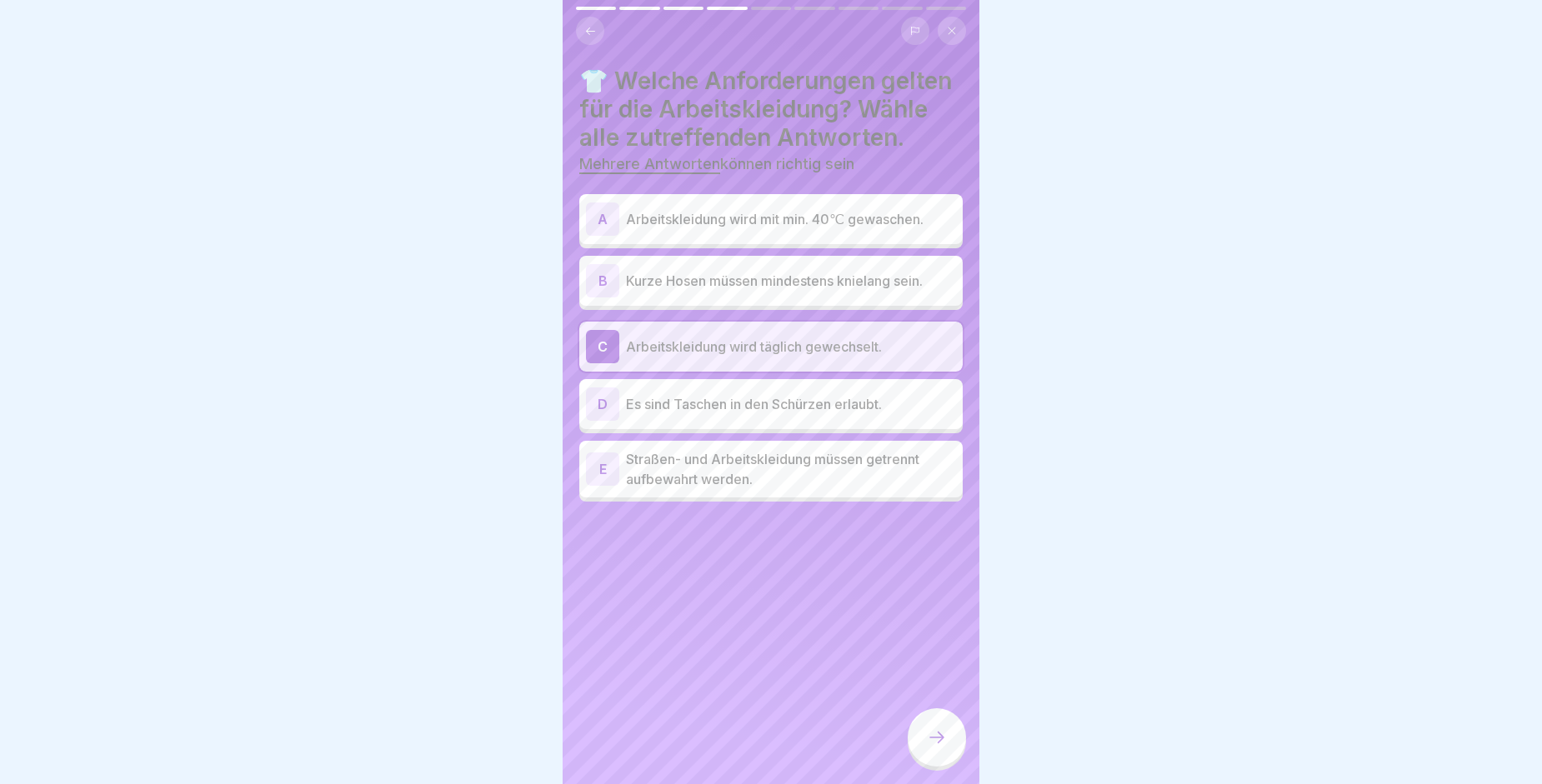
click at [929, 732] on div at bounding box center [937, 737] width 59 height 59
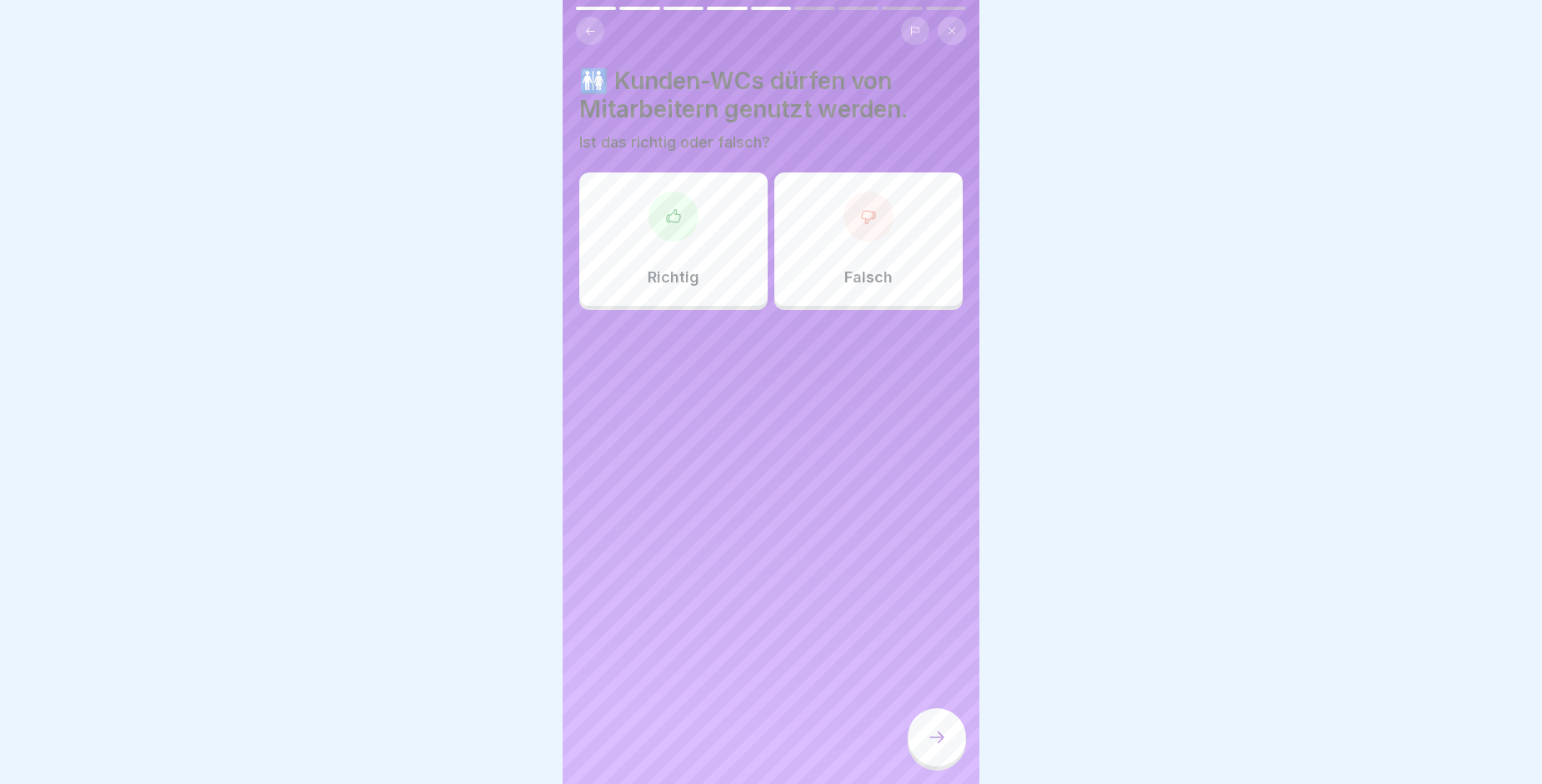
click at [852, 256] on div "Falsch" at bounding box center [868, 239] width 189 height 133
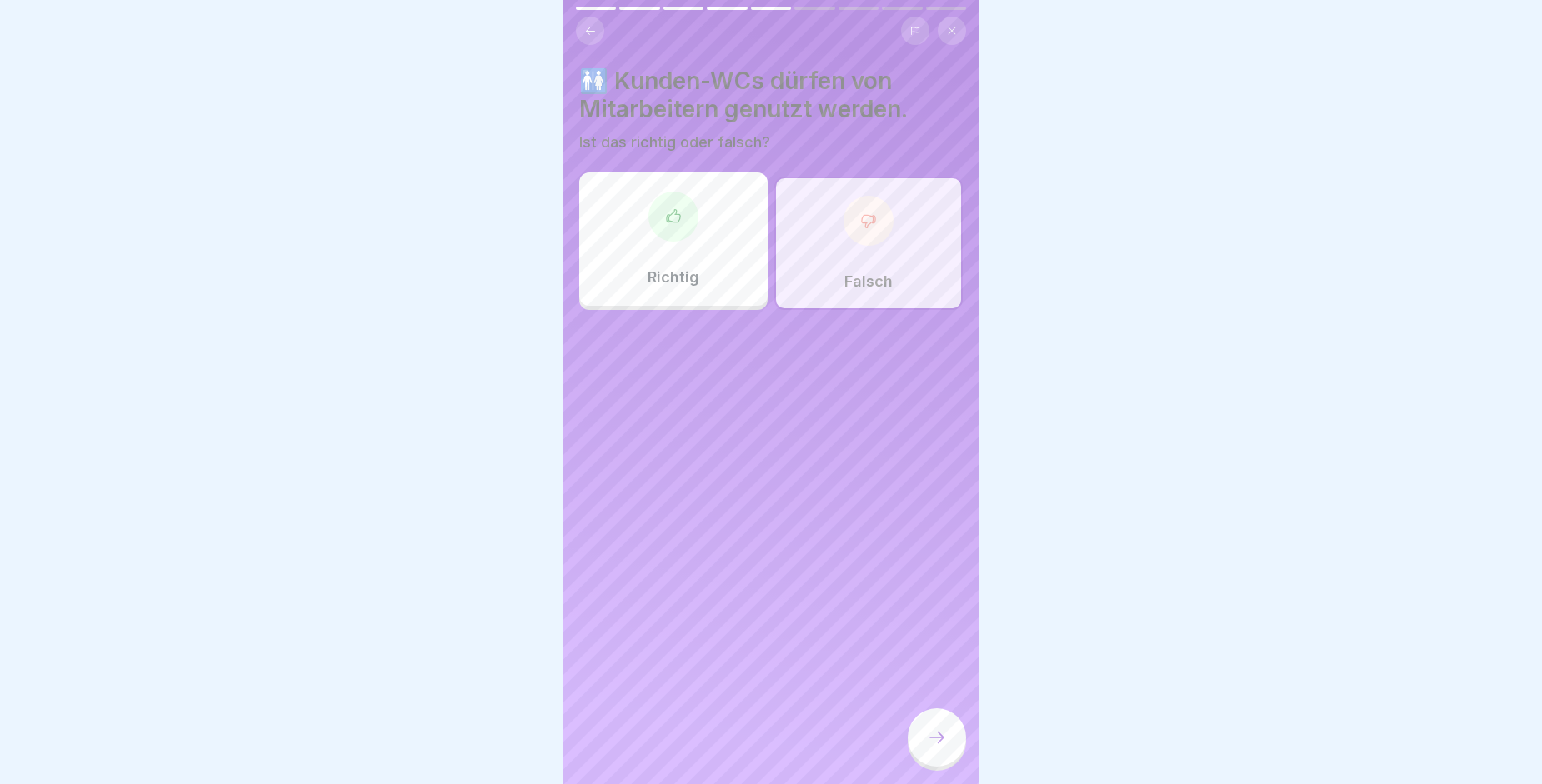
click at [942, 741] on div at bounding box center [937, 737] width 59 height 59
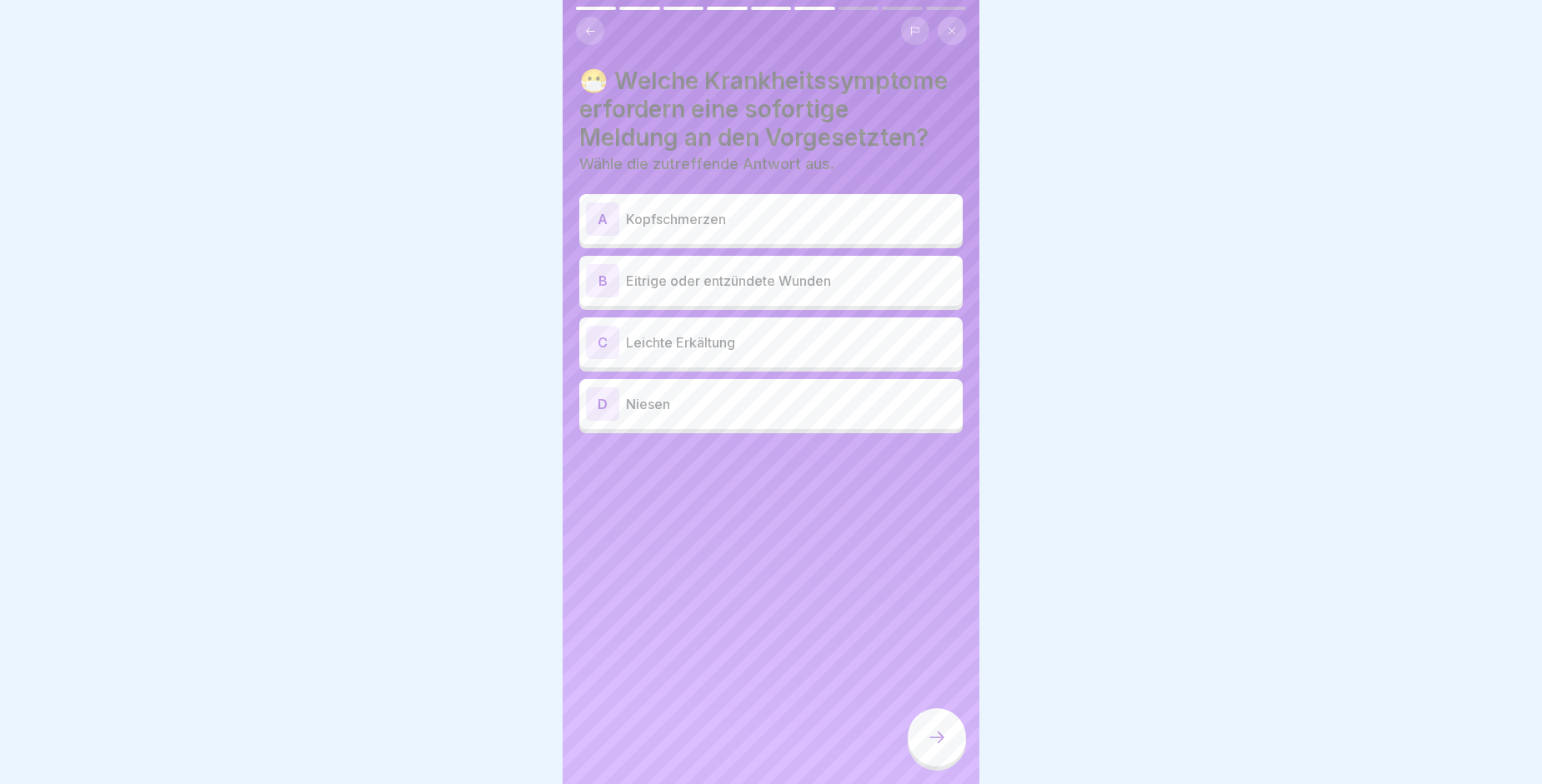
click at [669, 283] on p "Eitrige oder entzündete Wunden" at bounding box center [790, 281] width 330 height 20
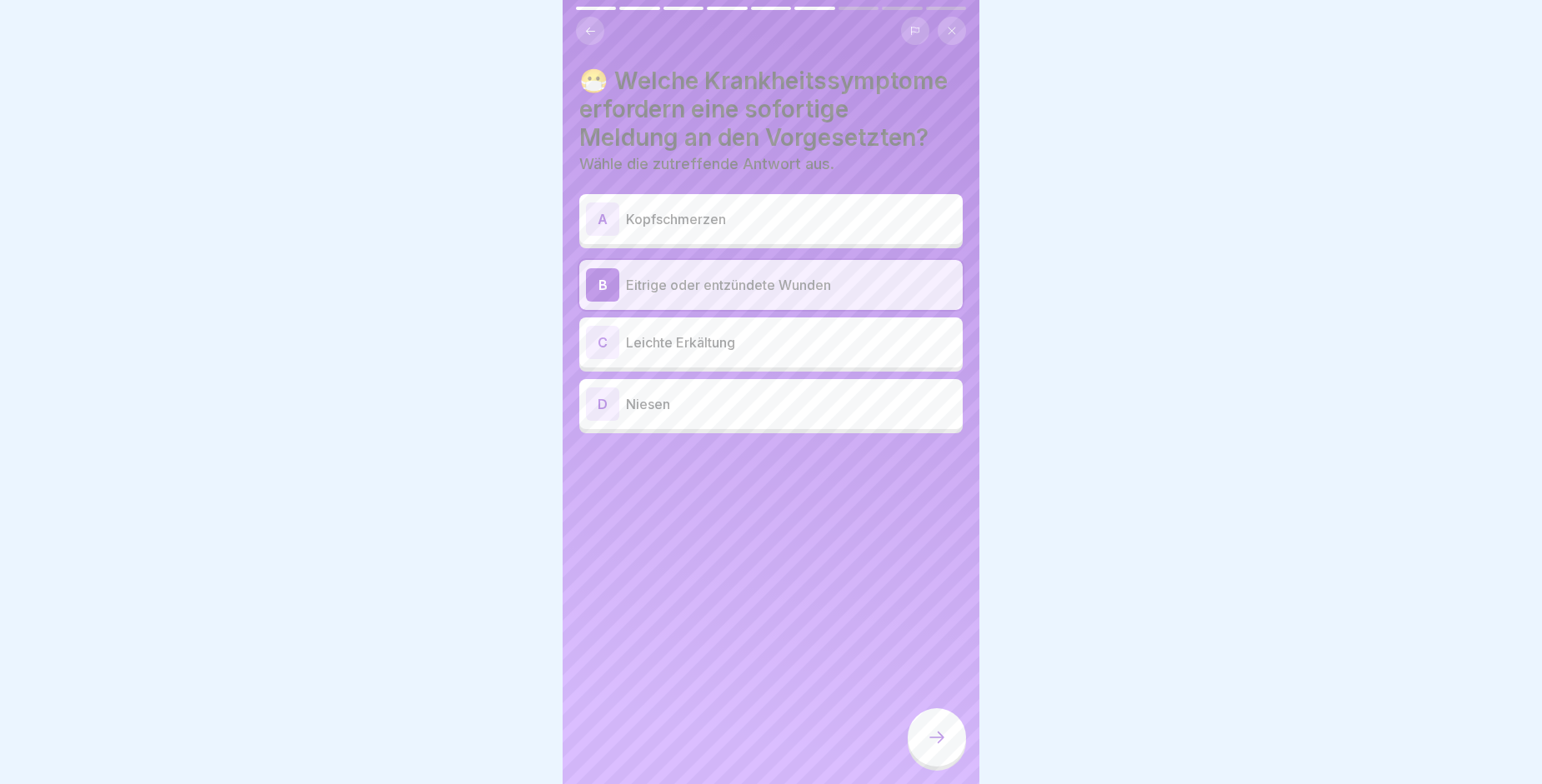
click at [668, 351] on p "Leichte Erkältung" at bounding box center [790, 343] width 330 height 20
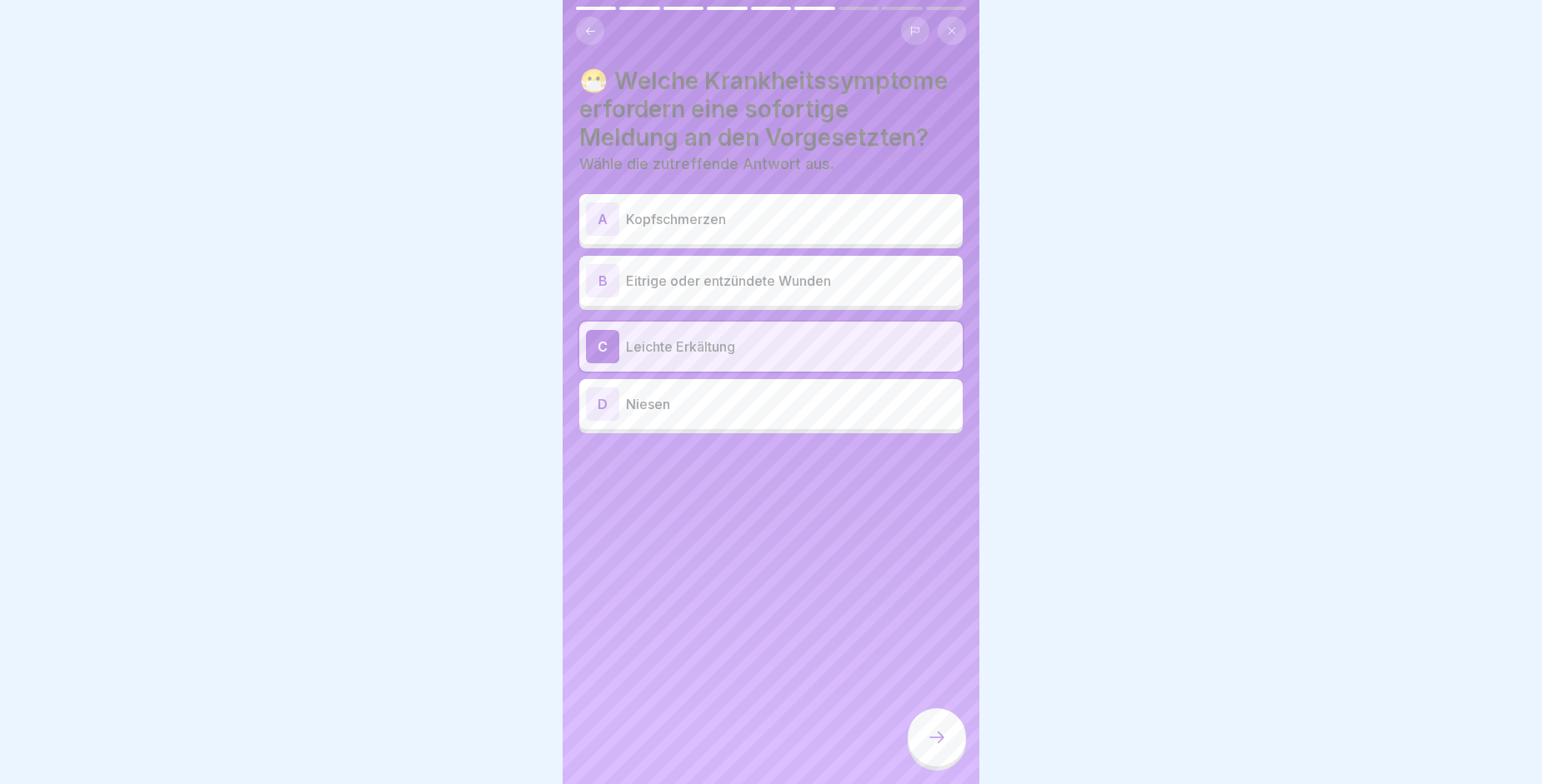
click at [667, 280] on p "Eitrige oder entzündete Wunden" at bounding box center [790, 281] width 330 height 20
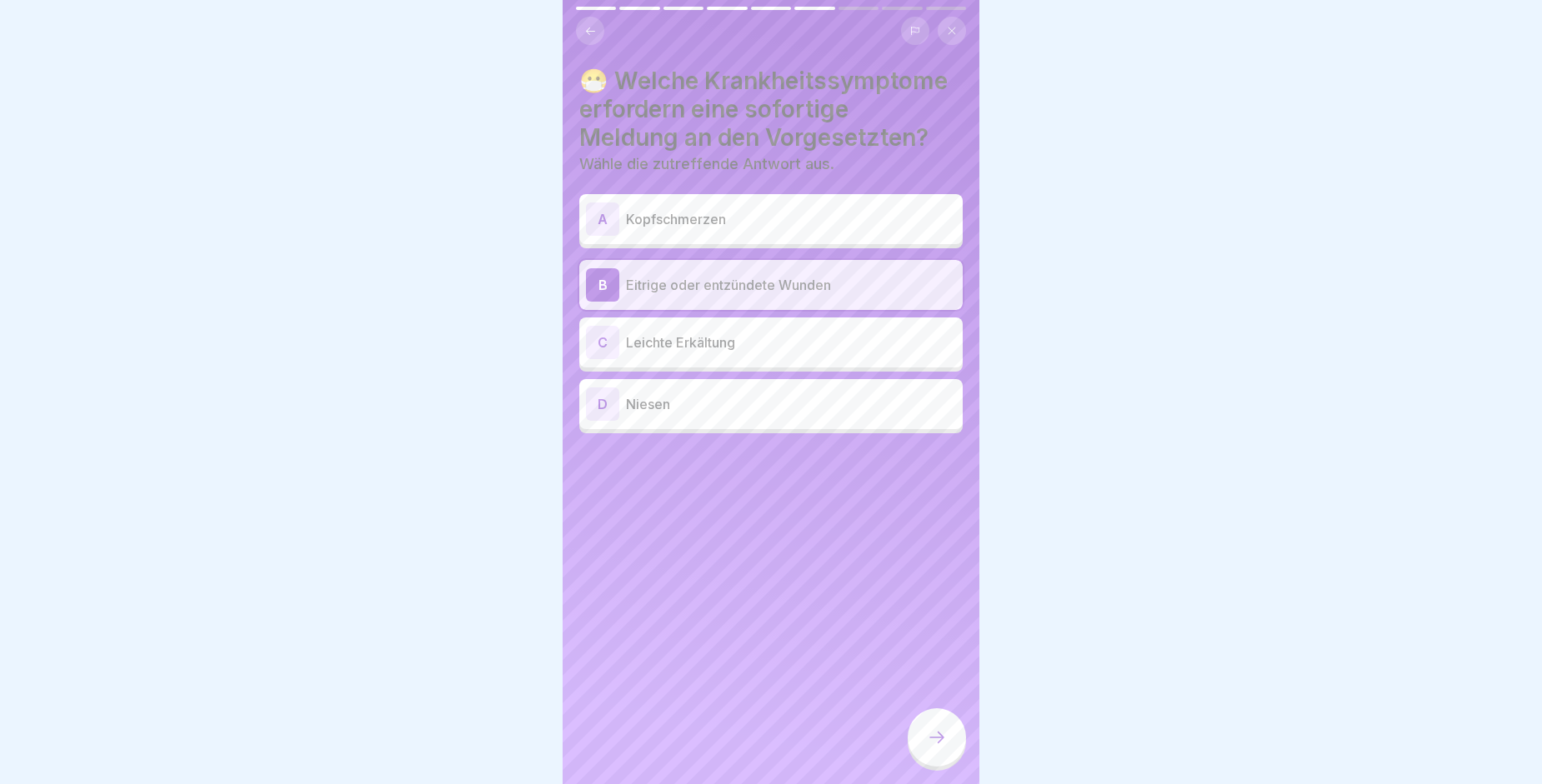
click at [678, 334] on p "Leichte Erkältung" at bounding box center [790, 343] width 330 height 20
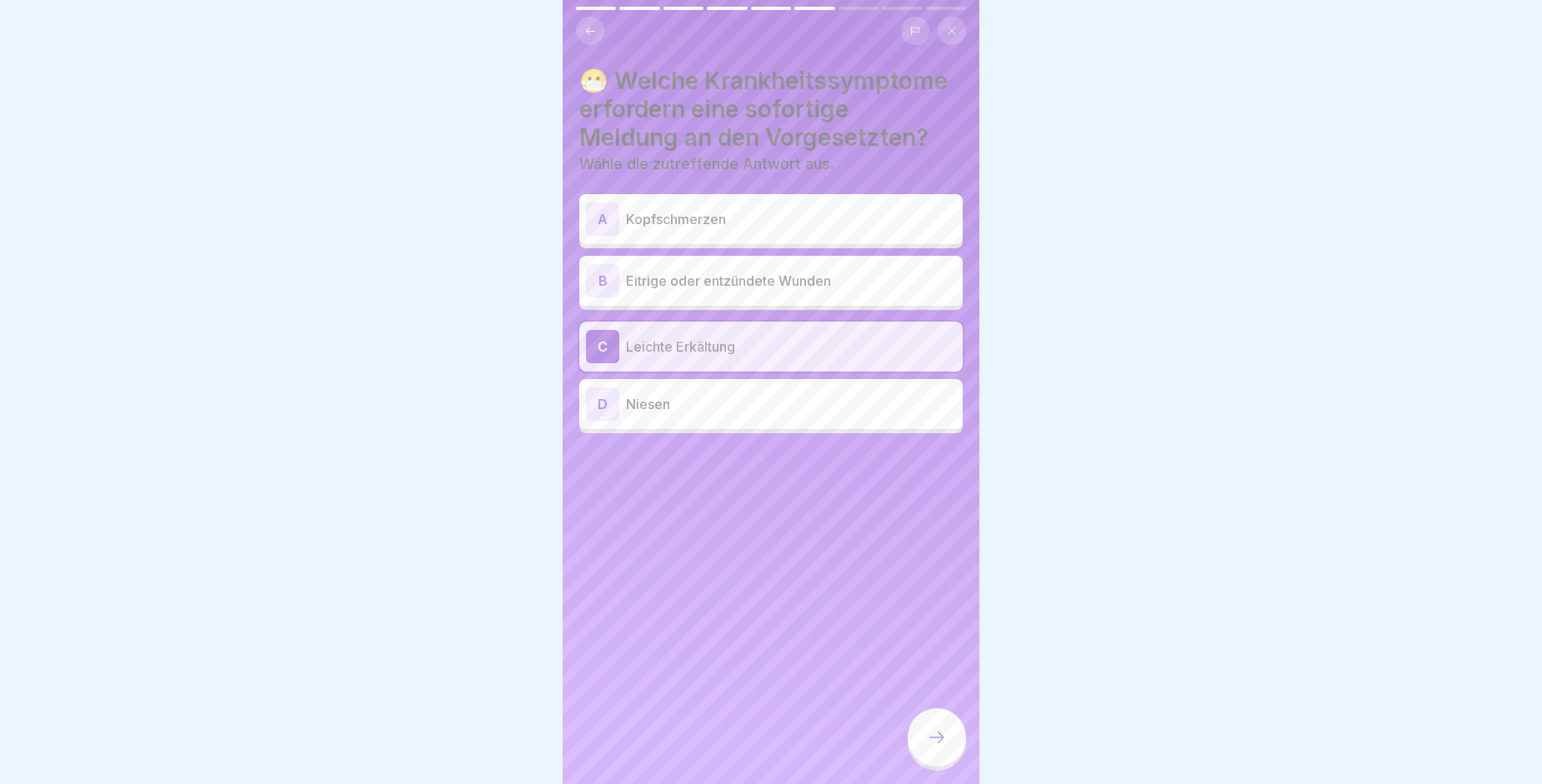
click at [925, 737] on div at bounding box center [937, 737] width 59 height 59
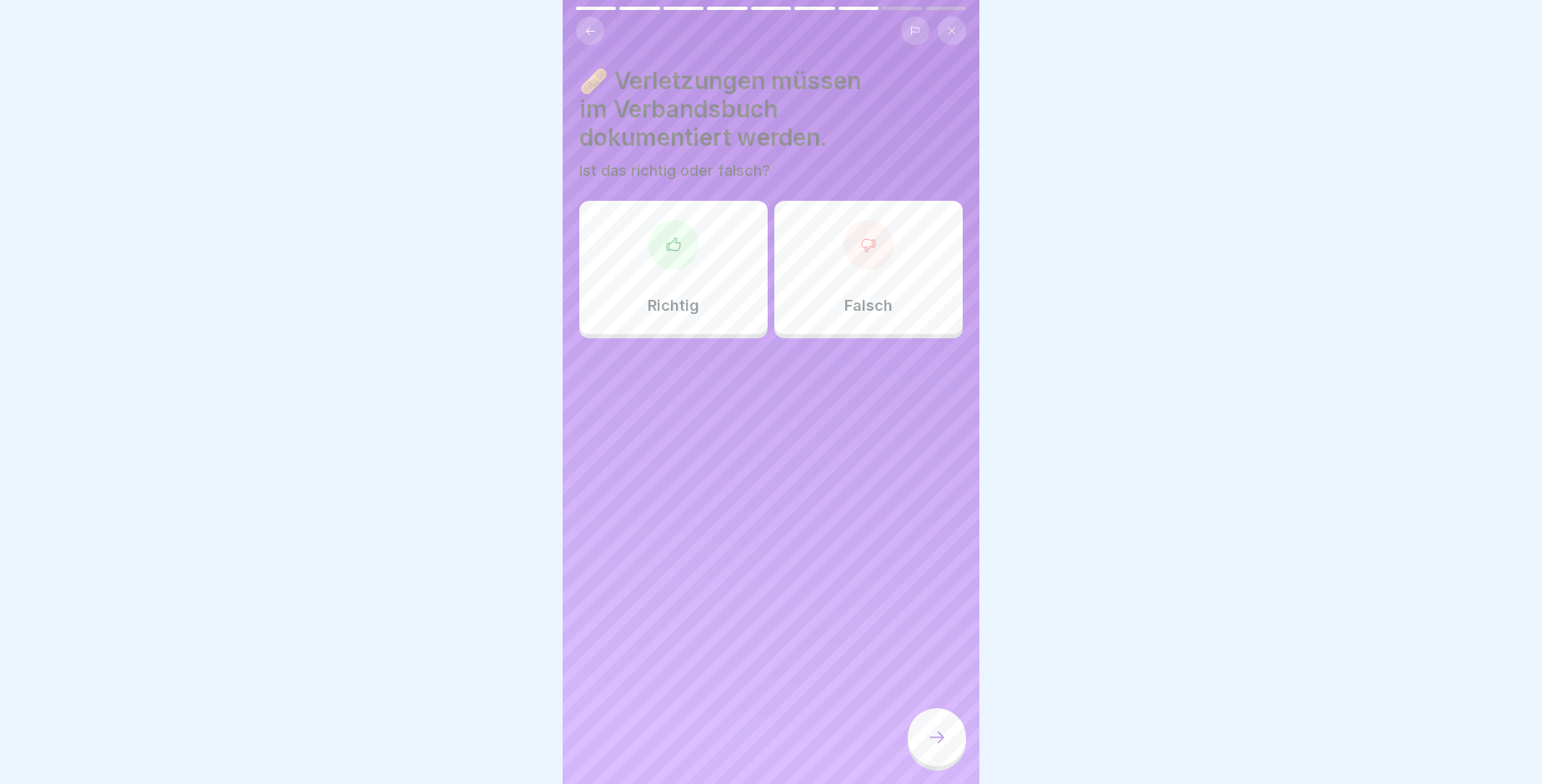
click at [660, 262] on div at bounding box center [674, 245] width 50 height 50
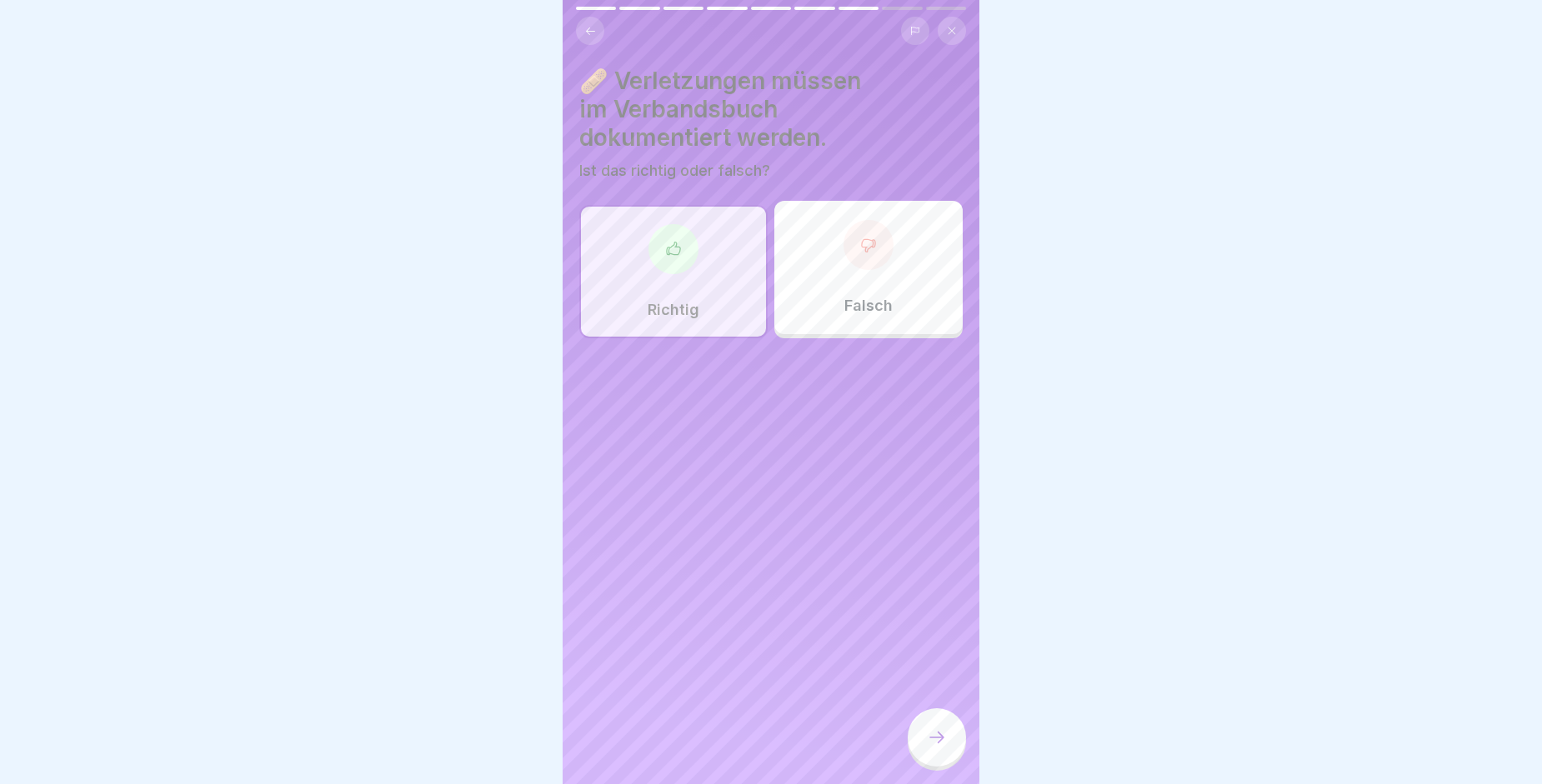
click at [919, 738] on div at bounding box center [937, 737] width 59 height 59
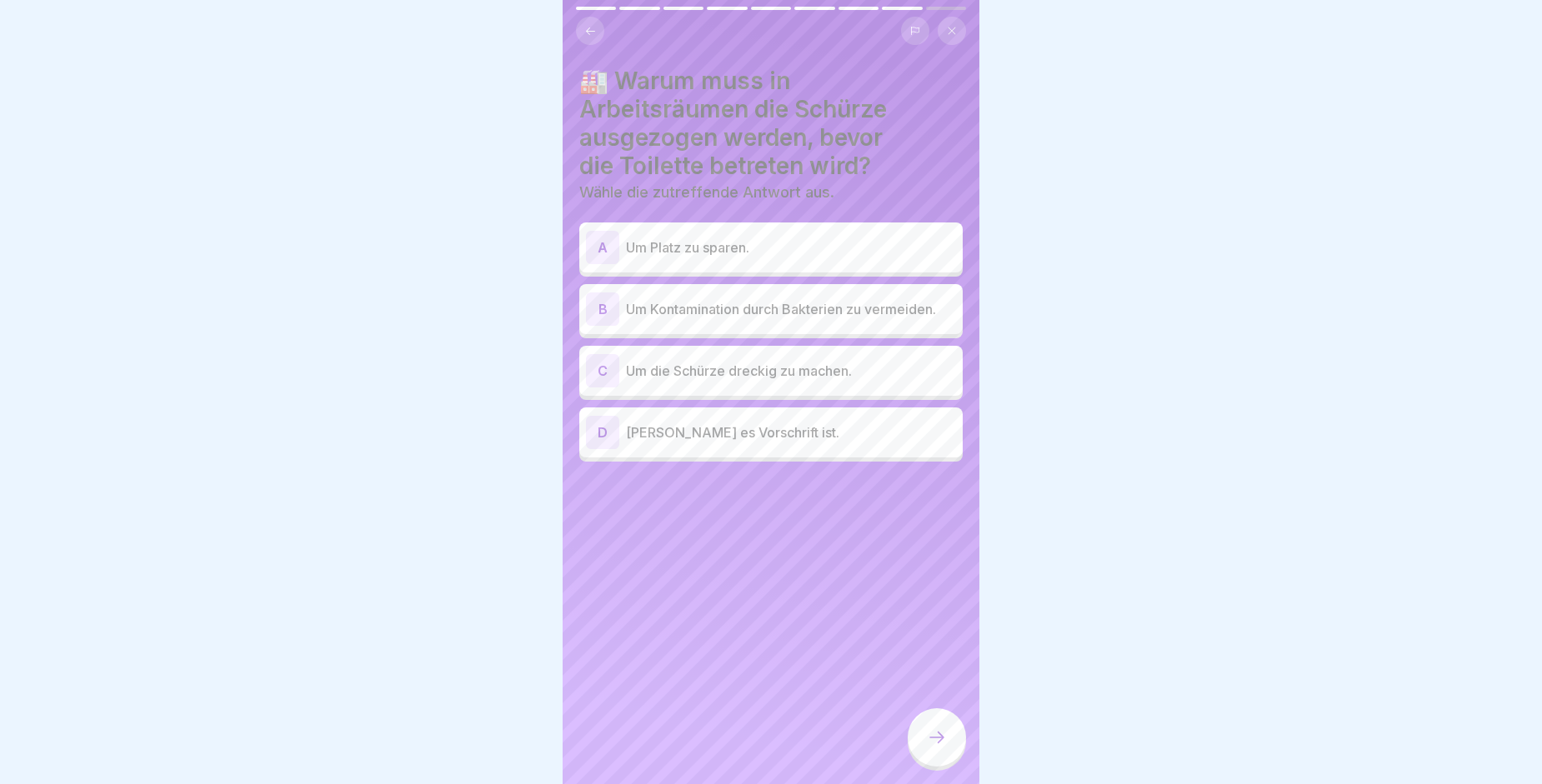
click at [771, 320] on div "B Um Kontamination durch Bakterien zu vermeiden." at bounding box center [771, 309] width 370 height 33
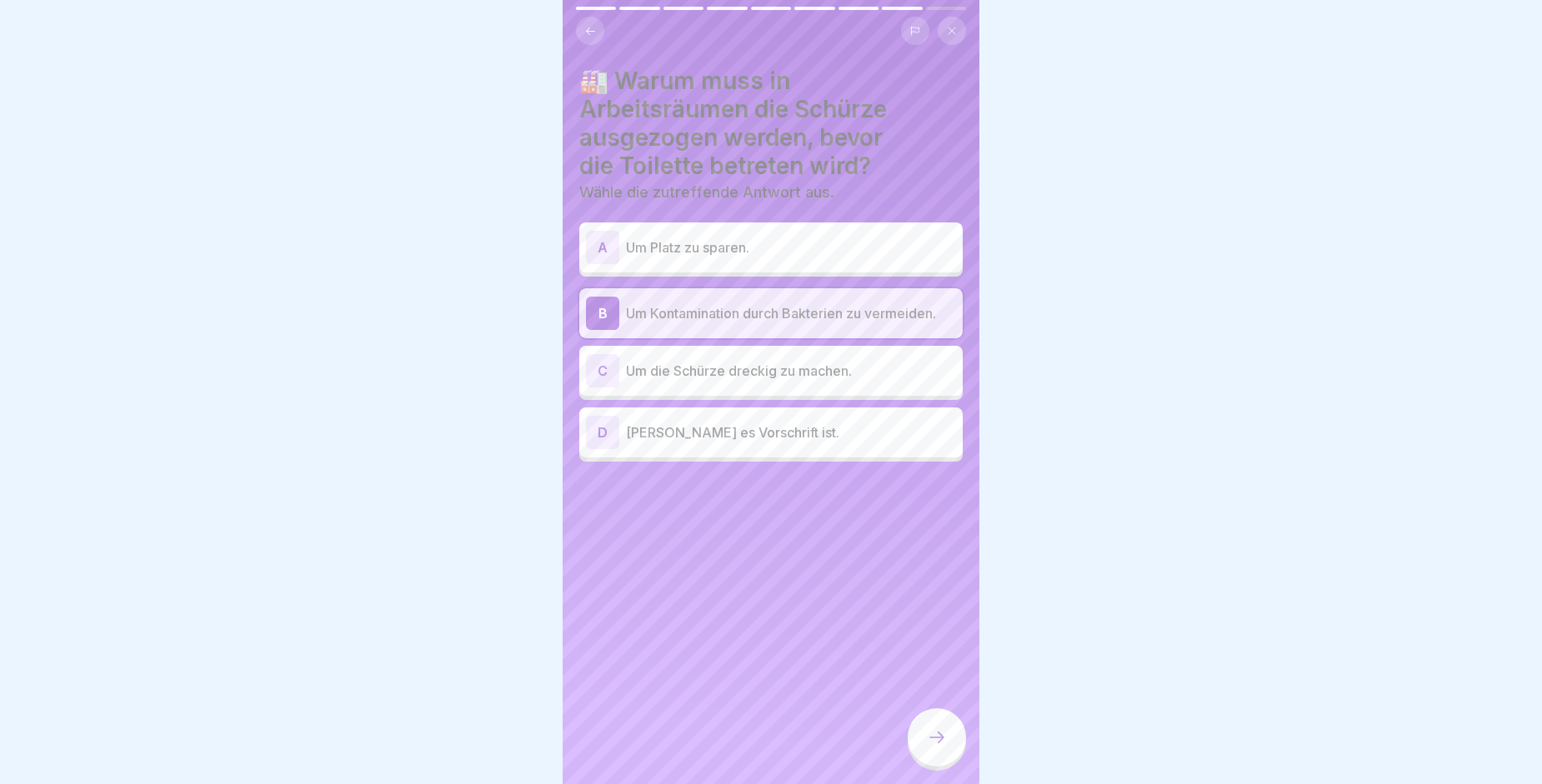
click at [931, 761] on div at bounding box center [937, 737] width 59 height 59
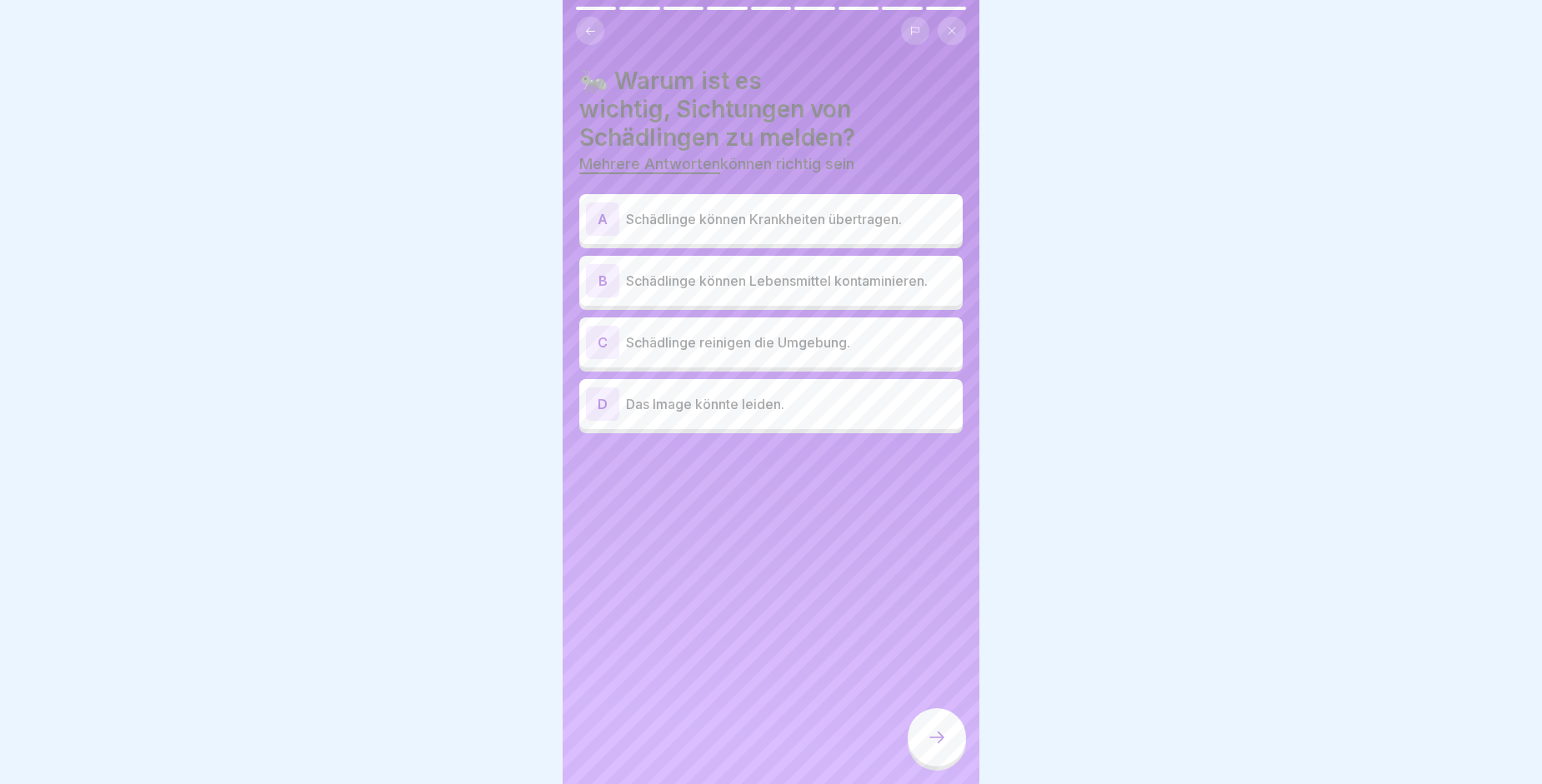
click at [731, 280] on p "Schädlinge können Lebensmittel kontaminieren." at bounding box center [790, 281] width 330 height 20
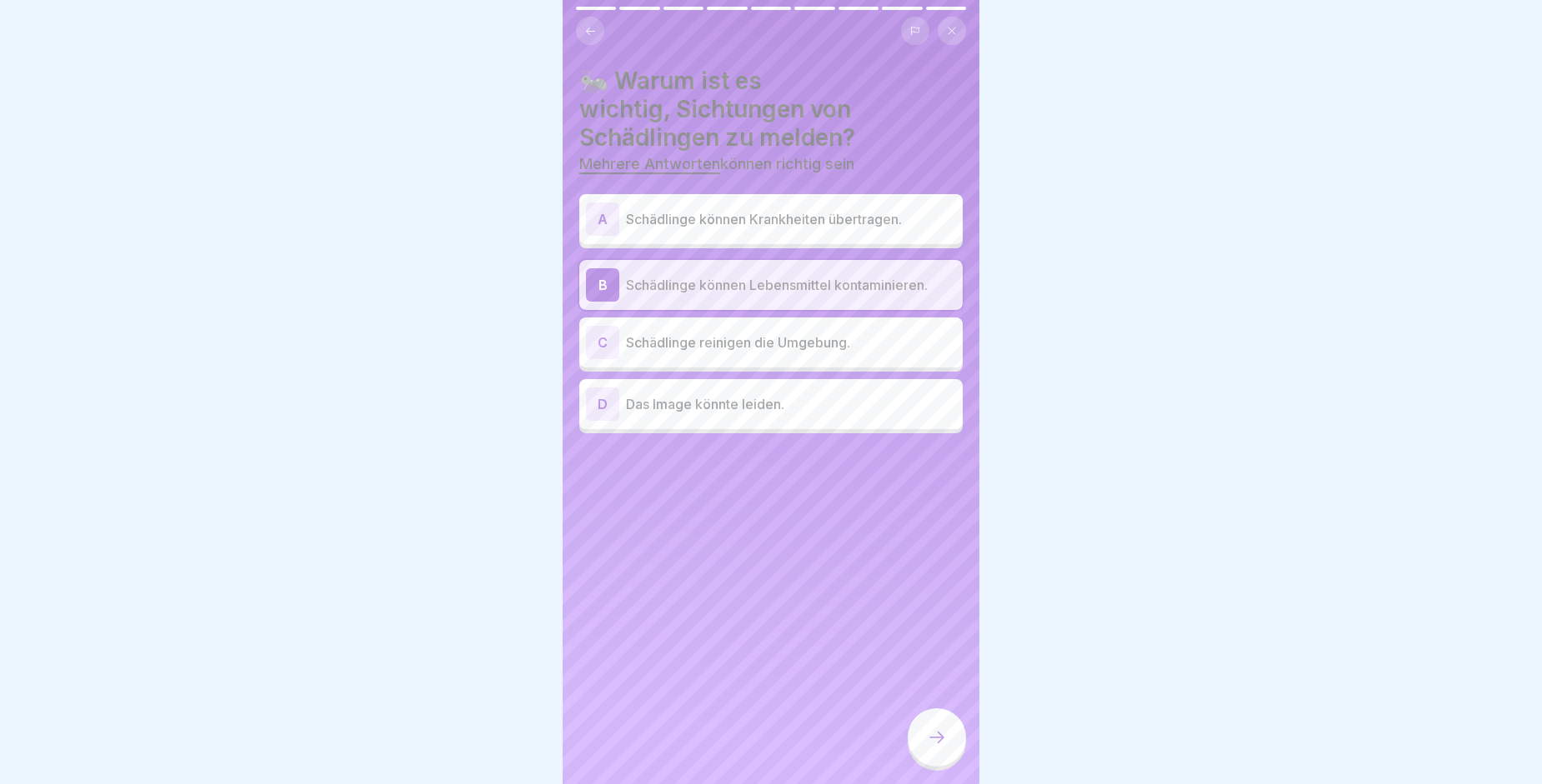
click at [942, 738] on div at bounding box center [937, 737] width 59 height 59
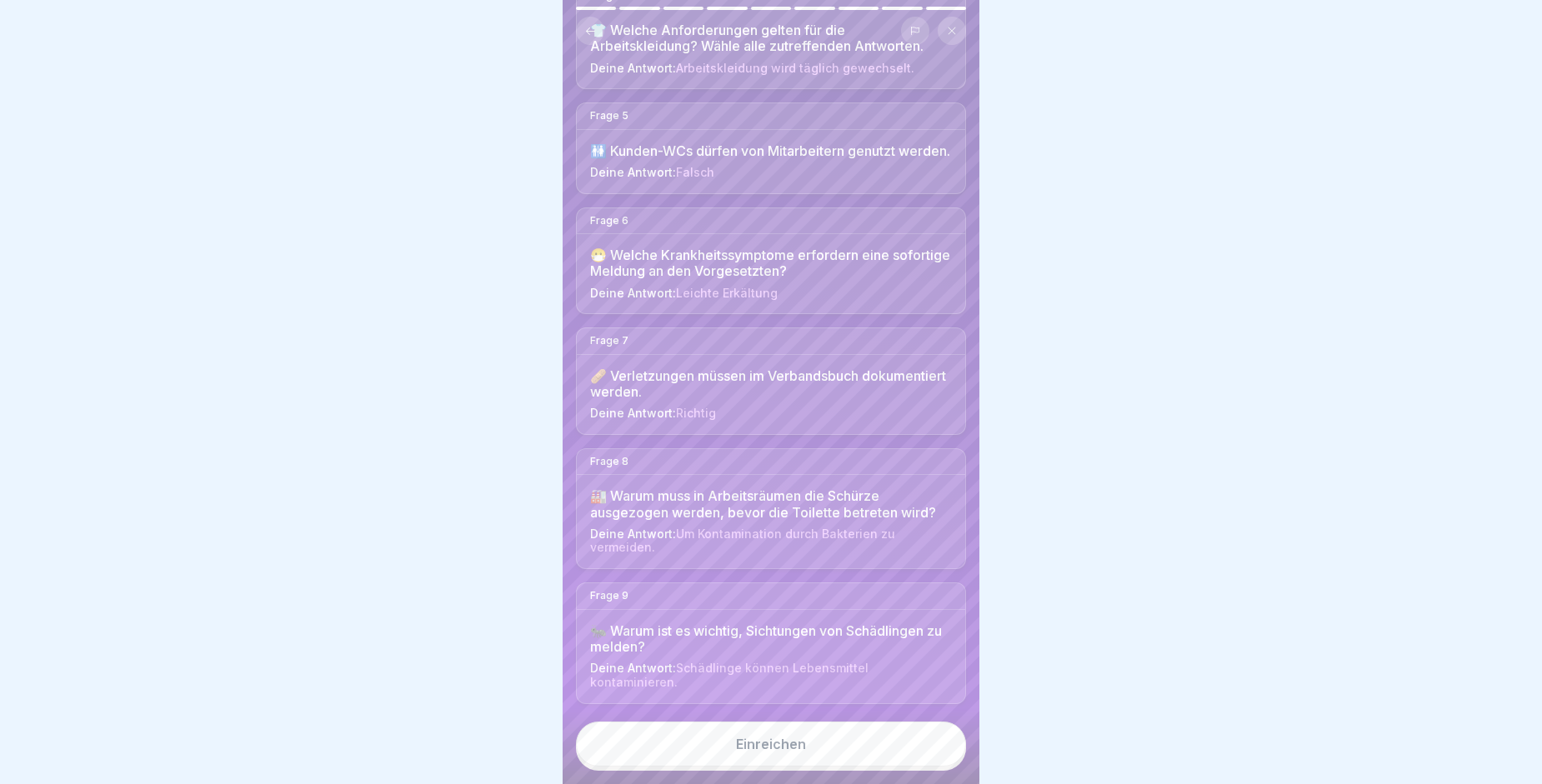
scroll to position [558, 0]
click at [820, 737] on button "Einreichen" at bounding box center [771, 744] width 390 height 45
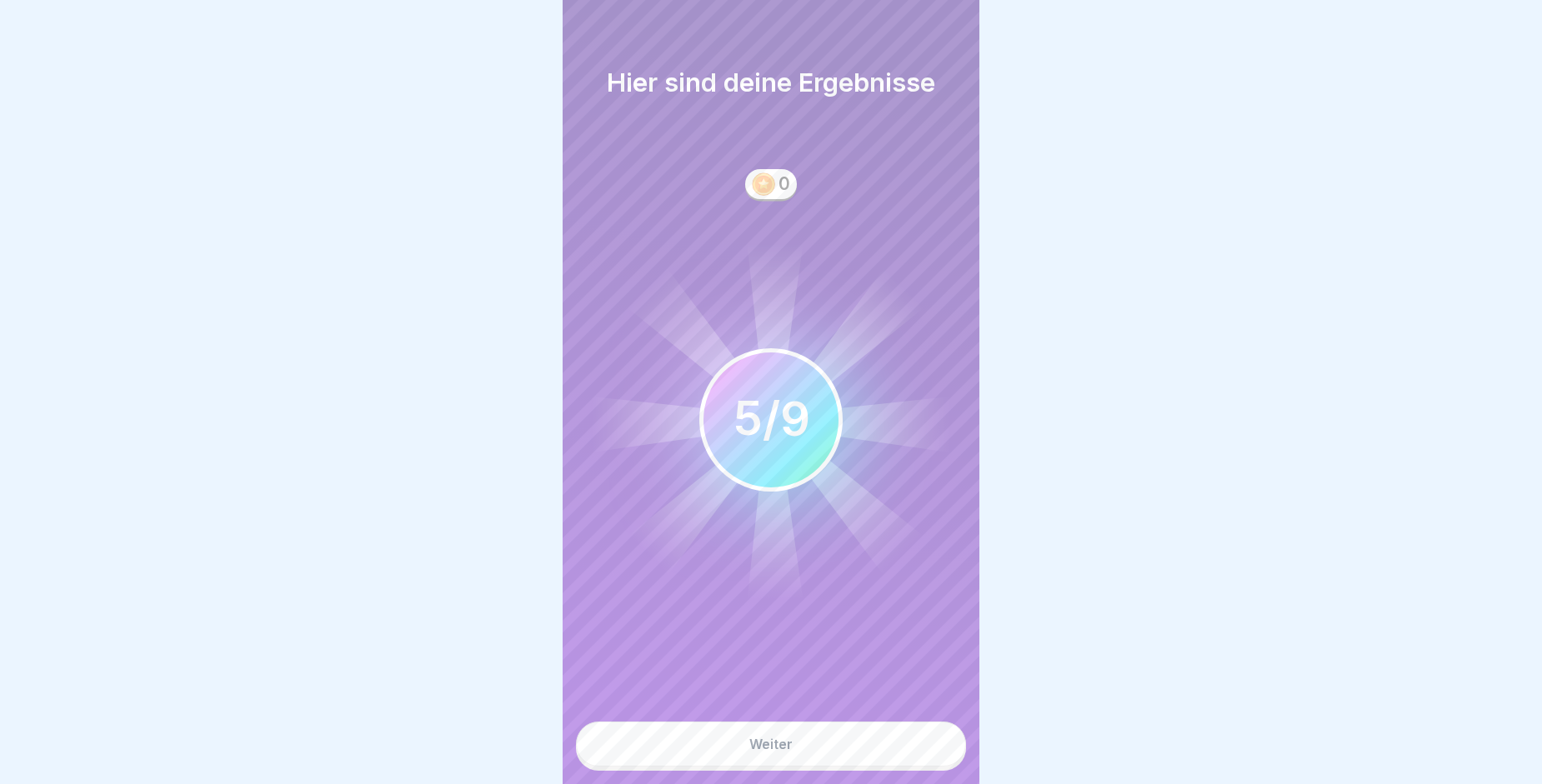
click at [820, 737] on button "Weiter" at bounding box center [771, 744] width 390 height 45
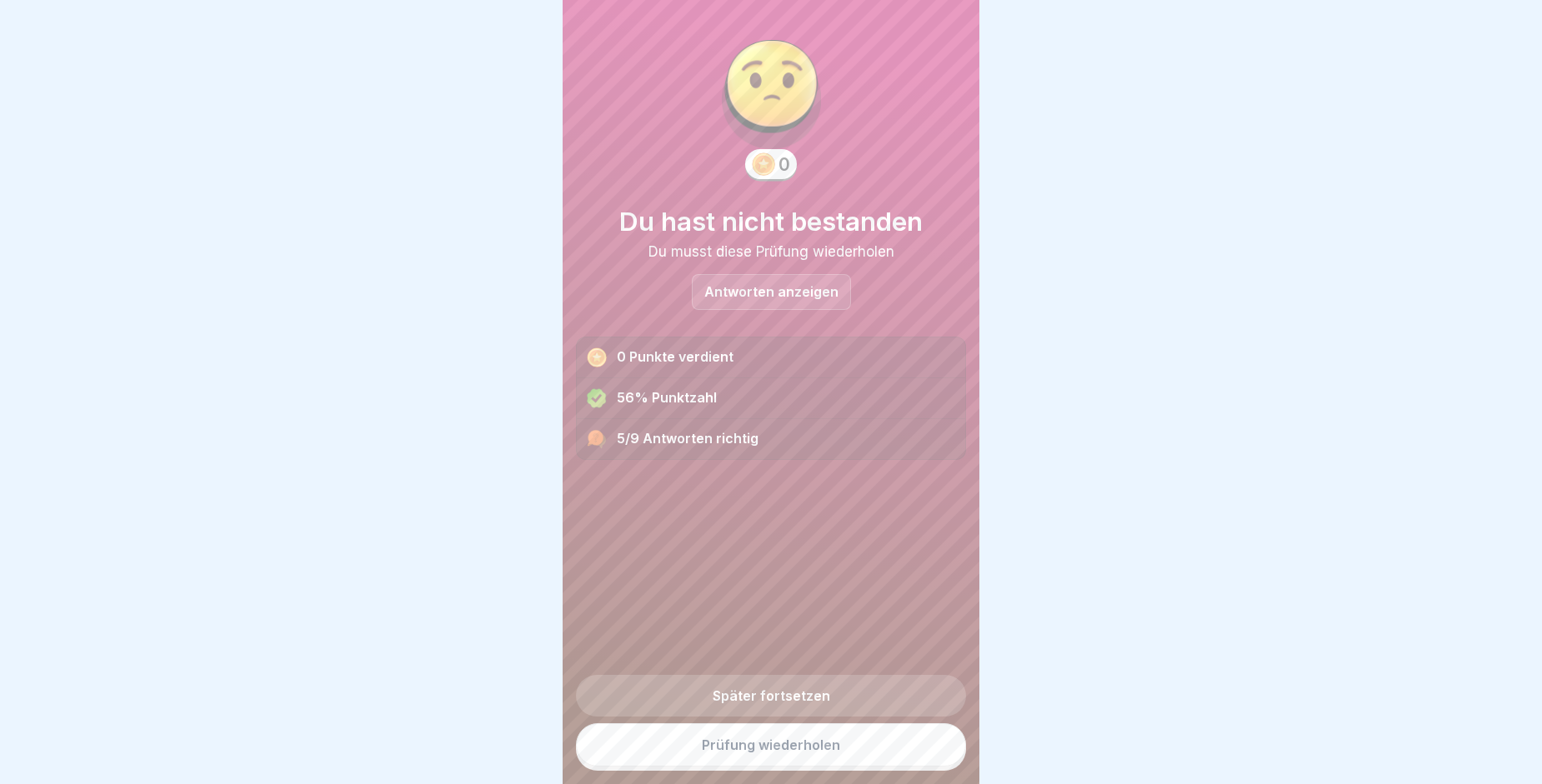
click at [810, 764] on link "Prüfung wiederholen" at bounding box center [771, 744] width 390 height 44
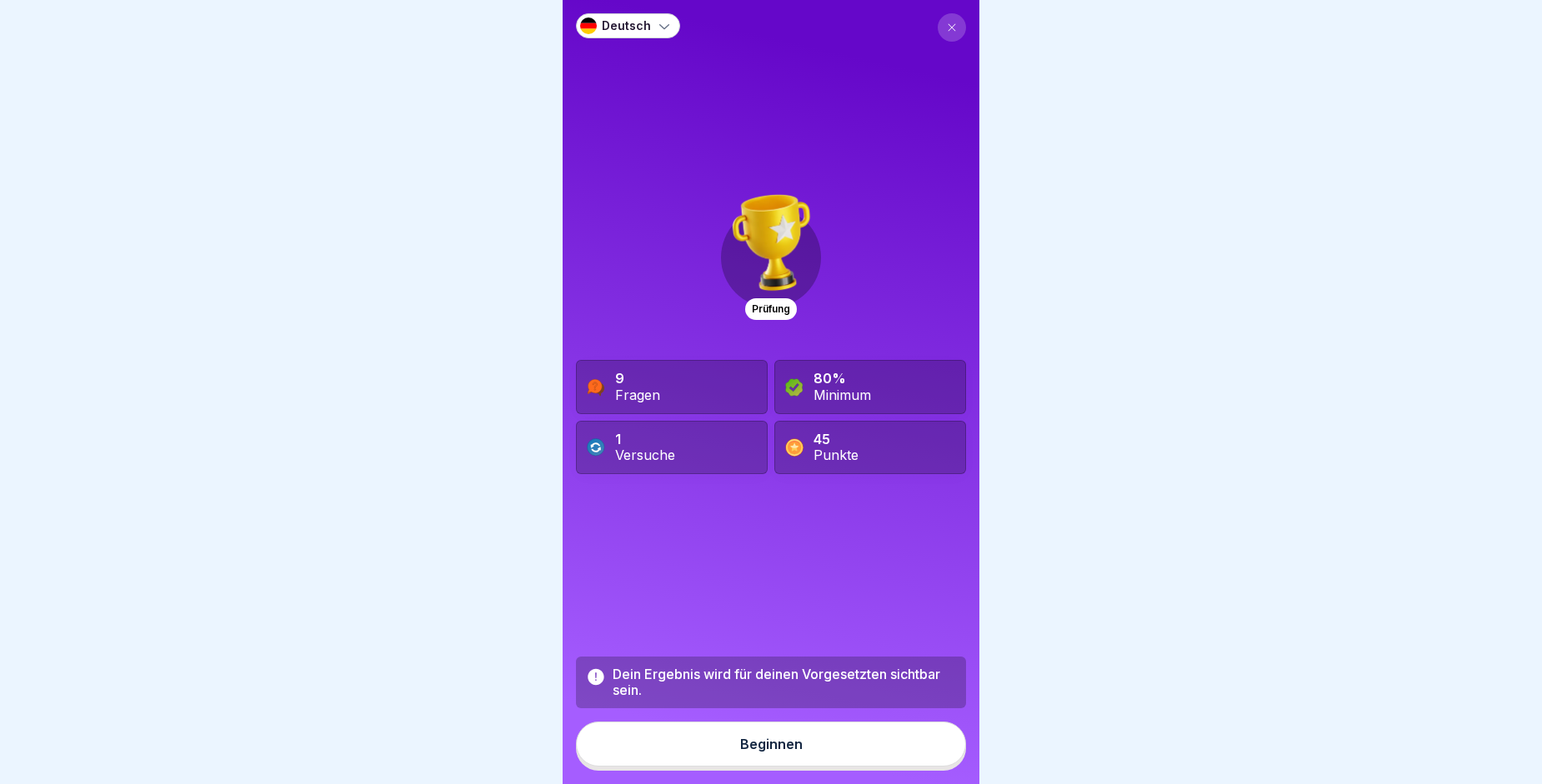
click at [810, 764] on button "Beginnen" at bounding box center [771, 744] width 390 height 45
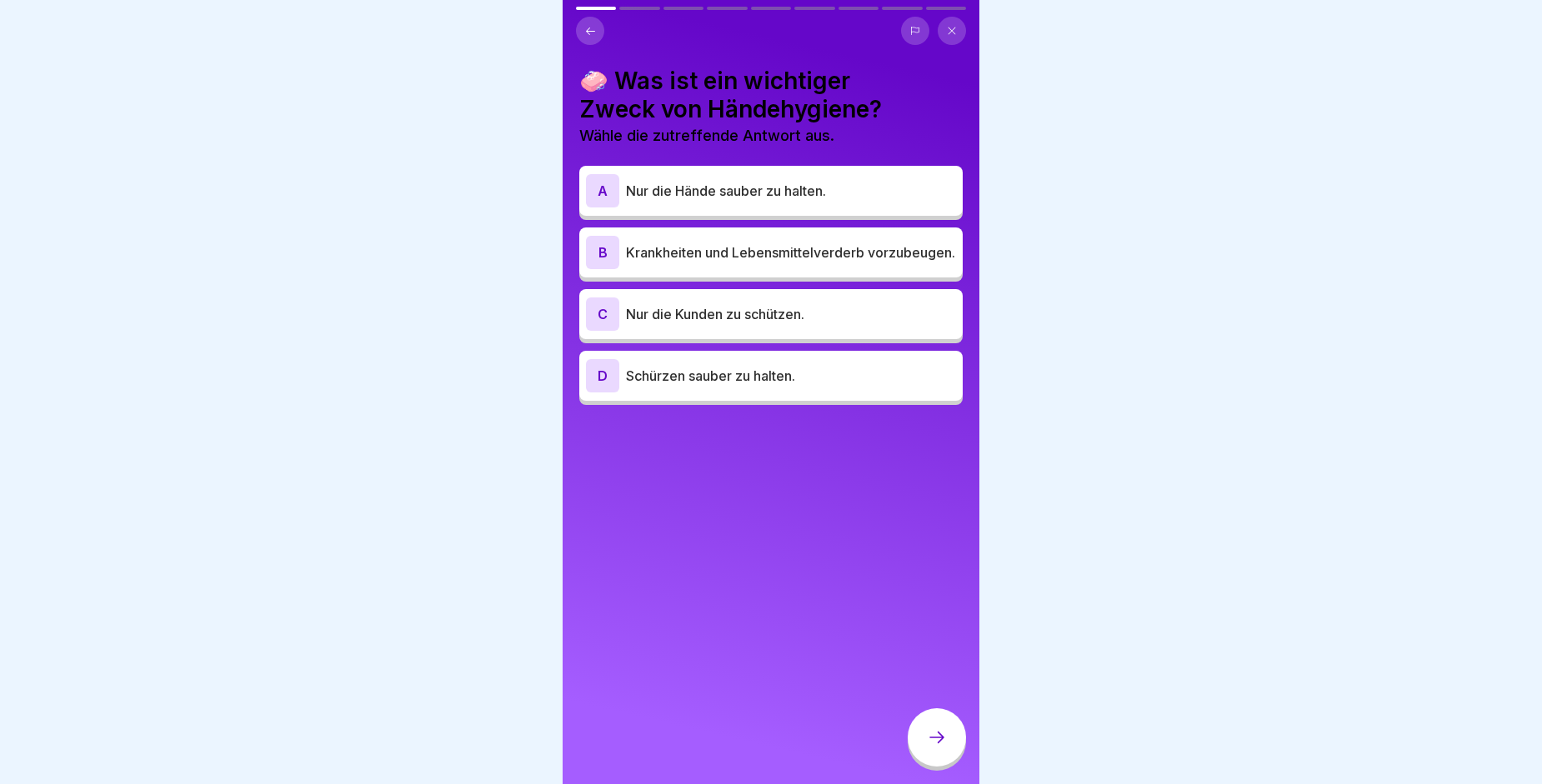
click at [705, 255] on p "Krankheiten und Lebensmittelverderb vorzubeugen." at bounding box center [790, 253] width 330 height 20
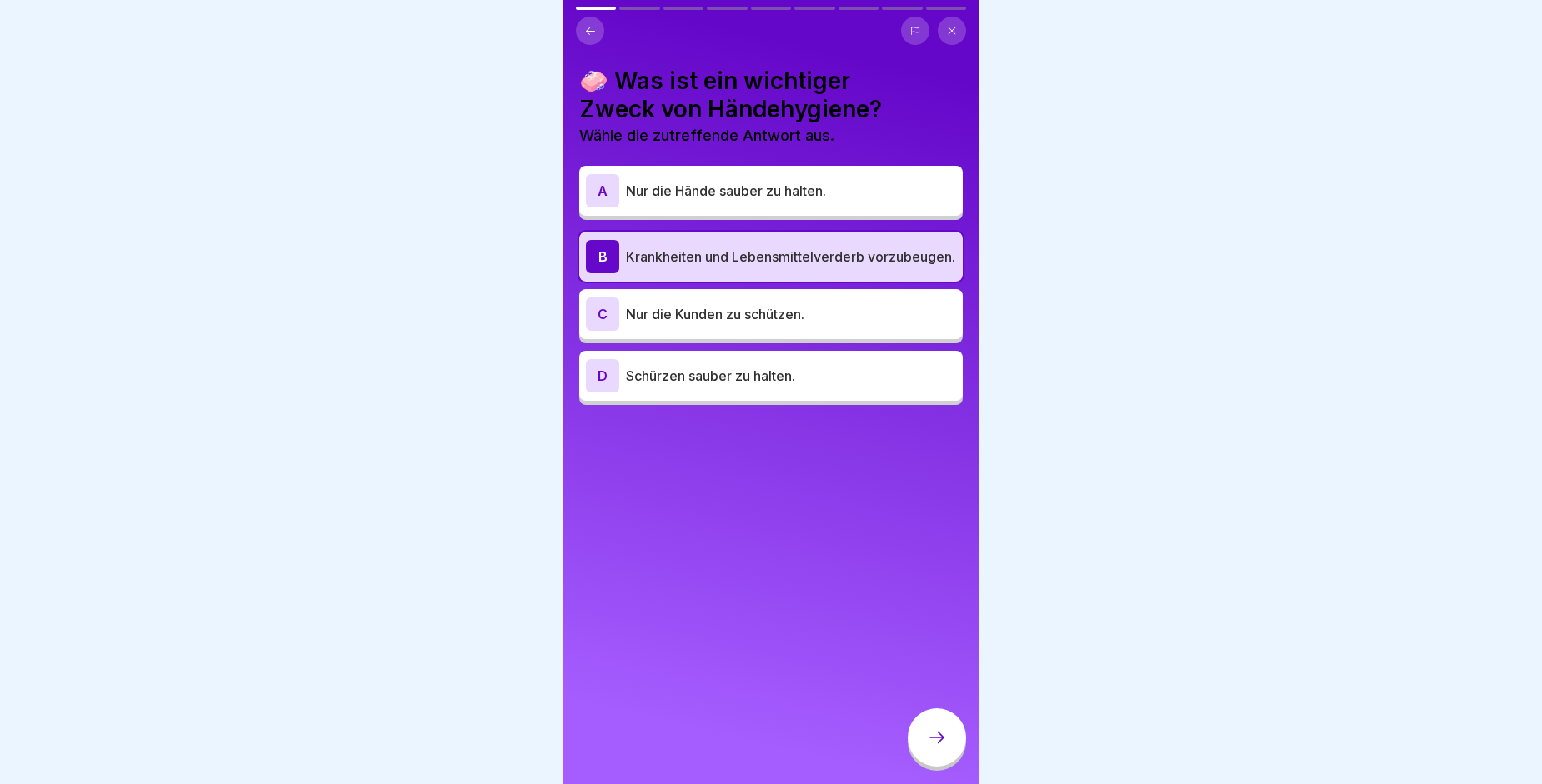
click at [705, 320] on p "Nur die Kunden zu schützen." at bounding box center [790, 314] width 330 height 20
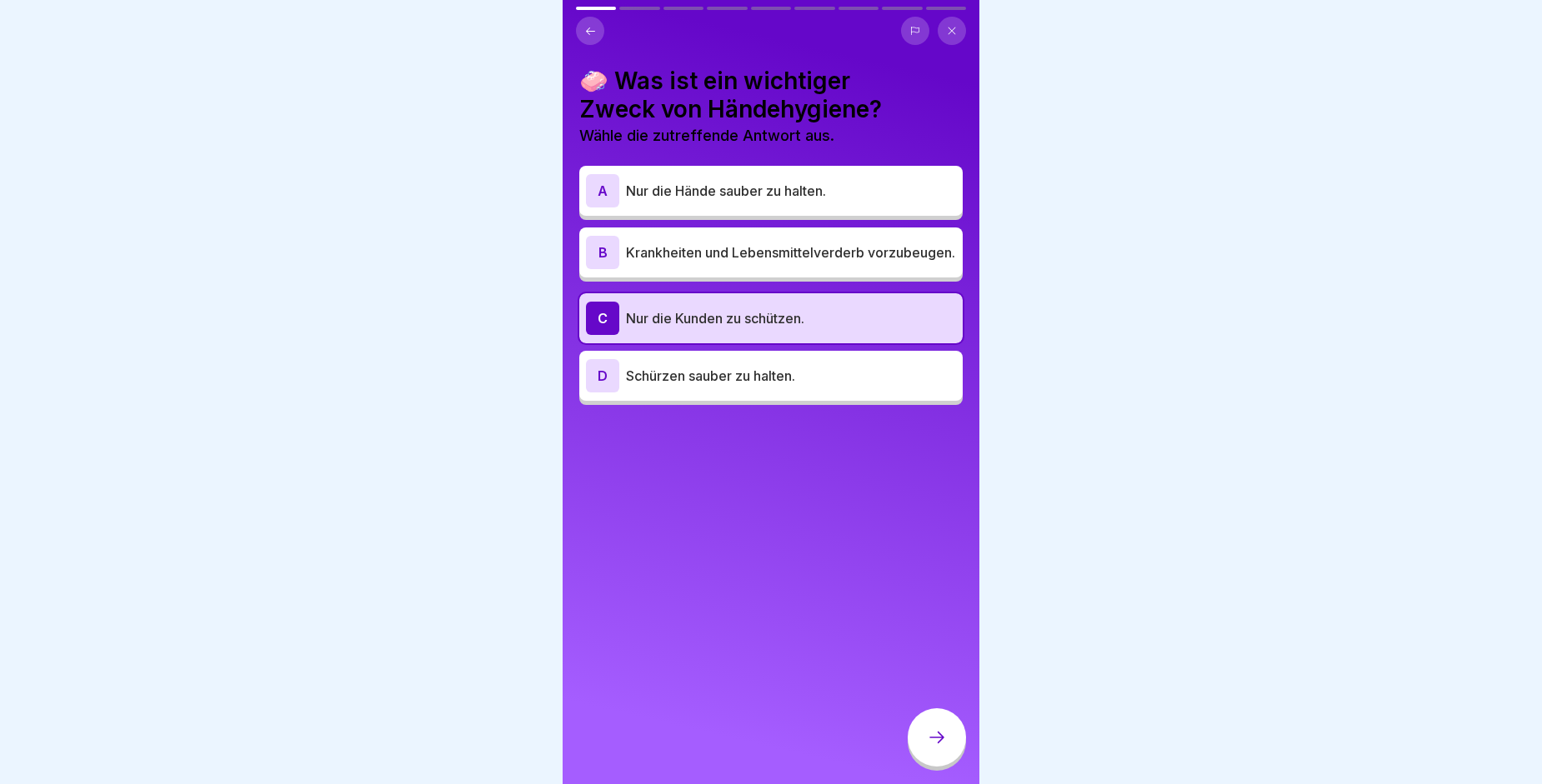
click at [718, 262] on p "Krankheiten und Lebensmittelverderb vorzubeugen." at bounding box center [790, 253] width 330 height 20
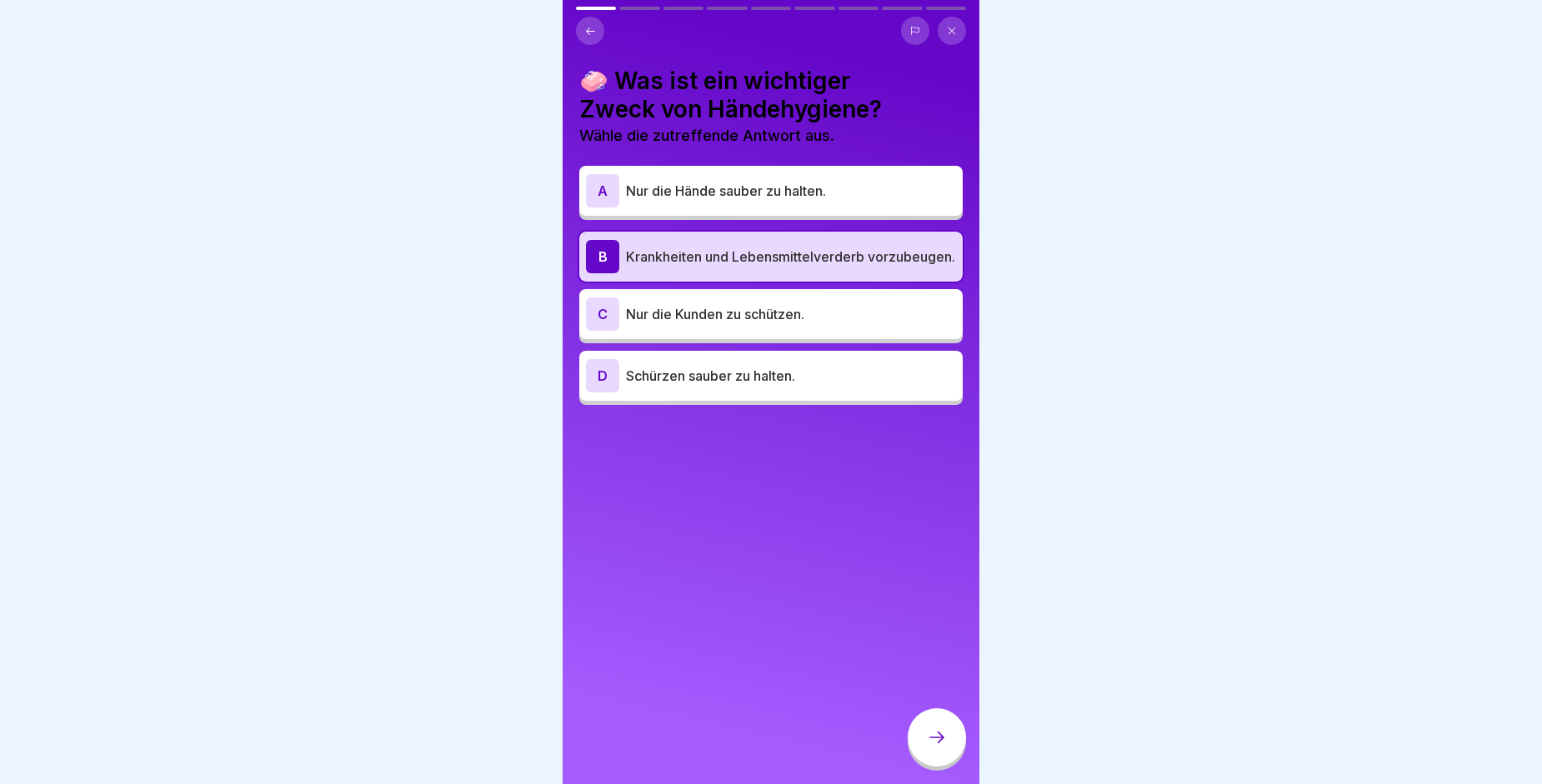
click at [931, 747] on icon at bounding box center [937, 738] width 20 height 20
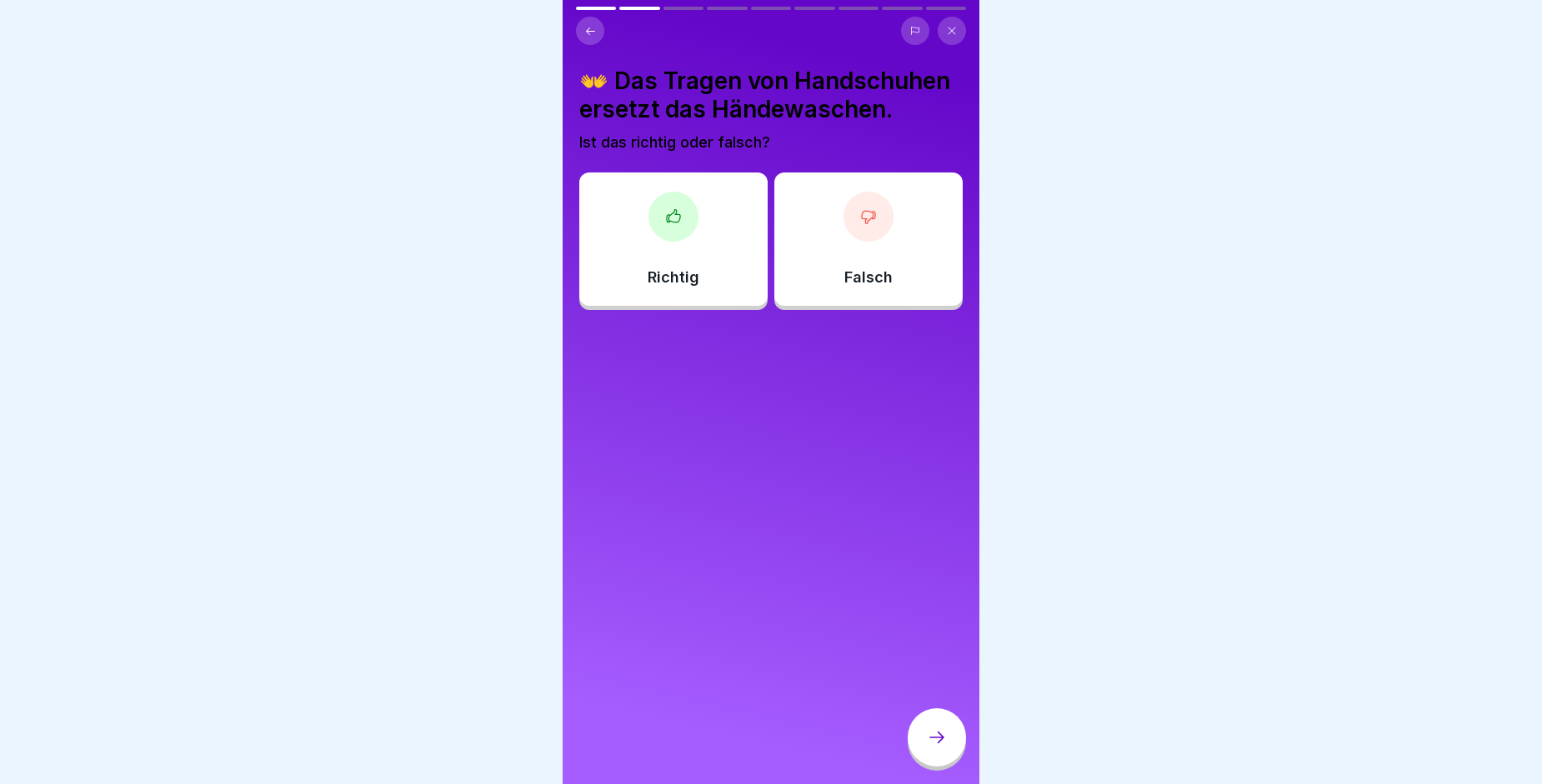
click at [852, 242] on div at bounding box center [868, 216] width 50 height 50
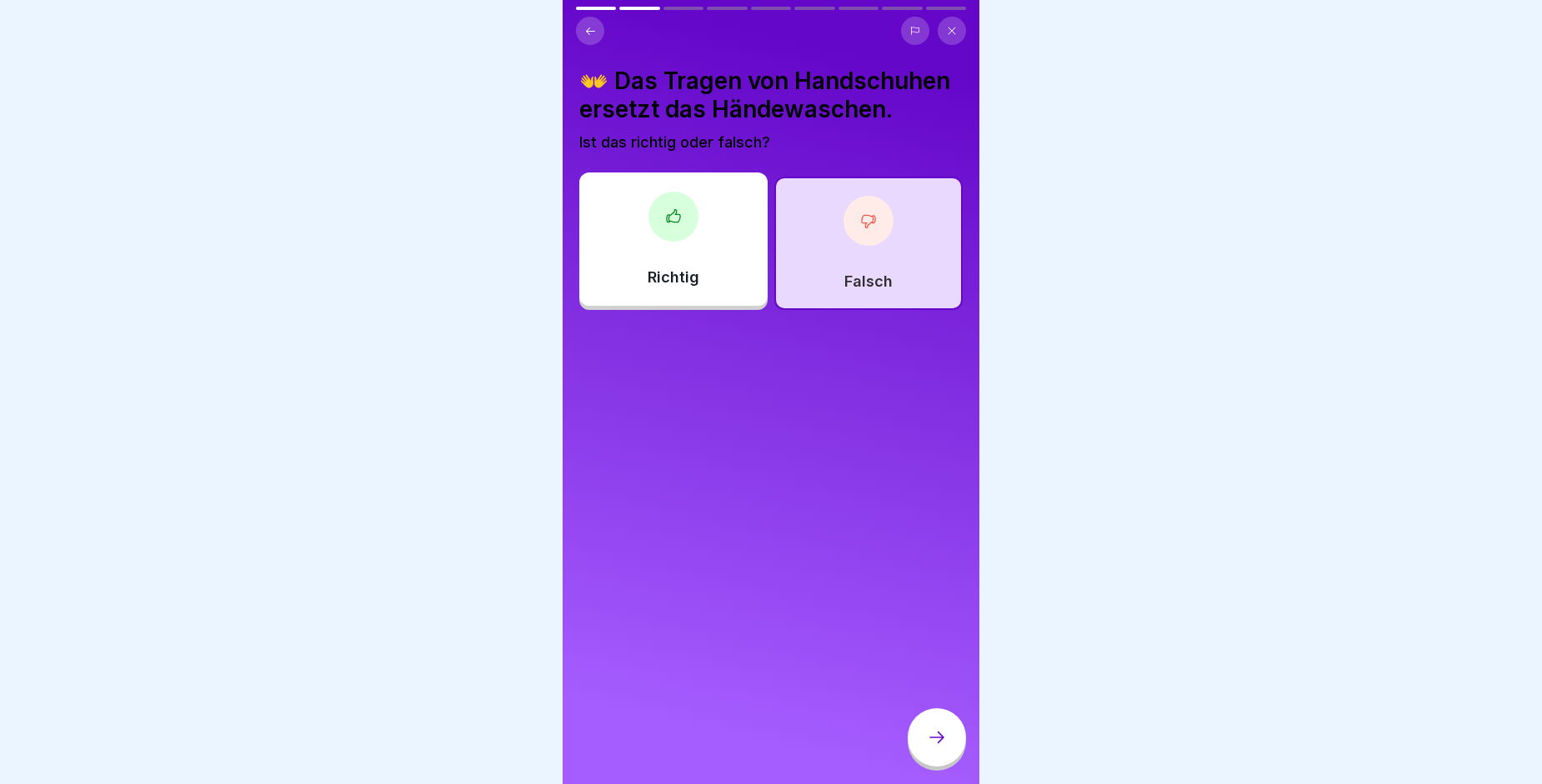
click at [937, 738] on div at bounding box center [937, 737] width 59 height 59
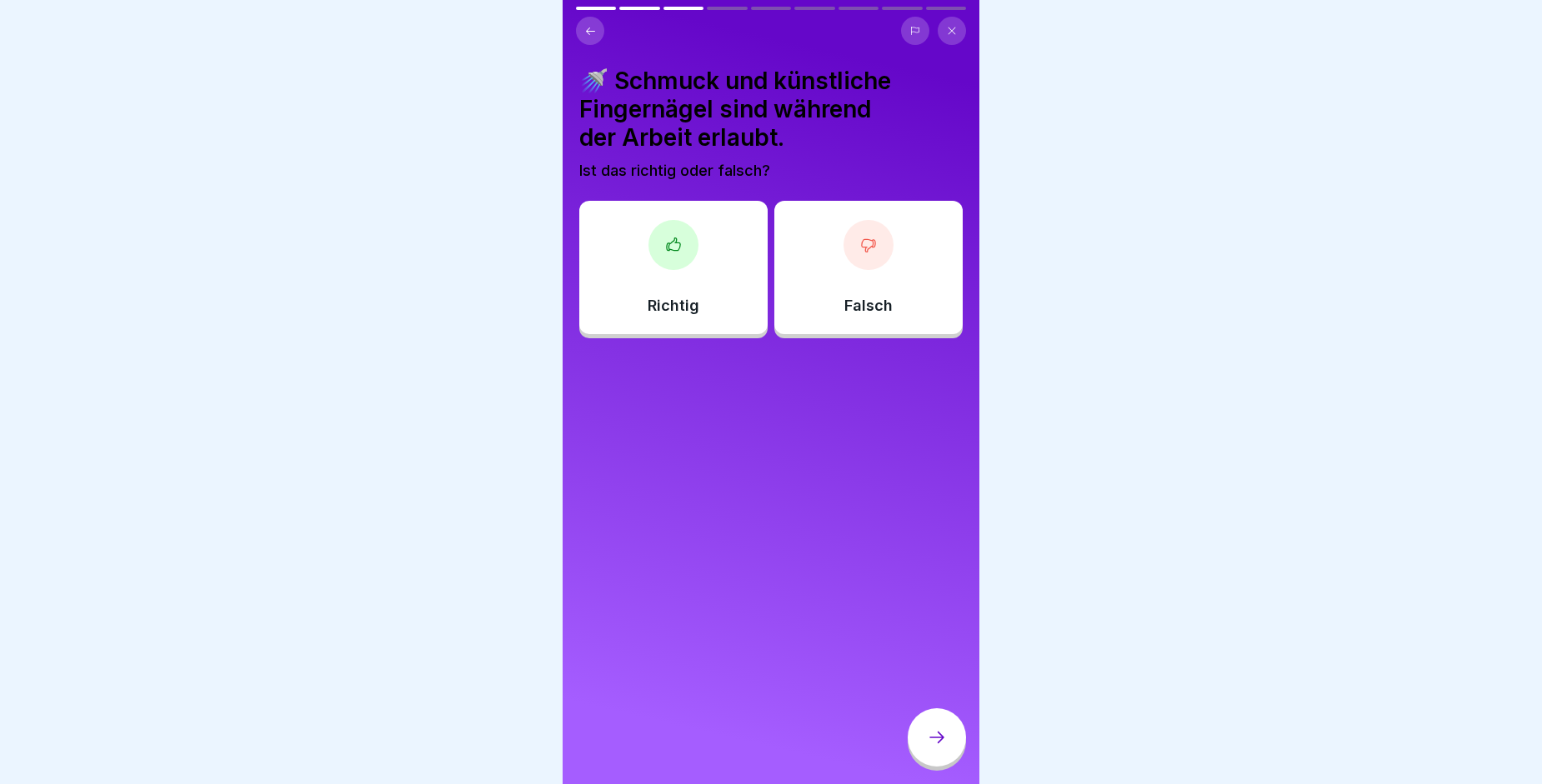
click at [800, 293] on div "Falsch" at bounding box center [868, 267] width 189 height 133
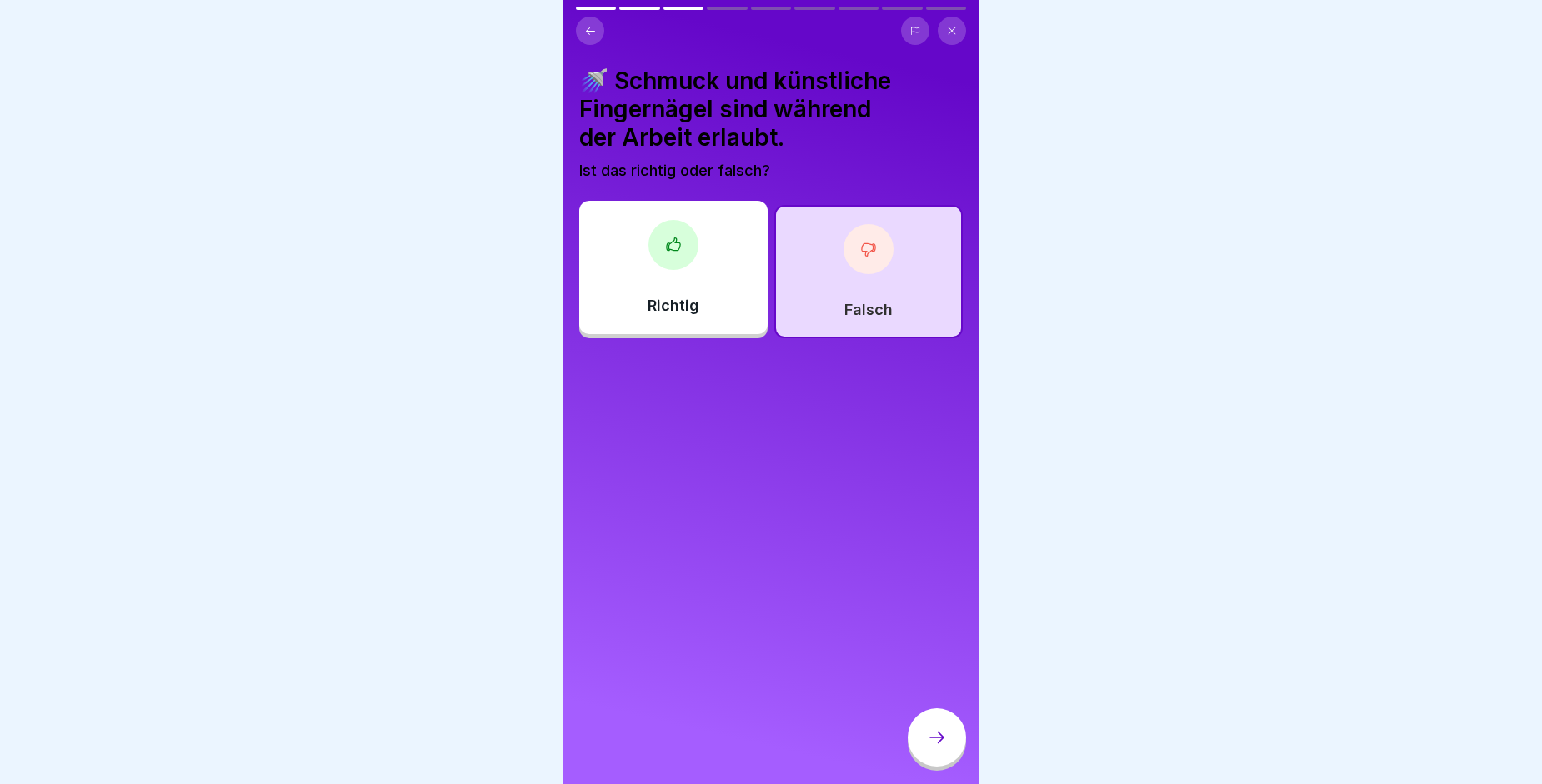
click at [912, 729] on div at bounding box center [937, 738] width 59 height 62
click at [929, 745] on icon at bounding box center [937, 738] width 20 height 20
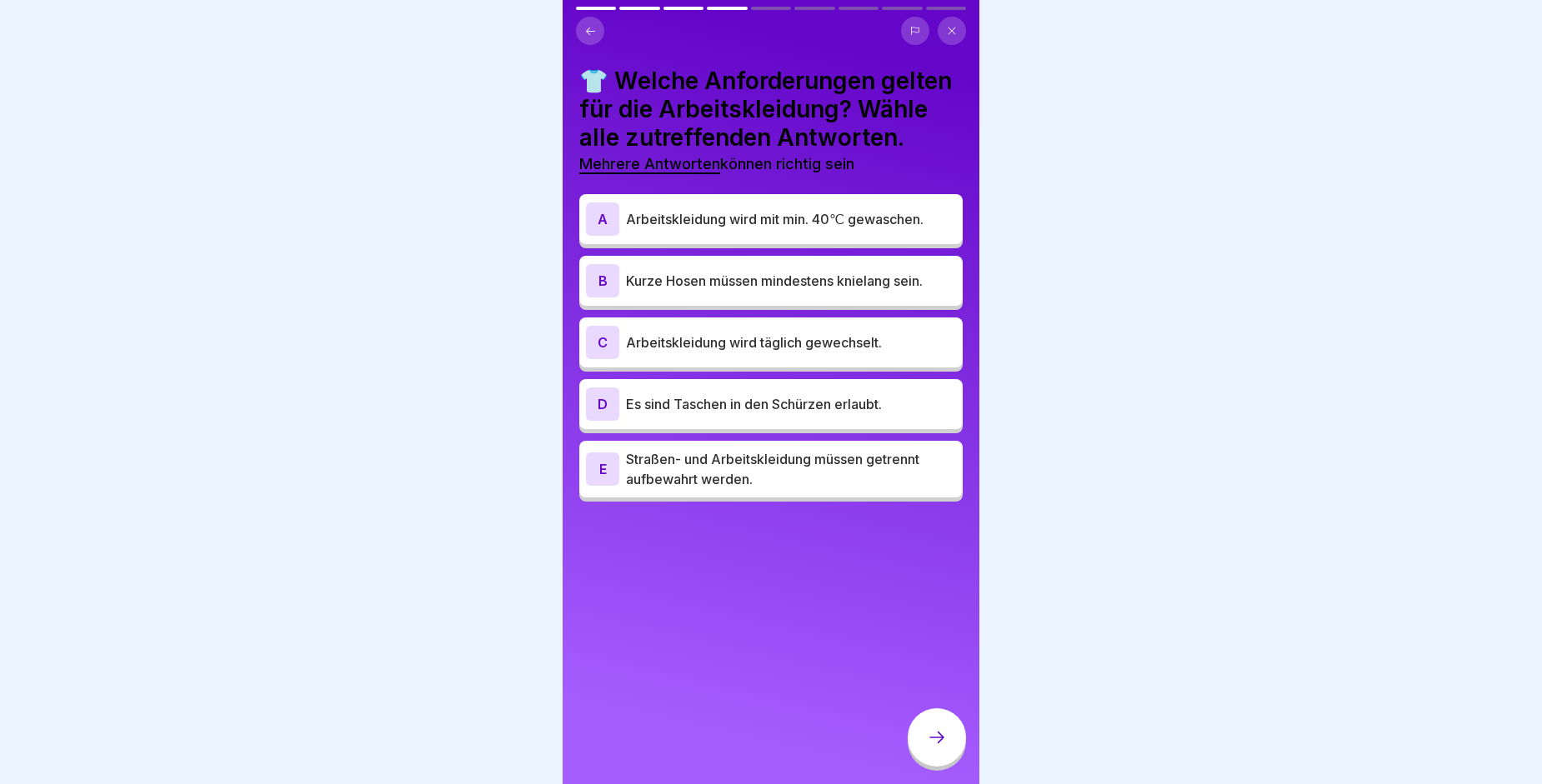
click at [602, 236] on div "A" at bounding box center [602, 219] width 33 height 33
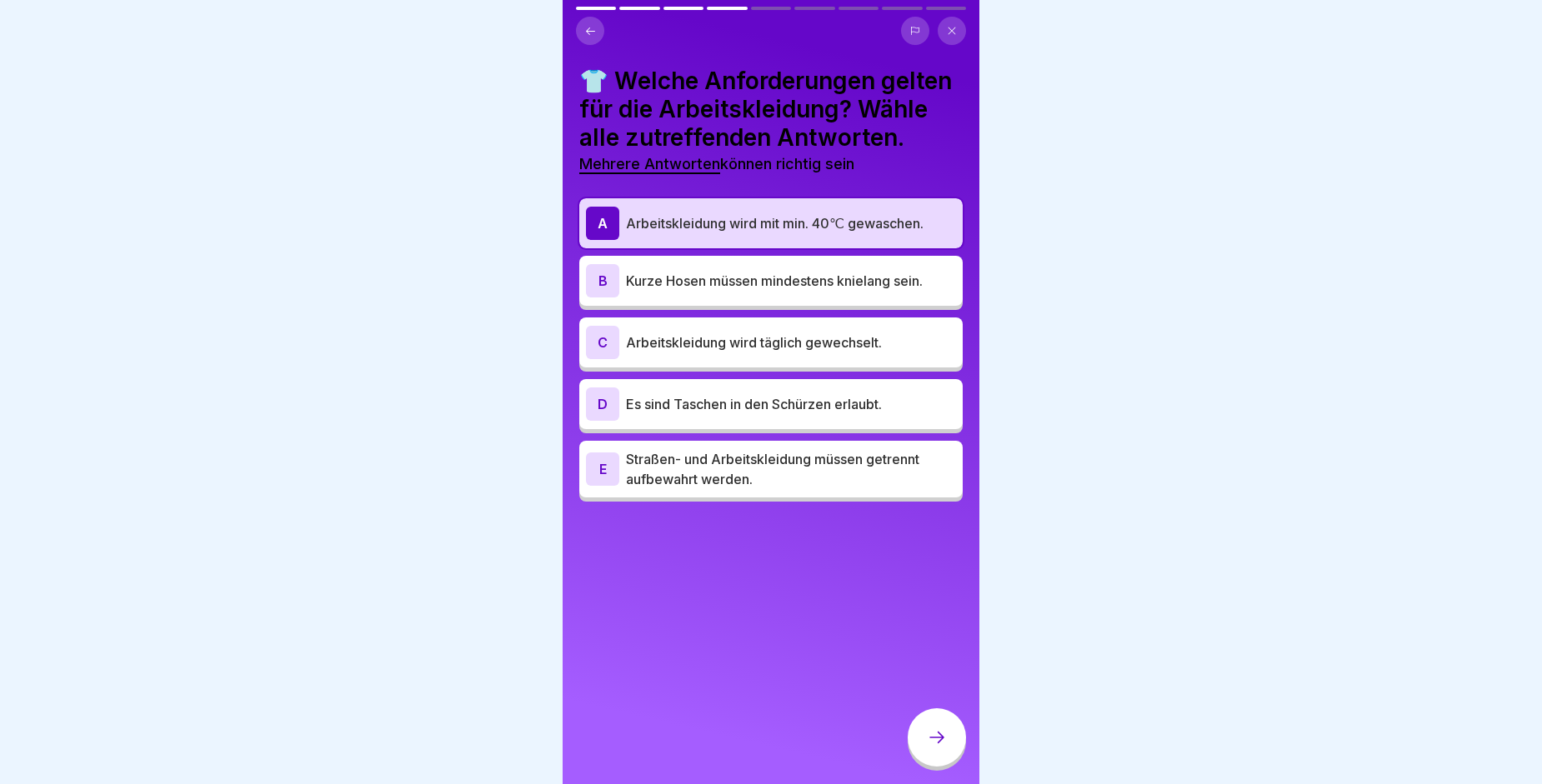
click at [691, 297] on div "B Kurze Hosen müssen mindestens knielang sein." at bounding box center [771, 281] width 370 height 33
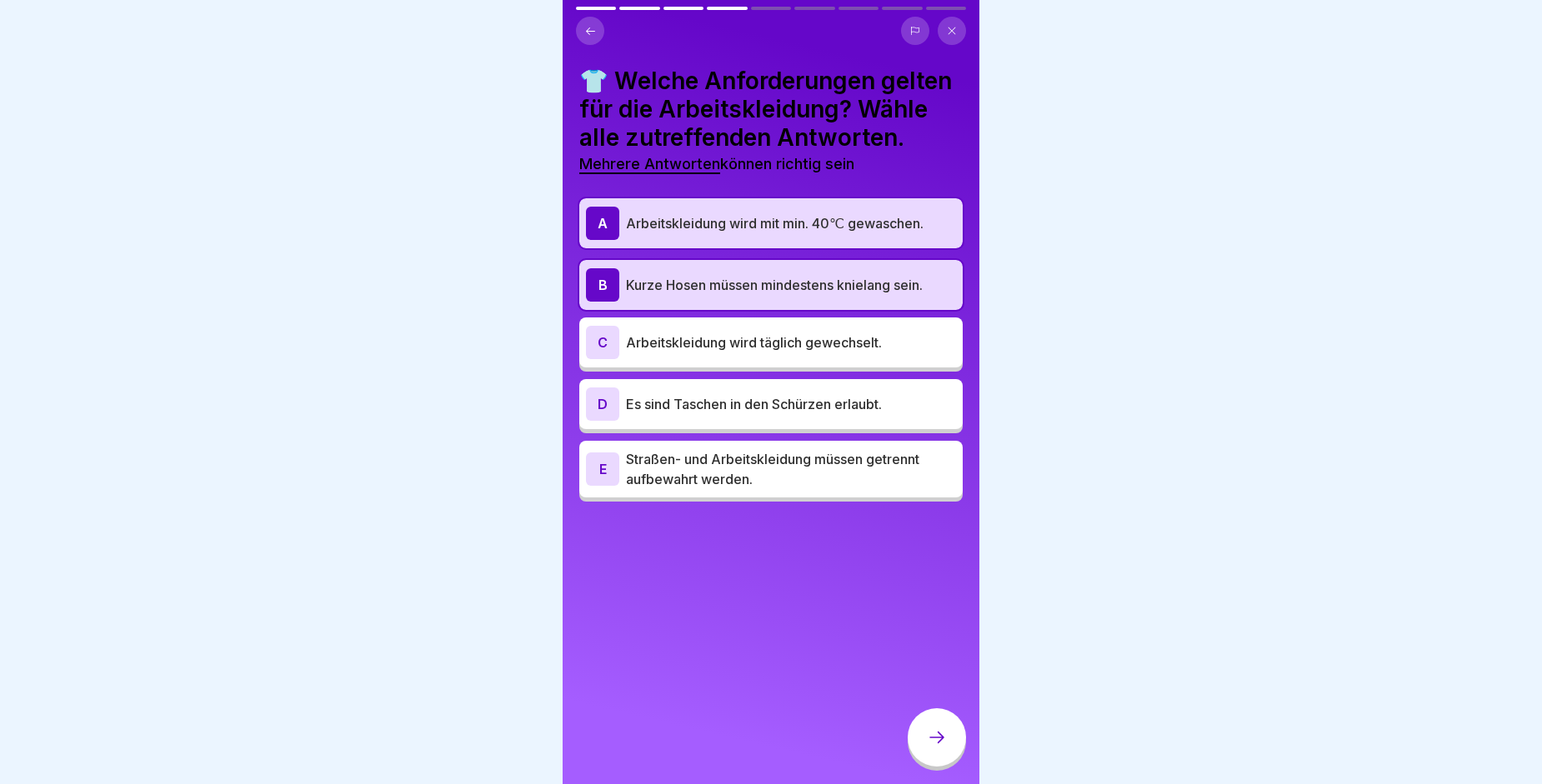
click at [706, 352] on p "Arbeitskleidung wird täglich gewechselt." at bounding box center [790, 343] width 330 height 20
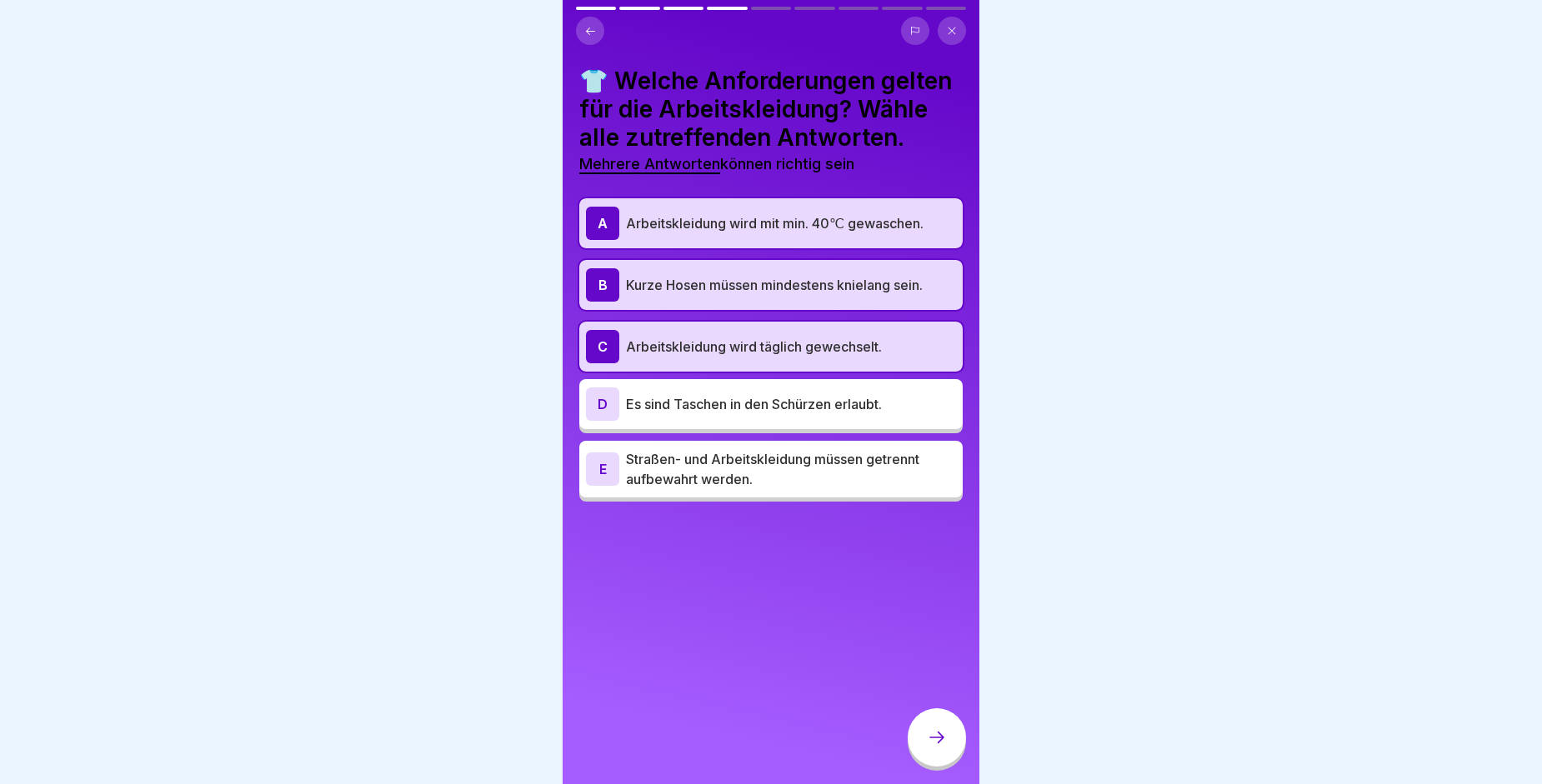
click at [923, 753] on div at bounding box center [937, 737] width 59 height 59
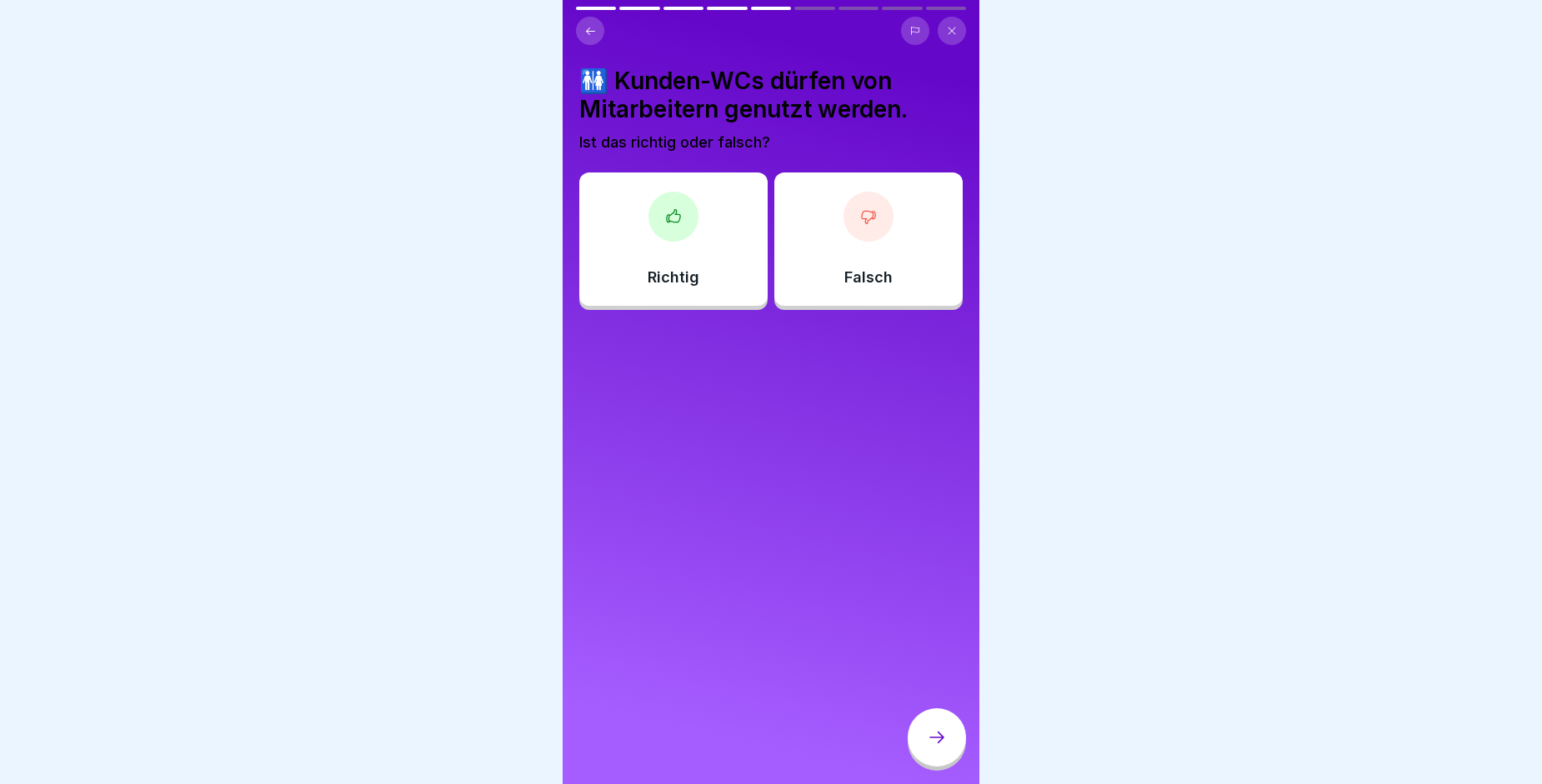
click at [824, 240] on div "Falsch" at bounding box center [868, 239] width 189 height 133
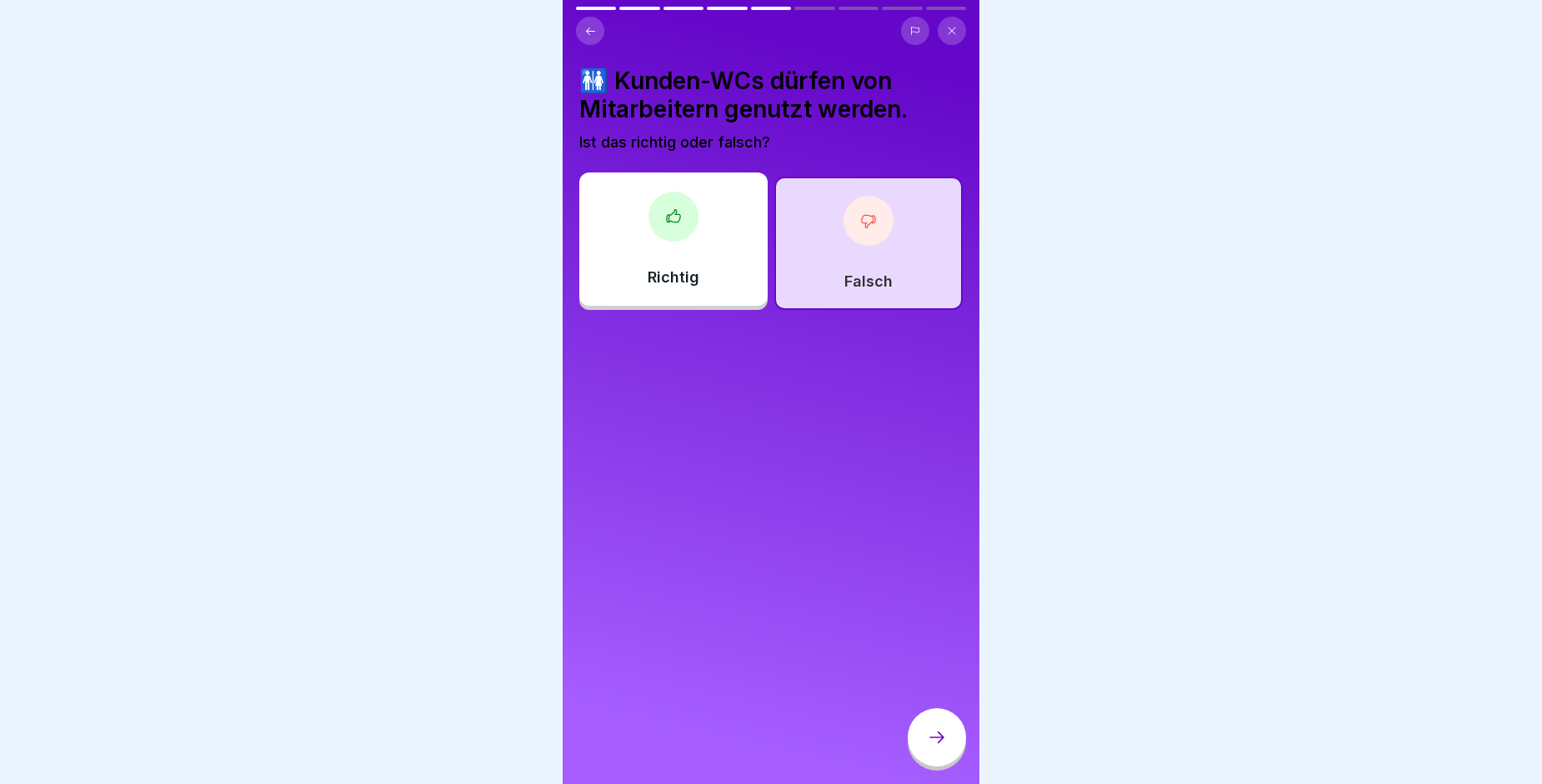
click at [957, 758] on div at bounding box center [937, 737] width 59 height 59
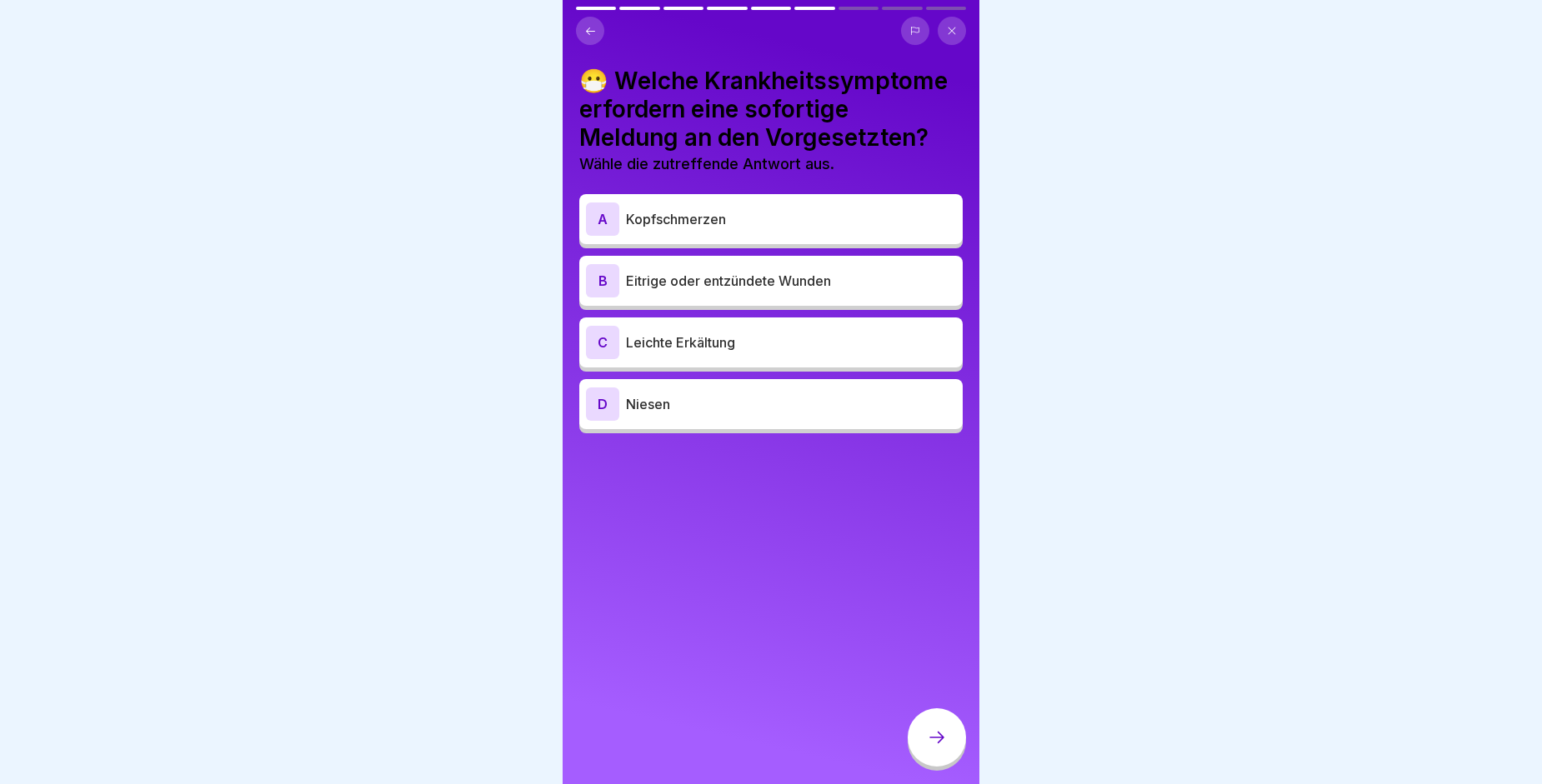
click at [663, 293] on div "B Eitrige oder entzündete Wunden" at bounding box center [771, 281] width 370 height 33
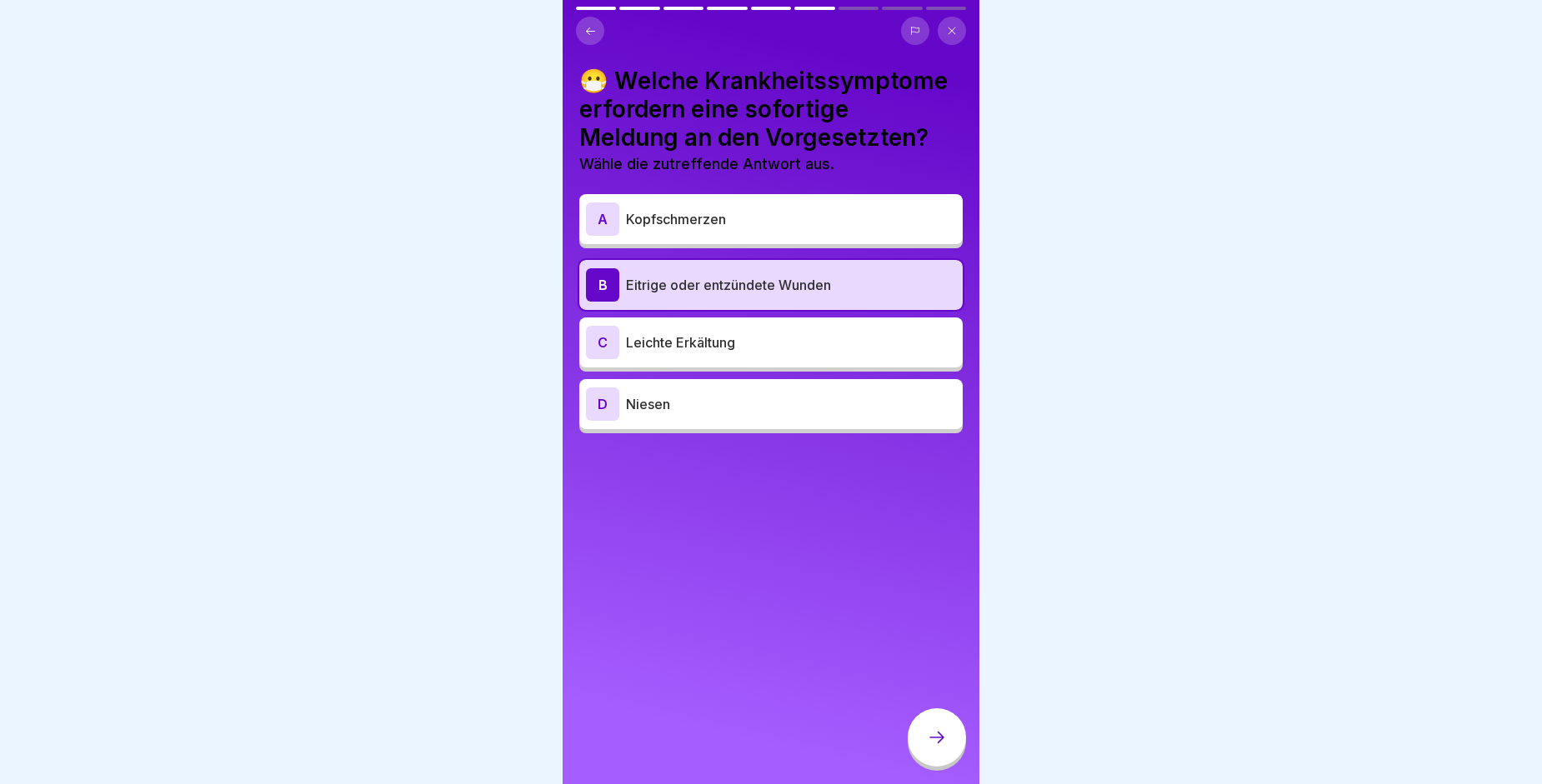
click at [679, 356] on div "C Leichte Erkältung" at bounding box center [771, 343] width 370 height 33
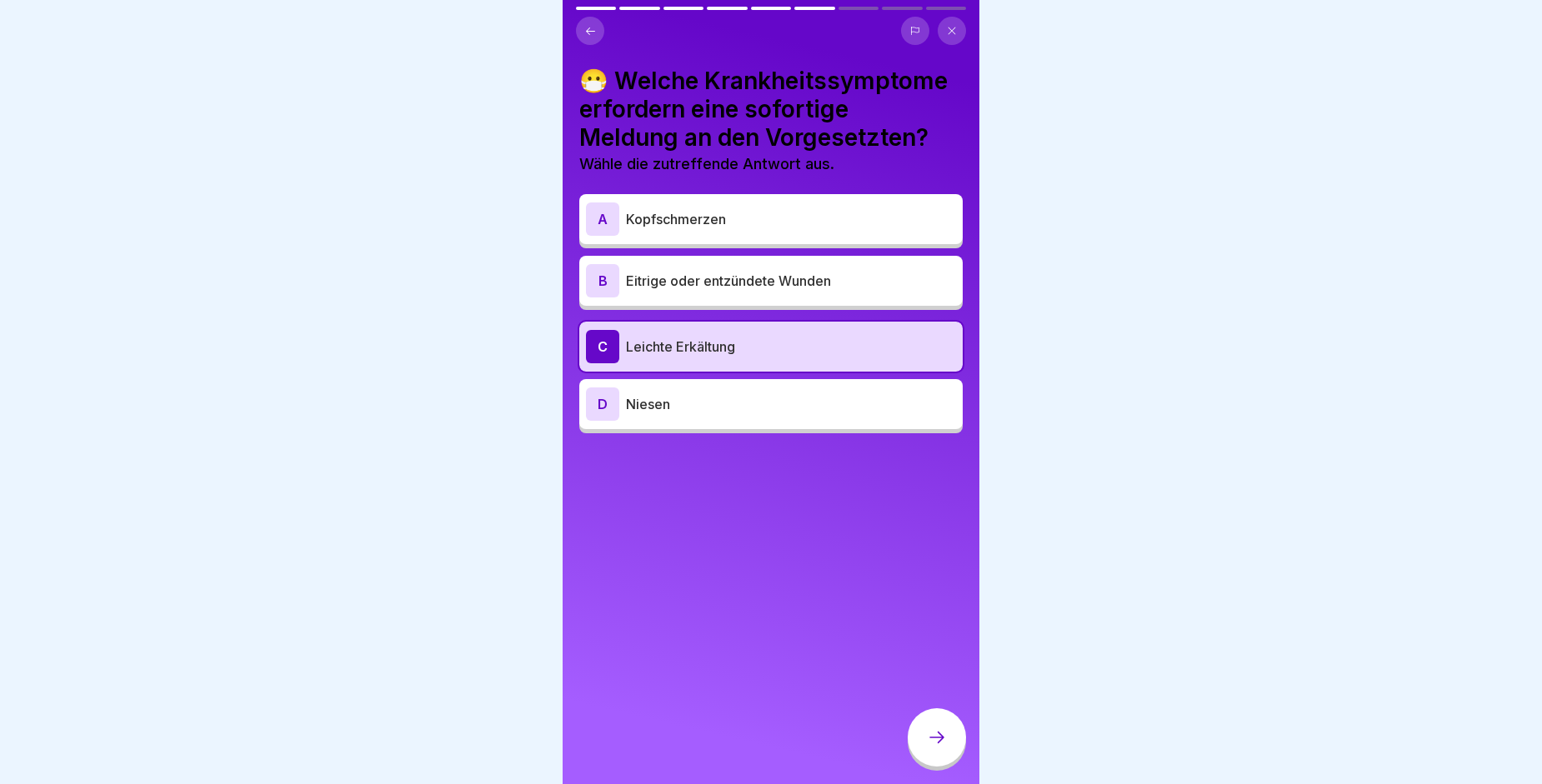
click at [662, 279] on p "Eitrige oder entzündete Wunden" at bounding box center [790, 281] width 330 height 20
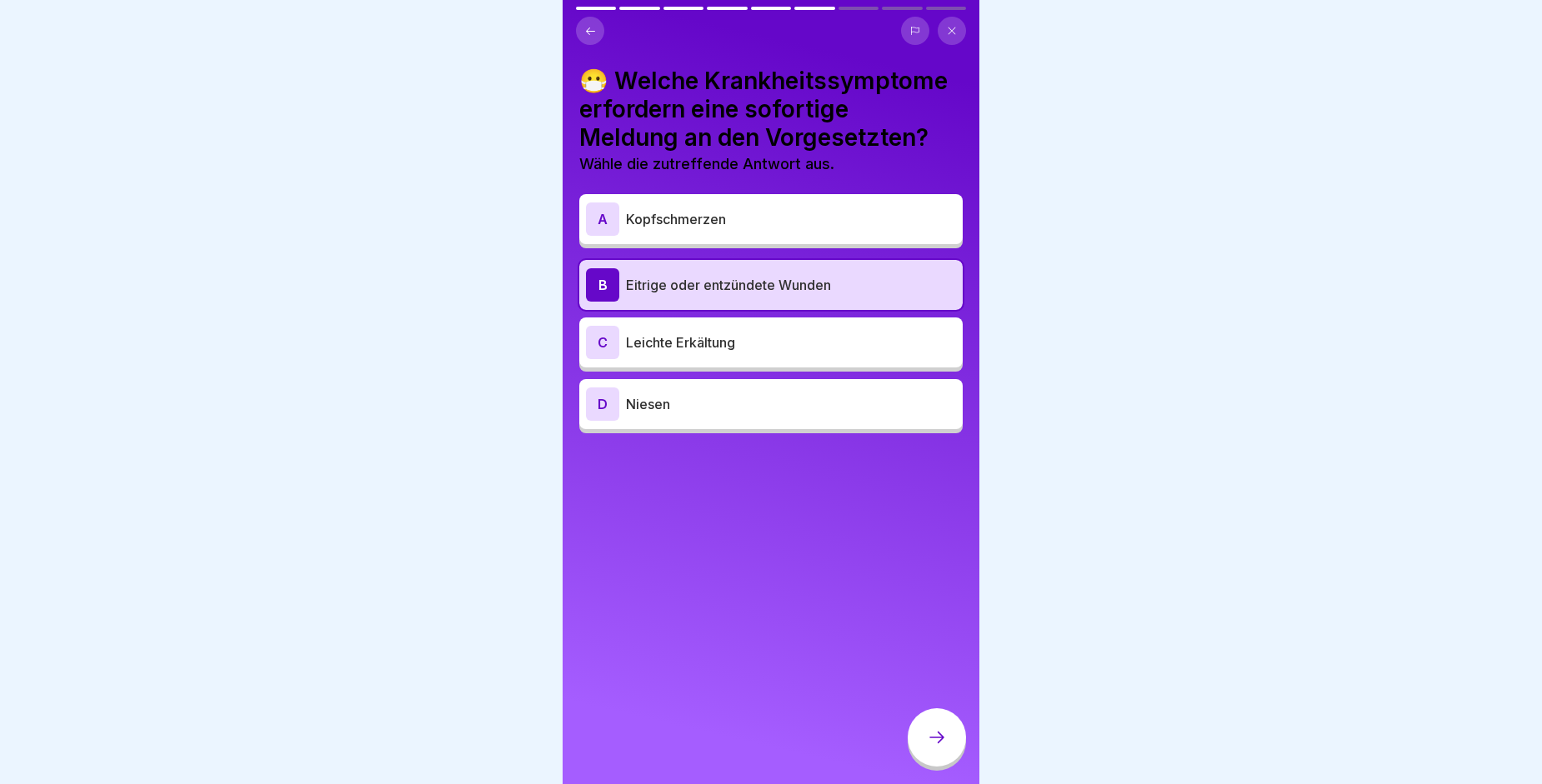
click at [699, 331] on div "C Leichte Erkältung" at bounding box center [771, 343] width 370 height 33
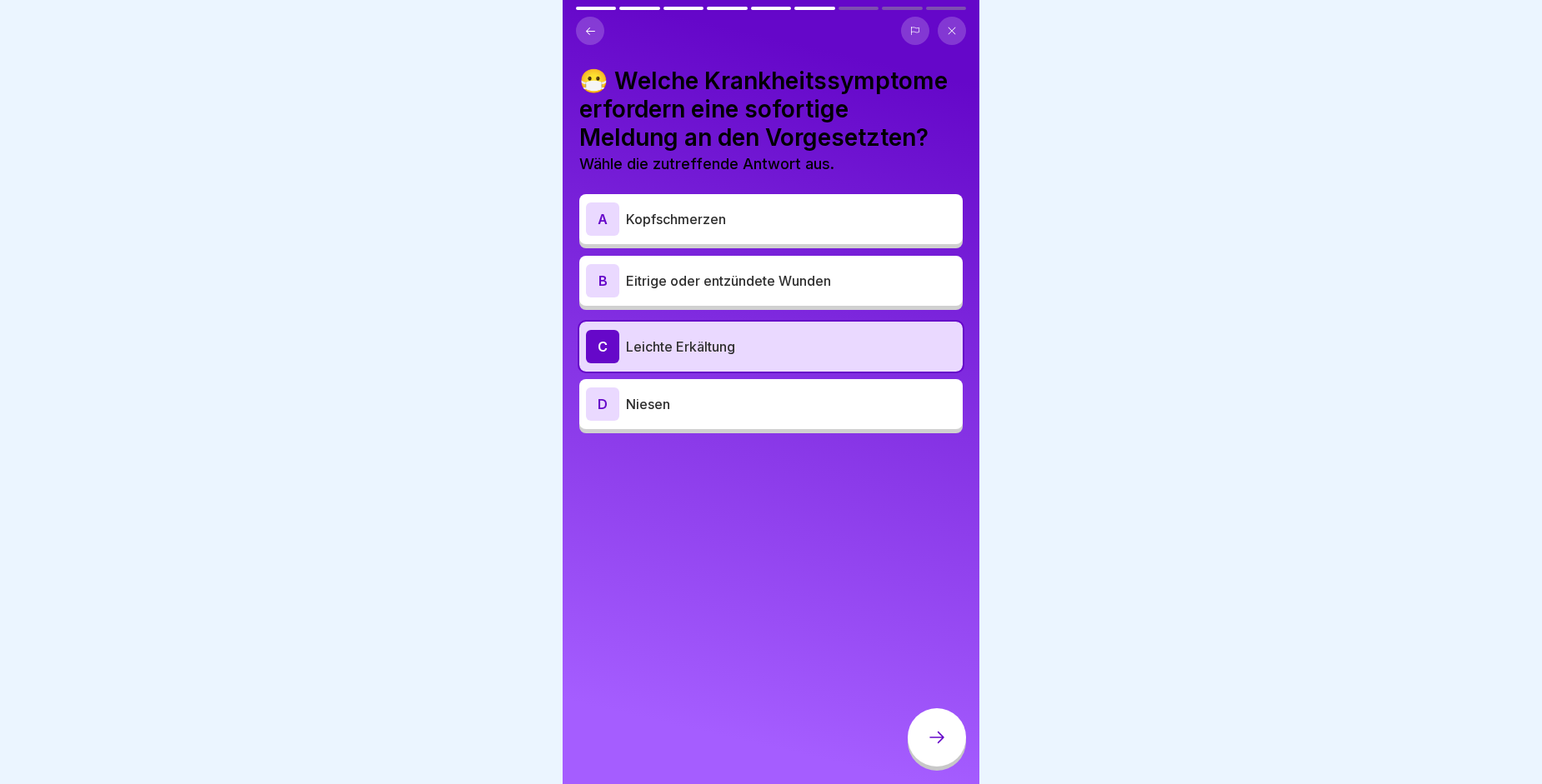
click at [707, 279] on p "Eitrige oder entzündete Wunden" at bounding box center [790, 281] width 330 height 20
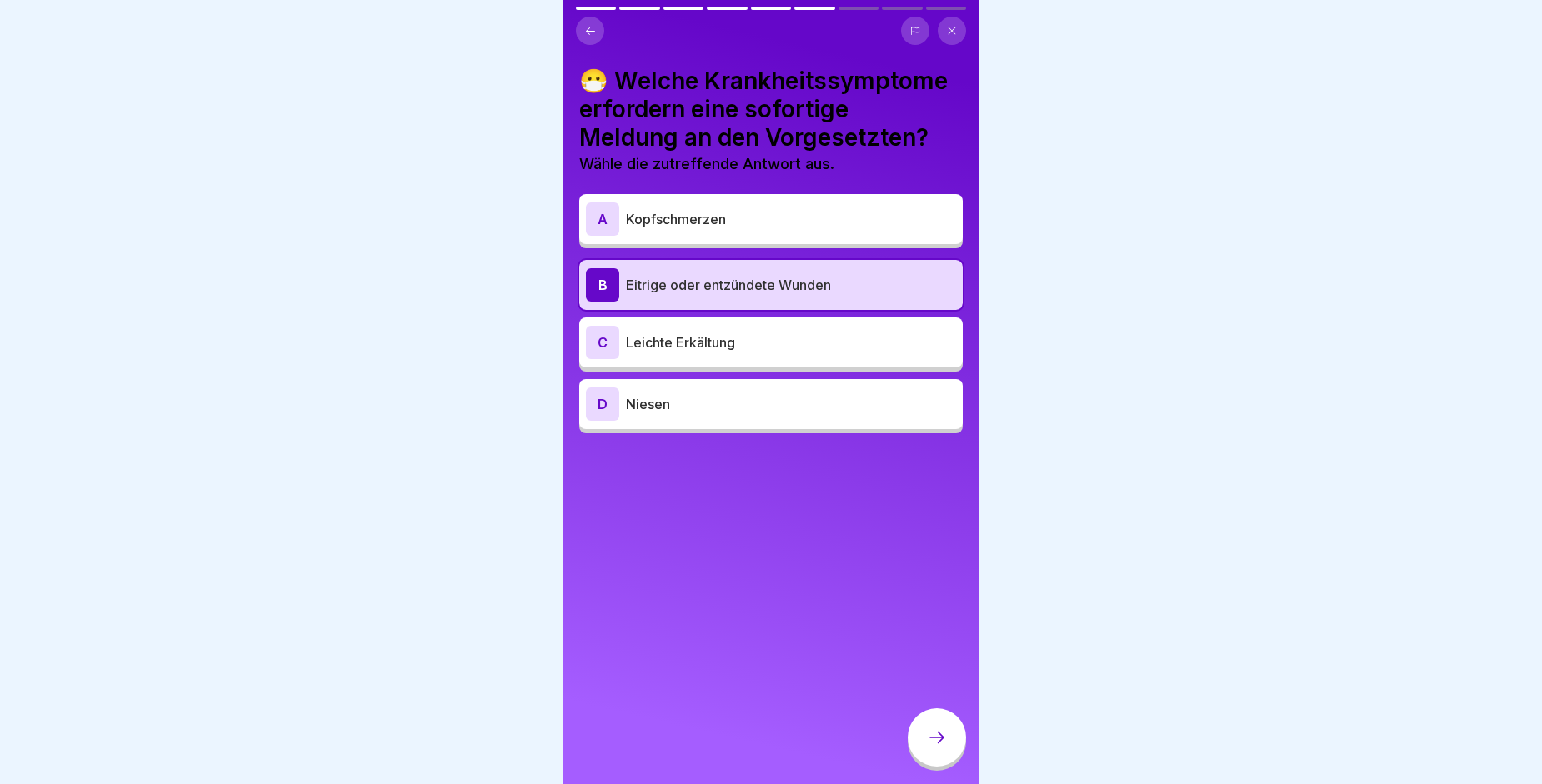
click at [929, 722] on div at bounding box center [937, 738] width 59 height 62
click at [930, 738] on div at bounding box center [937, 737] width 59 height 59
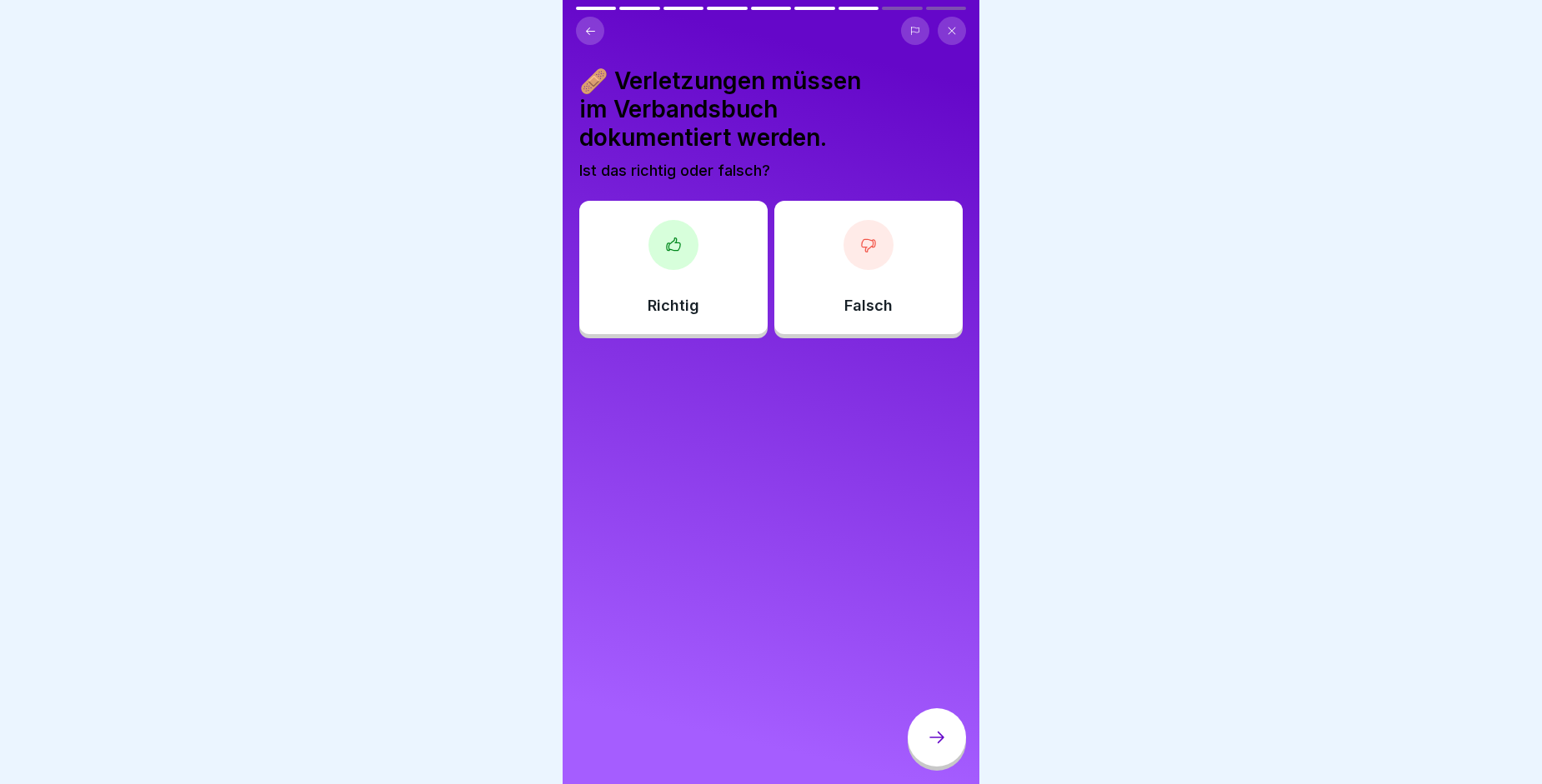
click at [678, 296] on p "Richtig" at bounding box center [674, 306] width 52 height 19
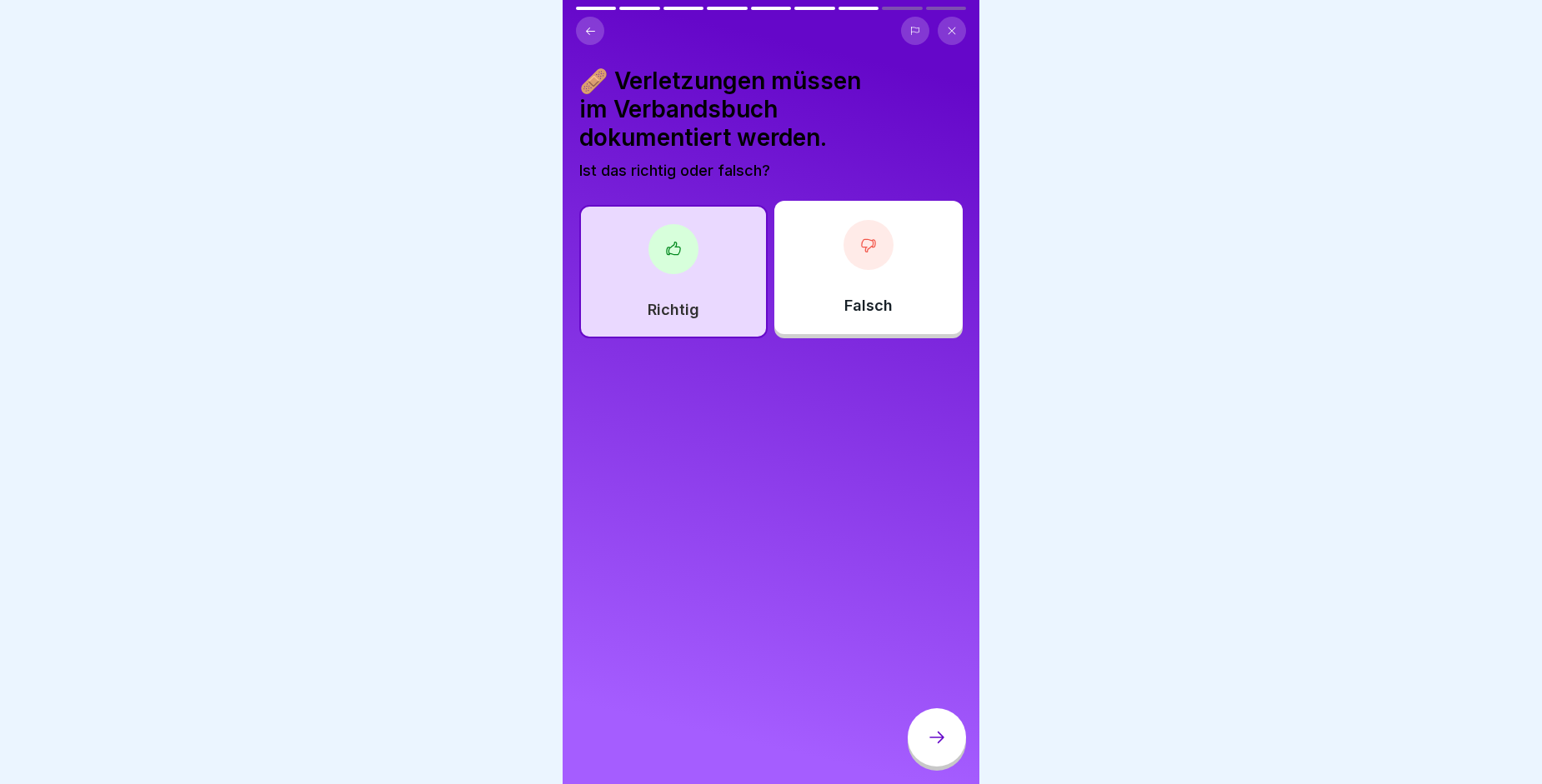
click at [940, 747] on icon at bounding box center [937, 738] width 20 height 20
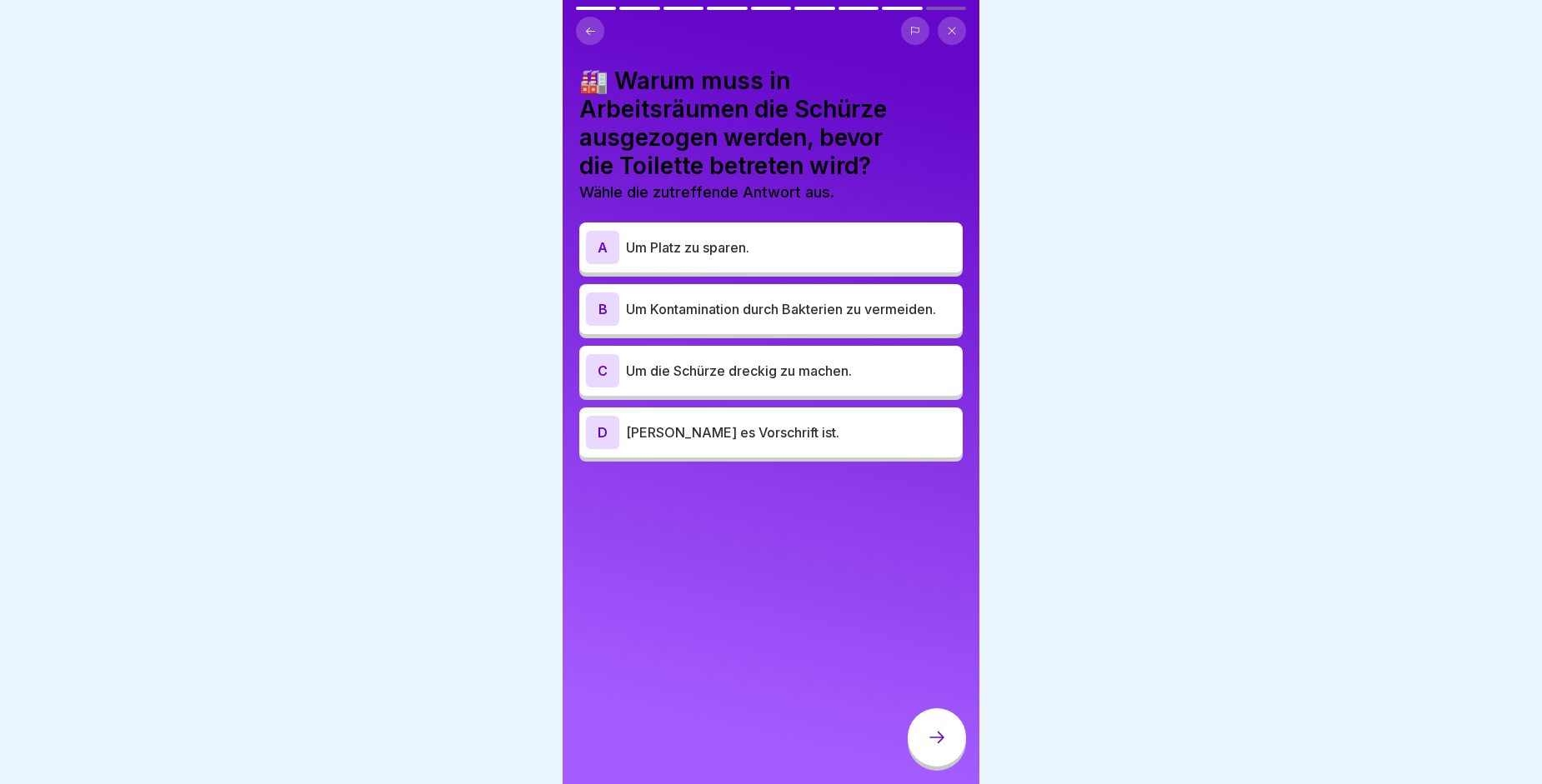
click at [740, 301] on p "Um Kontamination durch Bakterien zu vermeiden." at bounding box center [790, 309] width 330 height 20
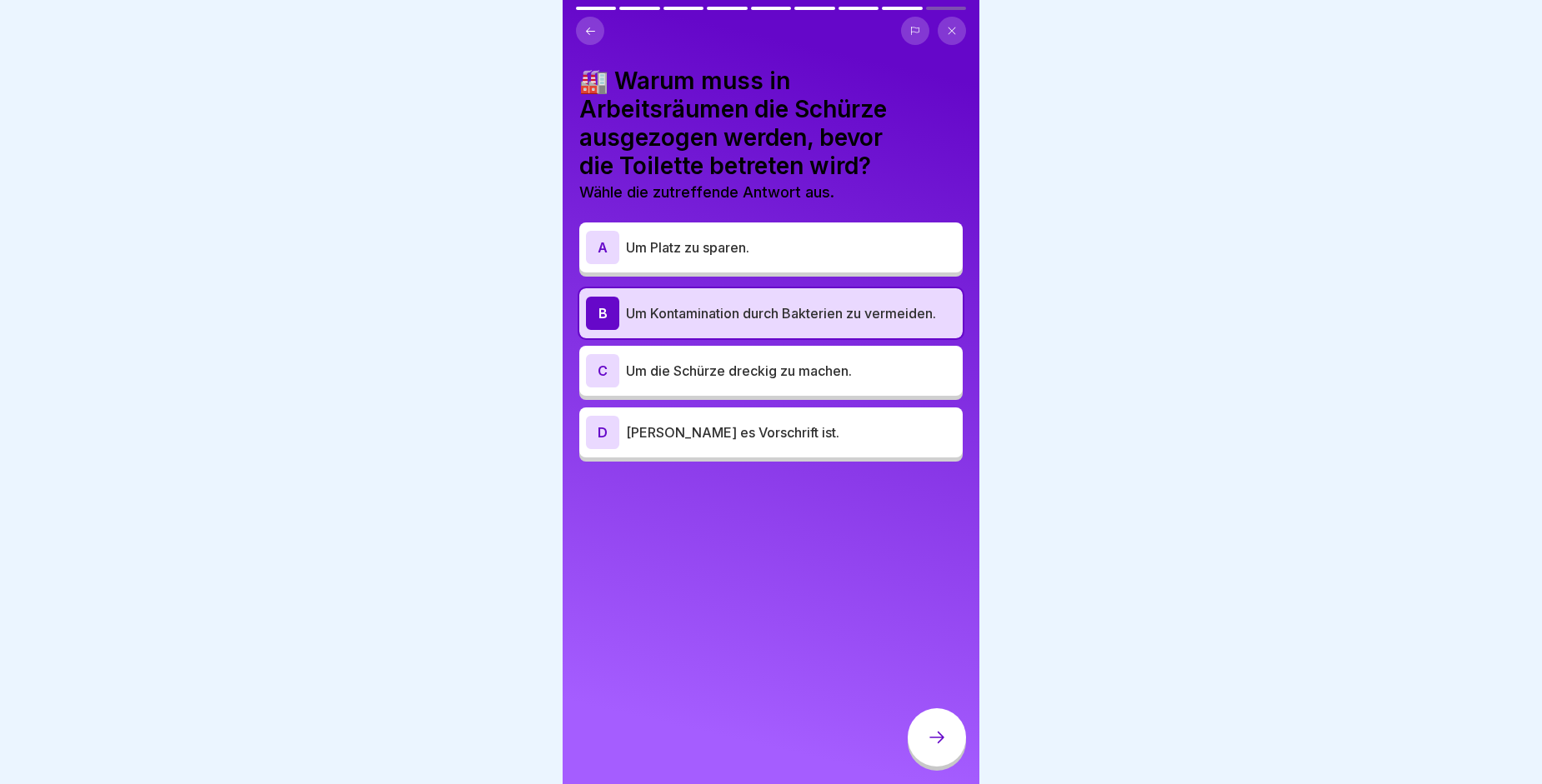
click at [744, 454] on div "[PERSON_NAME] es Vorschrift ist." at bounding box center [771, 432] width 383 height 50
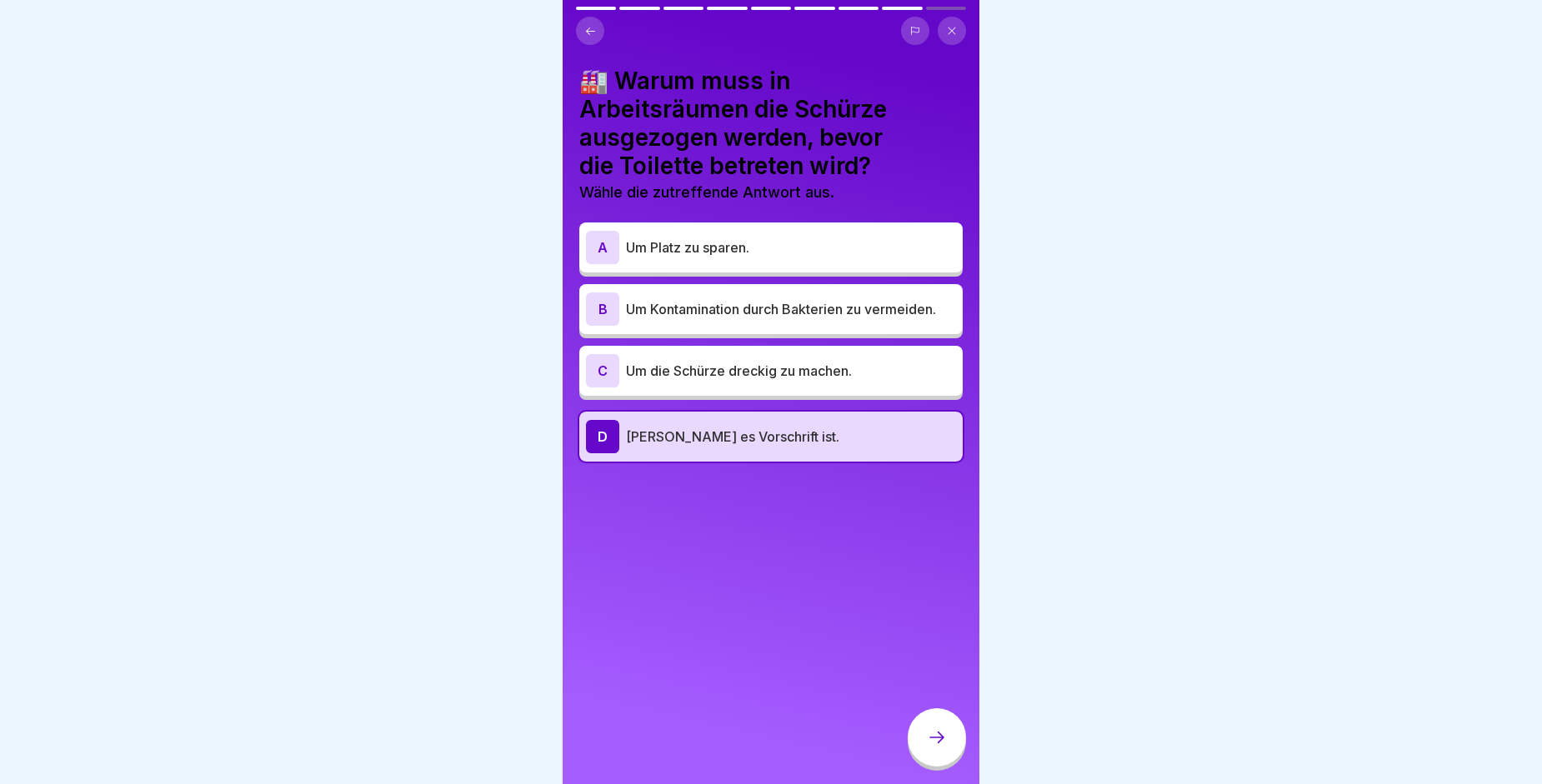
click at [723, 296] on div "B Um Kontamination durch Bakterien zu vermeiden." at bounding box center [771, 309] width 370 height 33
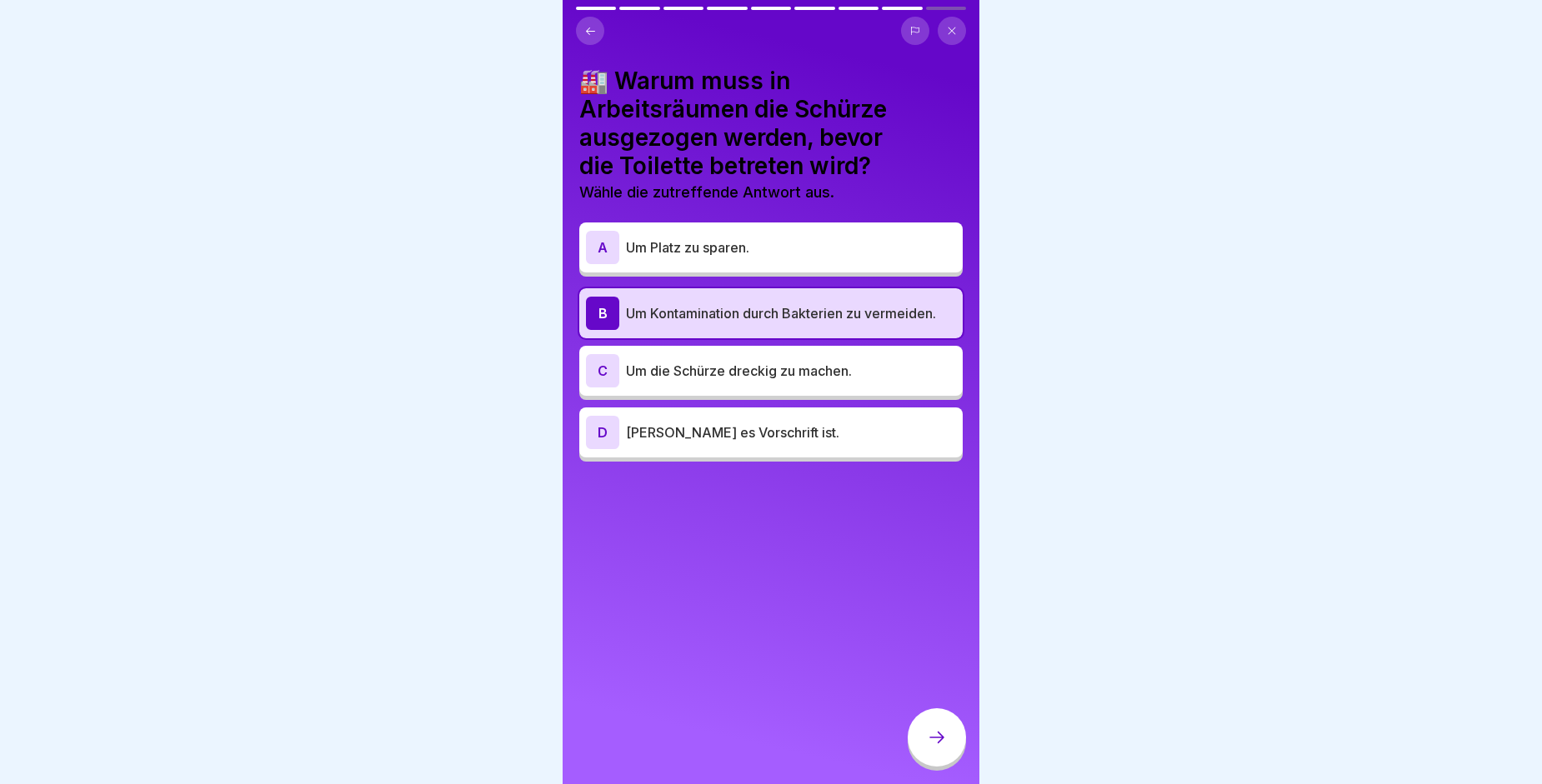
click at [929, 746] on icon at bounding box center [937, 738] width 20 height 20
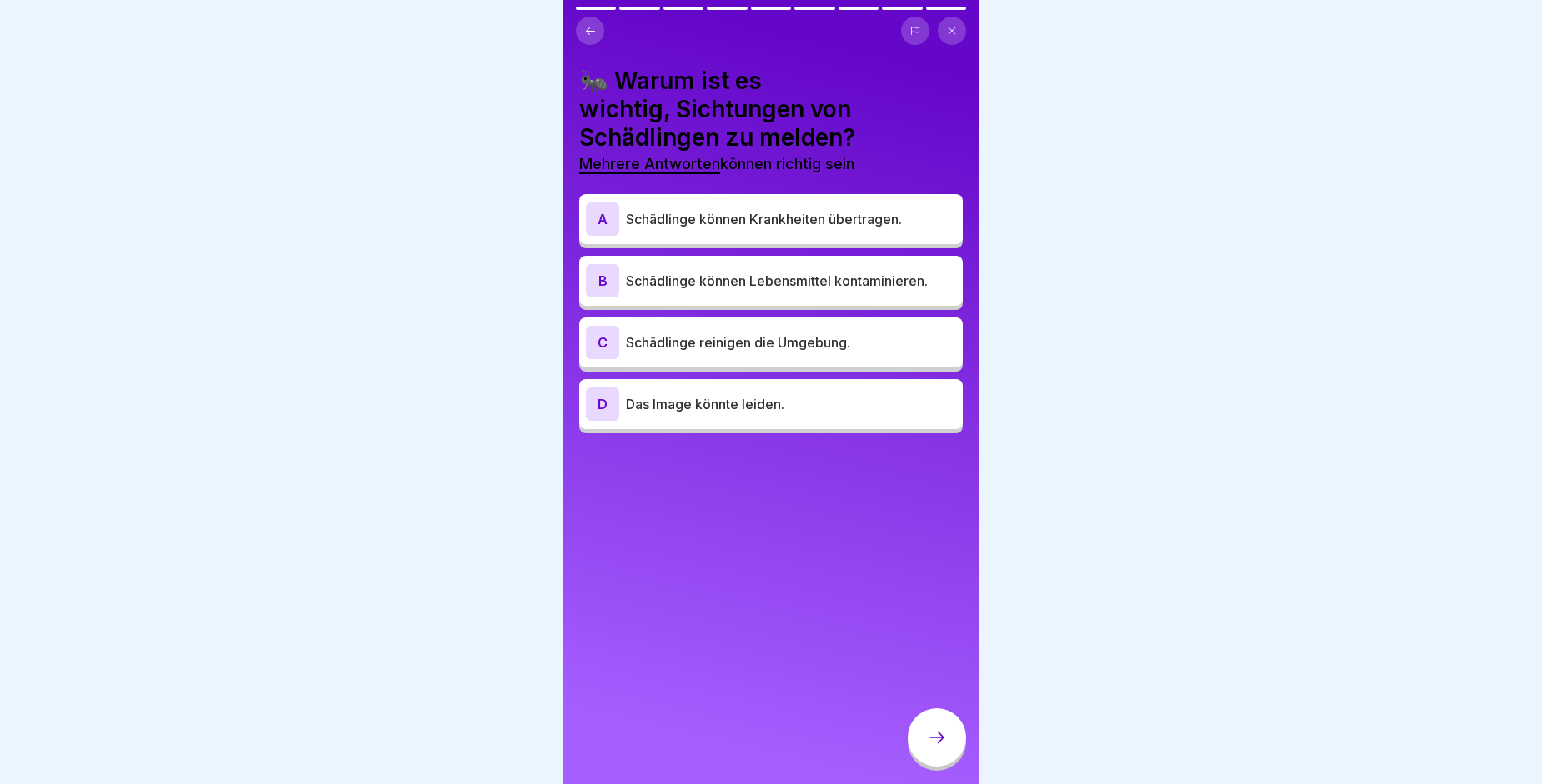
click at [788, 282] on p "Schädlinge können Lebensmittel kontaminieren." at bounding box center [790, 281] width 330 height 20
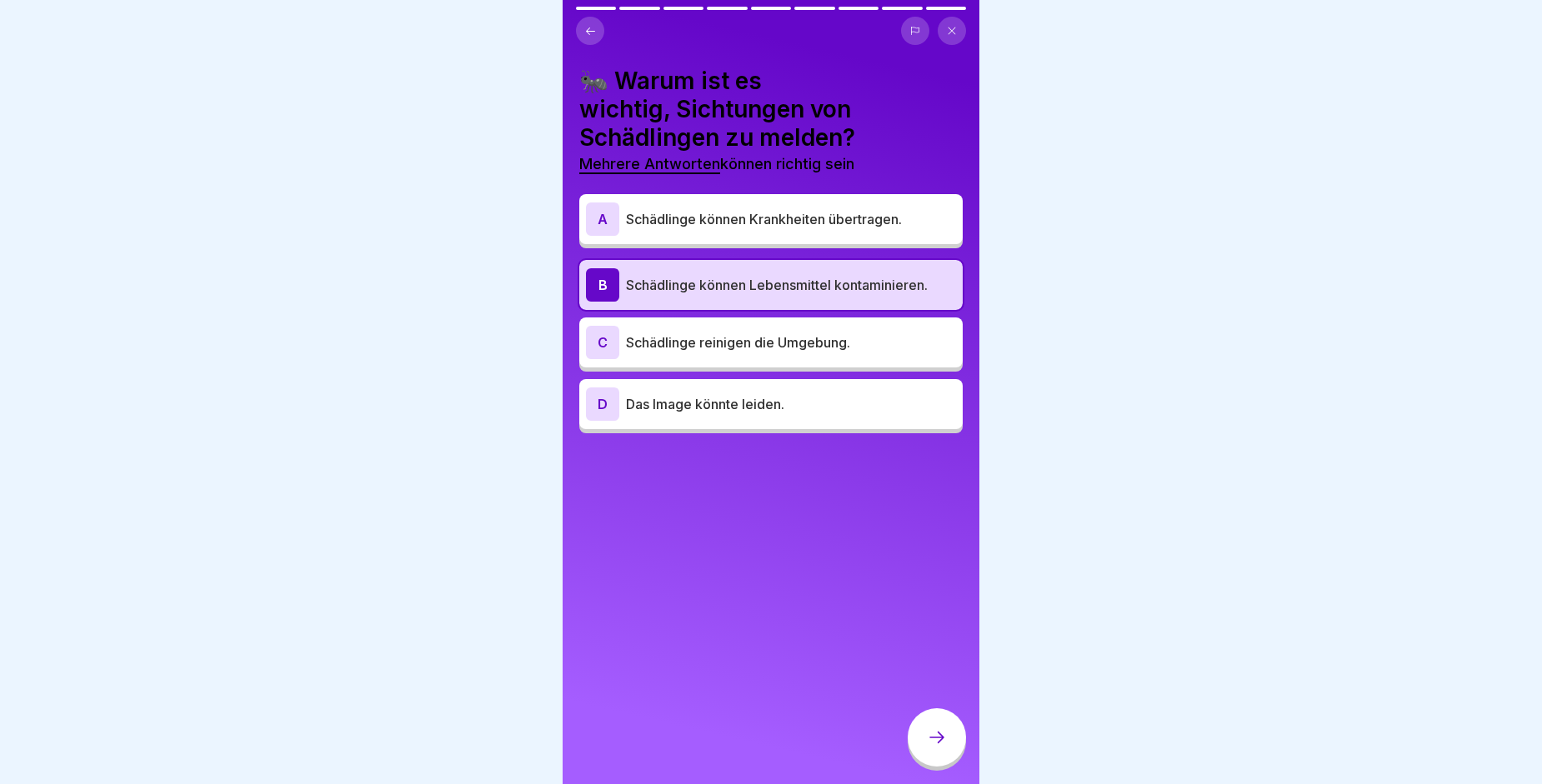
click at [782, 327] on div "C Schädlinge reinigen die Umgebung." at bounding box center [771, 343] width 370 height 33
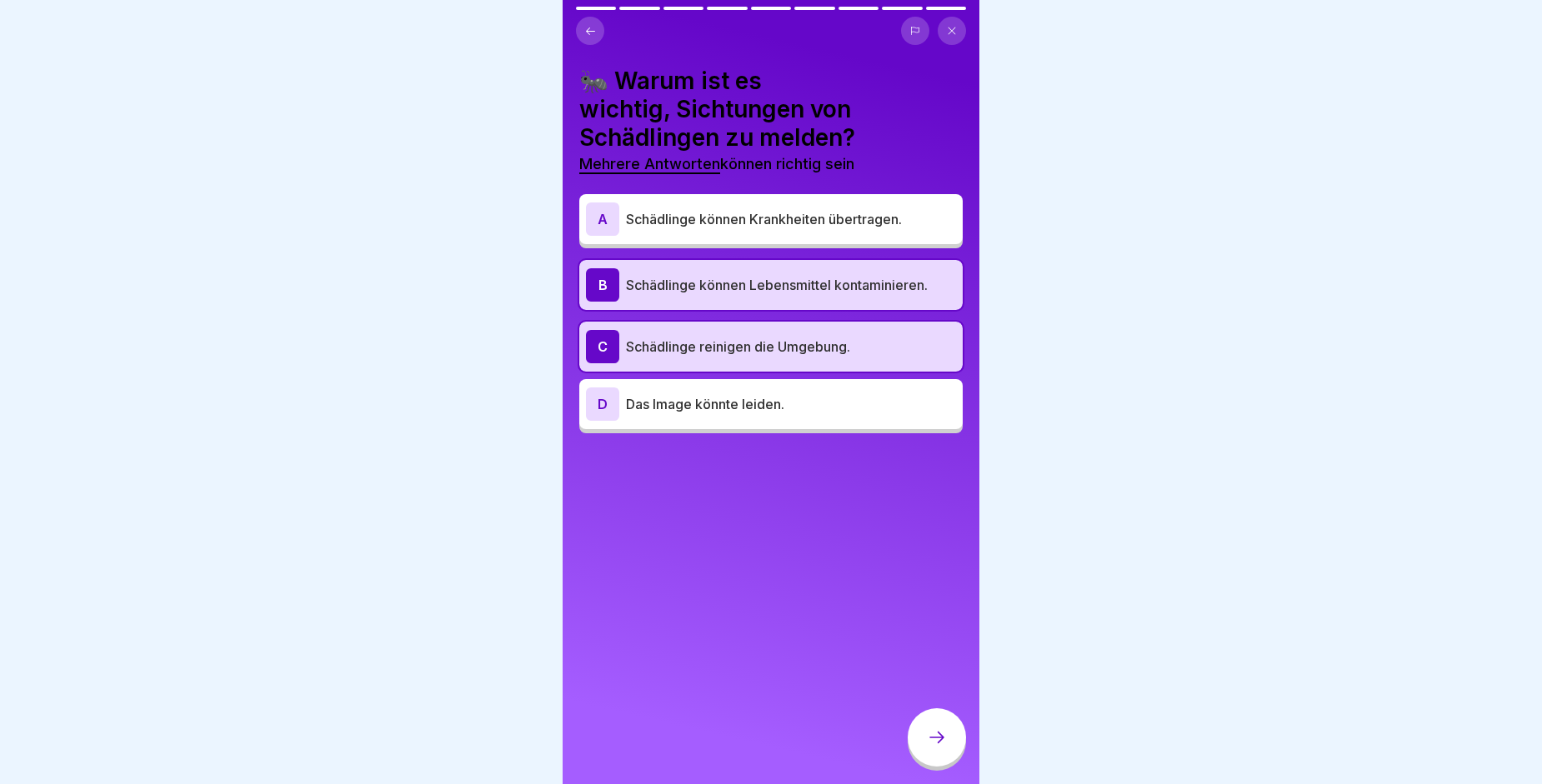
click at [803, 277] on p "Schädlinge können Lebensmittel kontaminieren." at bounding box center [790, 285] width 330 height 20
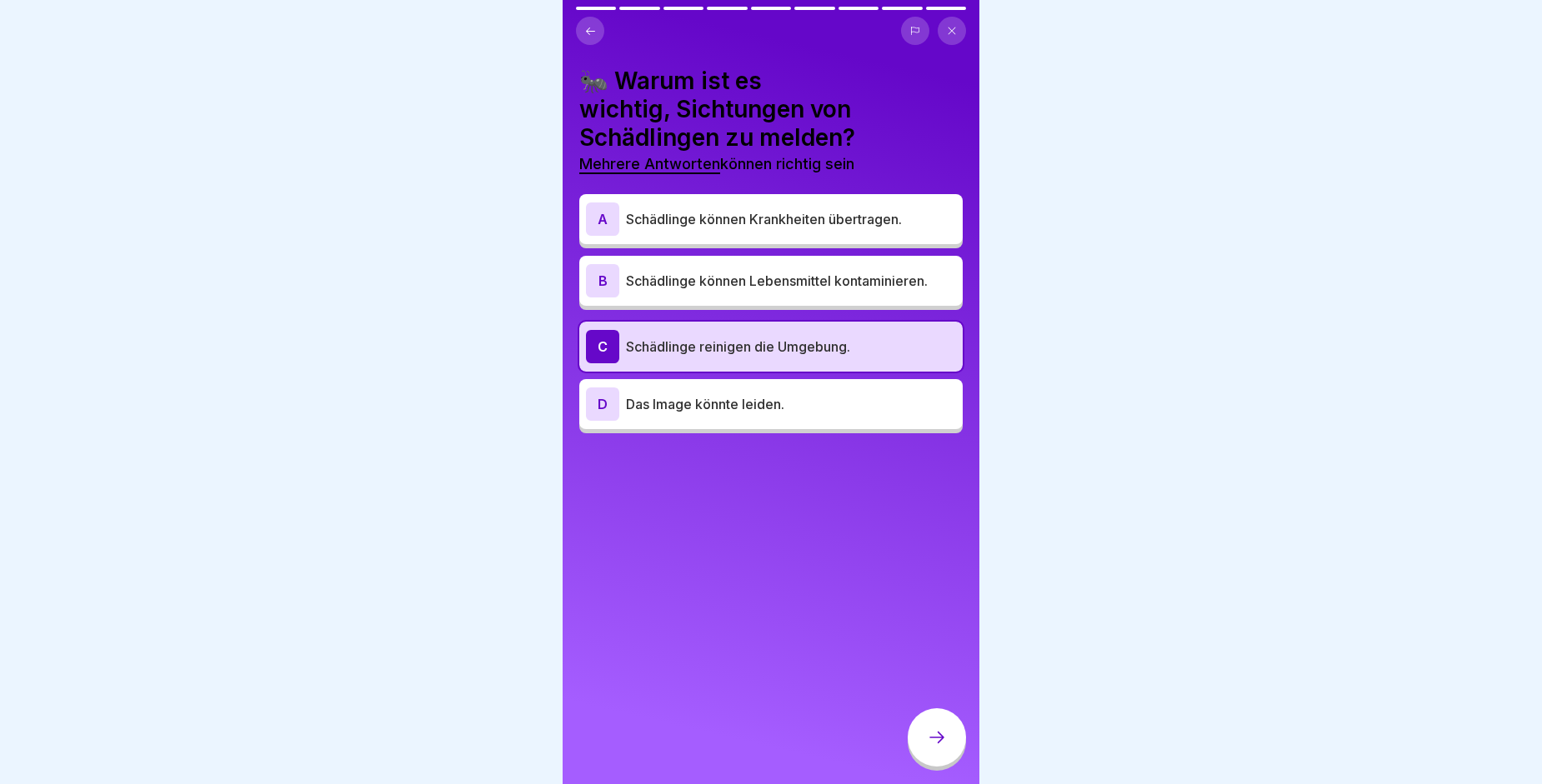
click at [806, 272] on p "Schädlinge können Lebensmittel kontaminieren." at bounding box center [790, 281] width 330 height 20
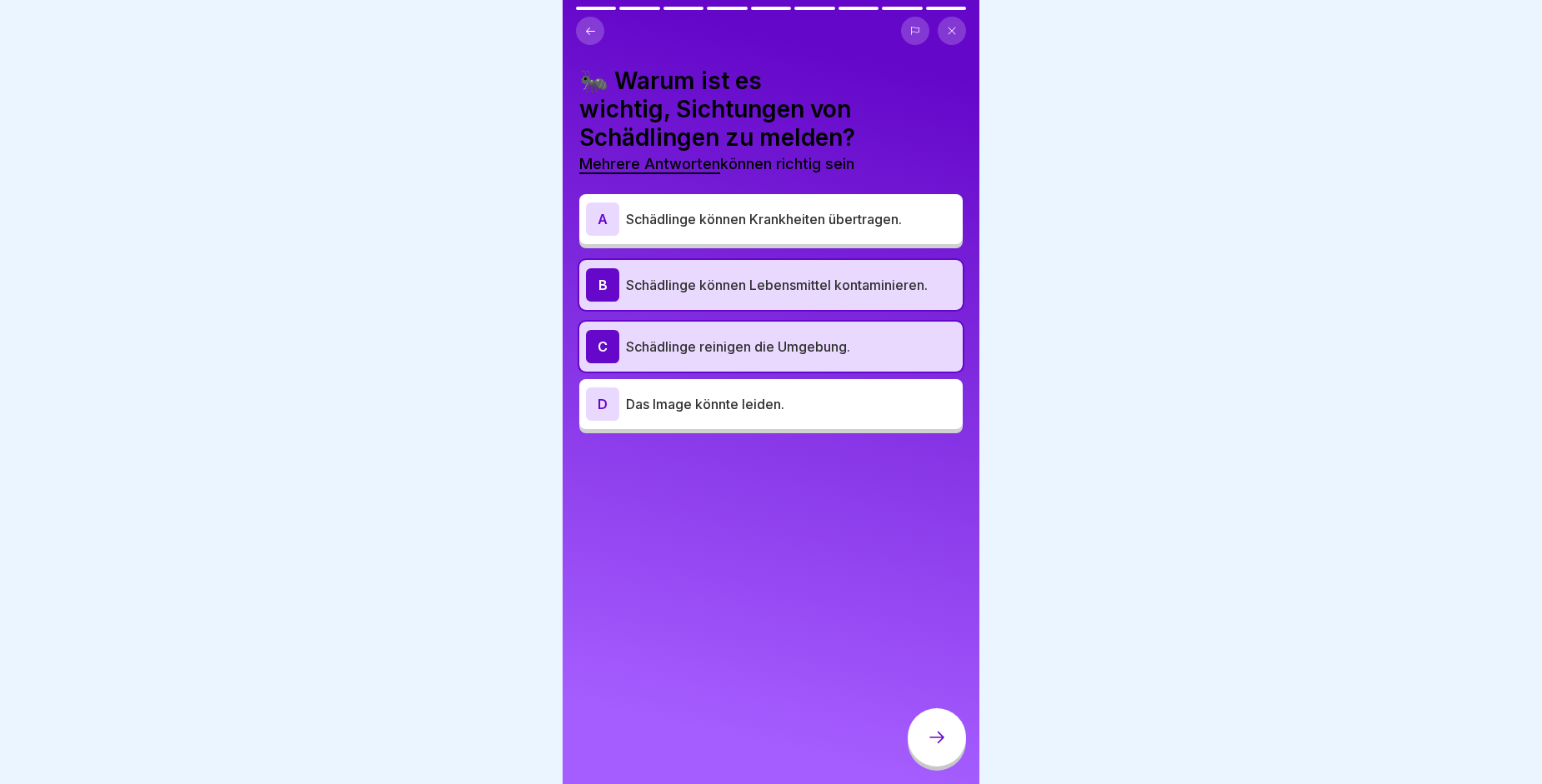
click at [805, 241] on div "A Schädlinge können Krankheiten übertragen." at bounding box center [771, 219] width 383 height 50
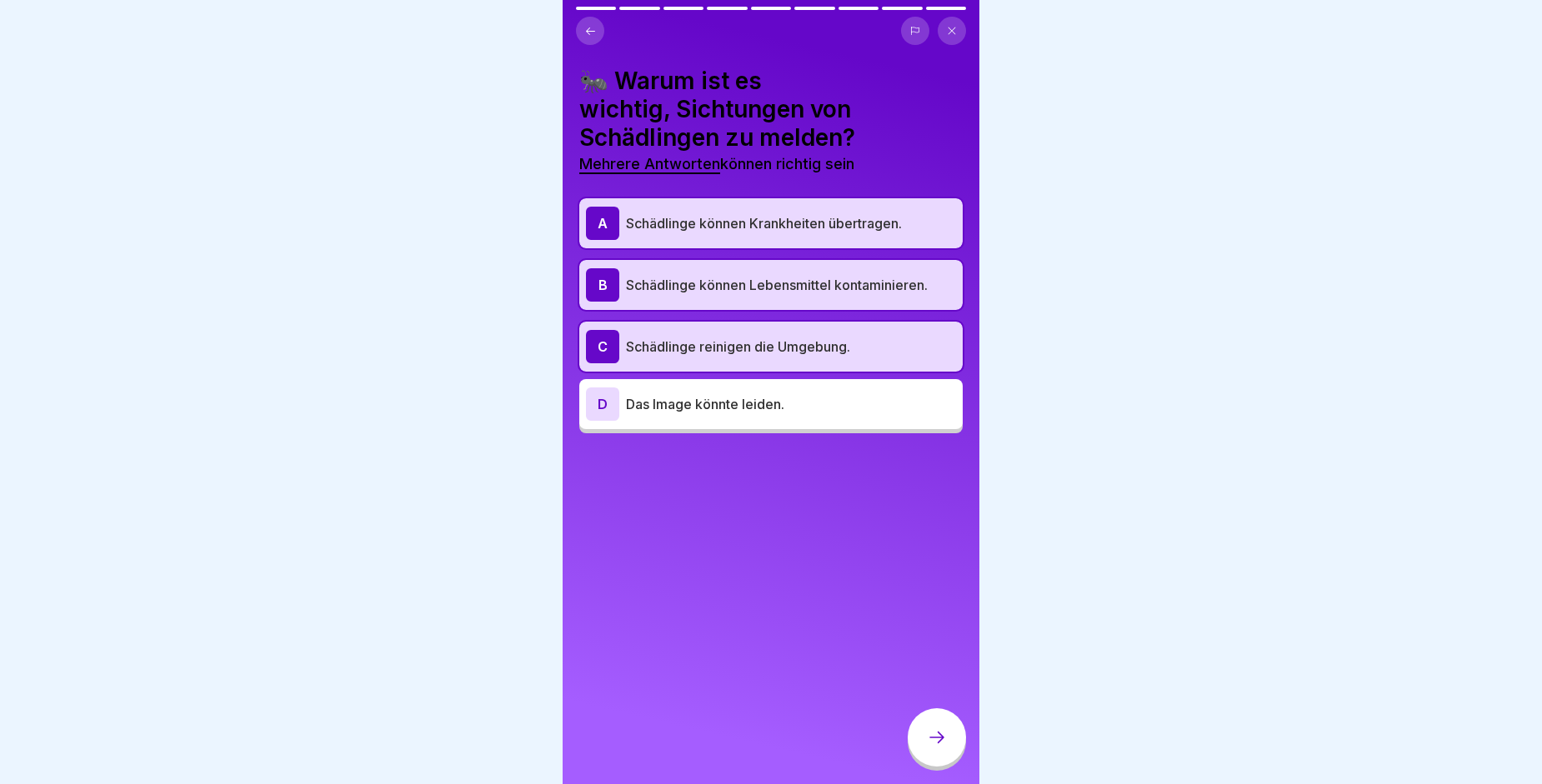
click at [792, 361] on div "C Schädlinge reinigen die Umgebung." at bounding box center [771, 346] width 370 height 33
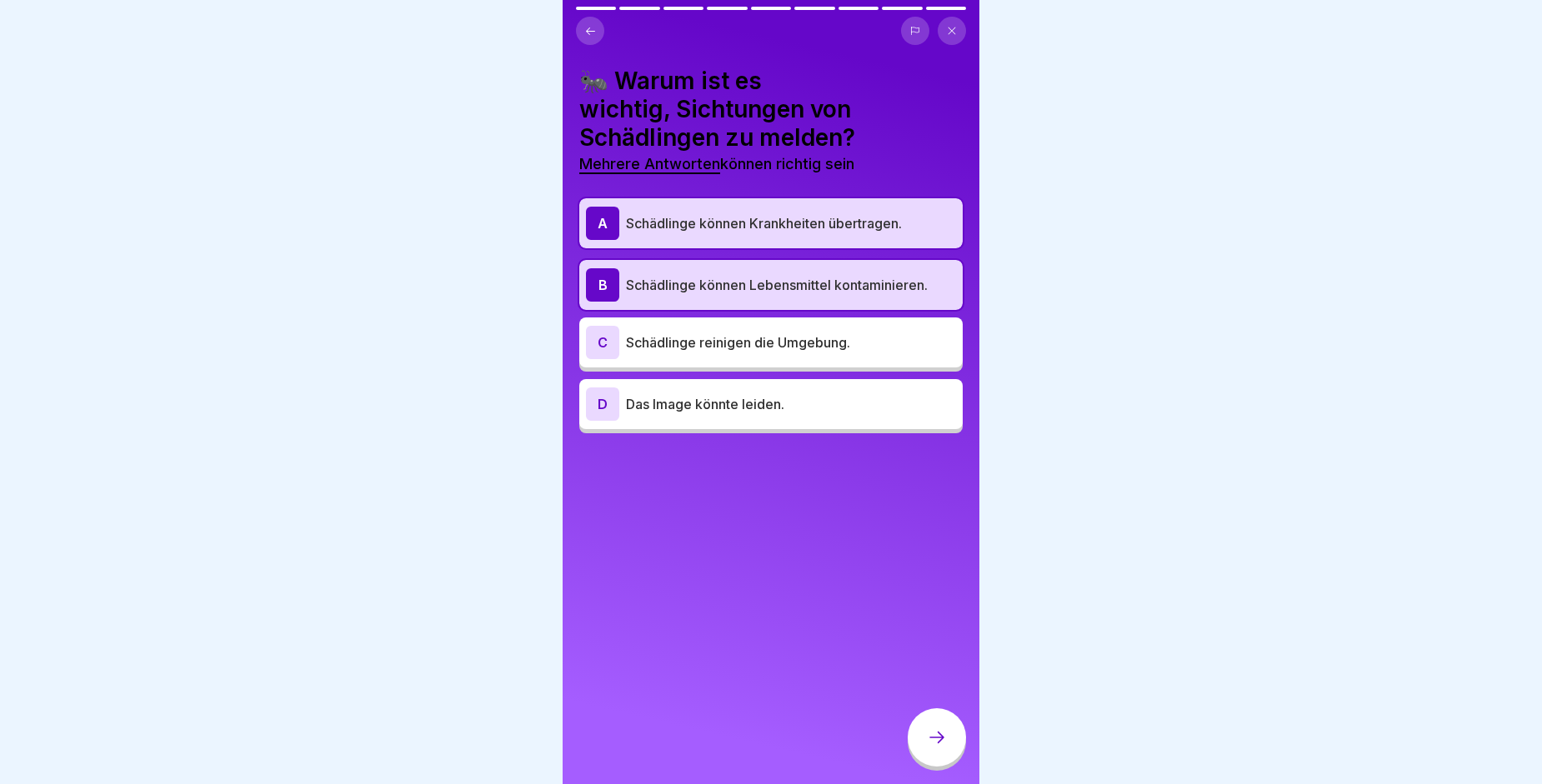
click at [762, 399] on p "Das Image könnte leiden." at bounding box center [790, 404] width 330 height 20
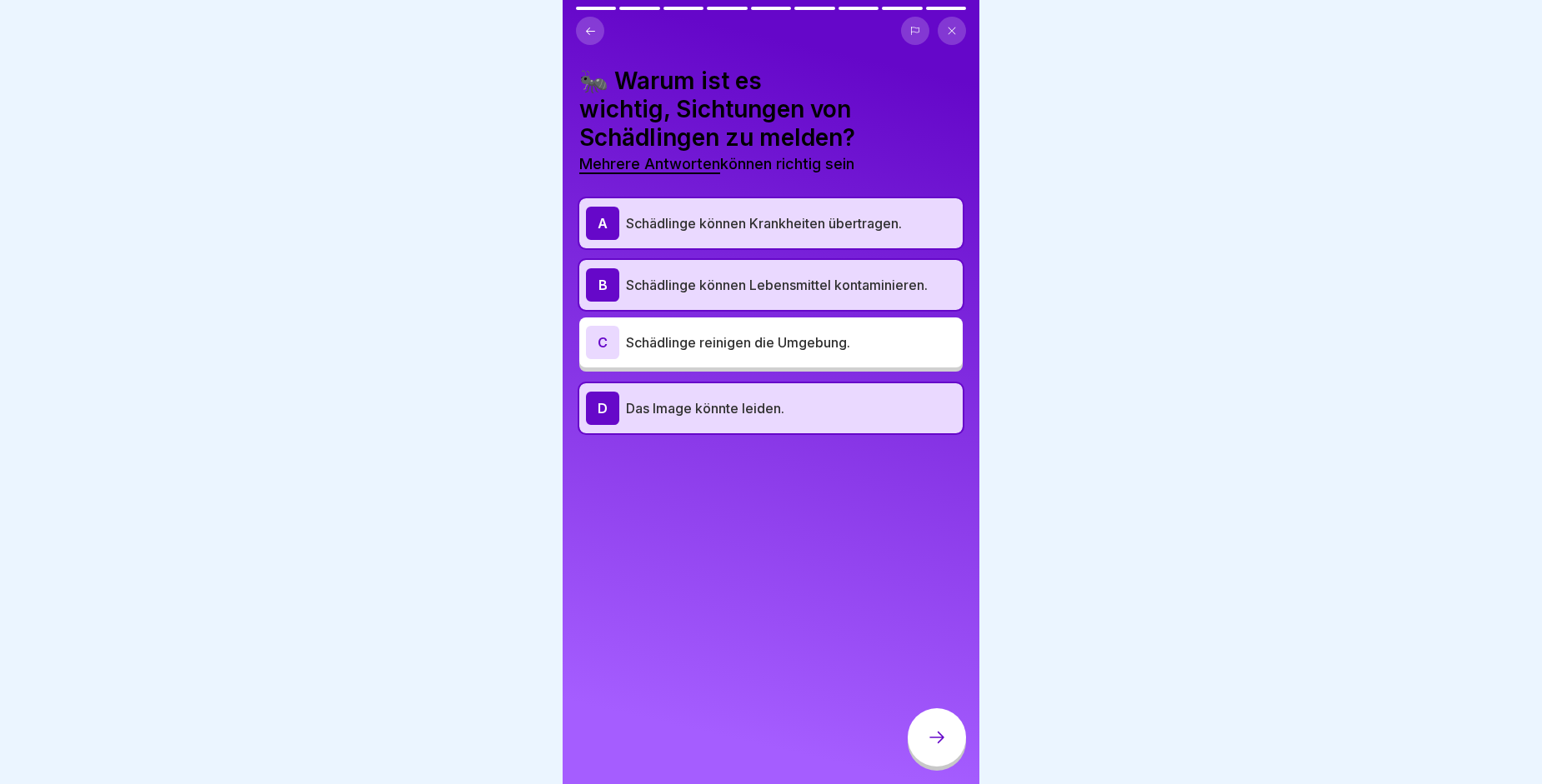
click at [929, 738] on div at bounding box center [937, 737] width 59 height 59
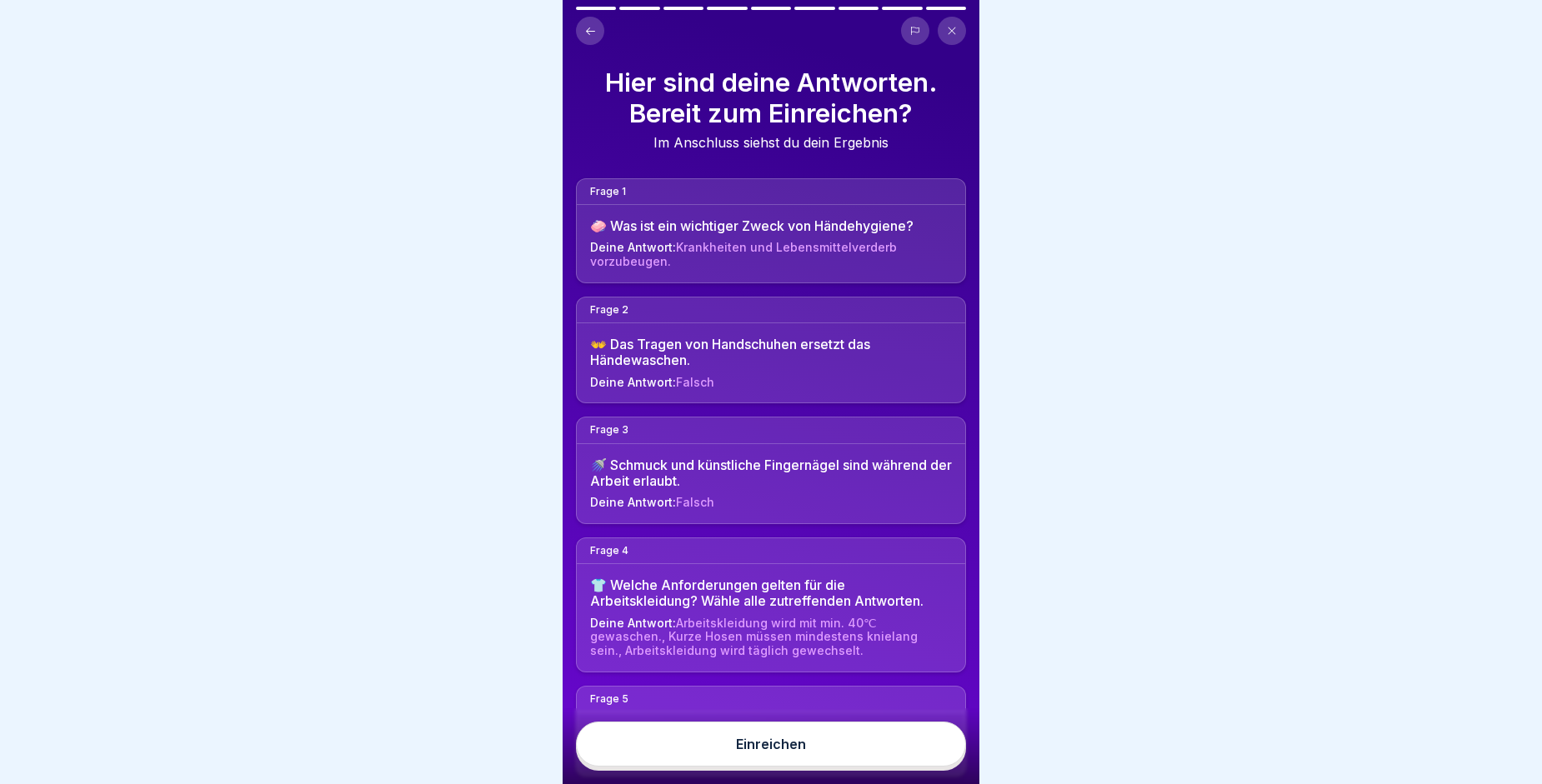
click at [851, 761] on button "Einreichen" at bounding box center [771, 744] width 390 height 45
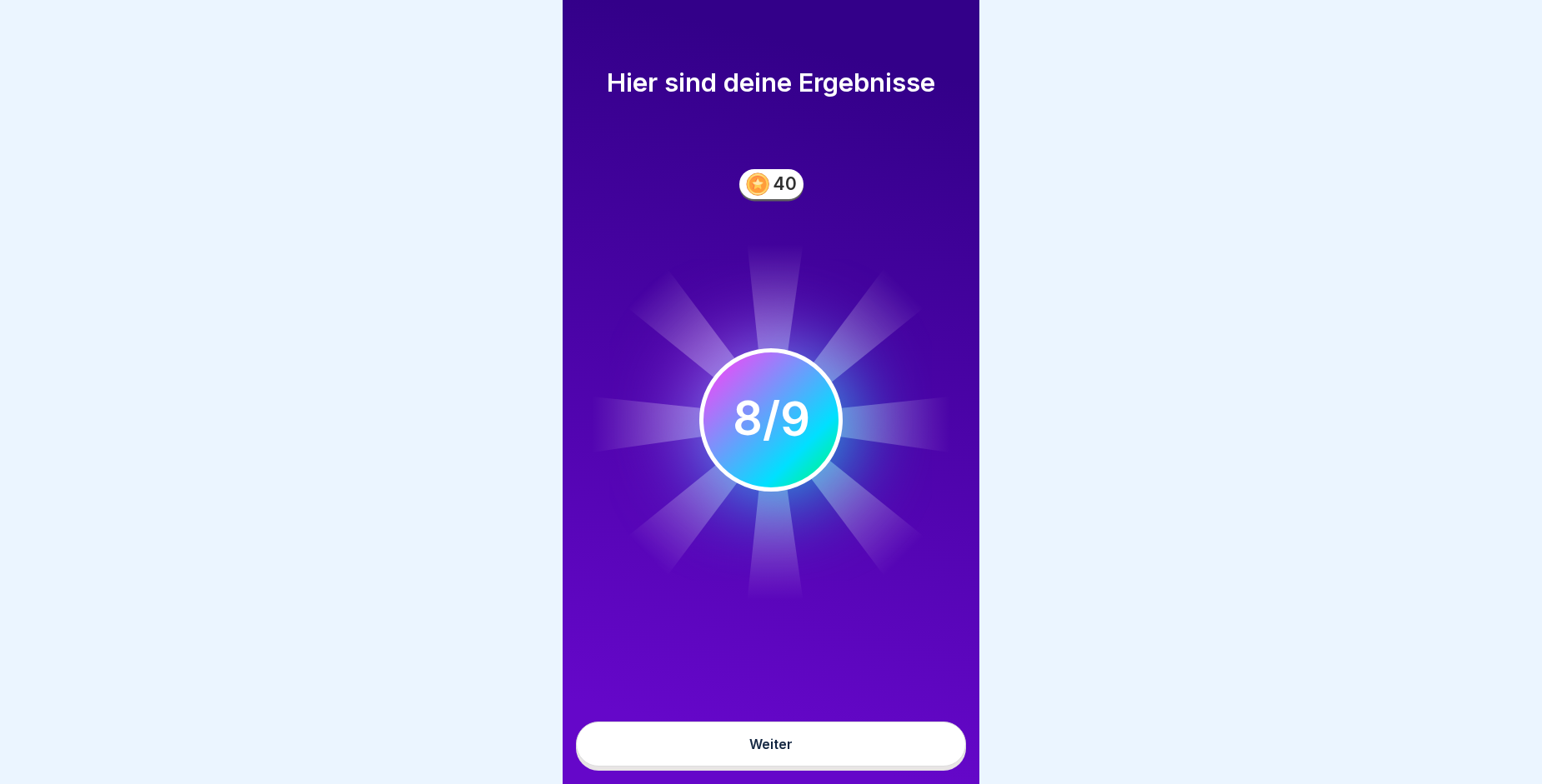
click at [797, 757] on button "Weiter" at bounding box center [771, 744] width 390 height 45
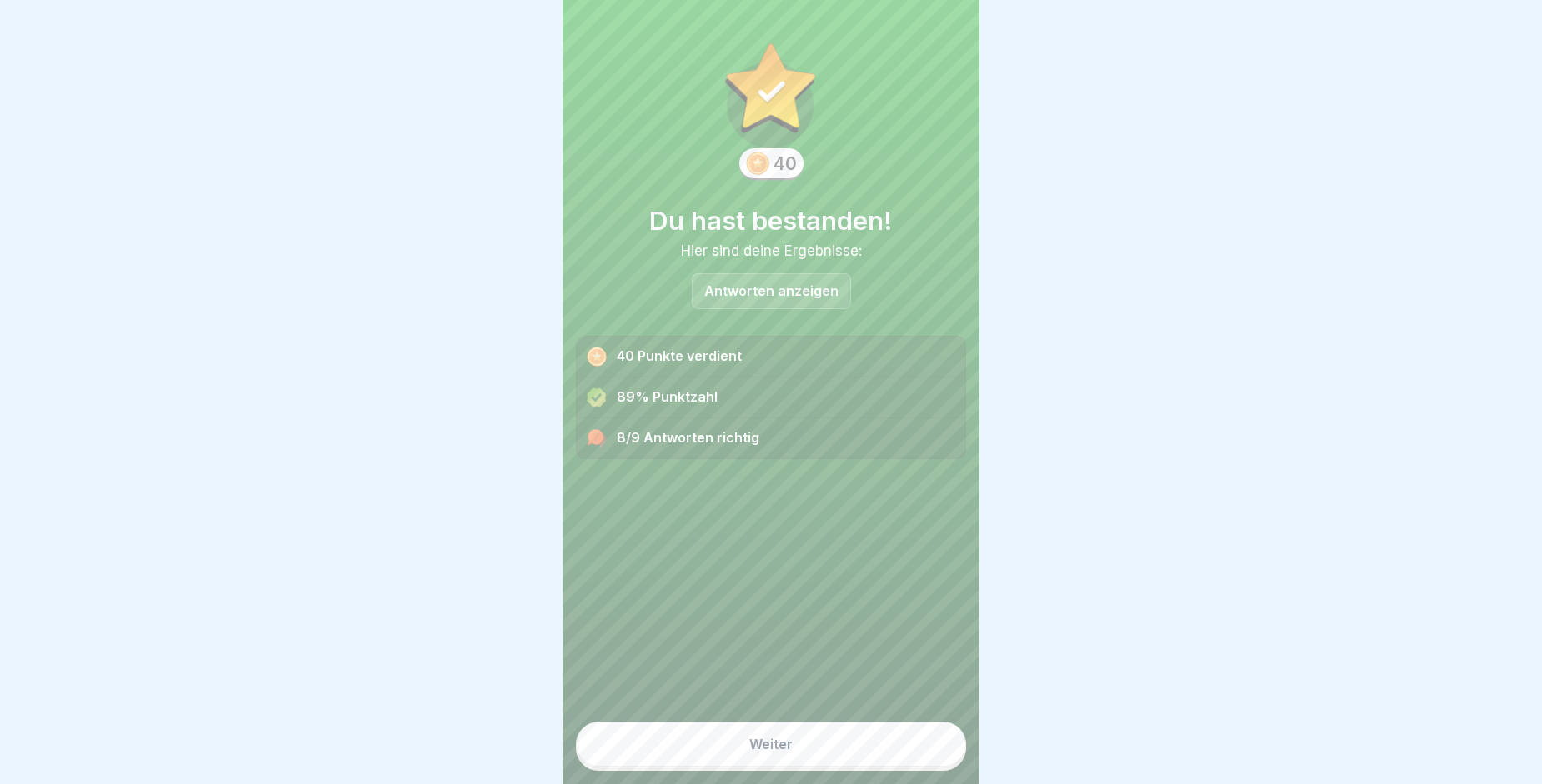
click at [797, 757] on button "Weiter" at bounding box center [771, 744] width 390 height 45
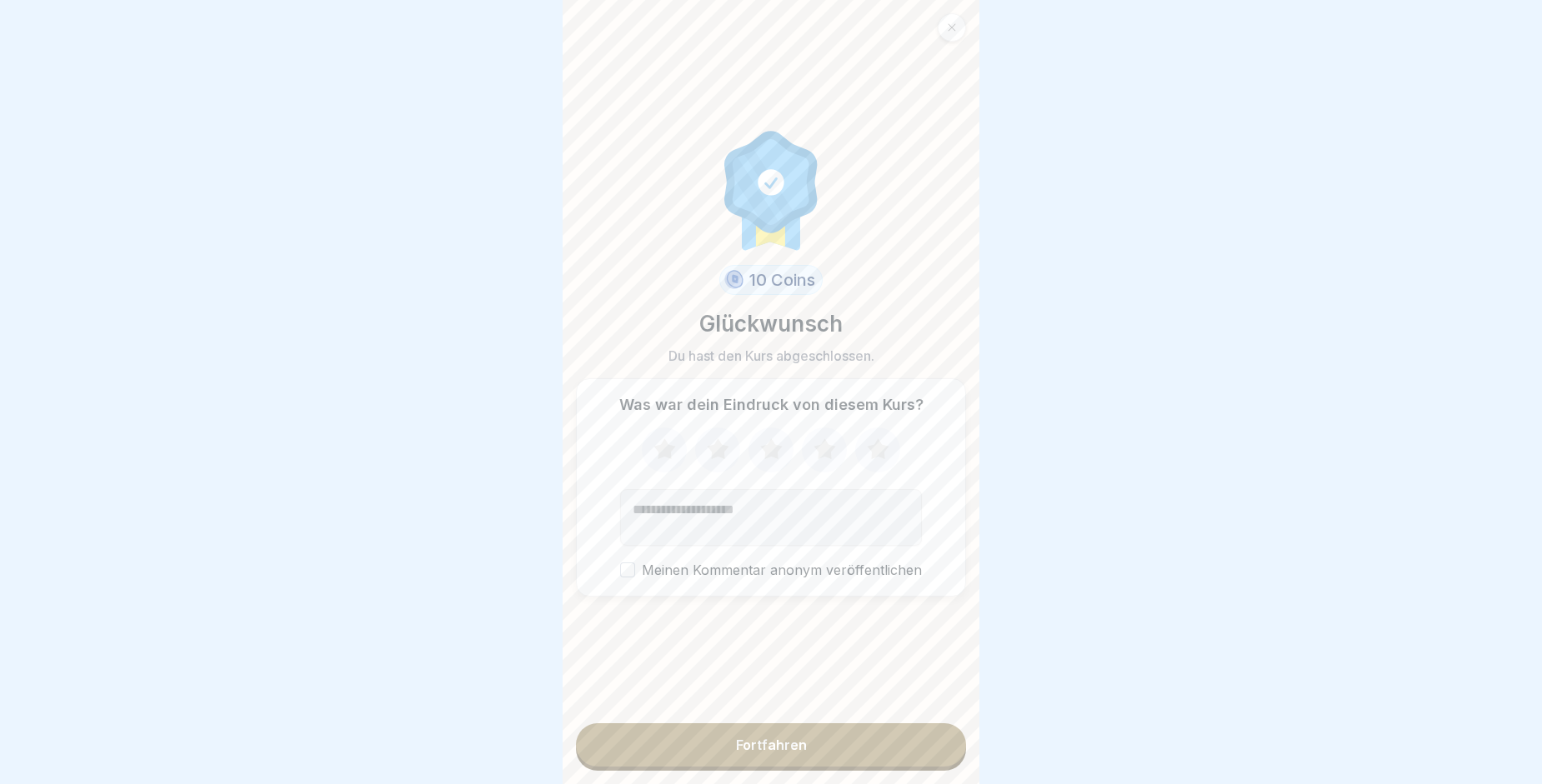
click at [812, 466] on icon at bounding box center [825, 450] width 45 height 44
click at [870, 460] on icon at bounding box center [878, 450] width 45 height 44
click at [818, 746] on button "Fortfahren" at bounding box center [771, 744] width 390 height 44
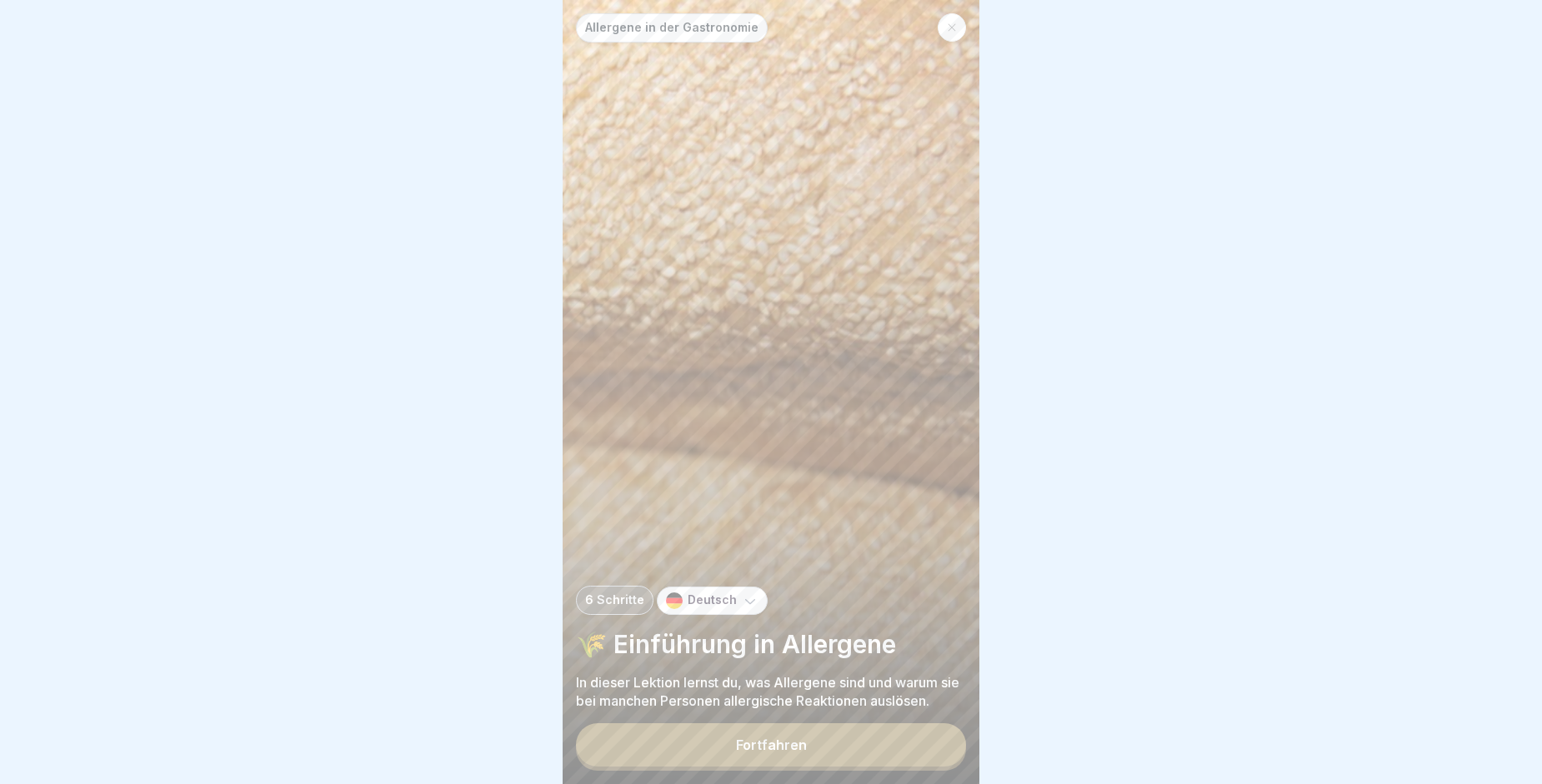
click at [950, 30] on icon at bounding box center [952, 27] width 10 height 10
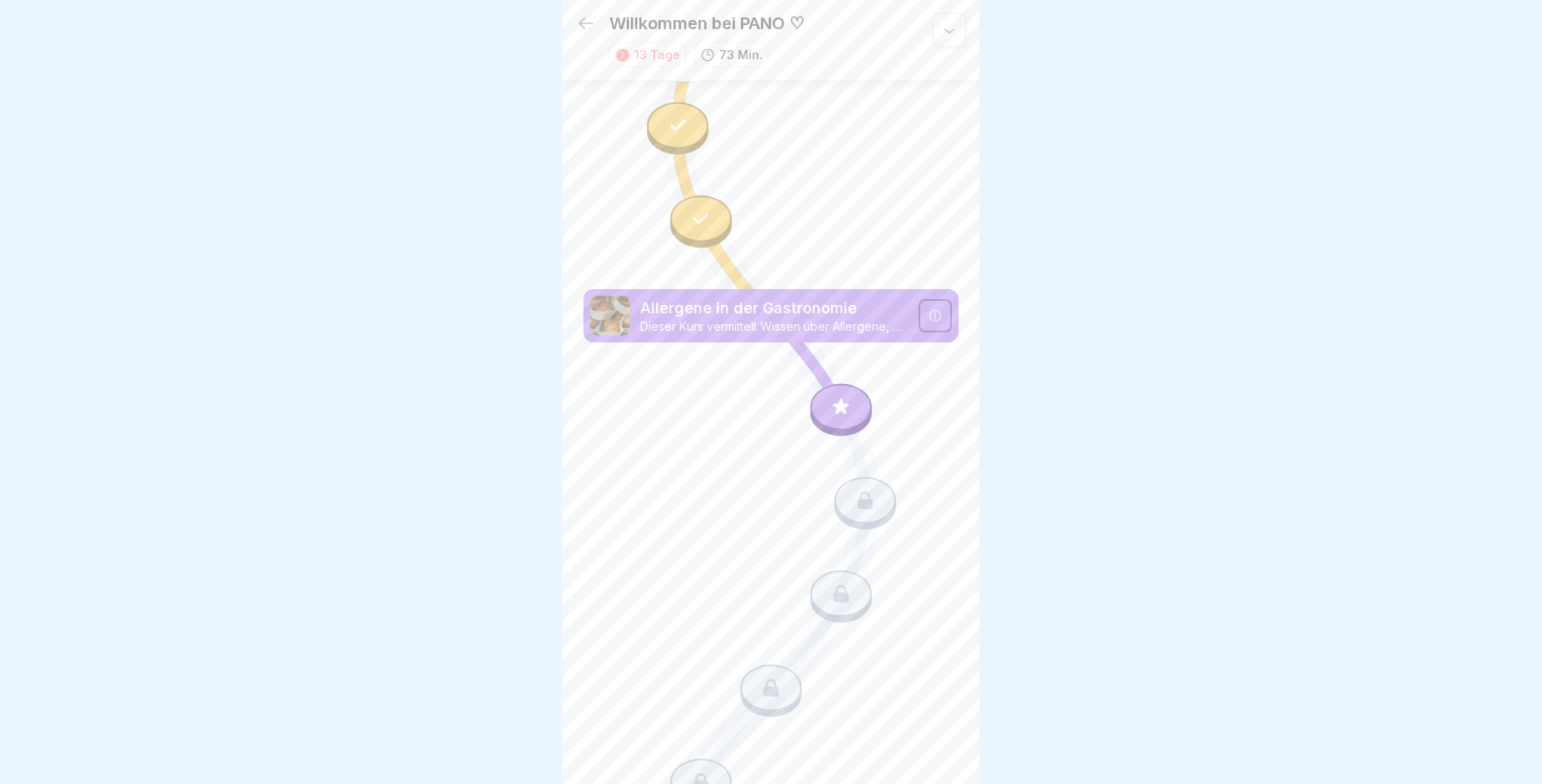
scroll to position [2032, 0]
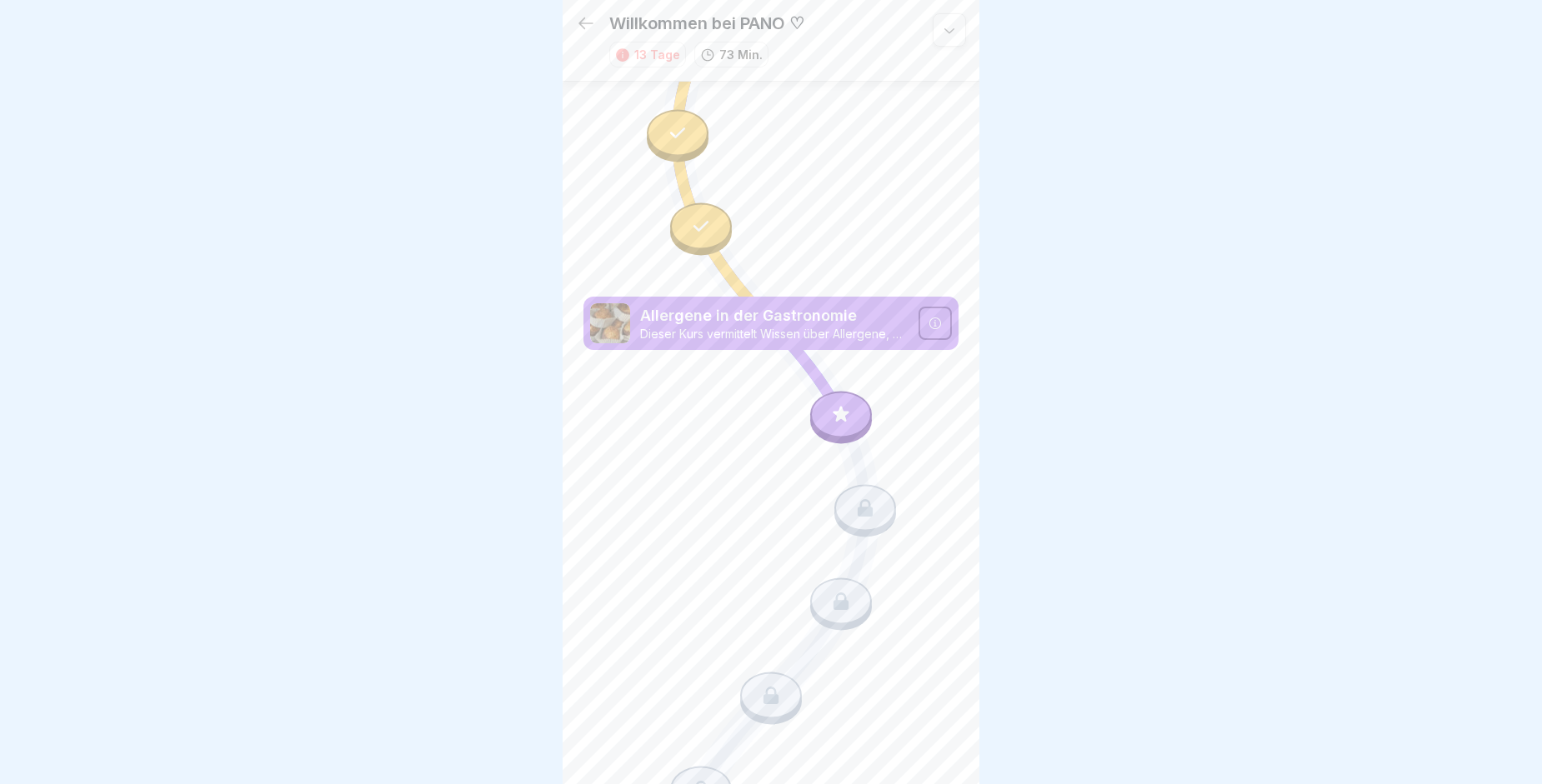
click at [850, 327] on p "Dieser Kurs vermittelt Wissen über Allergene, deren Kennzeichnung und Kommunika…" at bounding box center [774, 334] width 269 height 15
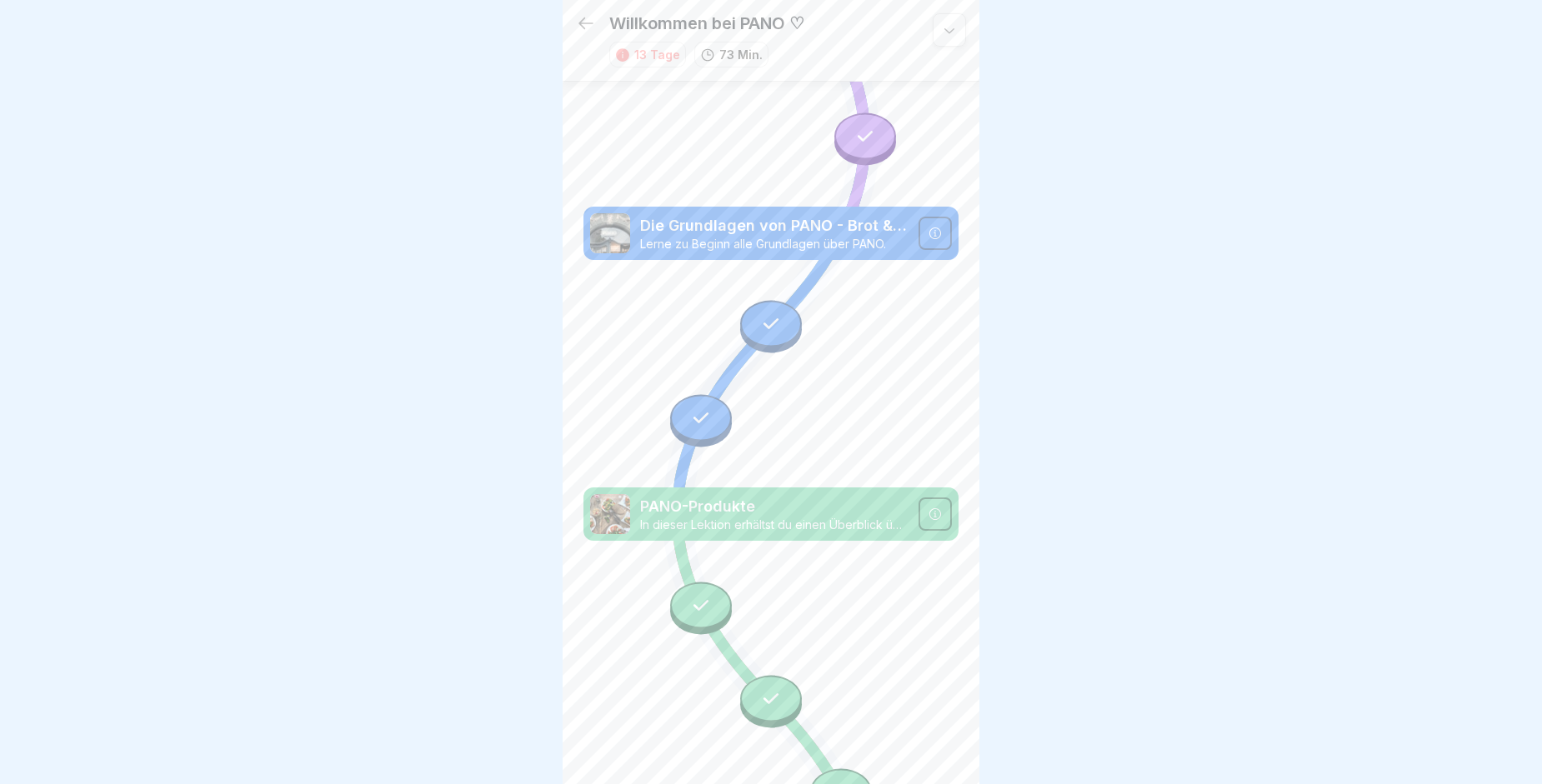
scroll to position [0, 0]
